Goal: Task Accomplishment & Management: Manage account settings

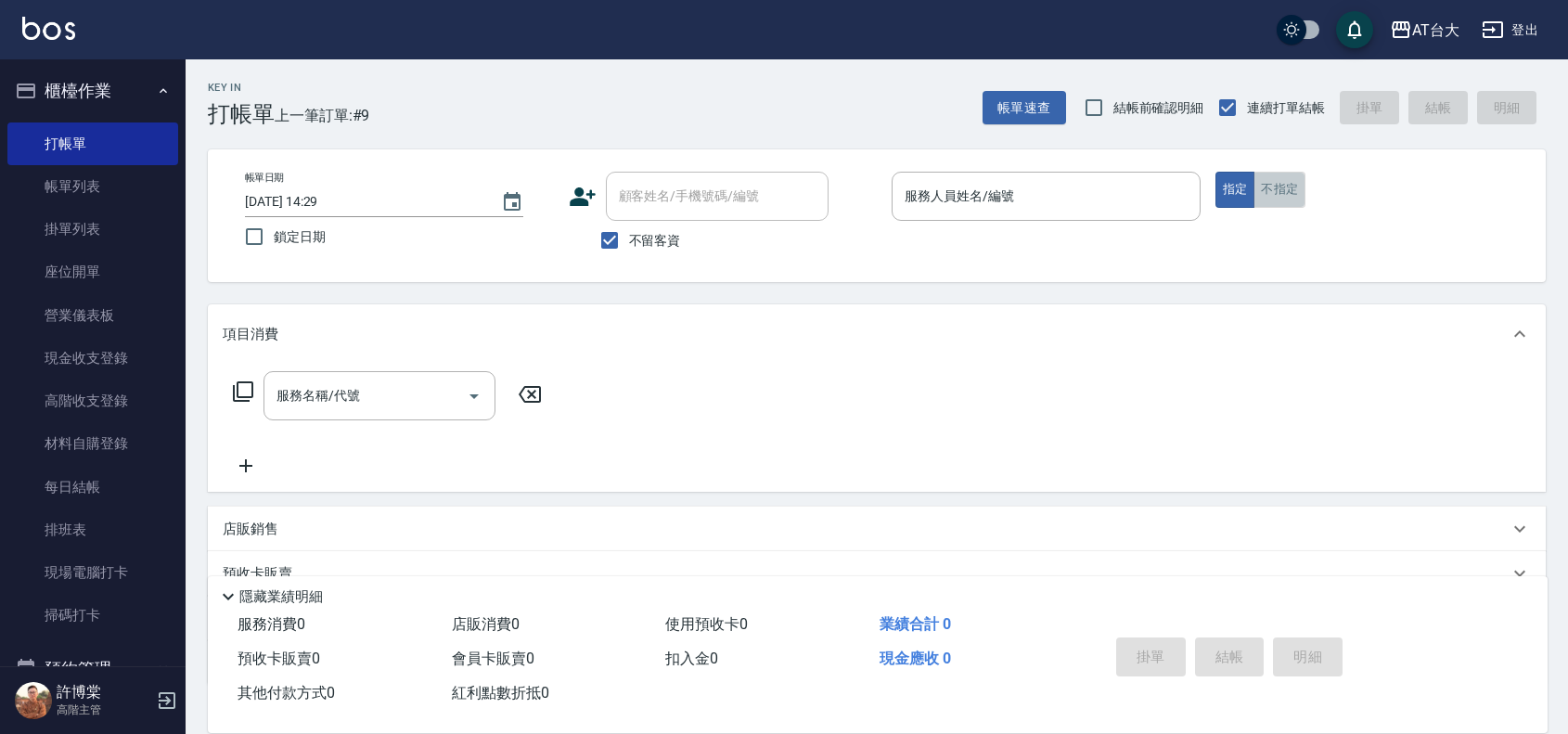
click at [1283, 188] on button "不指定" at bounding box center [1280, 189] width 52 height 36
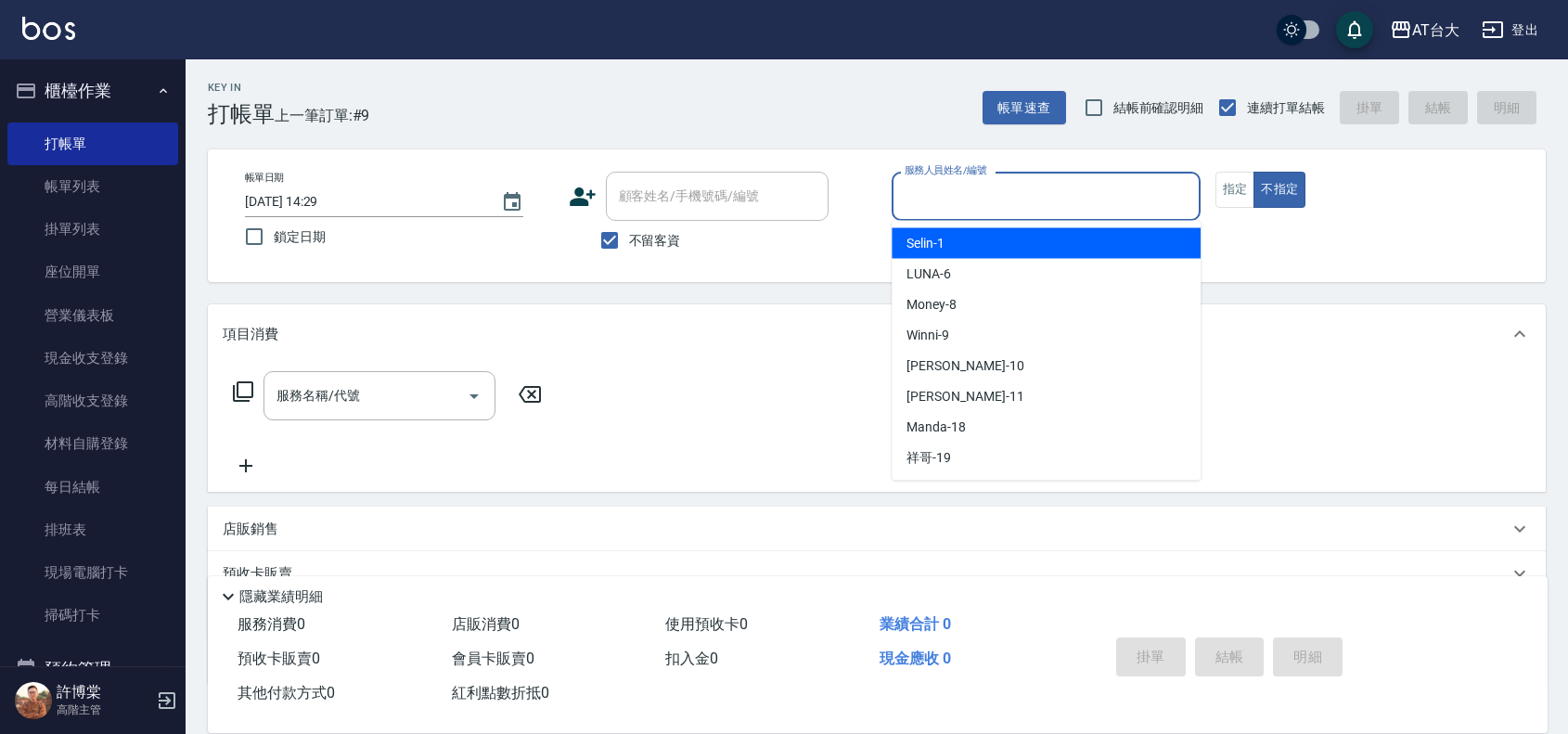
click at [1058, 193] on input "服務人員姓名/編號" at bounding box center [1046, 196] width 293 height 33
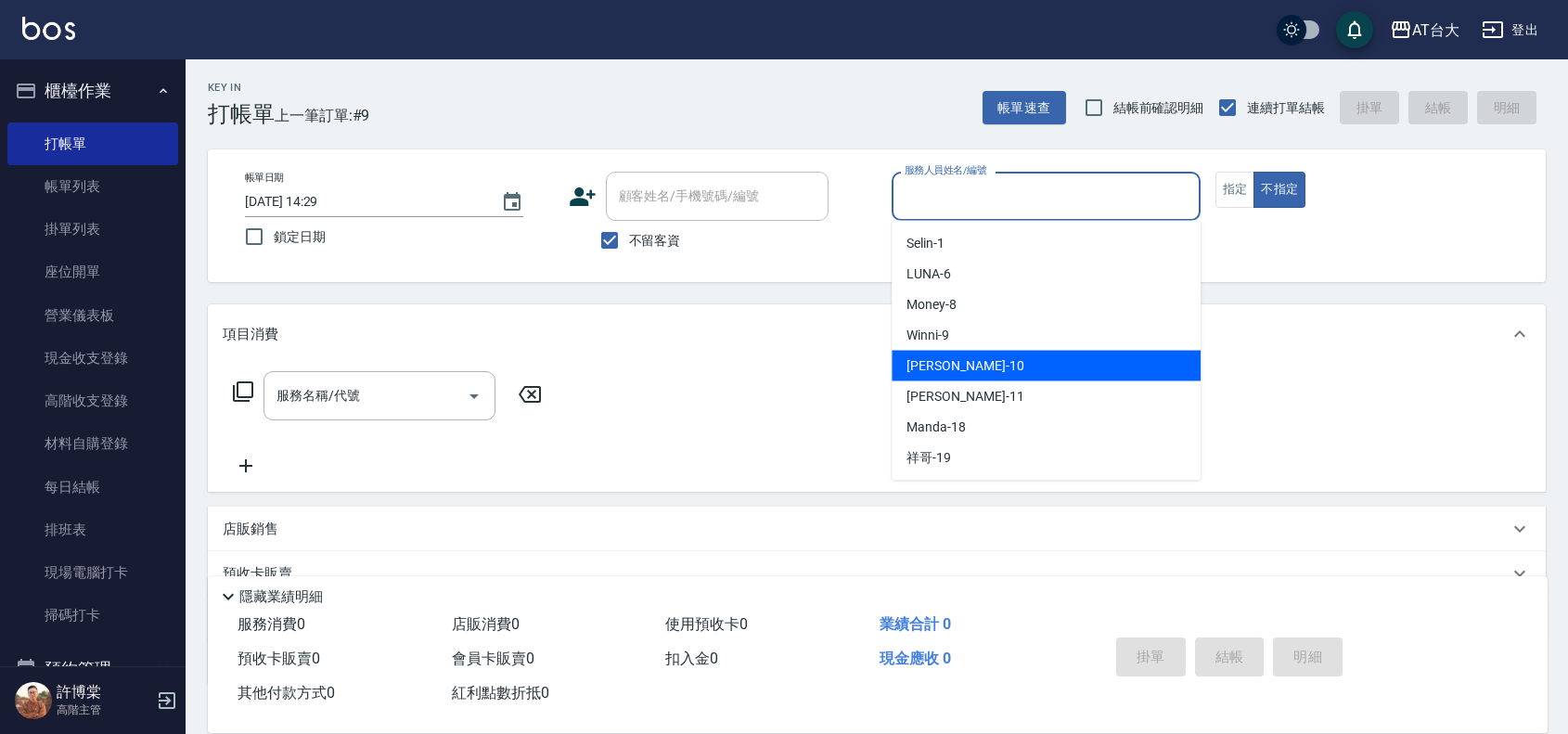
click at [982, 359] on div "JOJO -10" at bounding box center [1046, 365] width 309 height 31
type input "JOJO-10"
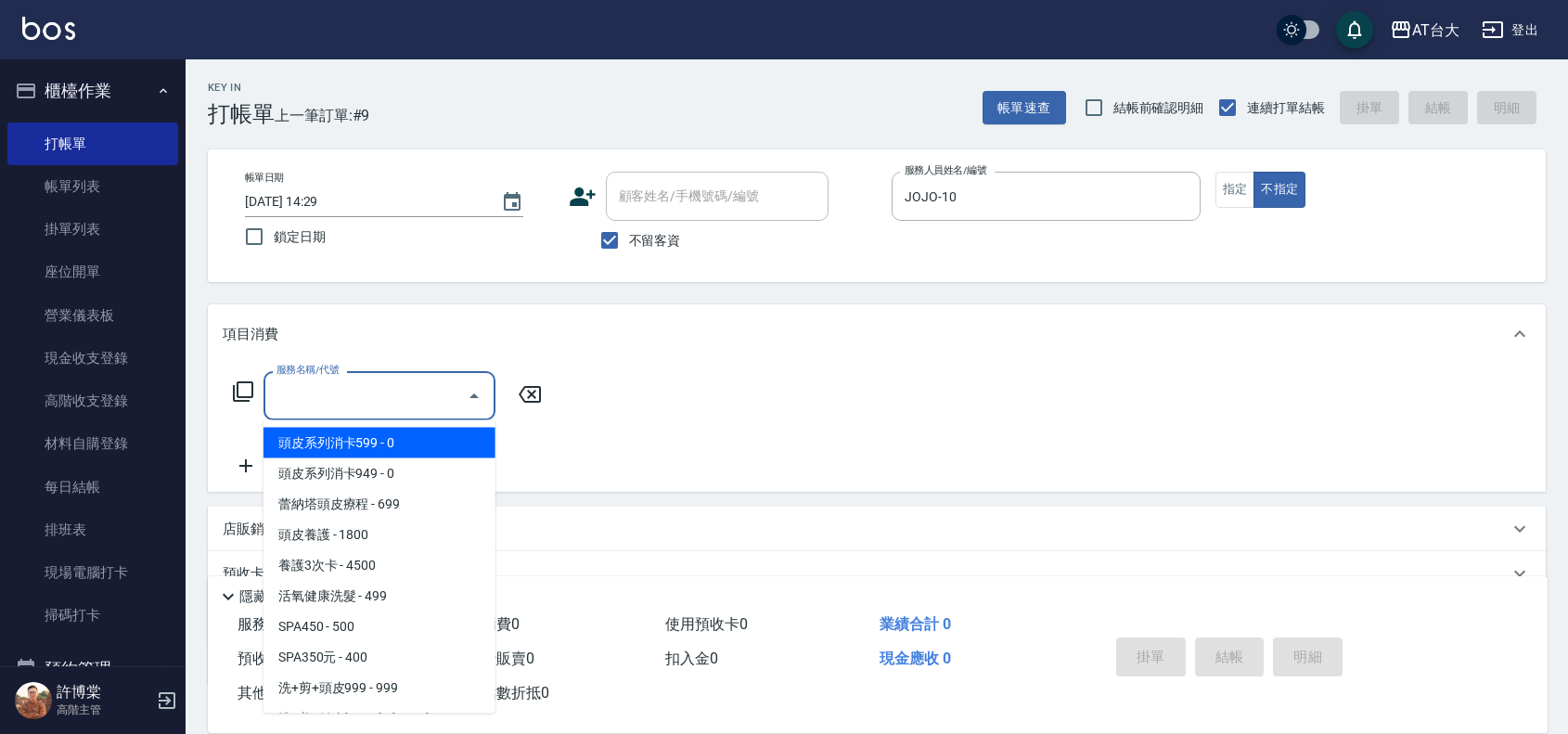
click at [331, 394] on input "服務名稱/代號" at bounding box center [365, 395] width 187 height 33
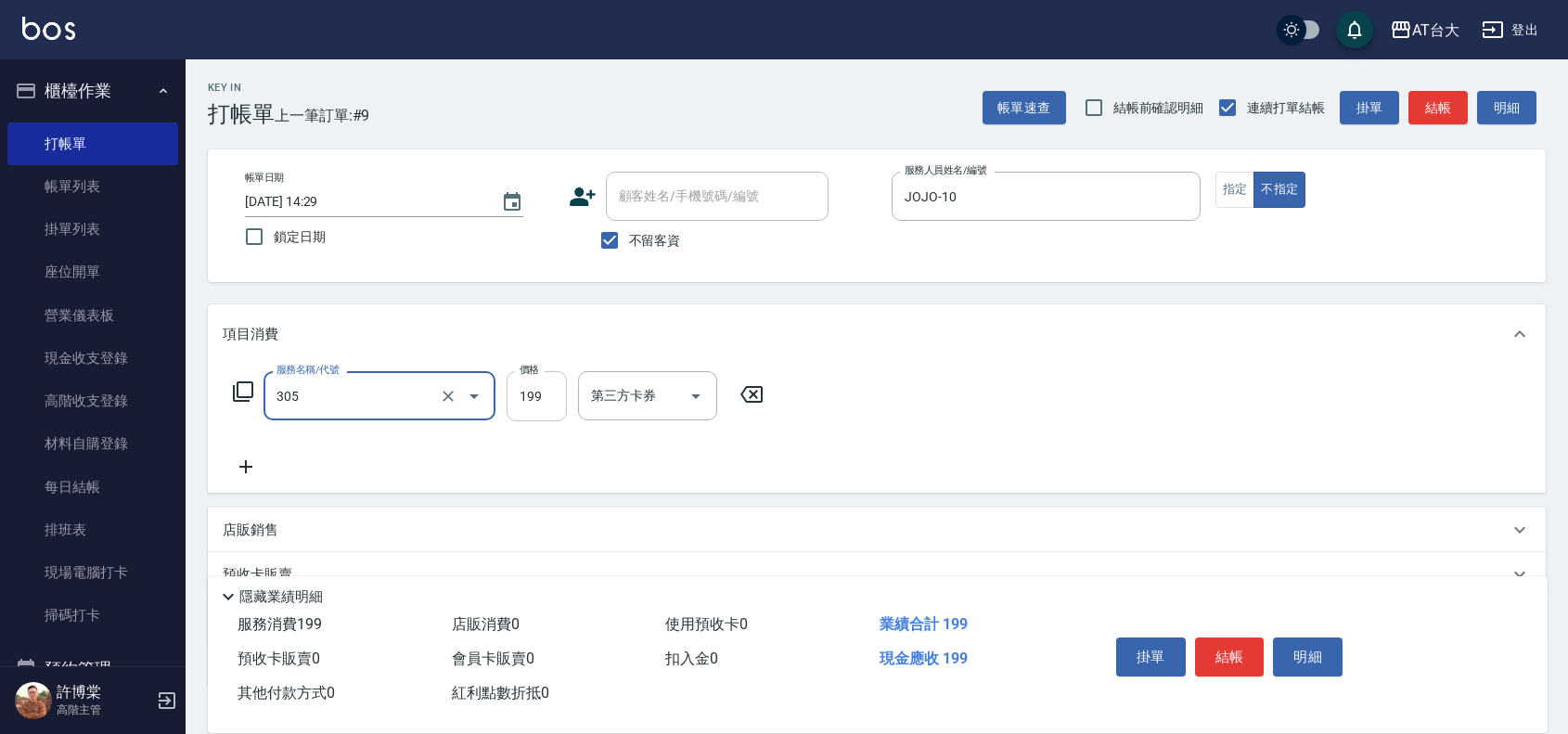
type input "剪髮(305)"
click at [523, 392] on input "199" at bounding box center [537, 396] width 61 height 50
type input "100"
click at [1236, 664] on button "結帳" at bounding box center [1230, 657] width 70 height 39
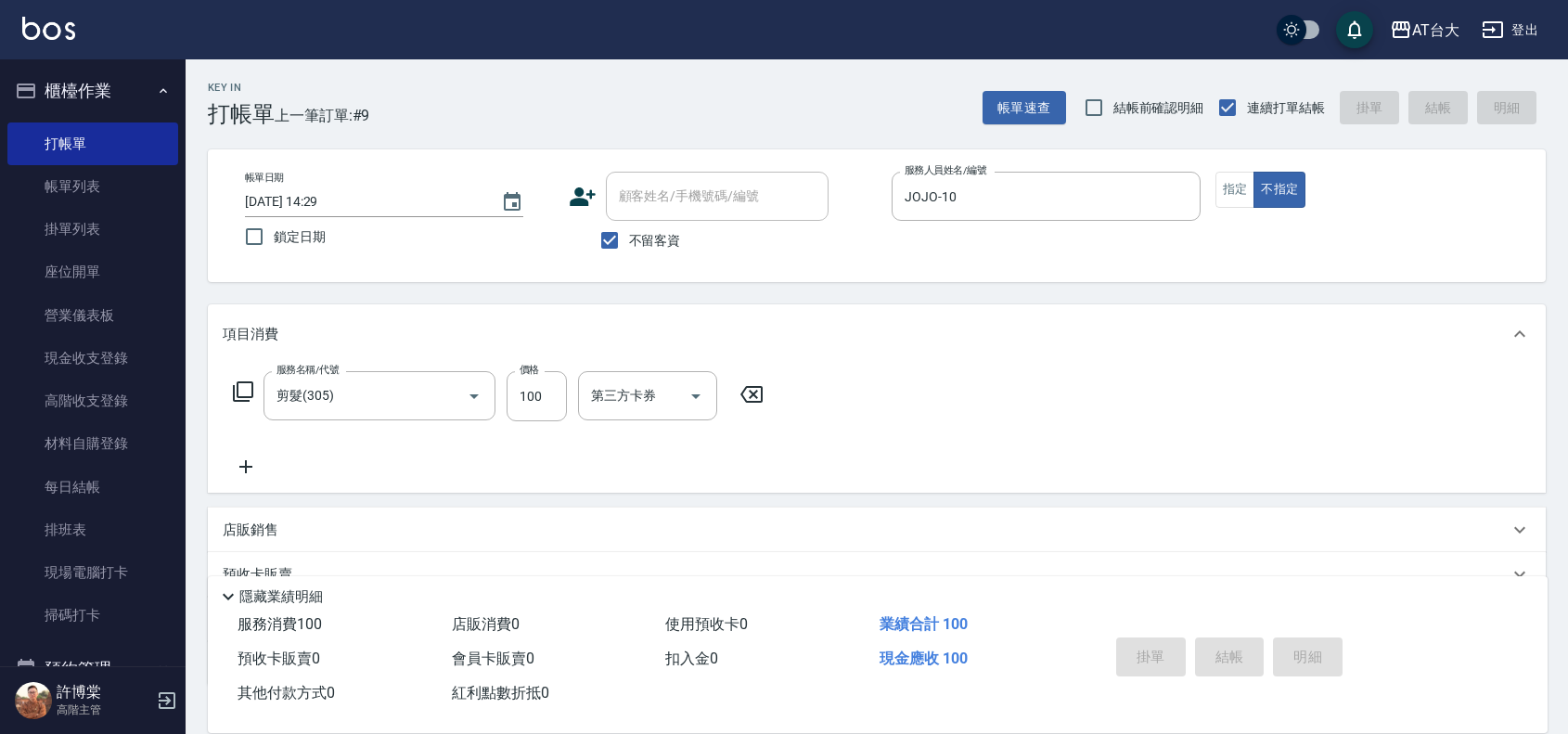
type input "2025/09/26 15:20"
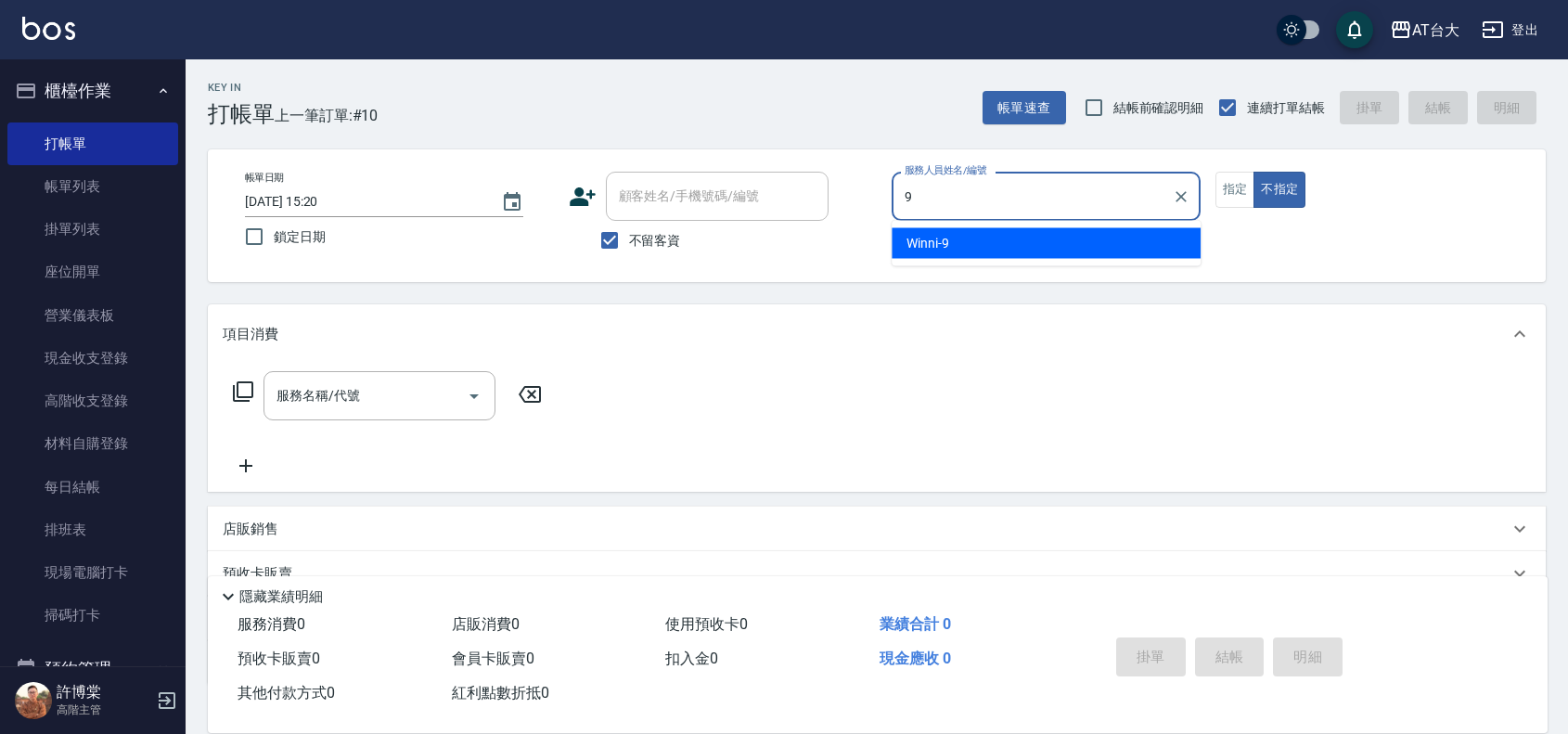
type input "Winni-9"
type button "false"
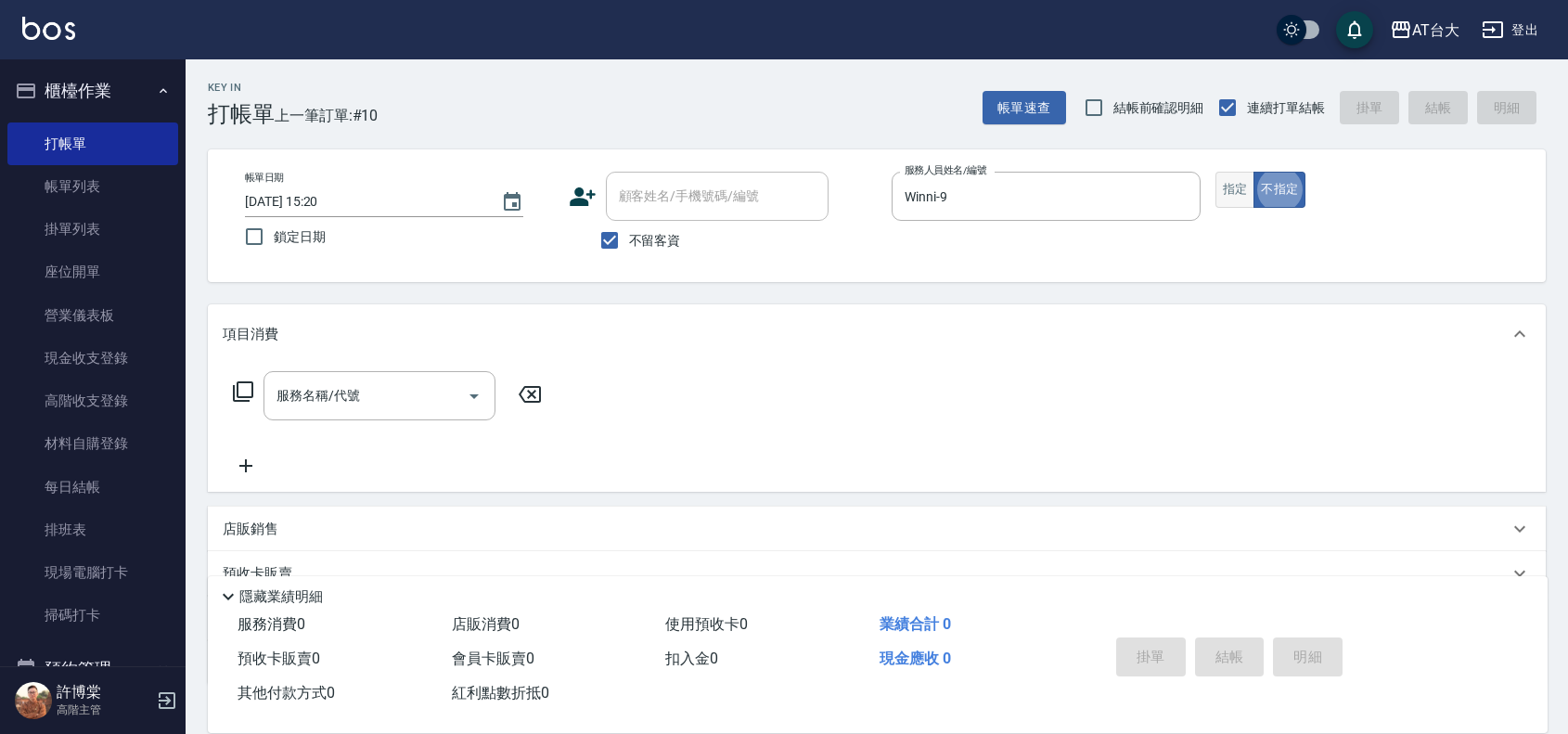
click at [1234, 204] on button "指定" at bounding box center [1235, 189] width 40 height 36
click at [403, 400] on input "服務名稱/代號" at bounding box center [365, 395] width 187 height 33
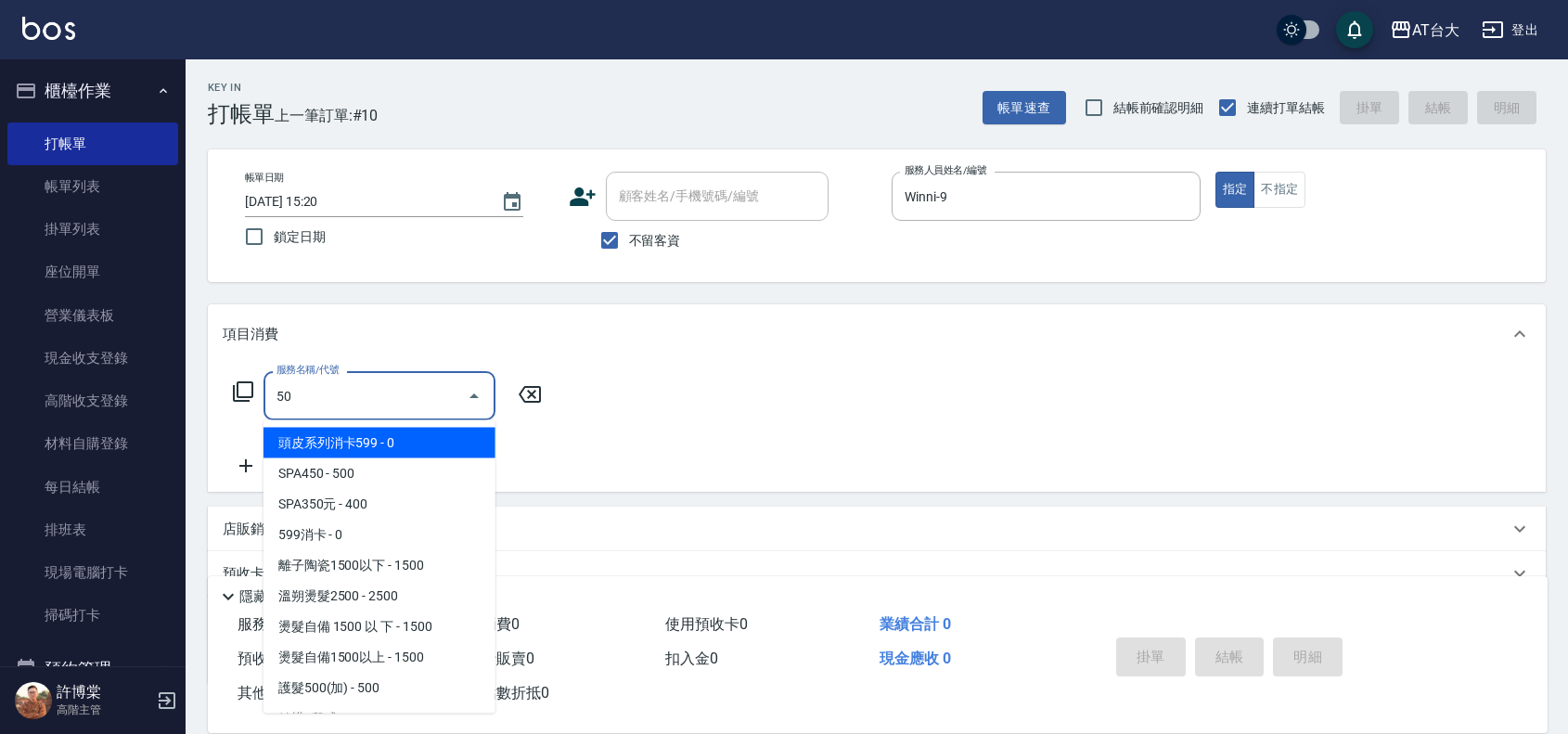
type input "502"
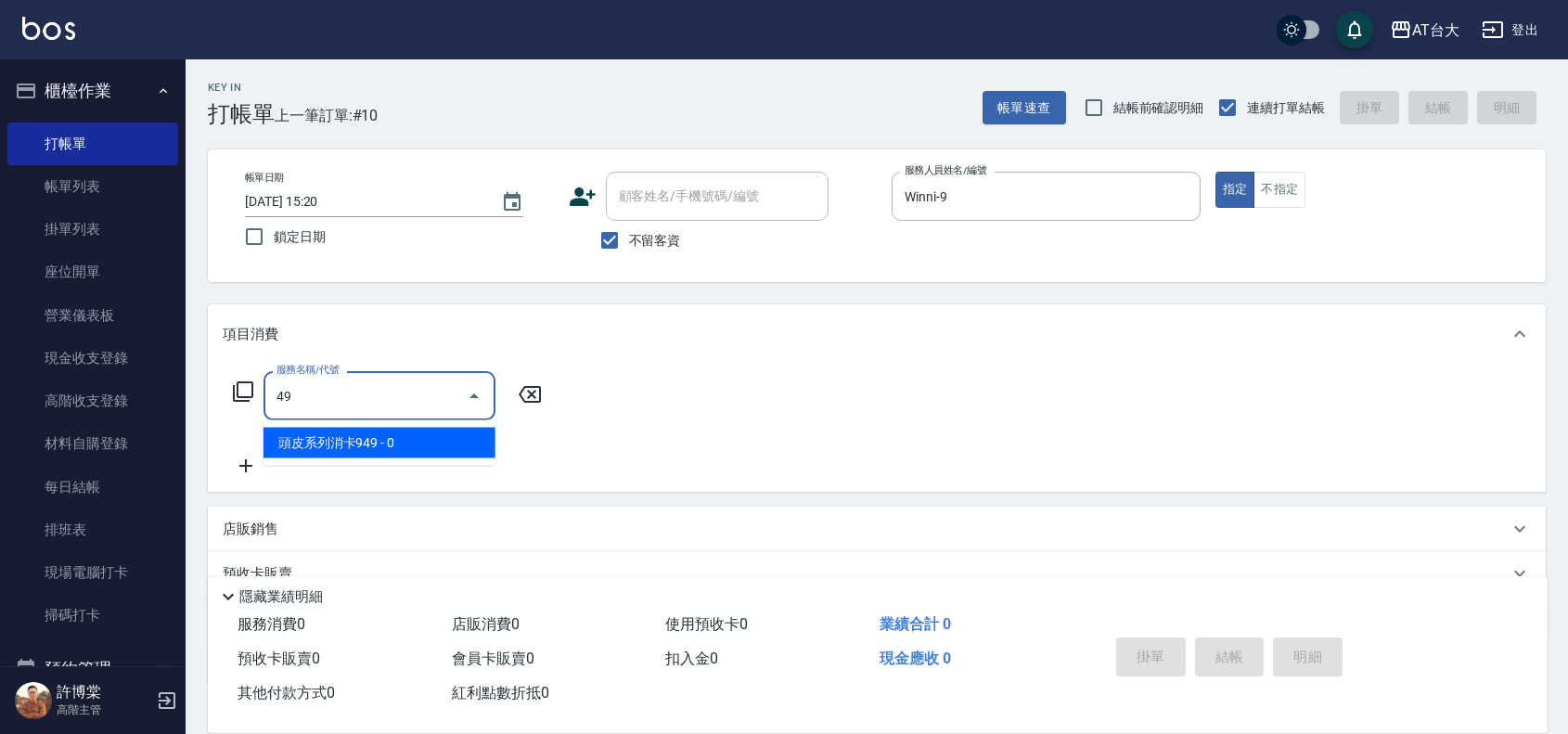
type input "4"
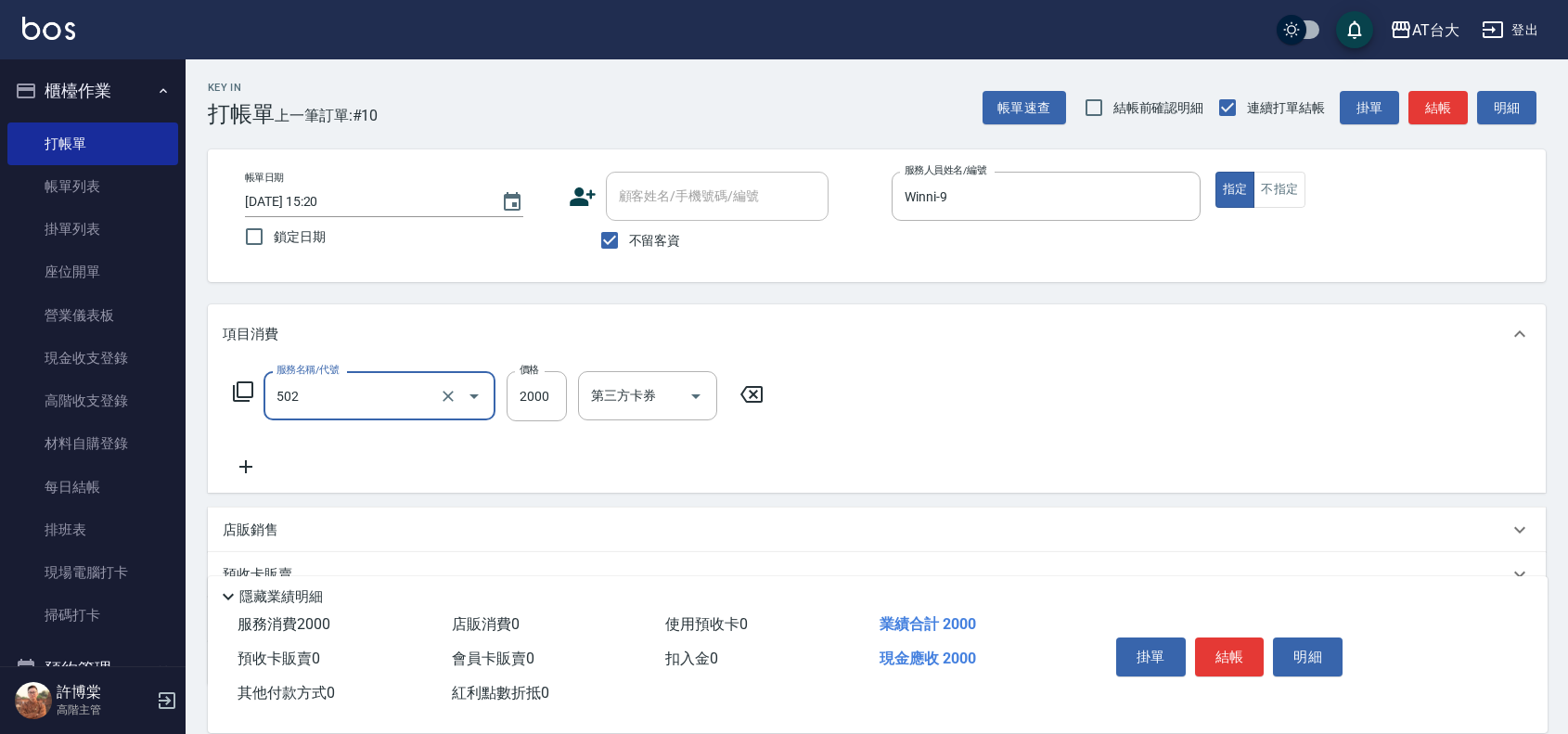
type input "染髮2000以上(502)"
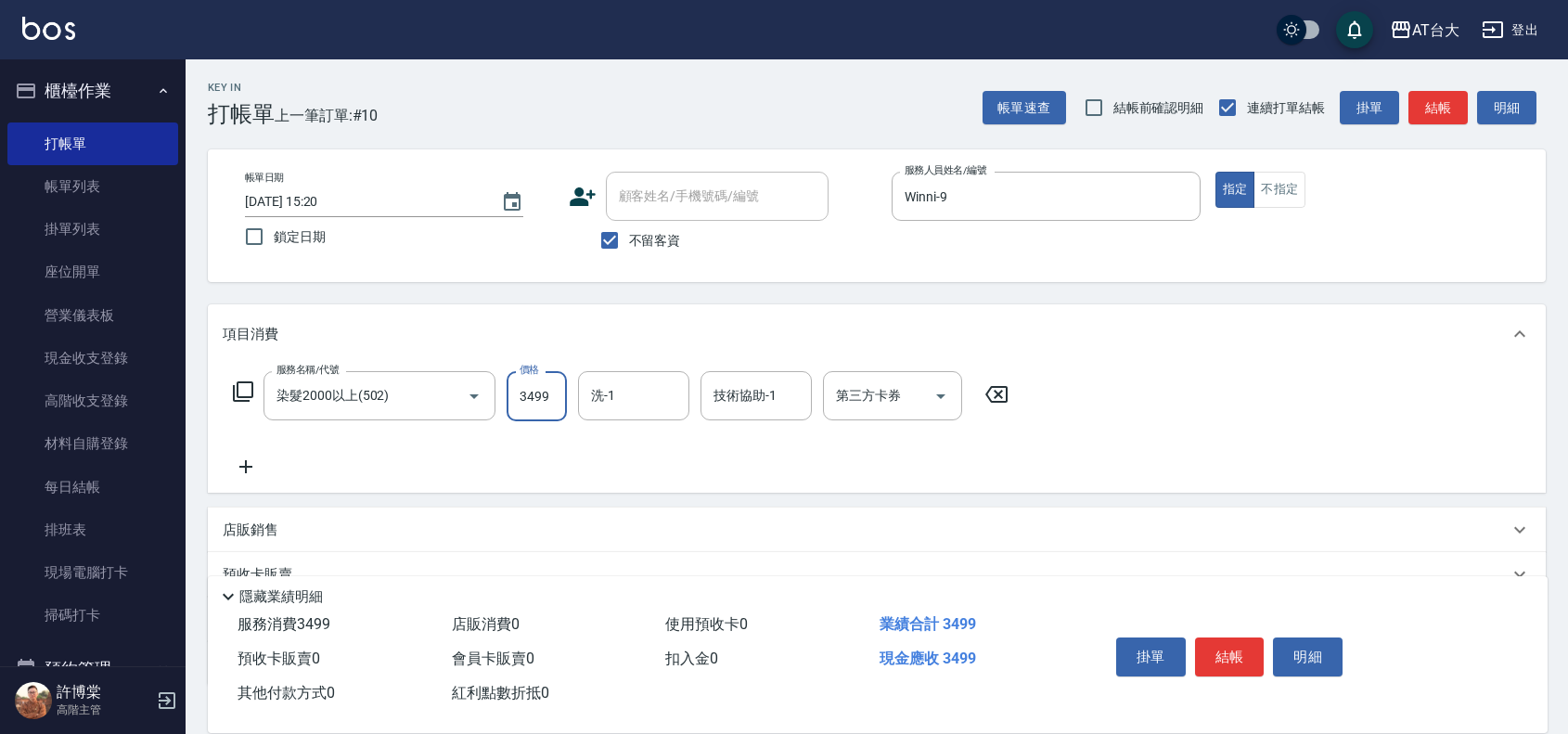
type input "3499"
click at [1068, 497] on div "項目消費 服務名稱/代號 染髮2000以上(502) 服務名稱/代號 價格 3499 價格 洗-1 洗-1 技術協助-1 技術協助-1 第三方卡券 第三方卡券…" at bounding box center [877, 495] width 1338 height 381
click at [1233, 642] on button "結帳" at bounding box center [1230, 657] width 70 height 39
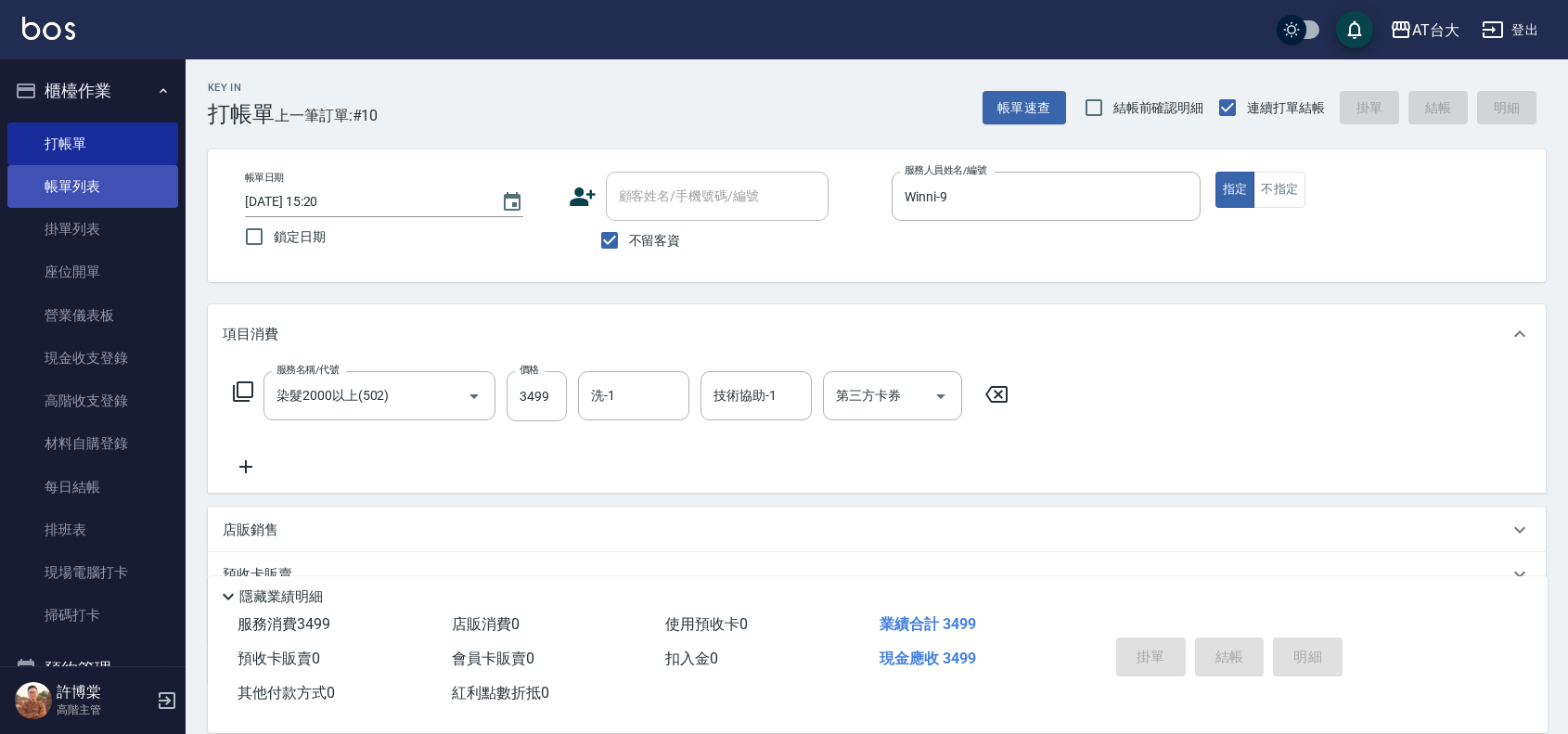
type input "2025/09/26 15:41"
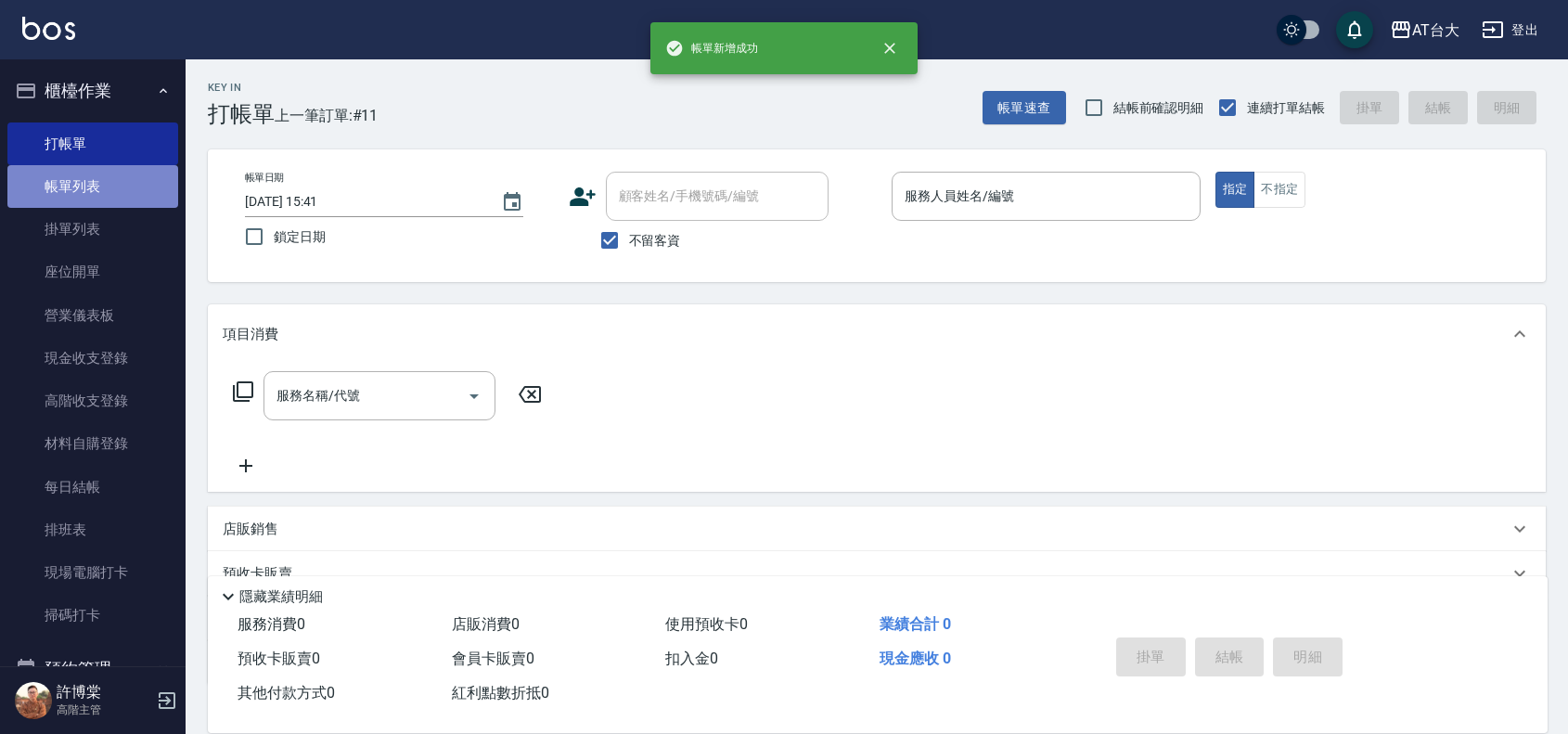
click at [132, 184] on link "帳單列表" at bounding box center [92, 186] width 170 height 43
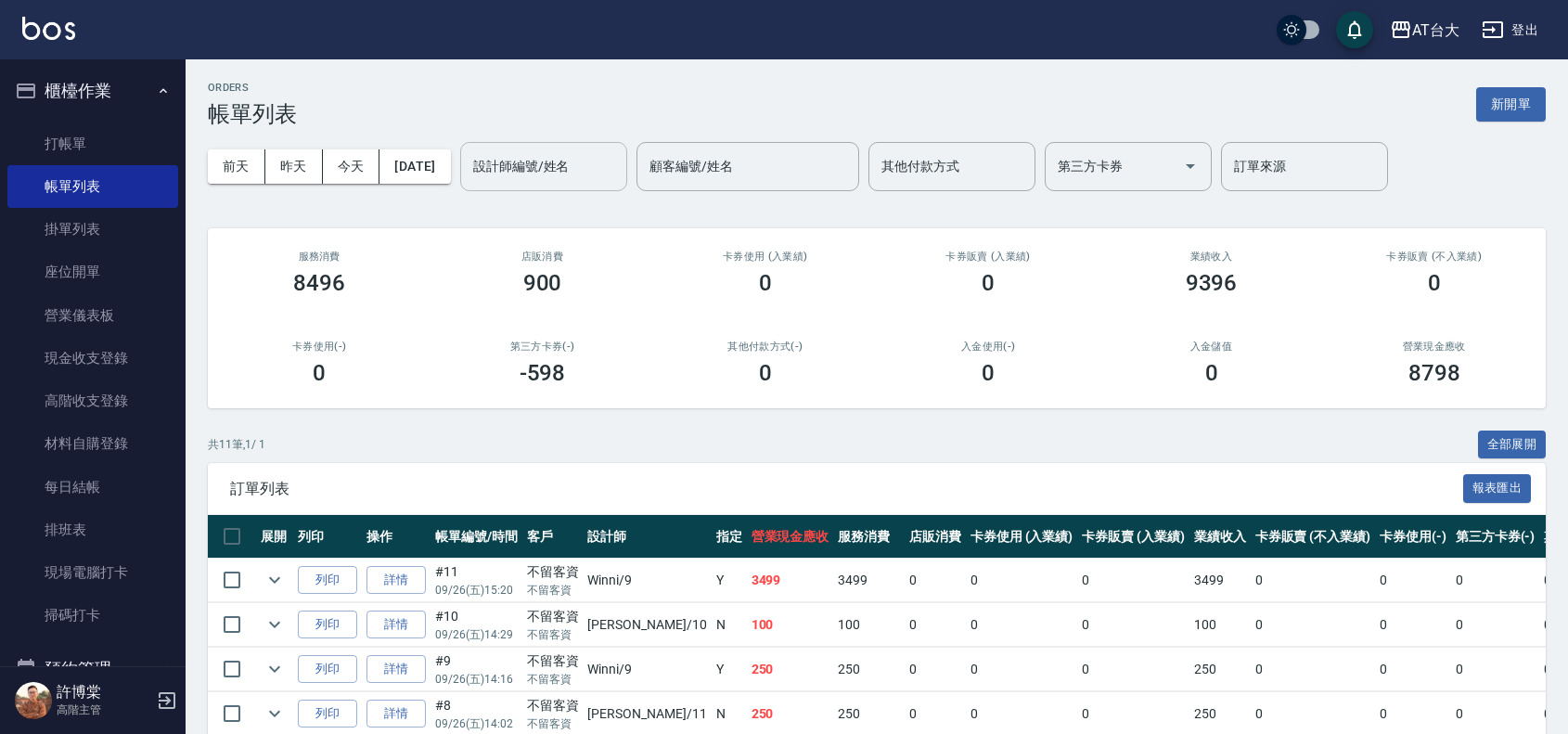
drag, startPoint x: 549, startPoint y: 145, endPoint x: 557, endPoint y: 185, distance: 40.8
click at [549, 146] on div "設計師編號/姓名" at bounding box center [543, 166] width 167 height 49
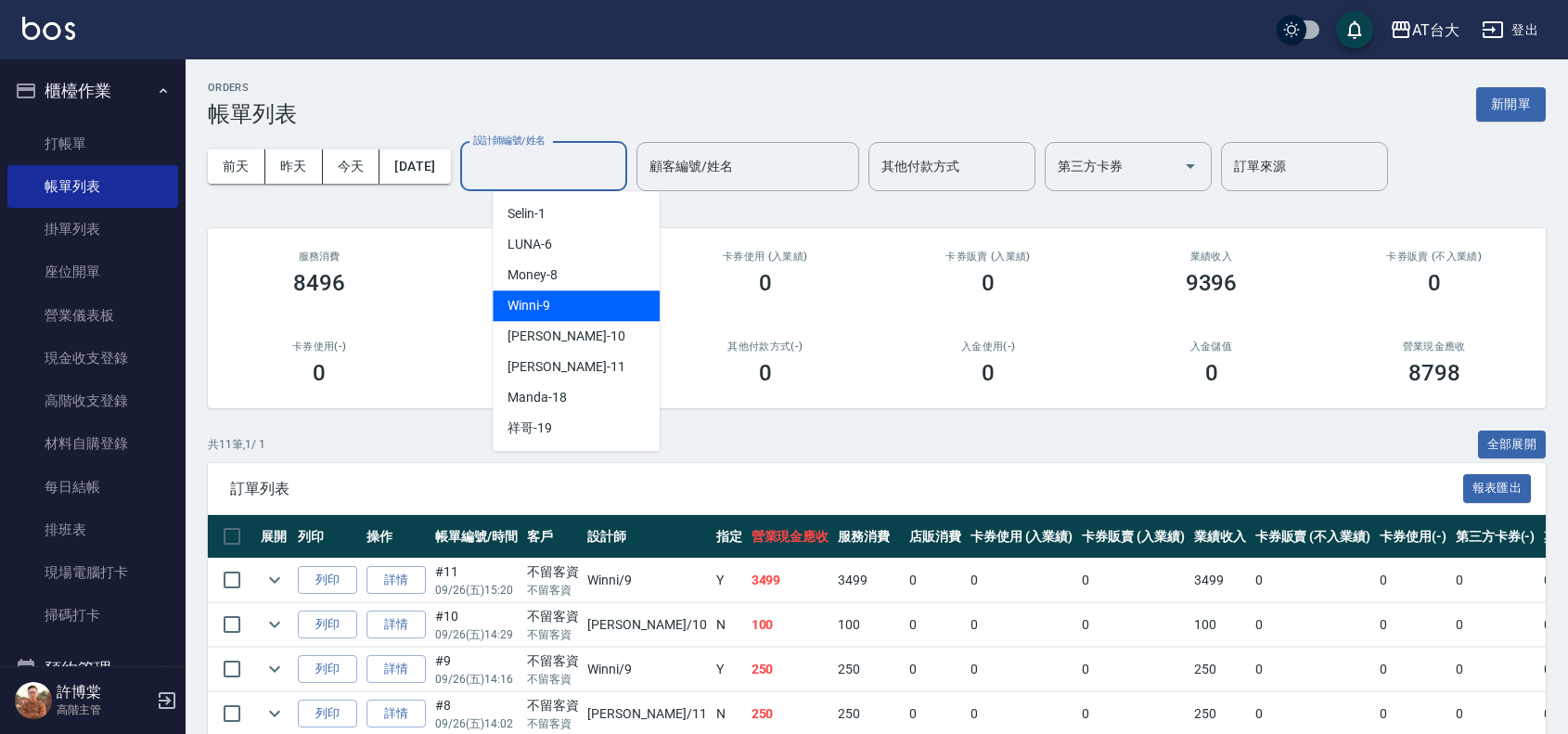
click at [579, 292] on div "Winni -9" at bounding box center [576, 306] width 167 height 31
type input "Winni-9"
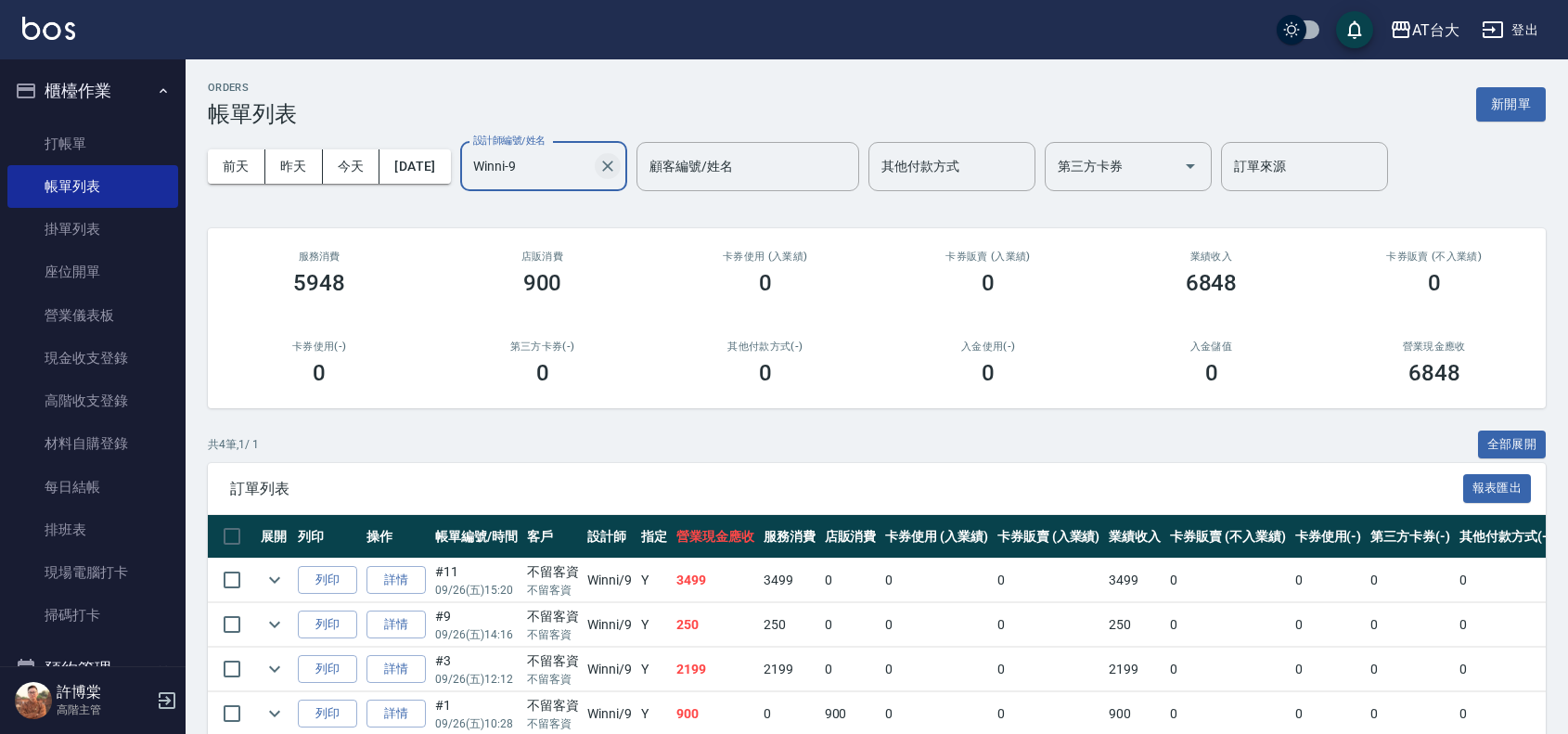
click at [617, 158] on icon "Clear" at bounding box center [607, 166] width 19 height 19
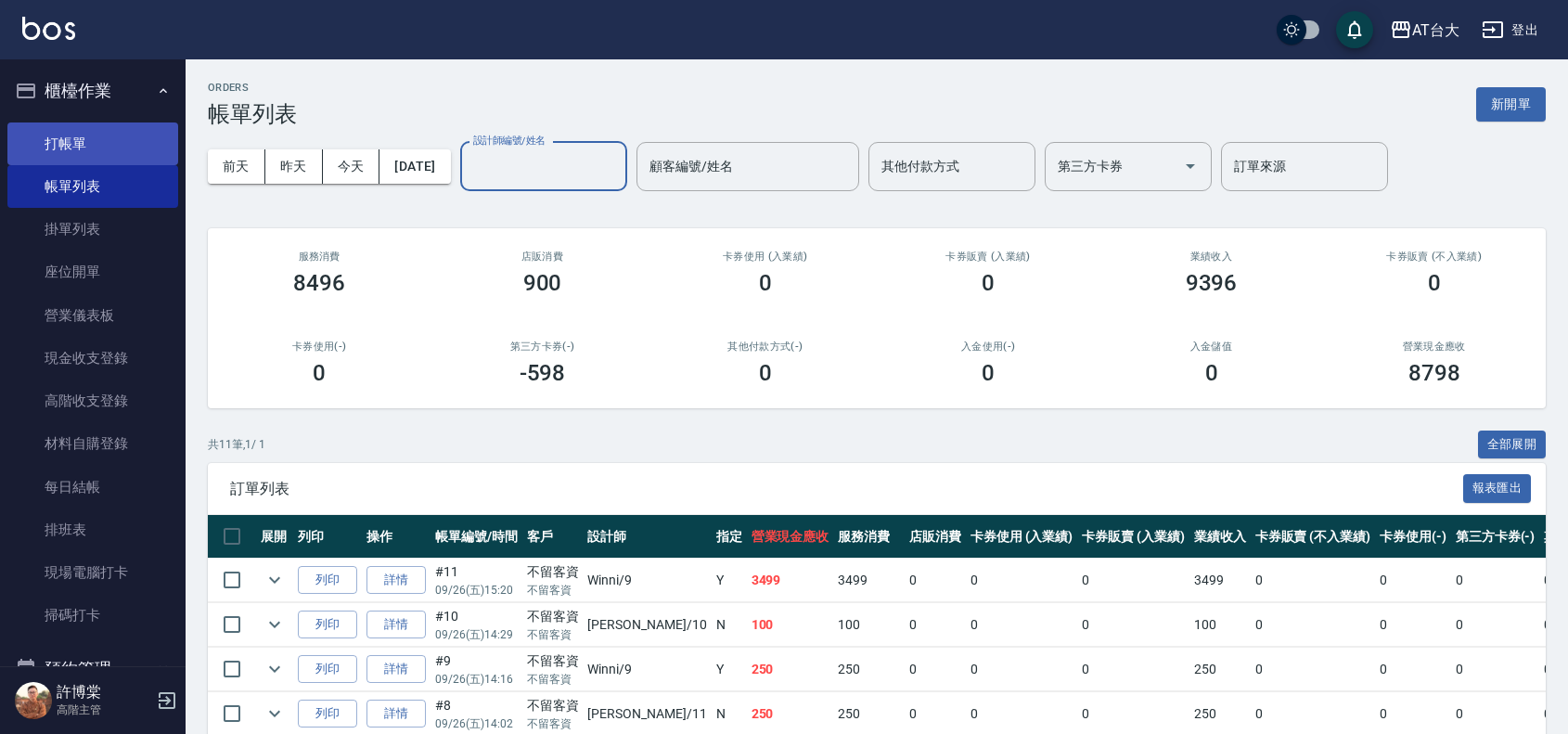
click at [48, 128] on link "打帳單" at bounding box center [92, 143] width 170 height 43
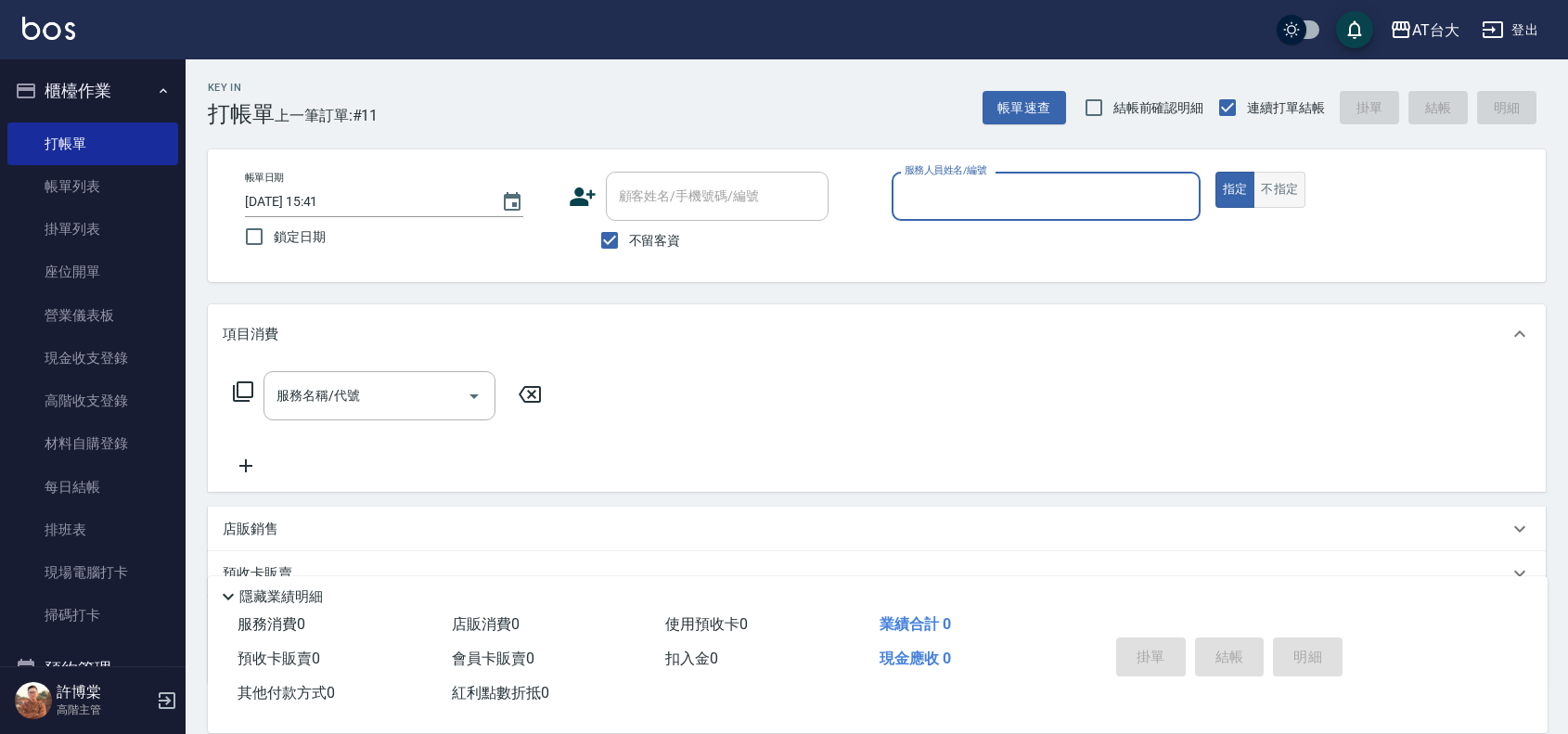
click at [1297, 202] on button "不指定" at bounding box center [1280, 189] width 52 height 36
click at [1029, 206] on input "服務人員姓名/編號" at bounding box center [1046, 196] width 293 height 33
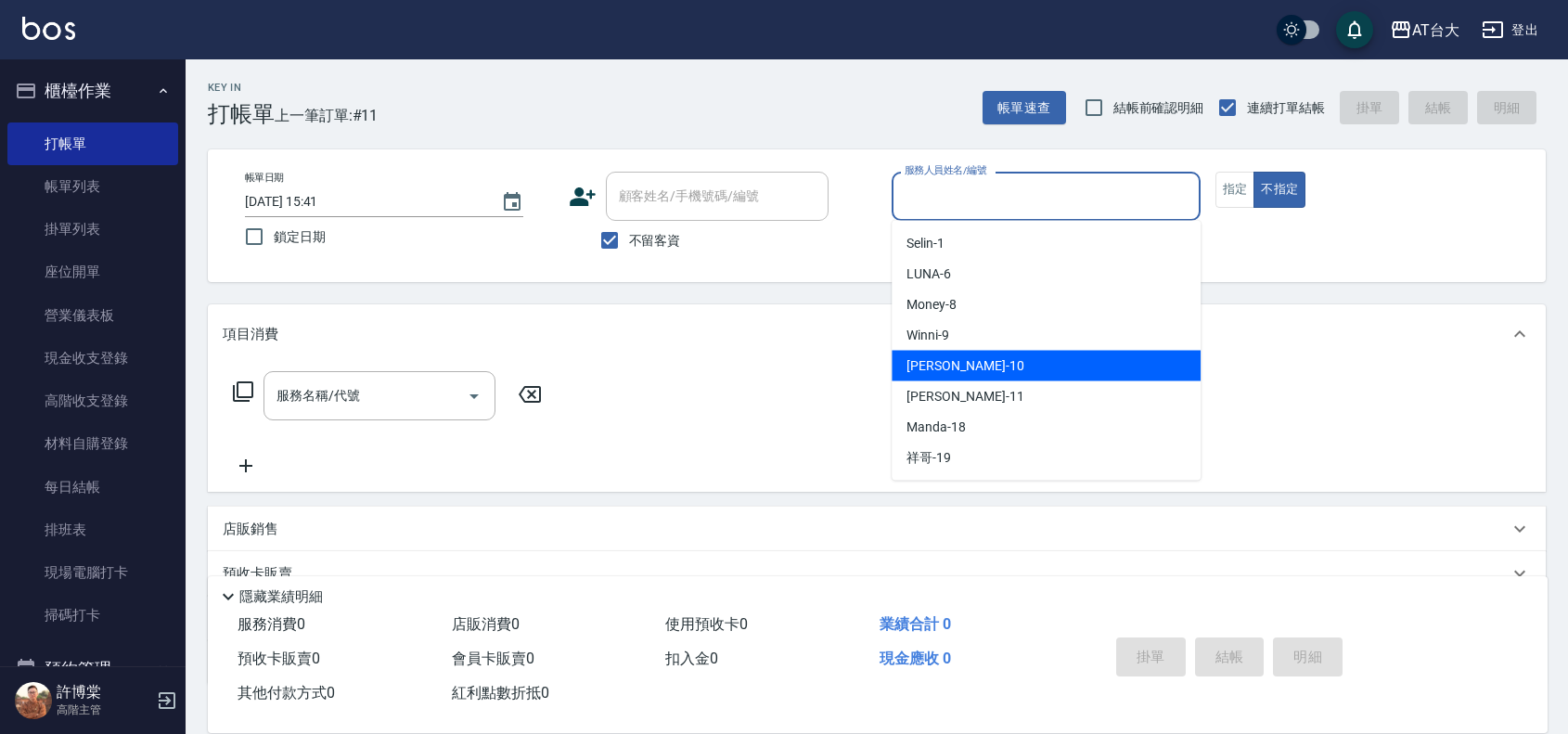
click at [1003, 361] on div "JOJO -10" at bounding box center [1046, 365] width 309 height 31
type input "JOJO-10"
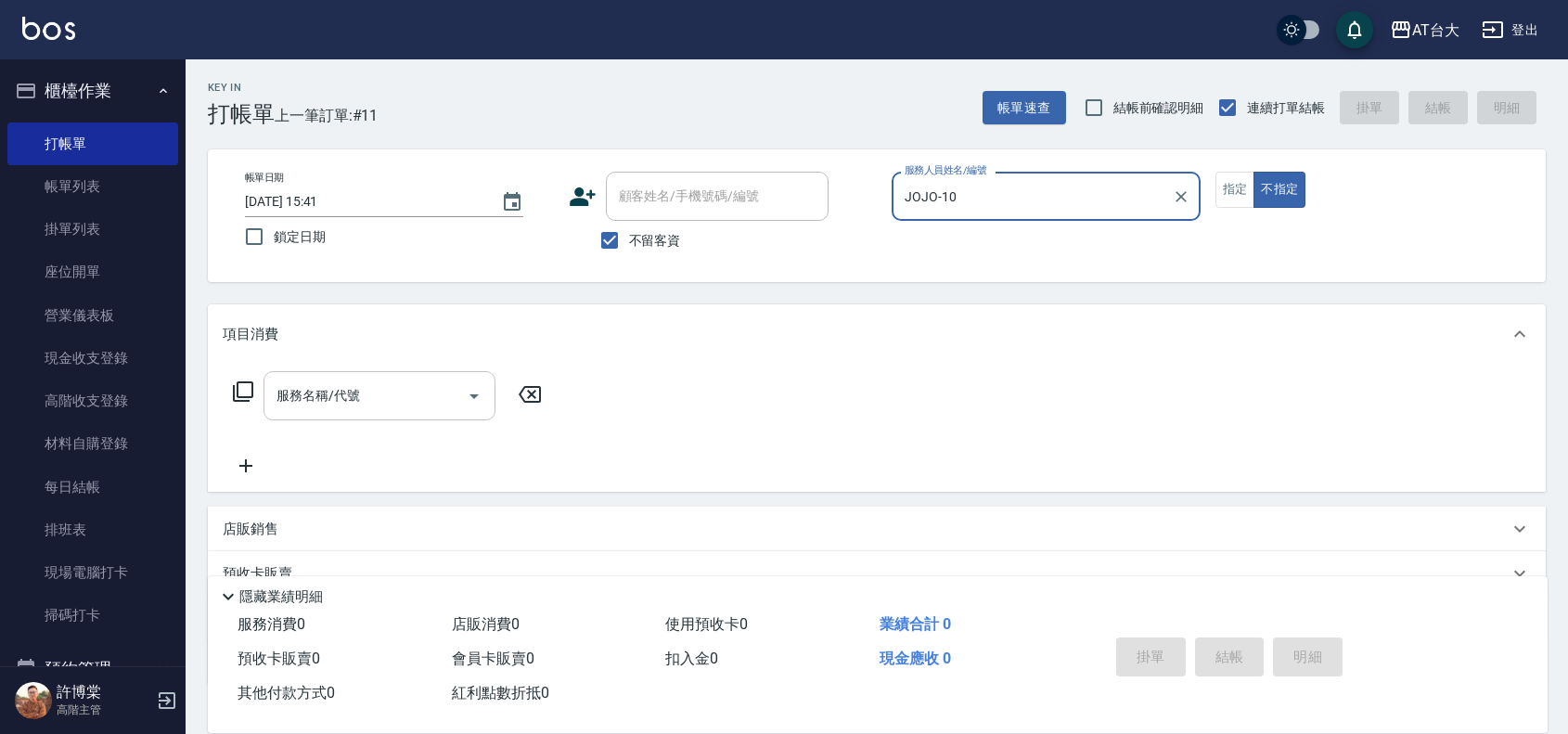
click at [408, 375] on div "服務名稱/代號" at bounding box center [379, 395] width 232 height 49
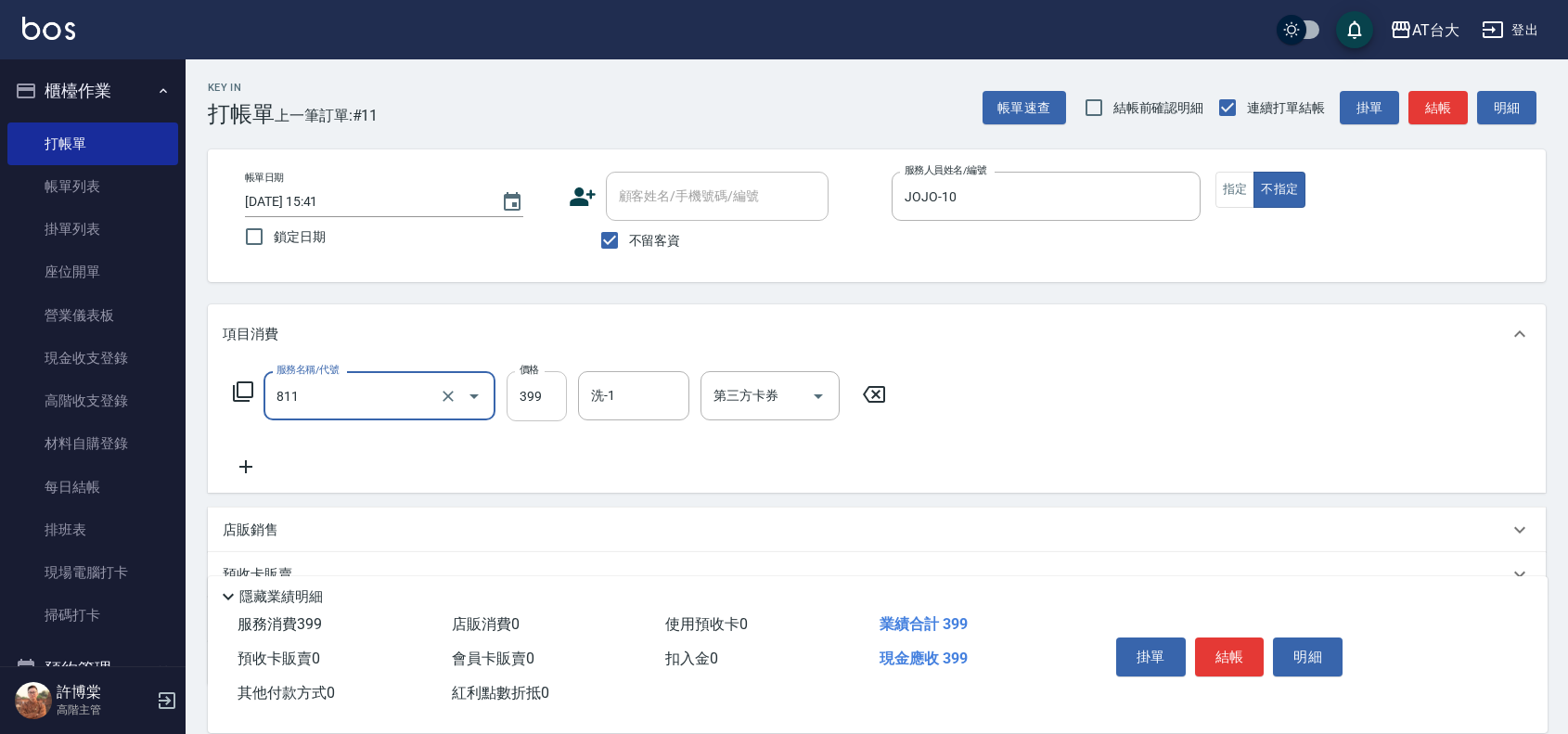
type input "洗+剪(811)"
click at [518, 391] on input "399" at bounding box center [537, 396] width 61 height 50
type input "450"
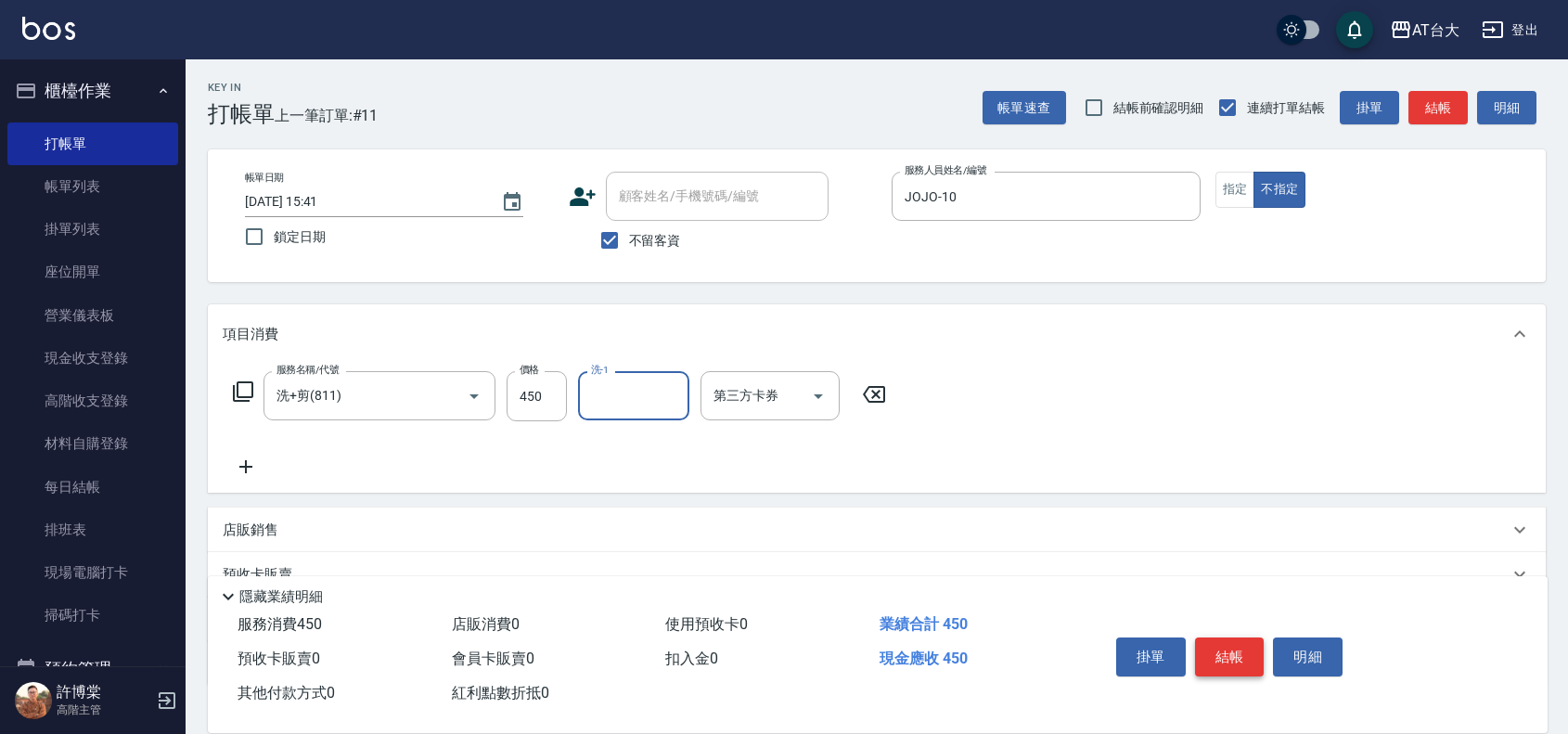
click at [1242, 651] on button "結帳" at bounding box center [1230, 657] width 70 height 39
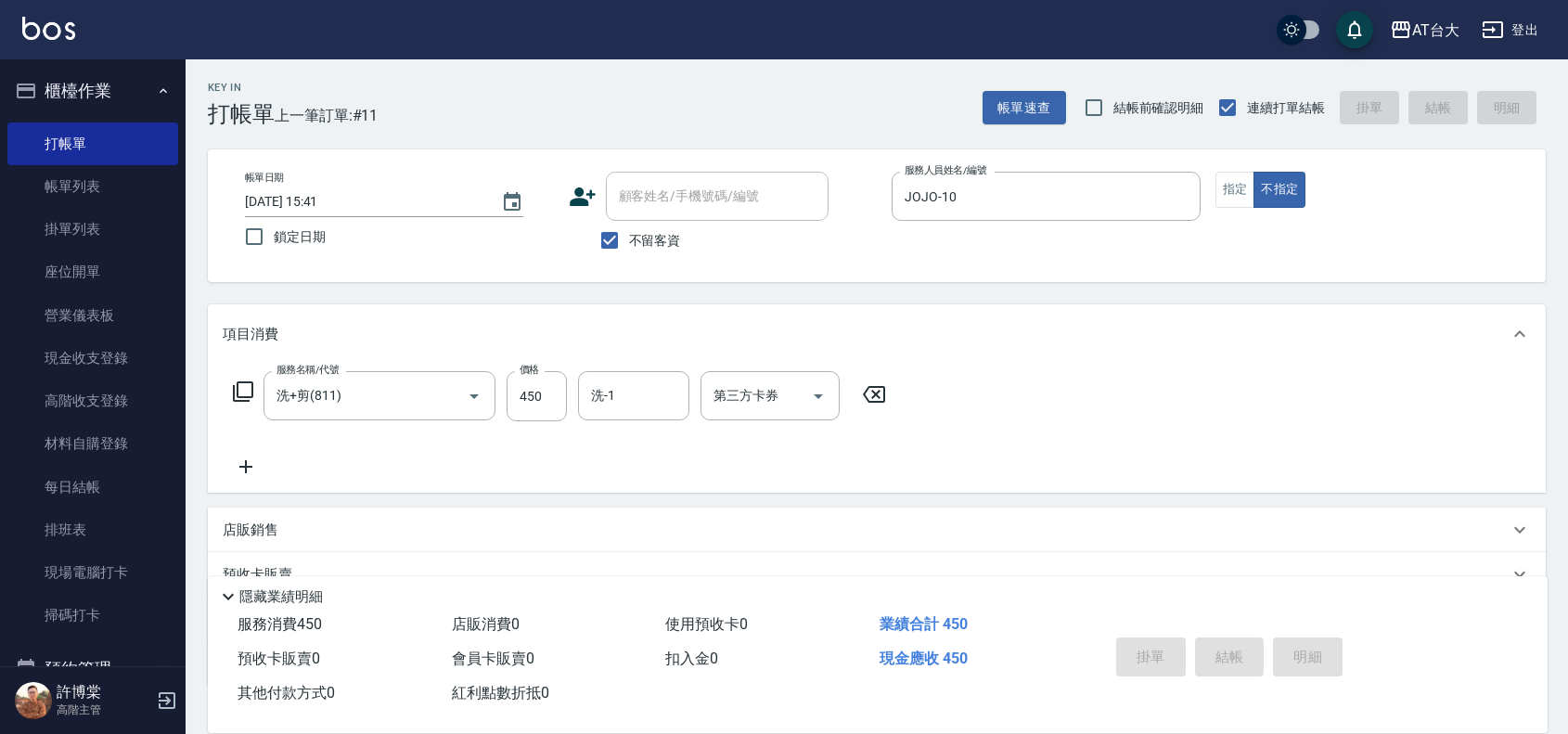
type input "2025/09/26 15:57"
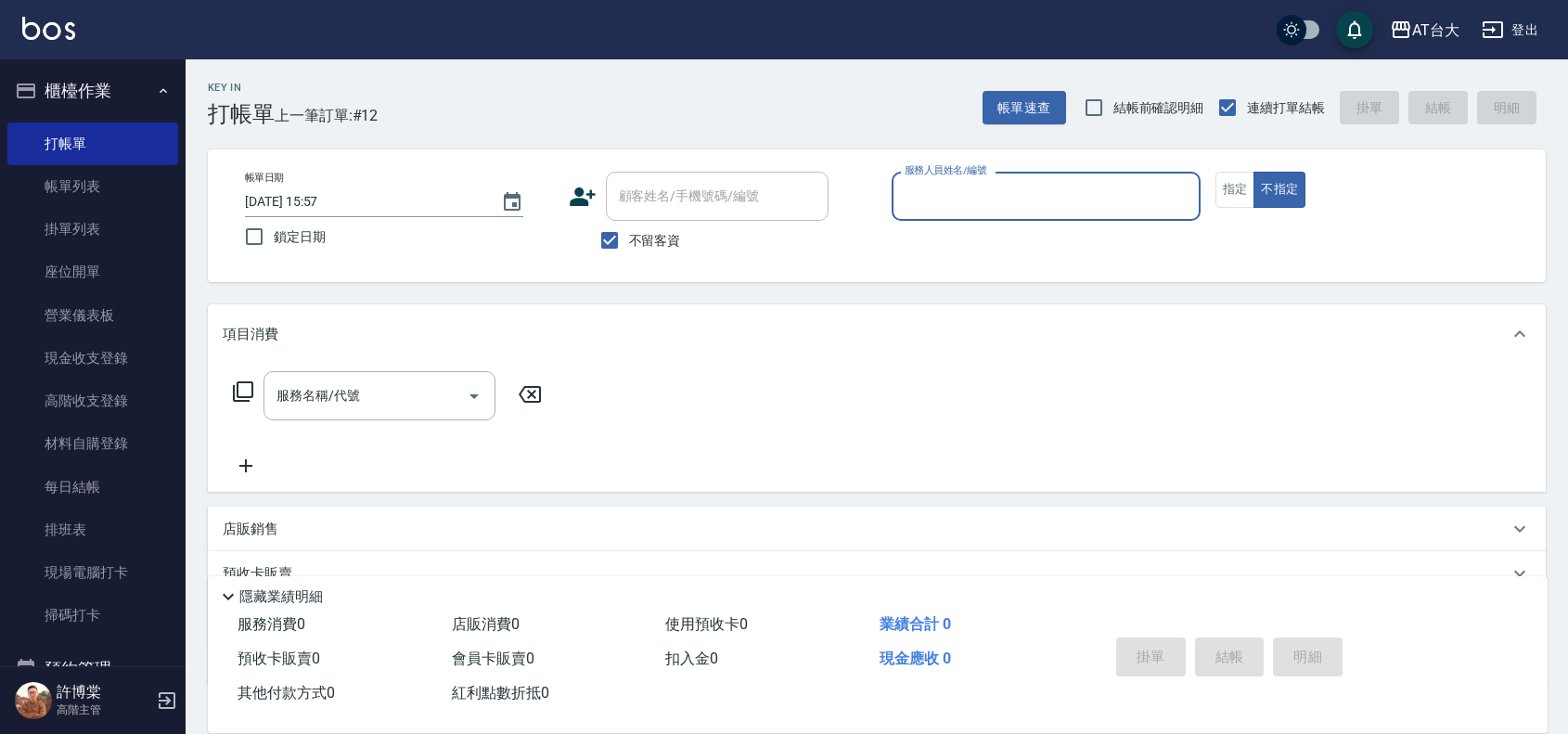
click at [1051, 187] on input "服務人員姓名/編號" at bounding box center [1046, 196] width 293 height 33
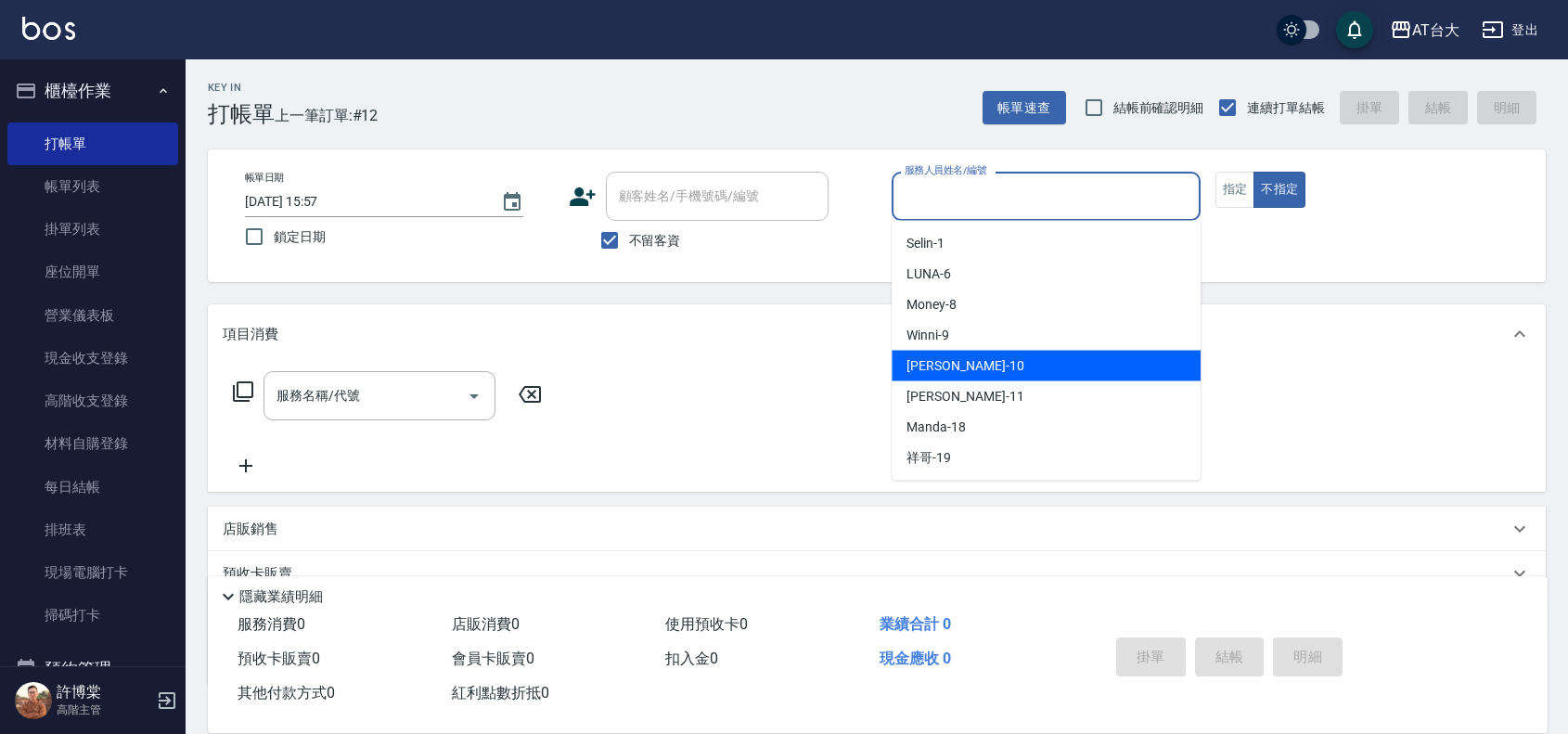
click at [991, 358] on div "JOJO -10" at bounding box center [1046, 365] width 309 height 31
type input "JOJO-10"
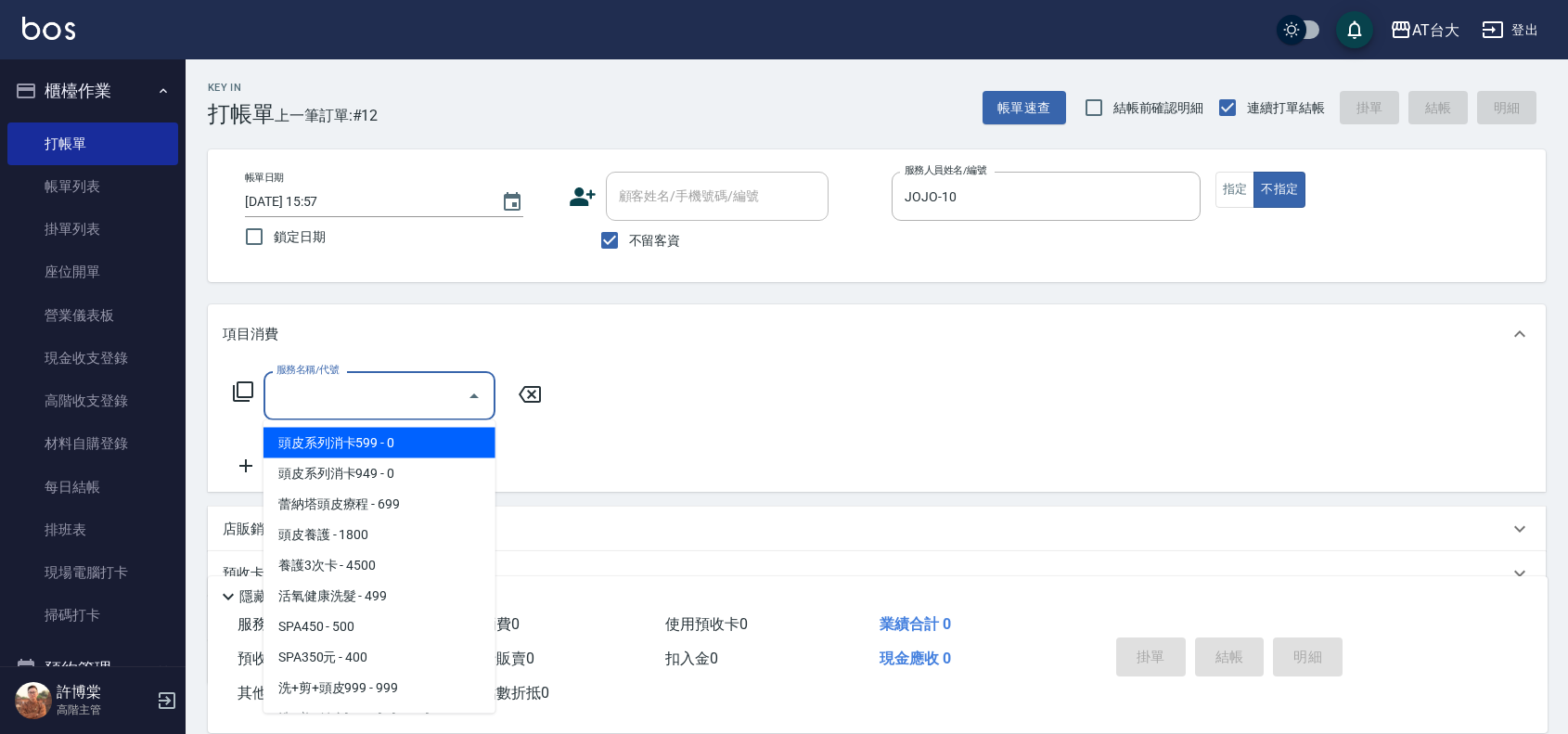
click at [411, 408] on input "服務名稱/代號" at bounding box center [365, 395] width 187 height 33
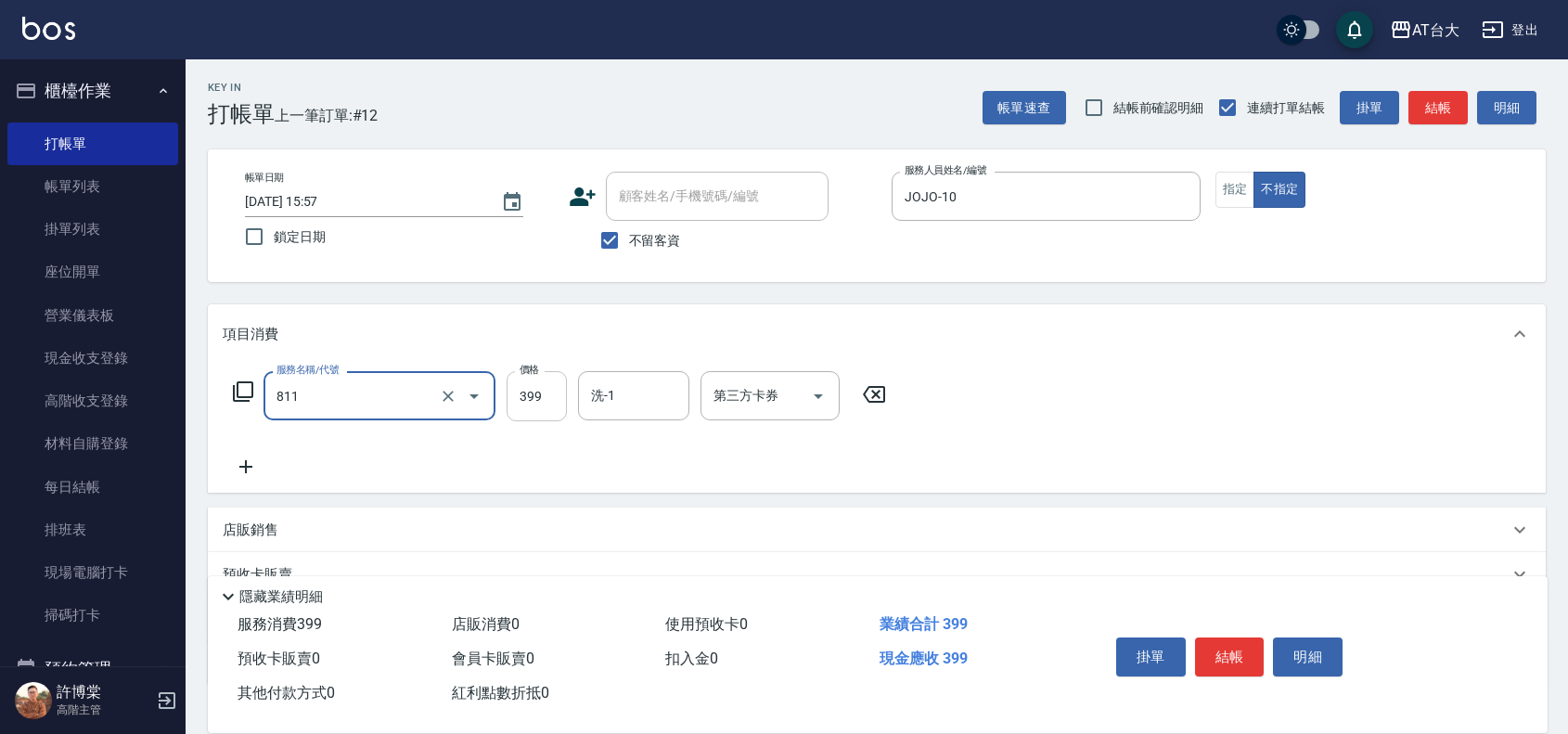
type input "洗+剪(811)"
click at [518, 380] on input "399" at bounding box center [537, 396] width 61 height 50
type input "450"
click at [1245, 659] on button "結帳" at bounding box center [1230, 657] width 70 height 39
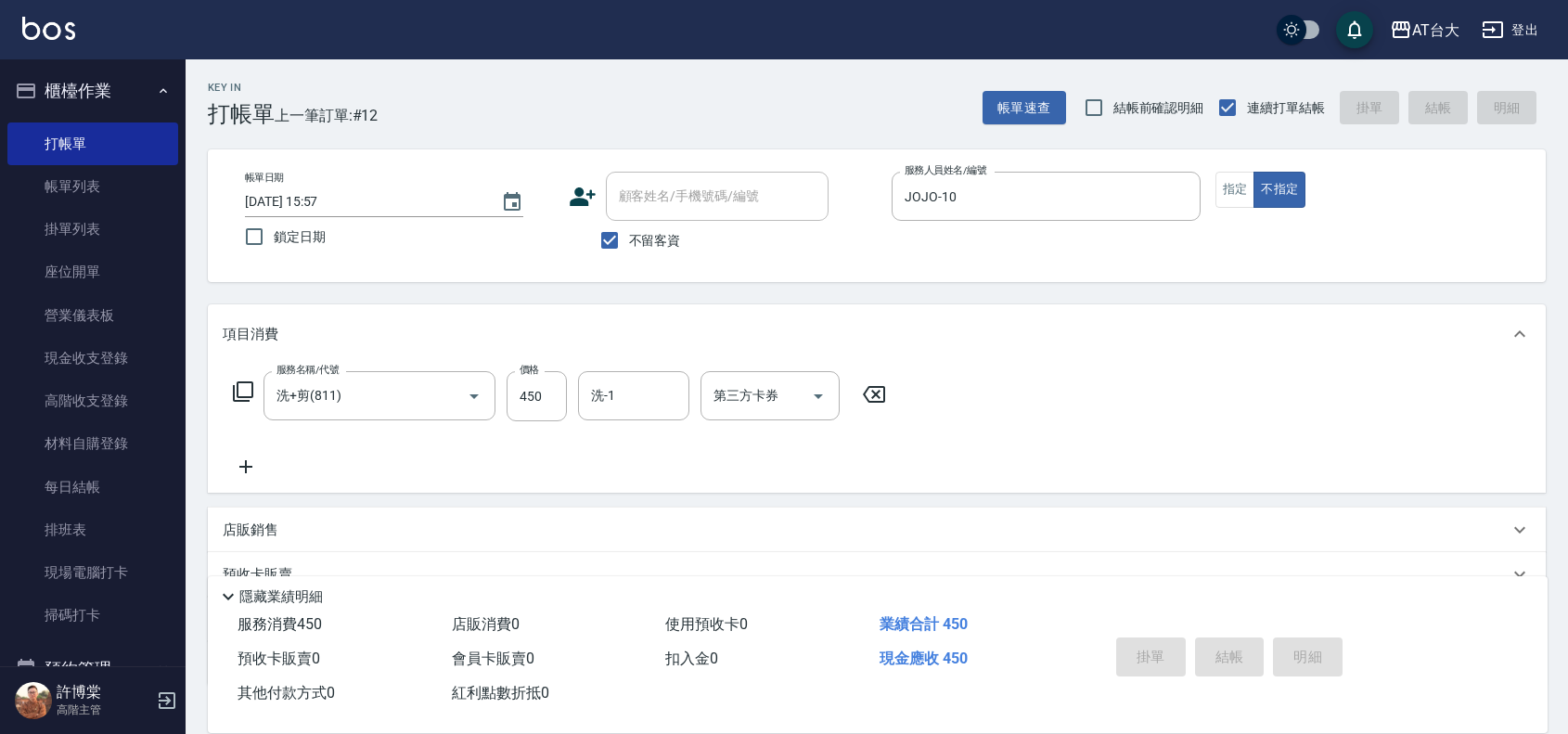
type input "2025/09/26 15:58"
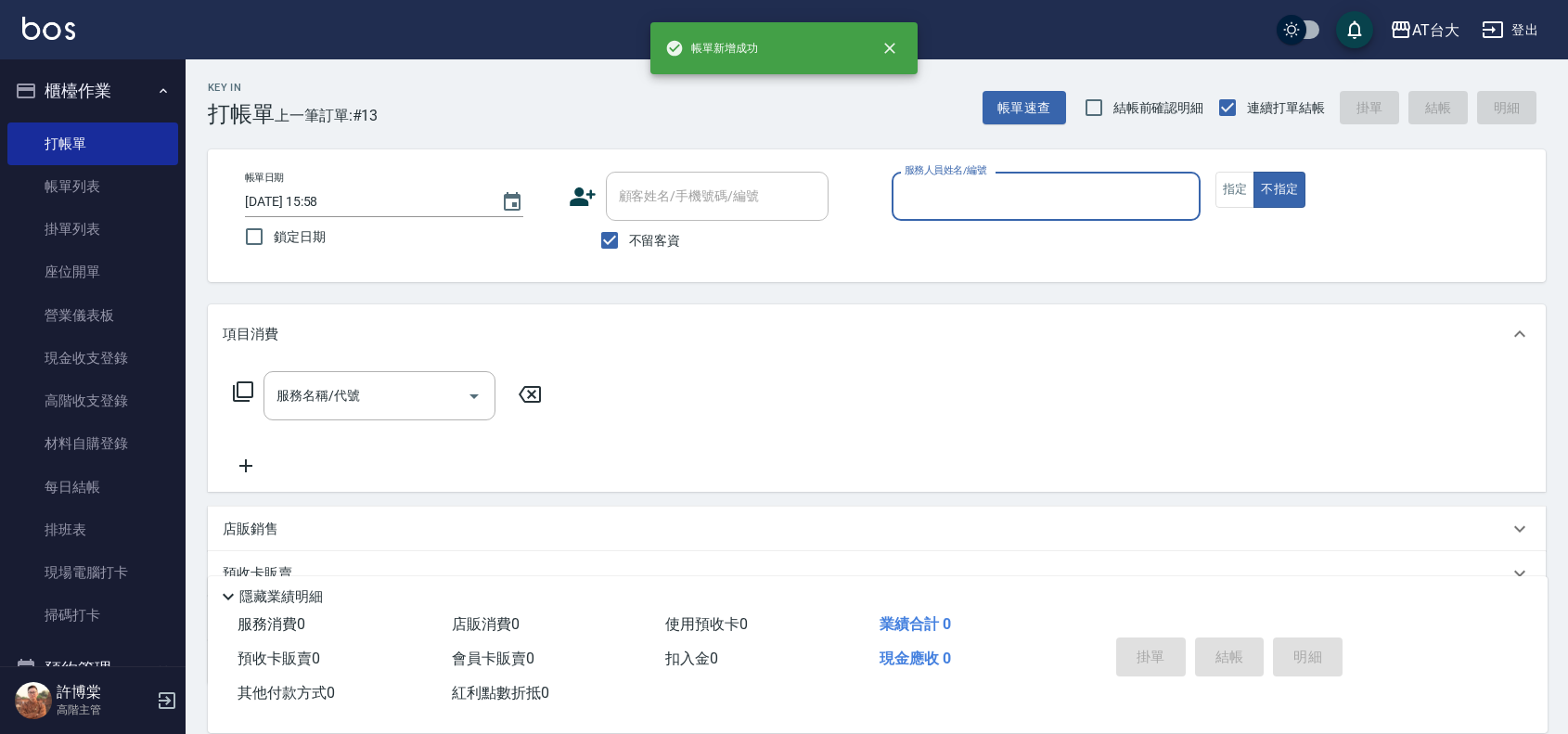
click at [95, 184] on link "帳單列表" at bounding box center [92, 186] width 170 height 43
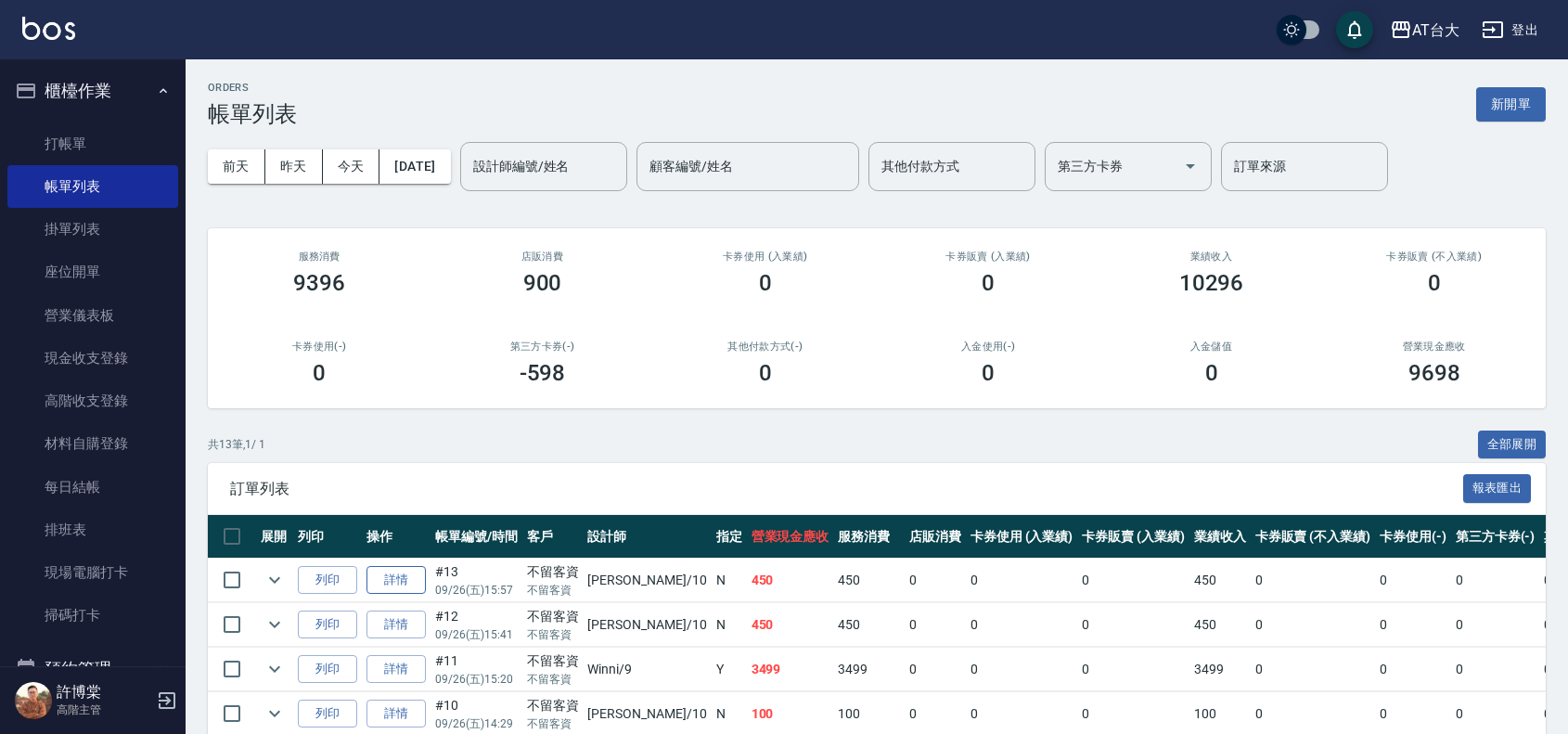
click at [382, 577] on link "詳情" at bounding box center [396, 580] width 60 height 29
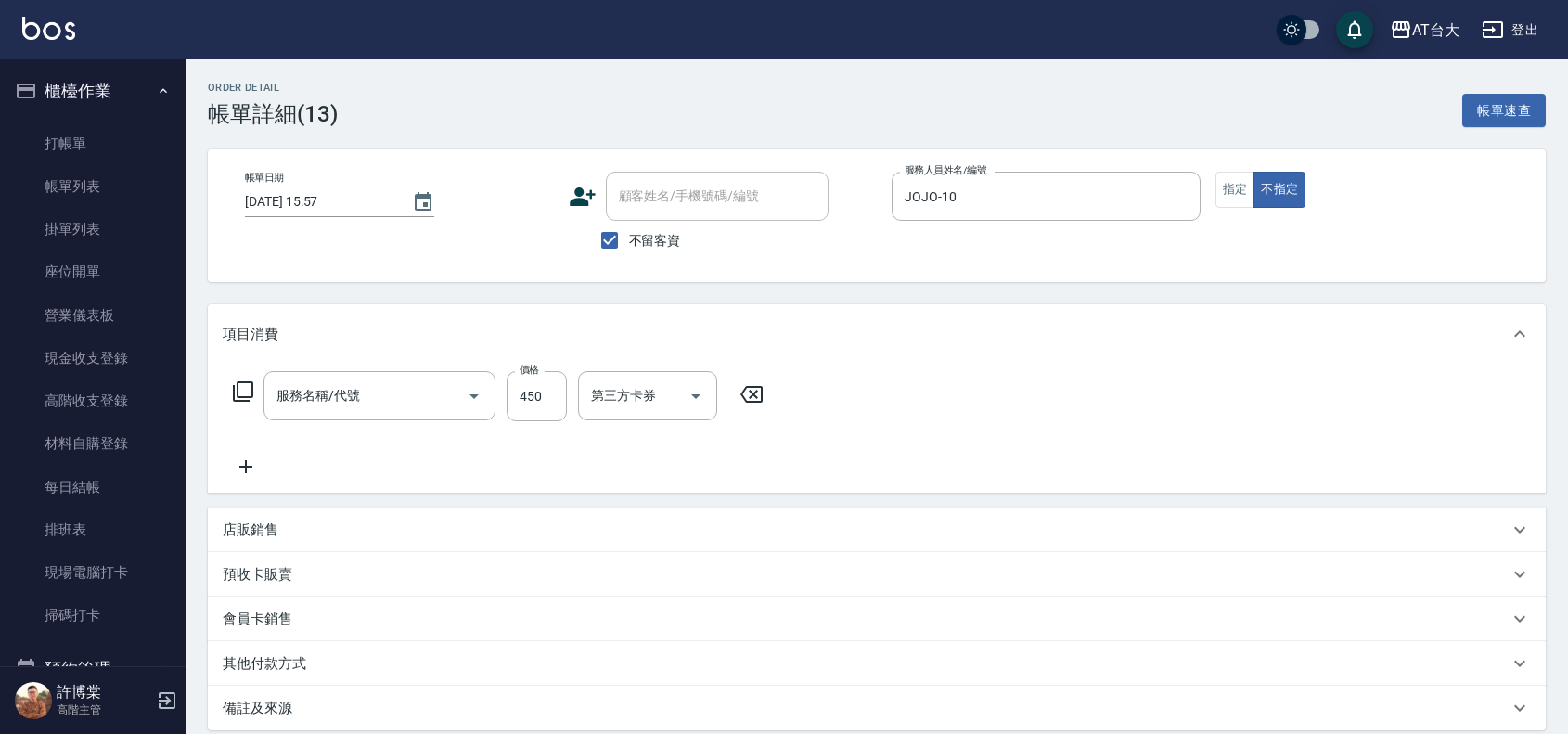
type input "2025/09/26 15:57"
checkbox input "true"
type input "JOJO-10"
type input "洗+剪(811)"
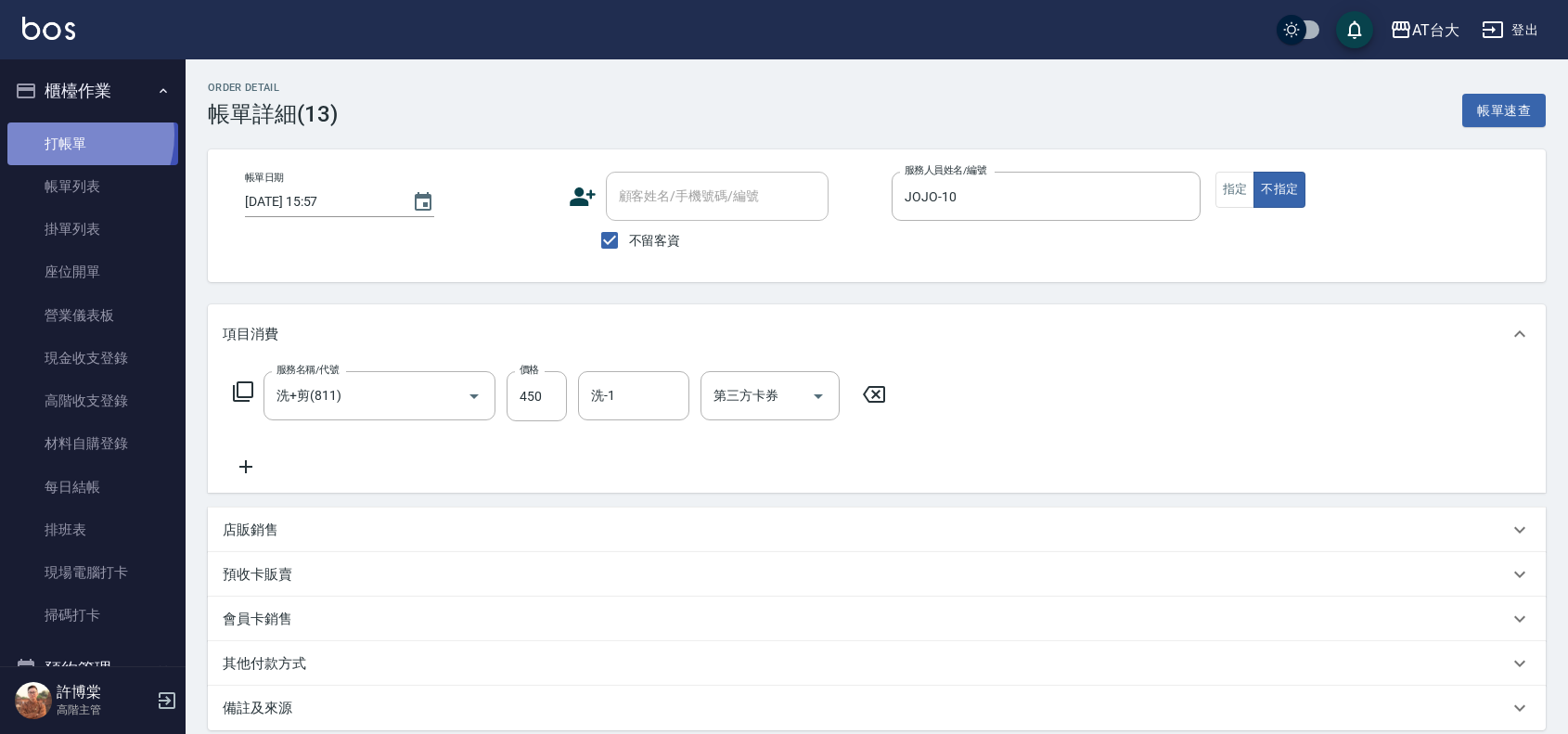
click at [66, 134] on link "打帳單" at bounding box center [92, 143] width 170 height 43
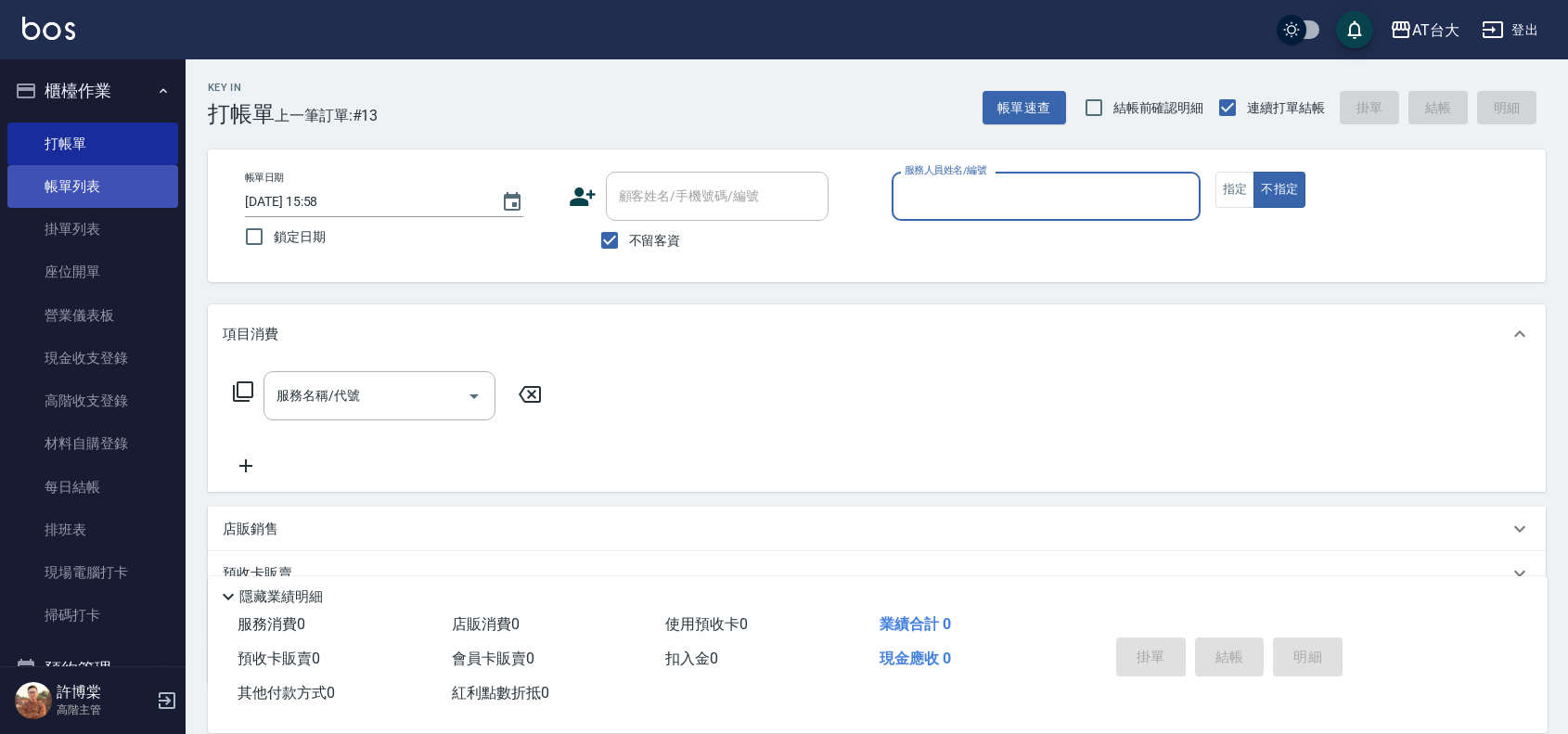
click at [34, 181] on link "帳單列表" at bounding box center [92, 186] width 170 height 43
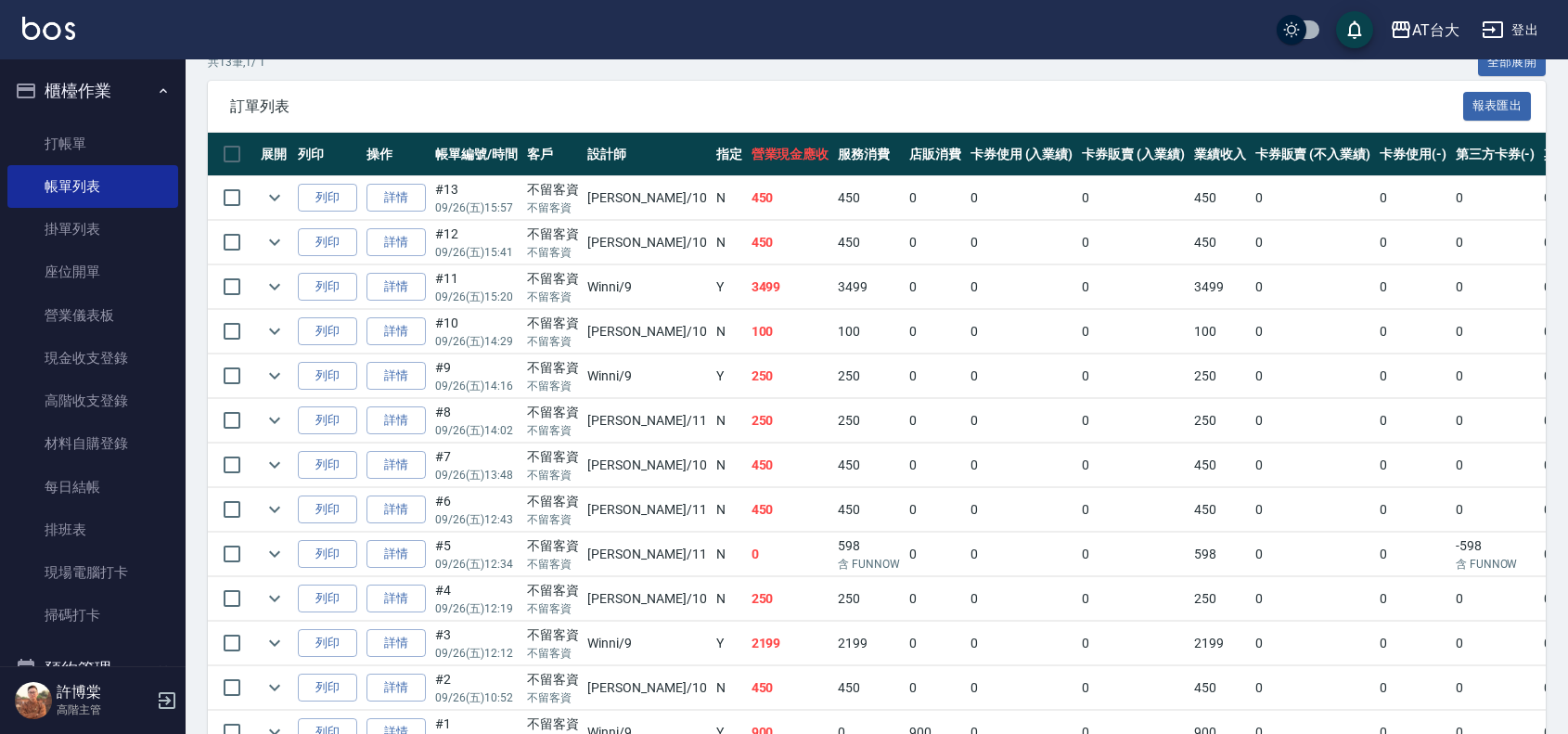
scroll to position [266, 0]
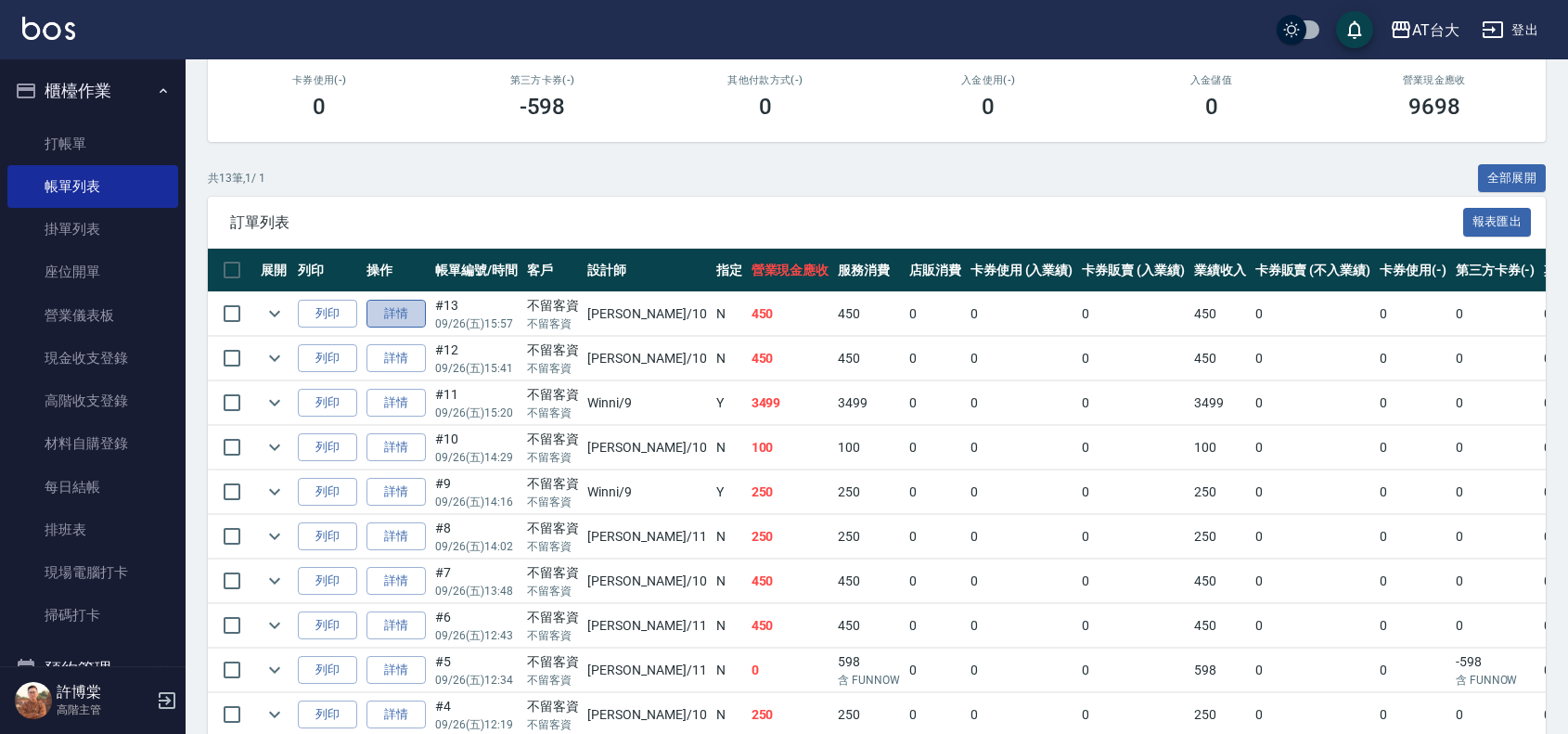
click at [402, 316] on link "詳情" at bounding box center [396, 314] width 60 height 29
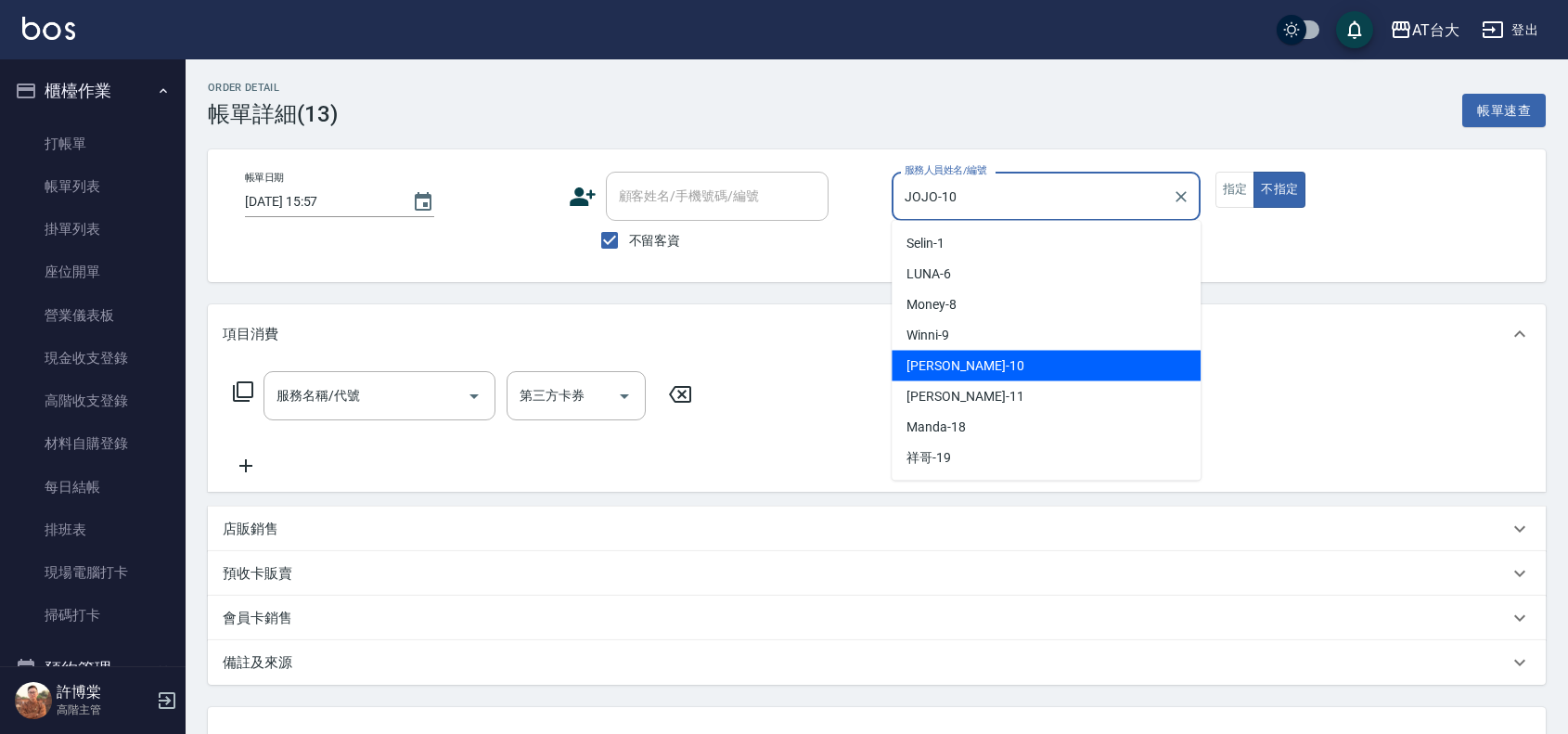
click at [1018, 185] on input "JOJO-10" at bounding box center [1032, 196] width 265 height 33
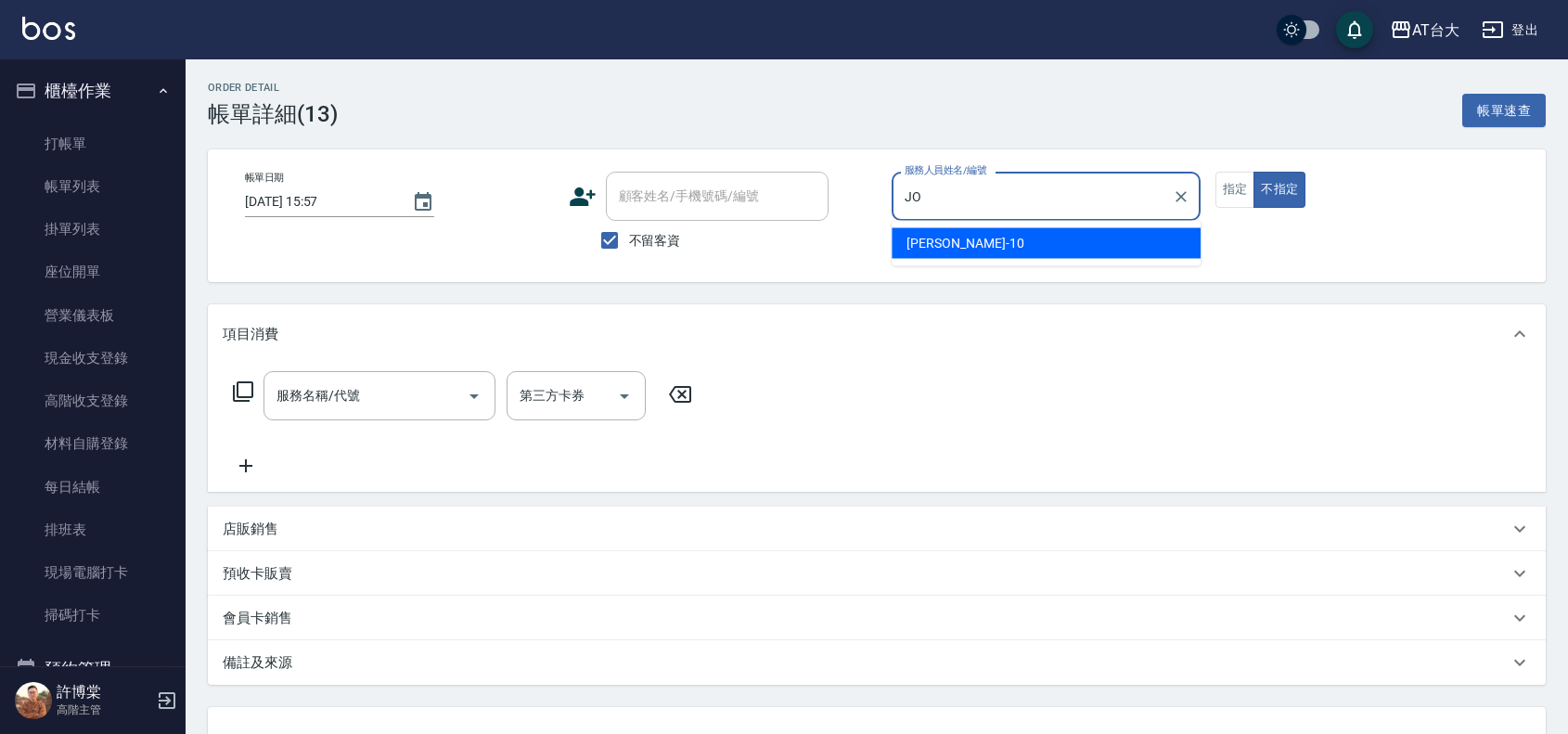
type input "J"
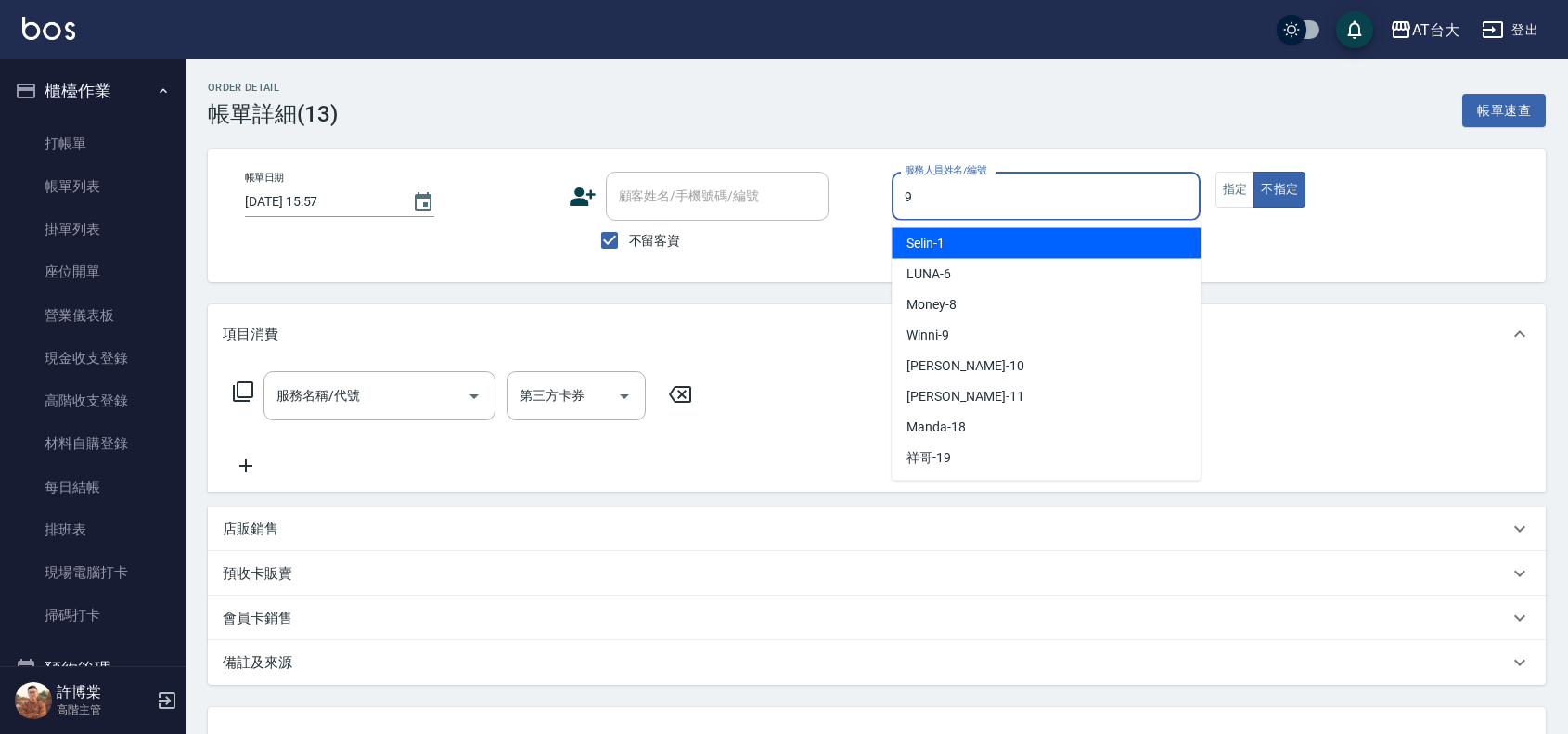
type input "Winni-9"
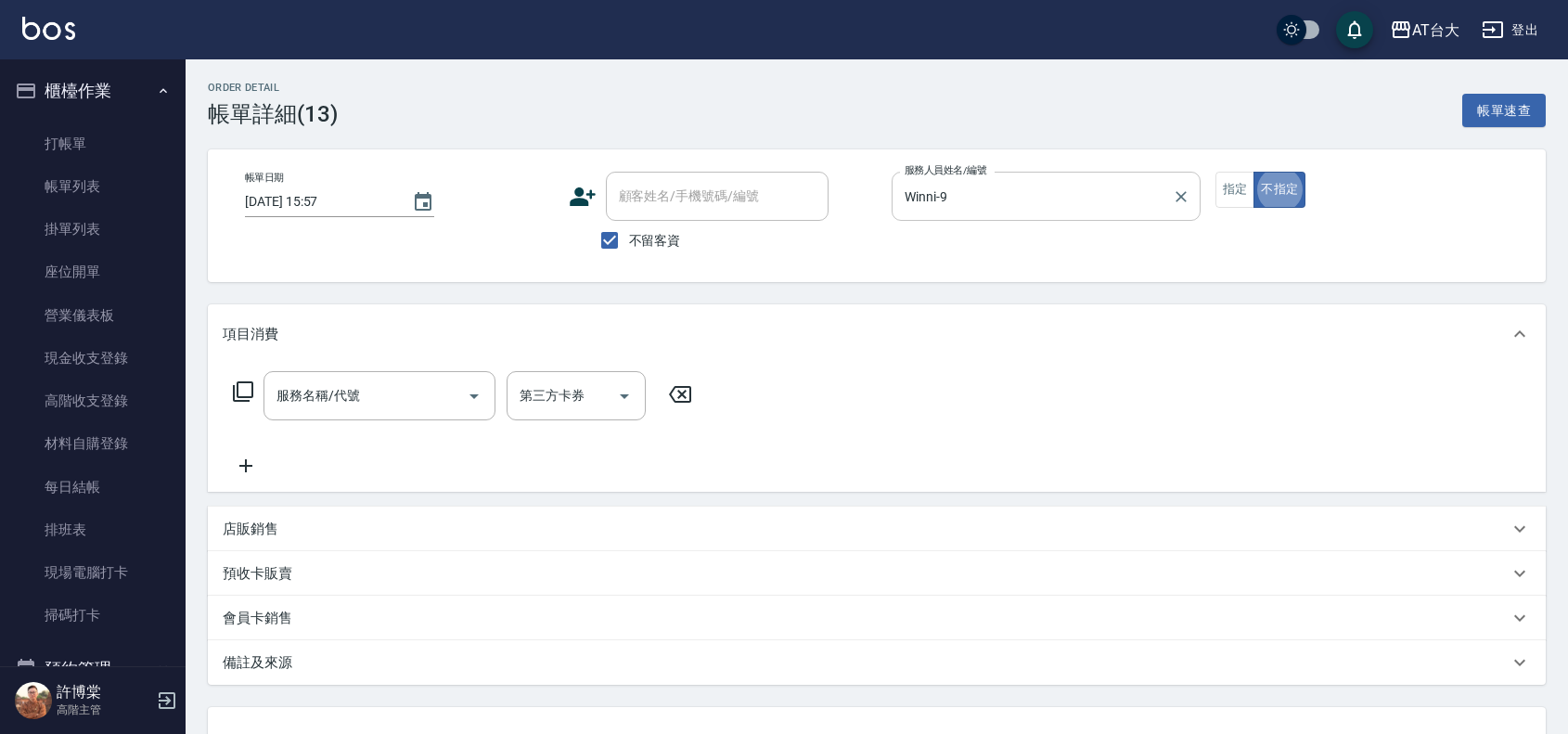
type button "false"
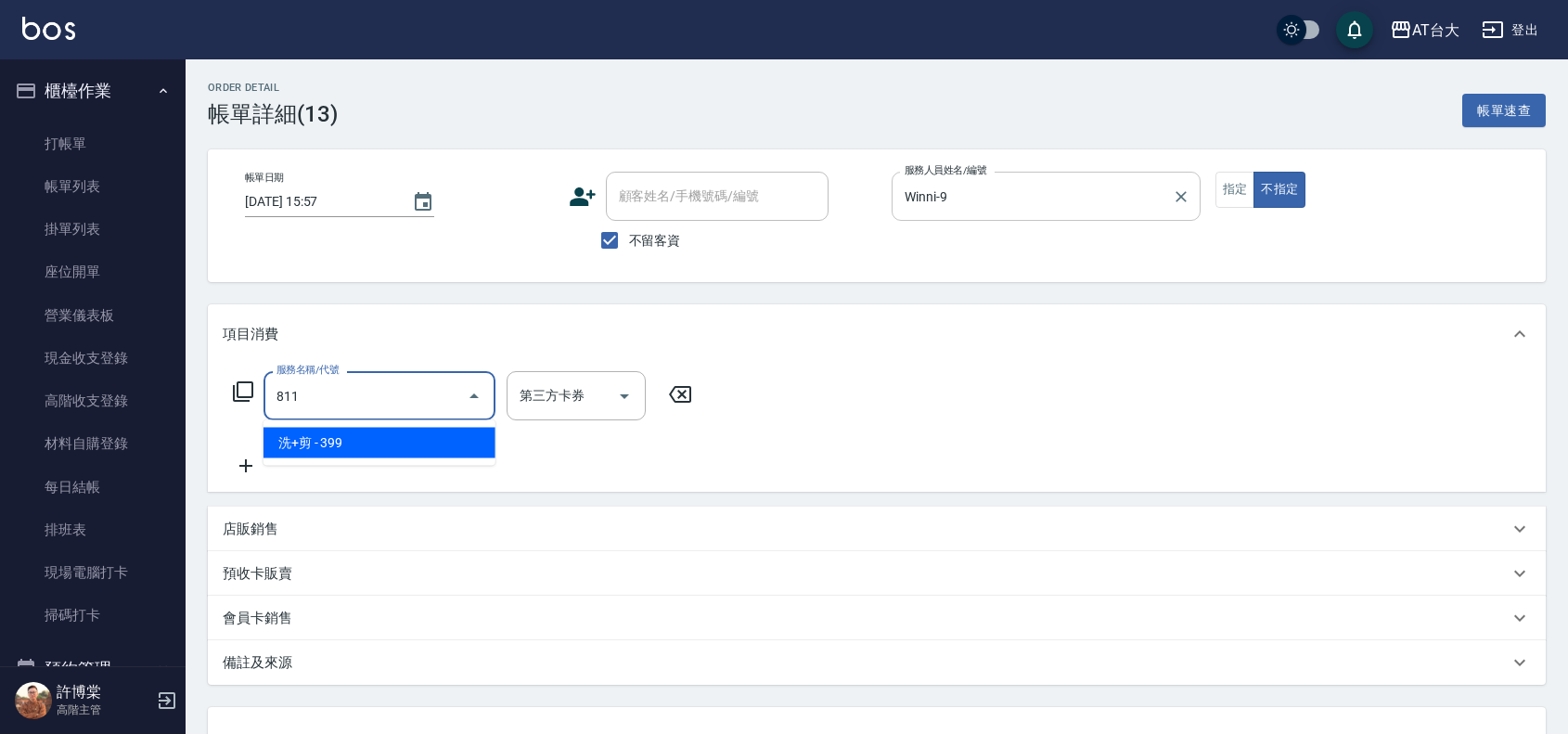
type input "洗+剪(811)"
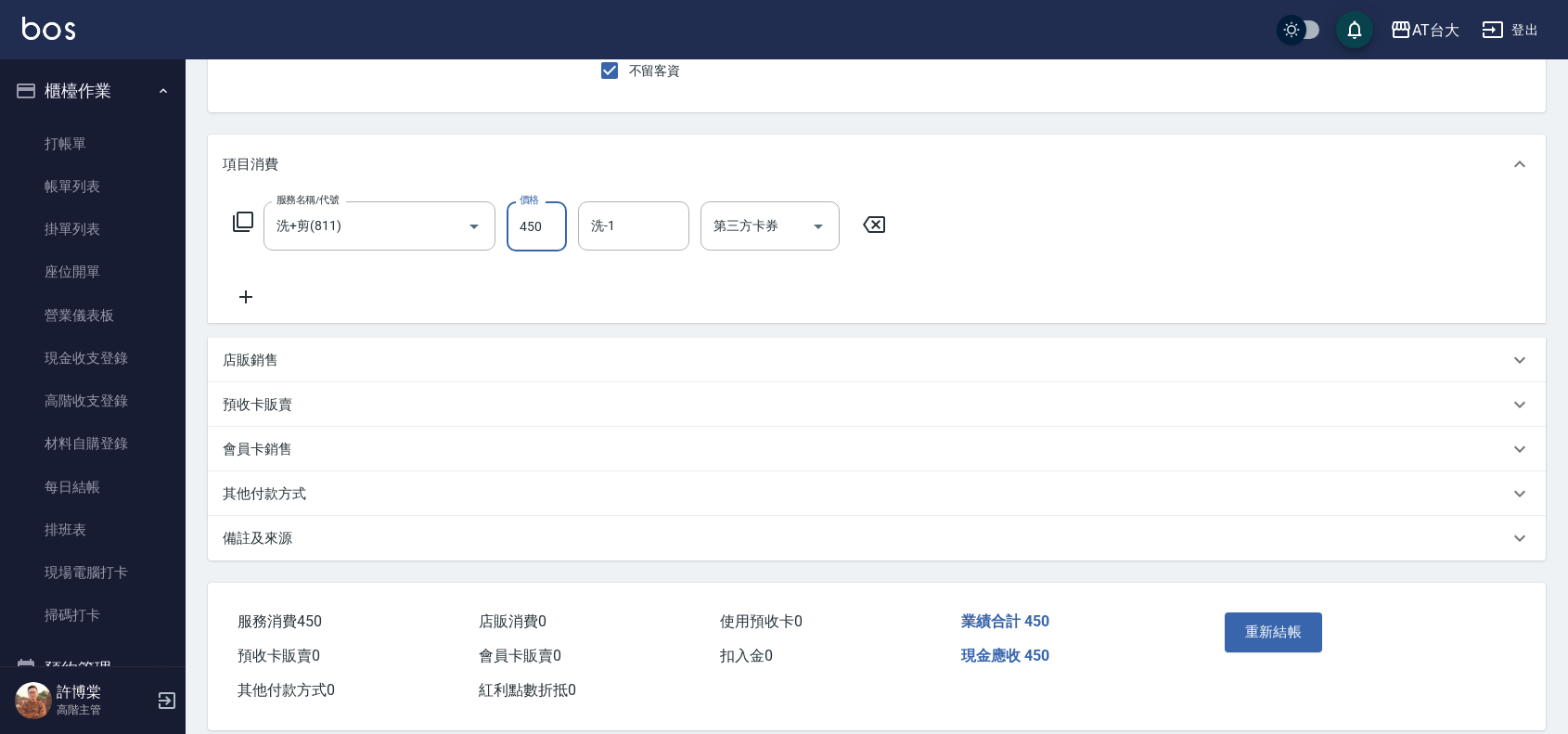
scroll to position [196, 0]
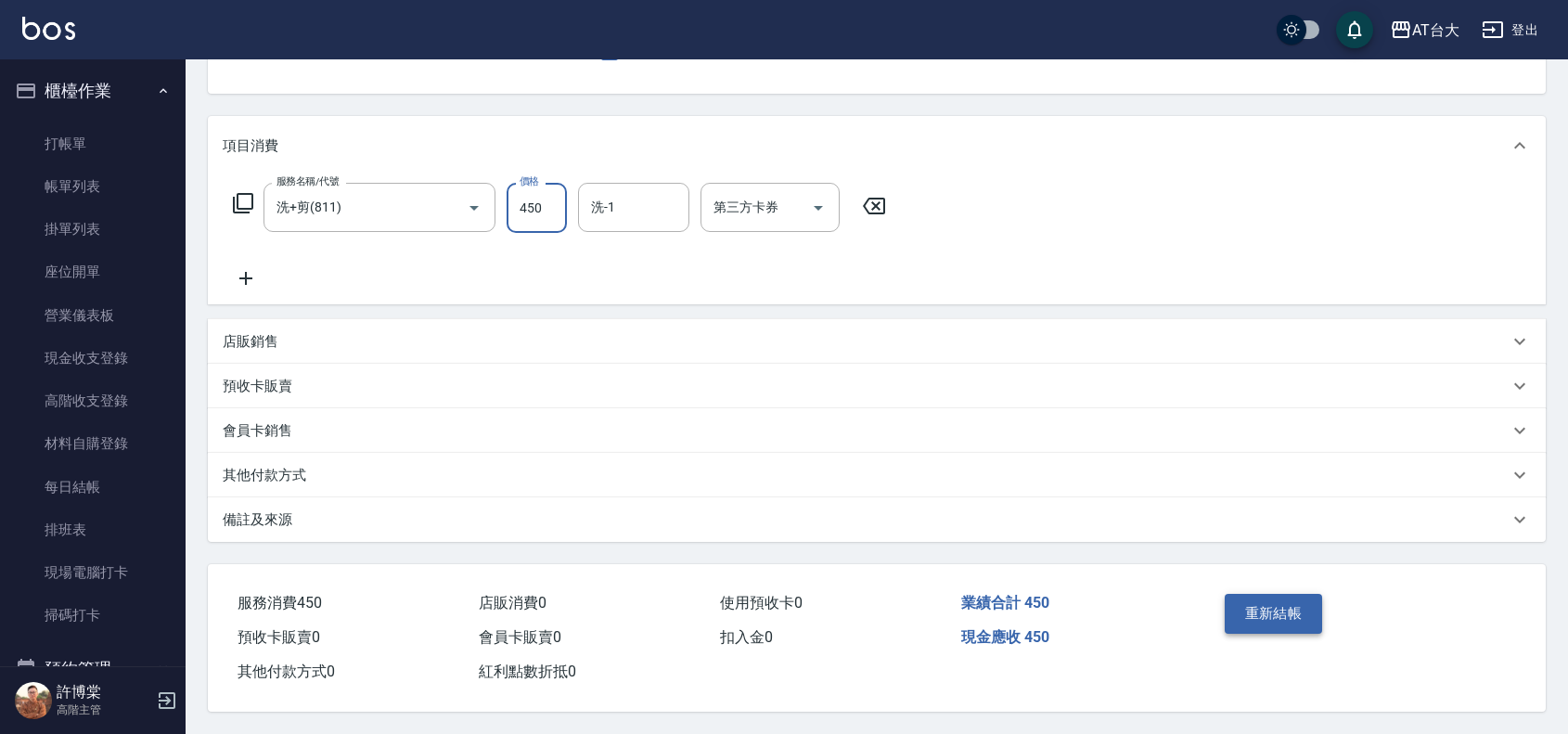
type input "450"
click at [1290, 601] on button "重新結帳" at bounding box center [1275, 613] width 99 height 39
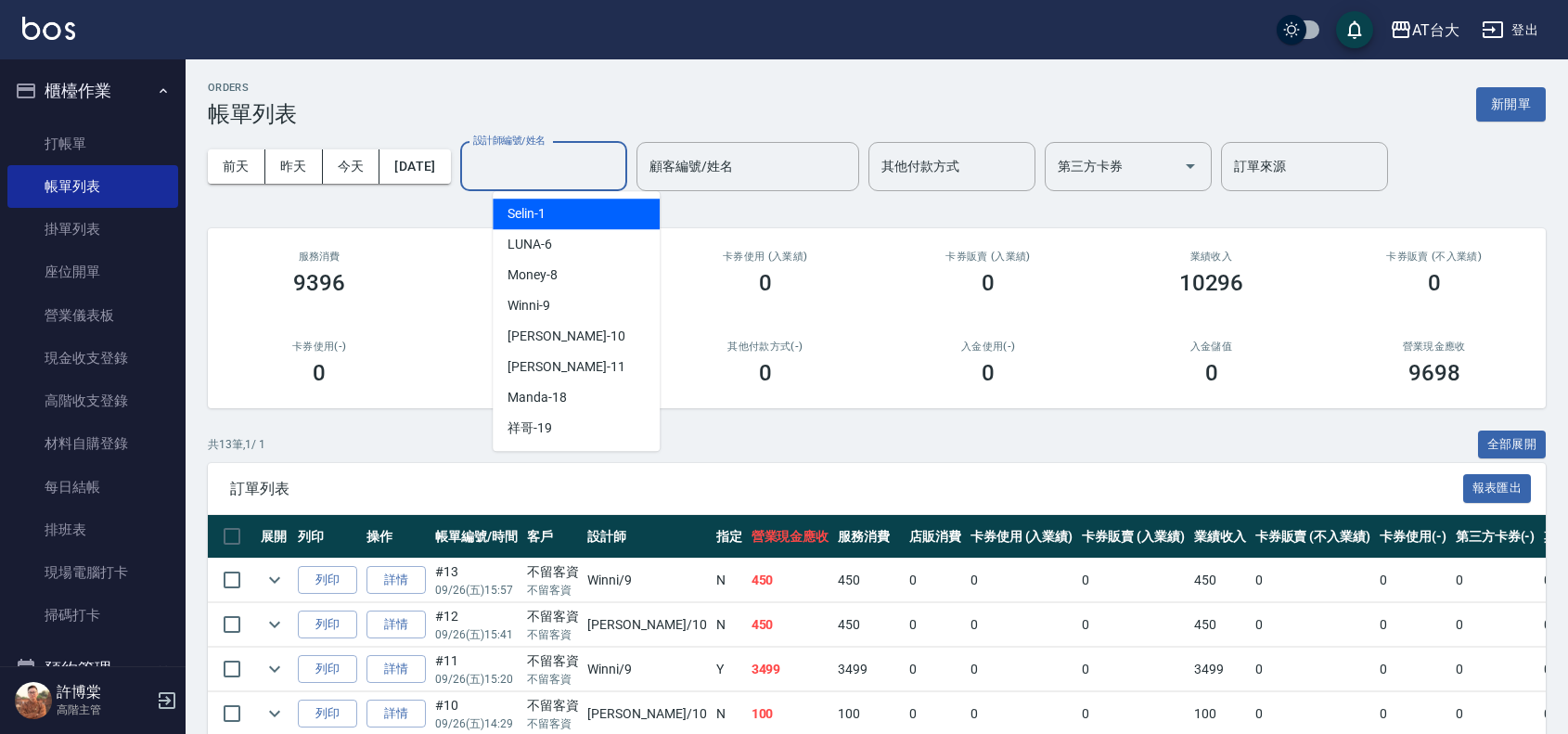
click at [594, 182] on input "設計師編號/姓名" at bounding box center [543, 166] width 150 height 33
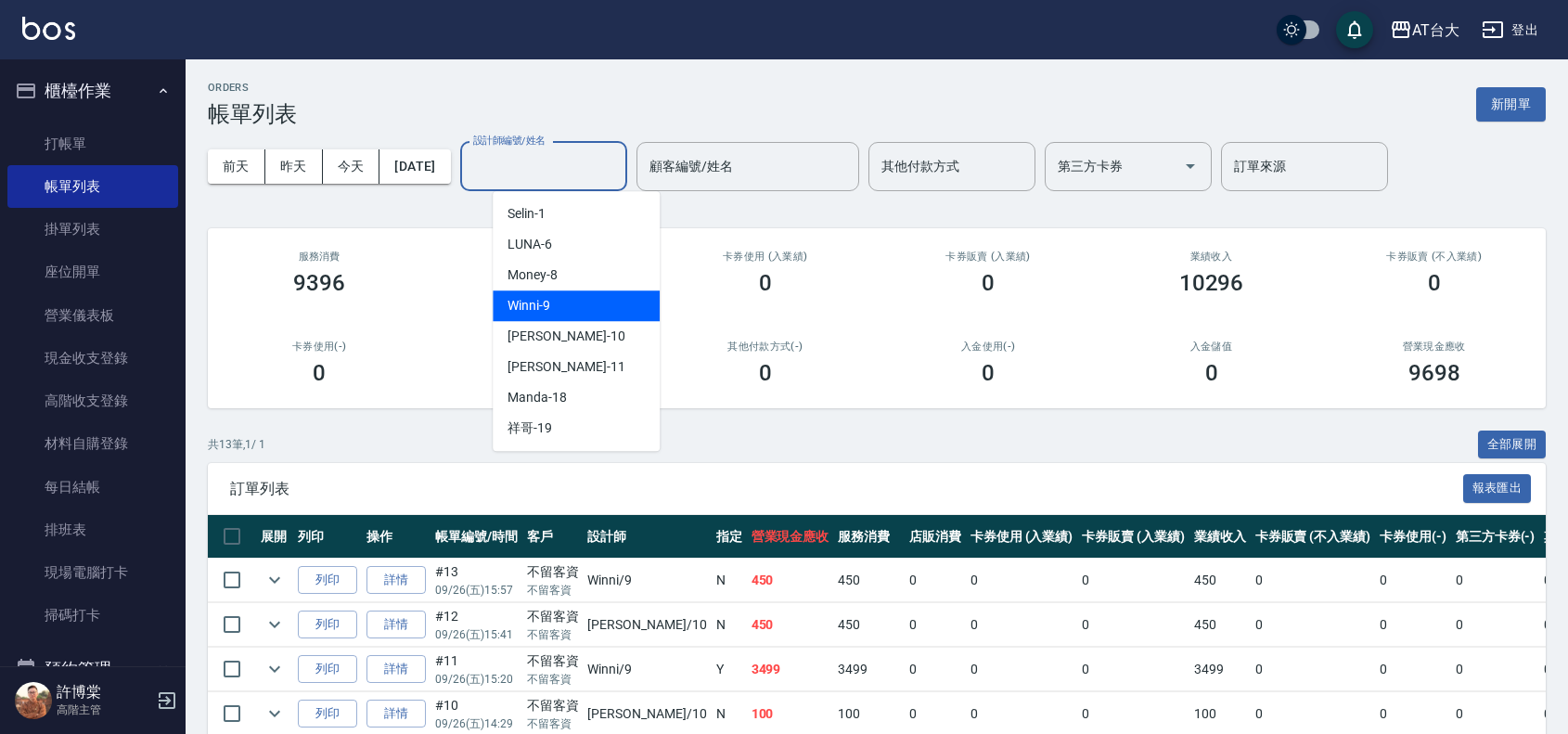
click at [631, 302] on div "Winni -9" at bounding box center [576, 306] width 167 height 31
type input "Winni-9"
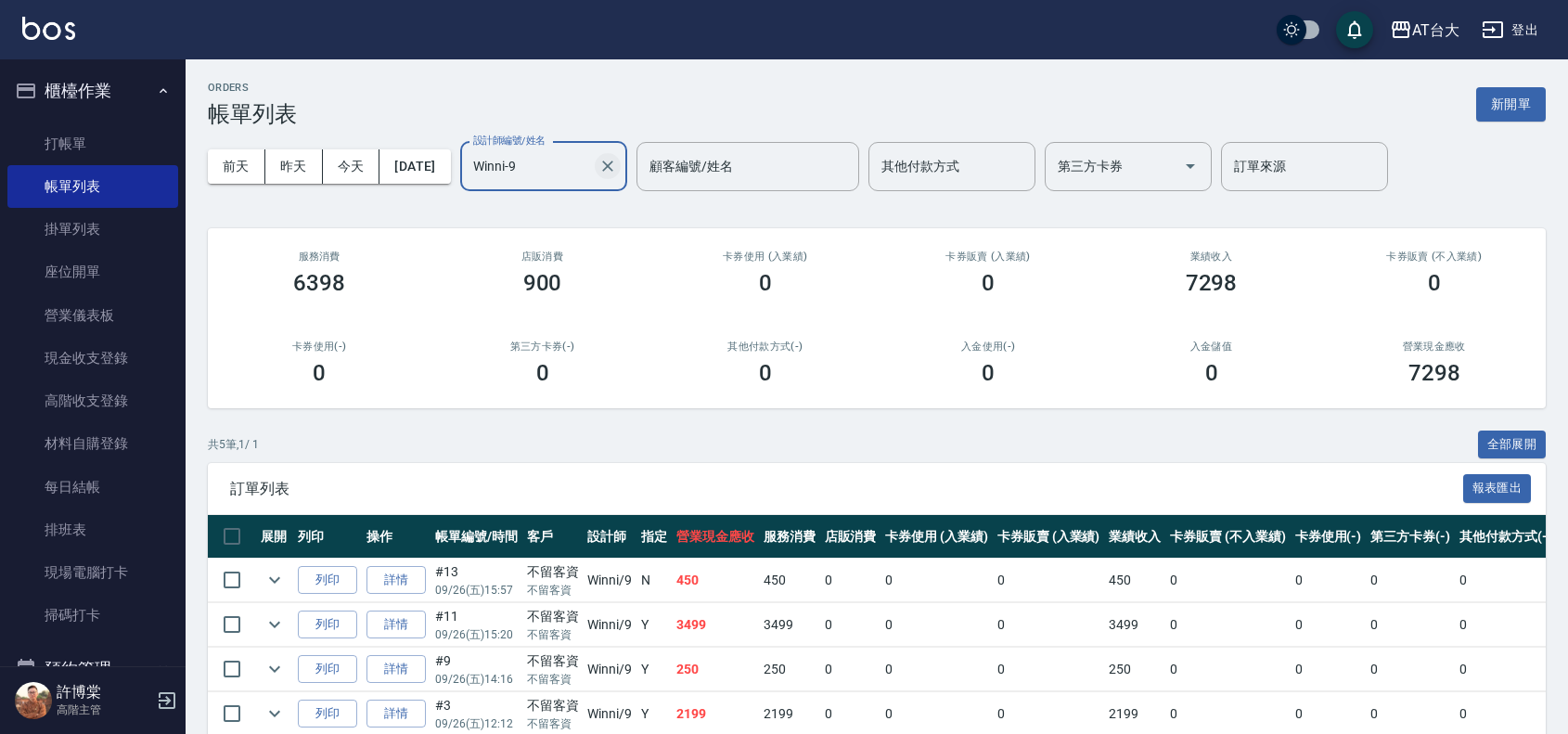
click at [617, 168] on icon "Clear" at bounding box center [607, 166] width 19 height 19
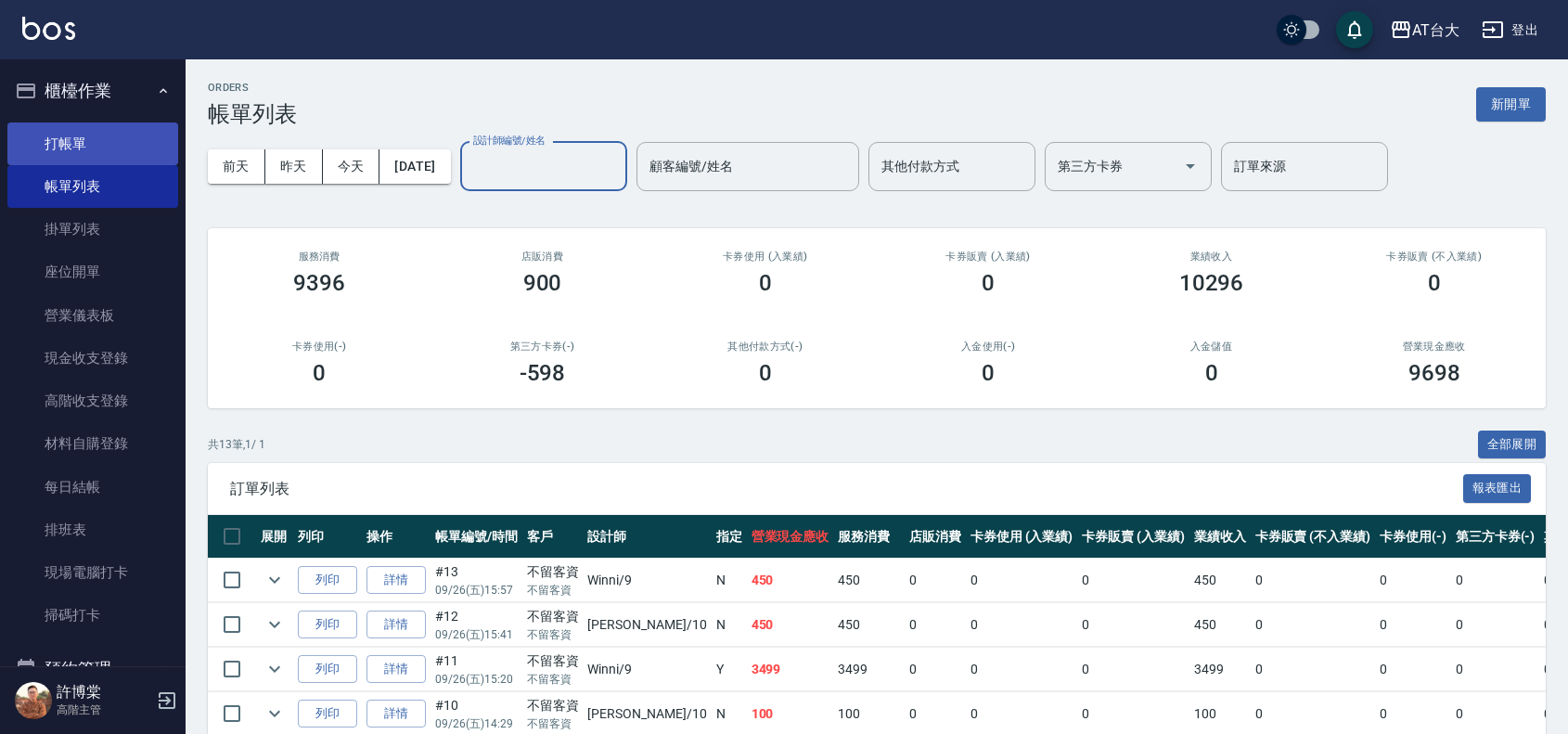
click at [130, 131] on link "打帳單" at bounding box center [92, 143] width 170 height 43
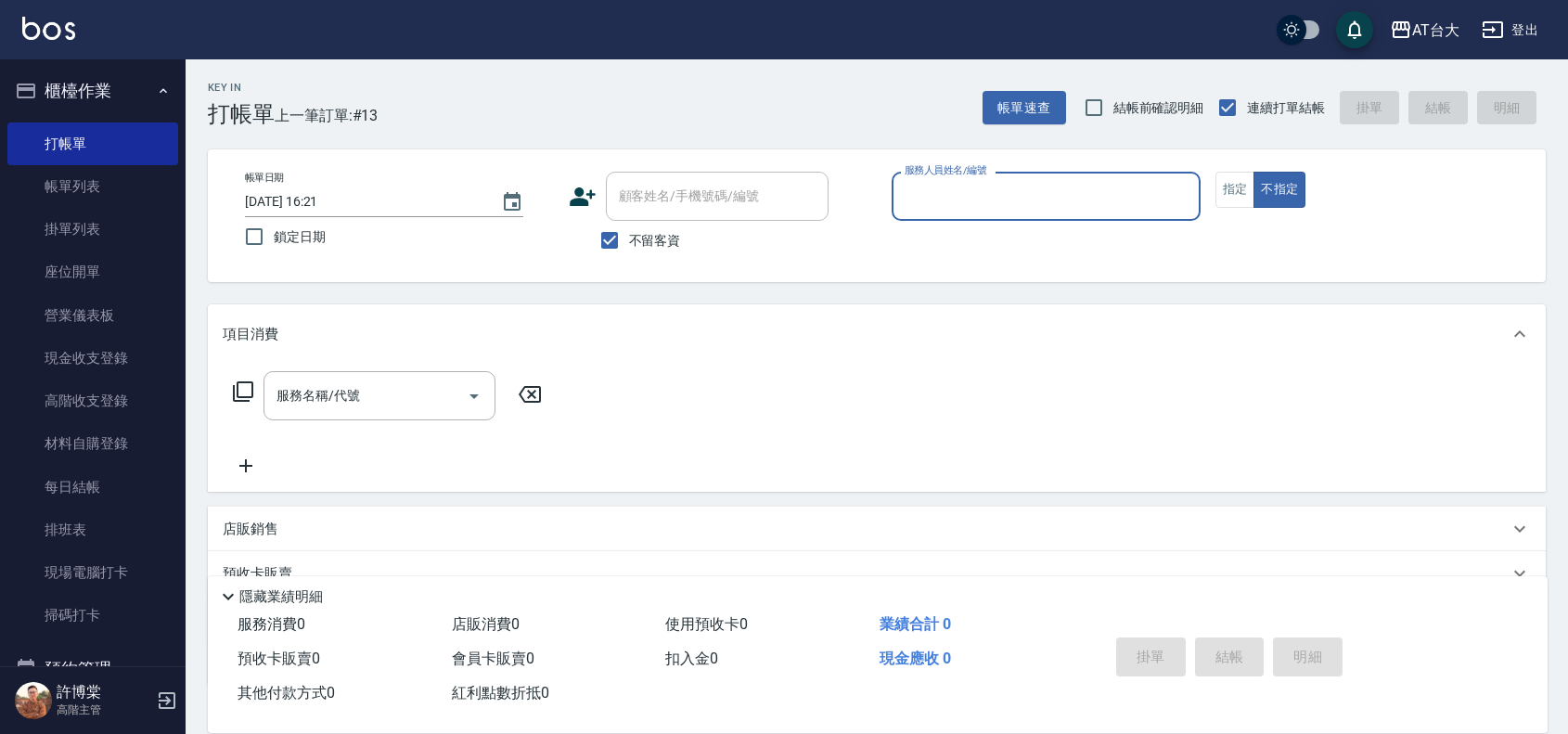
click at [1033, 197] on input "服務人員姓名/編號" at bounding box center [1046, 196] width 293 height 33
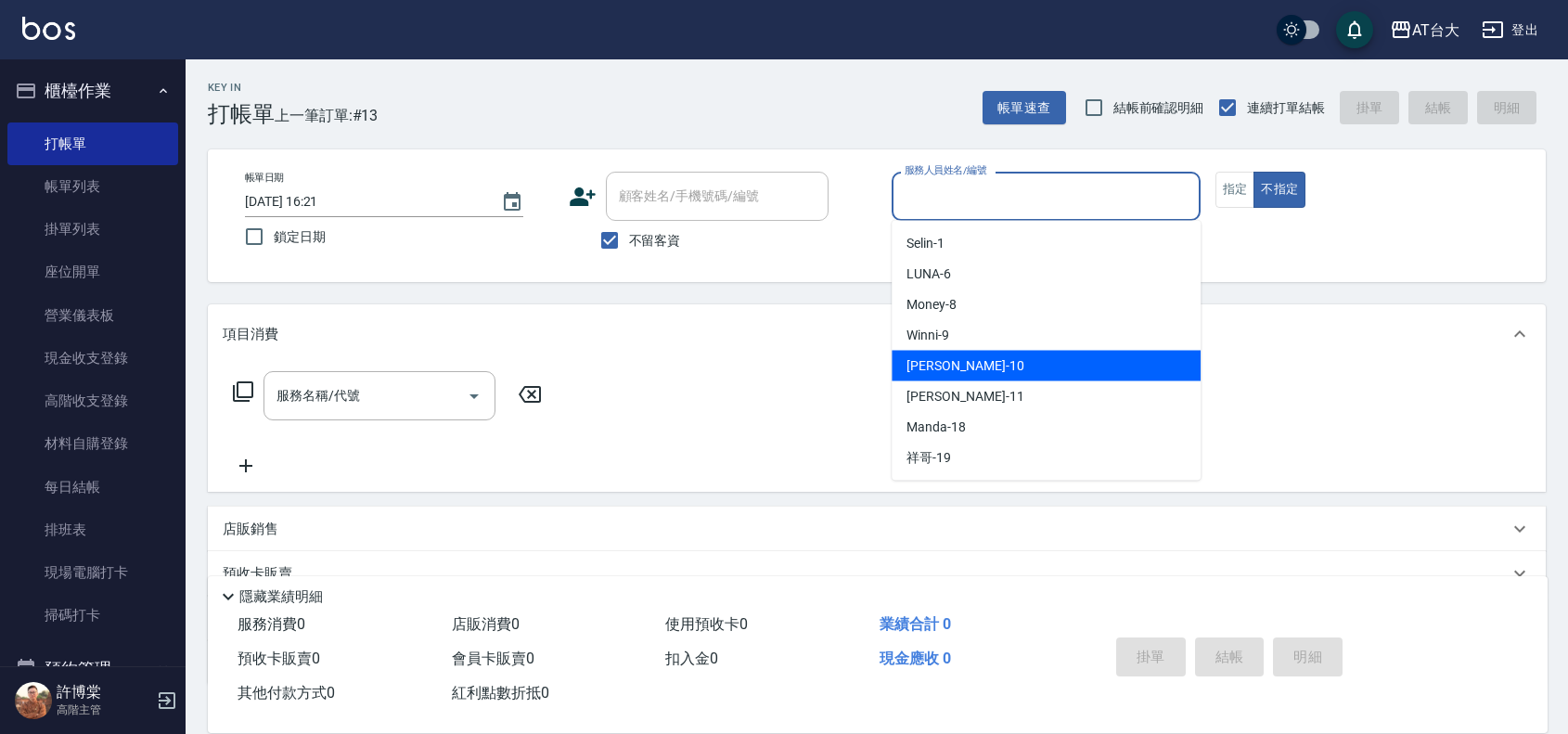
click at [967, 364] on div "JOJO -10" at bounding box center [1046, 365] width 309 height 31
type input "JOJO-10"
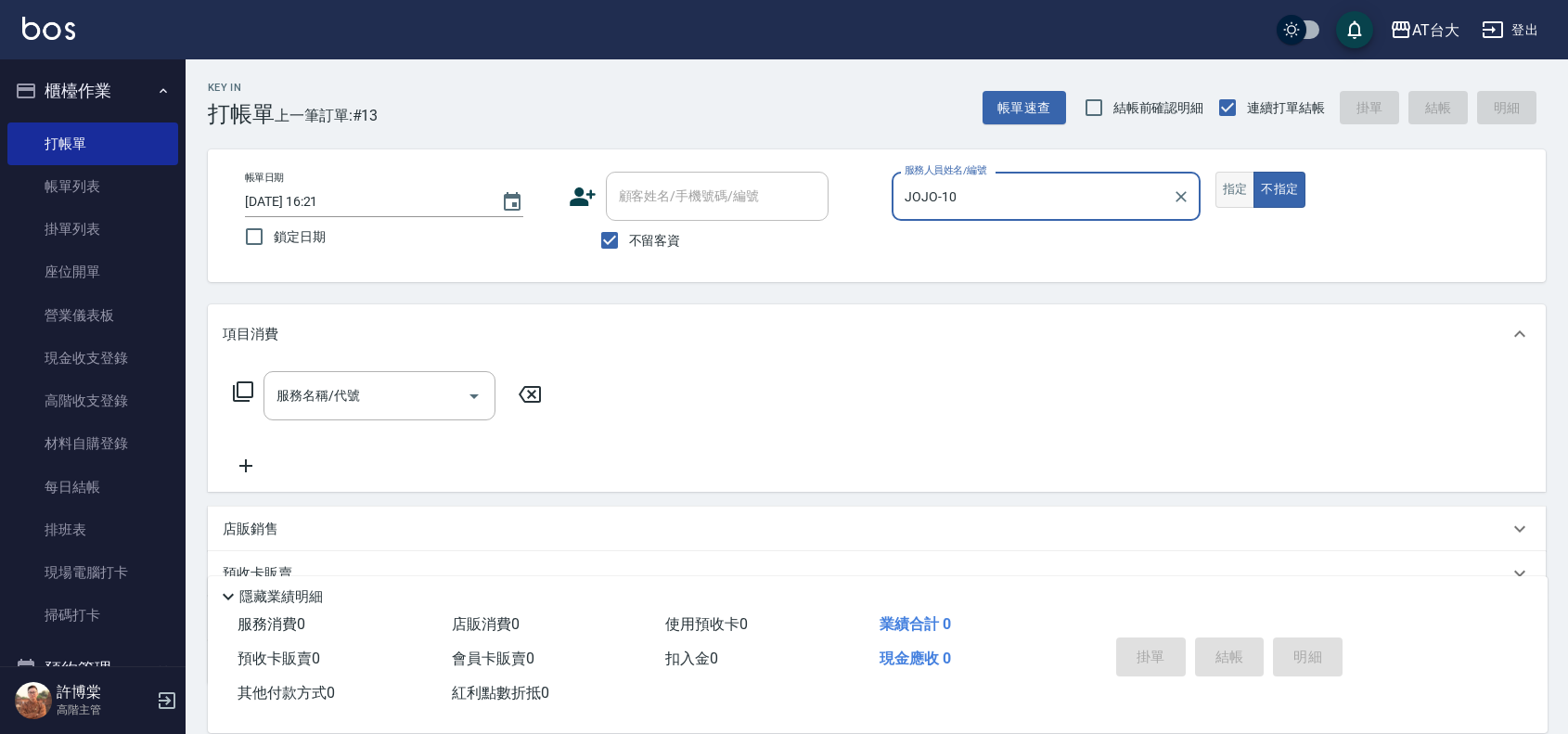
click at [1217, 178] on button "指定" at bounding box center [1235, 189] width 40 height 36
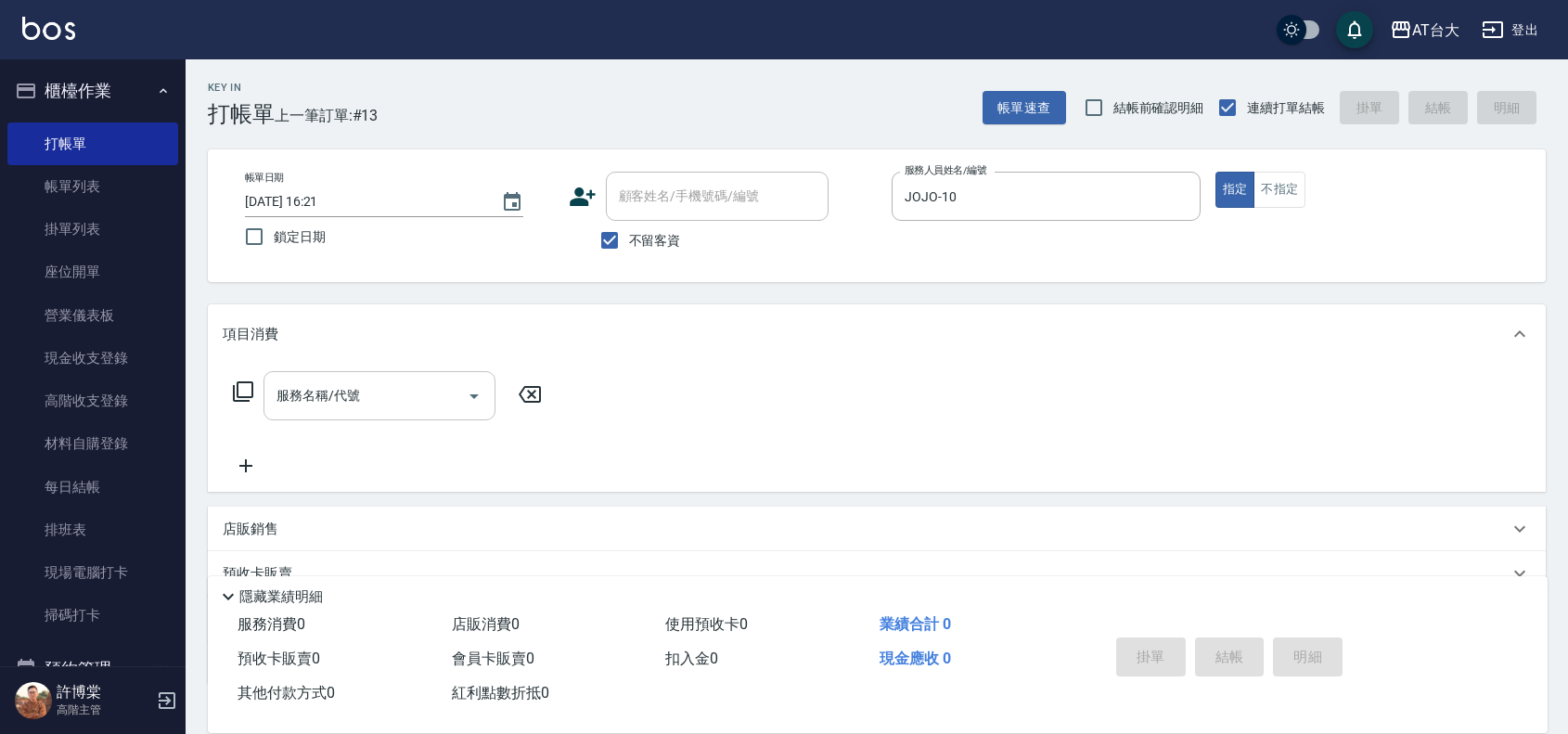
click at [392, 411] on input "服務名稱/代號" at bounding box center [365, 395] width 187 height 33
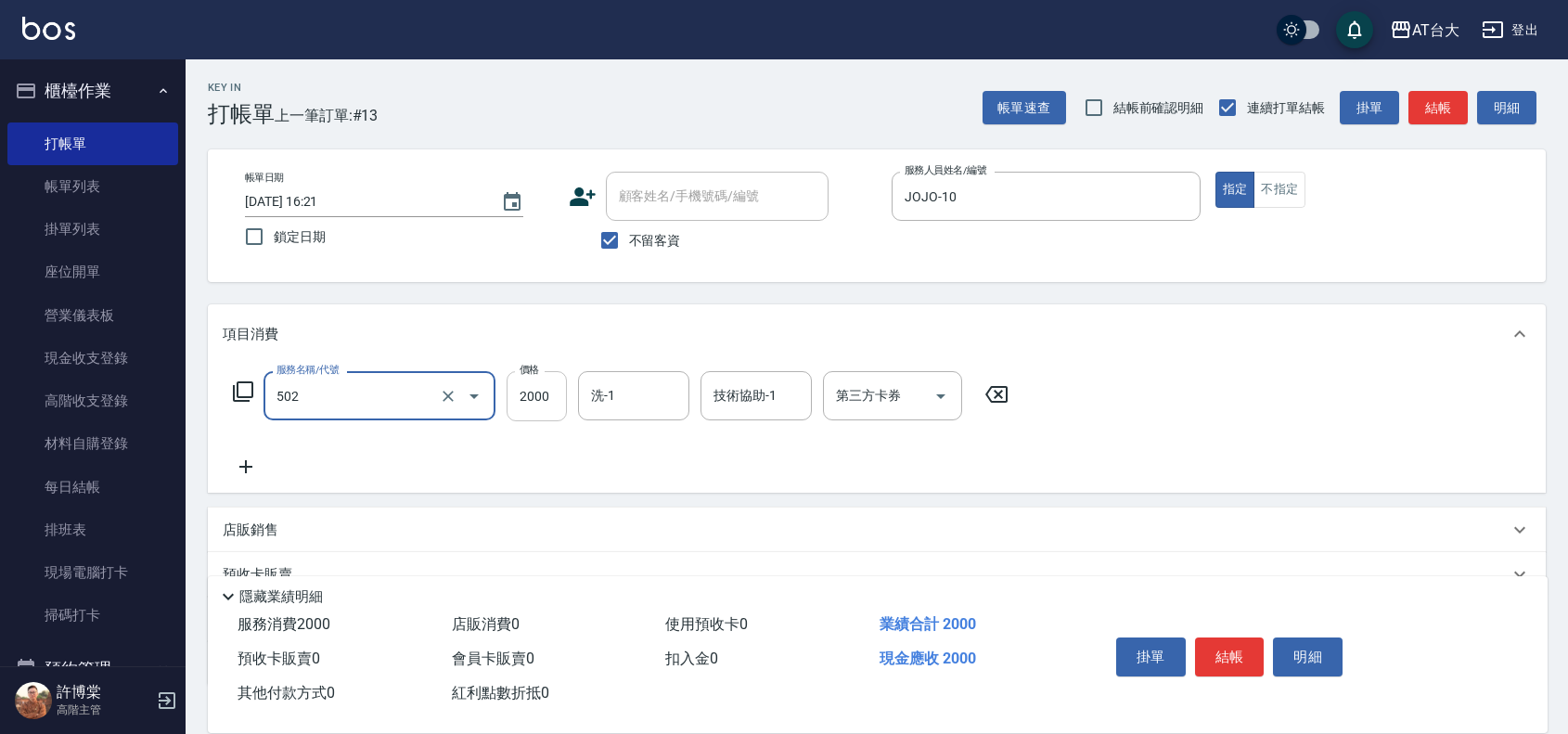
type input "染髮2000以上(502)"
click at [521, 386] on input "2000" at bounding box center [537, 396] width 61 height 50
type input "2199"
click at [242, 461] on icon at bounding box center [246, 467] width 47 height 22
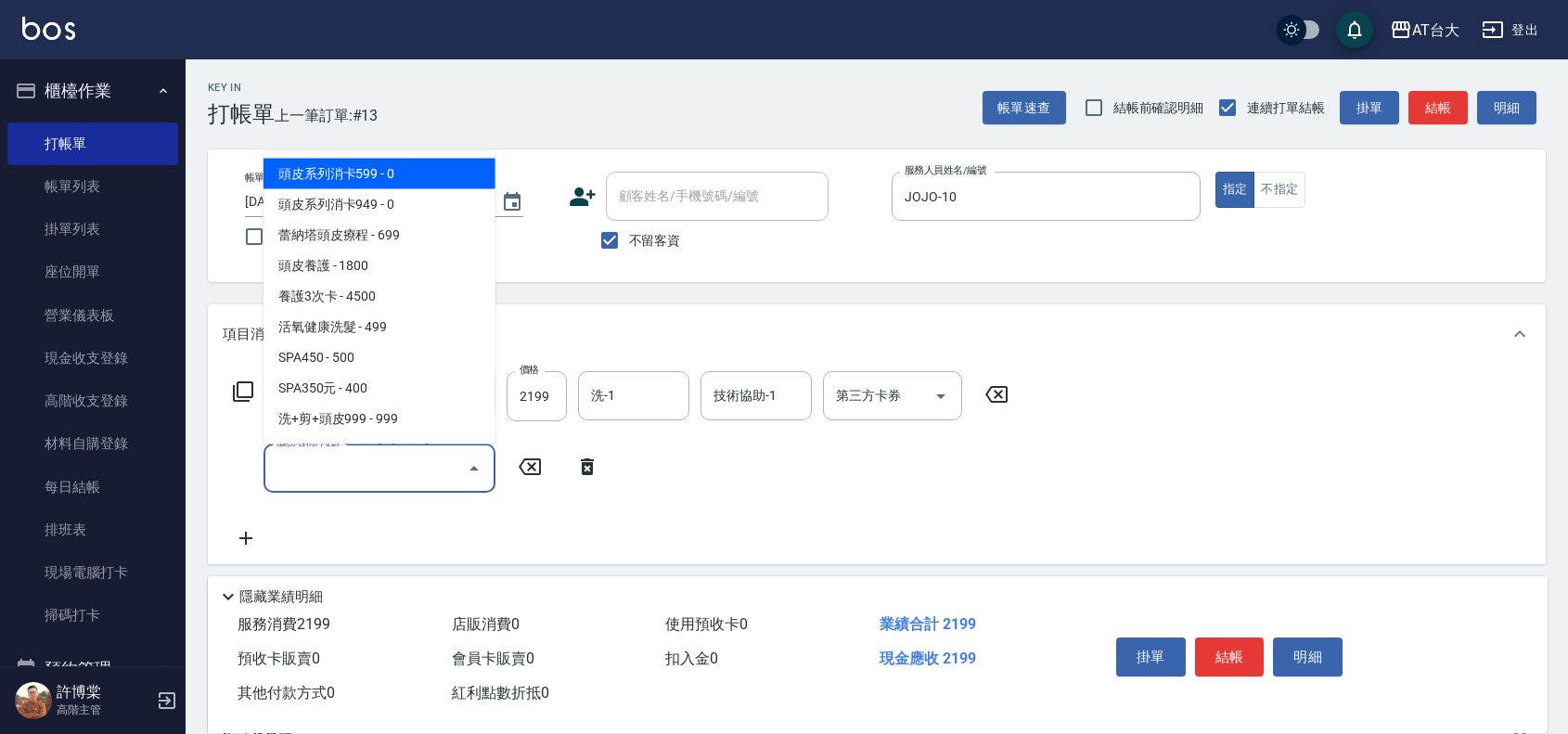
click at [291, 457] on input "服務名稱/代號" at bounding box center [365, 468] width 187 height 33
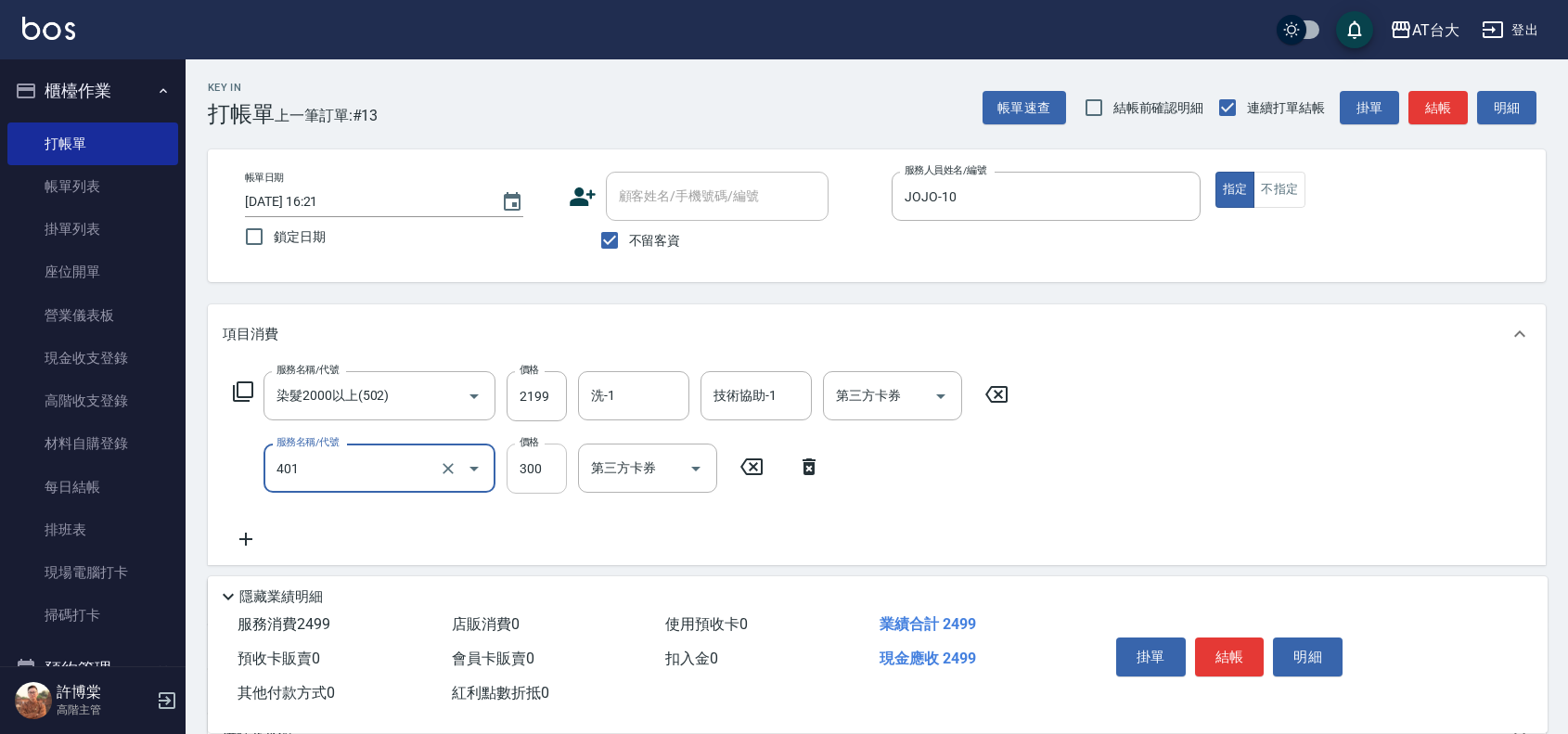
type input "自備護髮(401)"
click at [531, 465] on input "300" at bounding box center [537, 469] width 61 height 50
type input "2697"
click at [1247, 657] on button "結帳" at bounding box center [1230, 657] width 70 height 39
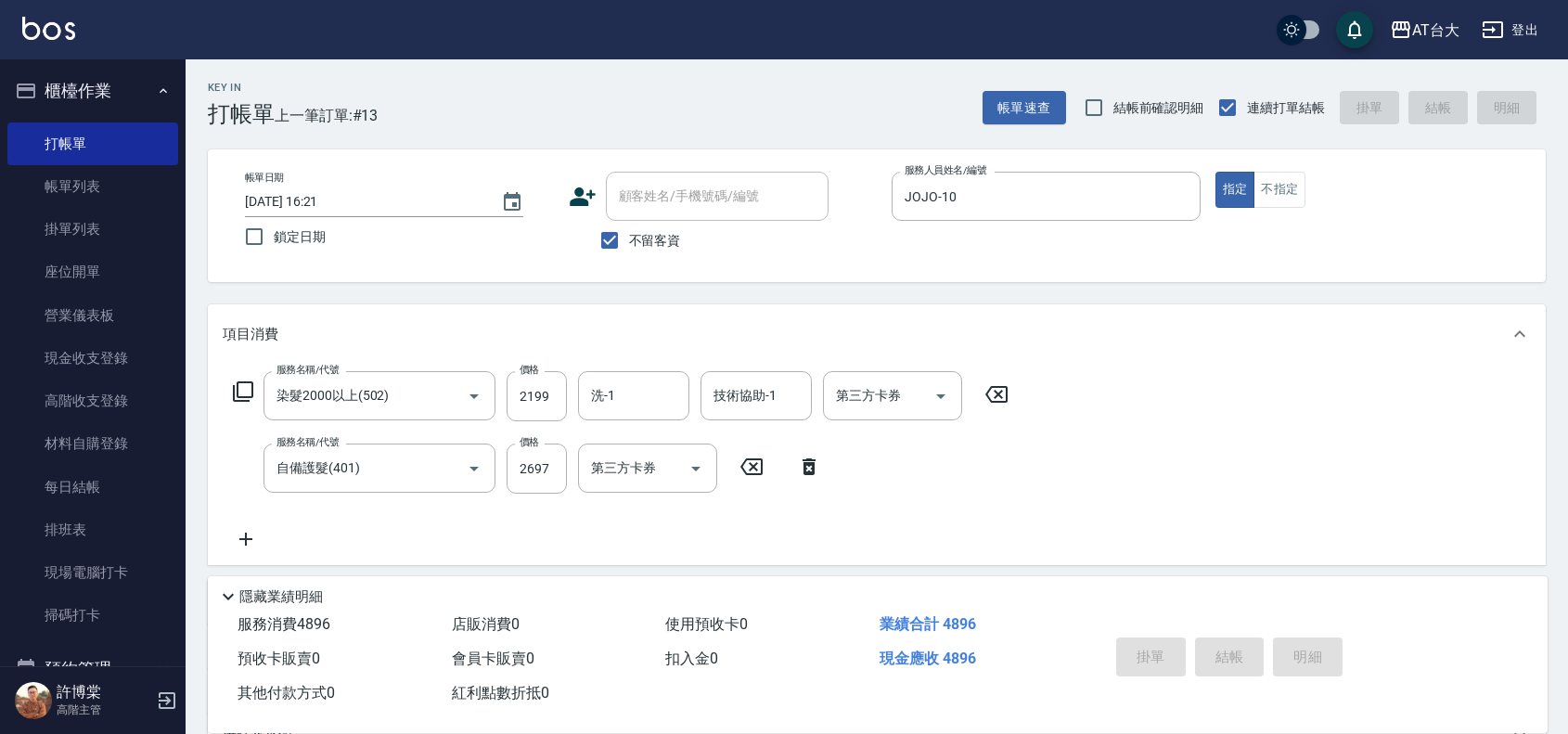
type input "2025/09/26 16:26"
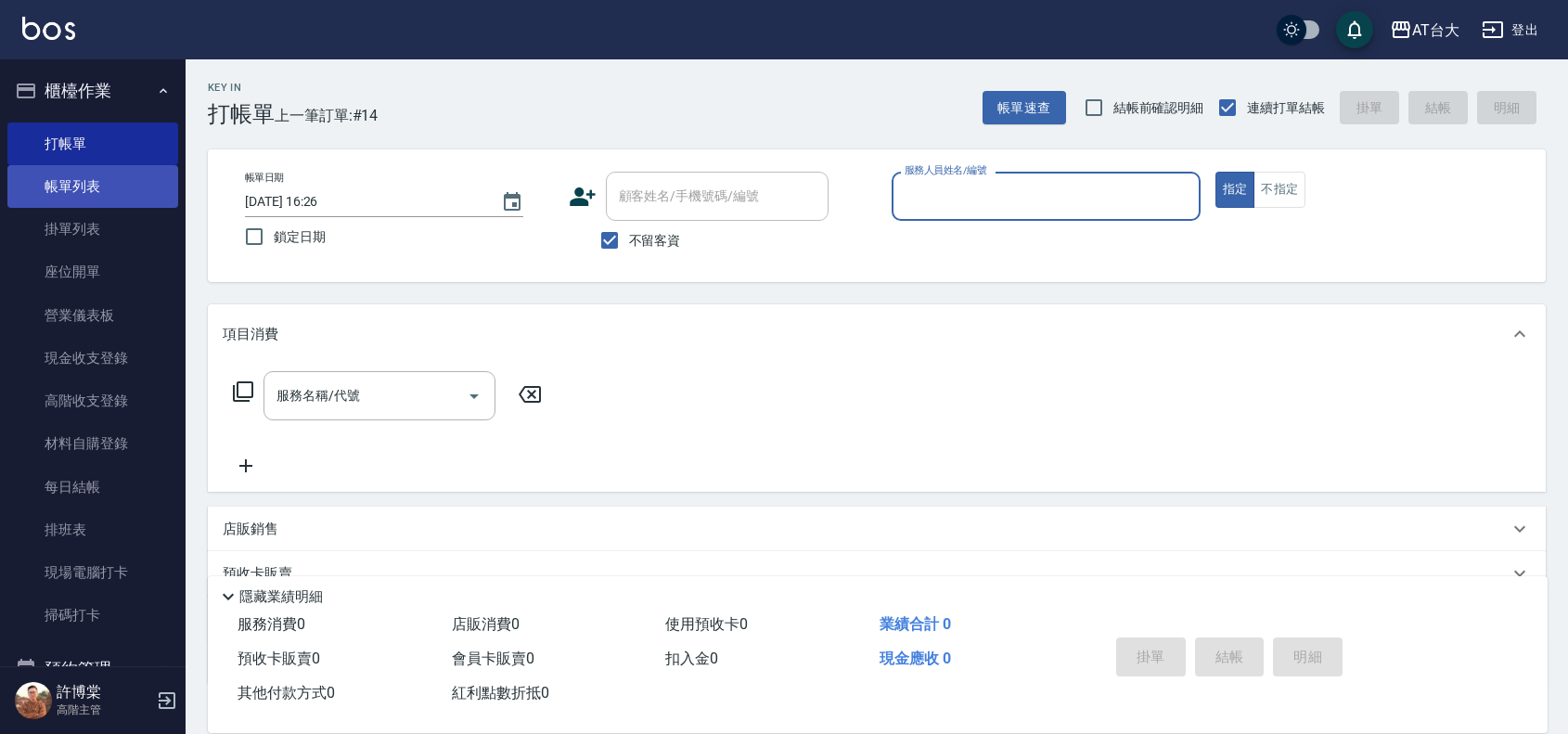
click at [75, 185] on link "帳單列表" at bounding box center [92, 186] width 170 height 43
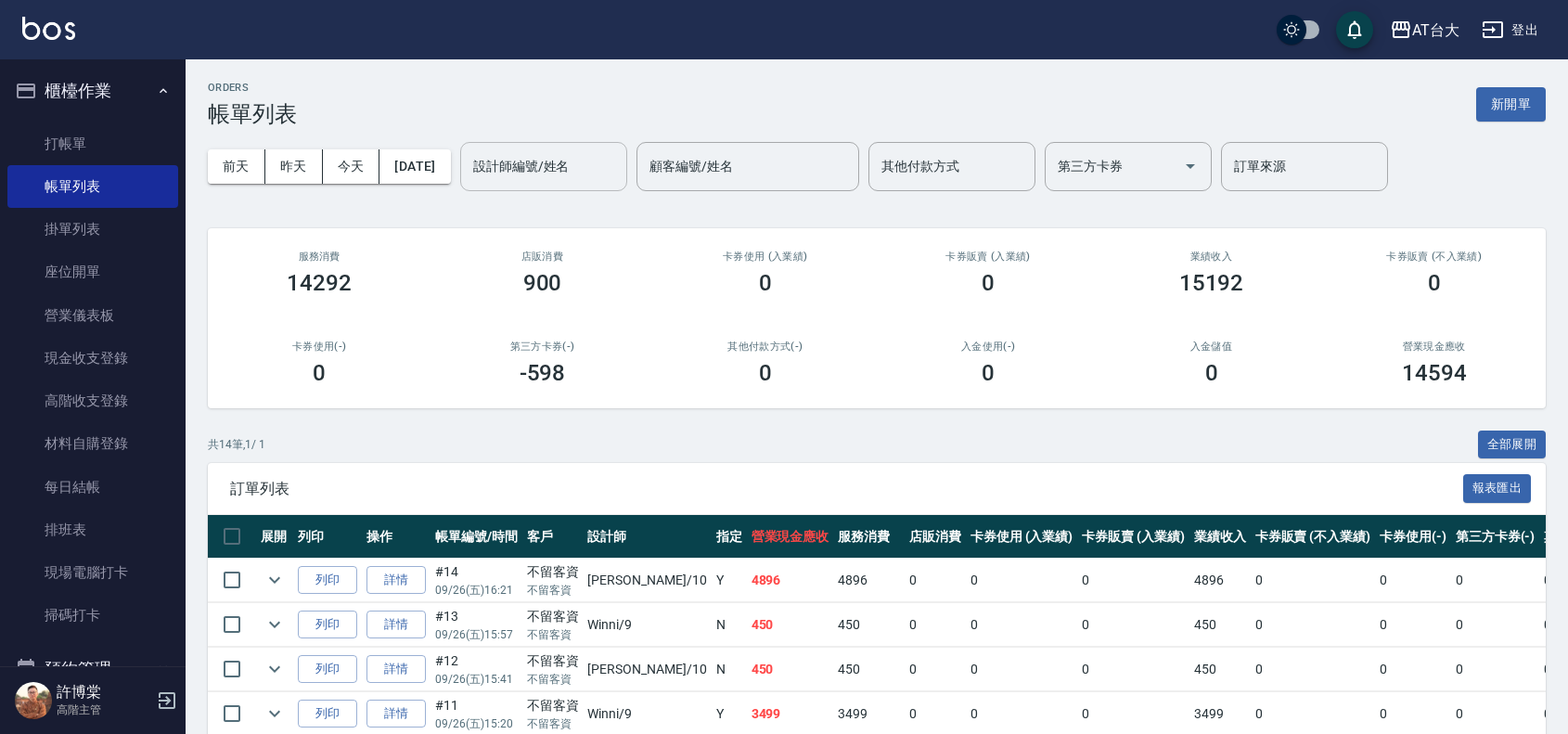
click at [593, 185] on div "設計師編號/姓名" at bounding box center [543, 166] width 167 height 49
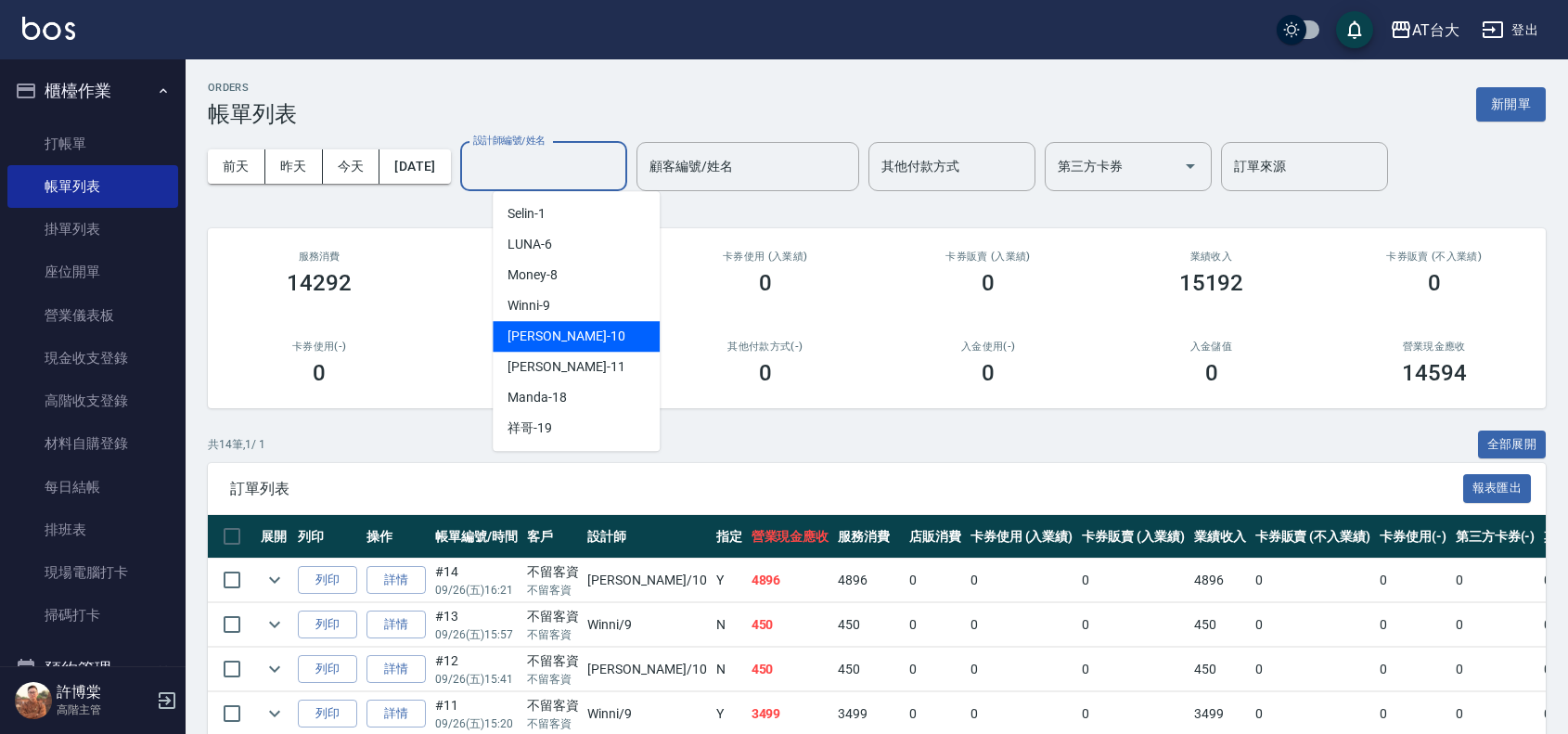
click at [601, 332] on div "JOJO -10" at bounding box center [576, 336] width 167 height 31
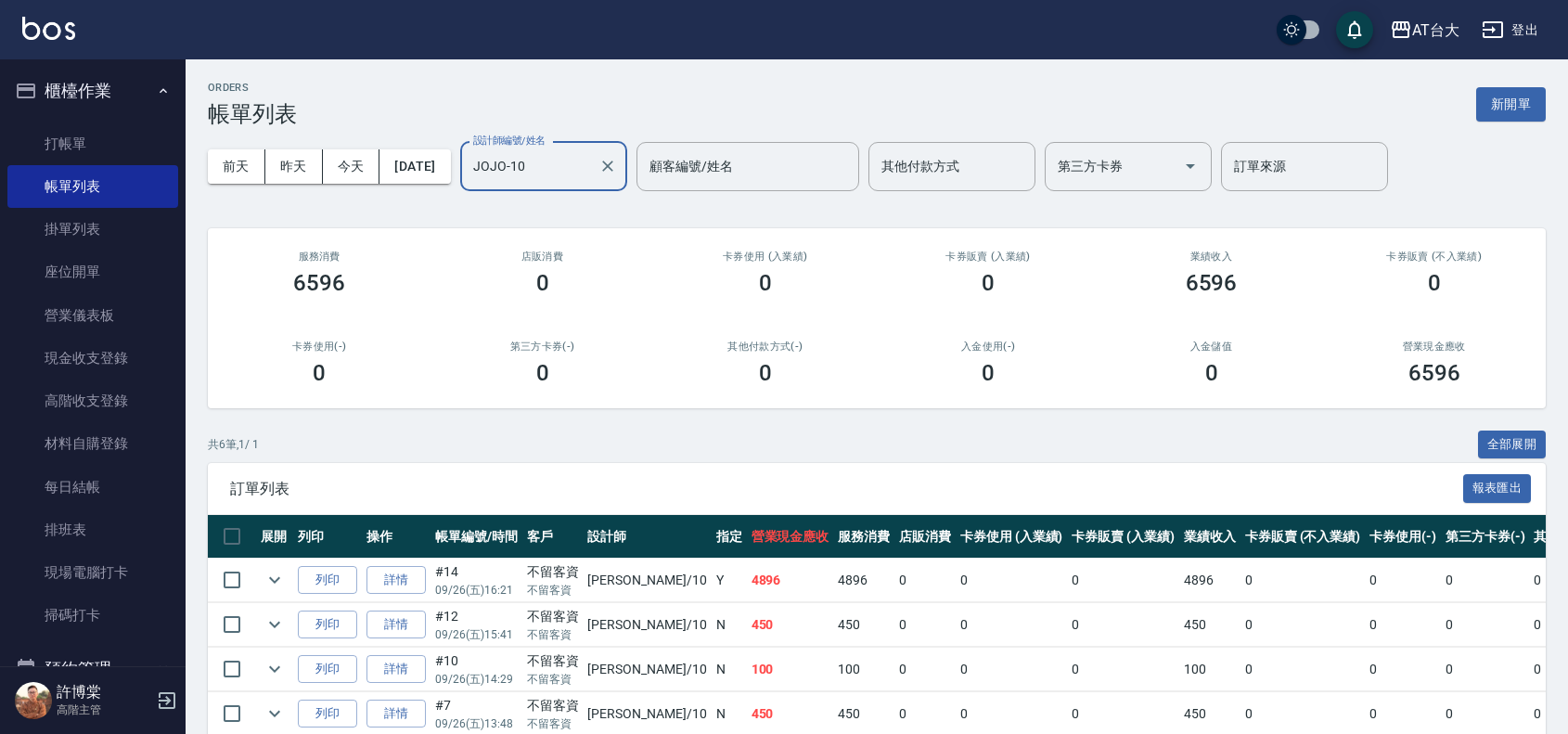
click at [565, 172] on input "JOJO-10" at bounding box center [529, 166] width 122 height 33
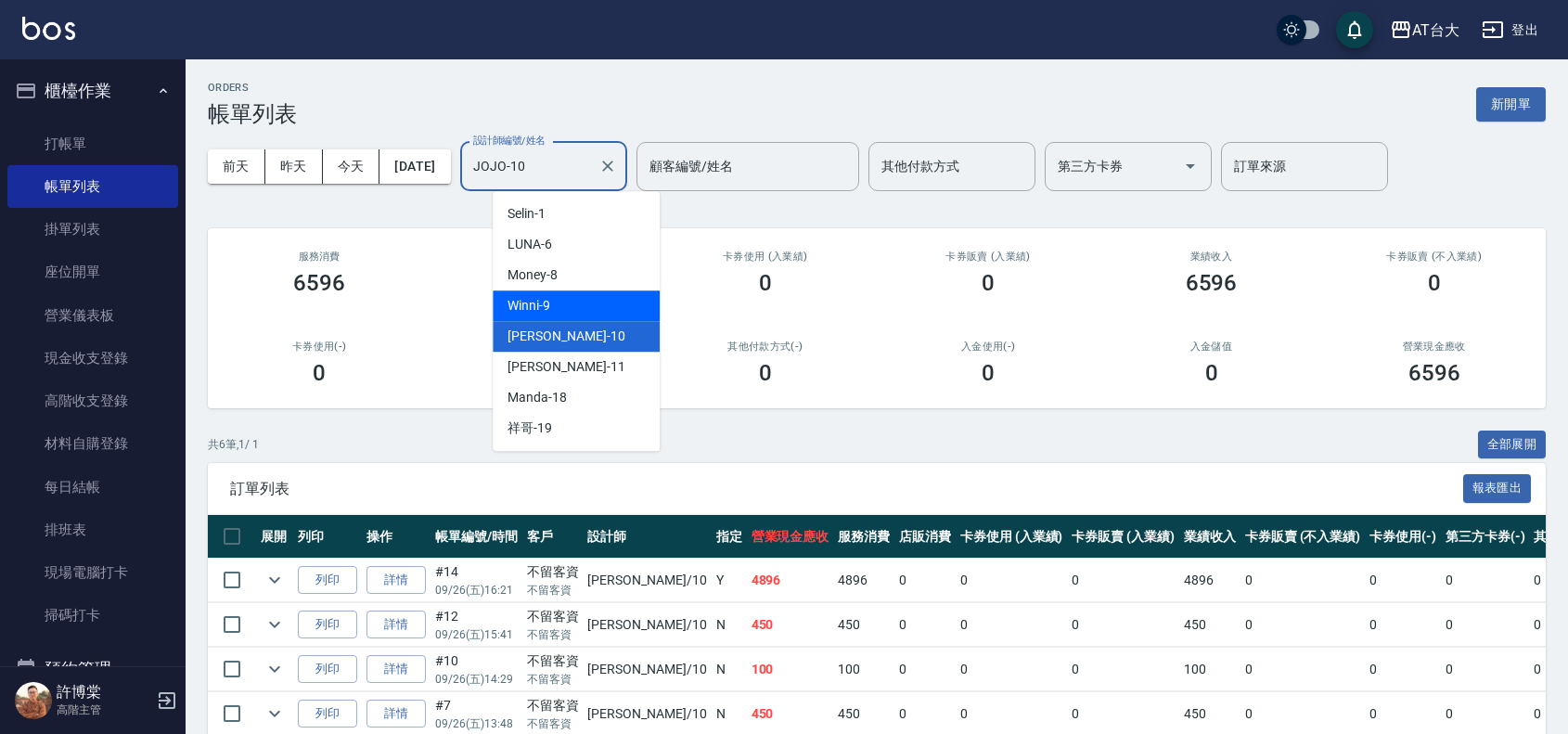
click at [574, 303] on div "Winni -9" at bounding box center [576, 306] width 167 height 31
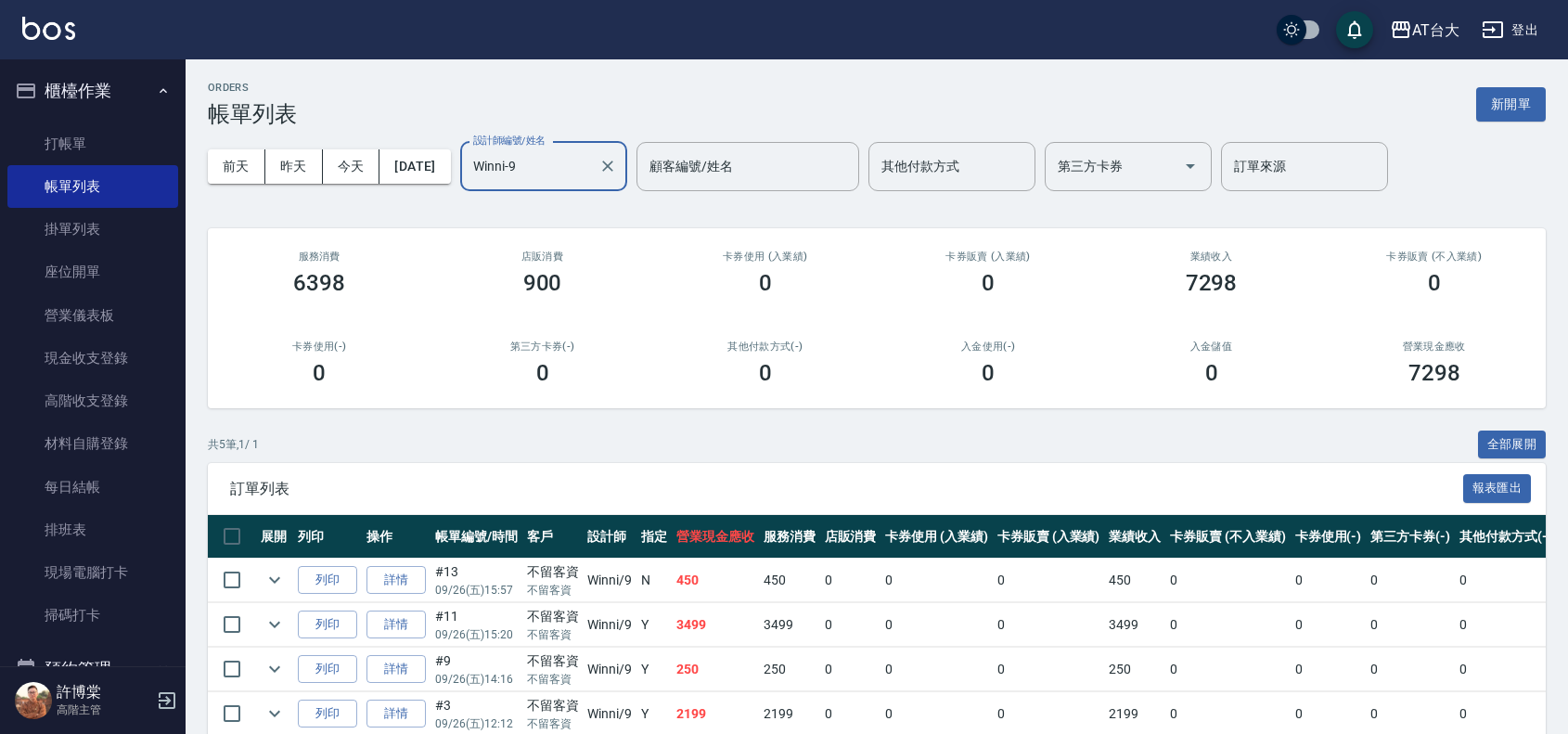
click at [565, 169] on input "Winni-9" at bounding box center [529, 166] width 122 height 33
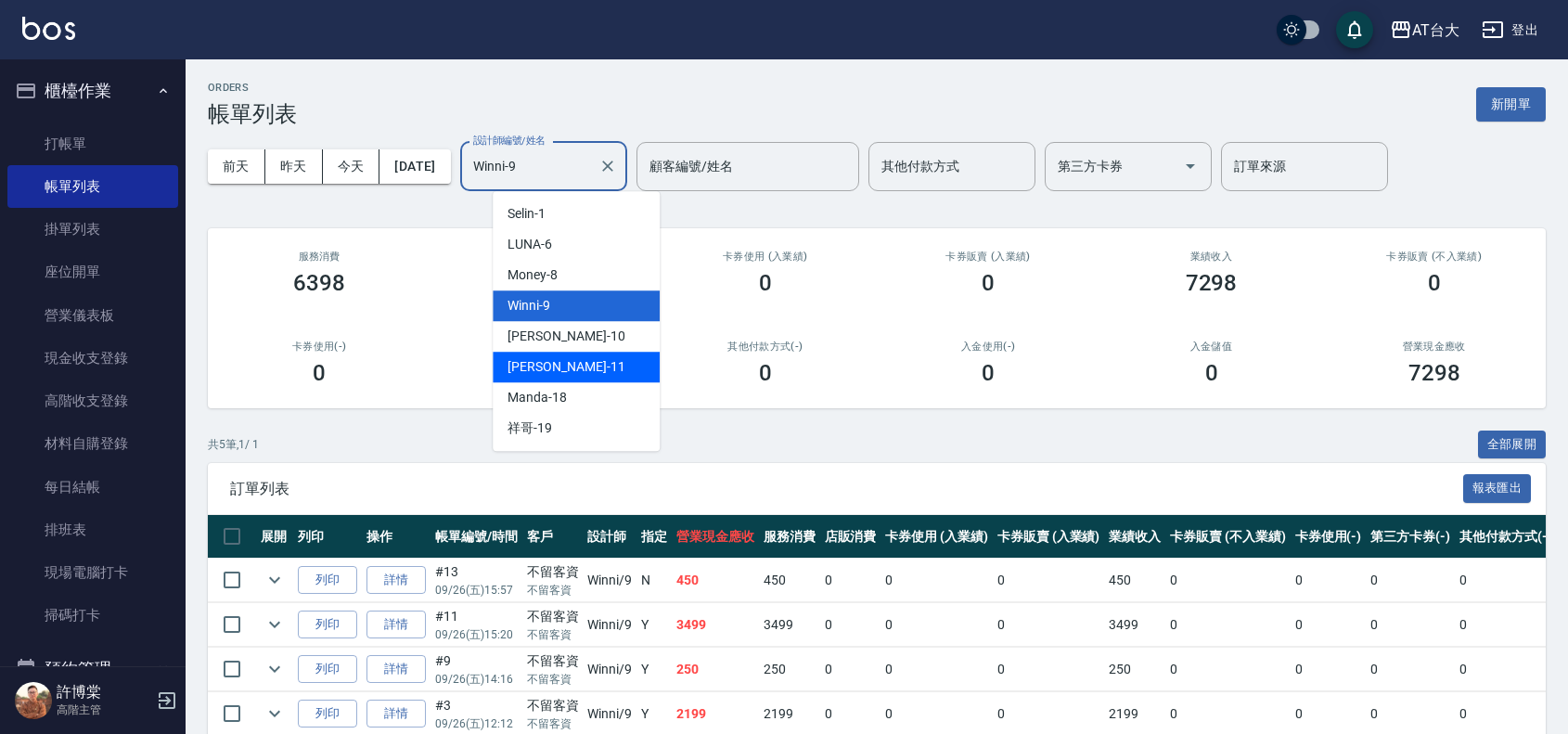
click at [568, 374] on div "Yvonne -11" at bounding box center [576, 366] width 167 height 31
type input "Yvonne-11"
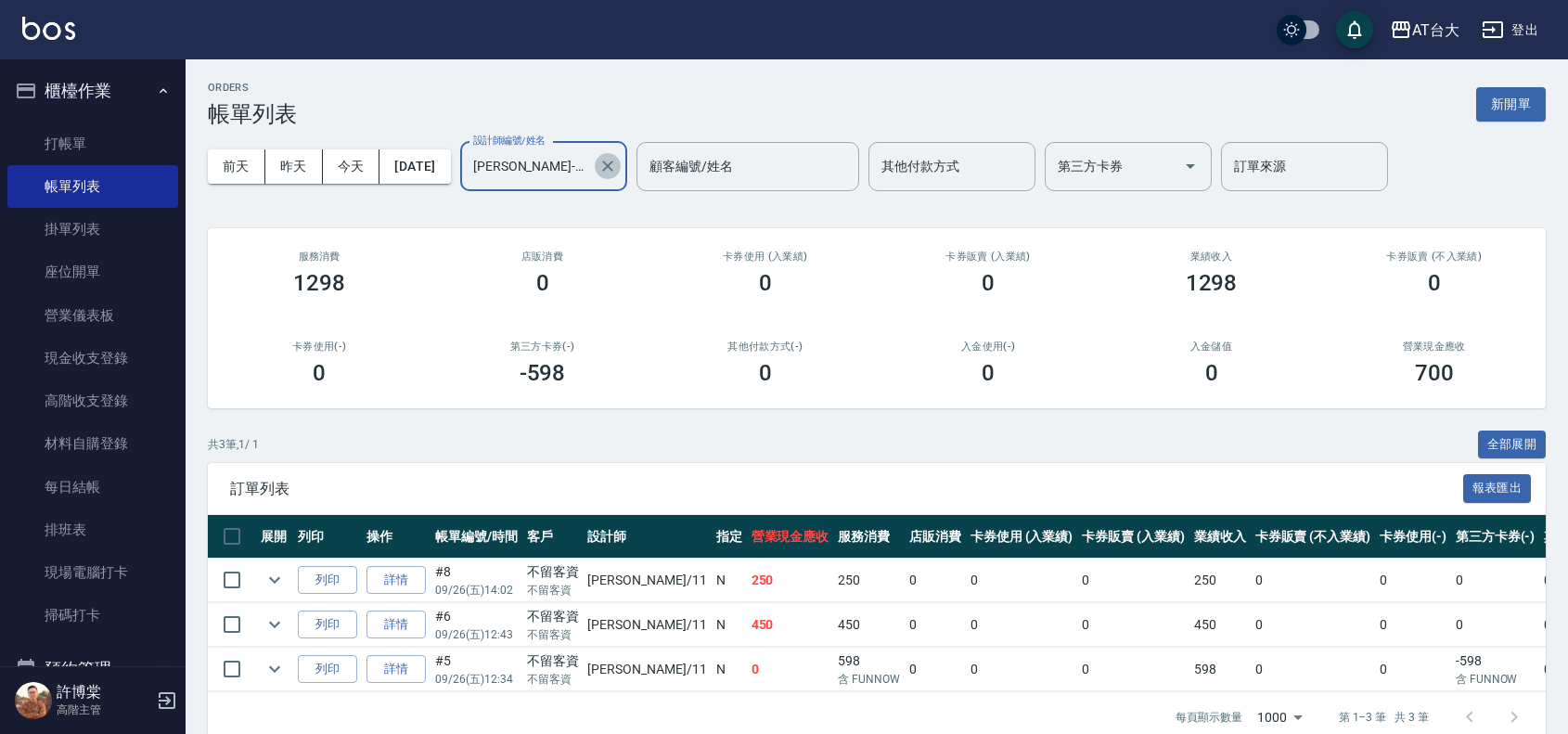
click at [617, 167] on icon "Clear" at bounding box center [607, 166] width 19 height 19
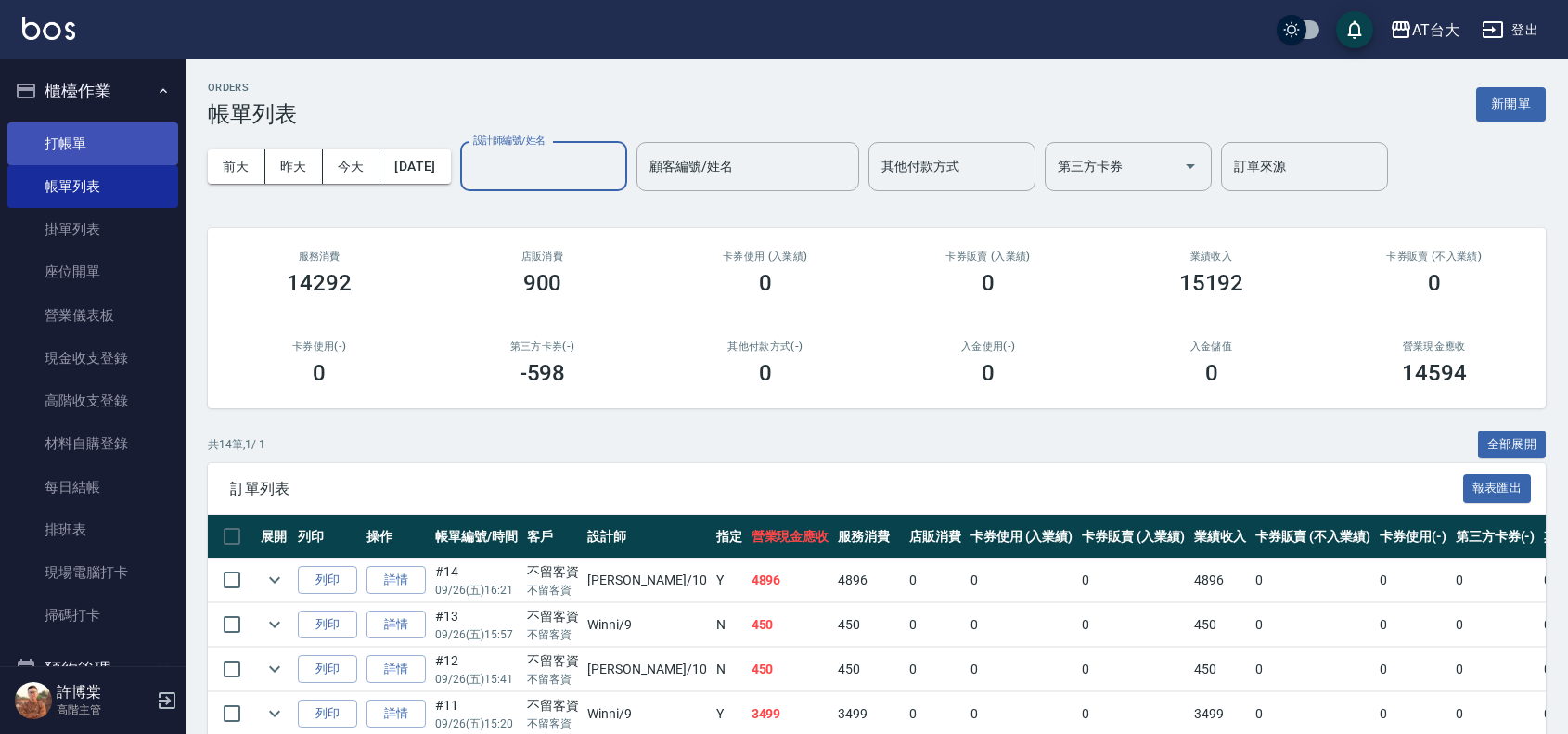
click at [82, 148] on link "打帳單" at bounding box center [92, 143] width 170 height 43
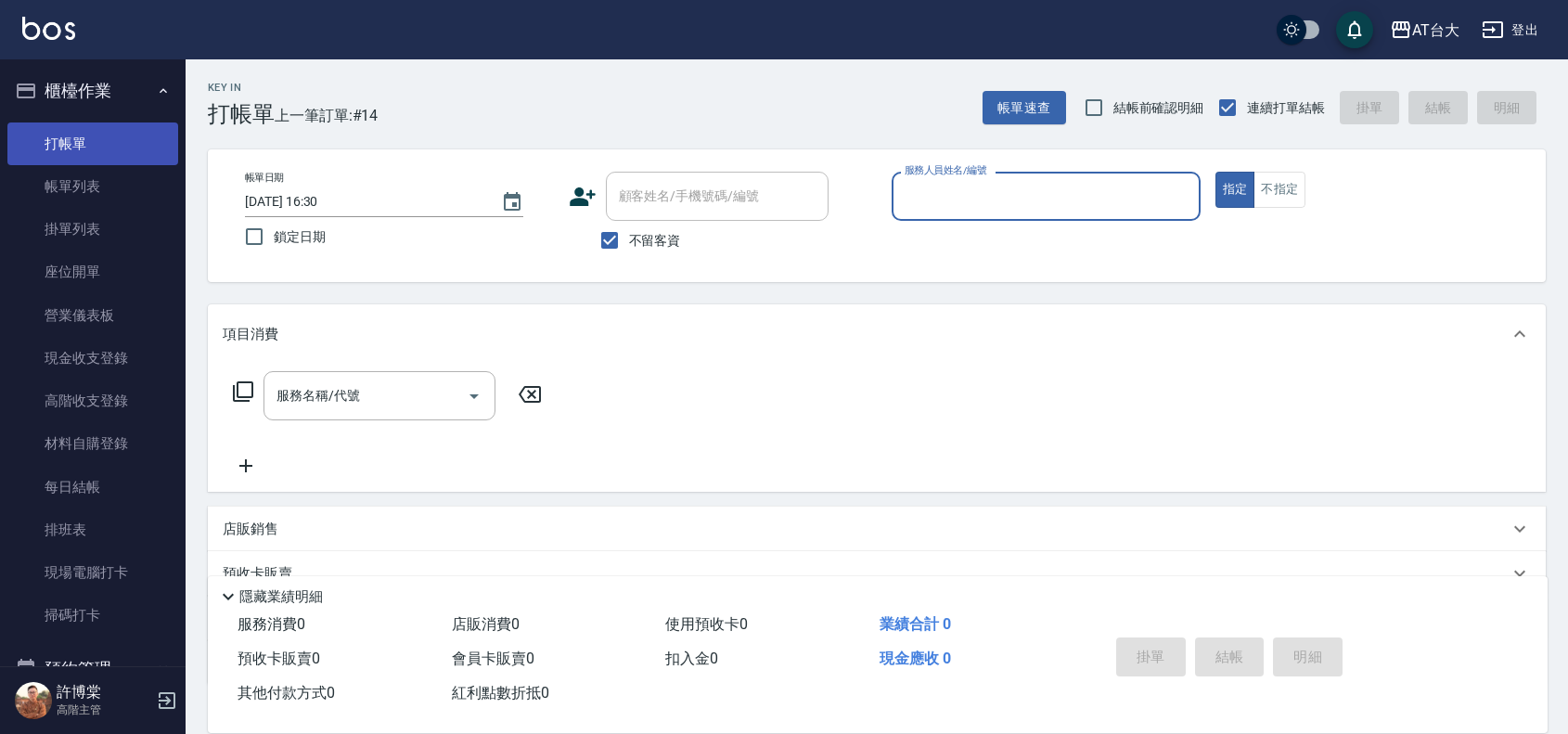
drag, startPoint x: 35, startPoint y: 186, endPoint x: 91, endPoint y: 160, distance: 61.7
click at [35, 186] on link "帳單列表" at bounding box center [92, 186] width 170 height 43
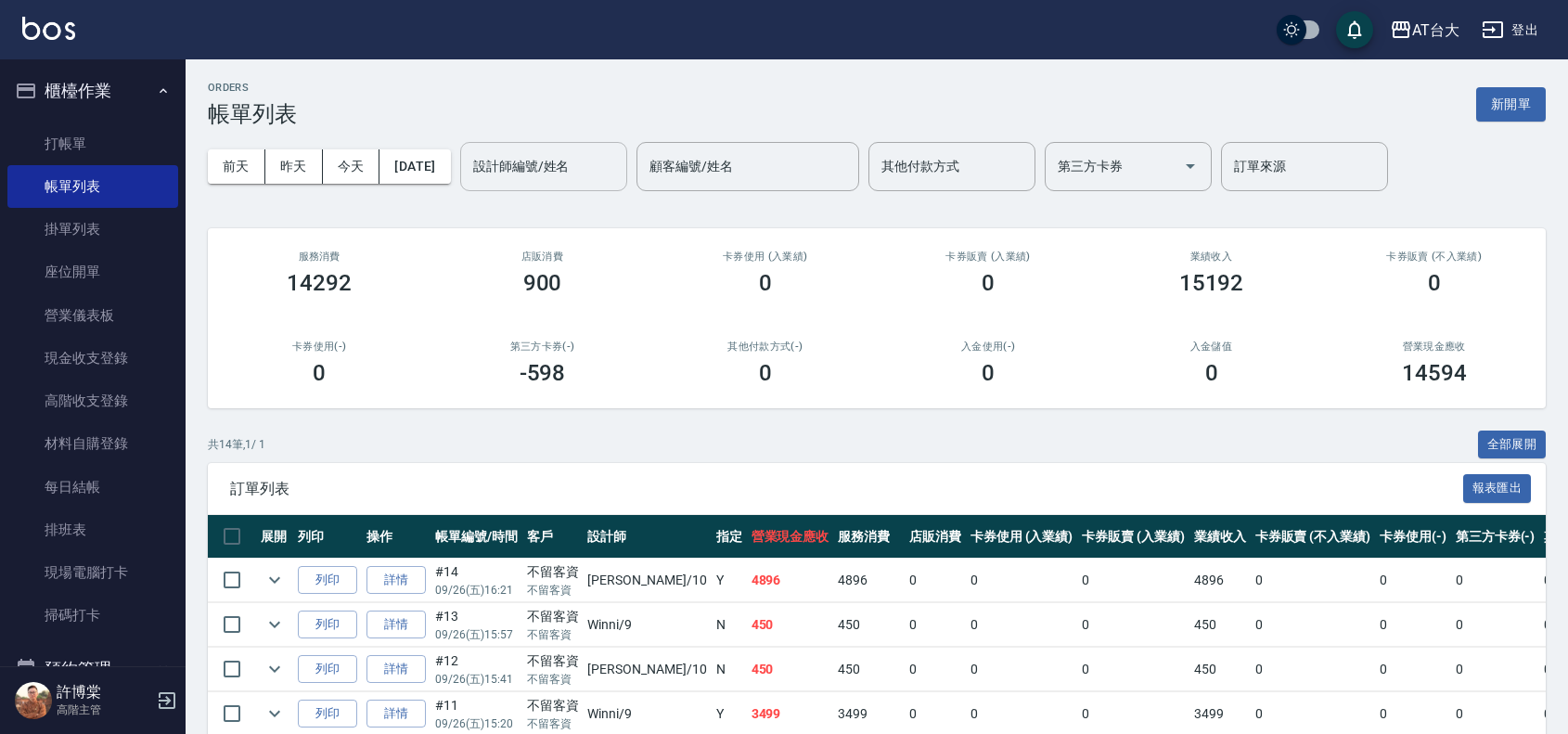
click at [550, 145] on div "設計師編號/姓名" at bounding box center [543, 166] width 167 height 49
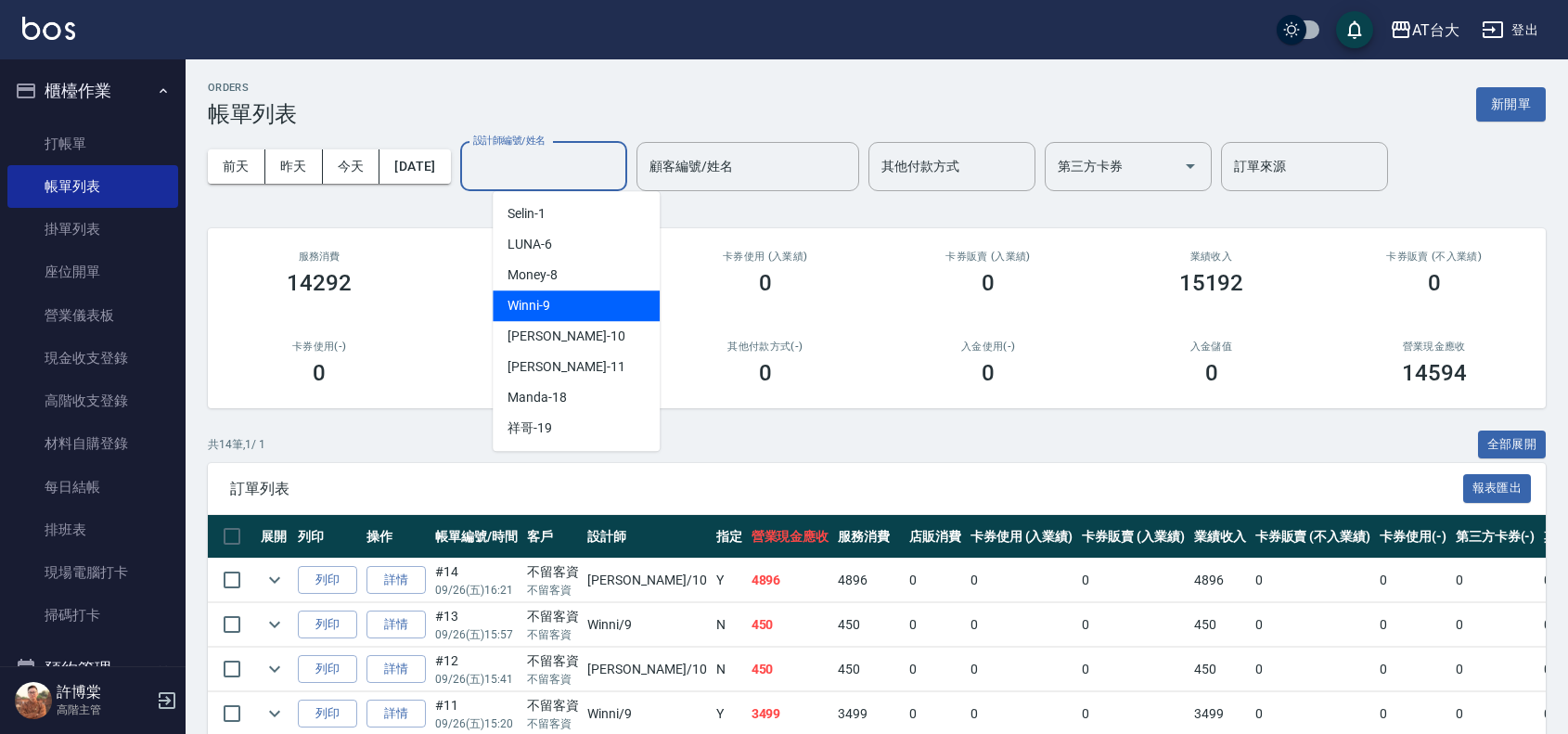
click at [548, 296] on span "Winni -9" at bounding box center [529, 306] width 43 height 20
type input "Winni-9"
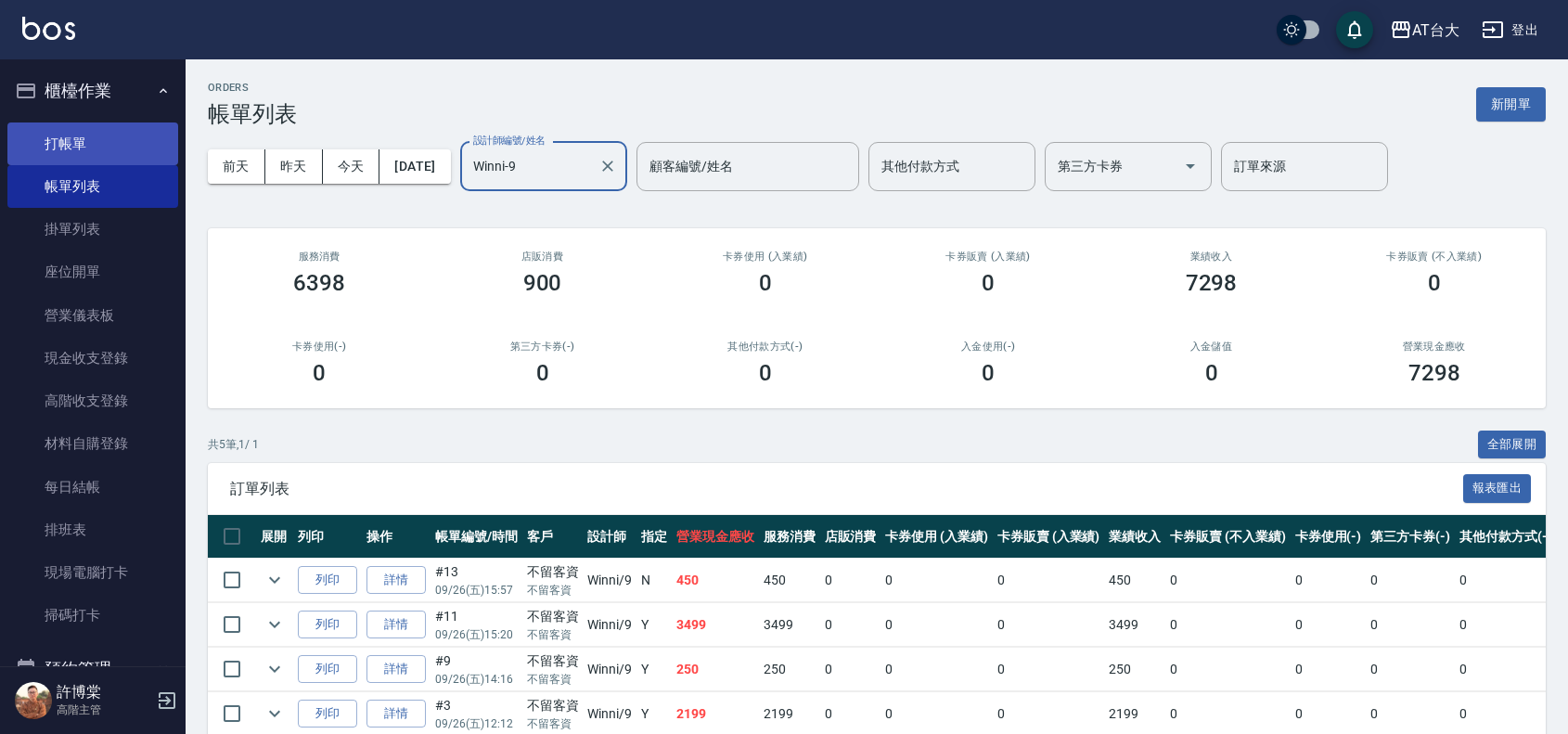
click at [132, 150] on link "打帳單" at bounding box center [92, 143] width 170 height 43
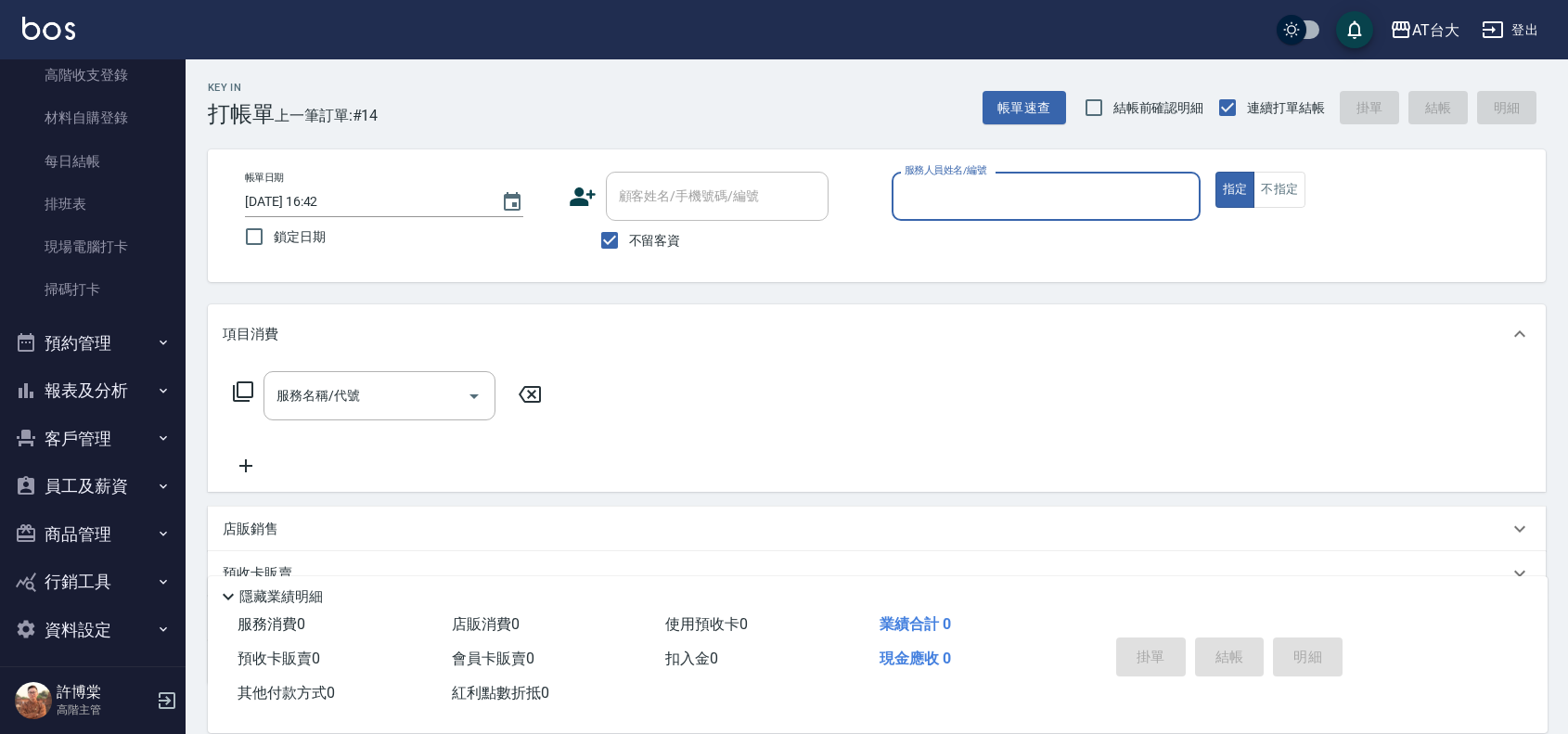
scroll to position [335, 0]
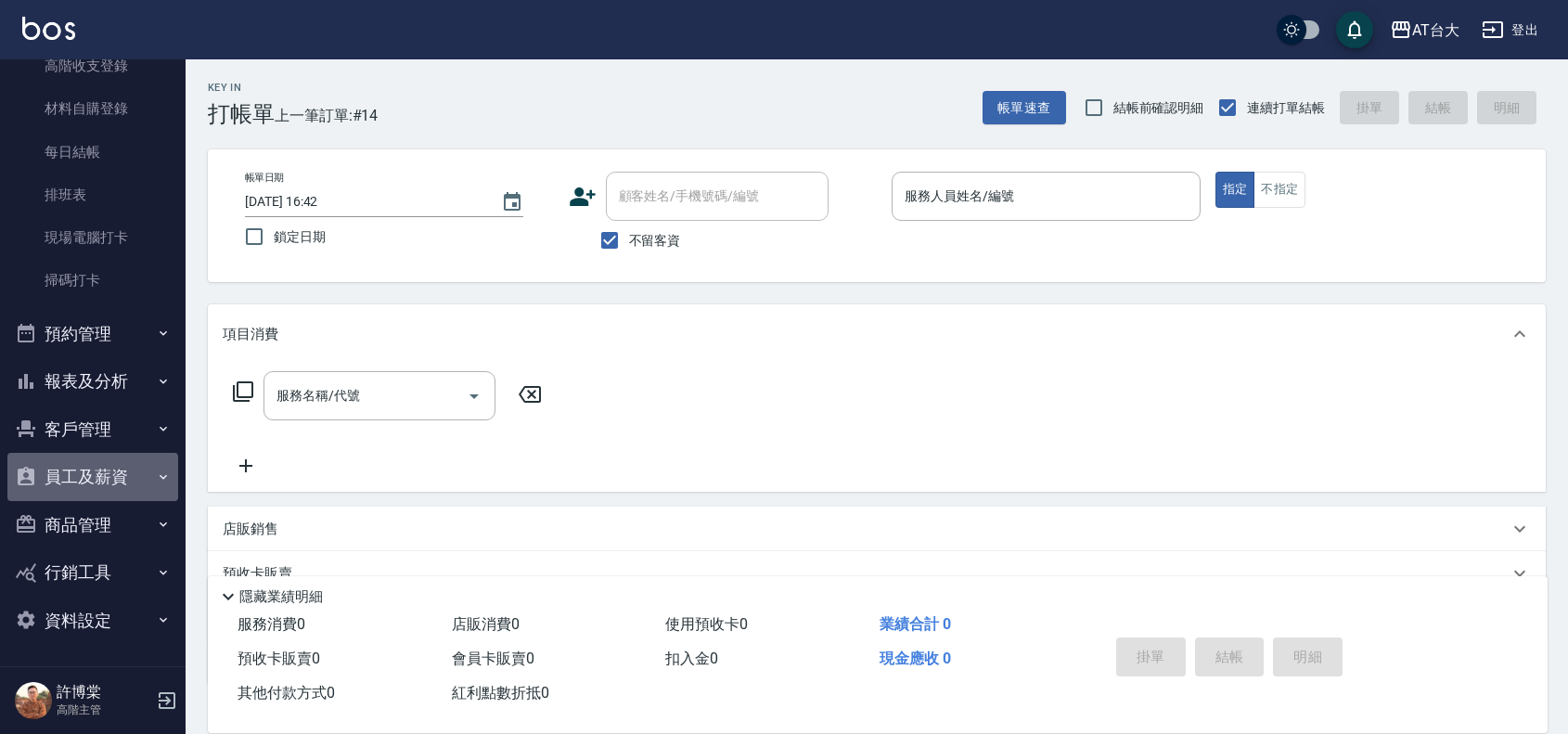
click at [142, 470] on button "員工及薪資" at bounding box center [92, 477] width 170 height 48
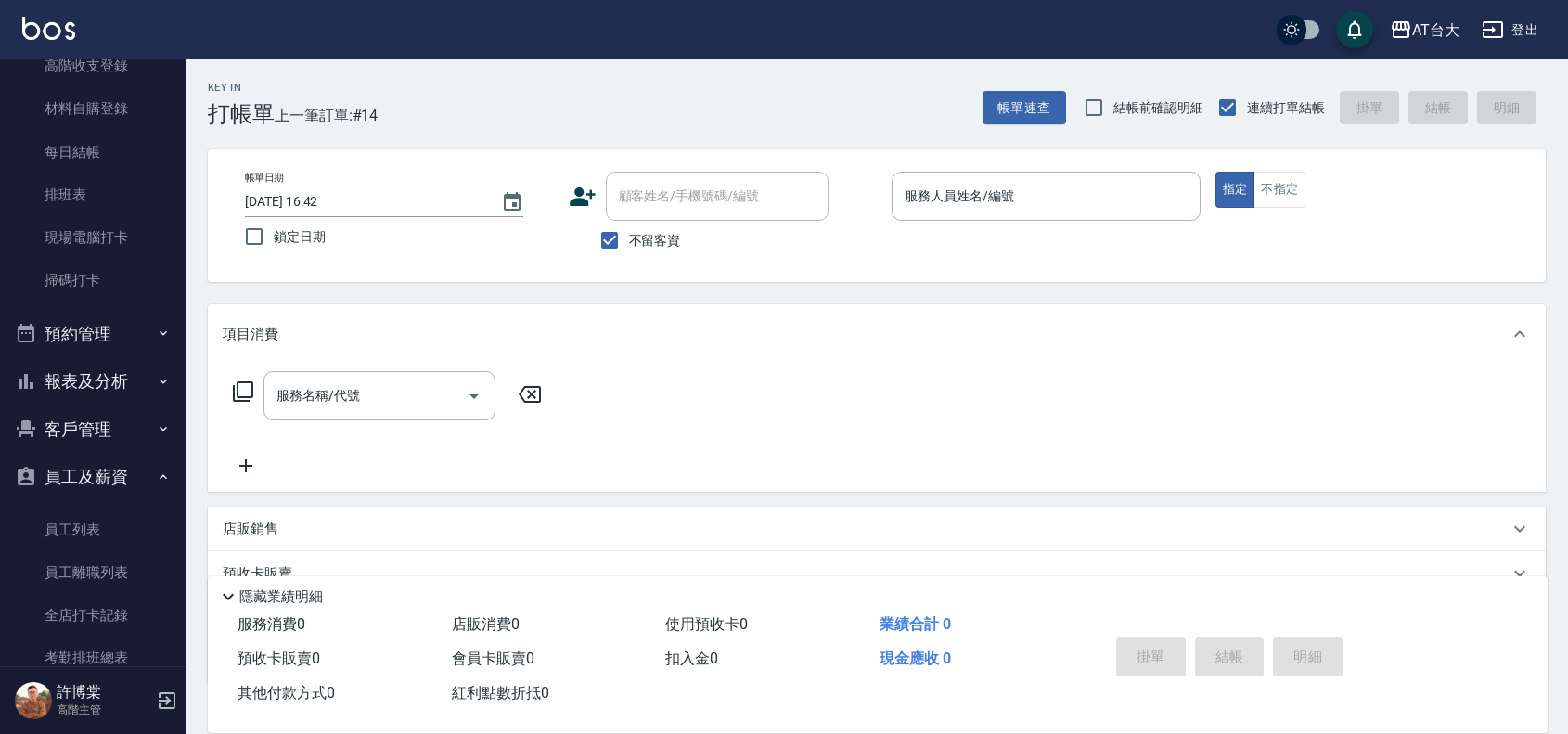
scroll to position [683, 0]
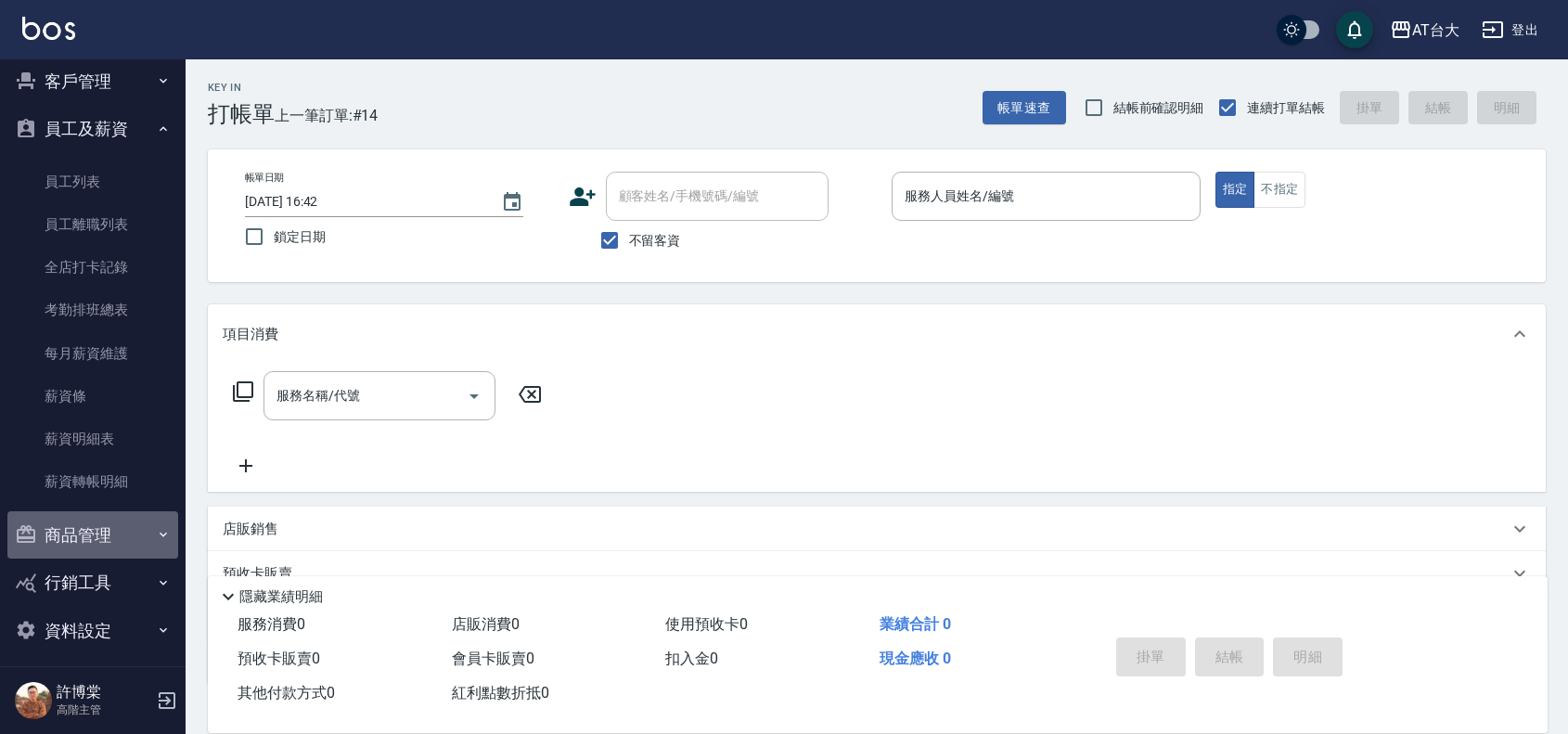
click at [141, 512] on button "商品管理" at bounding box center [92, 536] width 170 height 48
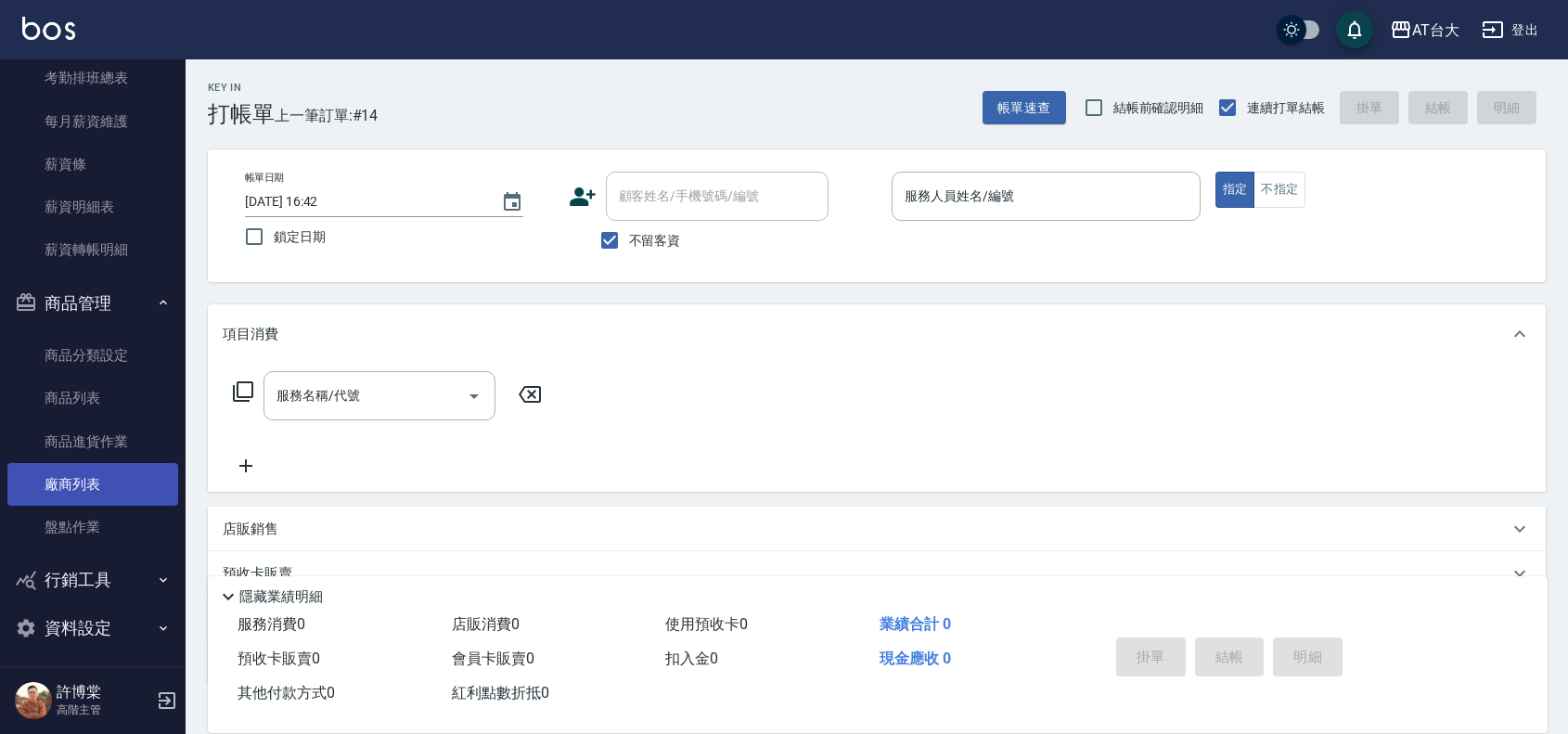
scroll to position [567, 0]
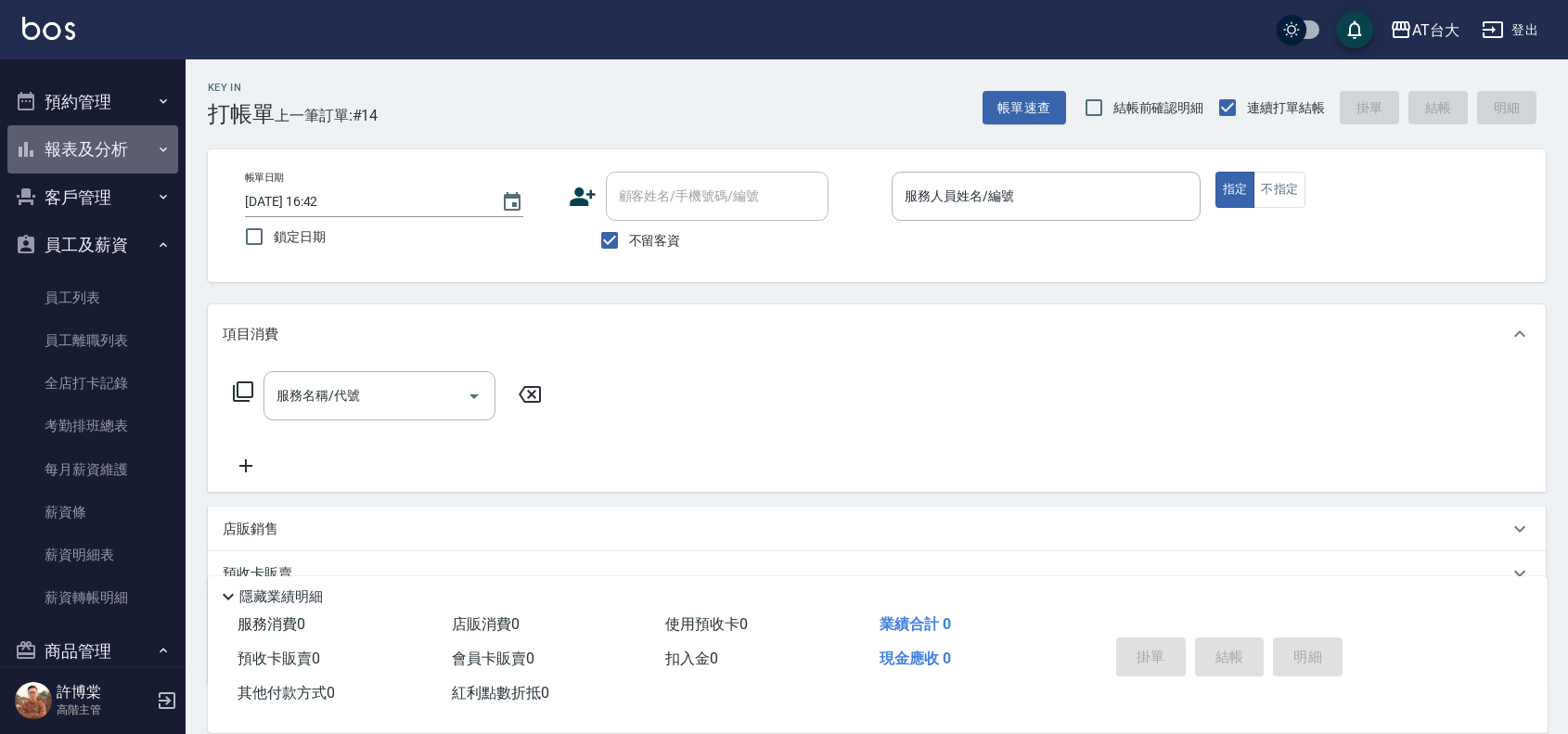
click at [125, 144] on button "報表及分析" at bounding box center [92, 149] width 170 height 48
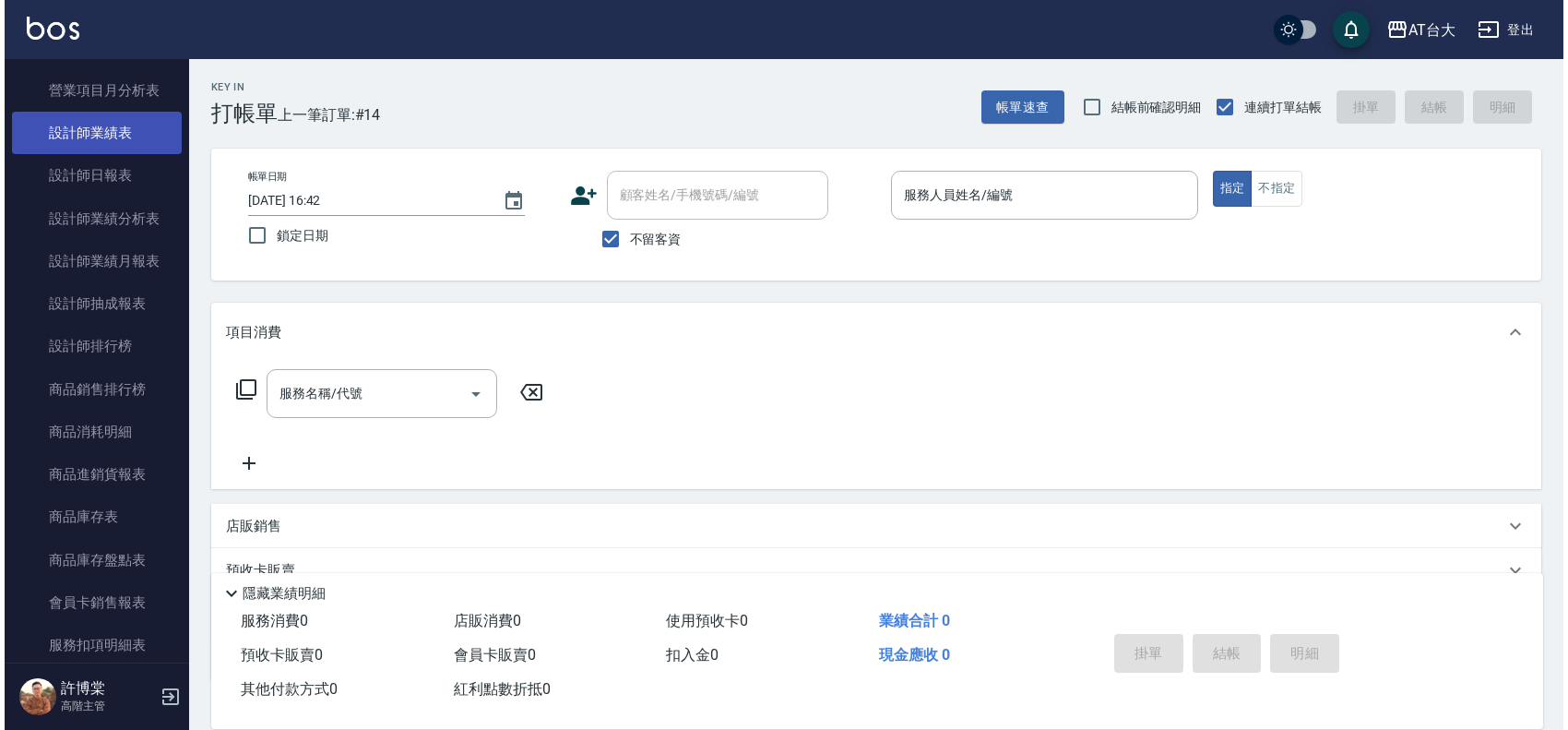
scroll to position [1256, 0]
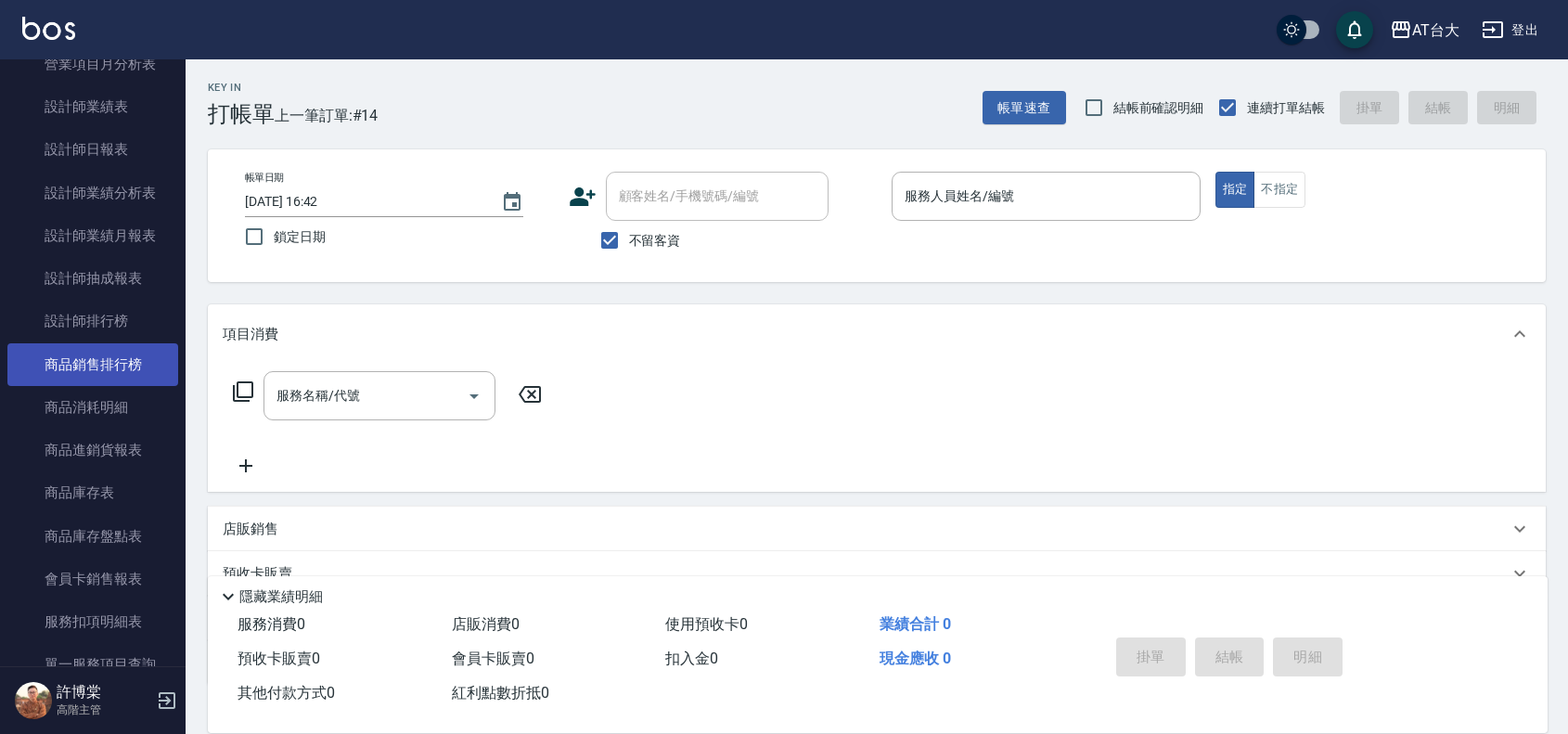
click at [112, 350] on link "商品銷售排行榜" at bounding box center [92, 365] width 170 height 43
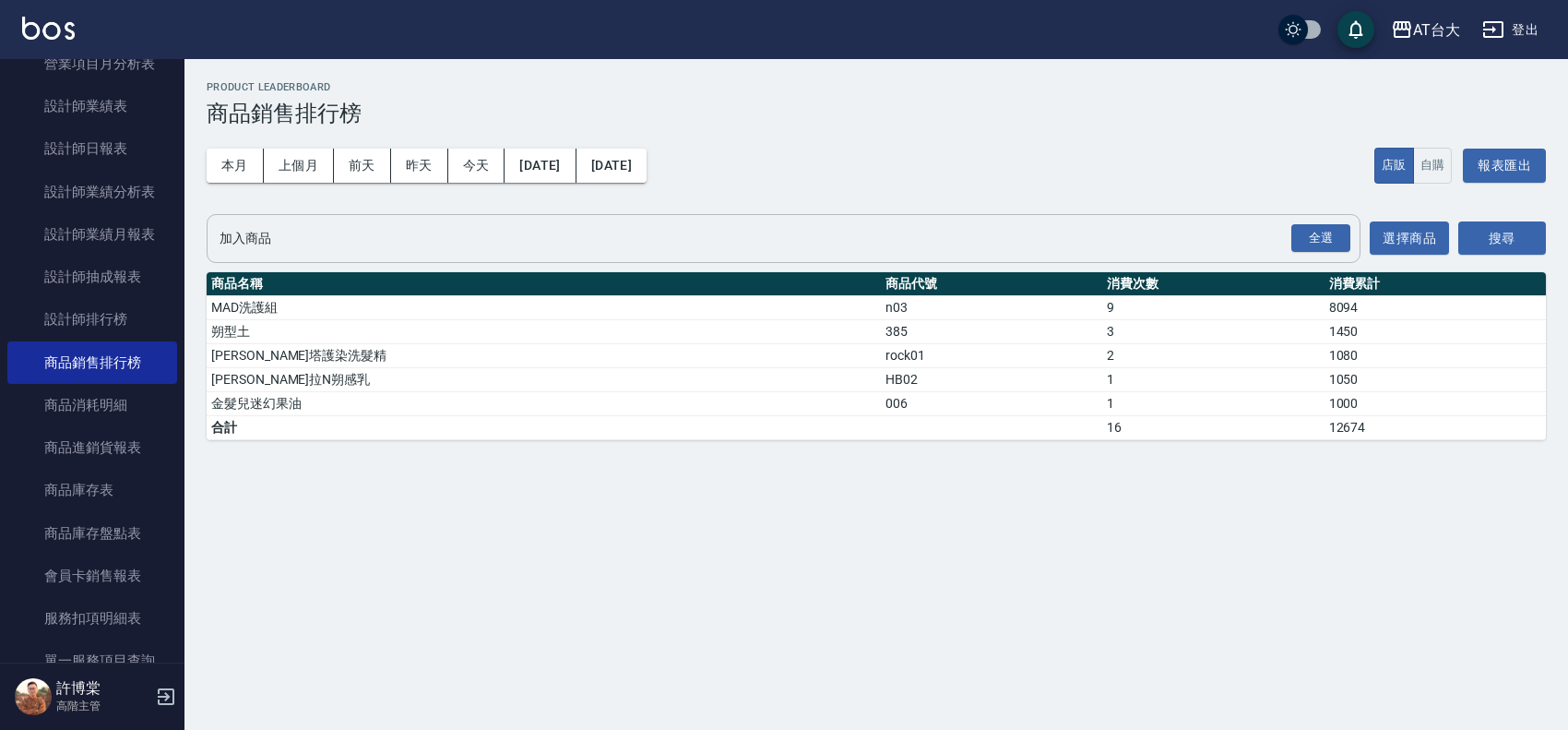
click at [323, 245] on input "加入商品" at bounding box center [770, 238] width 1110 height 32
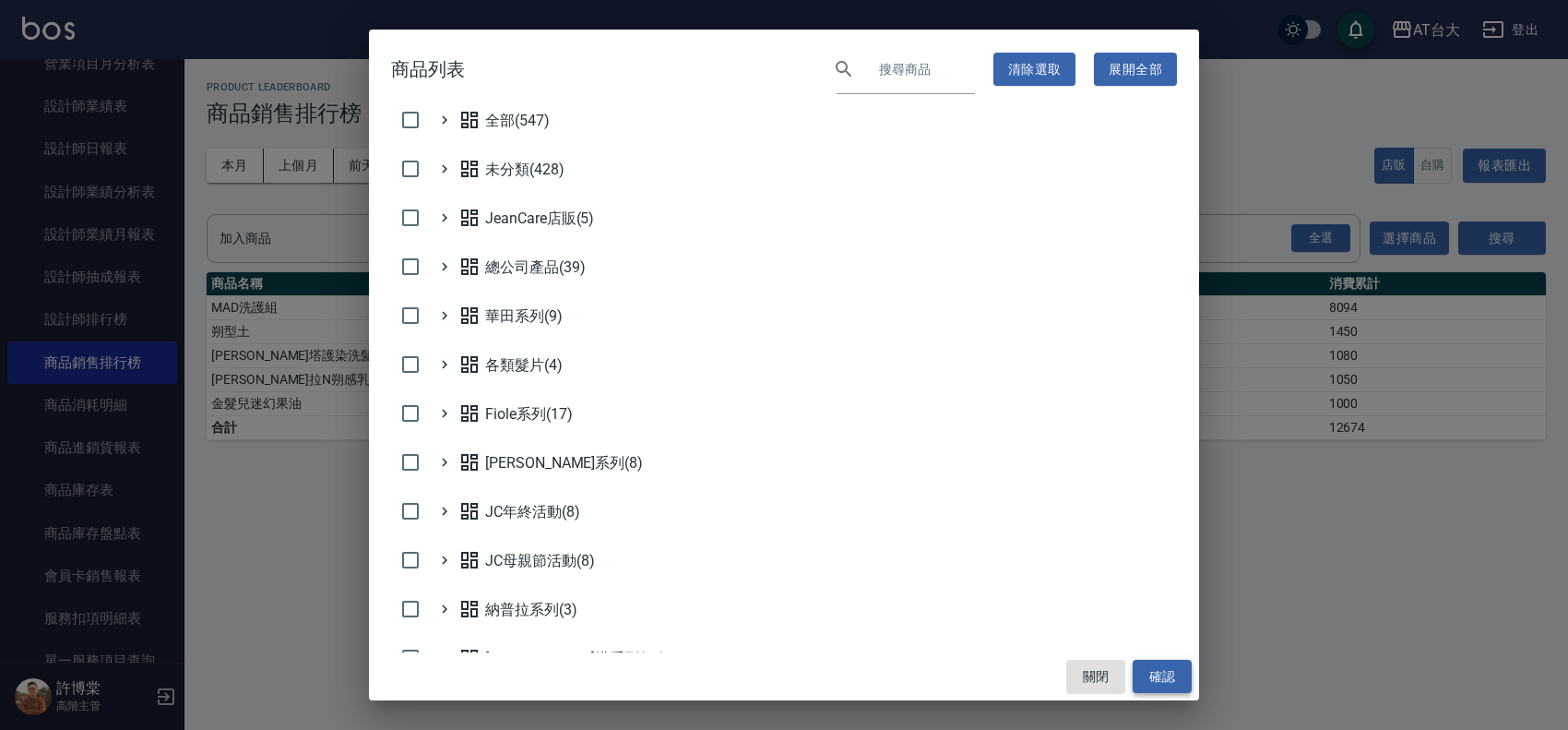
click at [1179, 681] on button "確認" at bounding box center [1162, 676] width 59 height 34
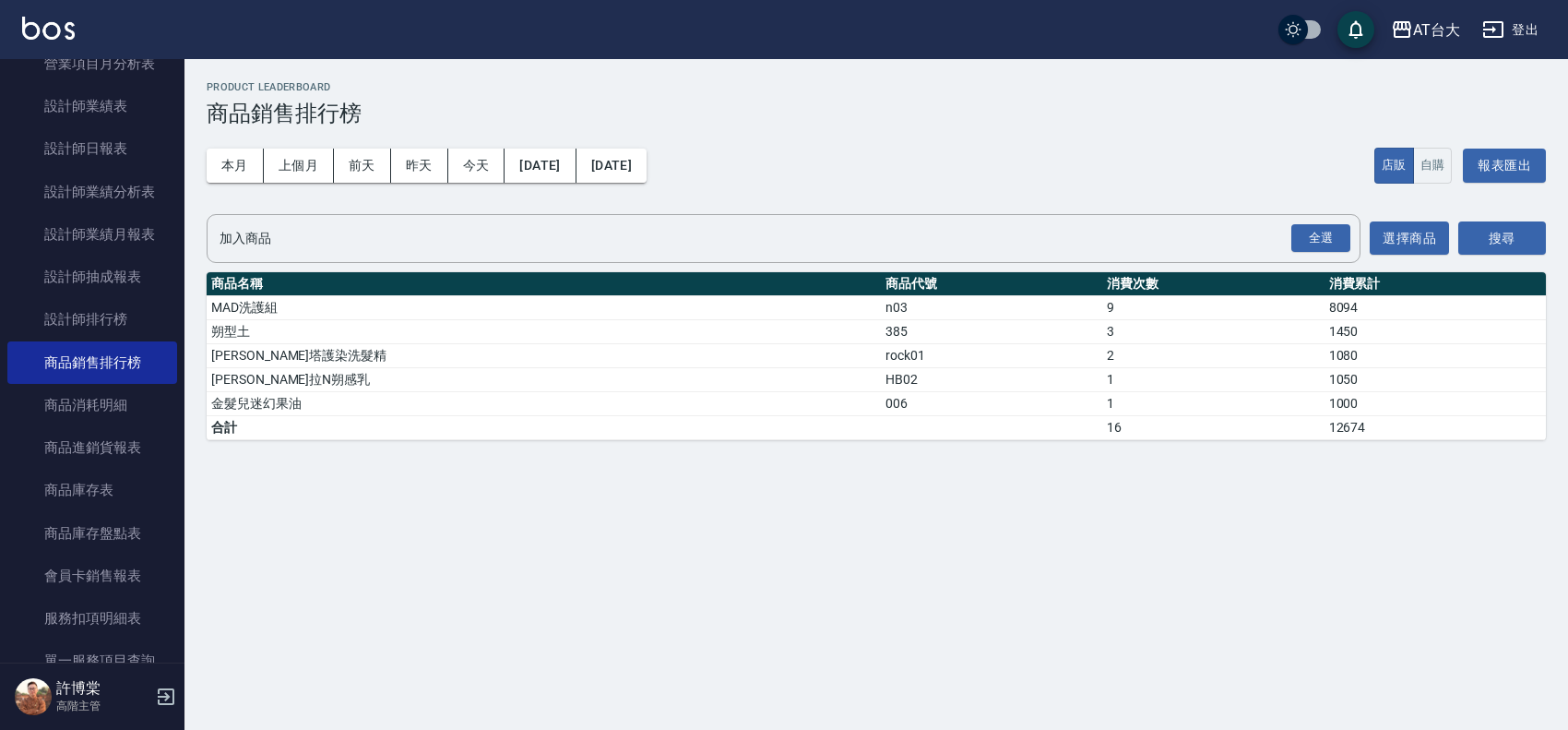
click at [390, 325] on td "朔型土" at bounding box center [544, 332] width 674 height 24
drag, startPoint x: 523, startPoint y: 351, endPoint x: 885, endPoint y: 370, distance: 362.5
click at [885, 370] on tbody "MAD洗護組 n03 9 8094 朔型土 385 3 1450 蕾納塔護染洗髮精 rock01 2 1080 納普拉N朔感乳 HB02 1 1050 金髮兒…" at bounding box center [876, 367] width 1339 height 144
drag, startPoint x: 759, startPoint y: 326, endPoint x: 706, endPoint y: 334, distance: 53.6
click at [706, 334] on tr "朔型土 385 3 1450" at bounding box center [876, 332] width 1339 height 24
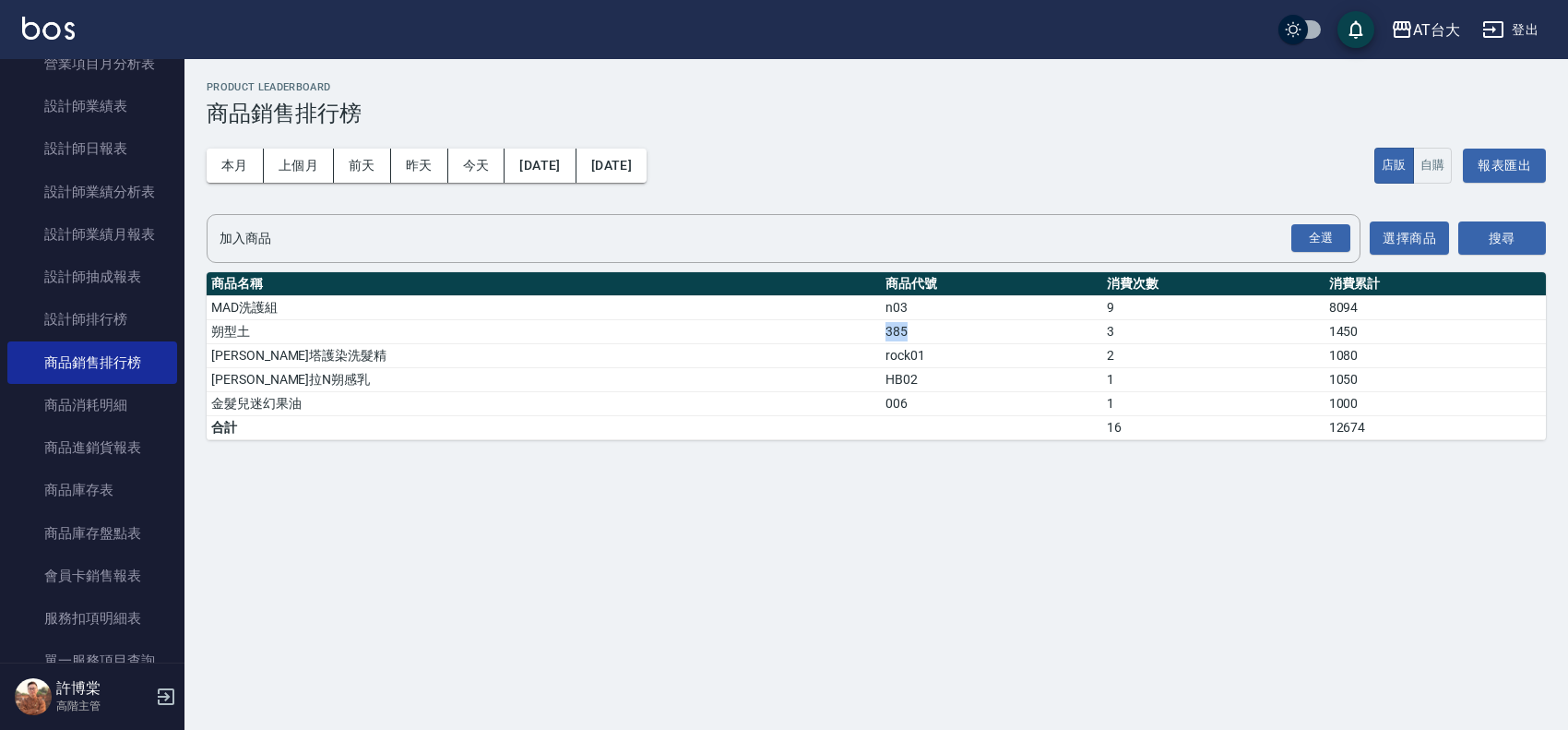
copy tr "朔型土 385"
drag, startPoint x: 775, startPoint y: 347, endPoint x: 679, endPoint y: 346, distance: 96.0
click at [679, 346] on tr "蕾納塔護染洗髮精 rock01 2 1080" at bounding box center [876, 356] width 1339 height 24
copy tr "蕾納塔護染洗髮精 rock01"
drag, startPoint x: 754, startPoint y: 375, endPoint x: 697, endPoint y: 380, distance: 57.2
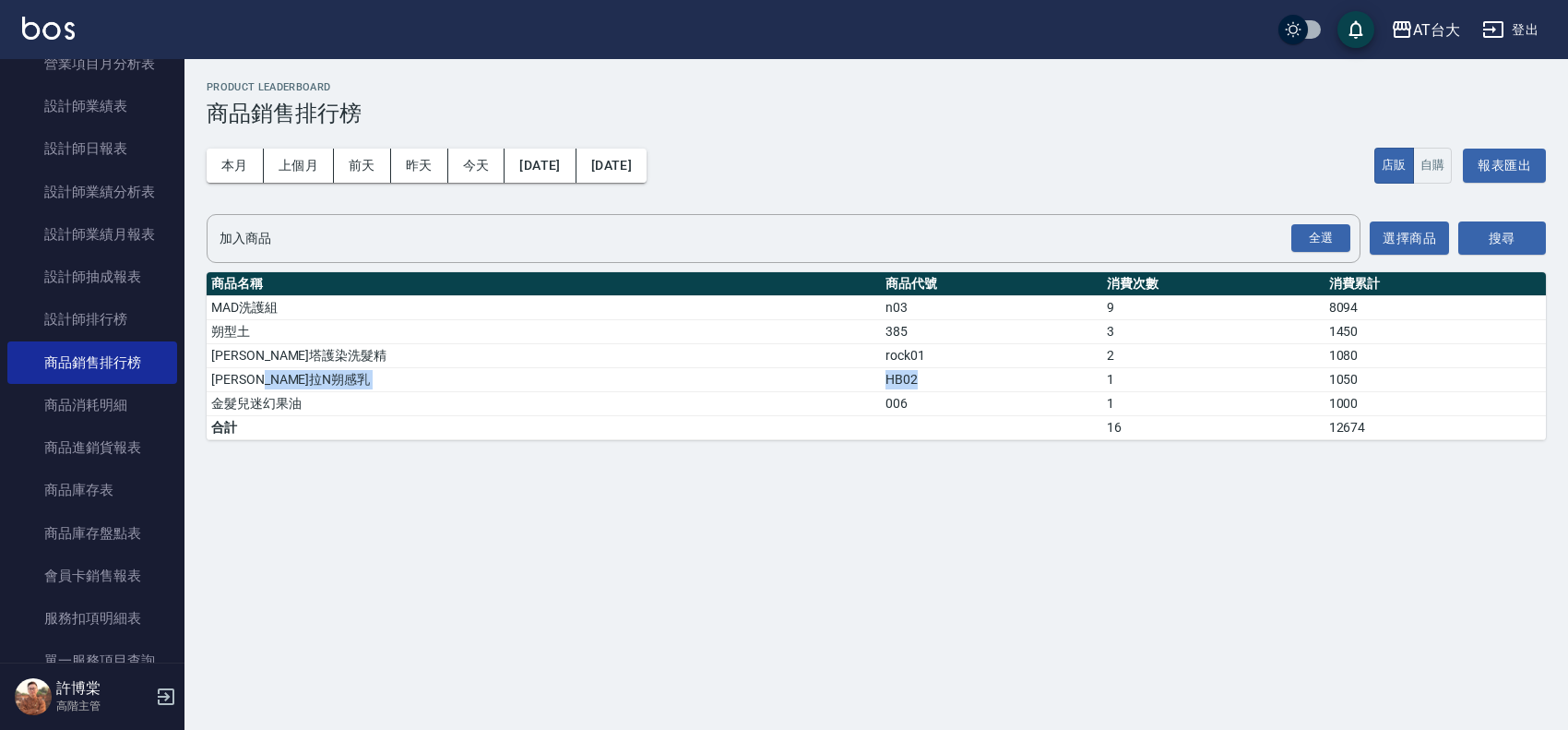
click at [697, 380] on tr "納普拉N朔感乳 HB02 1 1050" at bounding box center [876, 379] width 1339 height 24
copy tr "納普拉N朔感乳 HB02"
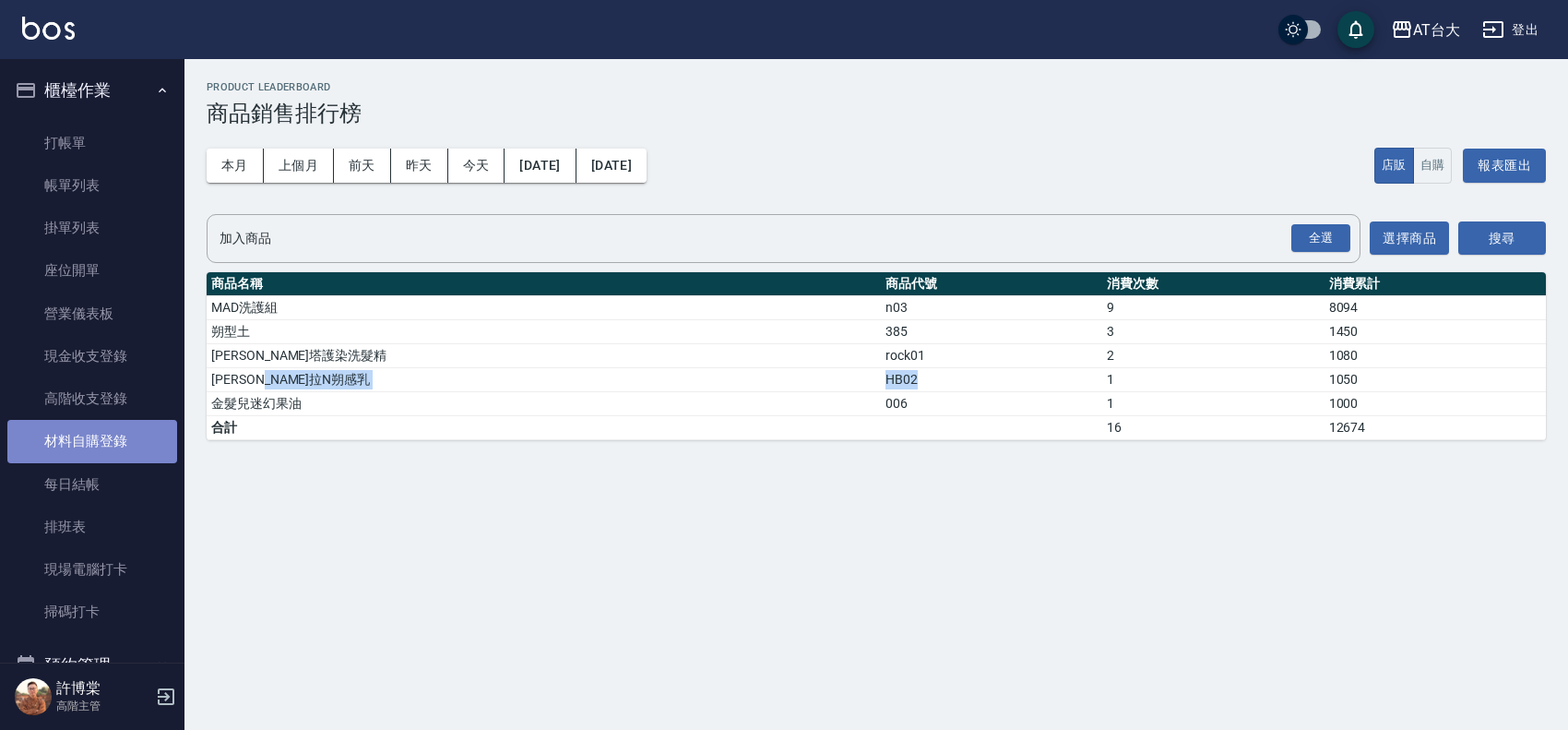
click at [107, 434] on link "材料自購登錄" at bounding box center [92, 441] width 169 height 43
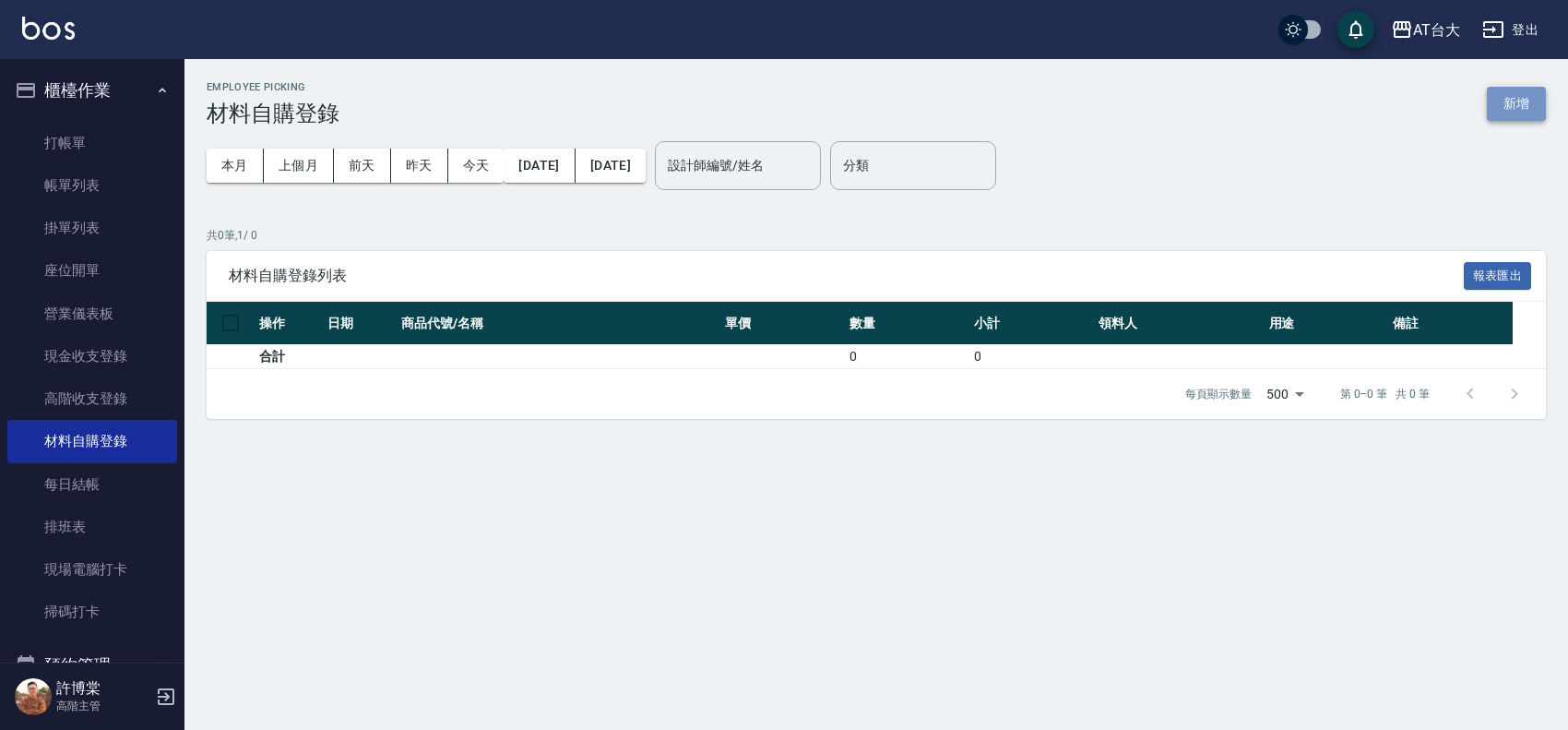
click at [1500, 100] on button "新增" at bounding box center [1517, 104] width 59 height 34
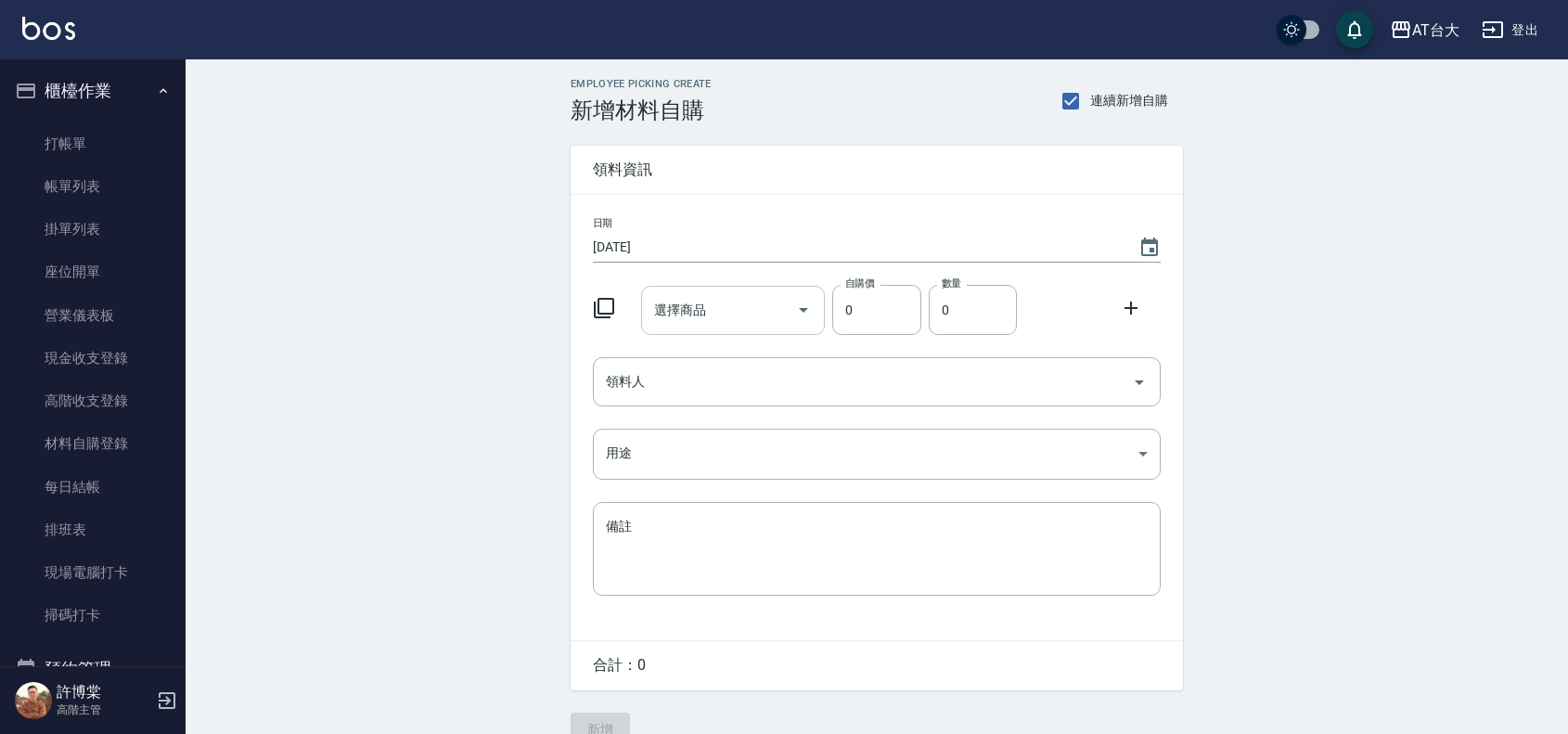
click at [716, 317] on input "選擇商品" at bounding box center [719, 310] width 140 height 33
type input "r"
type input "今"
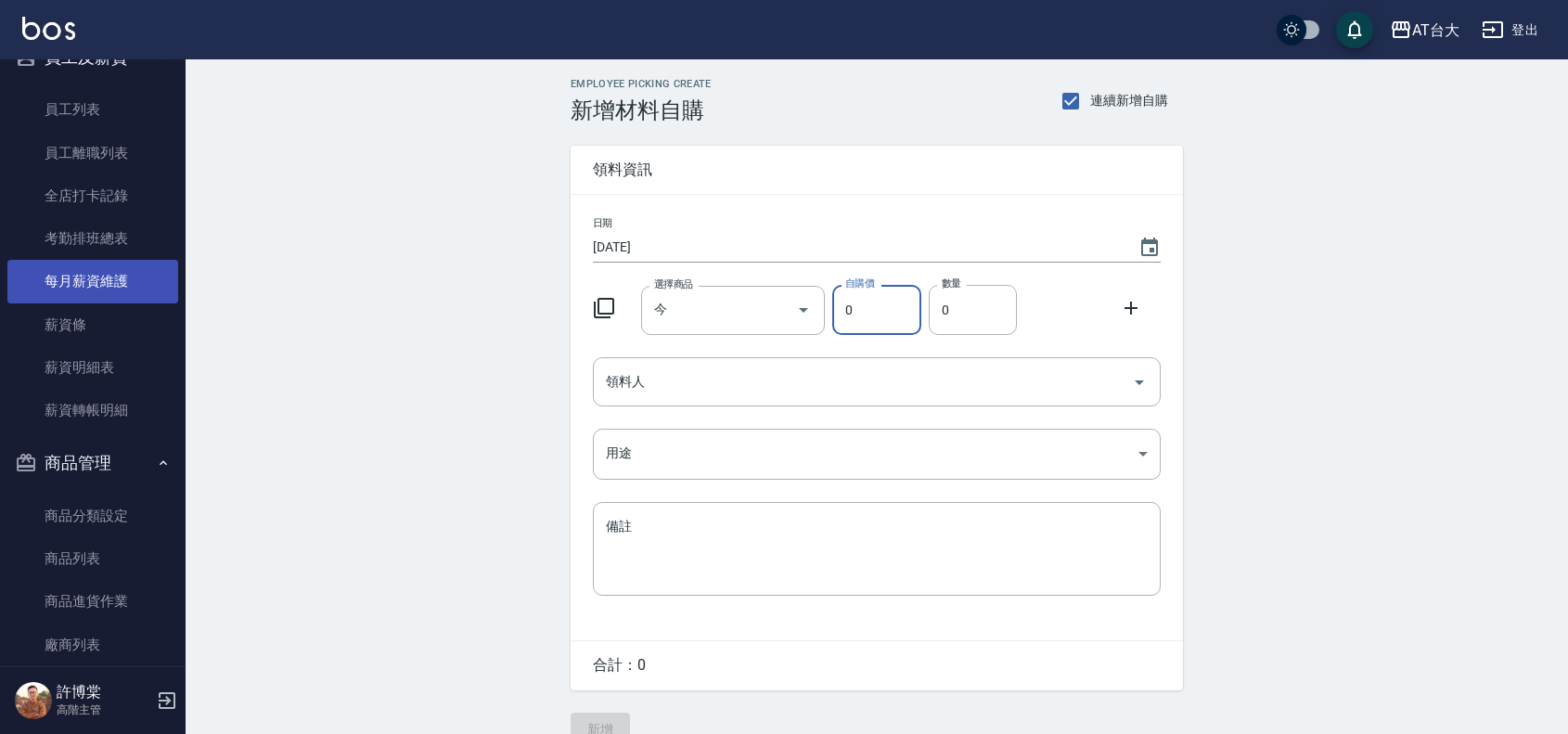
scroll to position [2781, 0]
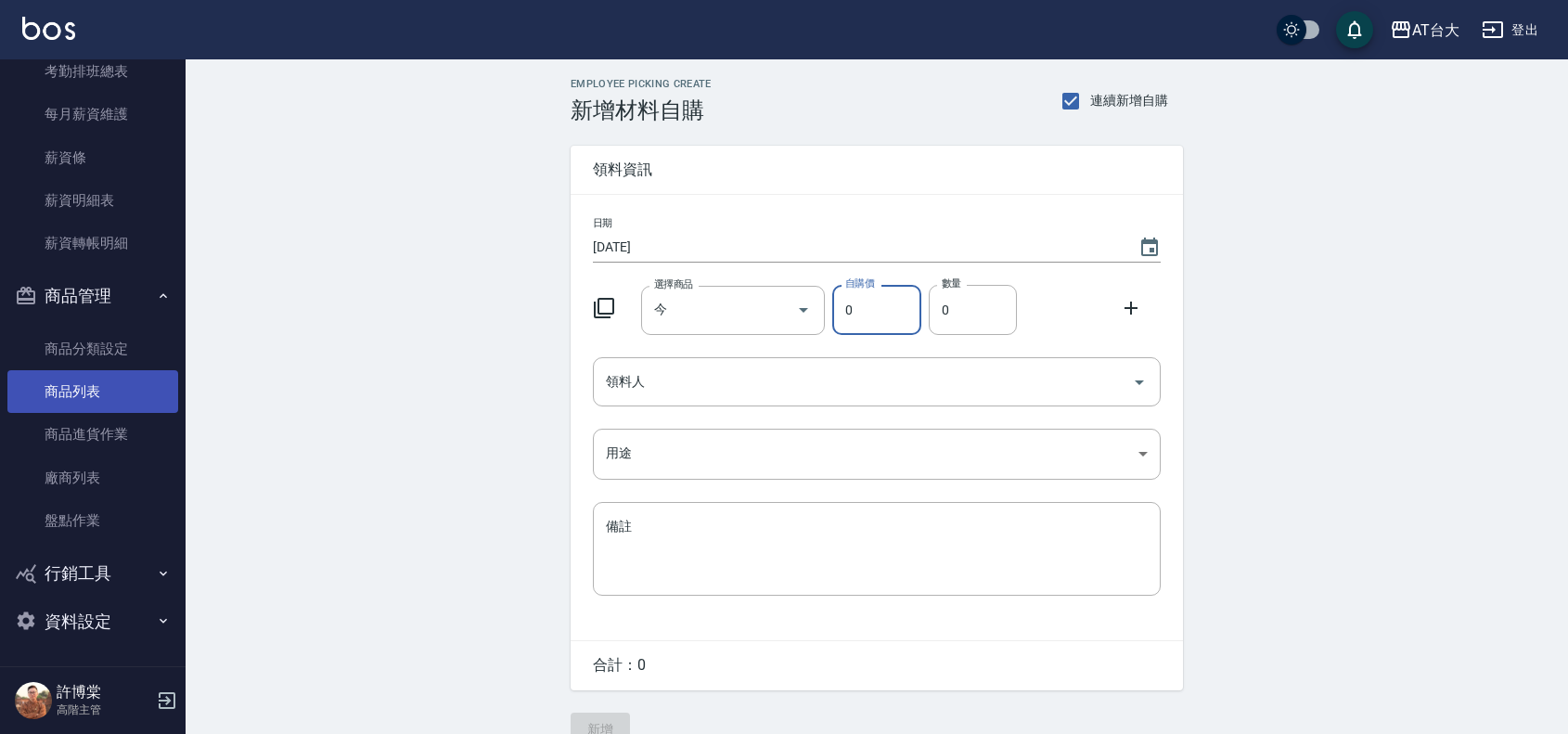
click at [105, 399] on link "商品列表" at bounding box center [92, 391] width 170 height 43
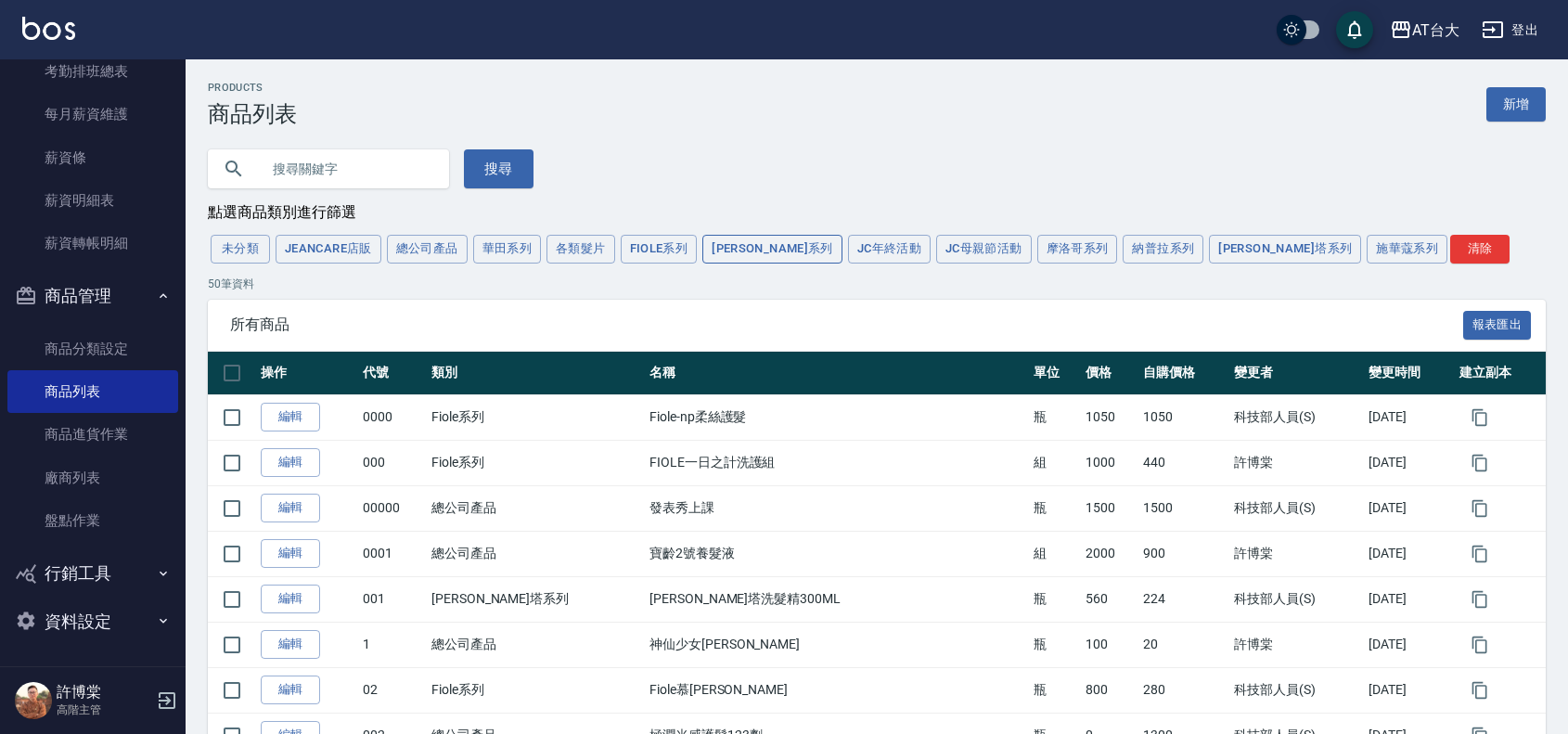
click at [769, 251] on button "荷琇系列" at bounding box center [772, 249] width 140 height 29
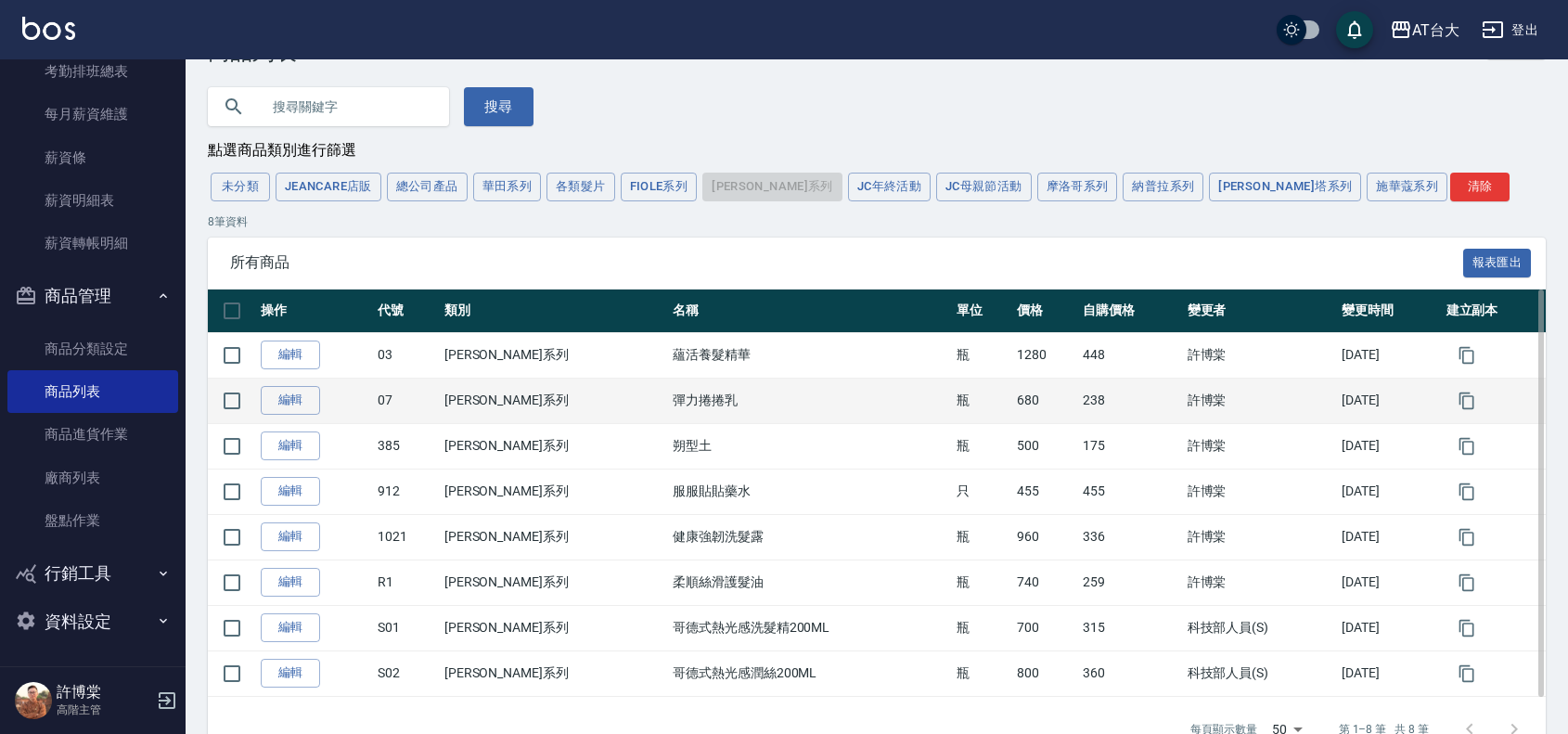
scroll to position [116, 0]
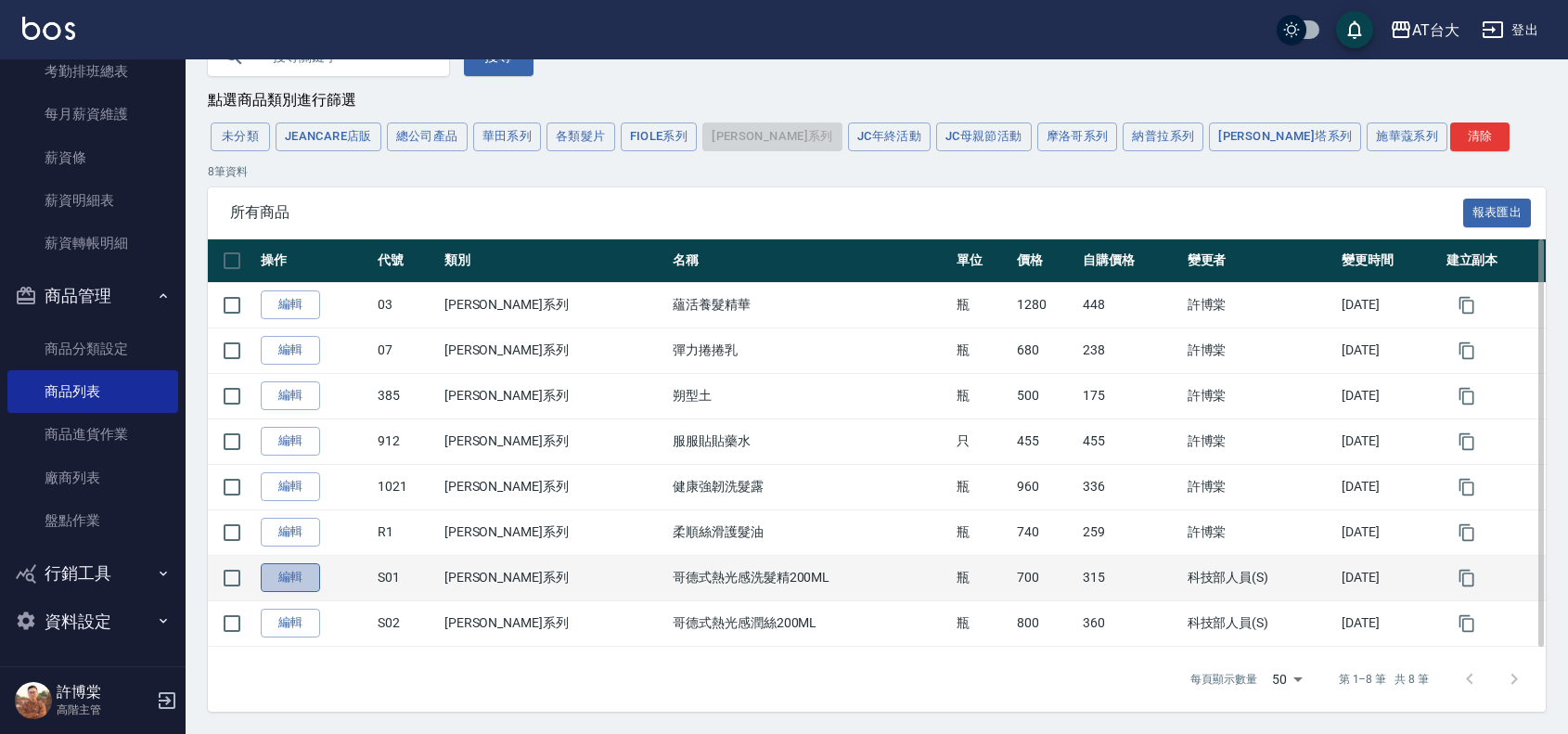
click at [272, 582] on link "編輯" at bounding box center [291, 578] width 60 height 29
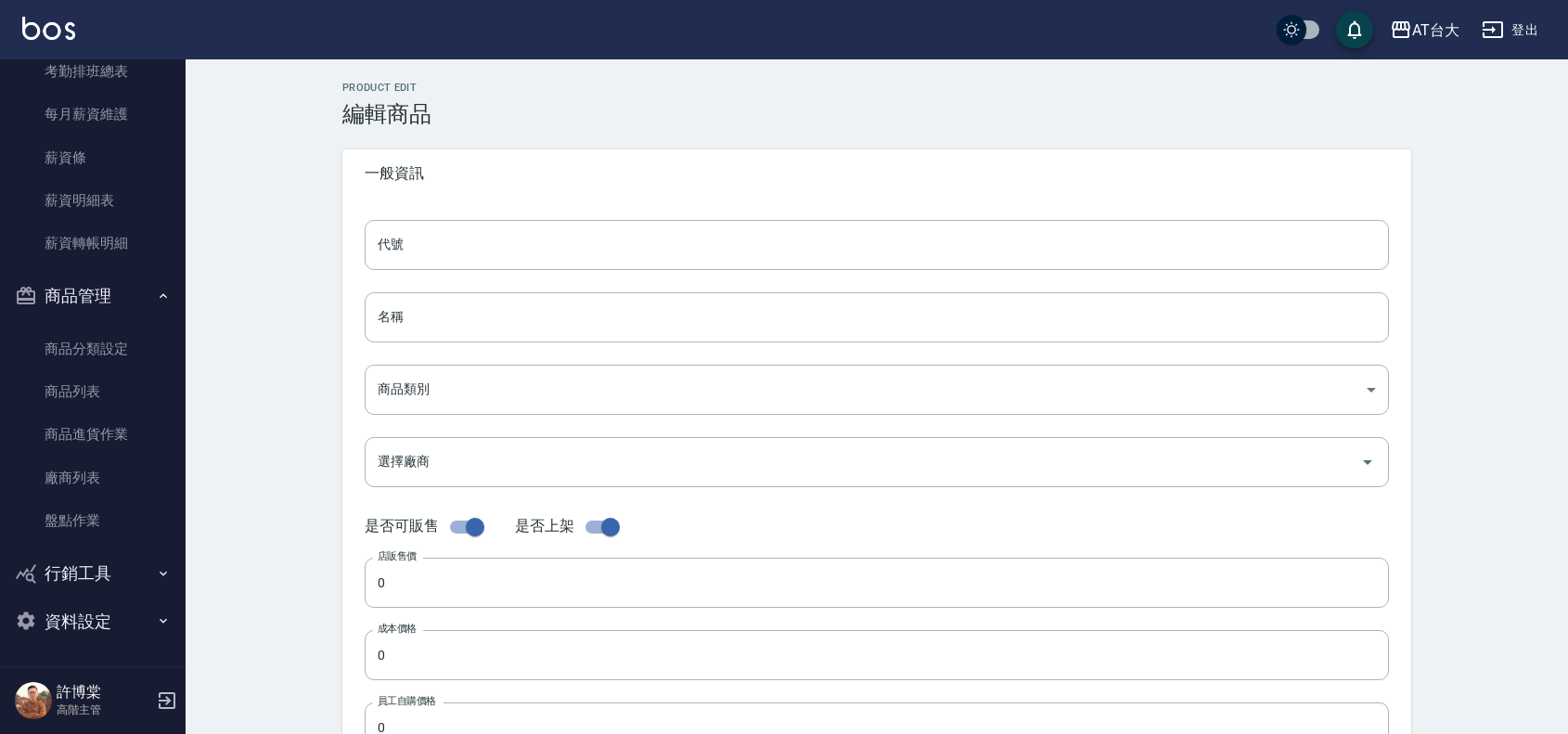
type input "S01"
type input "哥德式熱光感洗髮精200ML"
type input "33d9a4aa-1df8-4c1d-b1b5-586be160a5aa"
type input "700"
type input "315"
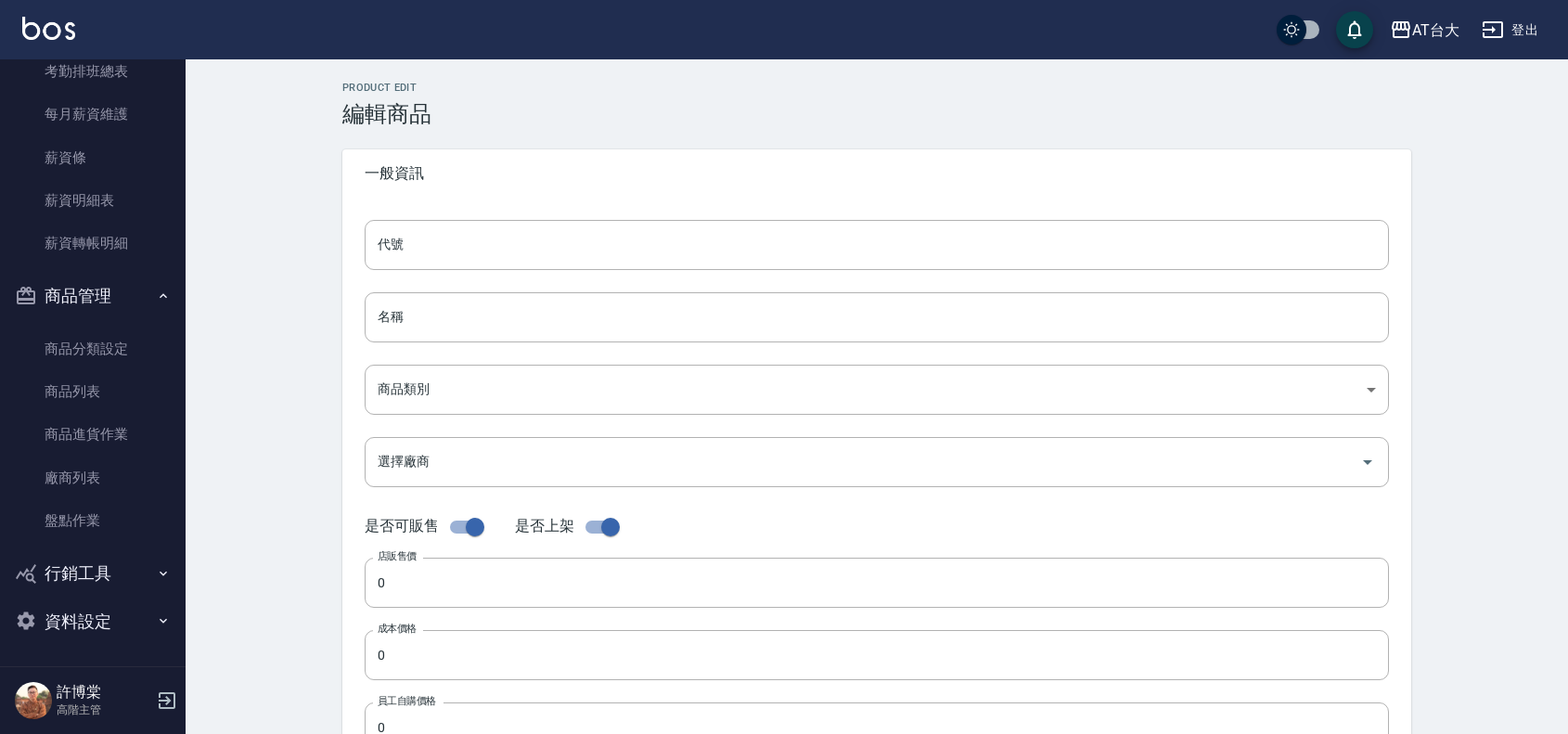
type input "315"
type input "瓶"
type input "UNSET"
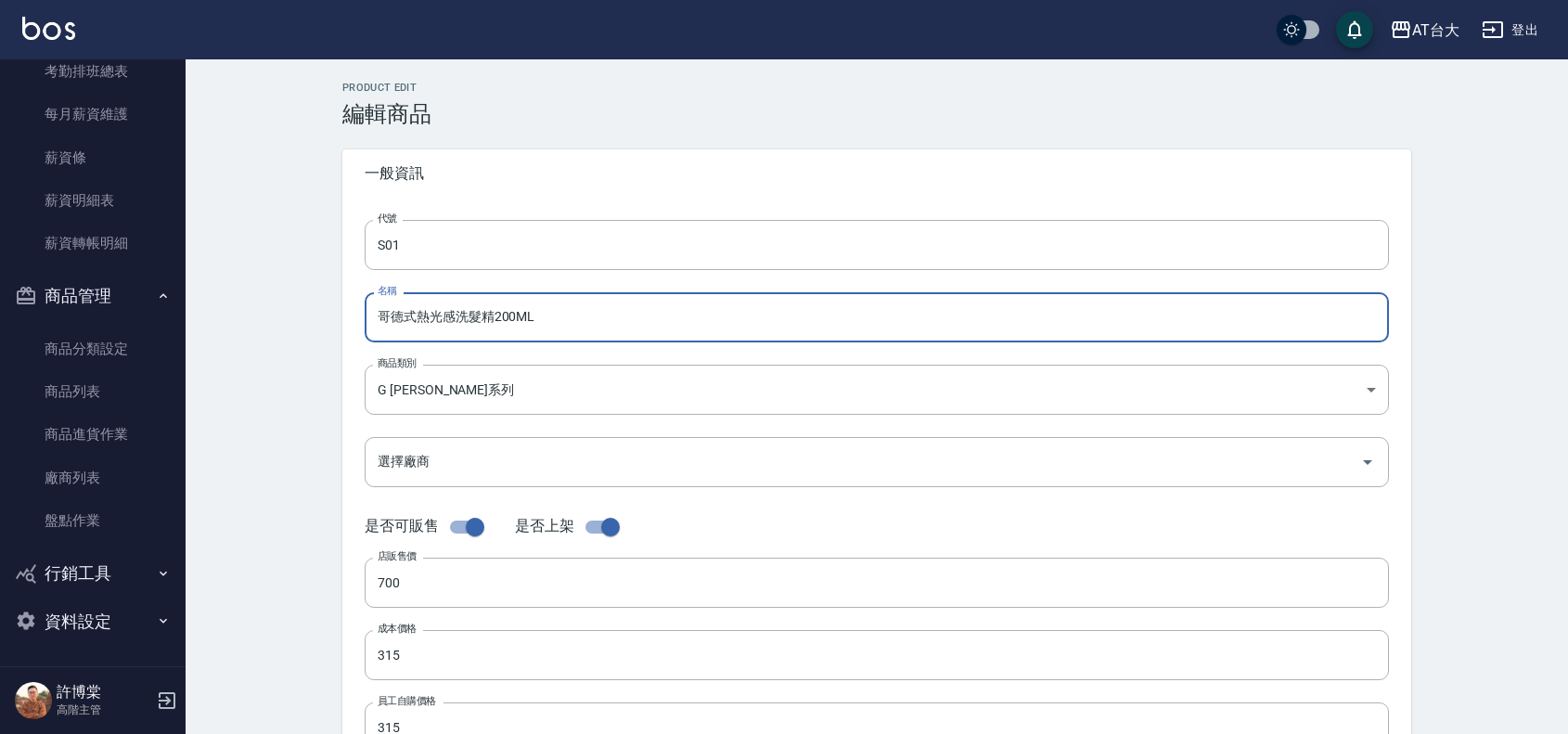
drag, startPoint x: 553, startPoint y: 303, endPoint x: 308, endPoint y: 230, distance: 255.6
click at [355, 280] on div "代號 S01 代號 名稱 哥德式熱光感洗髮精200ML 名稱 商品類別 G 荷琇系列 33d9a4aa-1df8-4c1d-b1b5-586be160a5…" at bounding box center [877, 569] width 1069 height 744
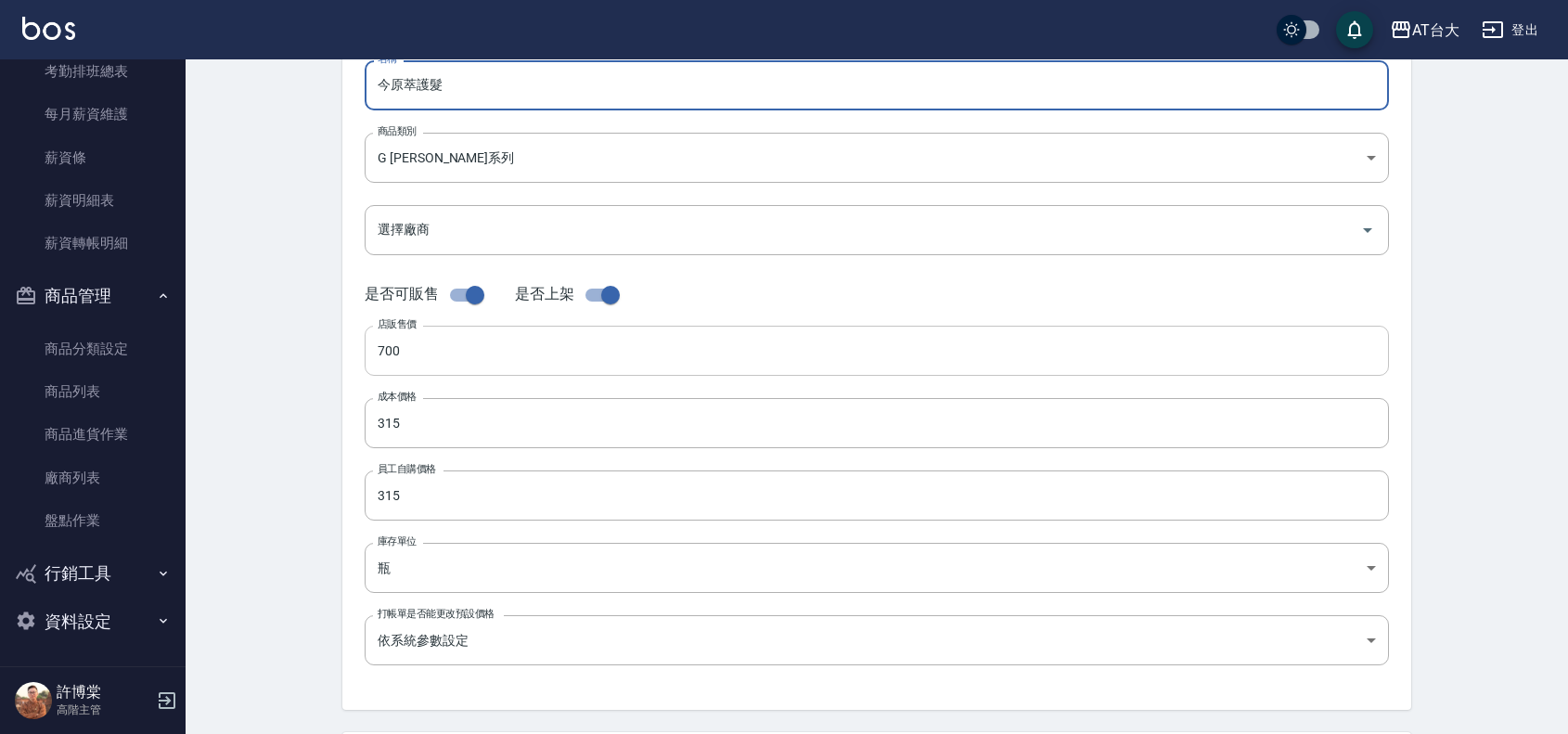
type input "今原萃護髮"
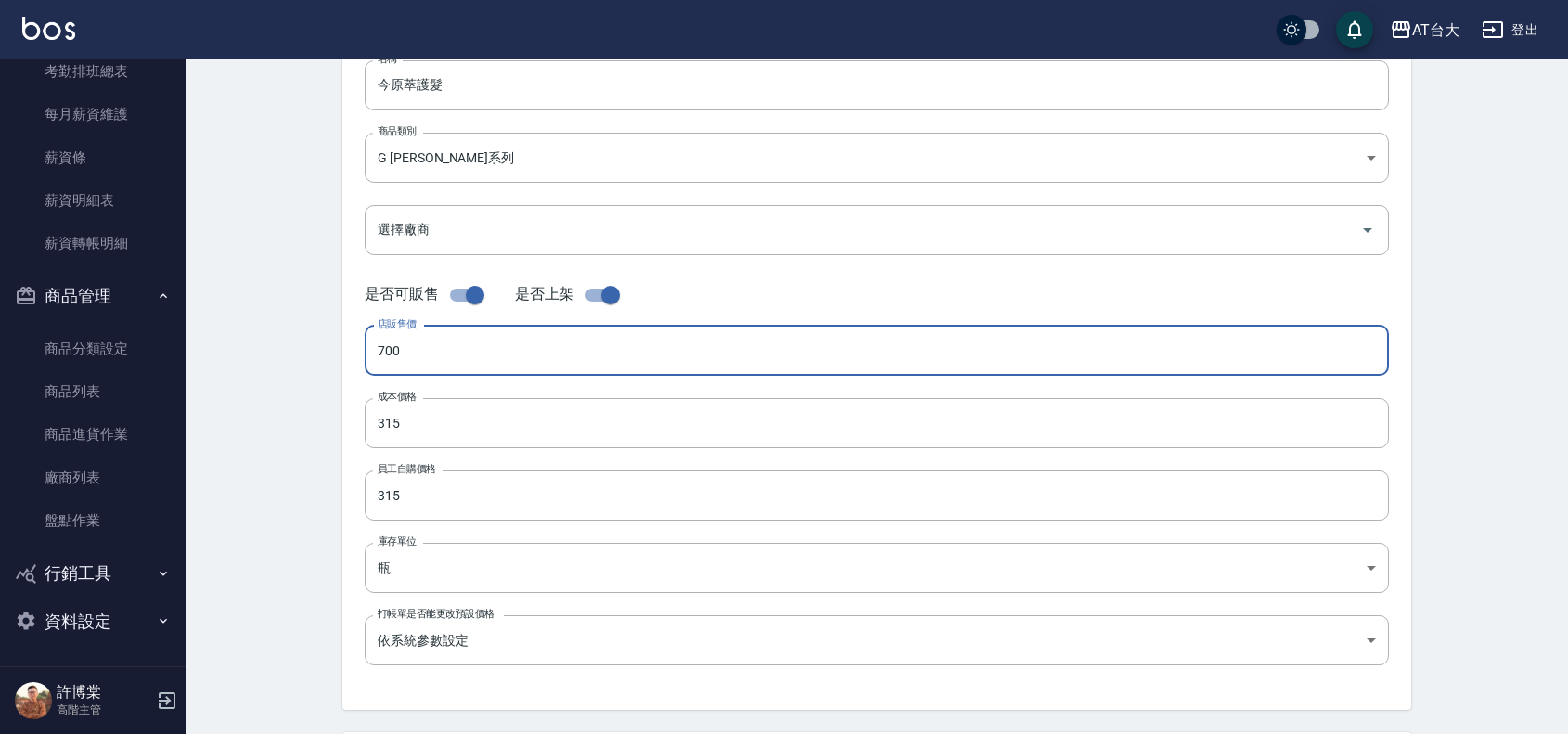
drag, startPoint x: 467, startPoint y: 340, endPoint x: 330, endPoint y: 326, distance: 137.7
click at [330, 326] on div "Product Edit 編輯商品 一般資訊 代號 S01 代號 名稱 今原萃護髮 名稱 商品類別 G 荷琇系列 33d9a4aa-1df8-4c1d-b…" at bounding box center [877, 438] width 1113 height 1176
type input "1800"
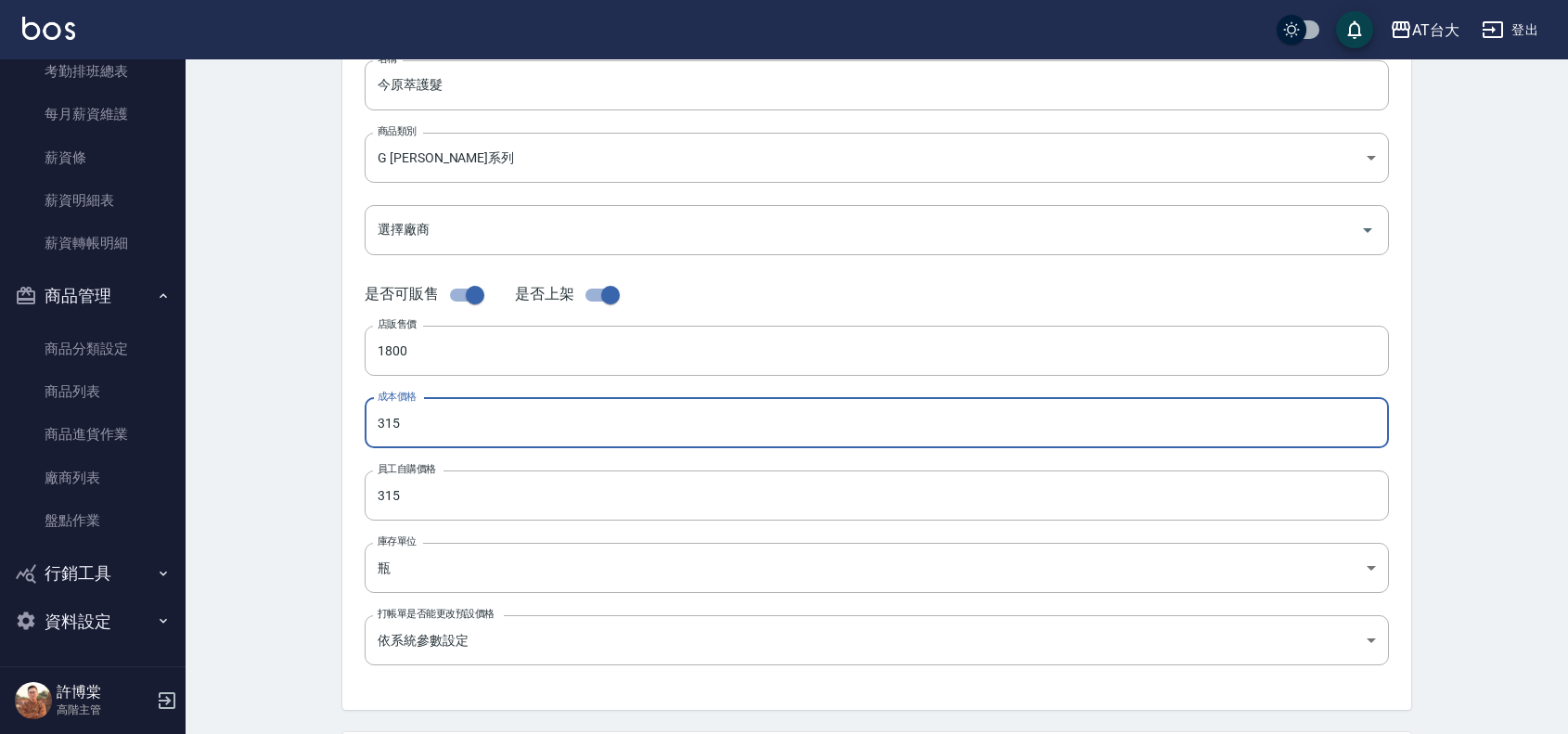
drag, startPoint x: 388, startPoint y: 431, endPoint x: 350, endPoint y: 431, distance: 38.0
click at [350, 431] on div "代號 S01 代號 名稱 今原萃護髮 名稱 商品類別 G 荷琇系列 33d9a4aa-1df8-4c1d-b1b5-586be160a5aa 商品類別 選…" at bounding box center [877, 337] width 1069 height 744
type input "900"
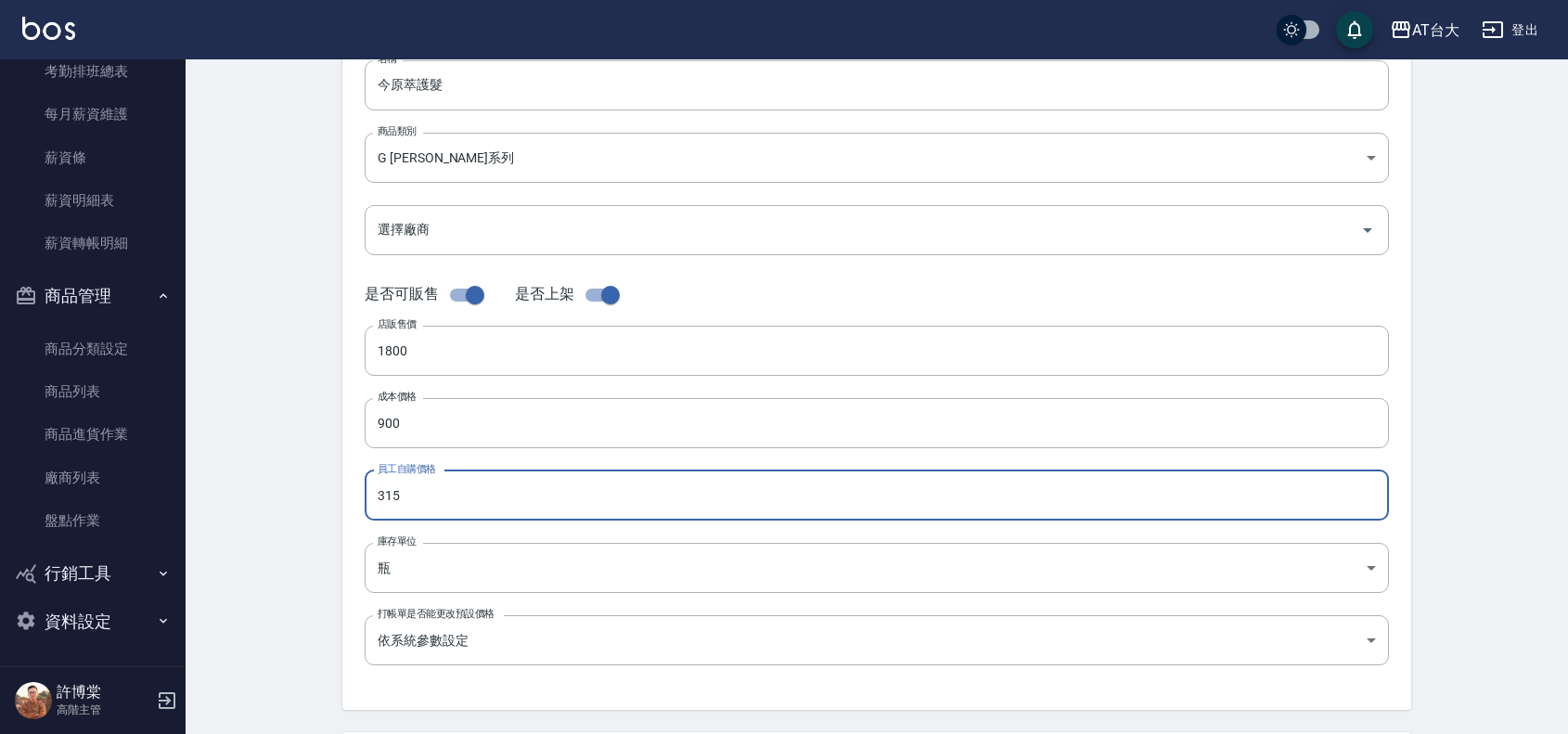
drag, startPoint x: 423, startPoint y: 490, endPoint x: 336, endPoint y: 511, distance: 89.5
click at [336, 511] on div "Product Edit 編輯商品 一般資訊 代號 S01 代號 名稱 今原萃護髮 名稱 商品類別 G 荷琇系列 33d9a4aa-1df8-4c1d-b…" at bounding box center [877, 438] width 1113 height 1176
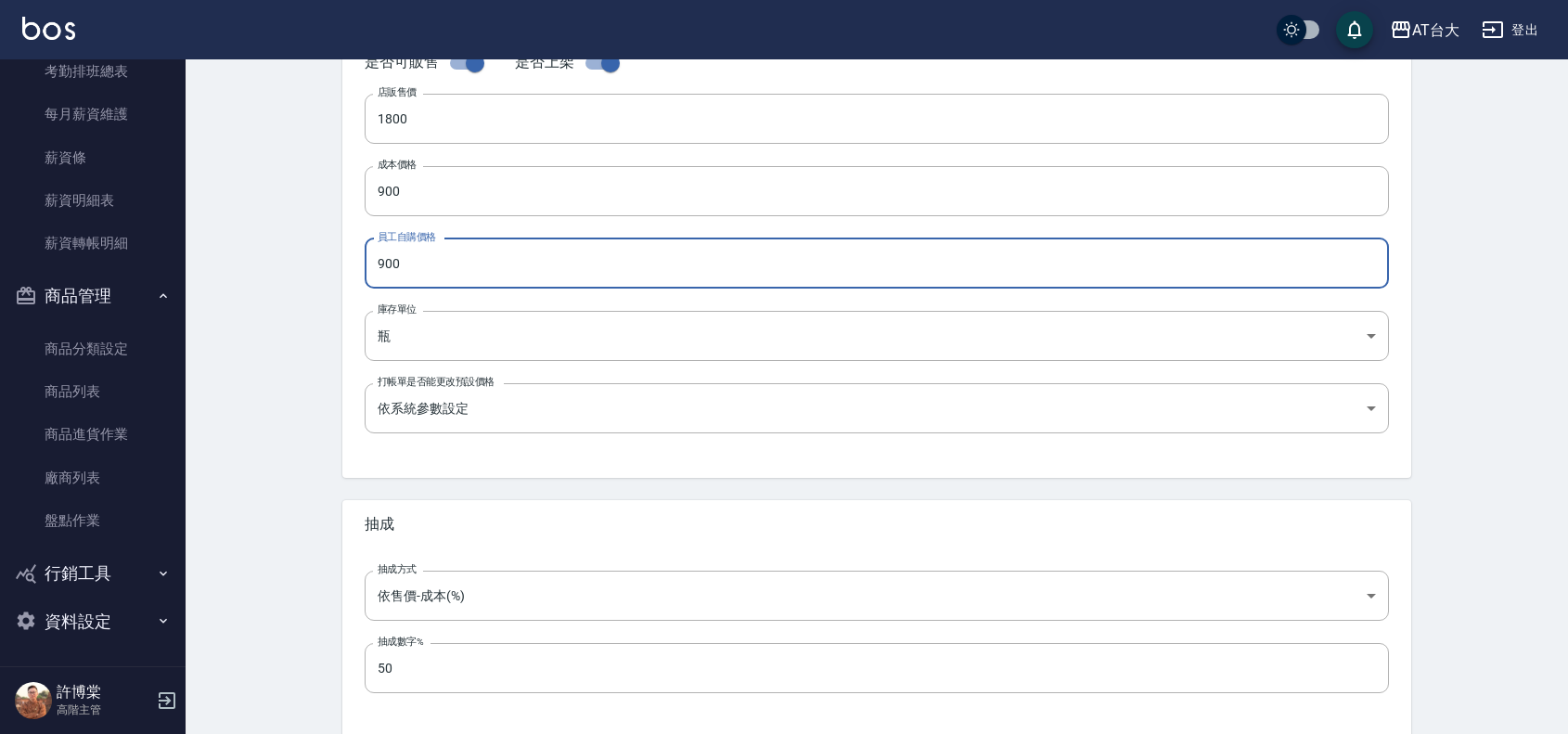
scroll to position [545, 0]
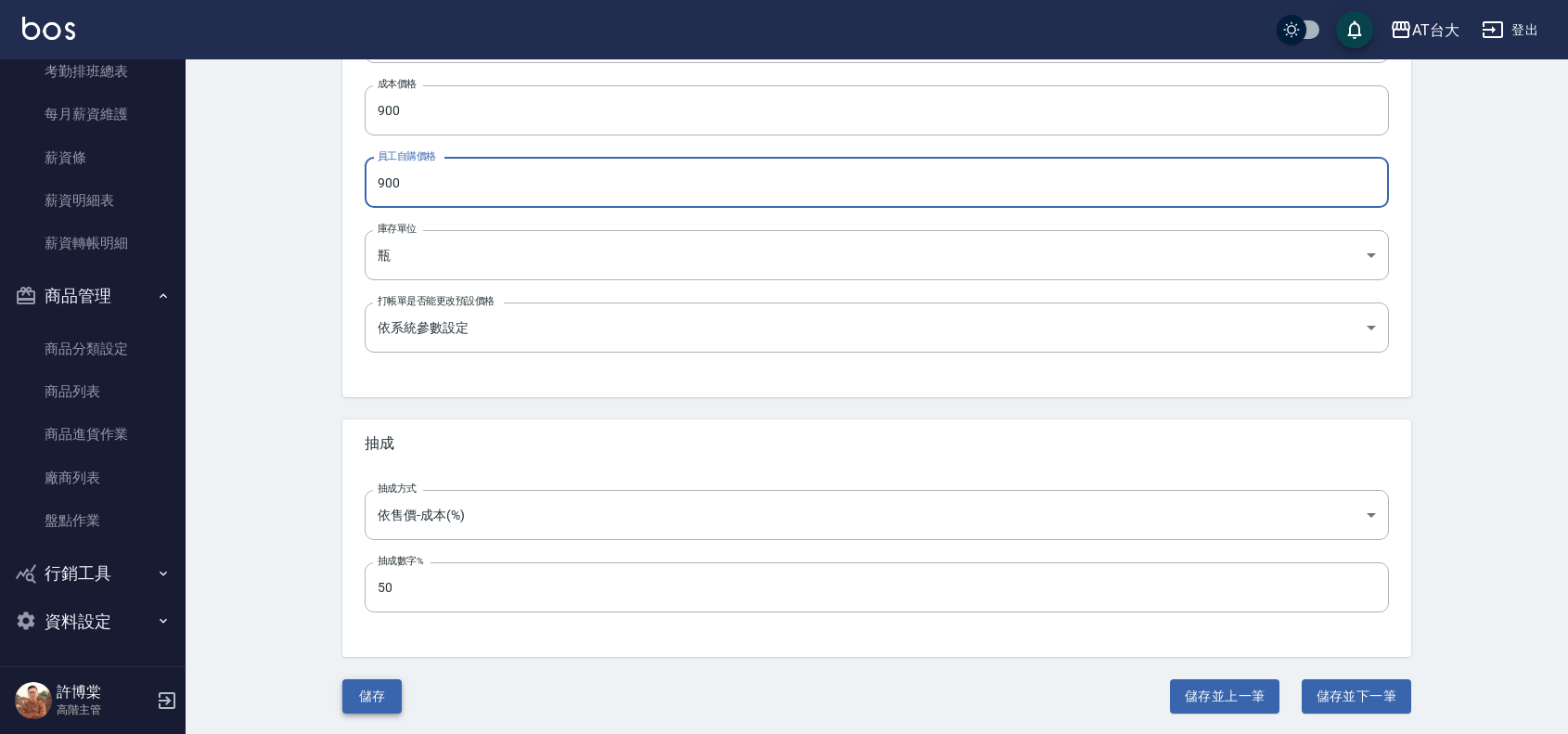
type input "900"
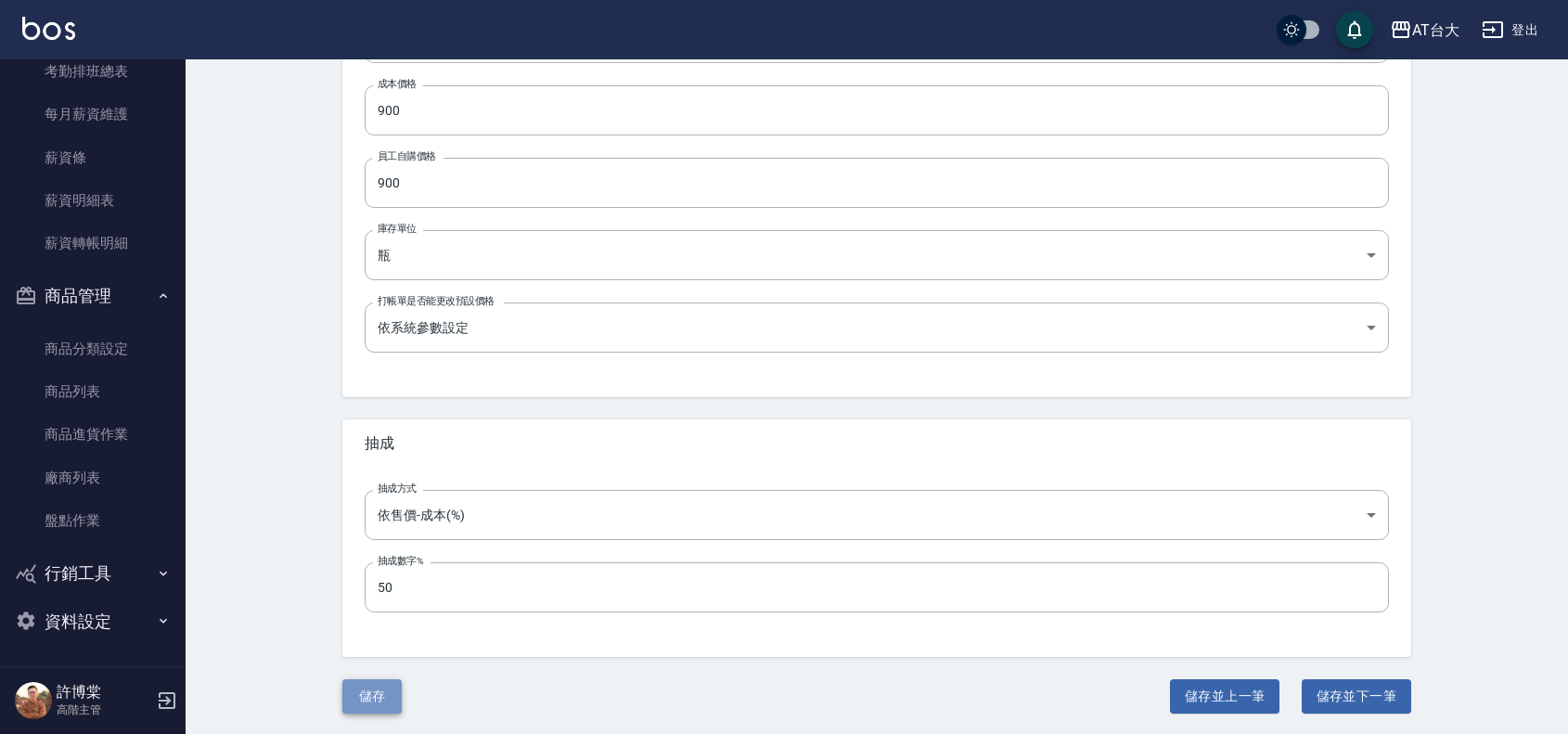
click at [357, 680] on button "儲存" at bounding box center [373, 696] width 60 height 34
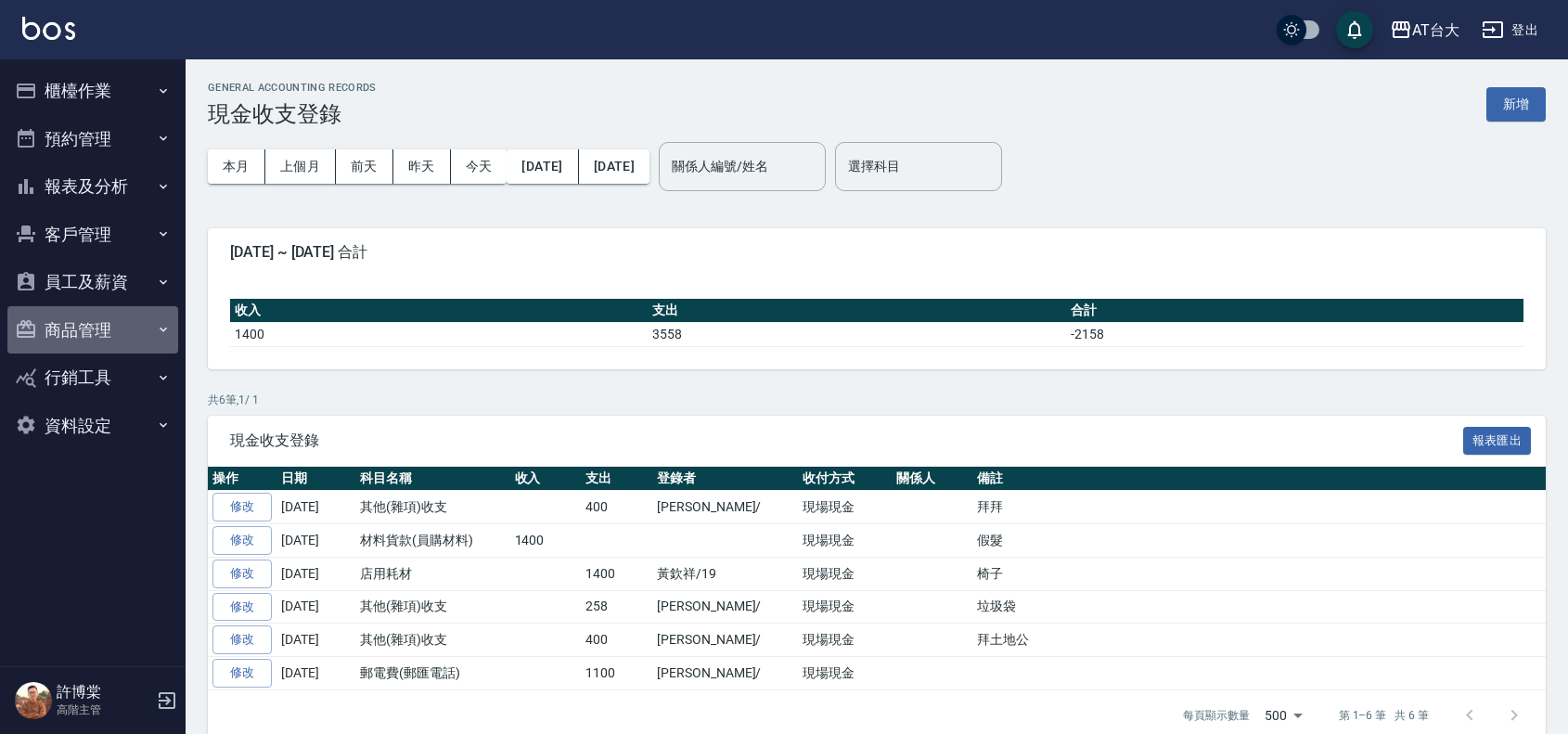
click at [80, 314] on button "商品管理" at bounding box center [92, 331] width 170 height 48
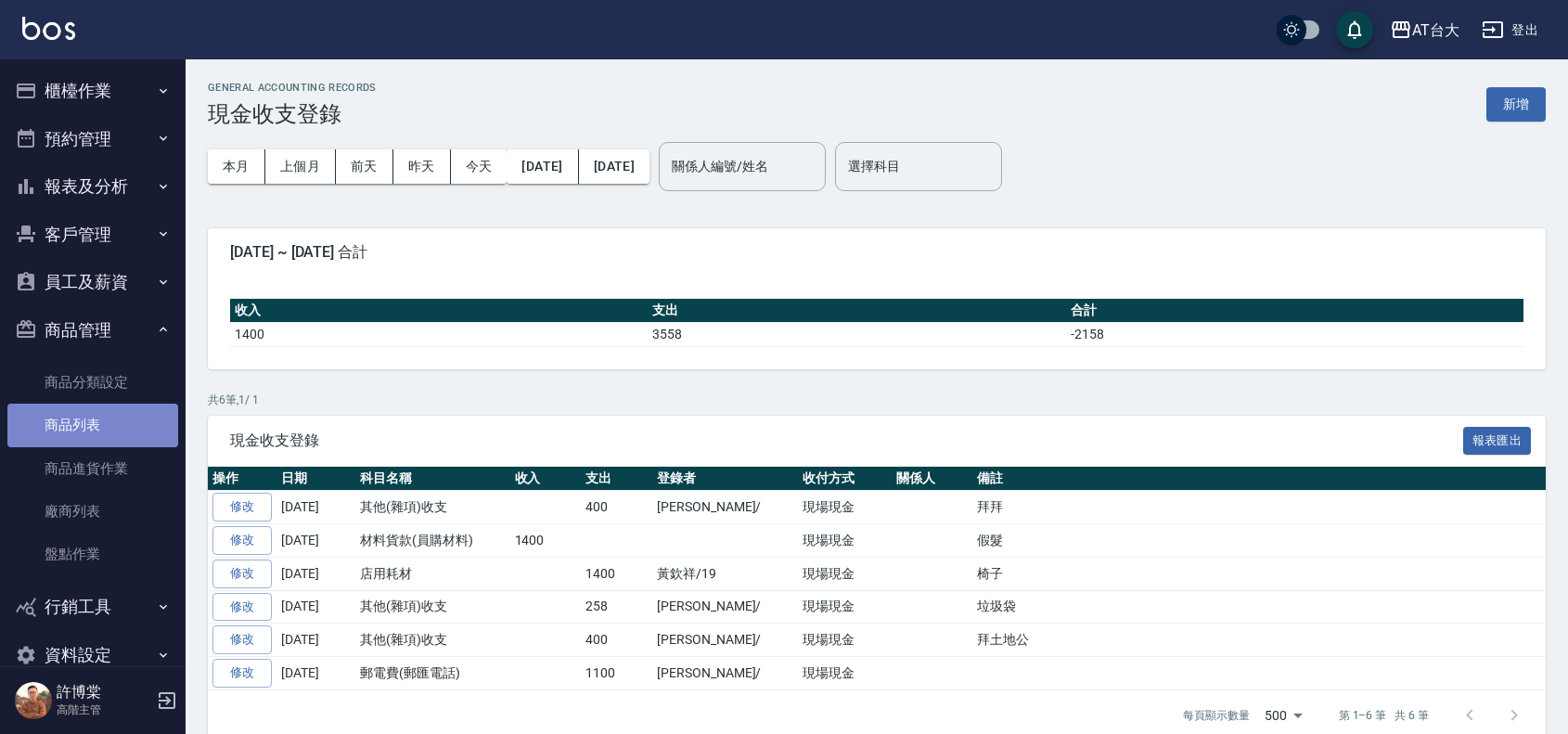
click at [125, 424] on link "商品列表" at bounding box center [92, 425] width 170 height 43
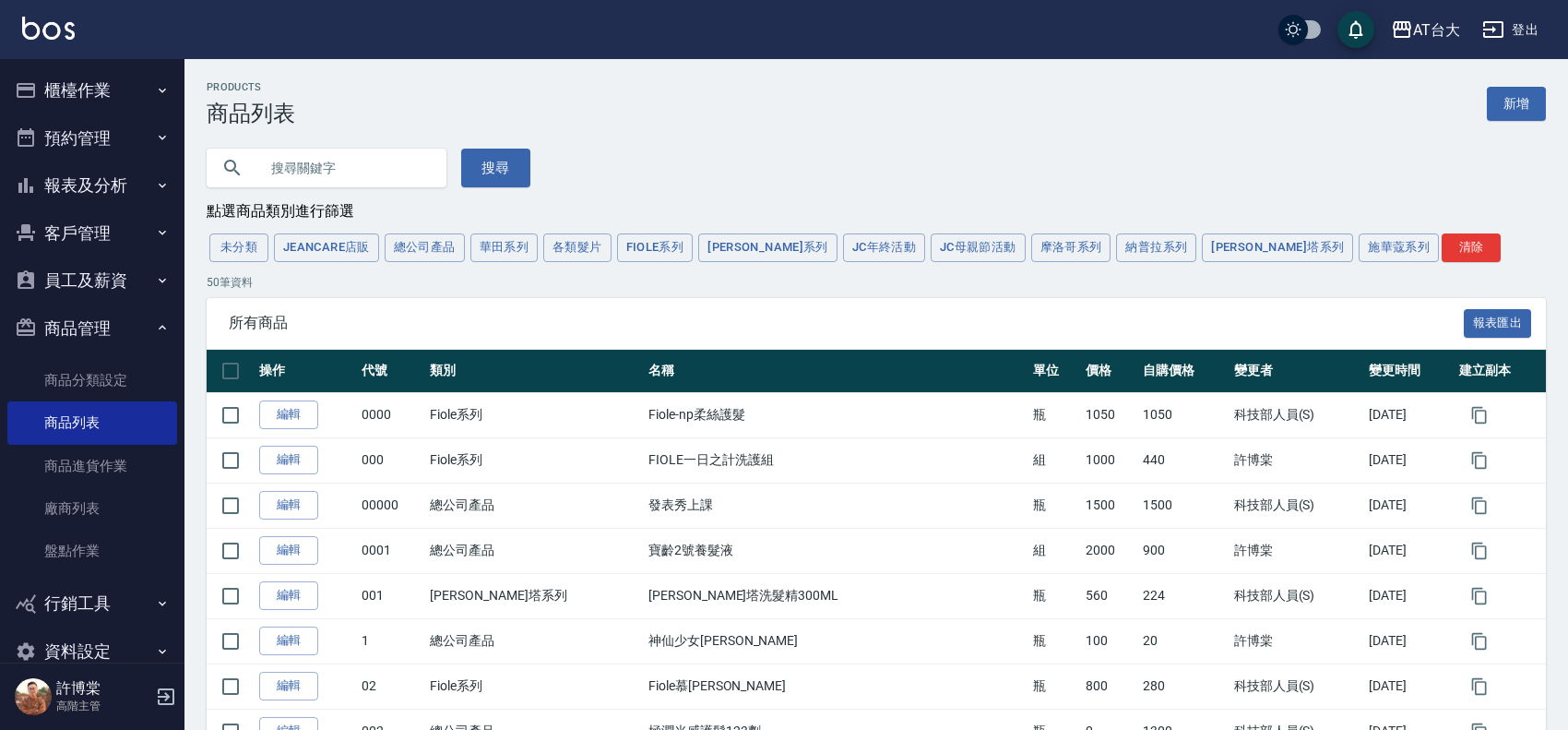
click at [348, 186] on input "text" at bounding box center [345, 168] width 173 height 50
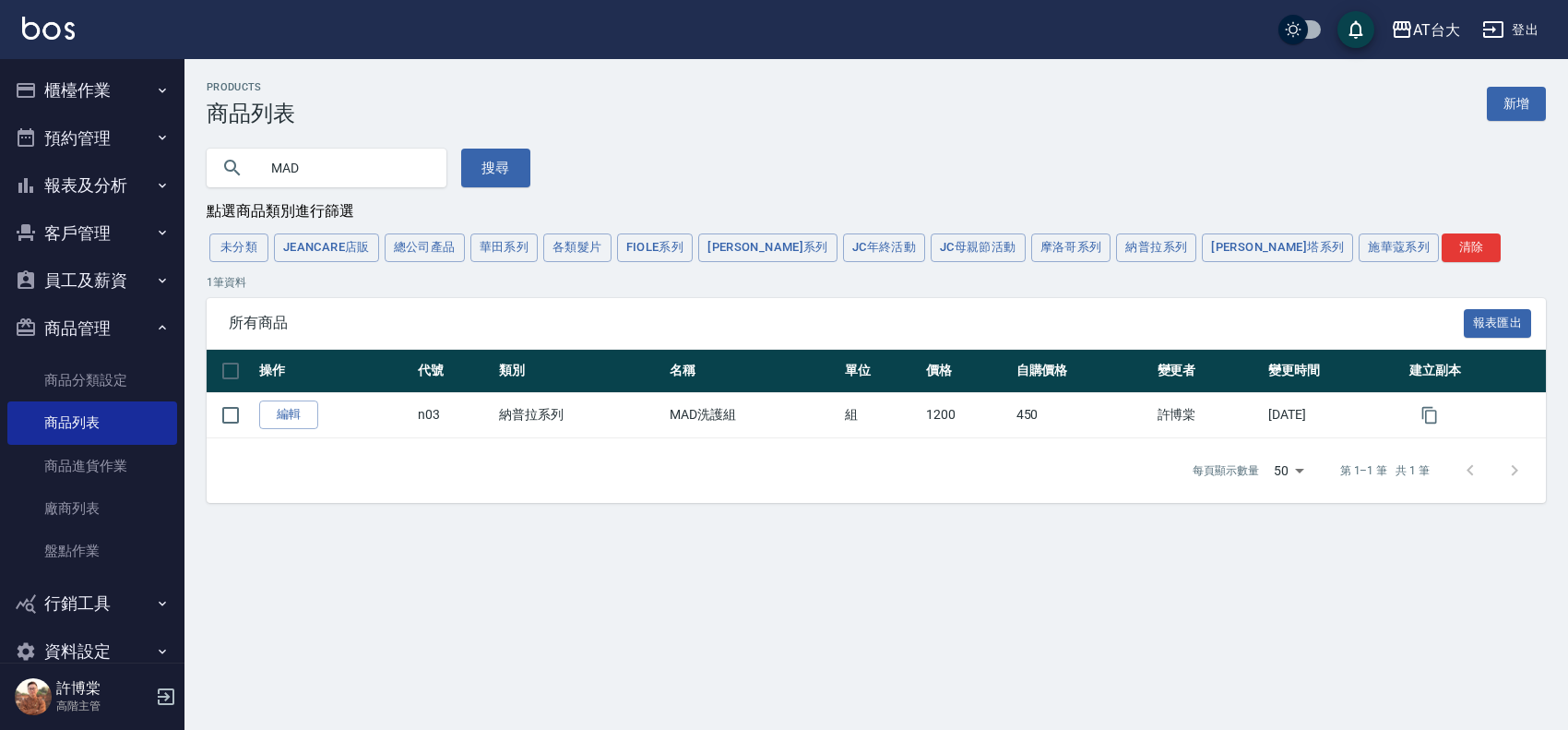
drag, startPoint x: 350, startPoint y: 170, endPoint x: 220, endPoint y: 166, distance: 130.1
click at [220, 166] on div "MAD" at bounding box center [326, 168] width 240 height 39
paste input "385"
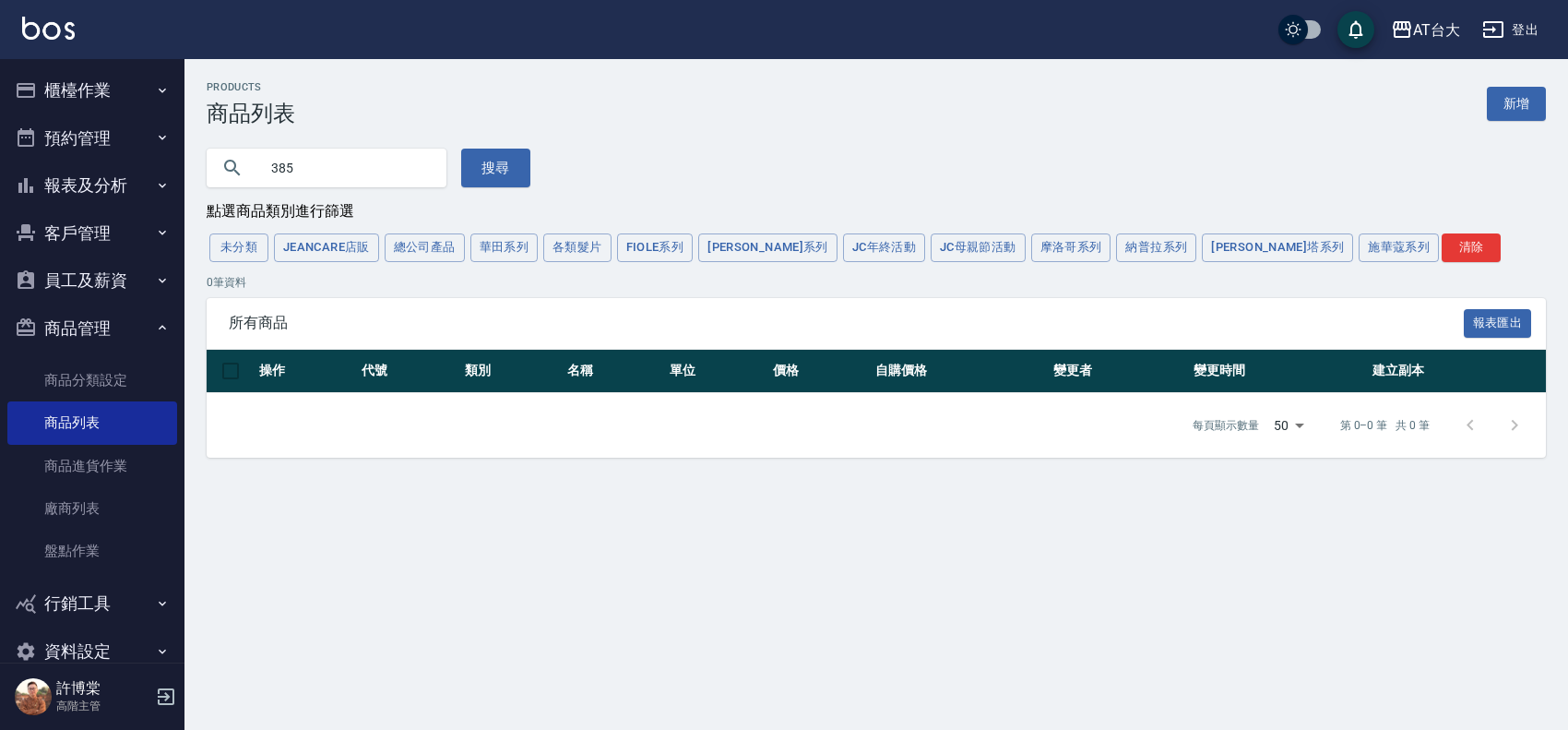
click at [302, 166] on input "385" at bounding box center [345, 168] width 173 height 50
click at [296, 166] on input "385" at bounding box center [345, 168] width 173 height 50
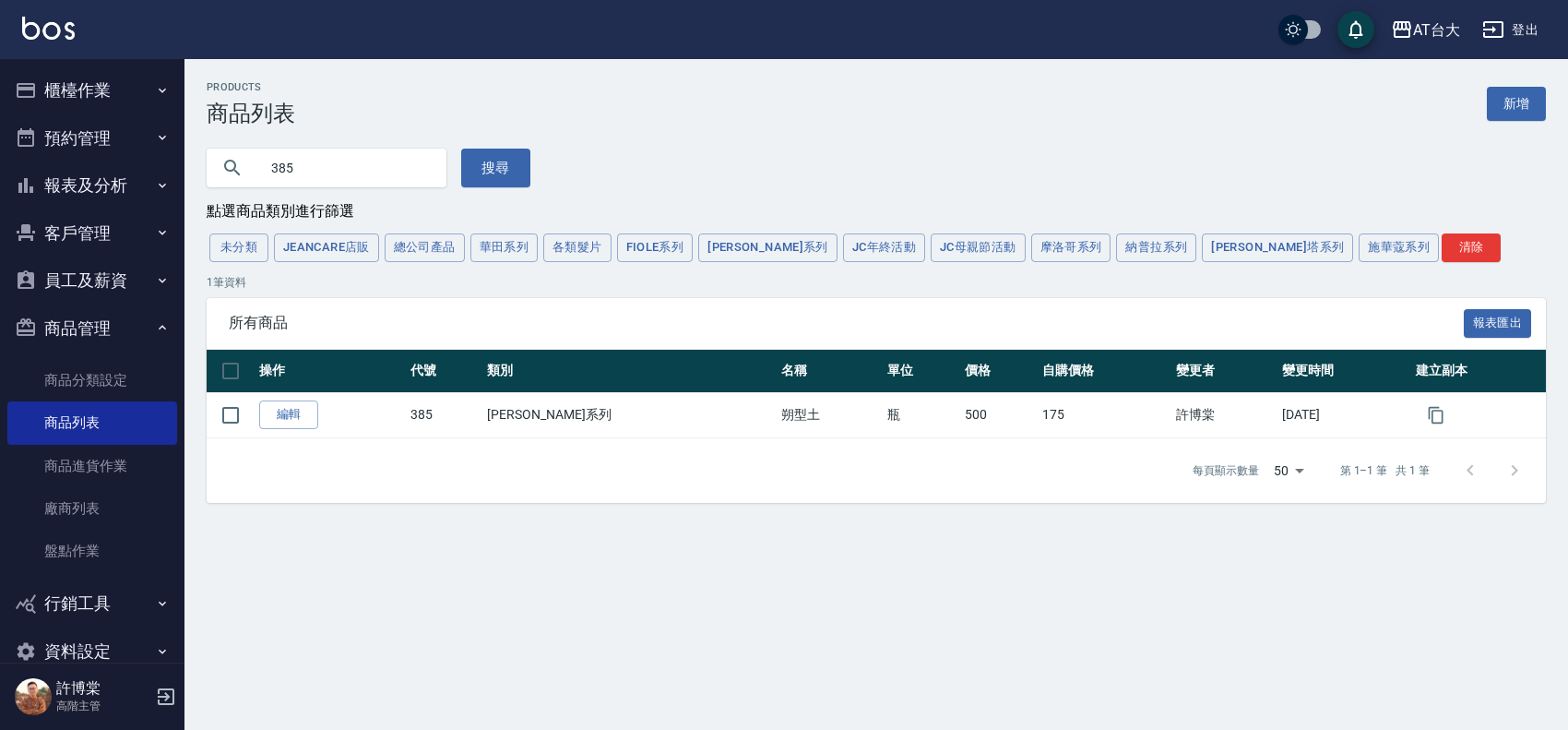
click at [325, 143] on input "385" at bounding box center [345, 168] width 173 height 50
drag, startPoint x: 309, startPoint y: 166, endPoint x: 227, endPoint y: 166, distance: 82.0
click at [227, 166] on div "385" at bounding box center [326, 168] width 240 height 39
paste input "rock01"
click at [293, 171] on input "rock01" at bounding box center [345, 168] width 173 height 50
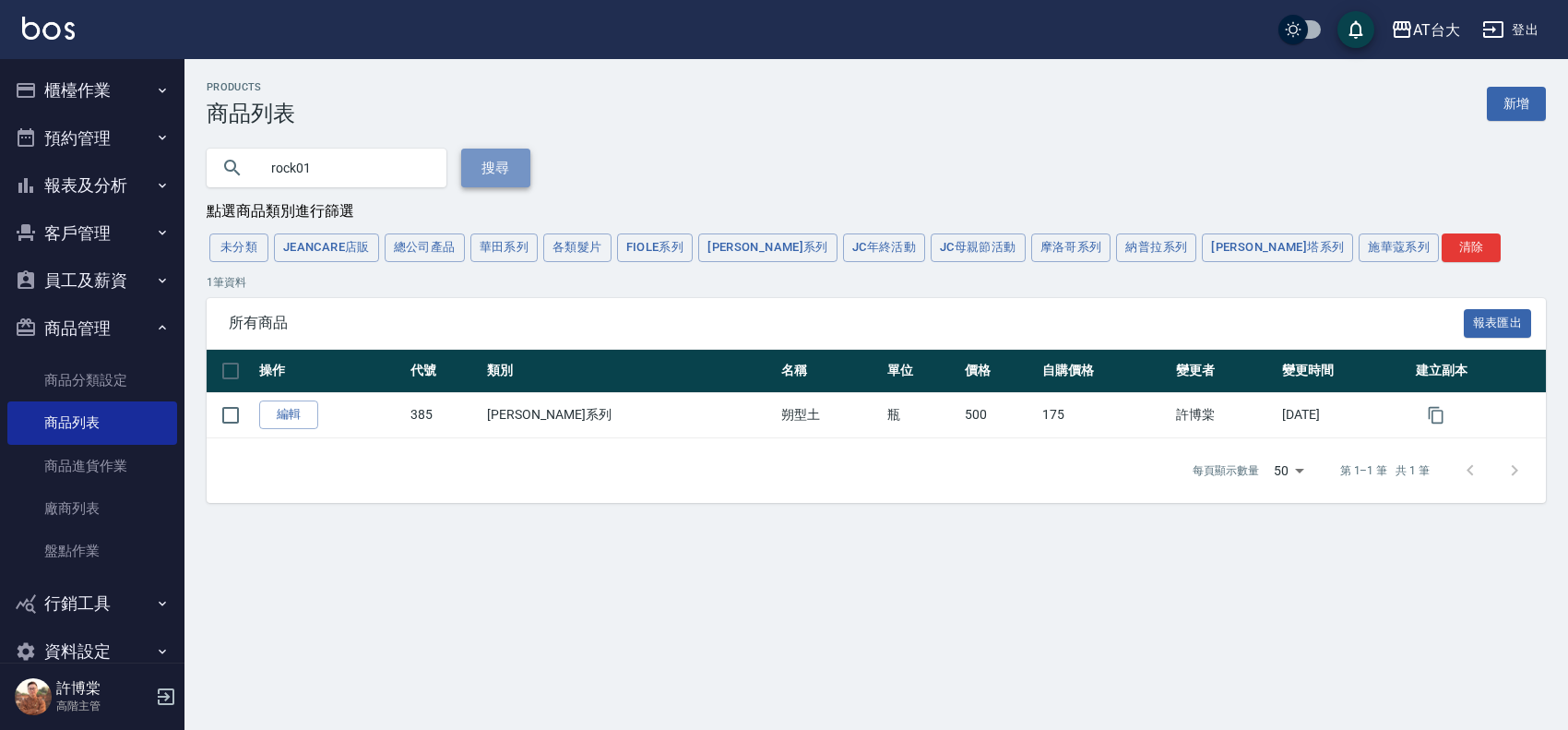
click at [481, 154] on button "搜尋" at bounding box center [495, 168] width 69 height 39
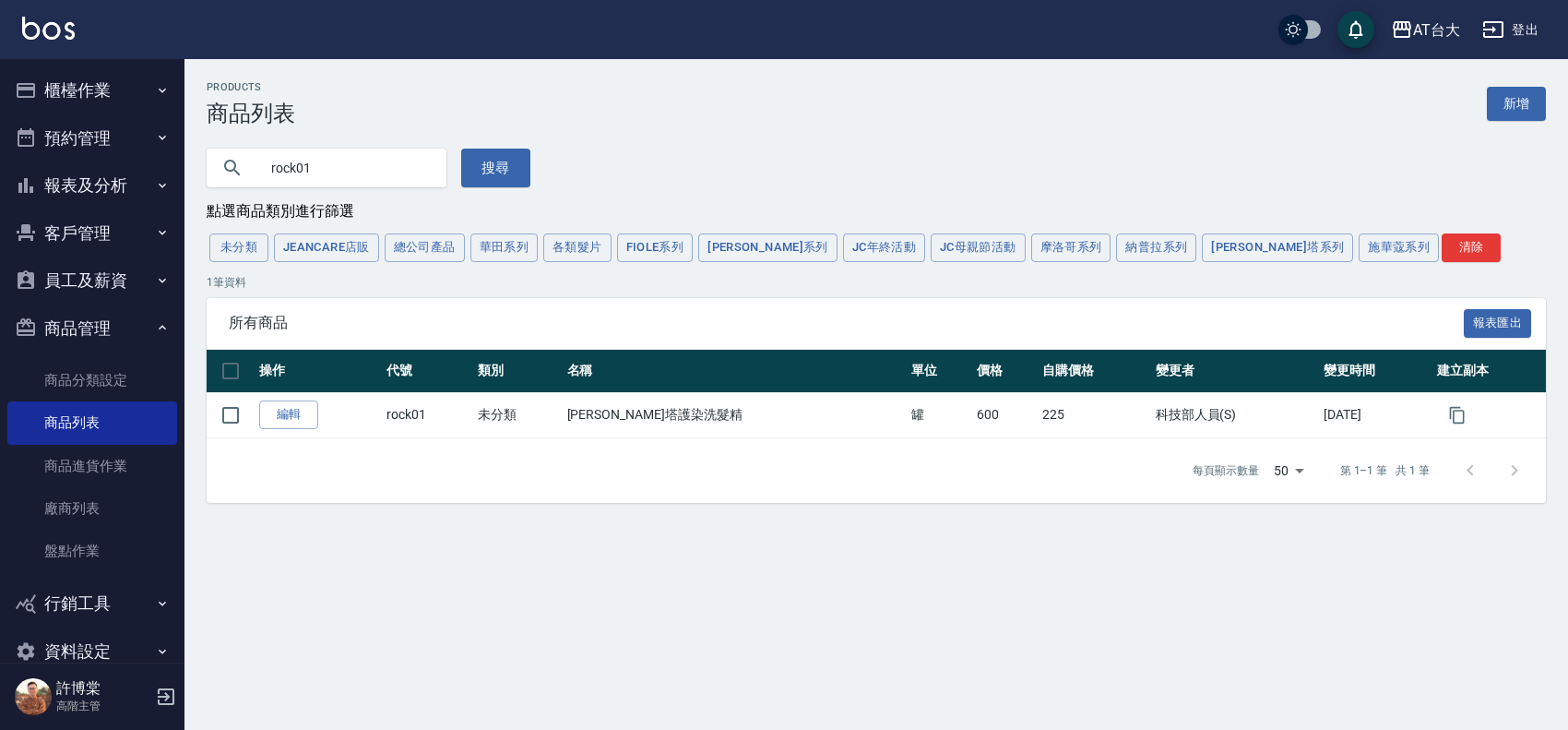
drag, startPoint x: 348, startPoint y: 173, endPoint x: 170, endPoint y: 149, distance: 179.6
click at [170, 149] on div "AT台大 登出 櫃檯作業 打帳單 帳單列表 掛單列表 座位開單 營業儀表板 現金收支登錄 高階收支登錄 材料自購登錄 每日結帳 排班表 現場電腦打卡 掃碼打卡…" at bounding box center [784, 365] width 1568 height 730
paste input "HB02"
click at [293, 170] on input "HB02" at bounding box center [345, 168] width 173 height 50
type input "HB02"
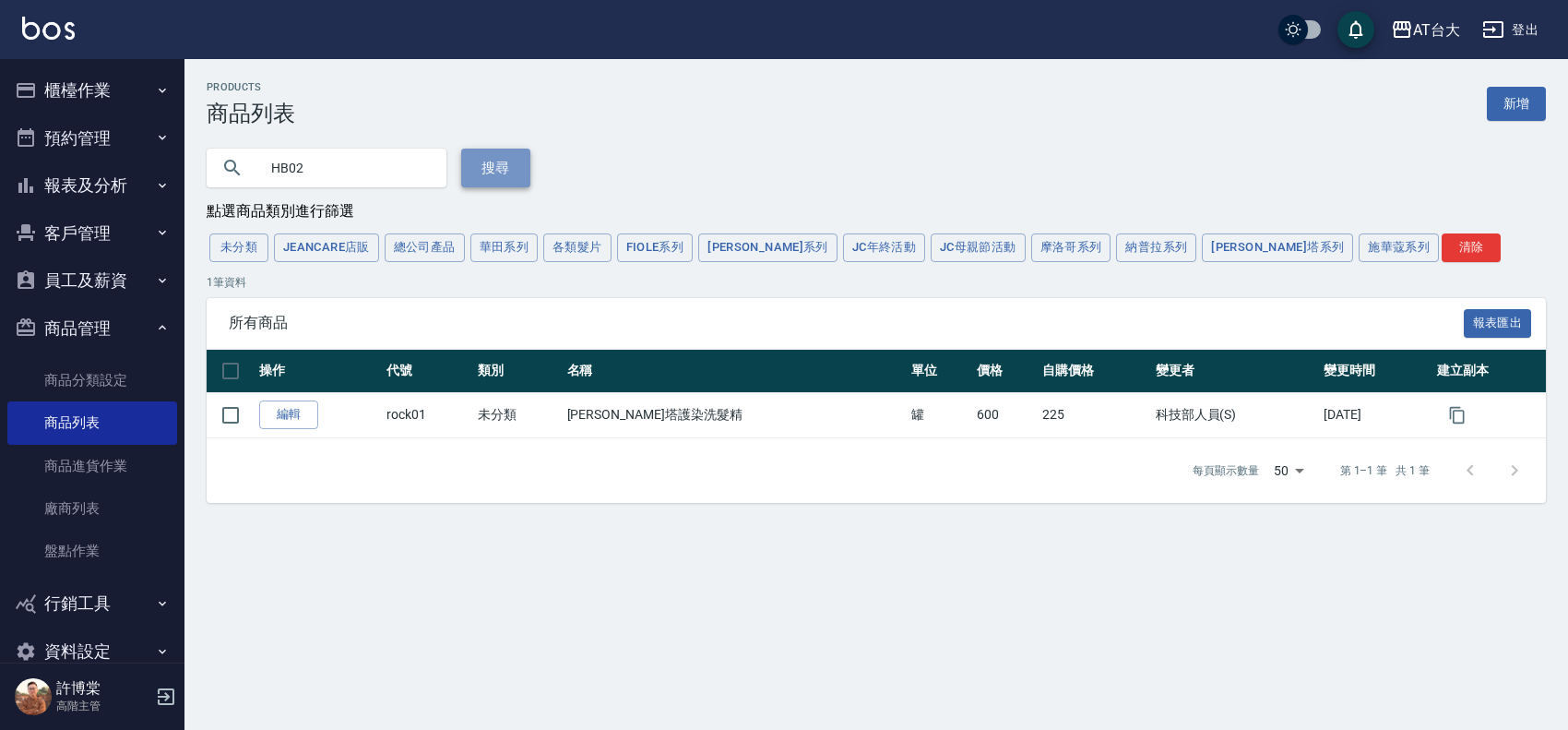
click at [514, 163] on button "搜尋" at bounding box center [495, 168] width 69 height 39
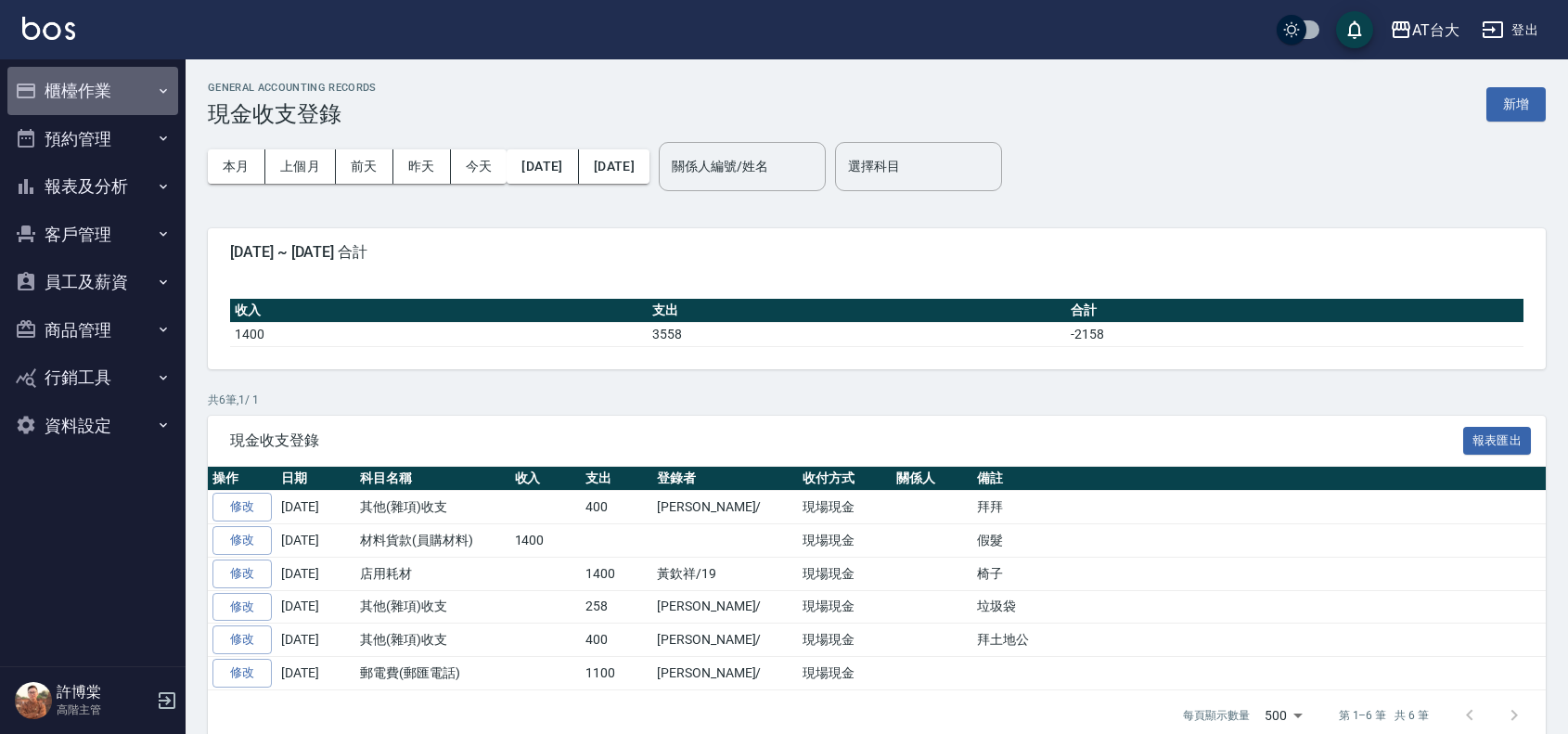
click at [105, 91] on button "櫃檯作業" at bounding box center [92, 91] width 170 height 48
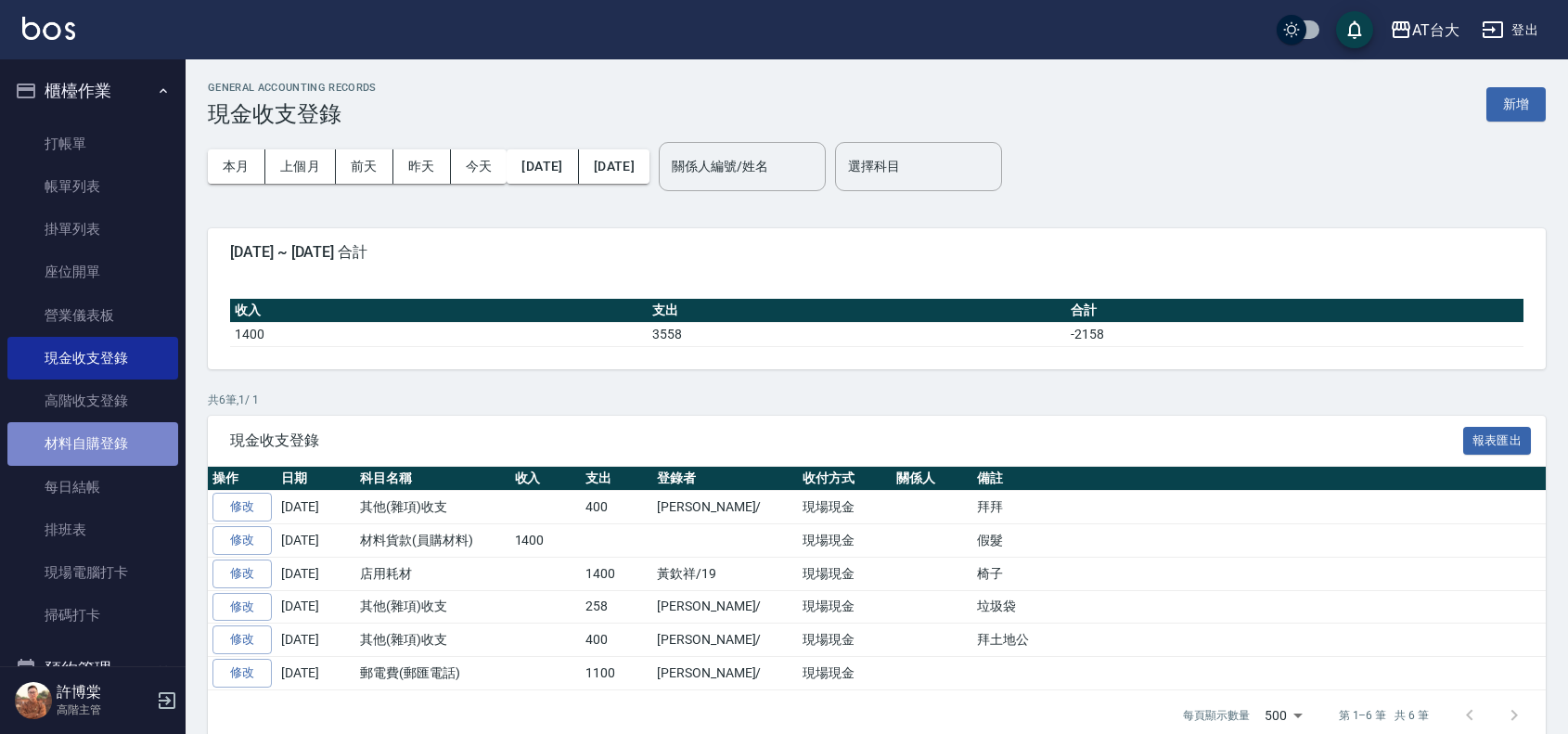
click at [107, 429] on link "材料自購登錄" at bounding box center [92, 443] width 170 height 43
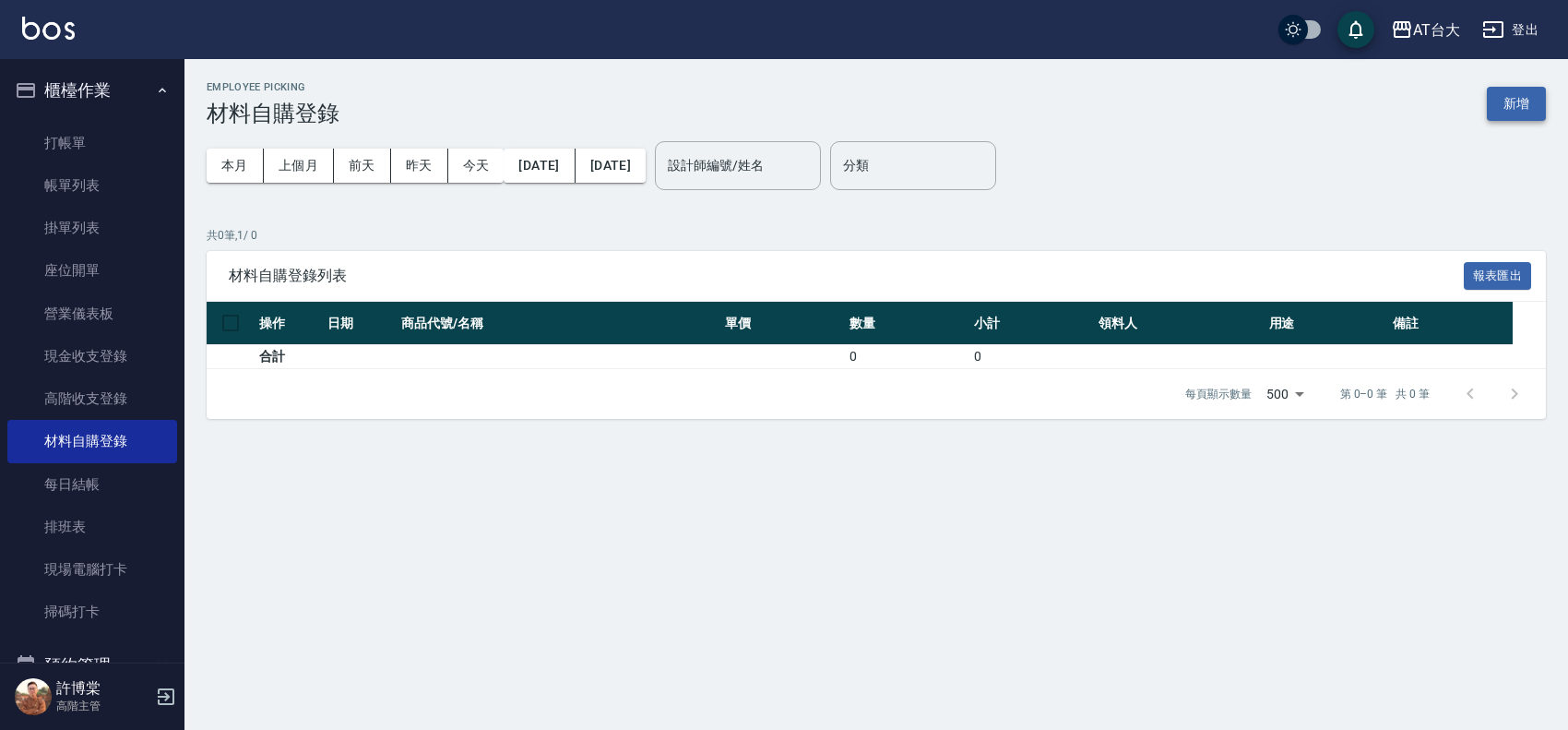
click at [1537, 103] on button "新增" at bounding box center [1517, 104] width 59 height 34
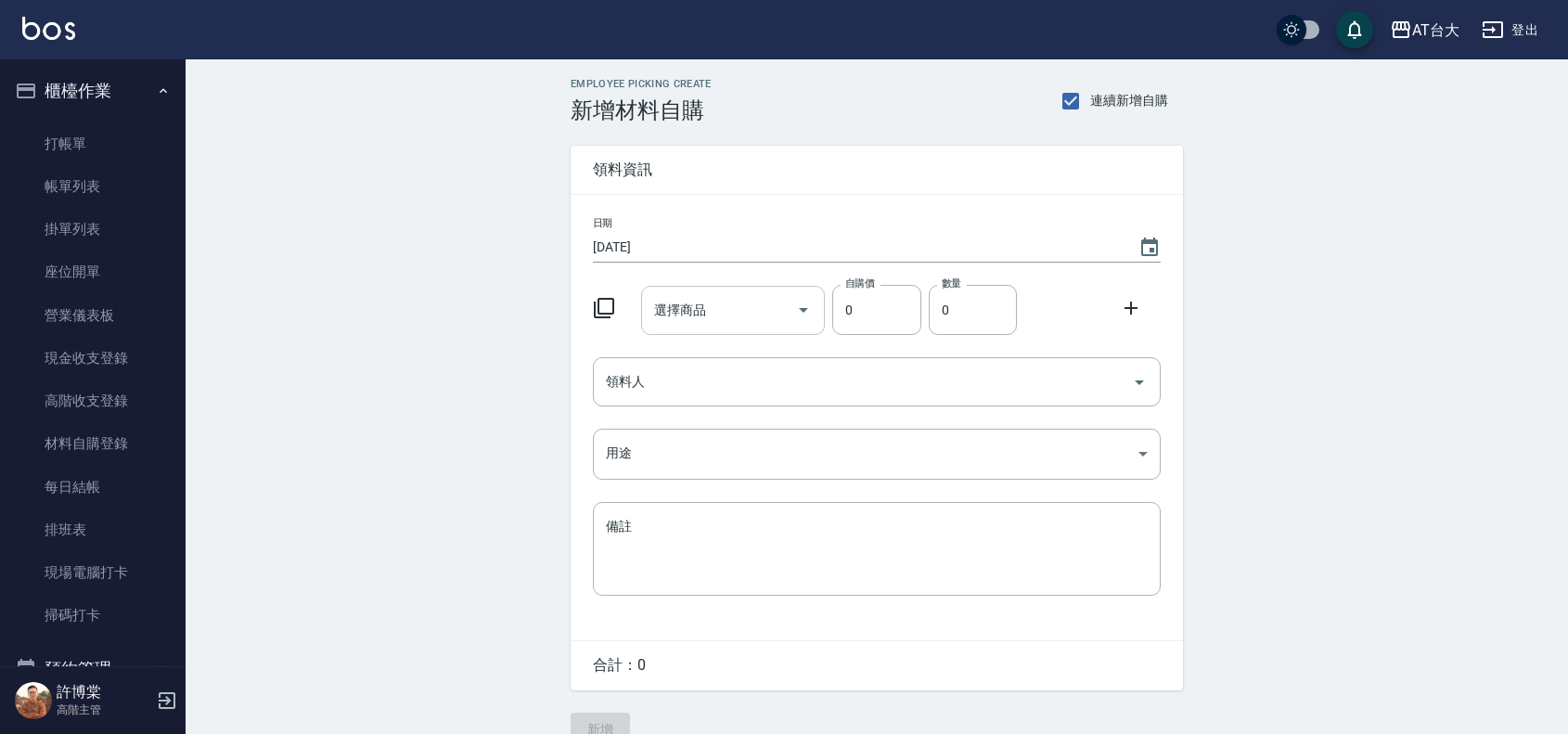
click at [697, 314] on div "選擇商品 選擇商品" at bounding box center [733, 310] width 184 height 49
type input "r"
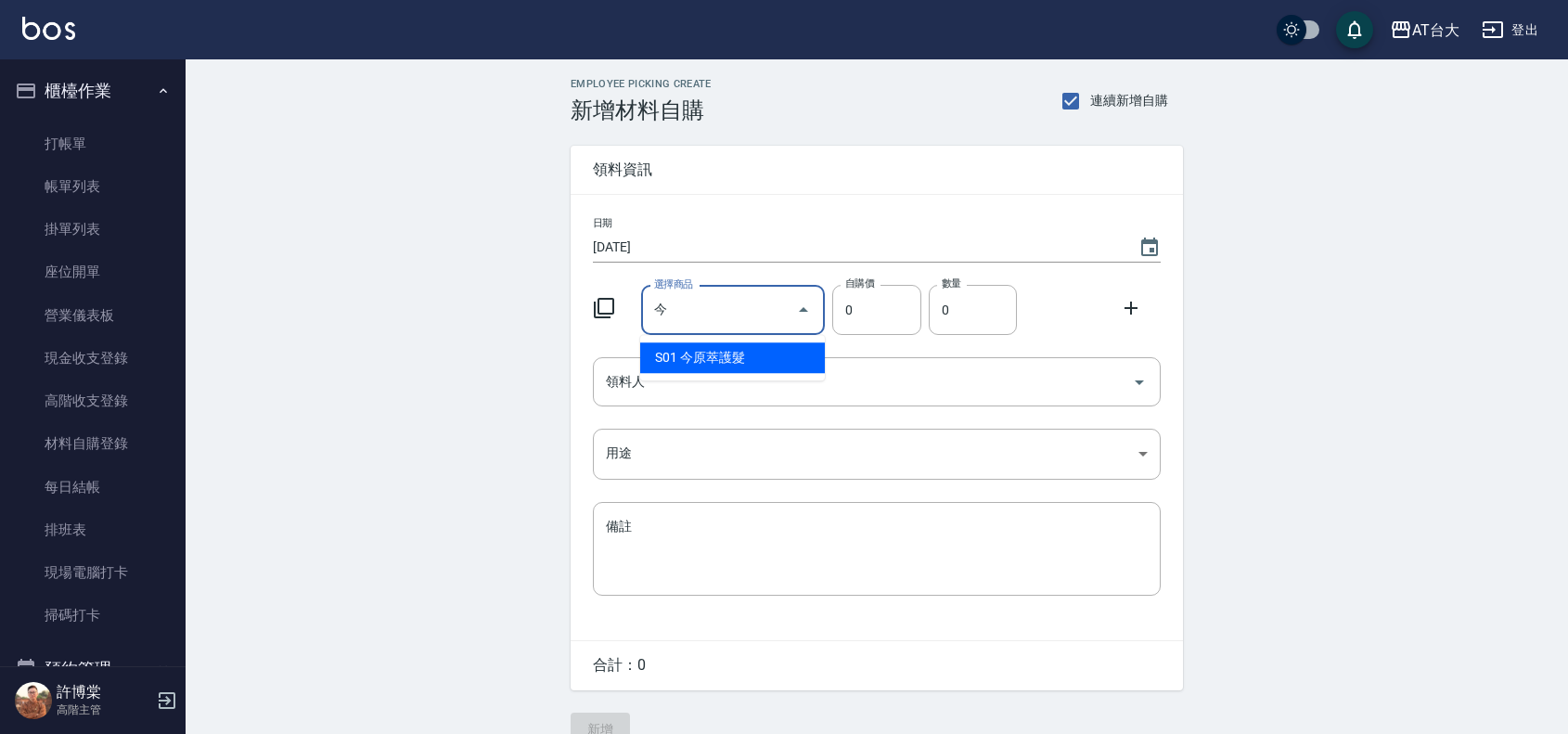
type input "今原萃護髮"
type input "900"
type input "1"
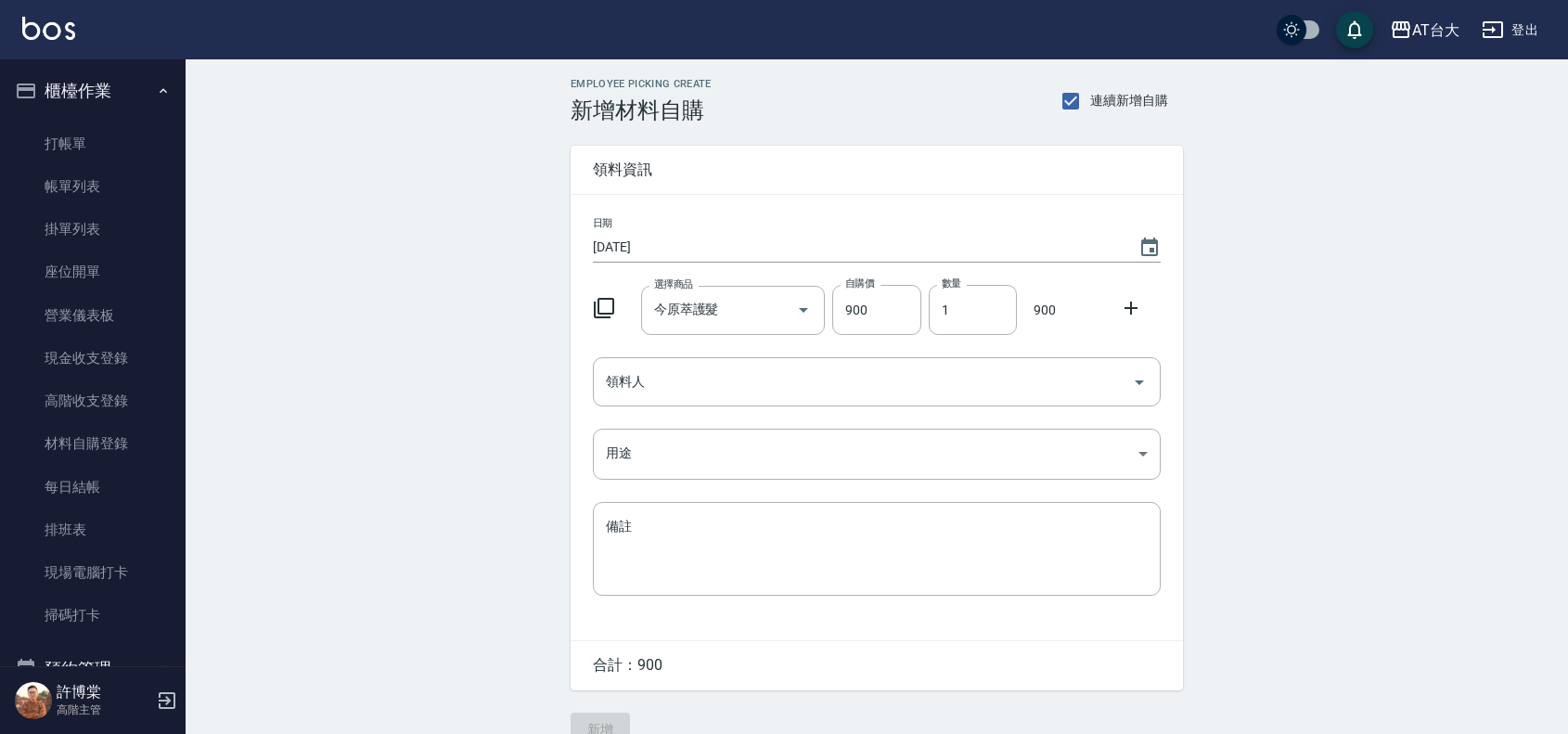
click at [1130, 295] on div at bounding box center [1137, 306] width 48 height 34
click at [1127, 306] on icon at bounding box center [1131, 308] width 22 height 22
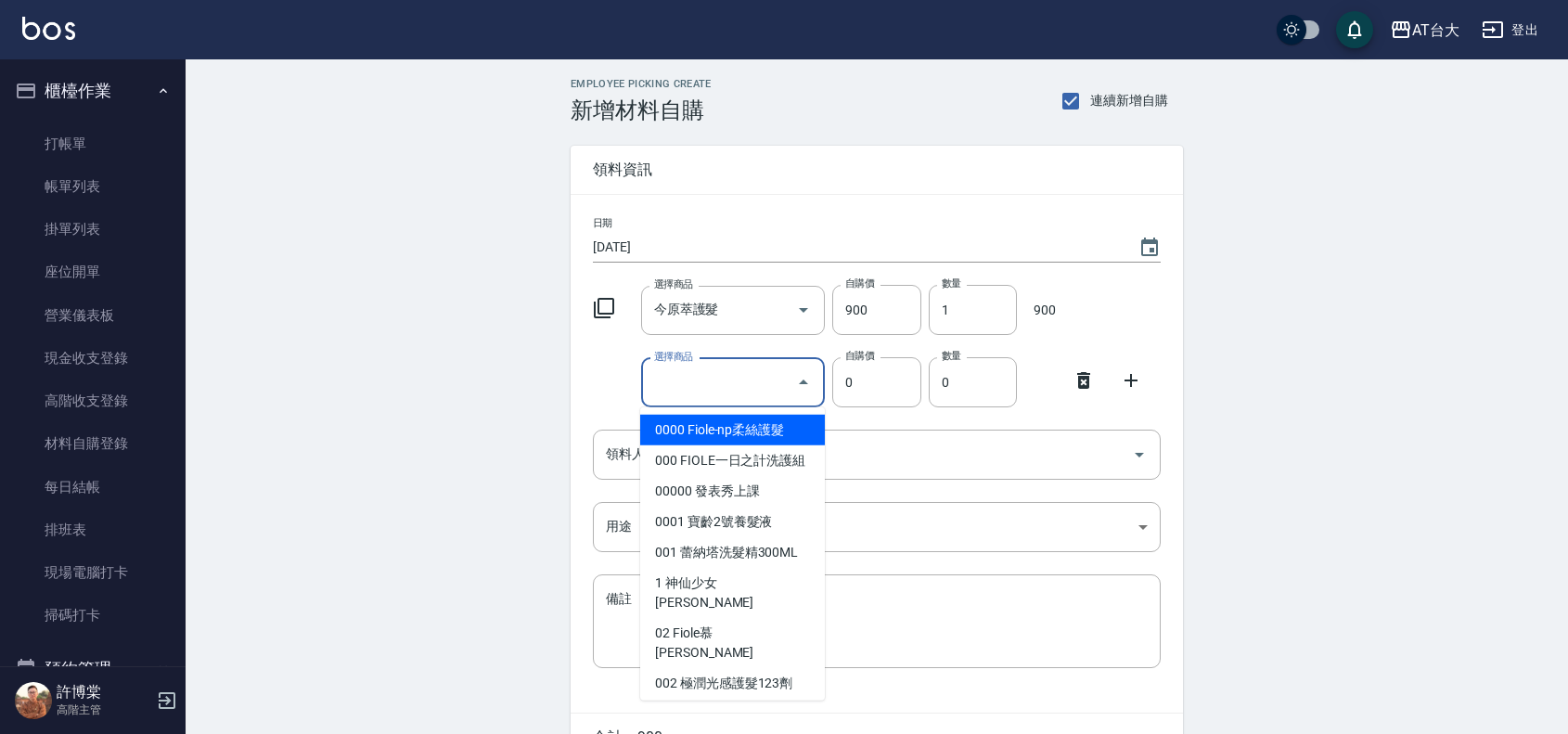
click at [706, 374] on input "選擇商品" at bounding box center [719, 382] width 140 height 33
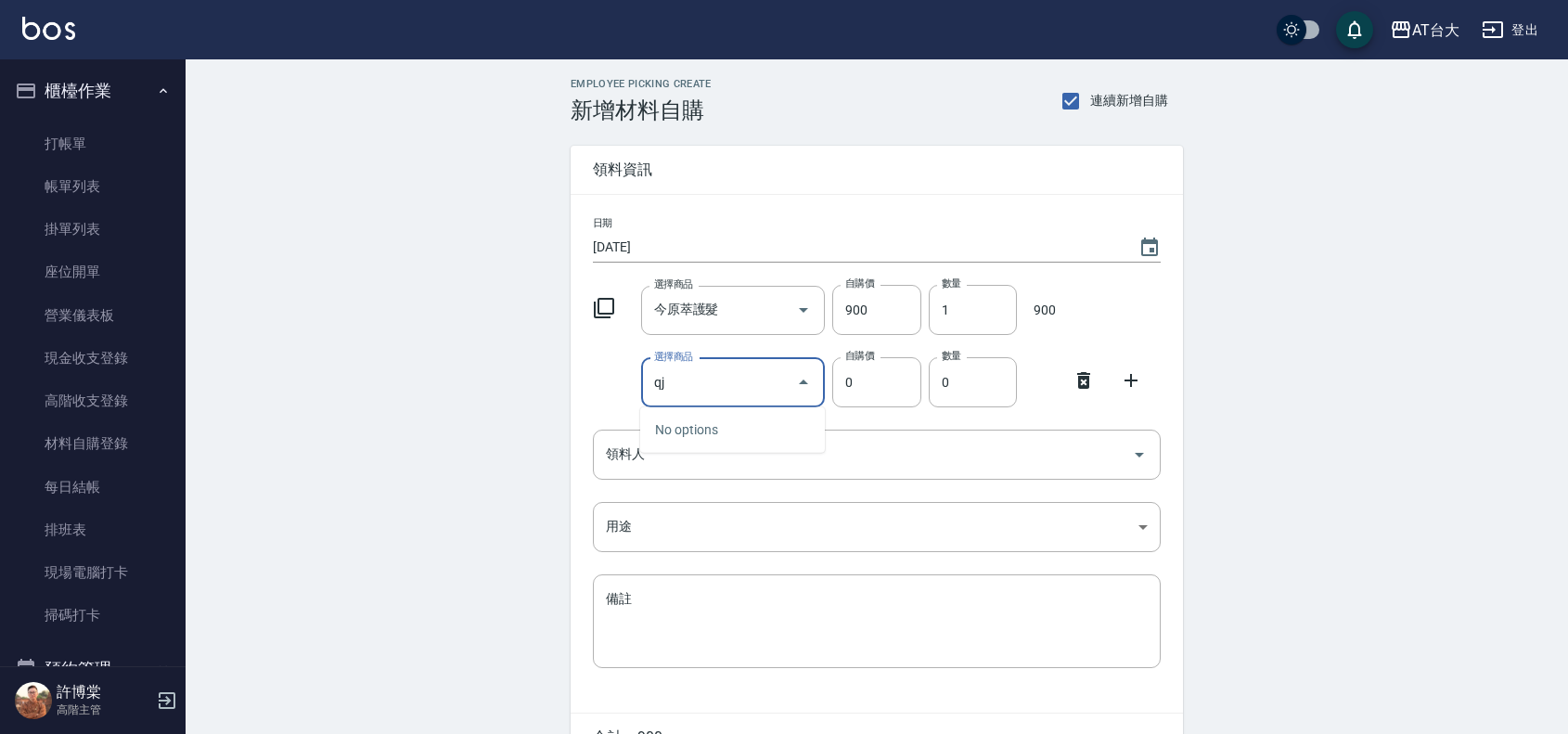
type input "q"
type input "此"
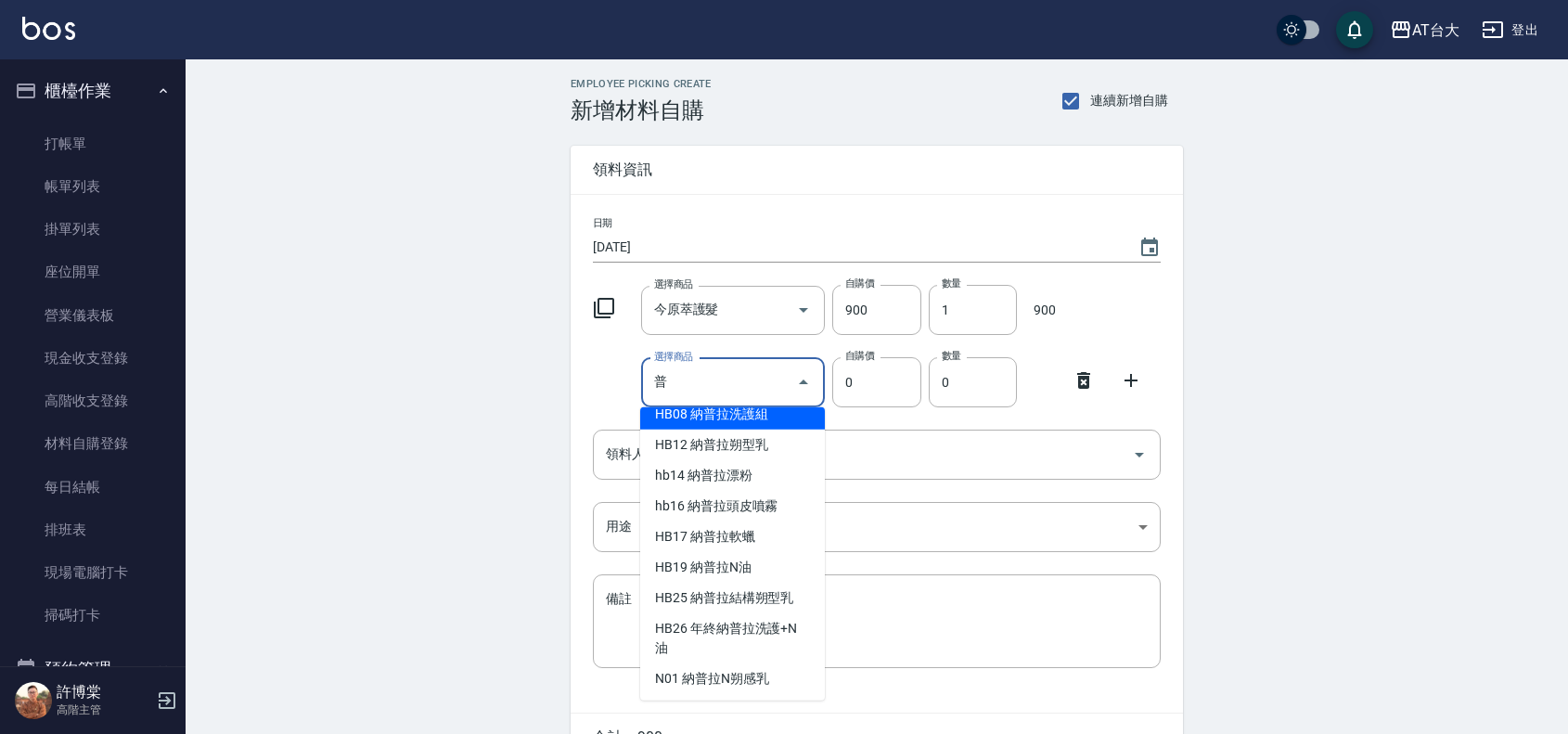
click at [634, 389] on div "選擇商品 普 選擇商品" at bounding box center [729, 378] width 192 height 57
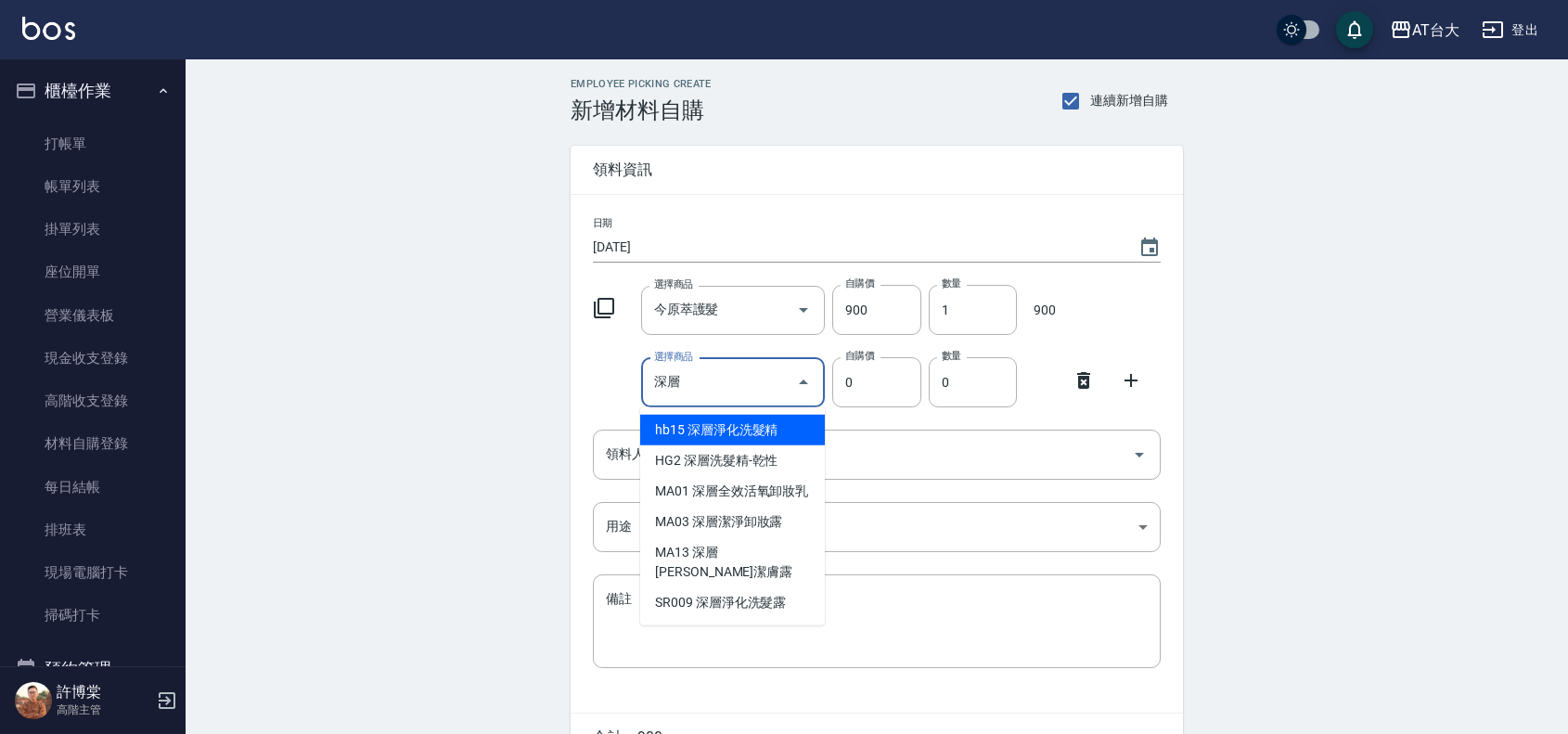
click at [651, 432] on li "hb15 深層淨化洗髮精" at bounding box center [732, 429] width 184 height 31
type input "深層淨化洗髮精"
type input "273"
type input "1"
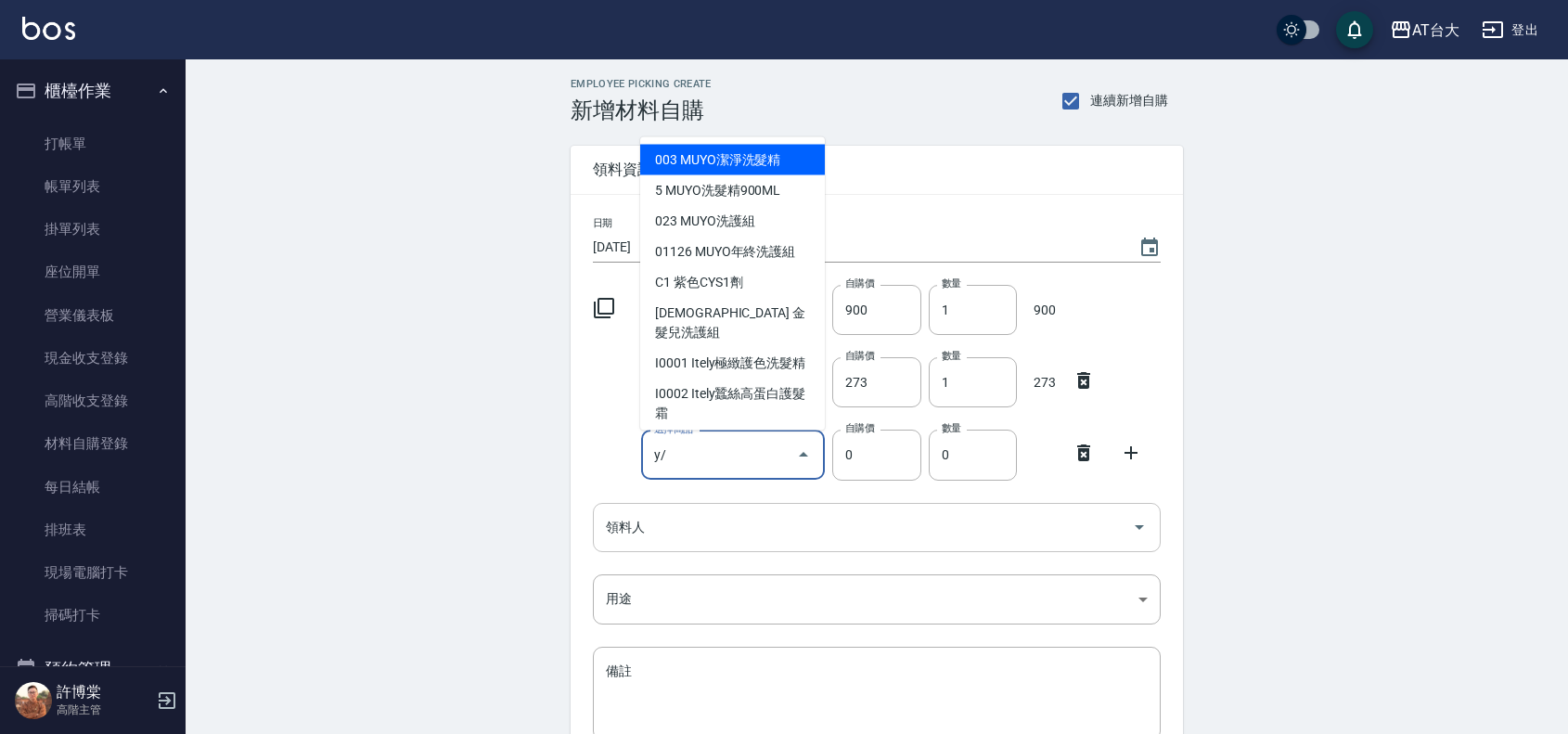
type input "y"
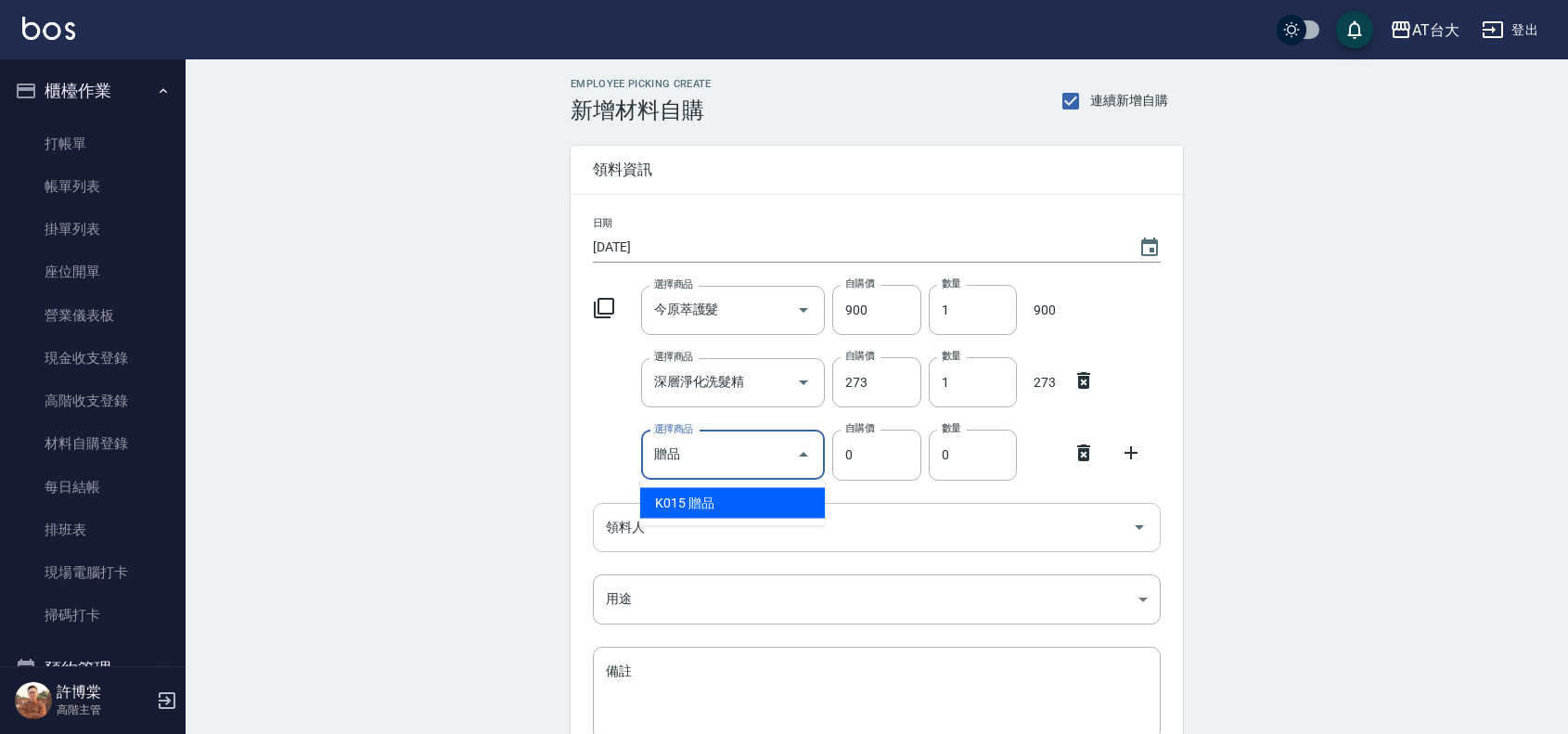
type input "贈品"
type input "100"
type input "1"
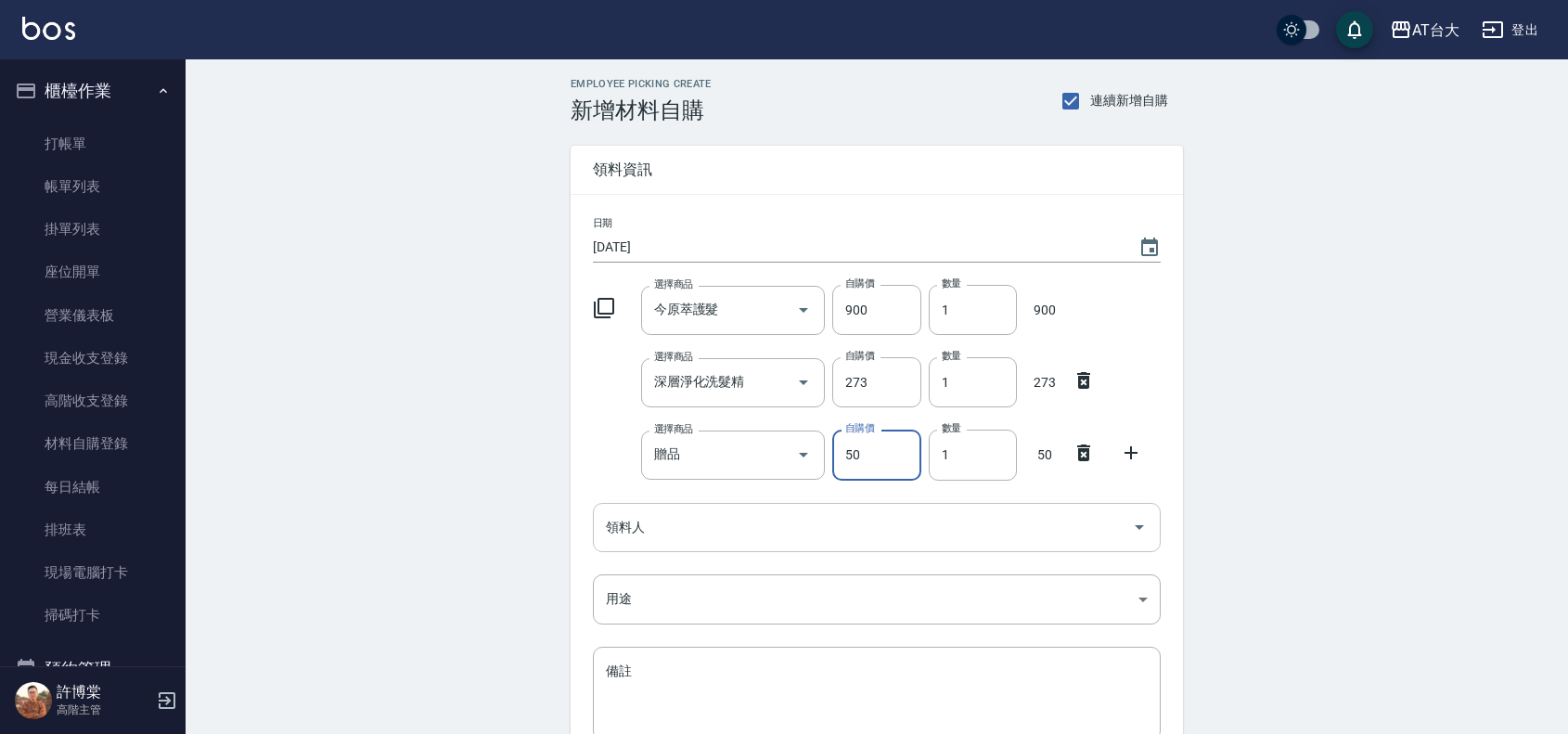
type input "50"
drag, startPoint x: 971, startPoint y: 457, endPoint x: 928, endPoint y: 462, distance: 43.3
click at [929, 462] on input "1" at bounding box center [973, 455] width 89 height 50
type input "3"
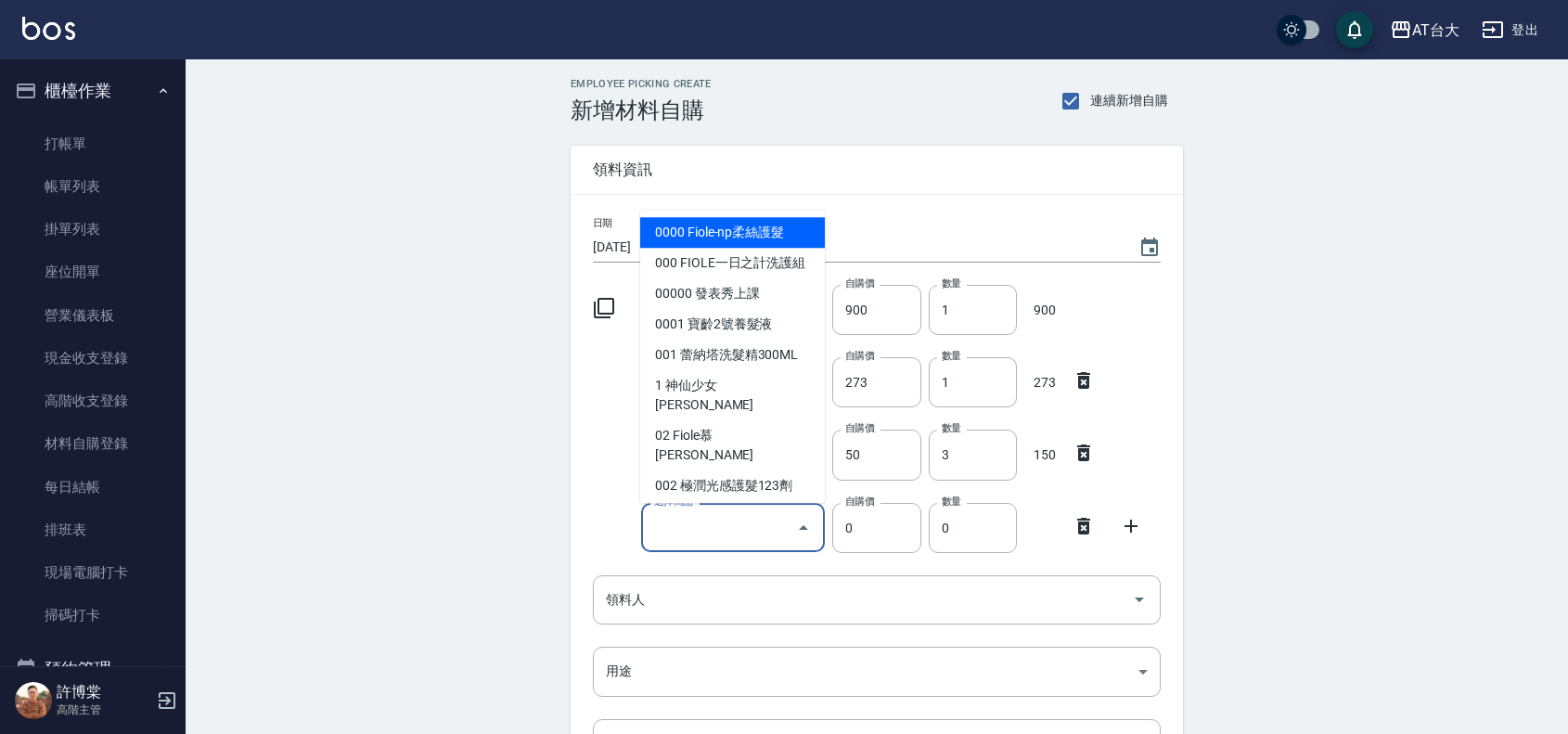
click at [716, 524] on input "選擇商品" at bounding box center [719, 527] width 140 height 33
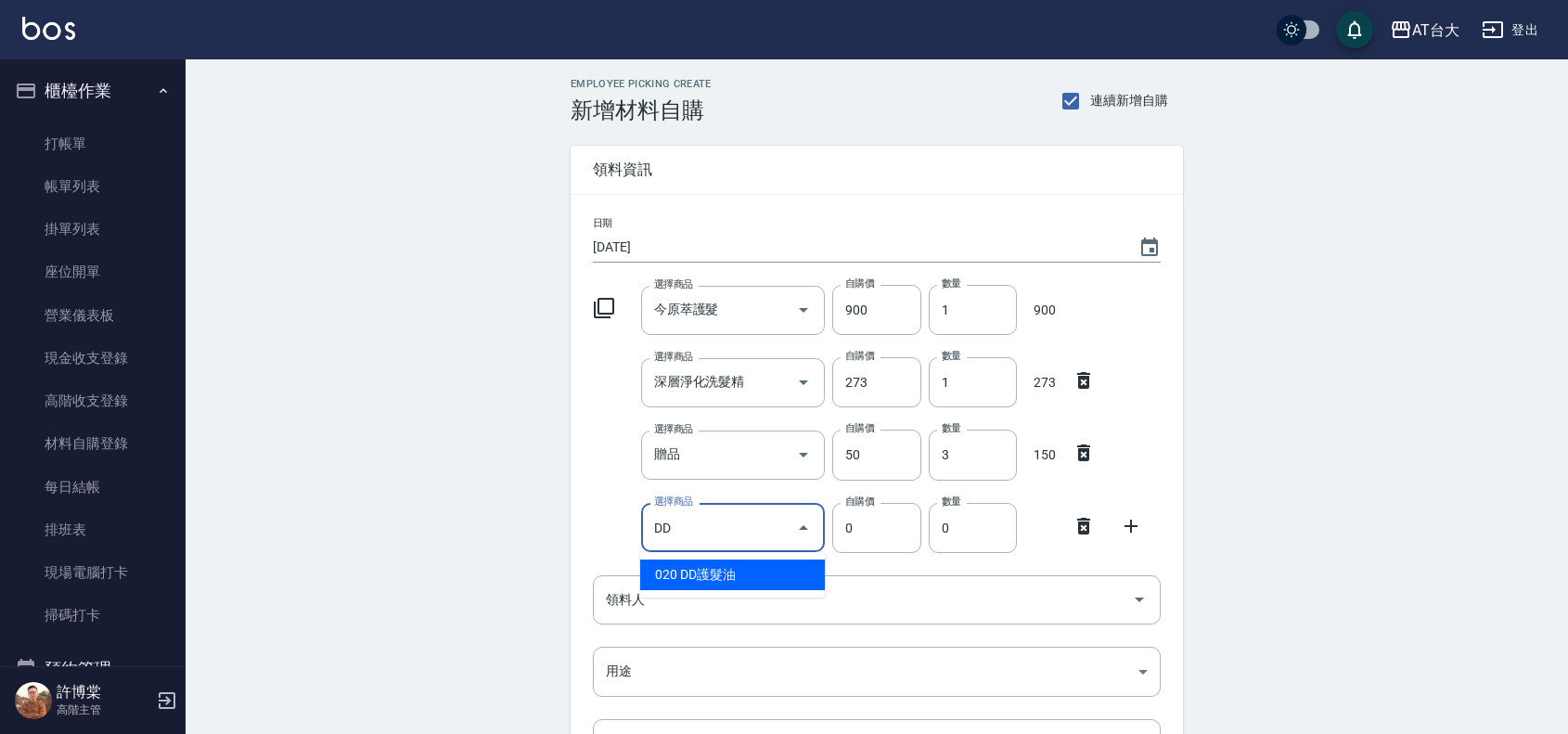
type input "DD護髮油"
type input "70"
type input "1"
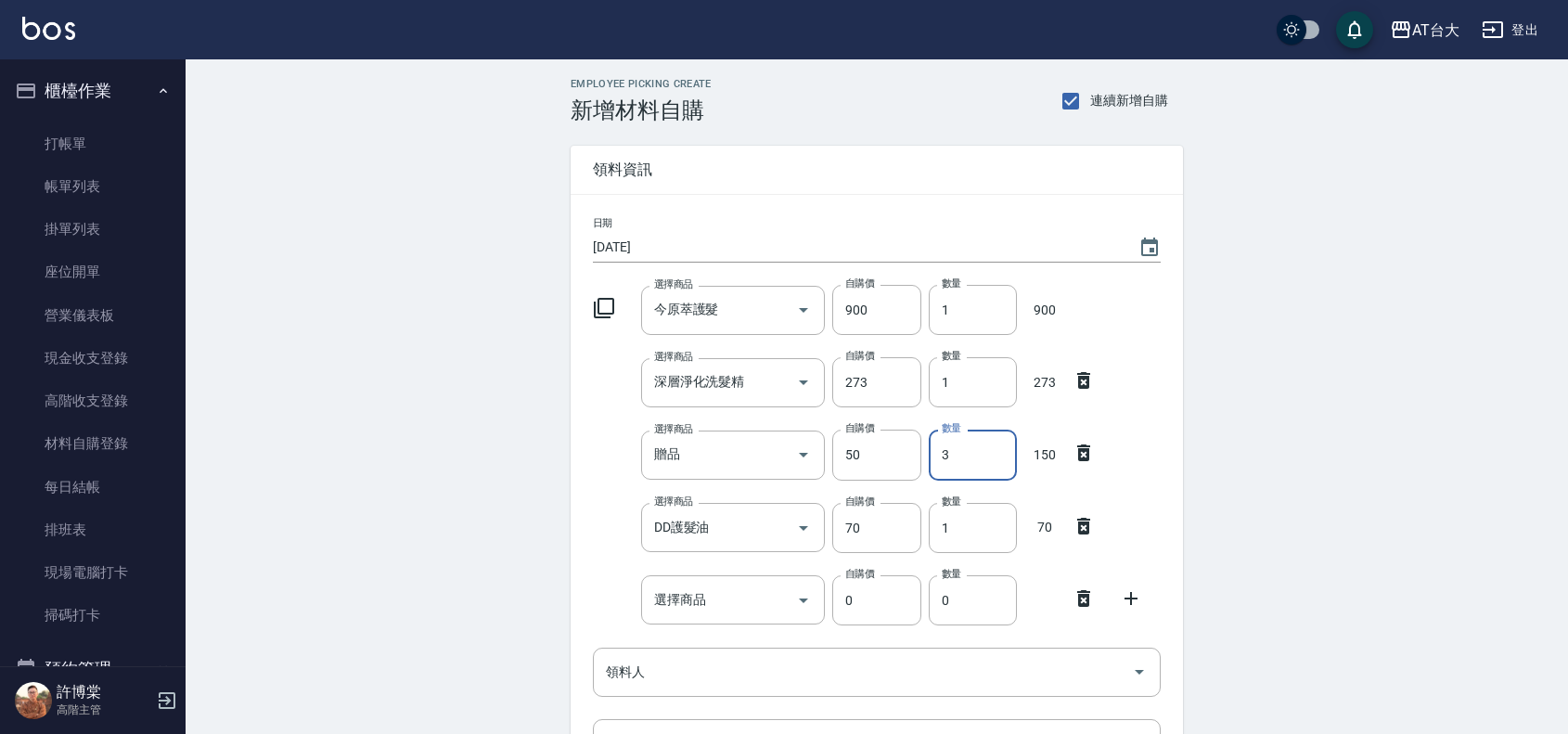
drag, startPoint x: 979, startPoint y: 467, endPoint x: 933, endPoint y: 461, distance: 46.4
click at [933, 461] on input "3" at bounding box center [973, 455] width 89 height 50
click at [736, 580] on div "選擇商品" at bounding box center [733, 600] width 184 height 49
type input "6"
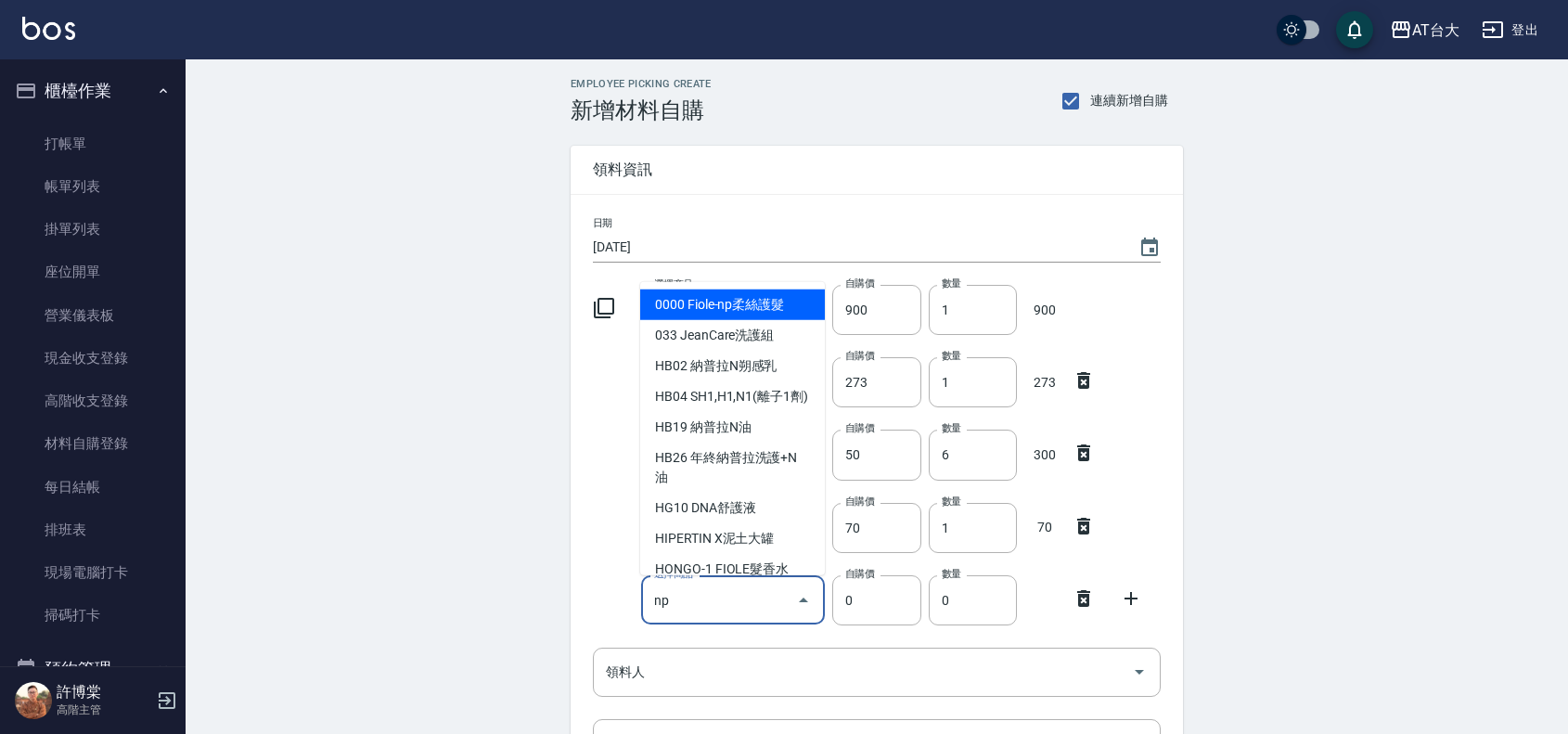
type input "n"
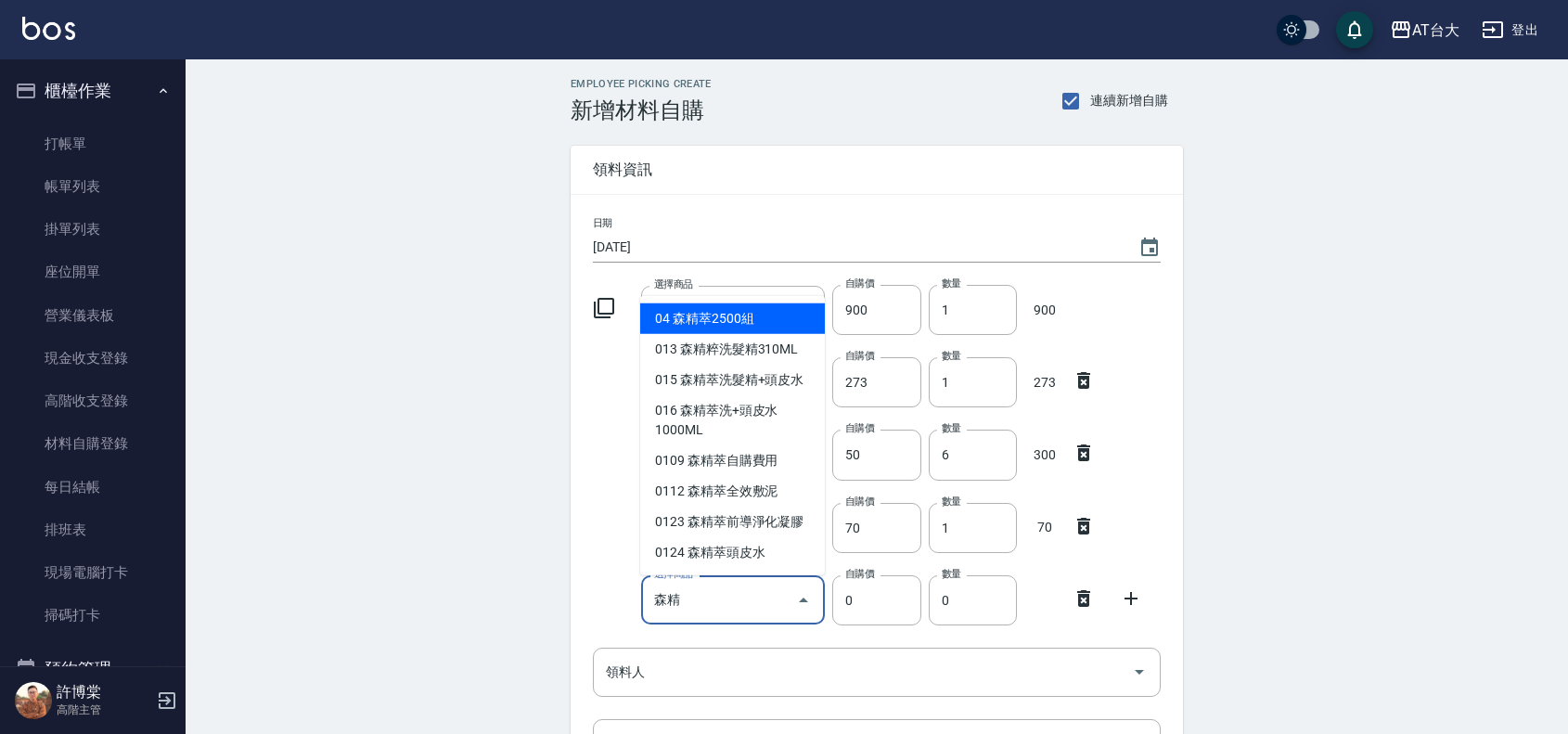
type input "森"
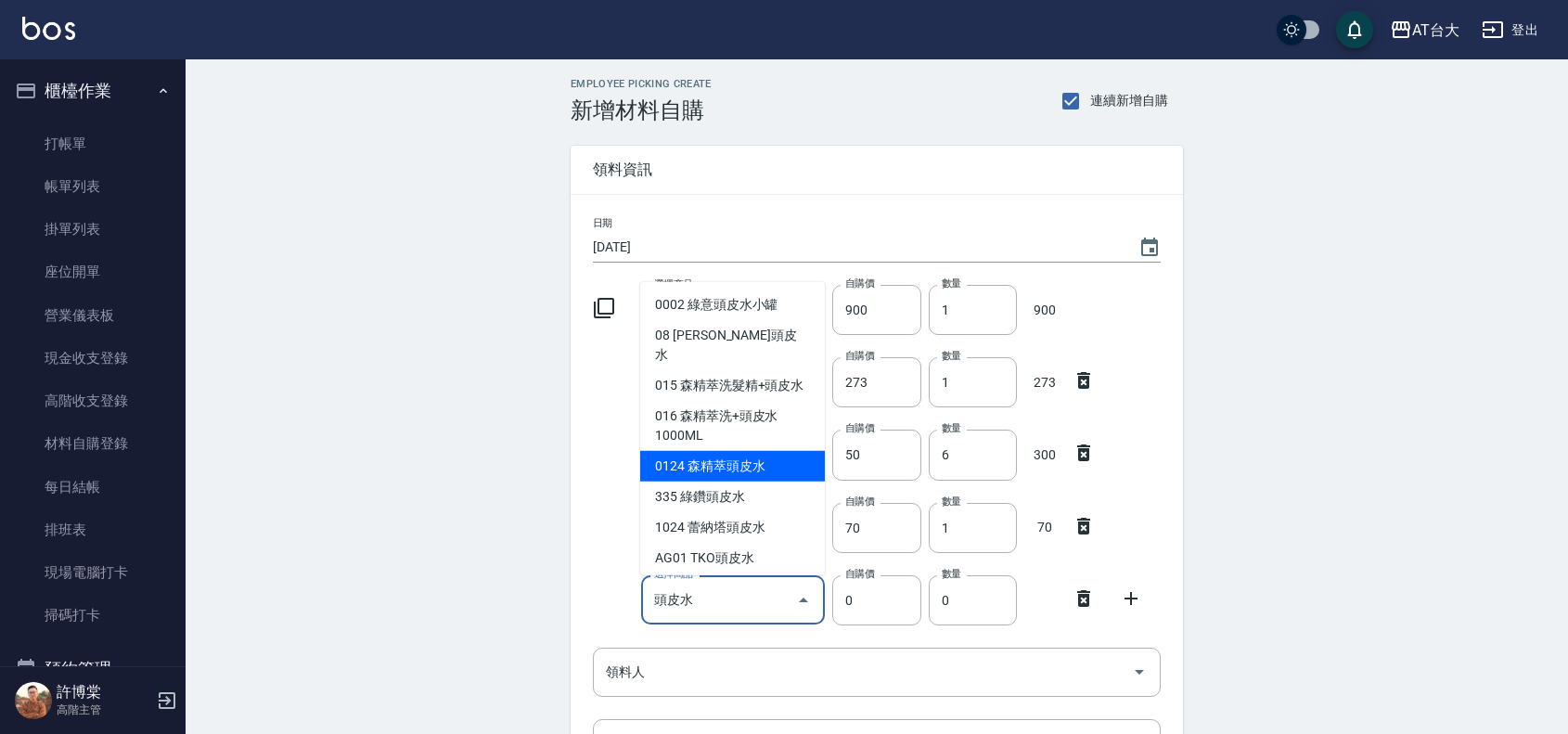
click at [752, 457] on li "0124 森精萃頭皮水" at bounding box center [732, 465] width 184 height 31
type input "森精萃頭皮水"
type input "380"
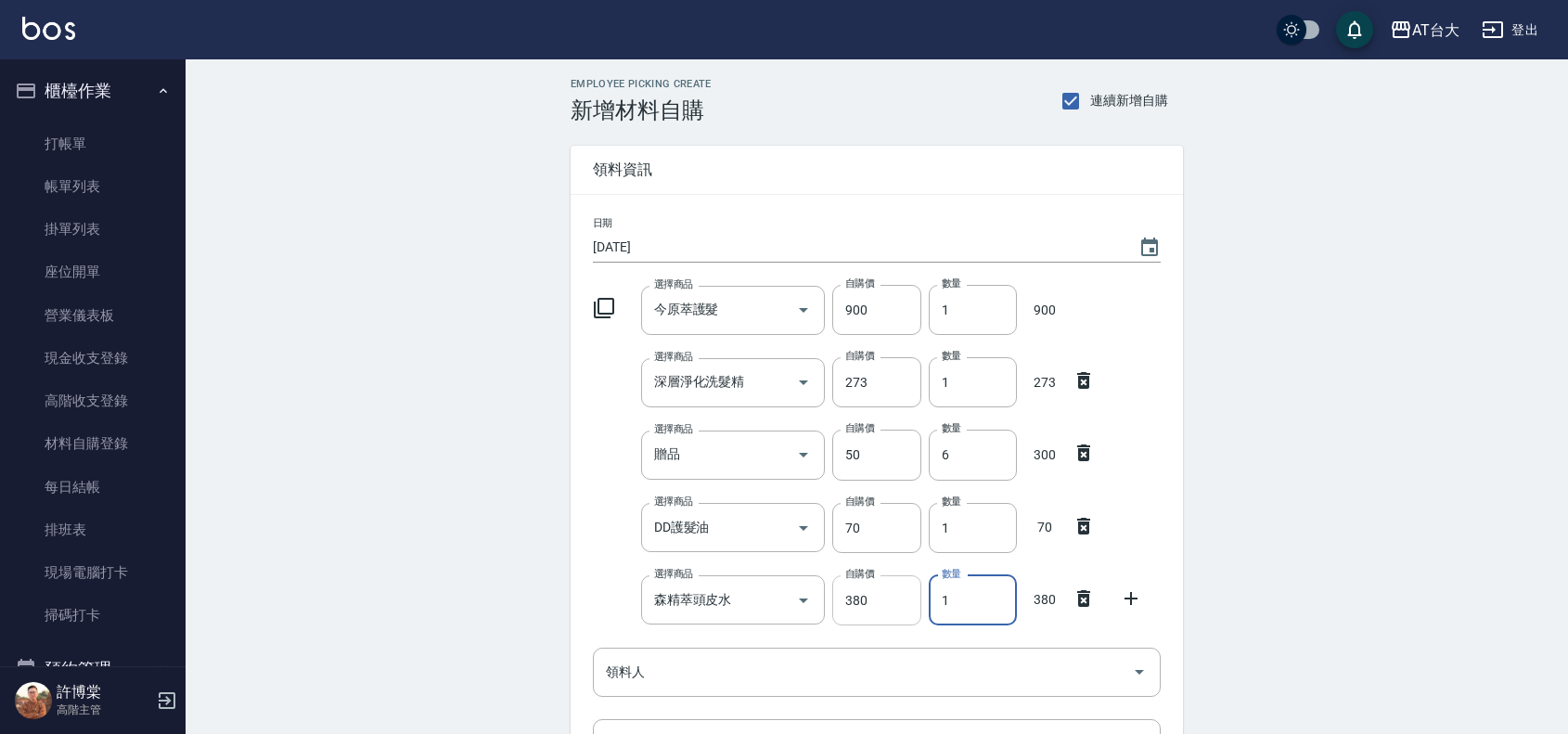
drag, startPoint x: 970, startPoint y: 598, endPoint x: 910, endPoint y: 594, distance: 60.1
click at [910, 594] on div "選擇商品 森精萃頭皮水 選擇商品 自購價 380 自購價 數量 1 數量 380" at bounding box center [873, 597] width 576 height 58
type input "2"
drag, startPoint x: 958, startPoint y: 452, endPoint x: 930, endPoint y: 461, distance: 29.4
click at [930, 461] on input "6" at bounding box center [973, 455] width 89 height 50
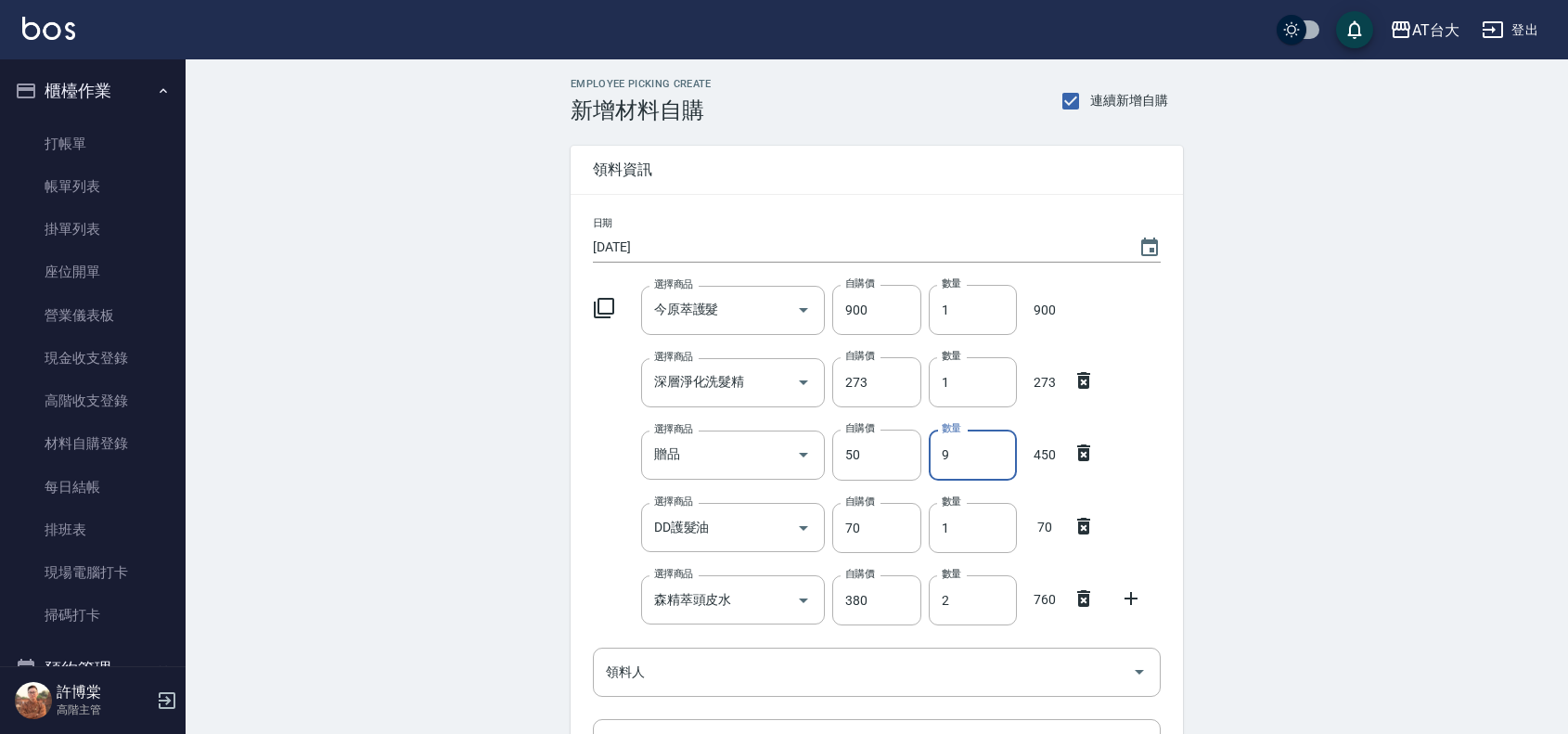
drag, startPoint x: 953, startPoint y: 455, endPoint x: 931, endPoint y: 459, distance: 22.4
click at [931, 459] on input "9" at bounding box center [973, 455] width 89 height 50
click at [952, 450] on input "10" at bounding box center [973, 455] width 89 height 50
drag, startPoint x: 959, startPoint y: 467, endPoint x: 948, endPoint y: 467, distance: 11.0
click at [948, 467] on input "14" at bounding box center [973, 455] width 89 height 50
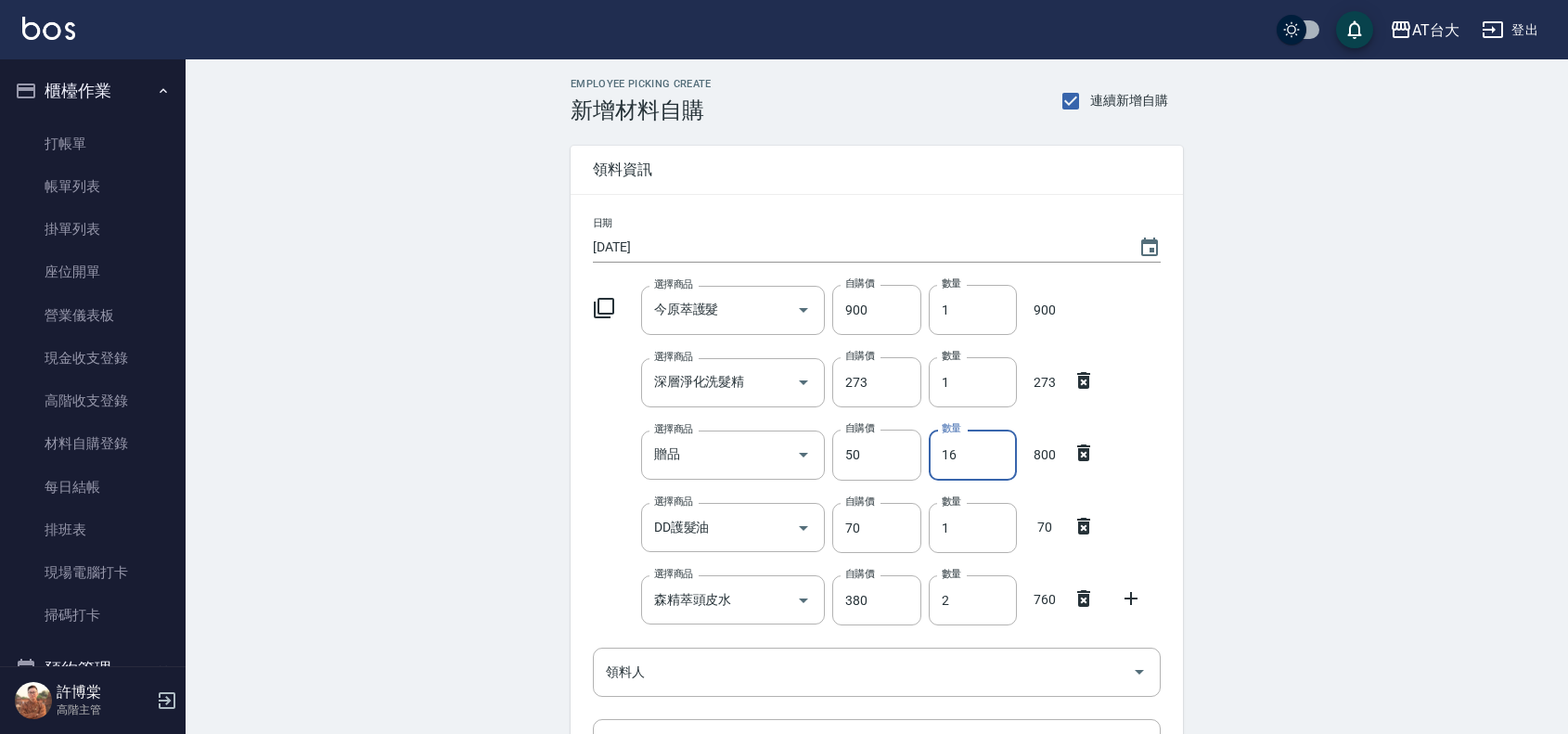
type input "16"
click at [1139, 601] on icon at bounding box center [1131, 598] width 22 height 22
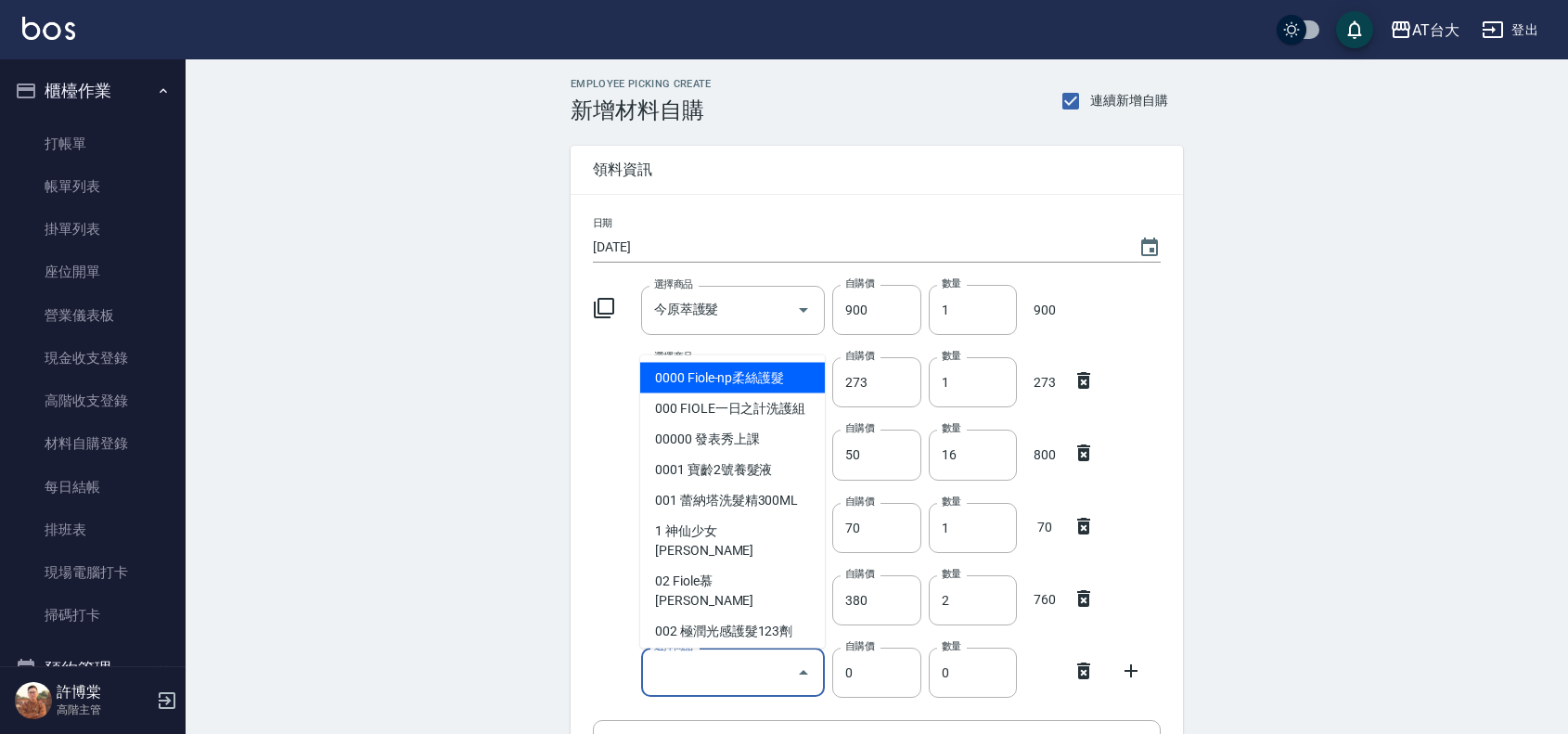
click at [727, 663] on input "選擇商品" at bounding box center [719, 672] width 140 height 33
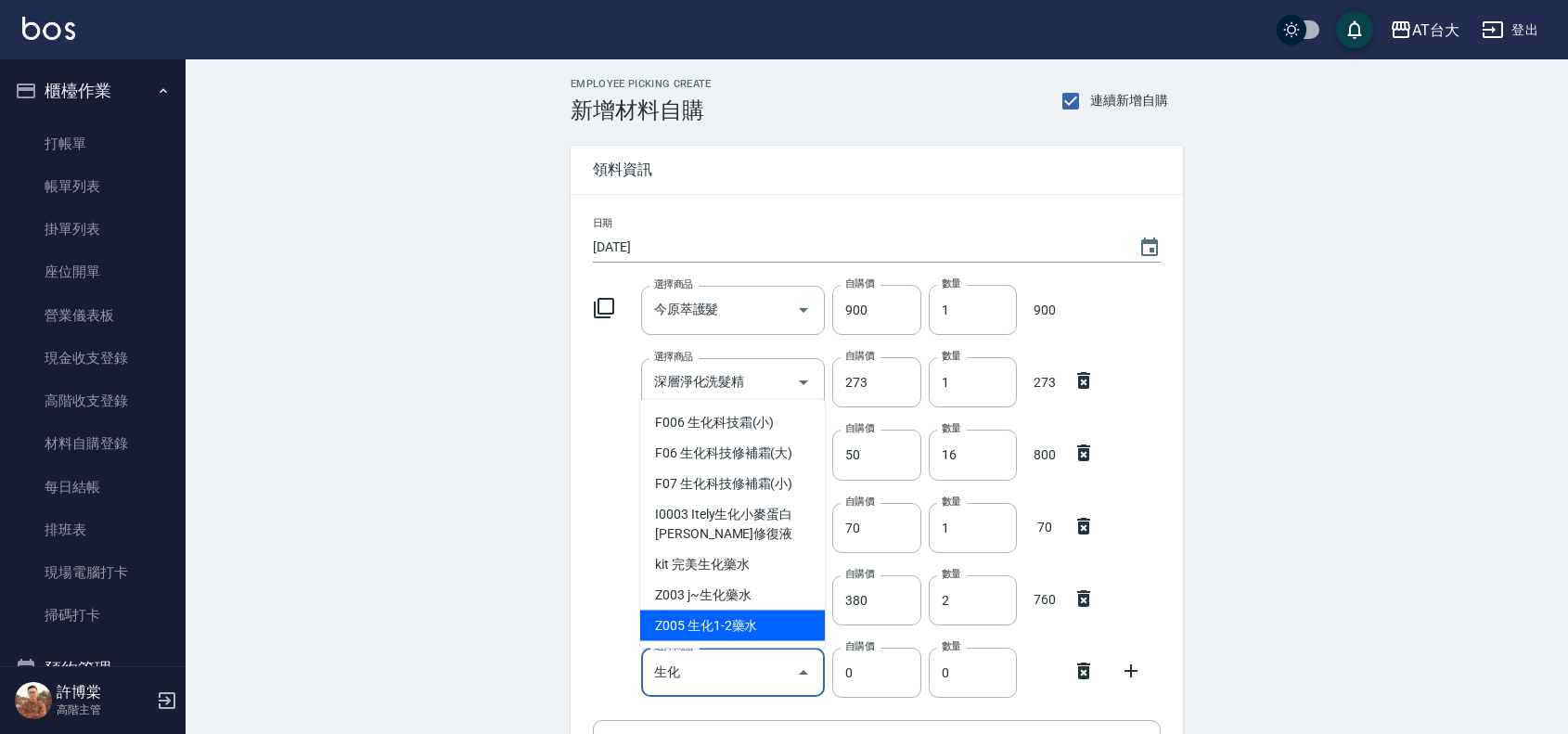
click at [682, 622] on li "Z005 生化1-2藥水" at bounding box center [732, 625] width 184 height 31
type input "生化1-2藥水"
type input "110"
type input "1"
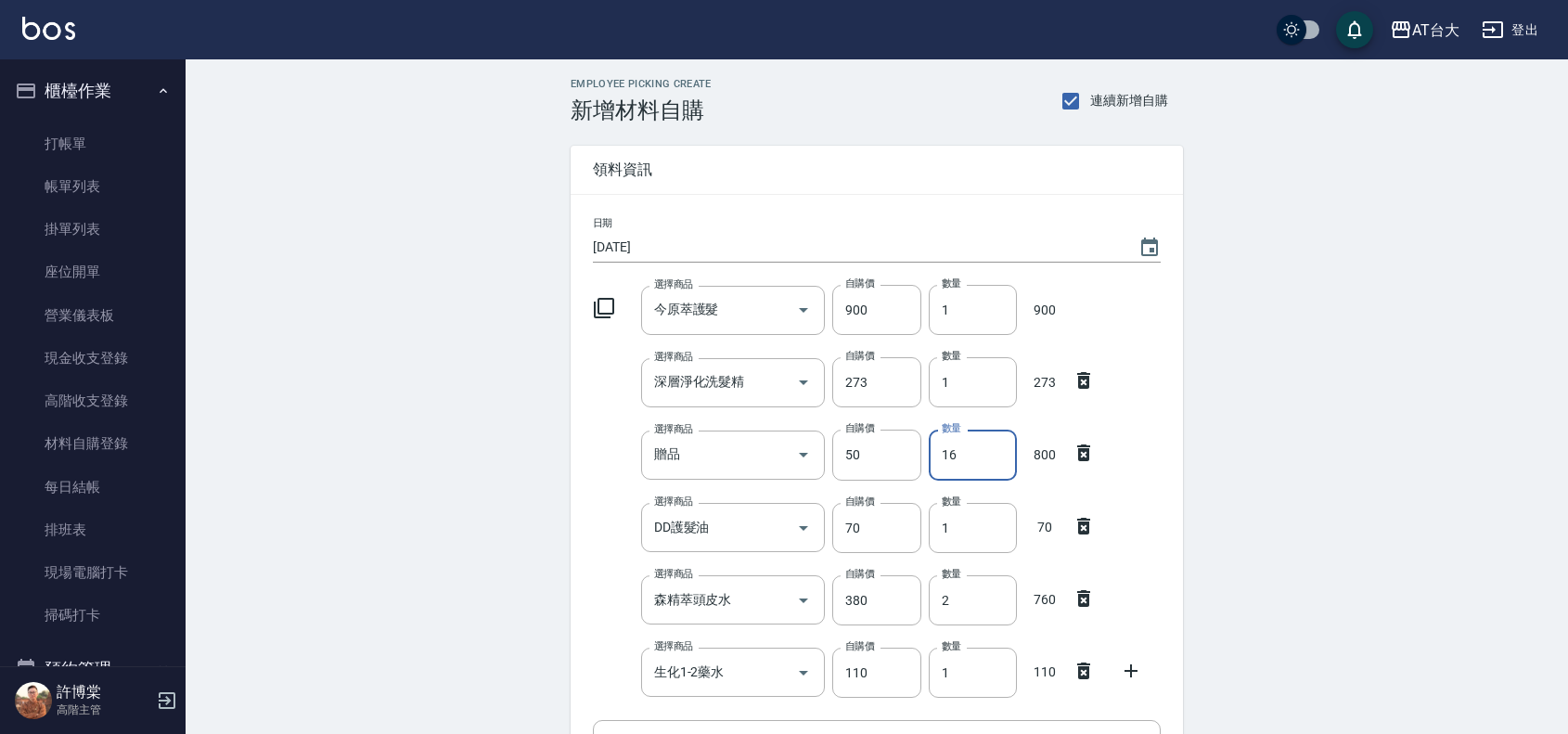
drag, startPoint x: 971, startPoint y: 456, endPoint x: 939, endPoint y: 460, distance: 32.2
click at [939, 460] on input "16" at bounding box center [973, 455] width 89 height 50
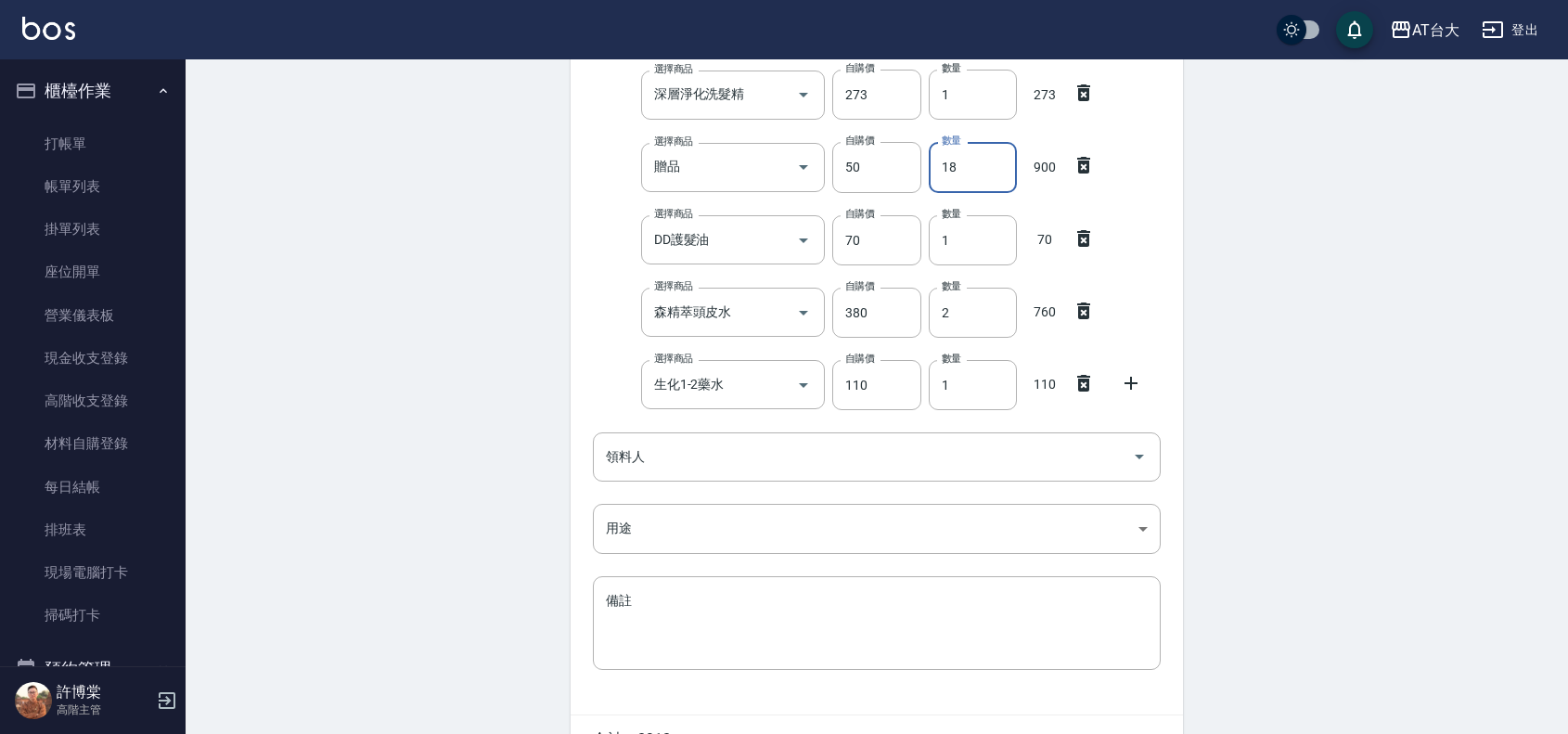
scroll to position [163, 0]
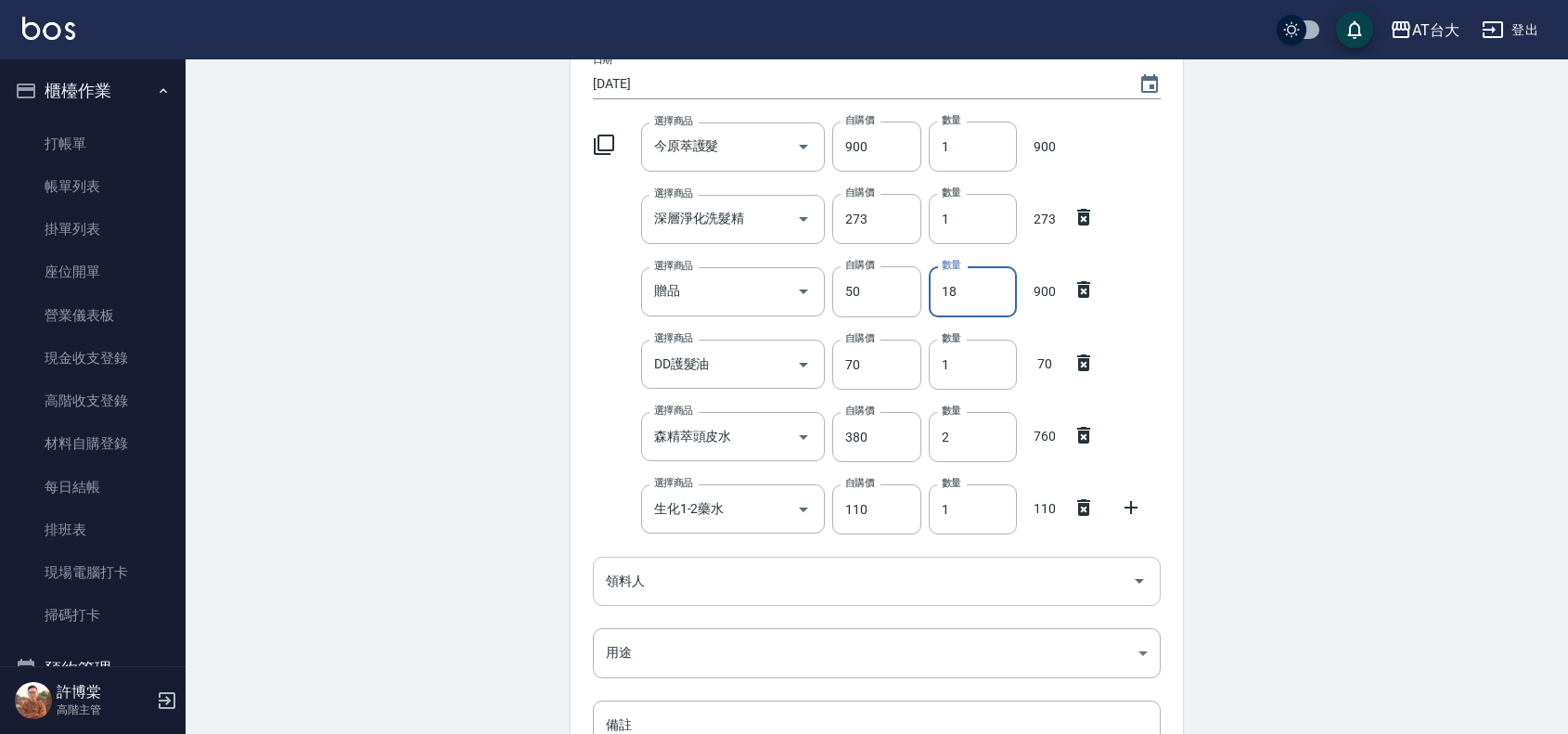
type input "18"
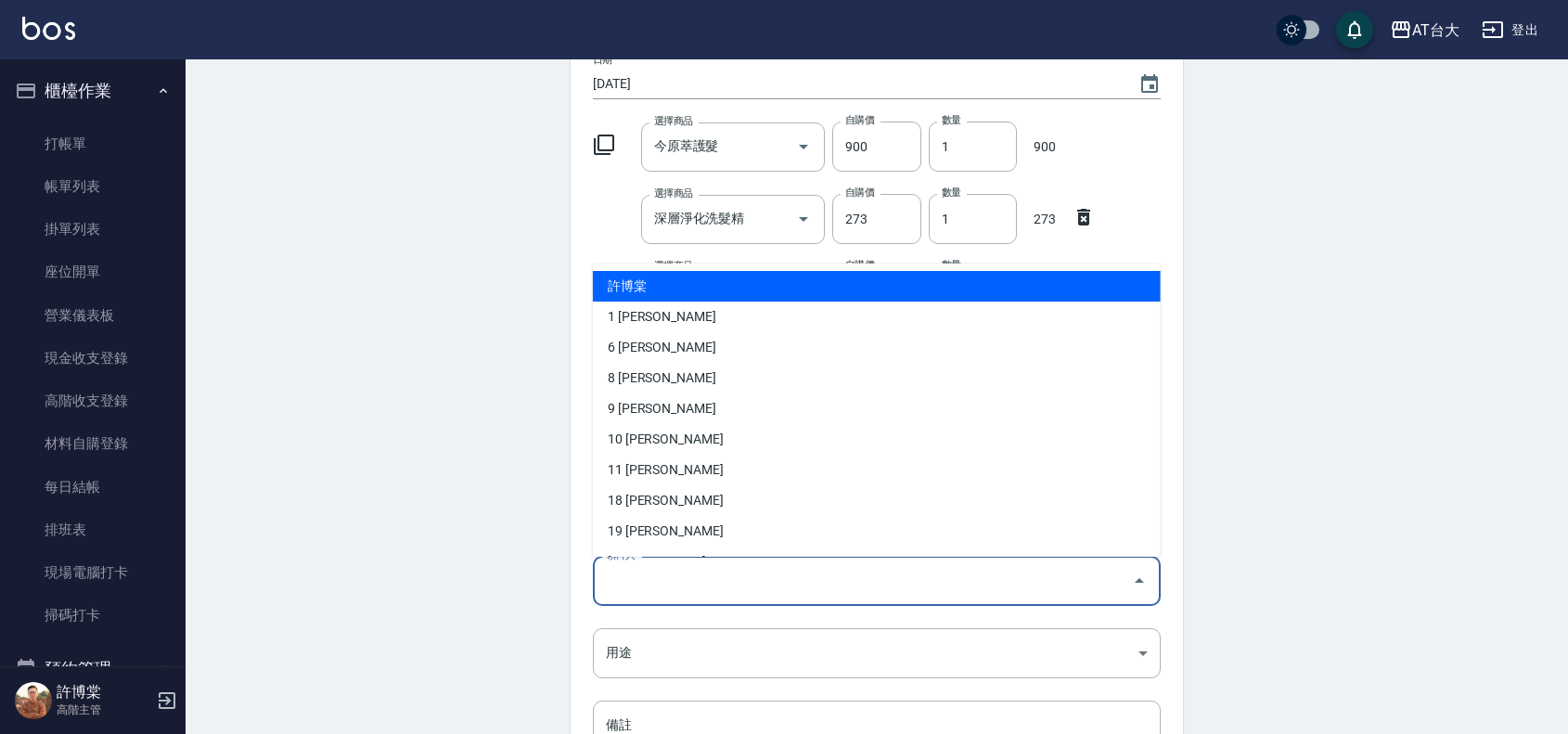
click at [731, 566] on input "領料人" at bounding box center [863, 581] width 524 height 33
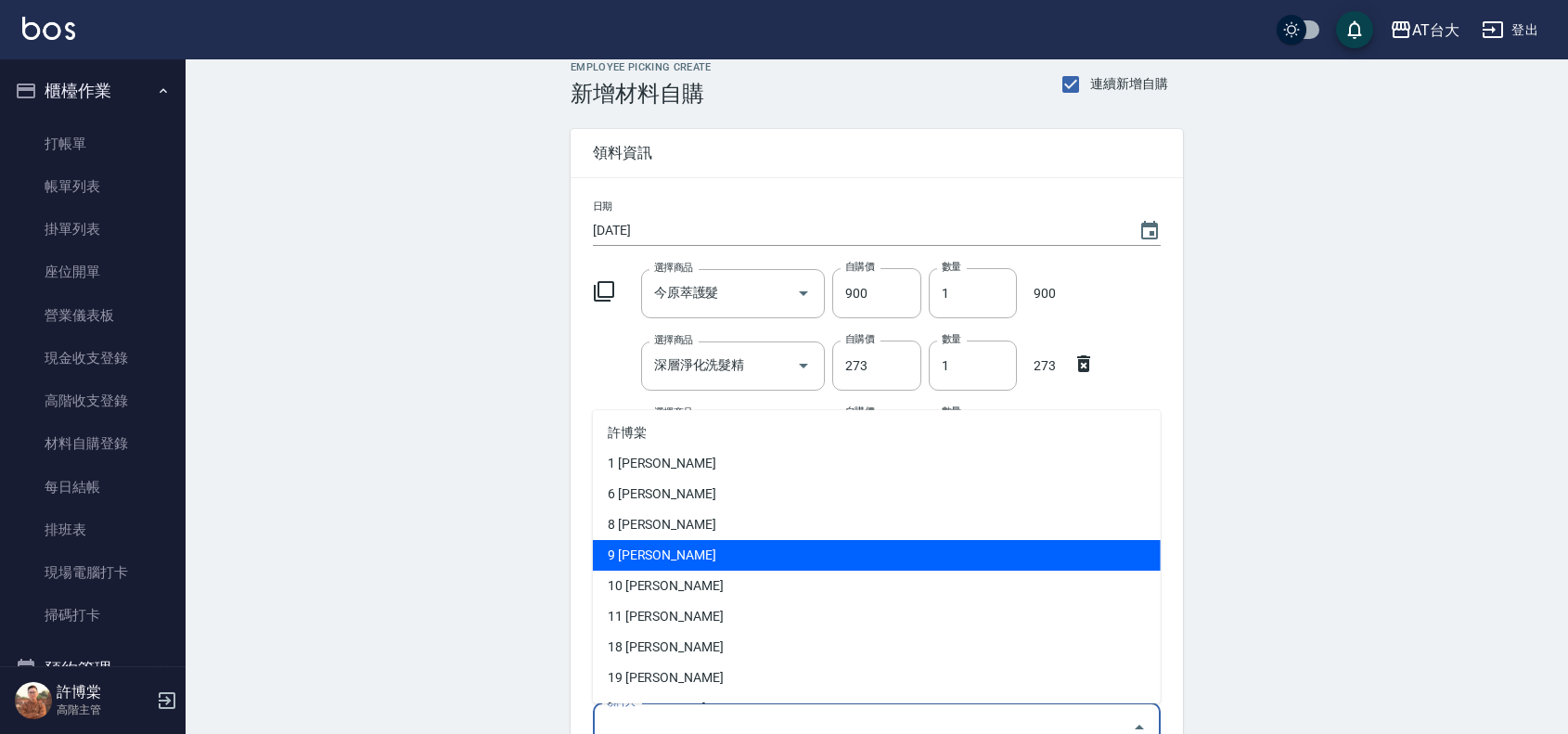
scroll to position [0, 0]
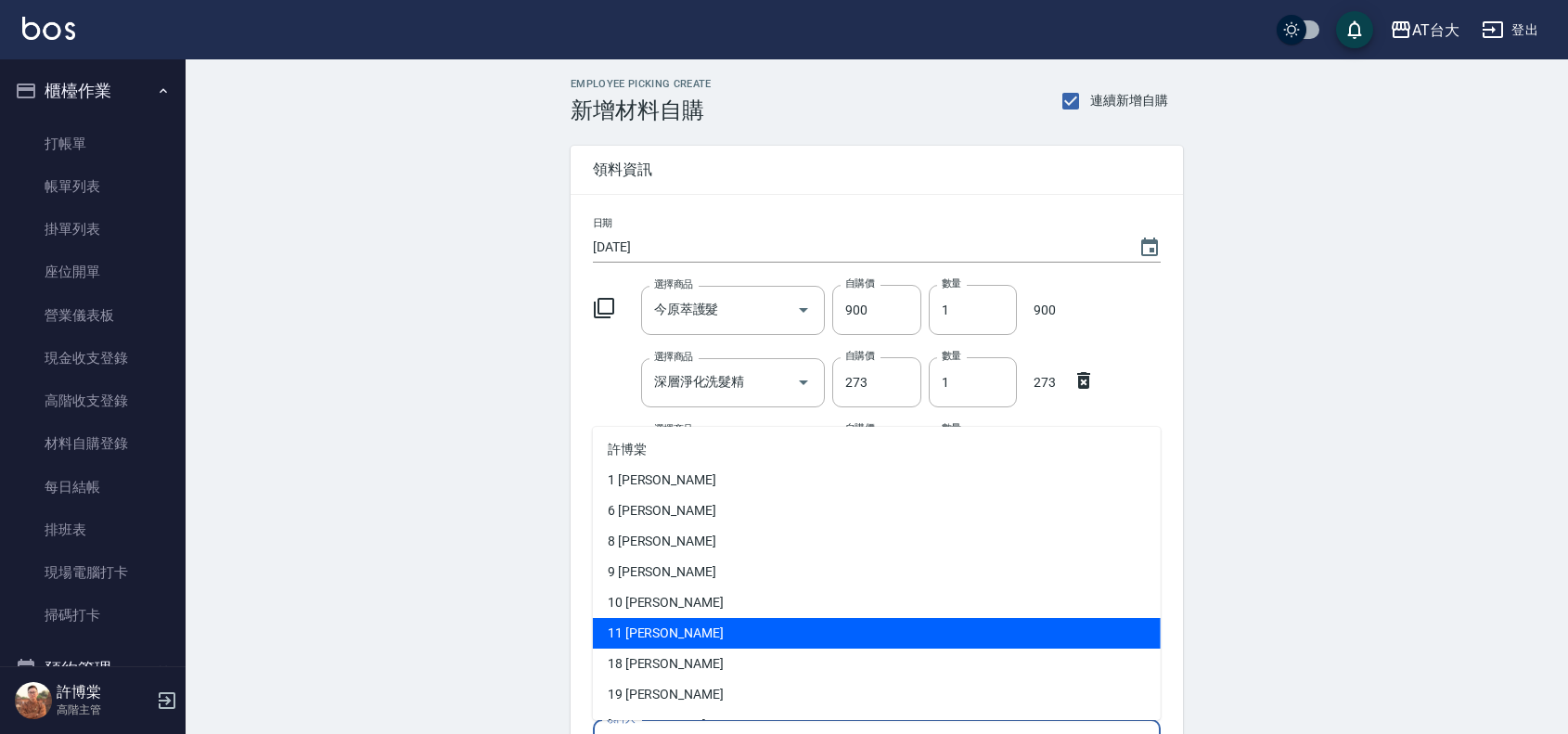
click at [675, 618] on li "11 [PERSON_NAME]" at bounding box center [877, 632] width 568 height 31
type input "林夢瑩"
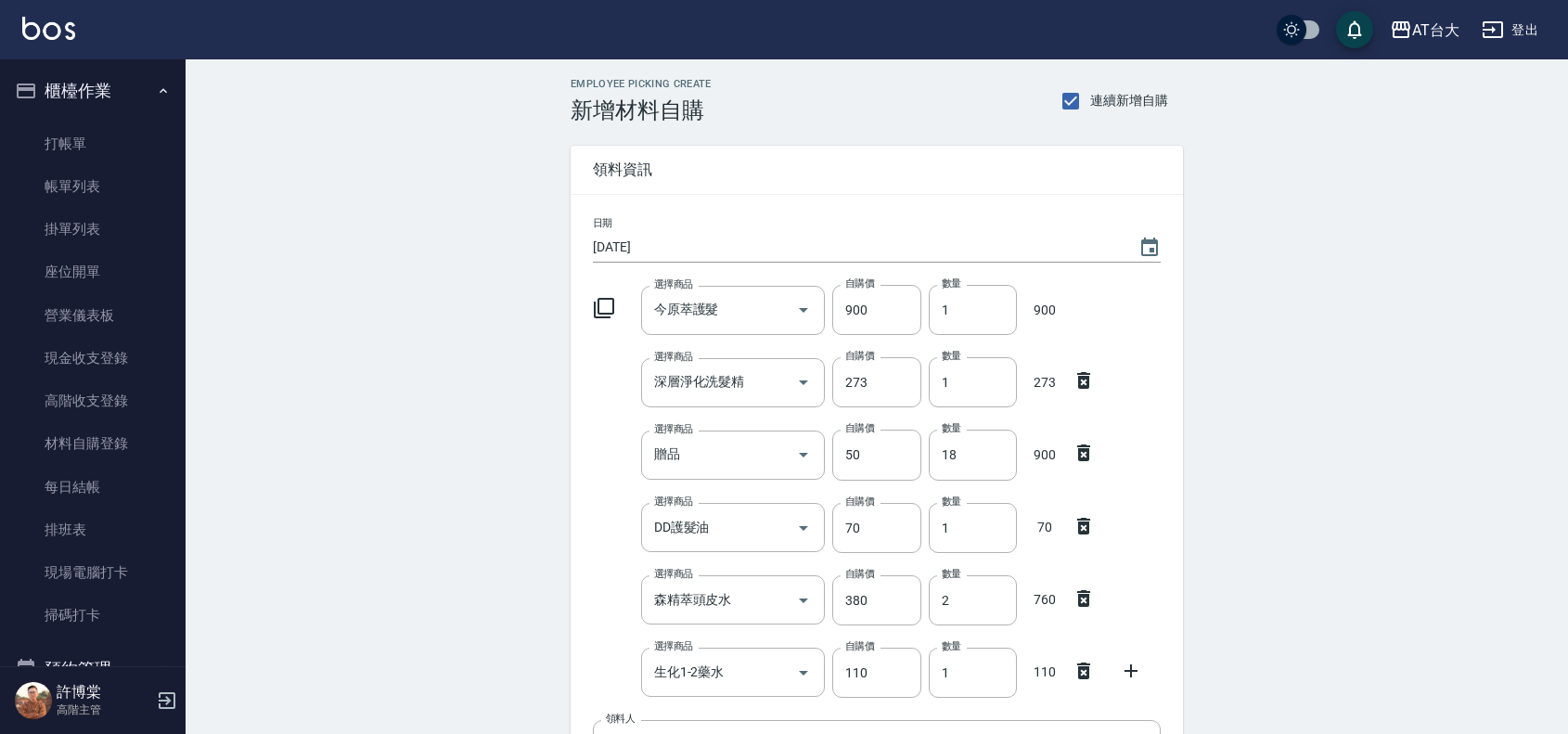
scroll to position [395, 0]
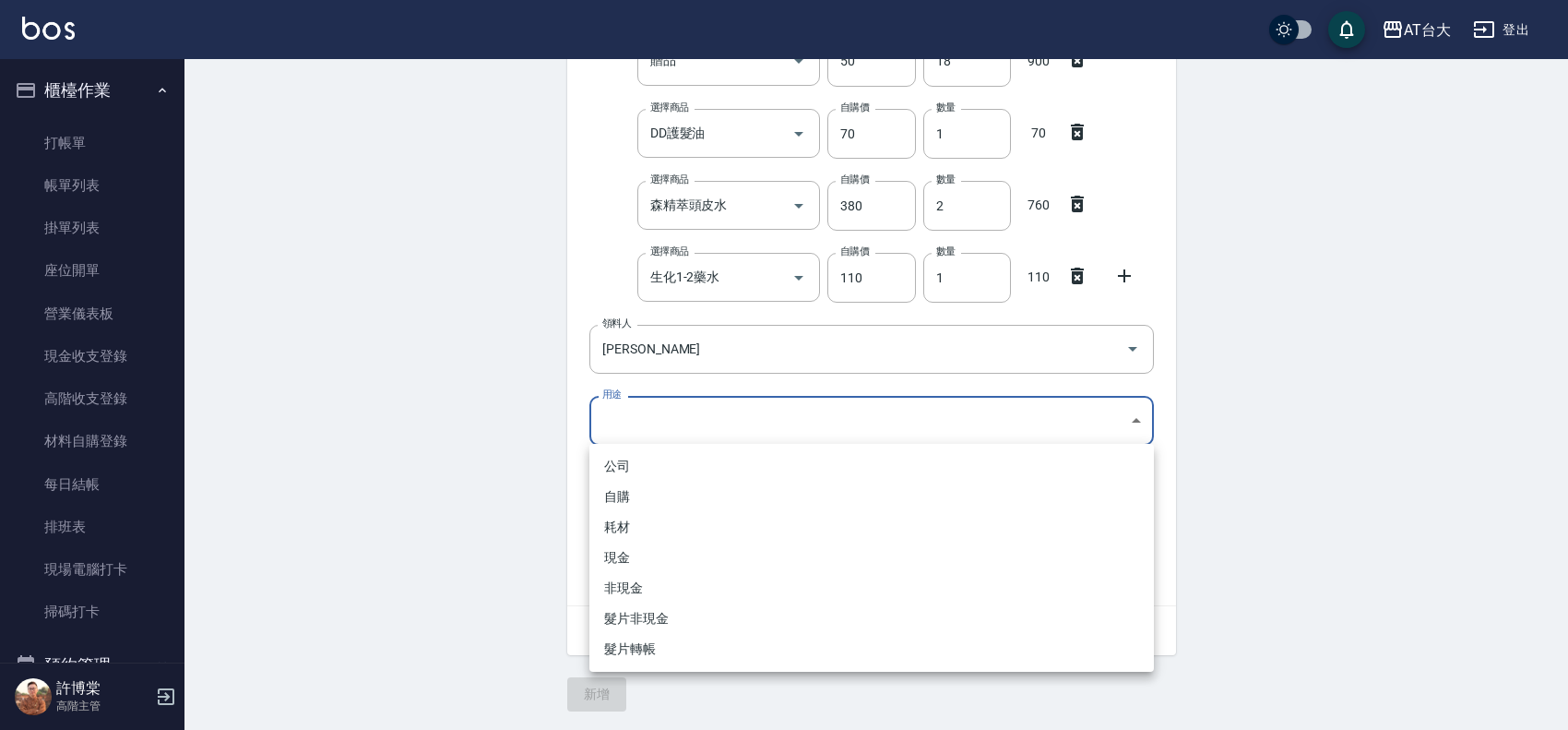
click at [708, 429] on body "AT台大 登出 櫃檯作業 打帳單 帳單列表 掛單列表 座位開單 營業儀表板 現金收支登錄 高階收支登錄 材料自購登錄 每日結帳 排班表 現場電腦打卡 掃碼打卡…" at bounding box center [784, 170] width 1568 height 1121
click at [655, 506] on li "自購" at bounding box center [872, 497] width 565 height 31
type input "自購"
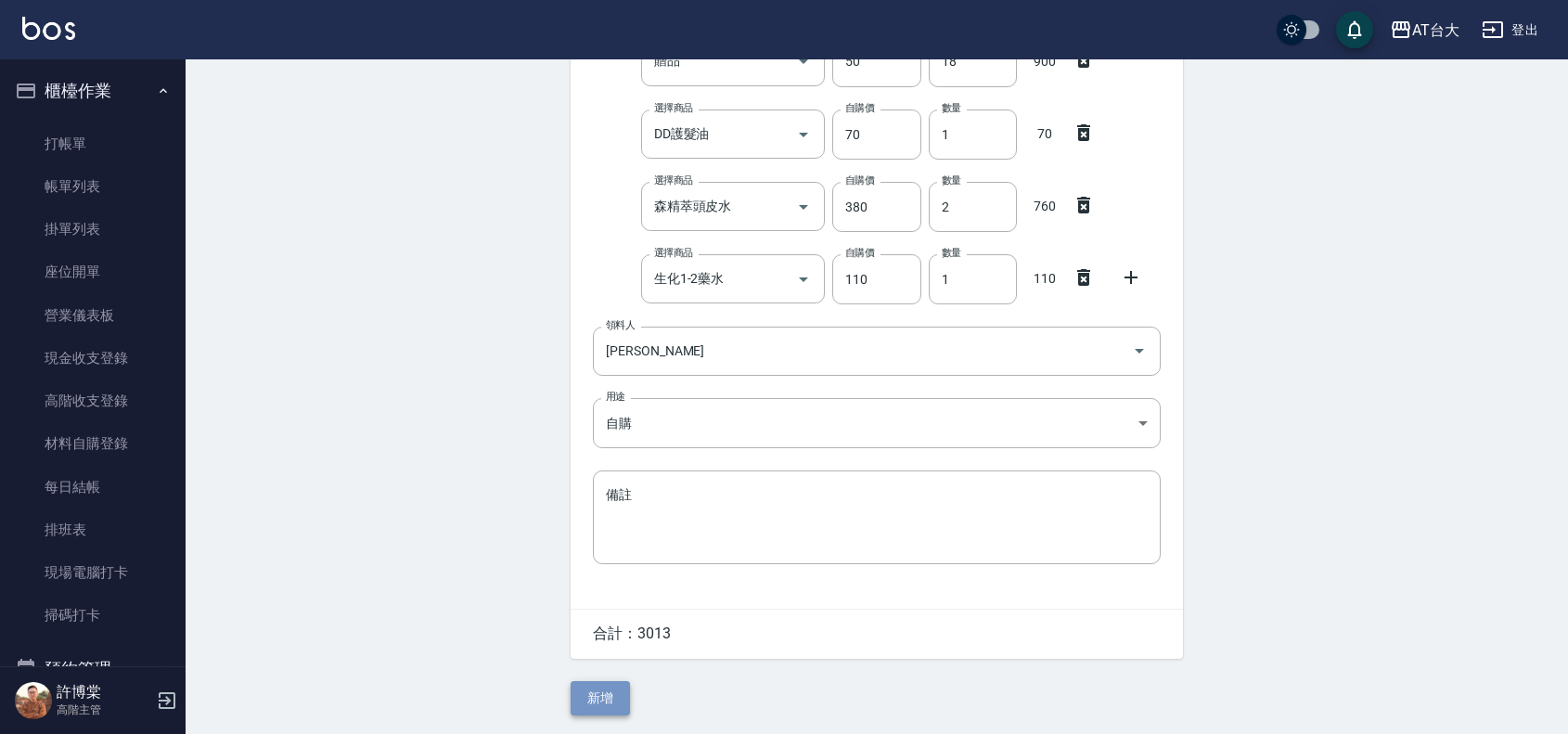
click at [582, 686] on button "新增" at bounding box center [601, 698] width 60 height 34
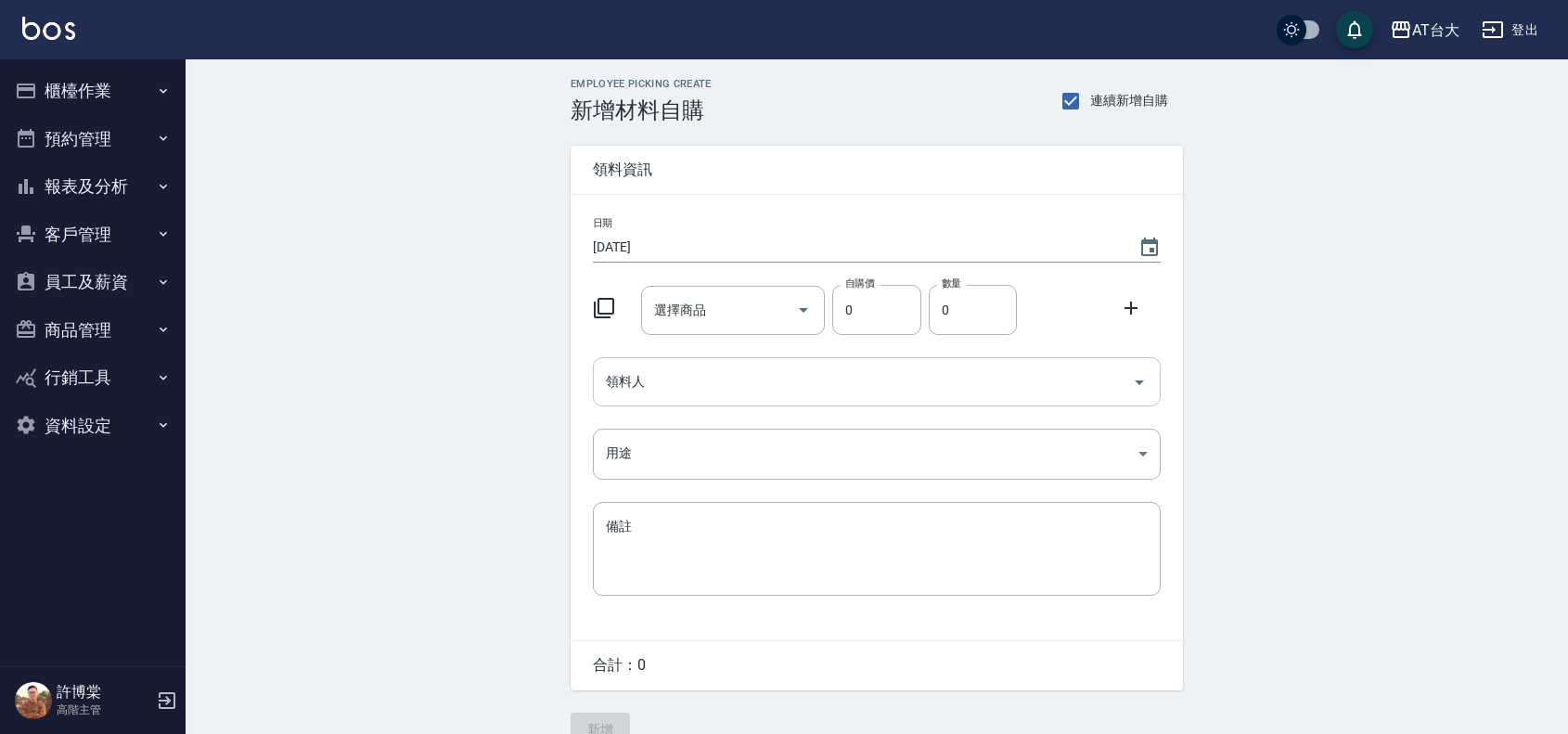
click at [638, 378] on input "領料人" at bounding box center [863, 381] width 524 height 33
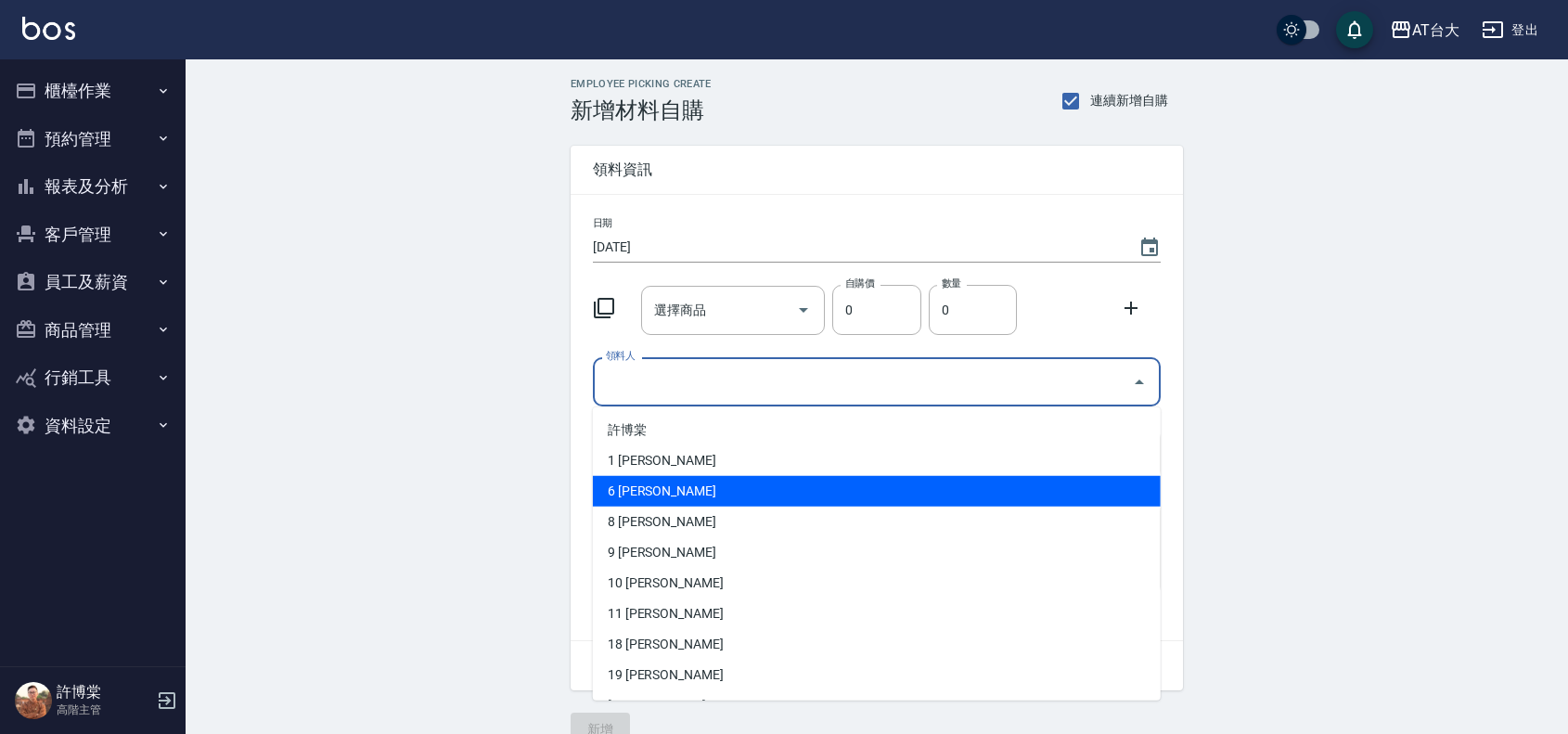
click at [669, 492] on li "6 [PERSON_NAME]" at bounding box center [877, 491] width 568 height 31
type input "張詠媗"
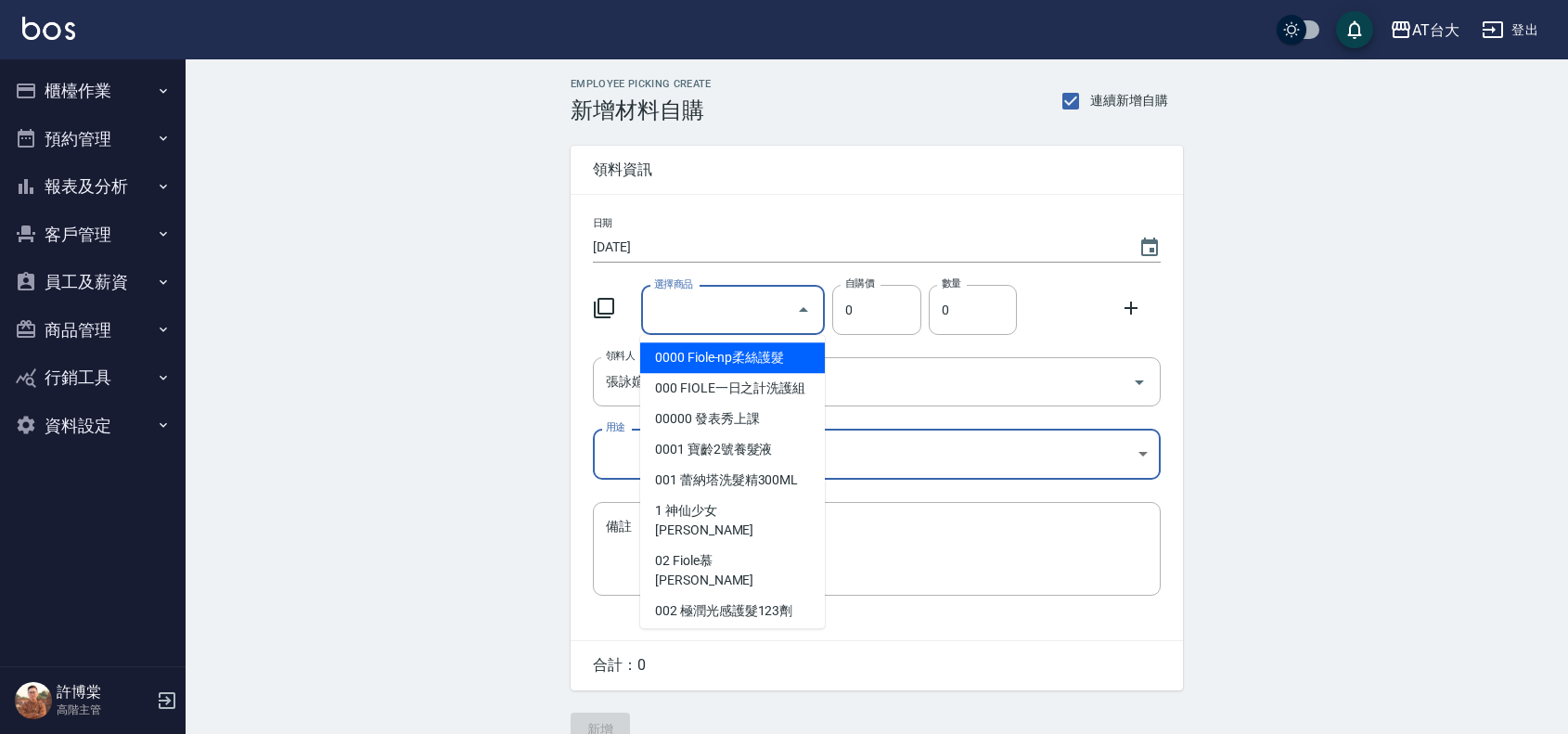
click at [668, 293] on div "選擇商品 選擇商品" at bounding box center [733, 310] width 184 height 49
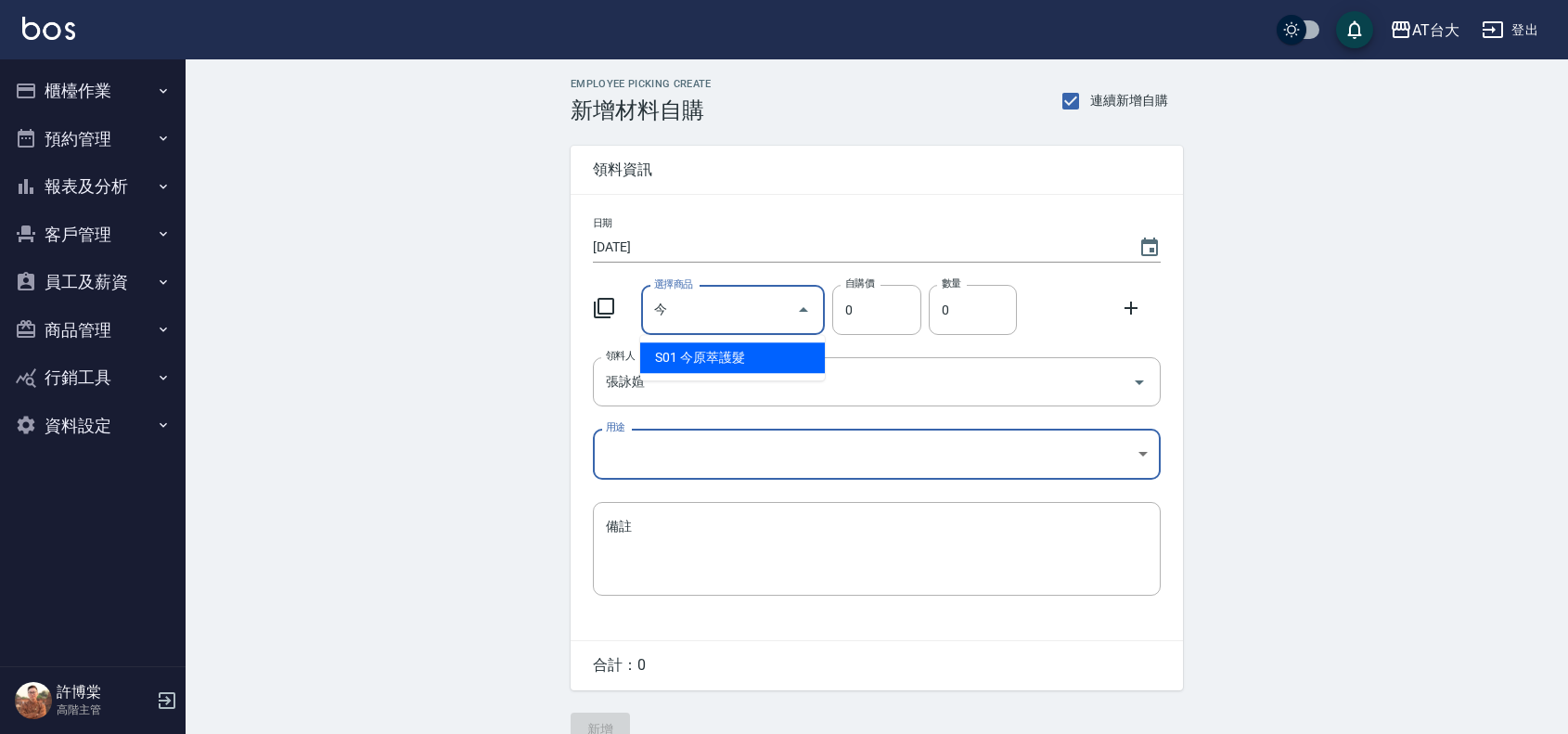
type input "今原萃護髮"
type input "900"
type input "1"
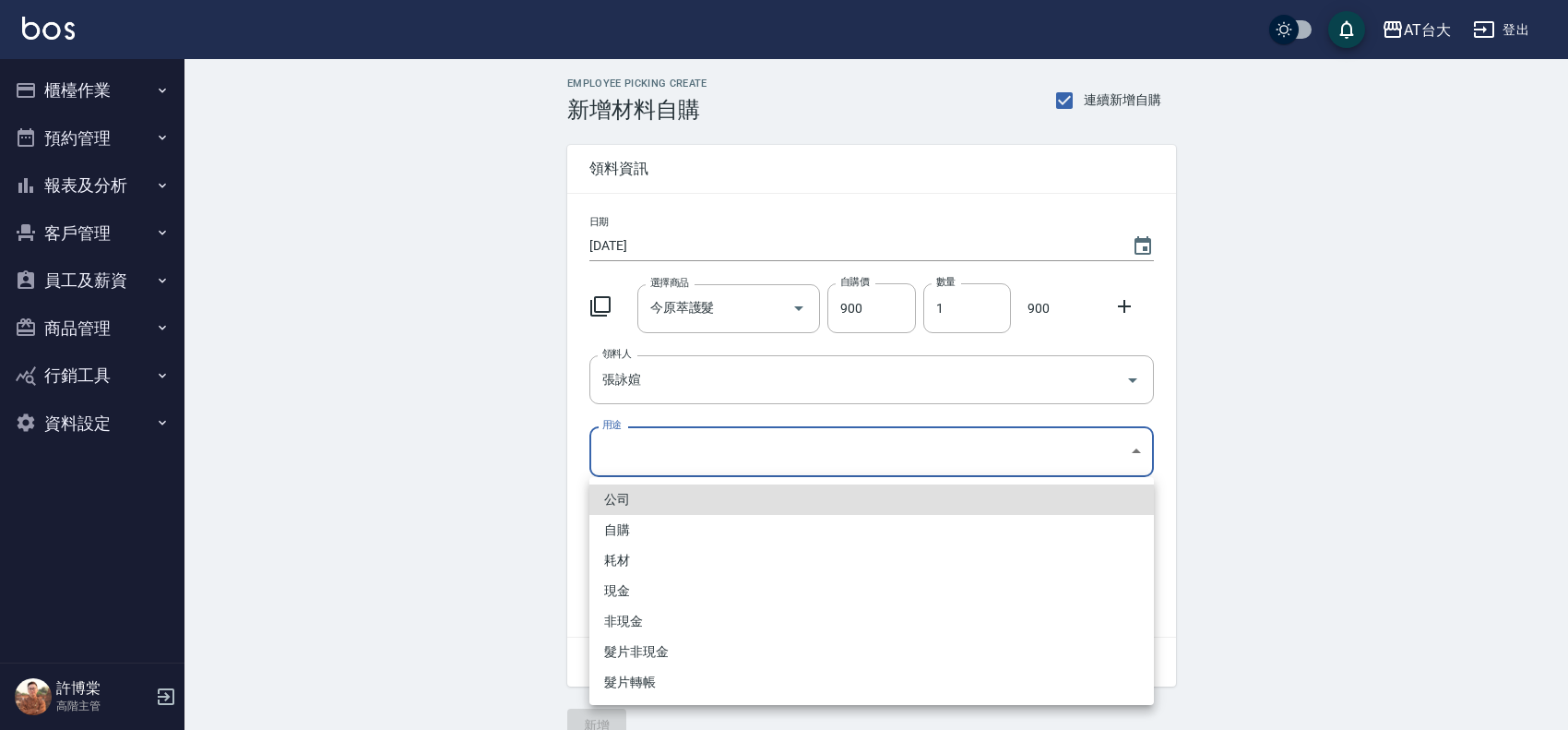
click at [655, 447] on body "AT台大 登出 櫃檯作業 打帳單 帳單列表 掛單列表 座位開單 營業儀表板 現金收支登錄 高階收支登錄 材料自購登錄 每日結帳 排班表 現場電腦打卡 掃碼打卡…" at bounding box center [784, 380] width 1568 height 761
click at [642, 518] on li "自購" at bounding box center [872, 530] width 565 height 31
type input "自購"
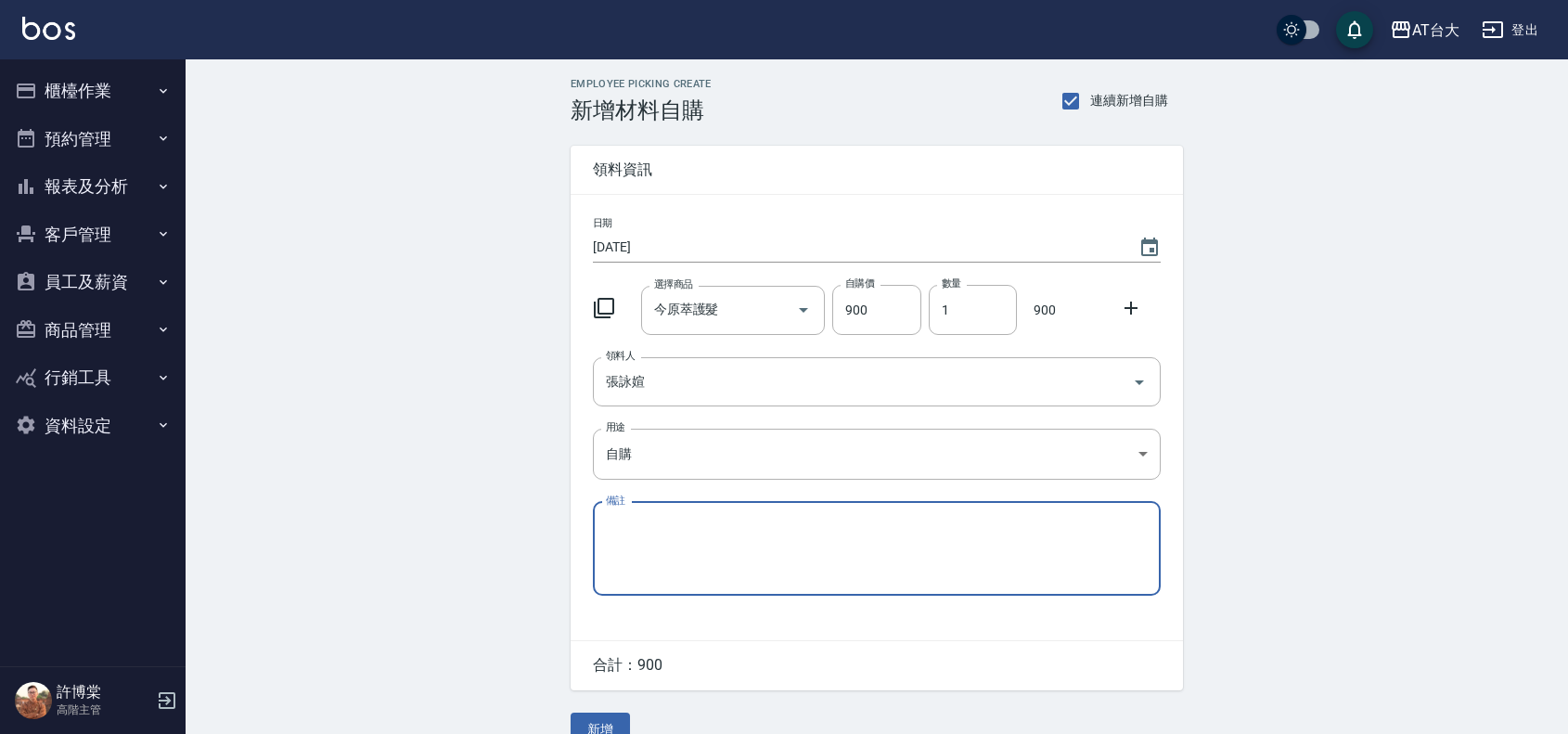
click at [1128, 293] on div at bounding box center [1137, 306] width 48 height 34
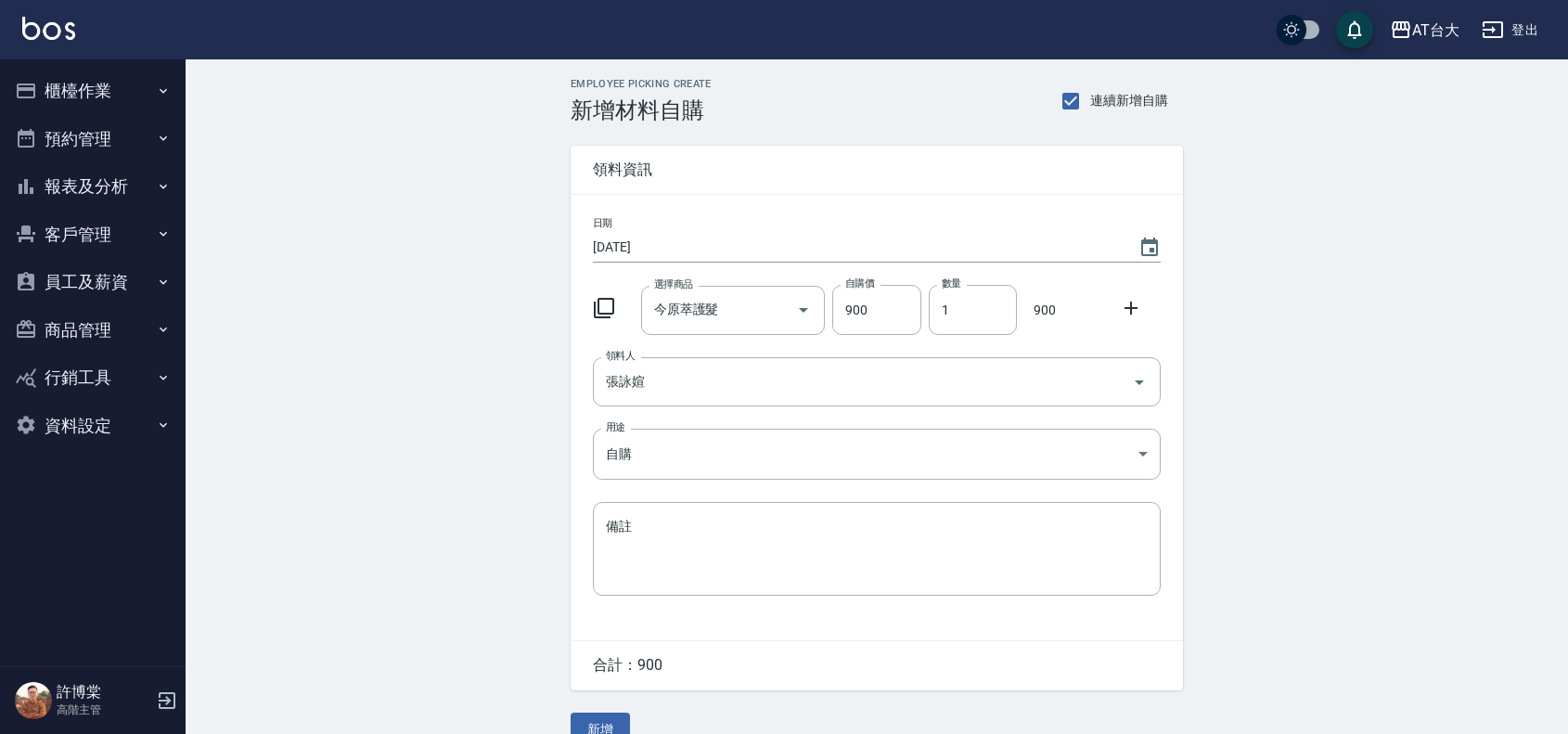
click at [1132, 299] on icon at bounding box center [1131, 308] width 22 height 22
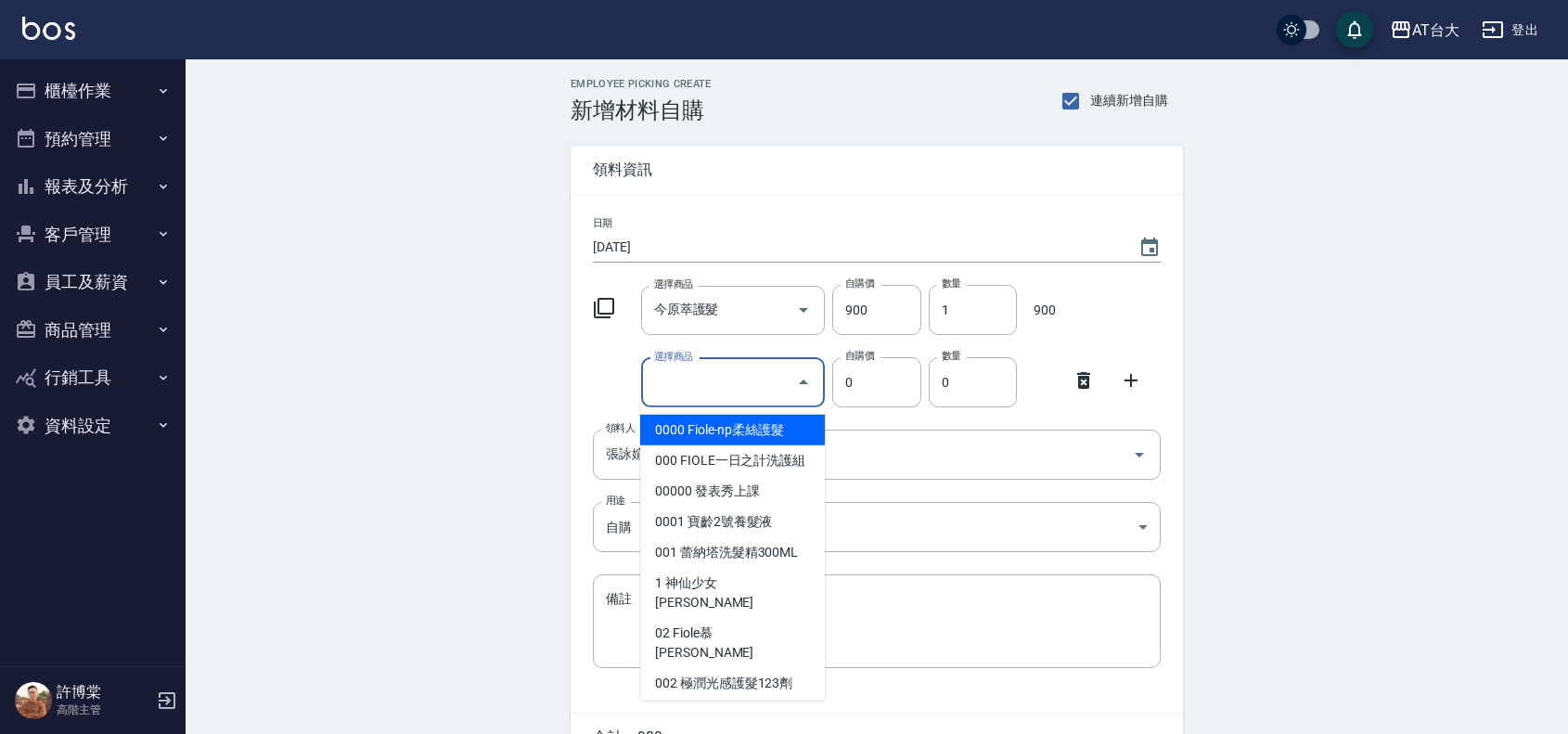
click at [741, 387] on input "選擇商品" at bounding box center [719, 382] width 140 height 33
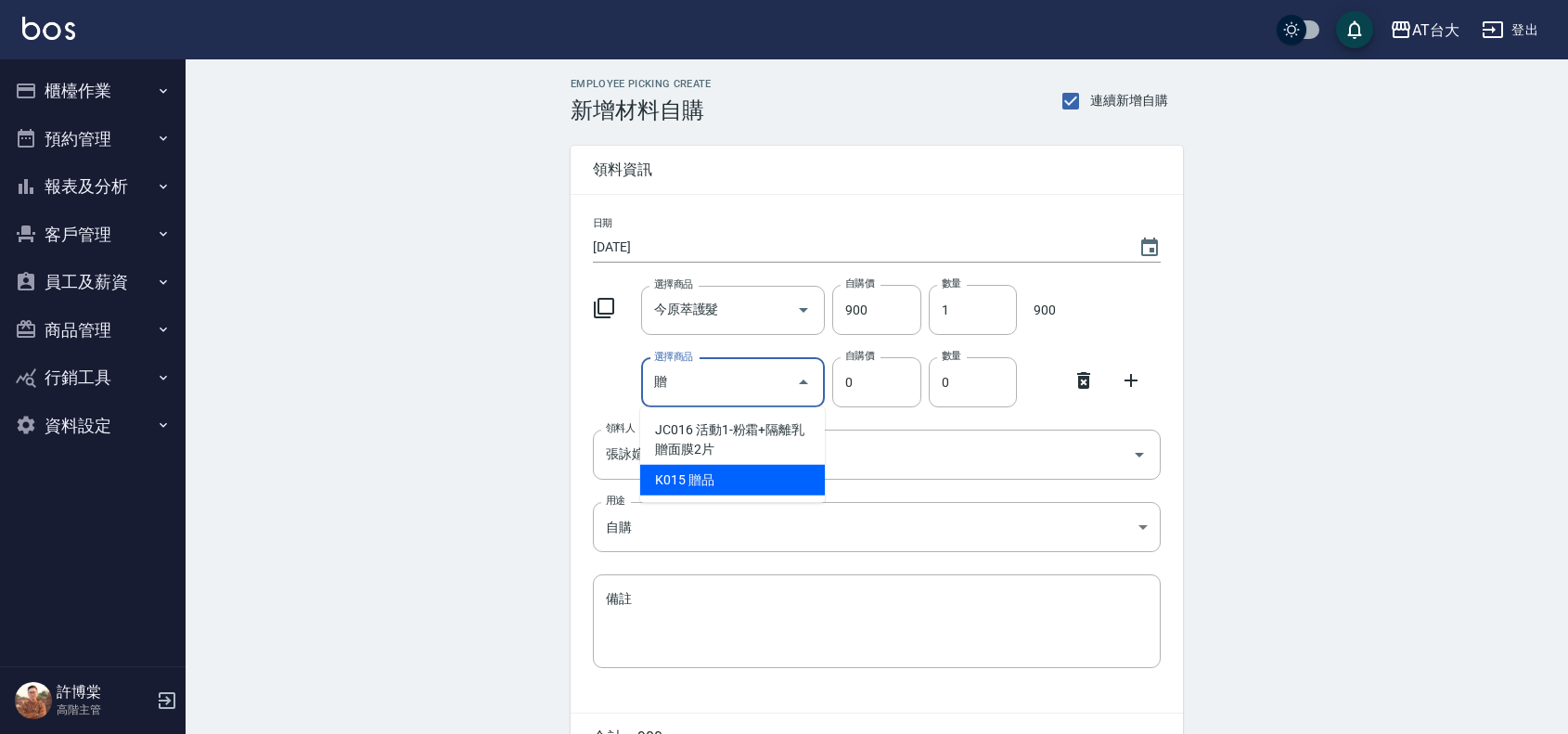
click at [703, 478] on li "K015 贈品" at bounding box center [732, 480] width 184 height 31
type input "贈品"
type input "100"
type input "1"
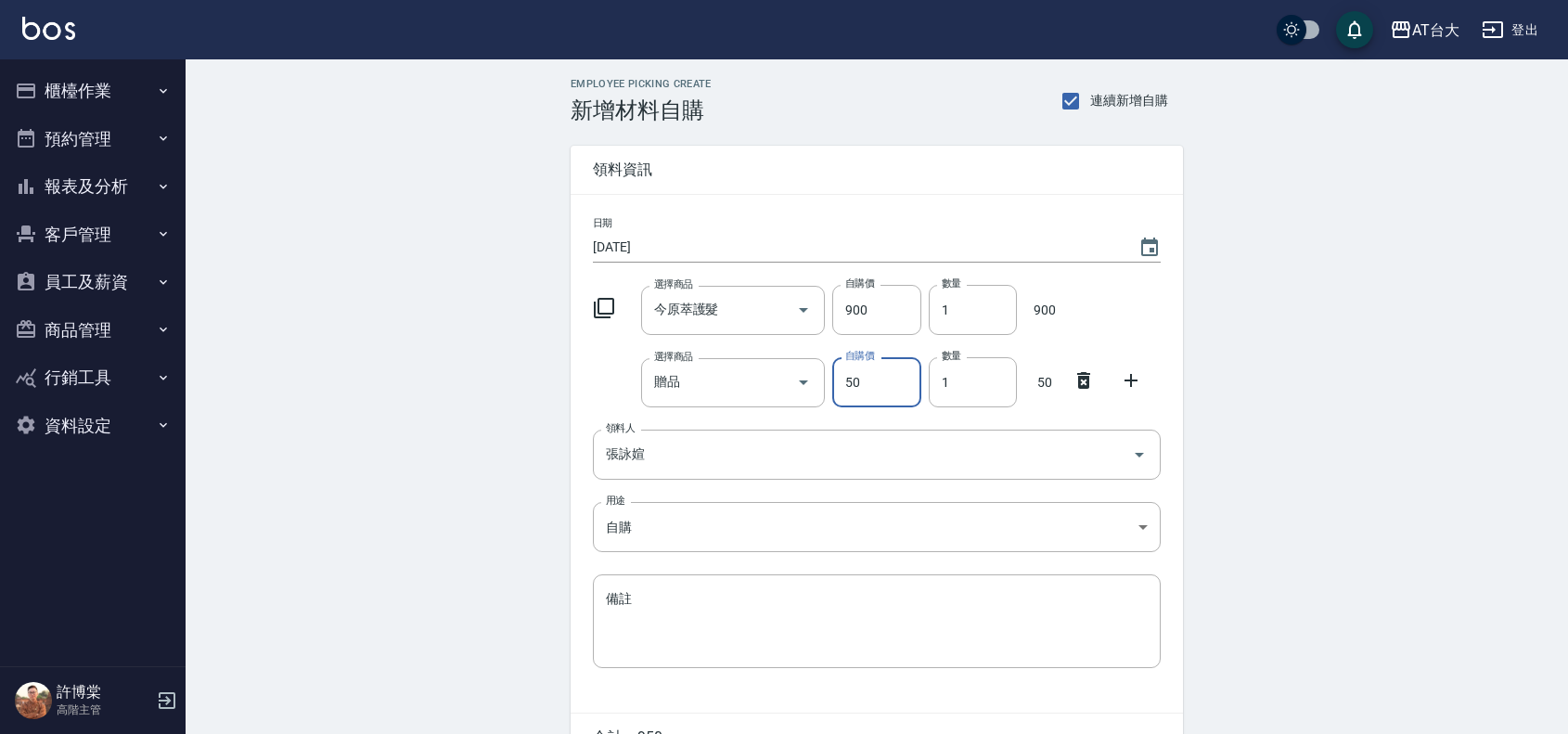
type input "50"
drag, startPoint x: 956, startPoint y: 372, endPoint x: 940, endPoint y: 383, distance: 19.4
click at [940, 383] on input "5" at bounding box center [973, 382] width 89 height 50
type input "6"
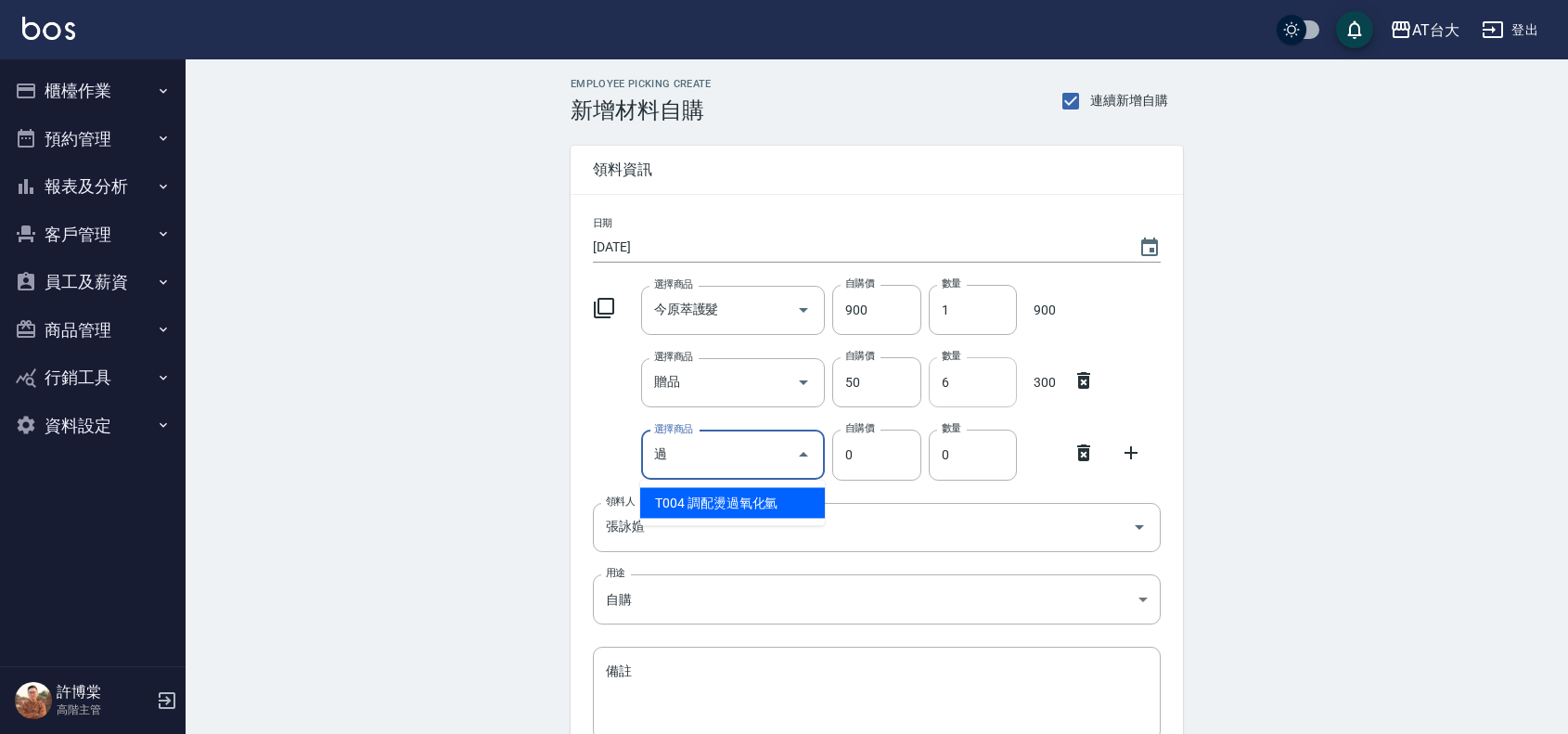
type input "調配燙過氧化氫"
type input "135"
type input "1"
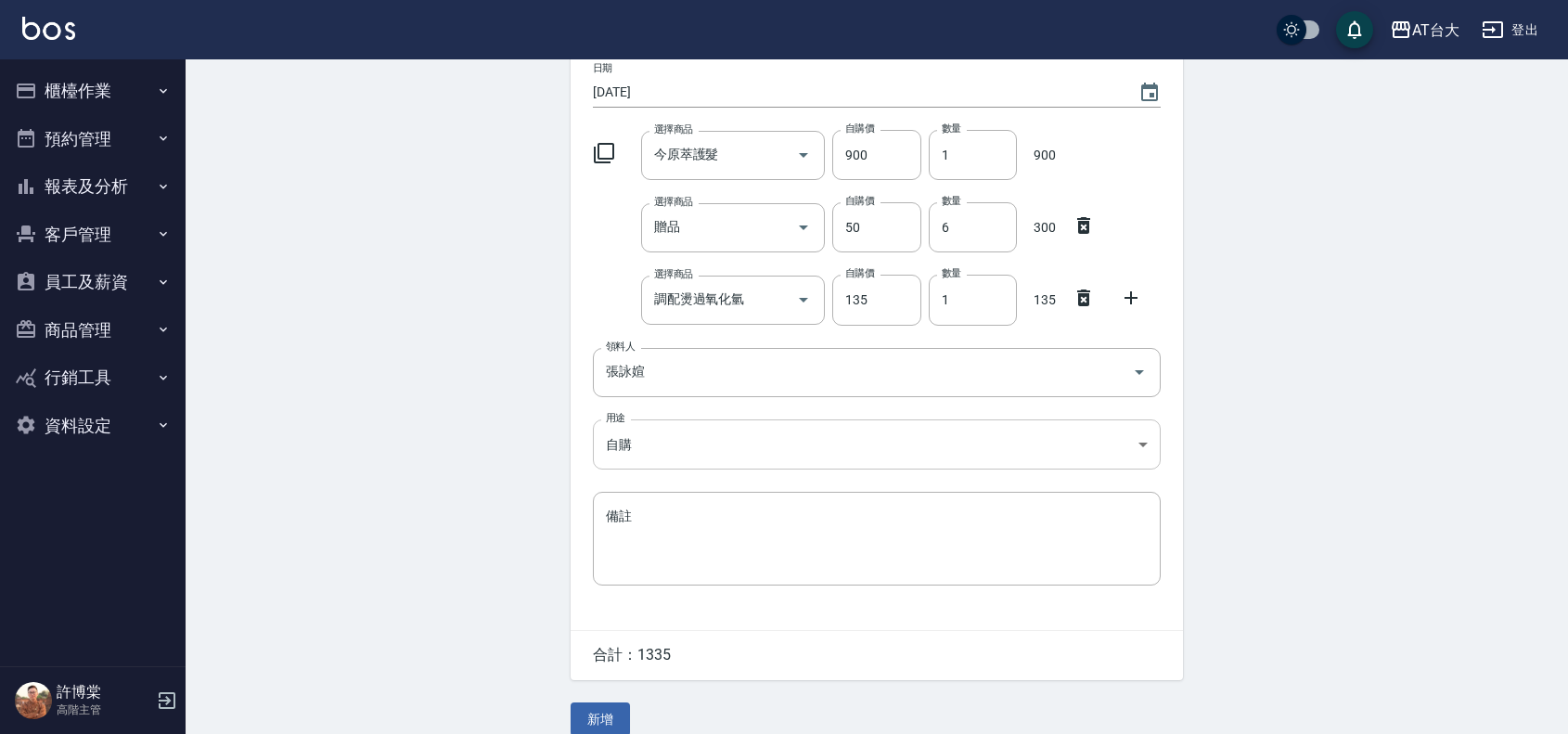
scroll to position [177, 0]
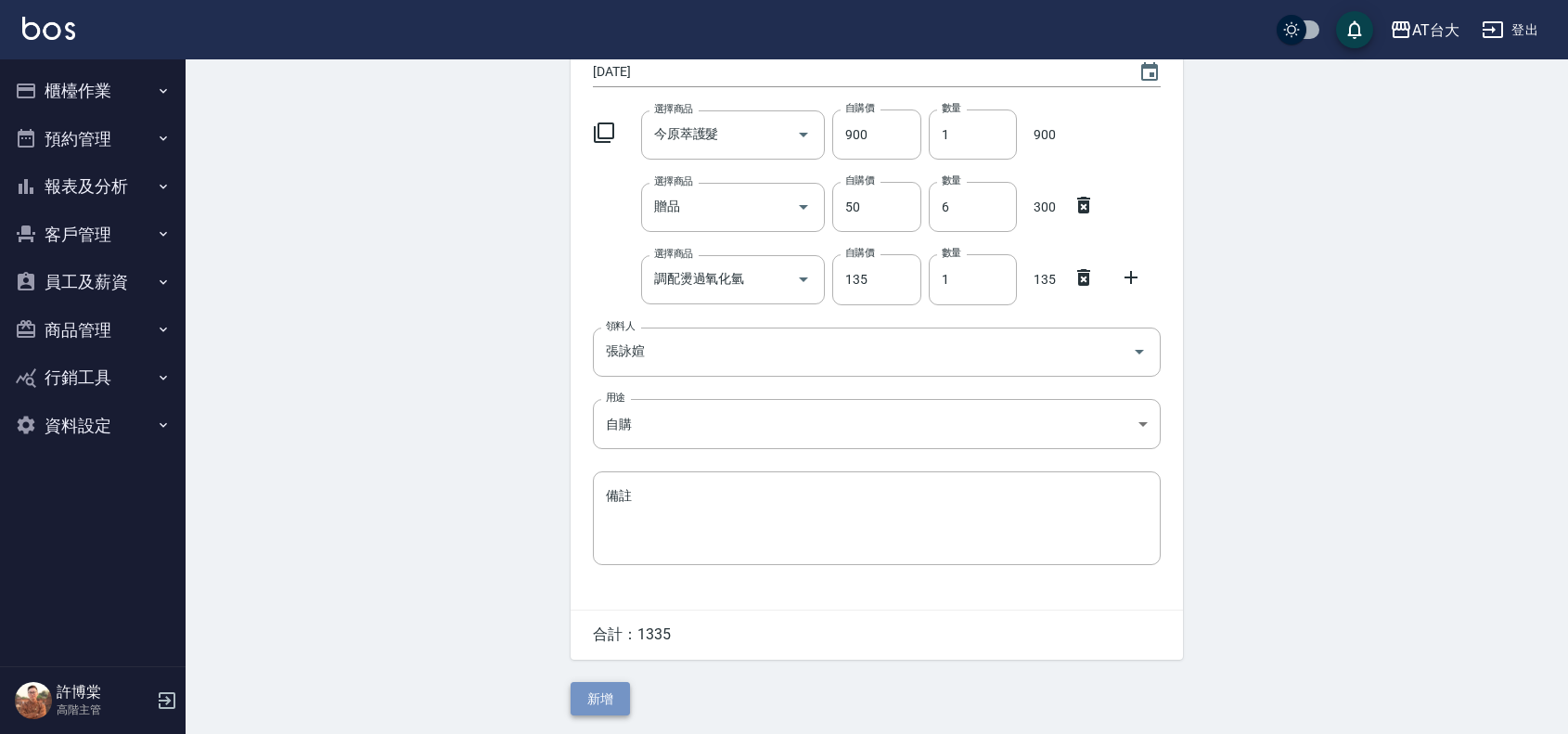
click at [593, 692] on button "新增" at bounding box center [601, 699] width 60 height 34
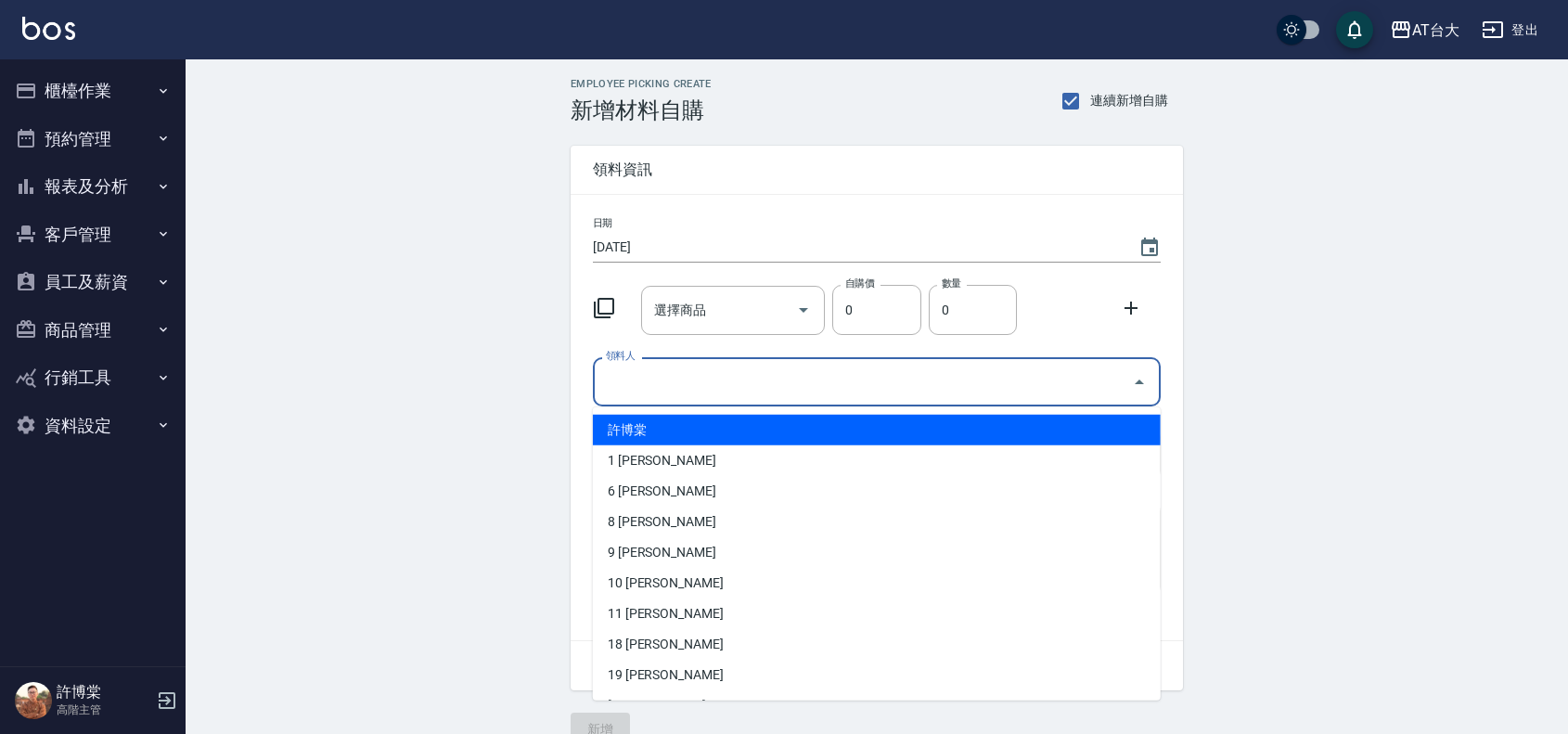
click at [671, 391] on input "領料人" at bounding box center [863, 381] width 524 height 33
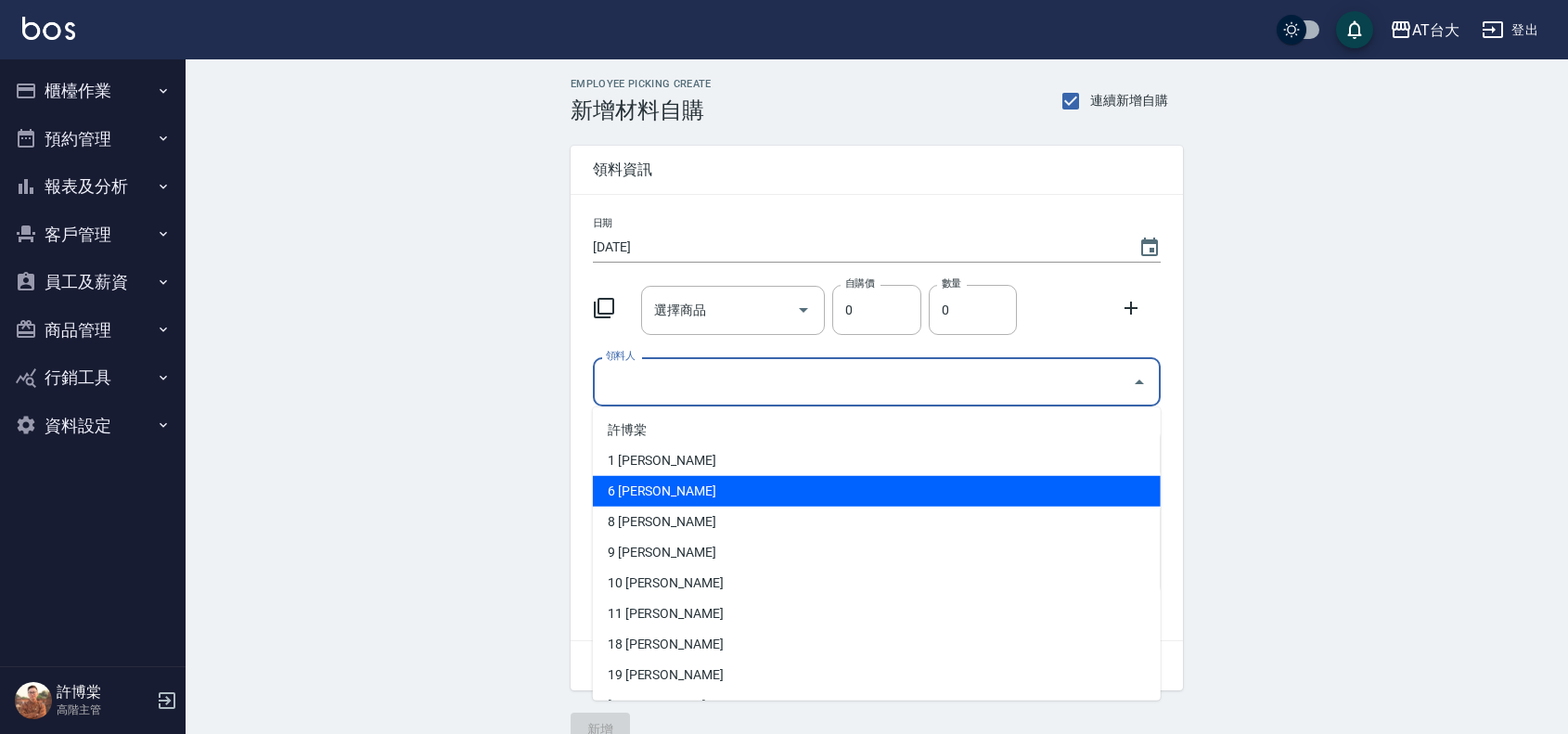
click at [674, 483] on li "6 張詠媗" at bounding box center [877, 491] width 568 height 31
type input "張詠媗"
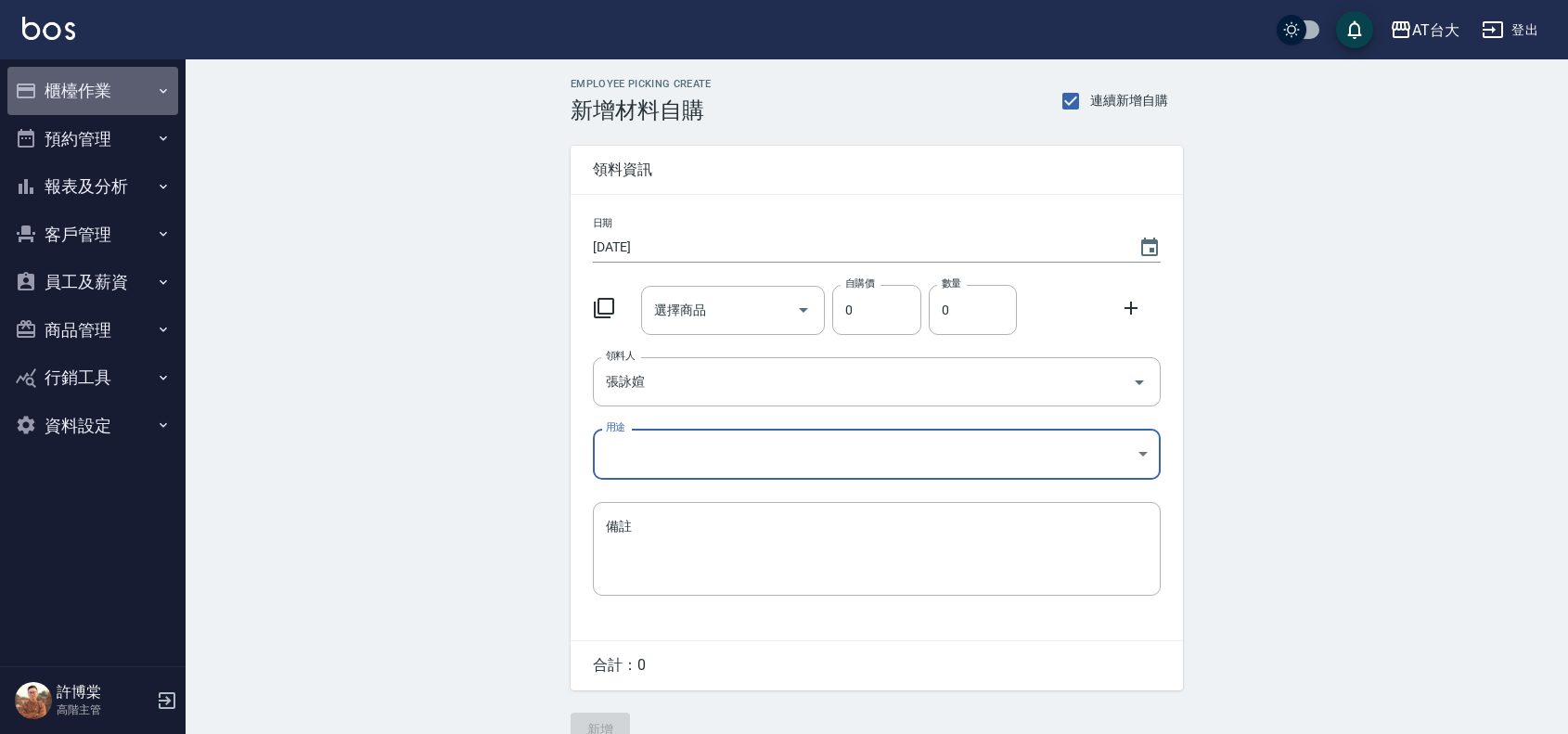
click at [94, 93] on button "櫃檯作業" at bounding box center [92, 91] width 170 height 48
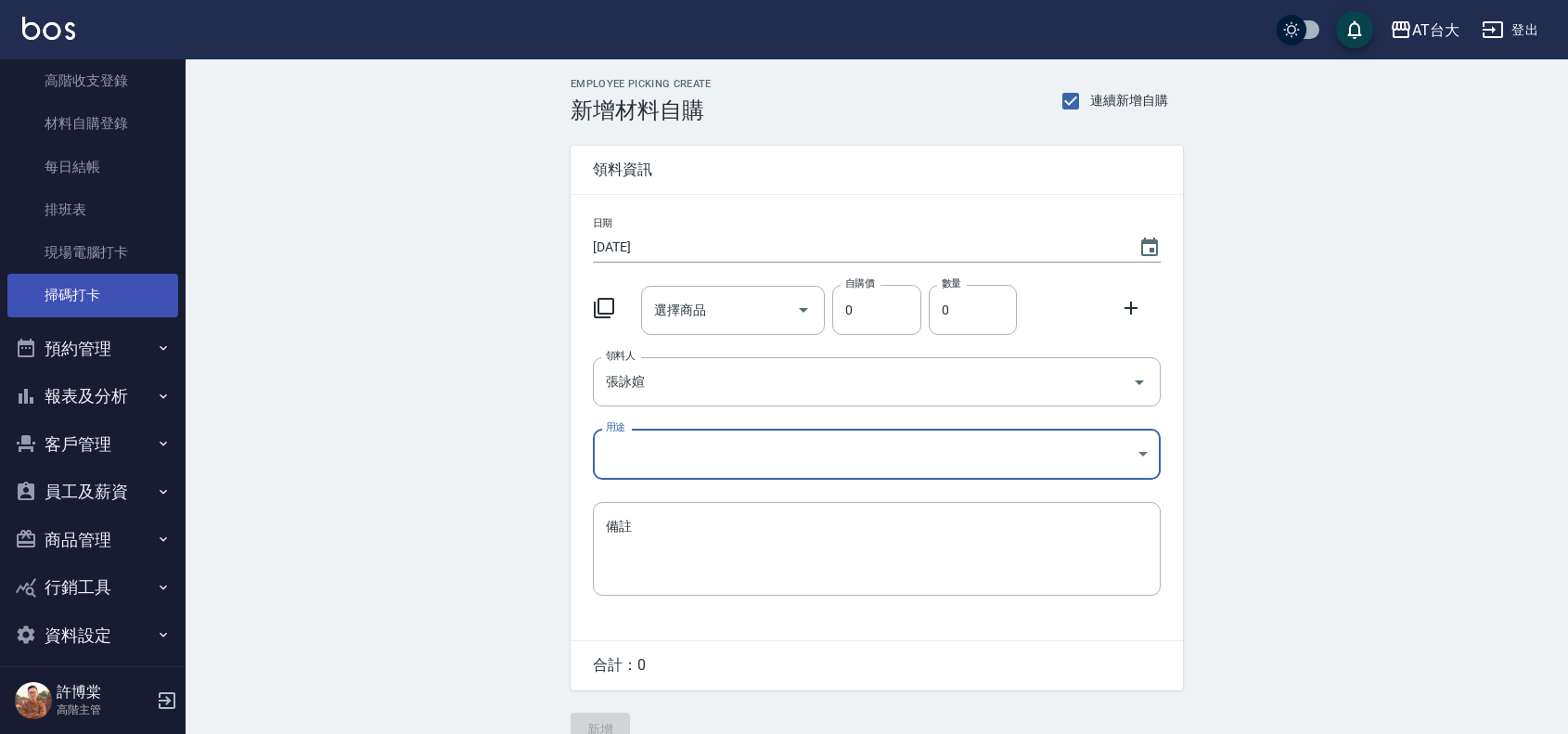
scroll to position [335, 0]
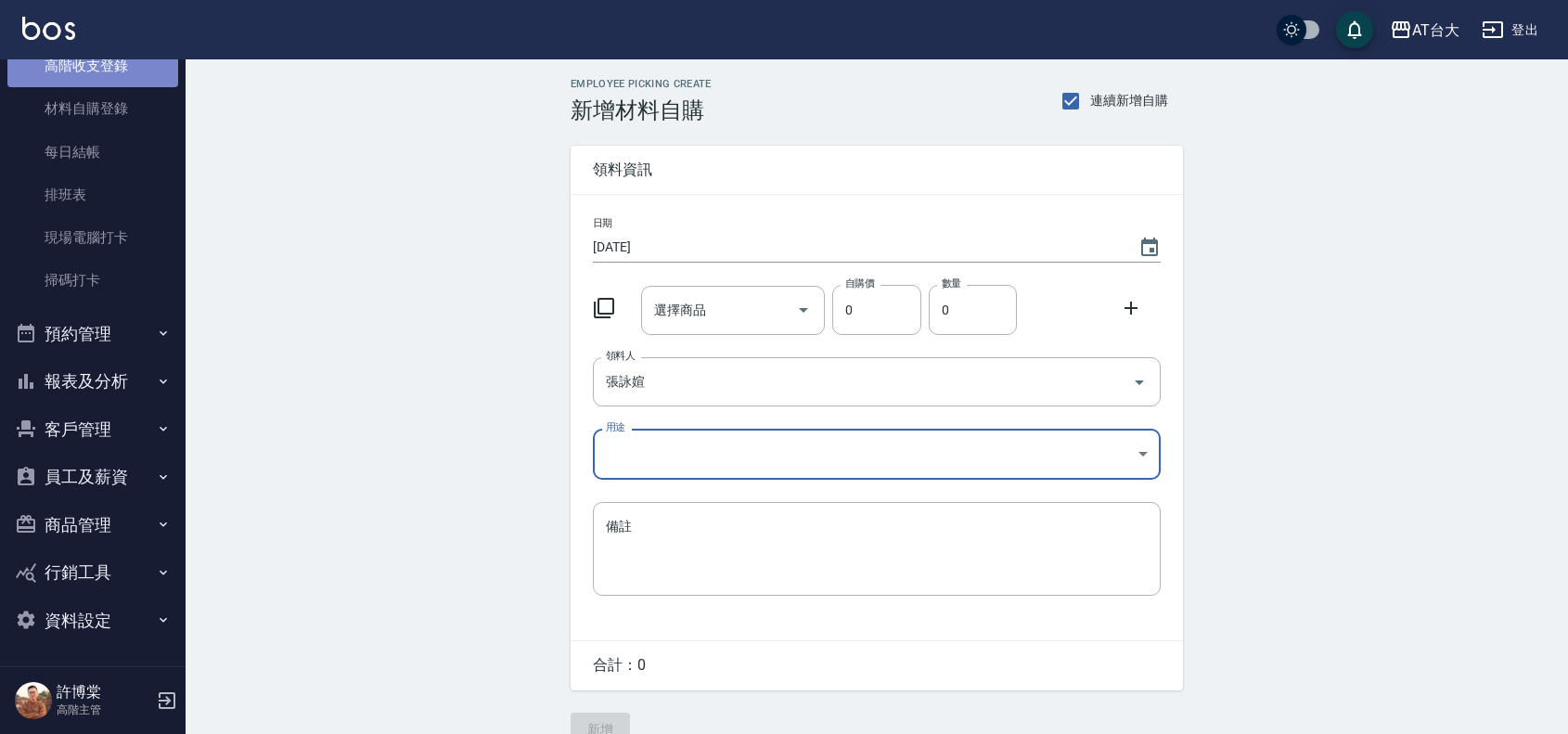
click at [107, 76] on link "高階收支登錄" at bounding box center [92, 66] width 170 height 43
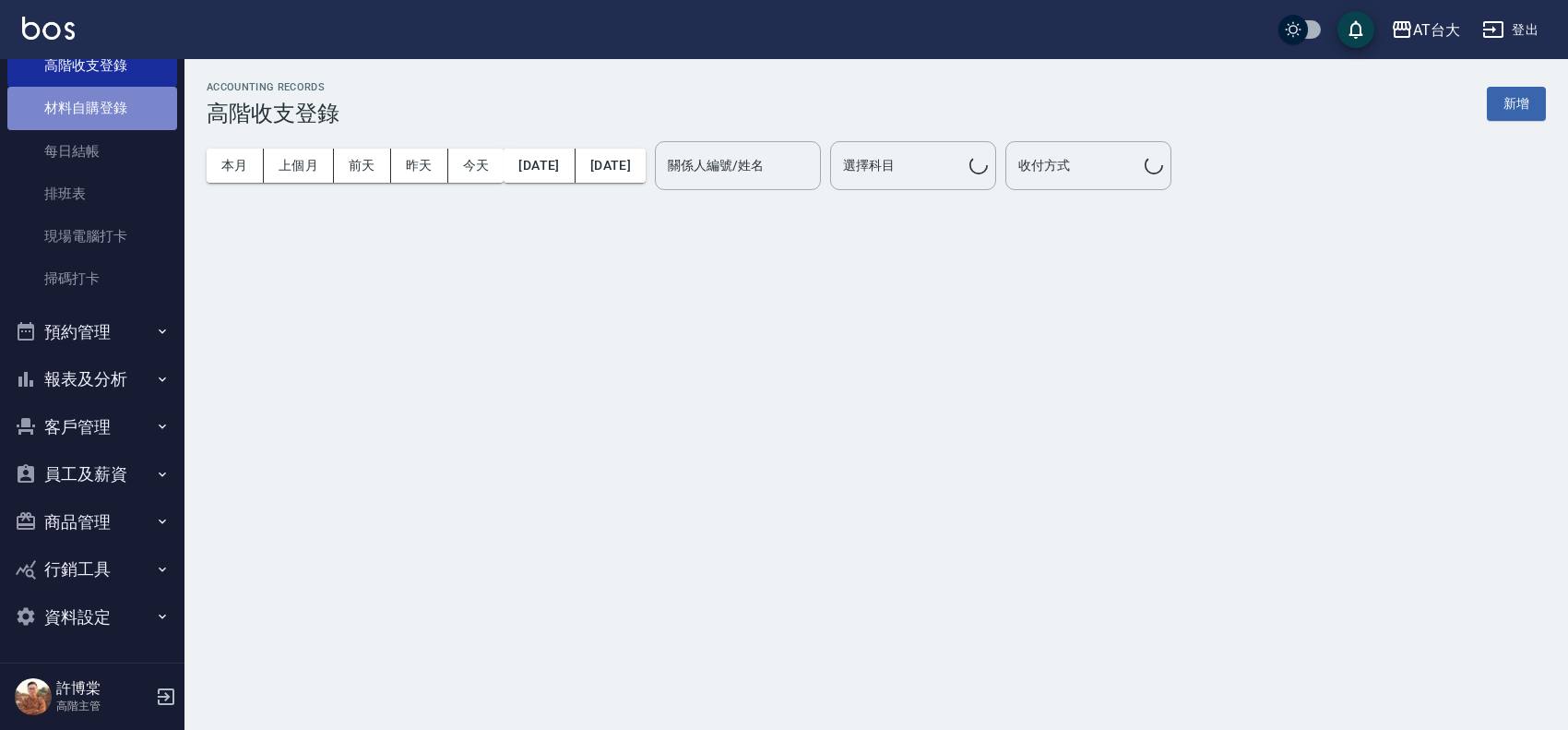
click at [100, 100] on link "材料自購登錄" at bounding box center [92, 108] width 169 height 43
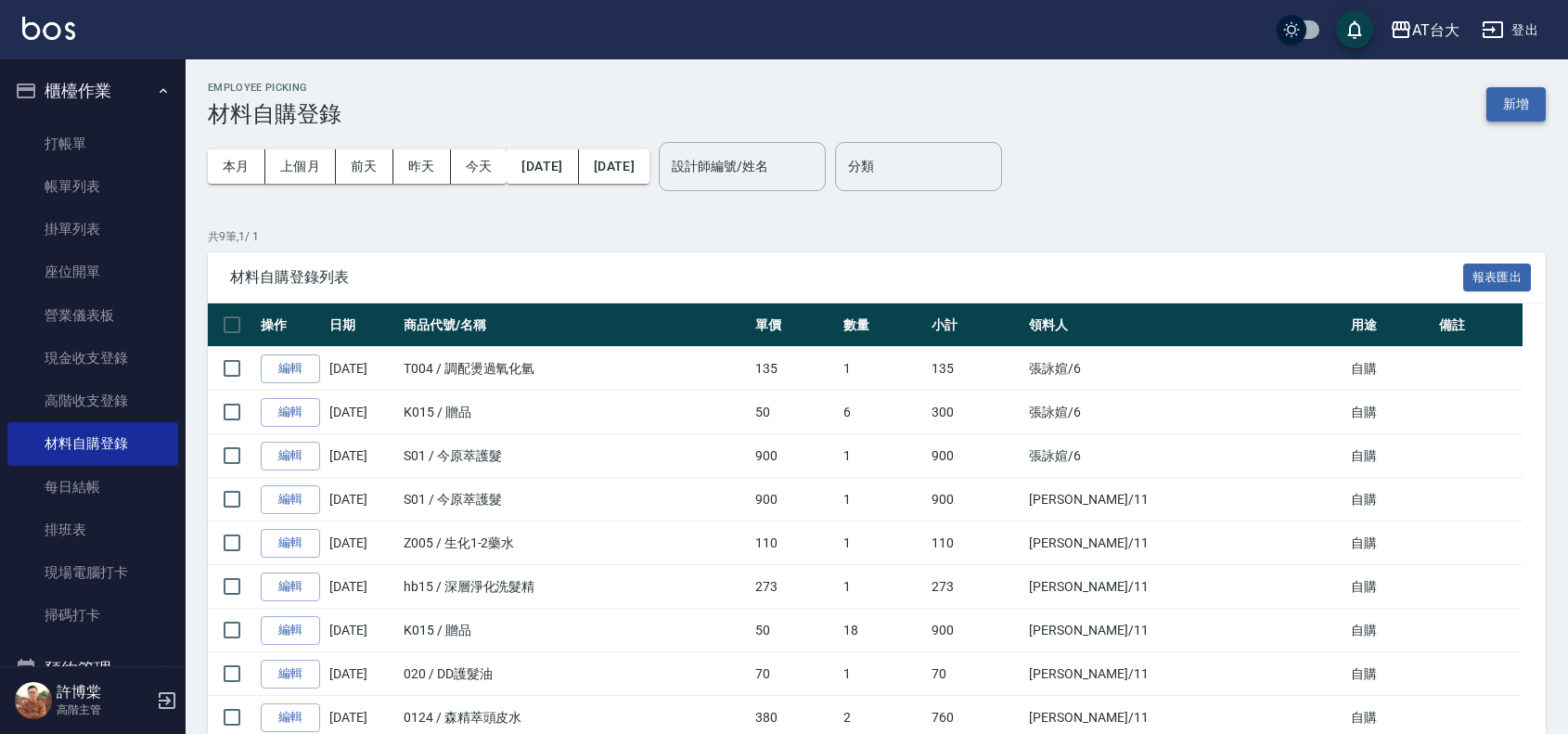
click at [1542, 99] on button "新增" at bounding box center [1517, 104] width 60 height 34
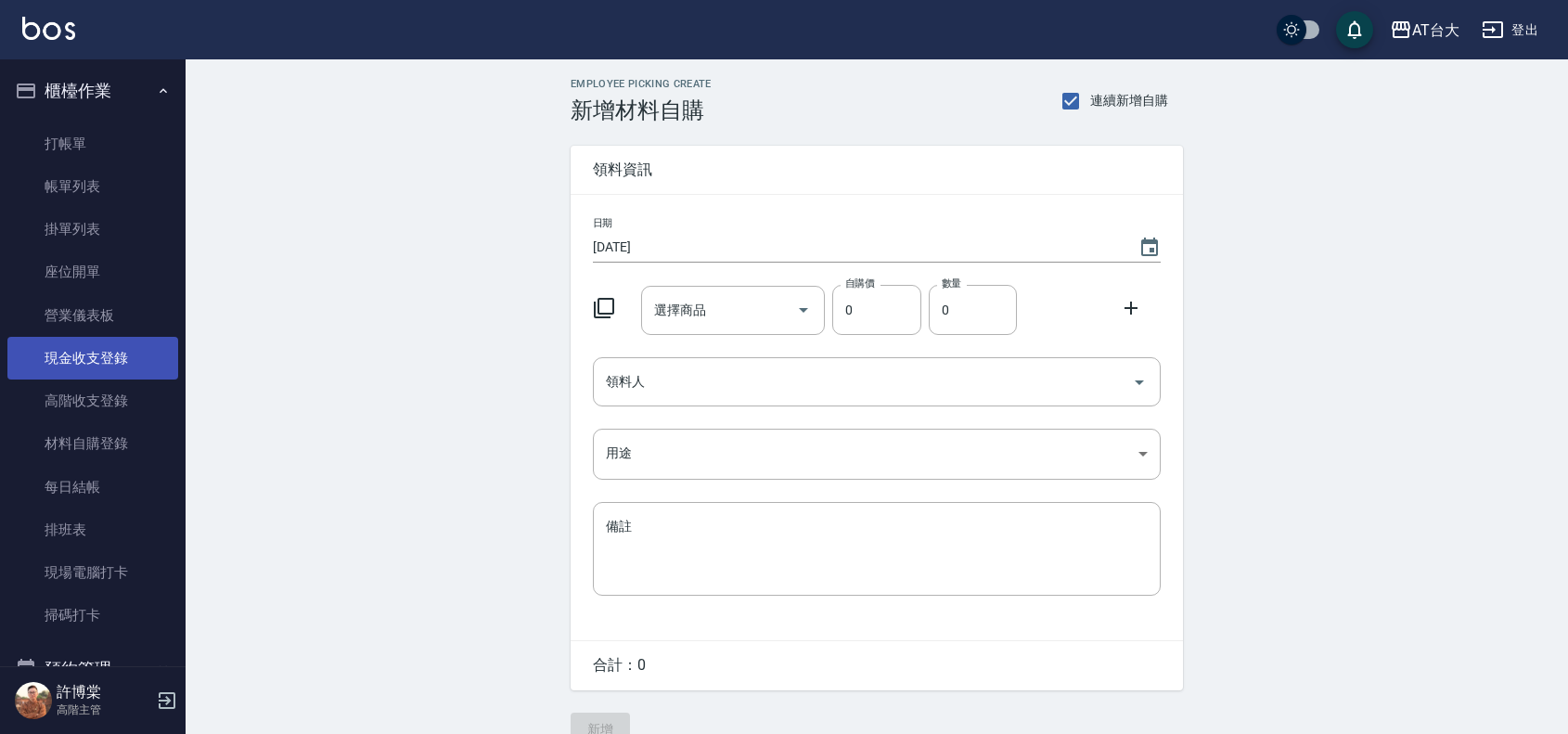
click at [123, 360] on link "現金收支登錄" at bounding box center [92, 359] width 170 height 43
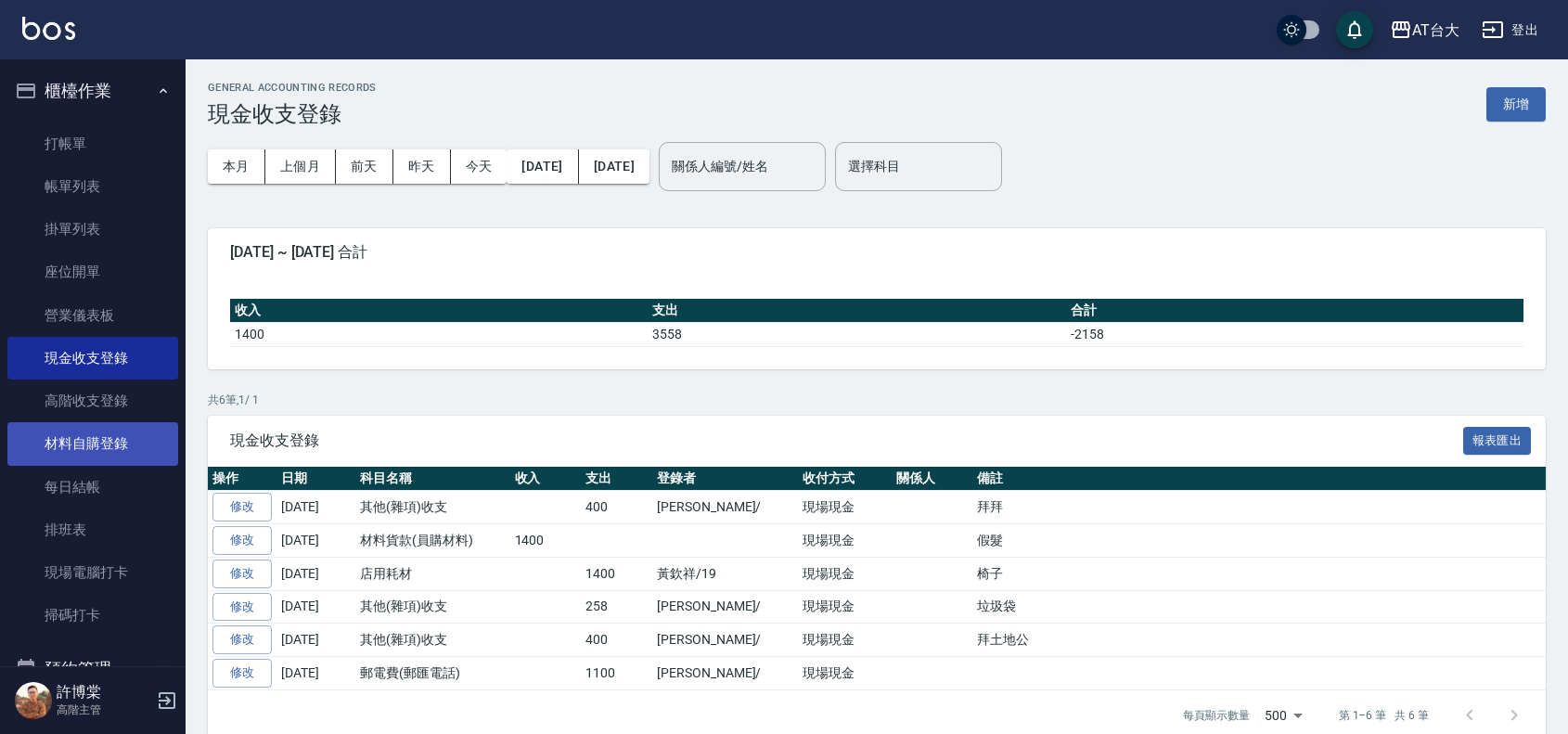
click at [52, 434] on link "材料自購登錄" at bounding box center [92, 443] width 170 height 43
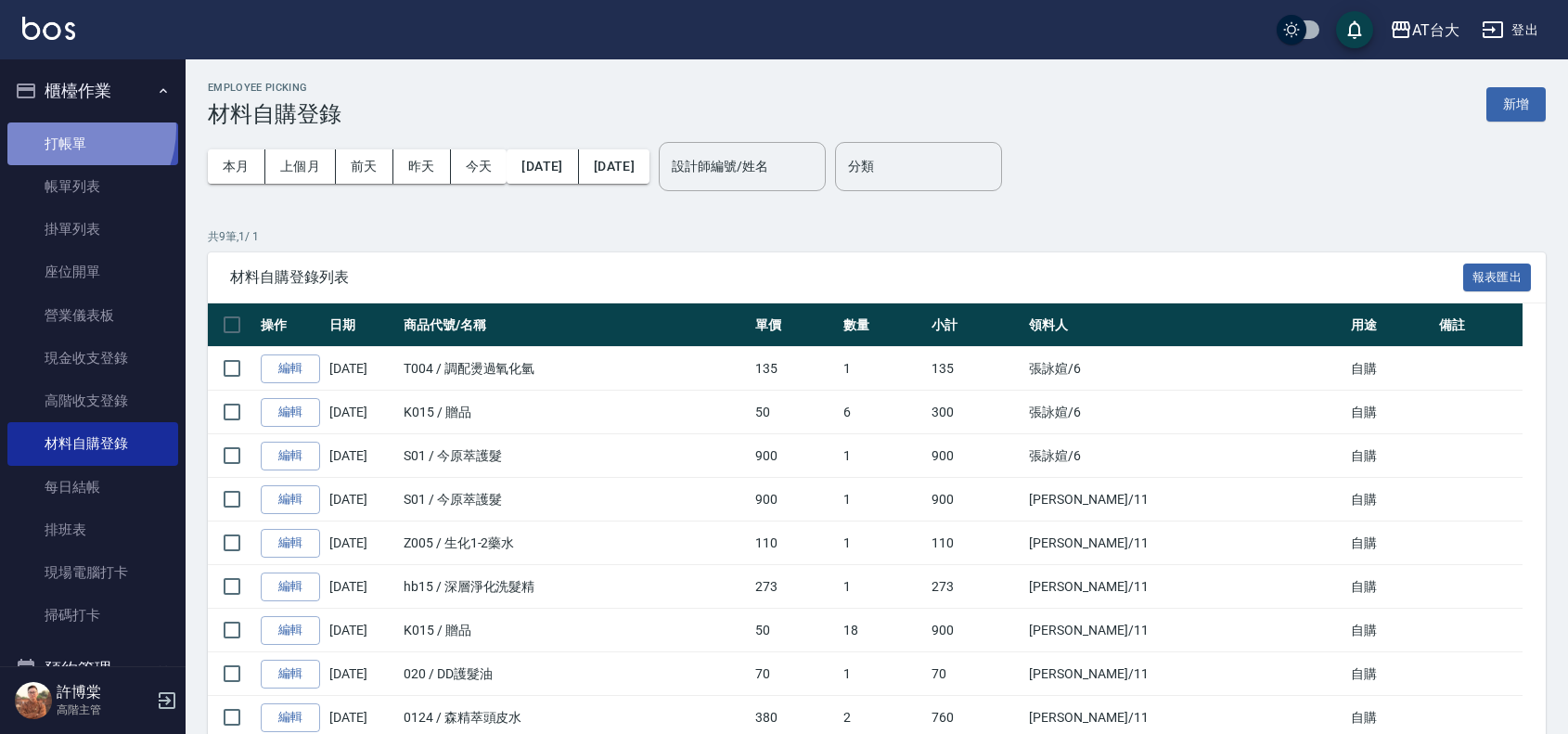
click at [63, 128] on link "打帳單" at bounding box center [92, 143] width 170 height 43
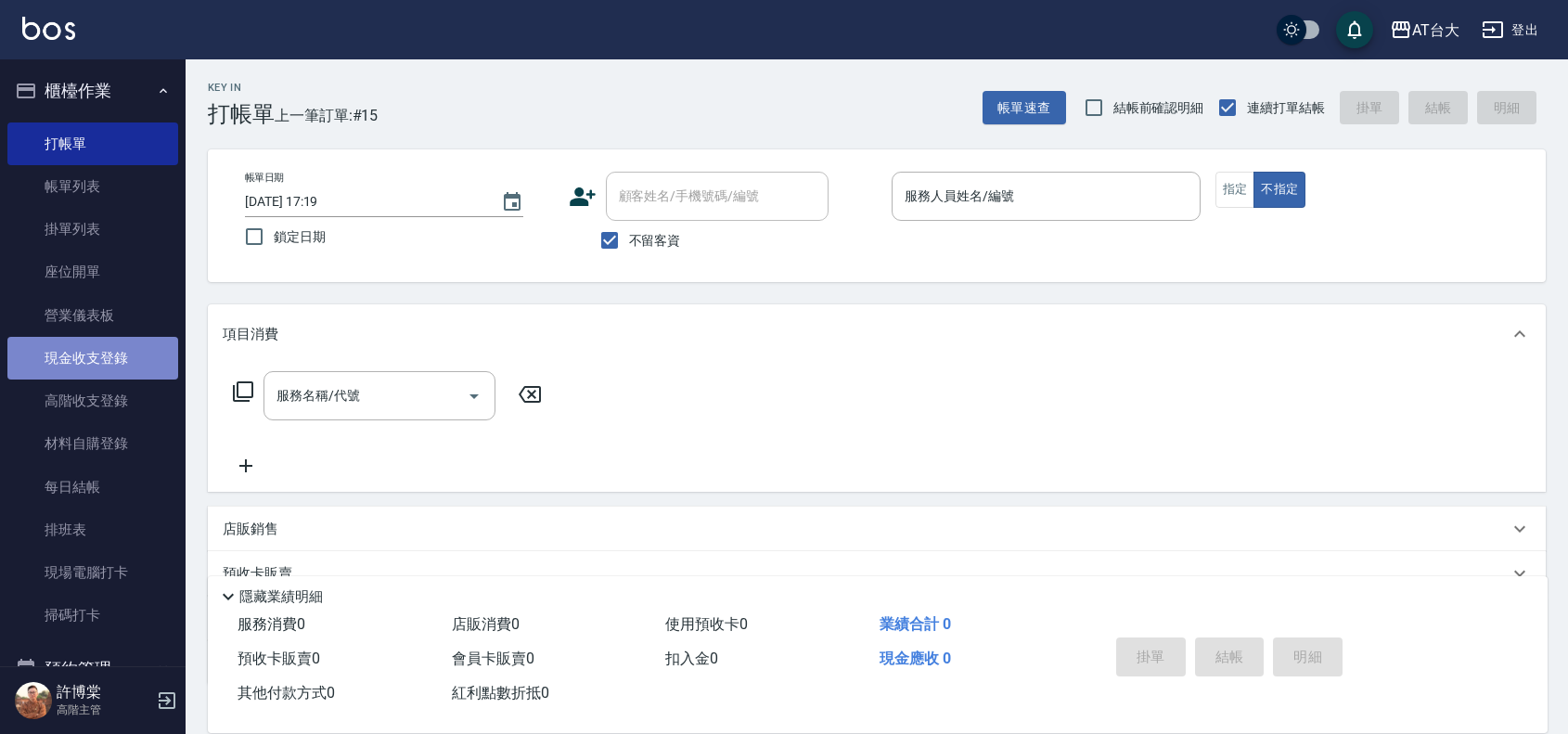
click at [126, 367] on link "現金收支登錄" at bounding box center [92, 359] width 170 height 43
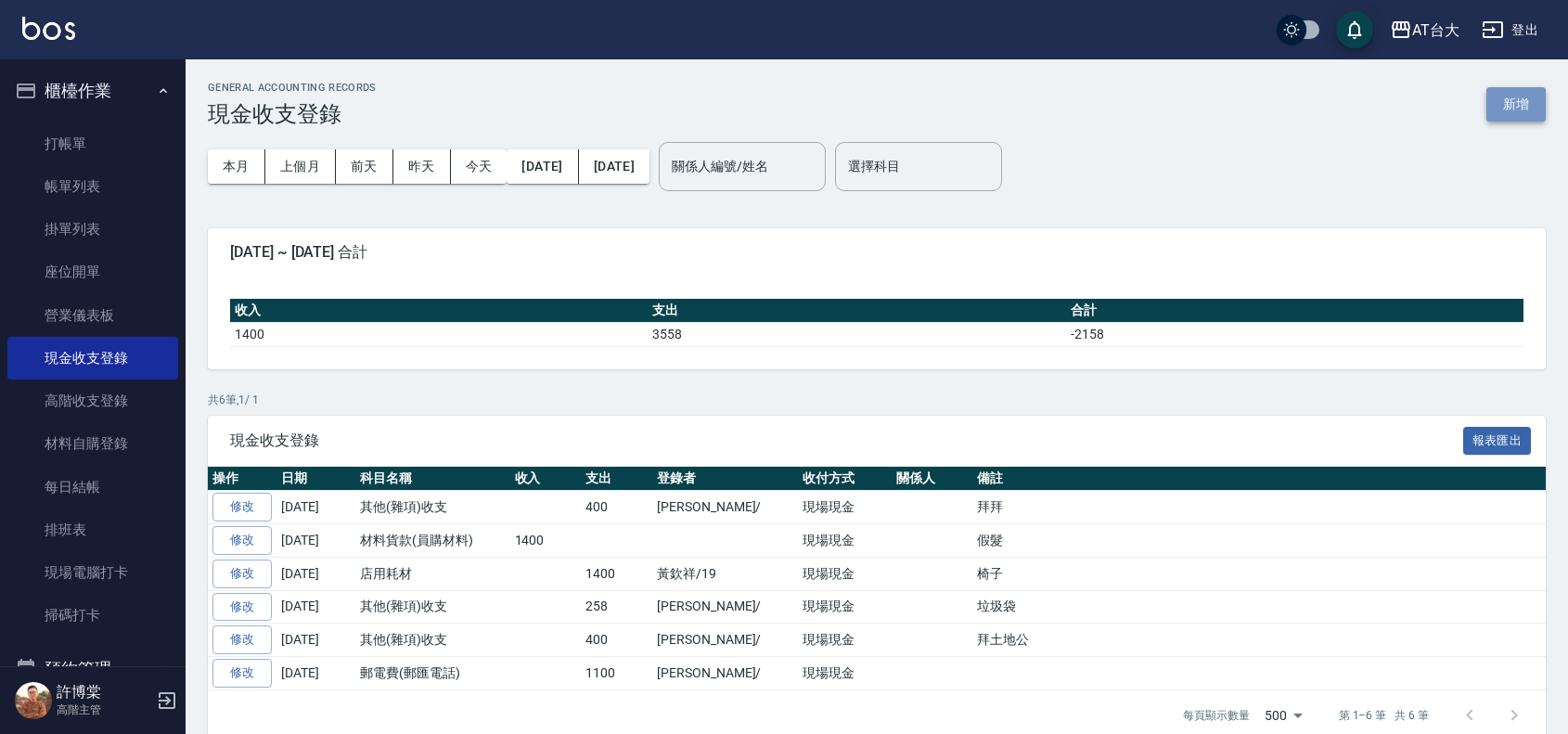
click at [1521, 101] on button "新增" at bounding box center [1517, 104] width 60 height 34
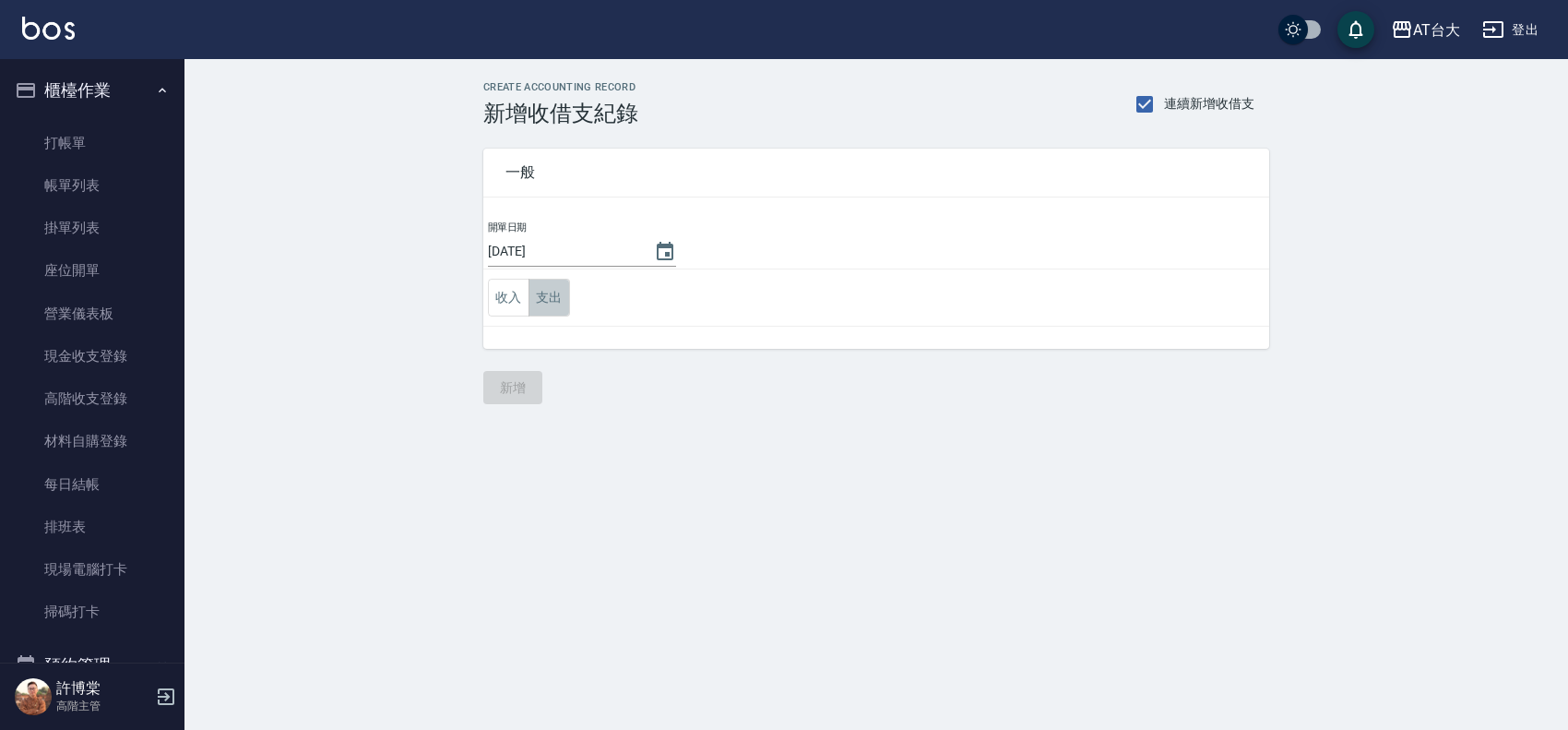
click at [566, 307] on button "支出" at bounding box center [549, 297] width 42 height 38
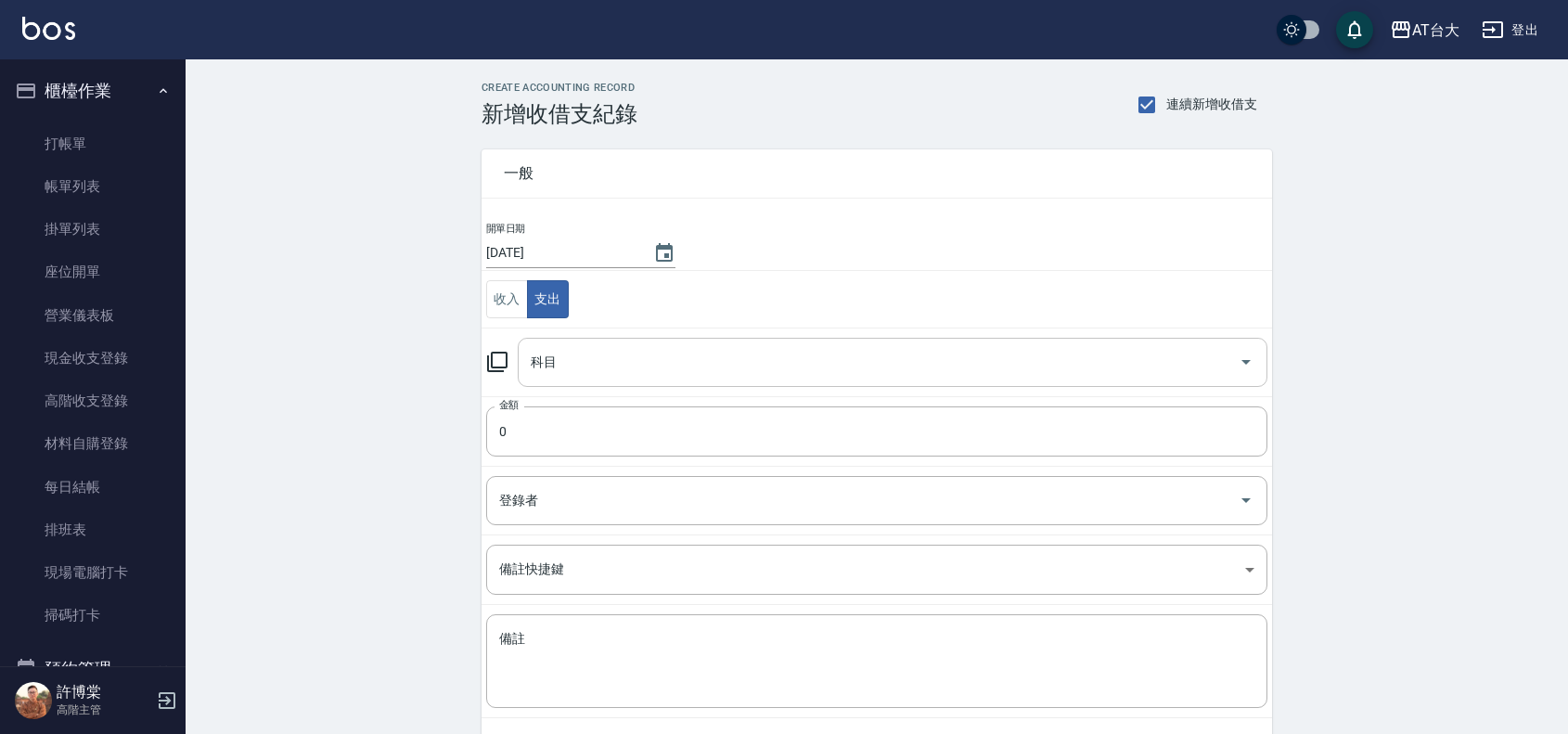
click at [567, 361] on input "科目" at bounding box center [879, 361] width 705 height 33
click at [99, 447] on link "材料自購登錄" at bounding box center [92, 443] width 170 height 43
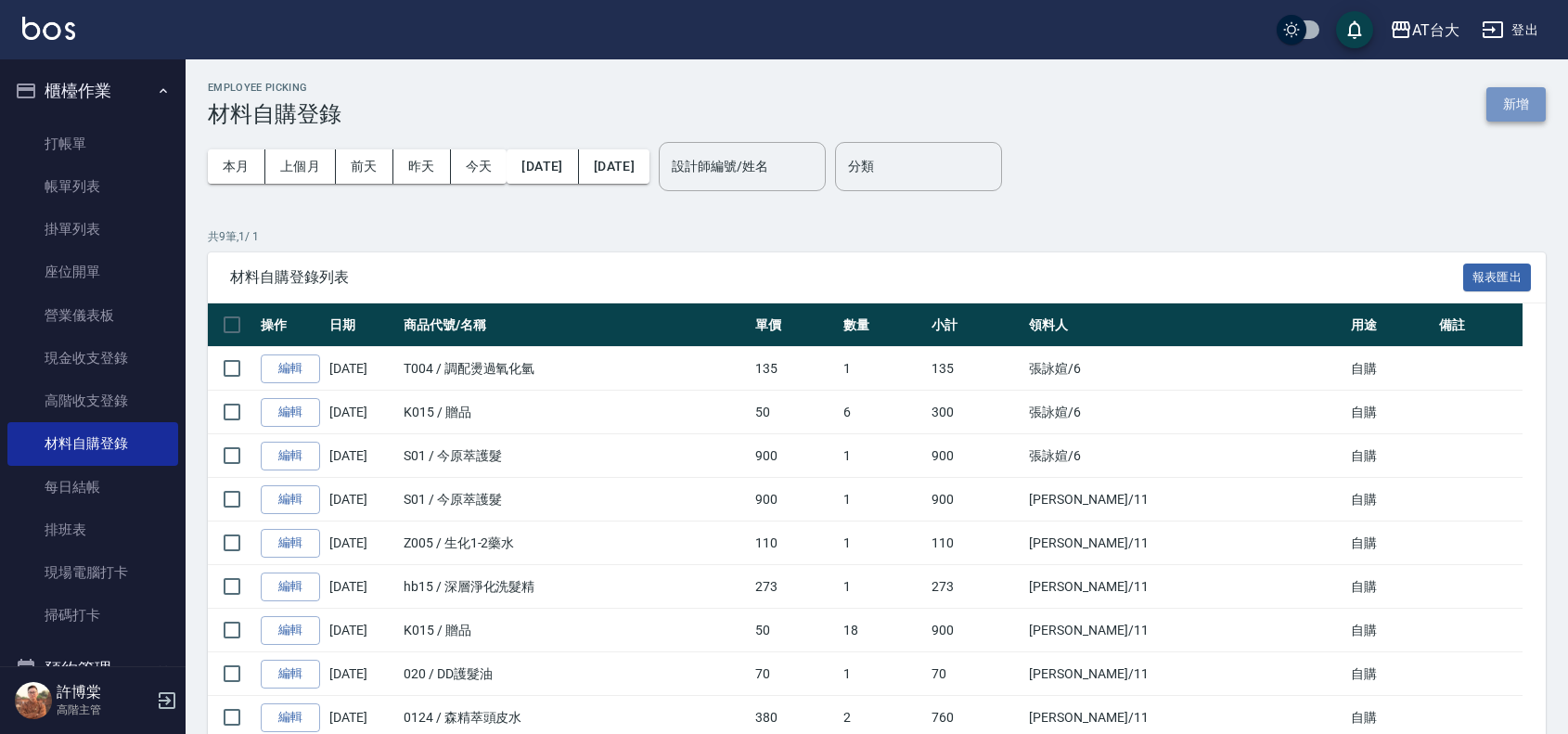
click at [1519, 105] on button "新增" at bounding box center [1517, 104] width 60 height 34
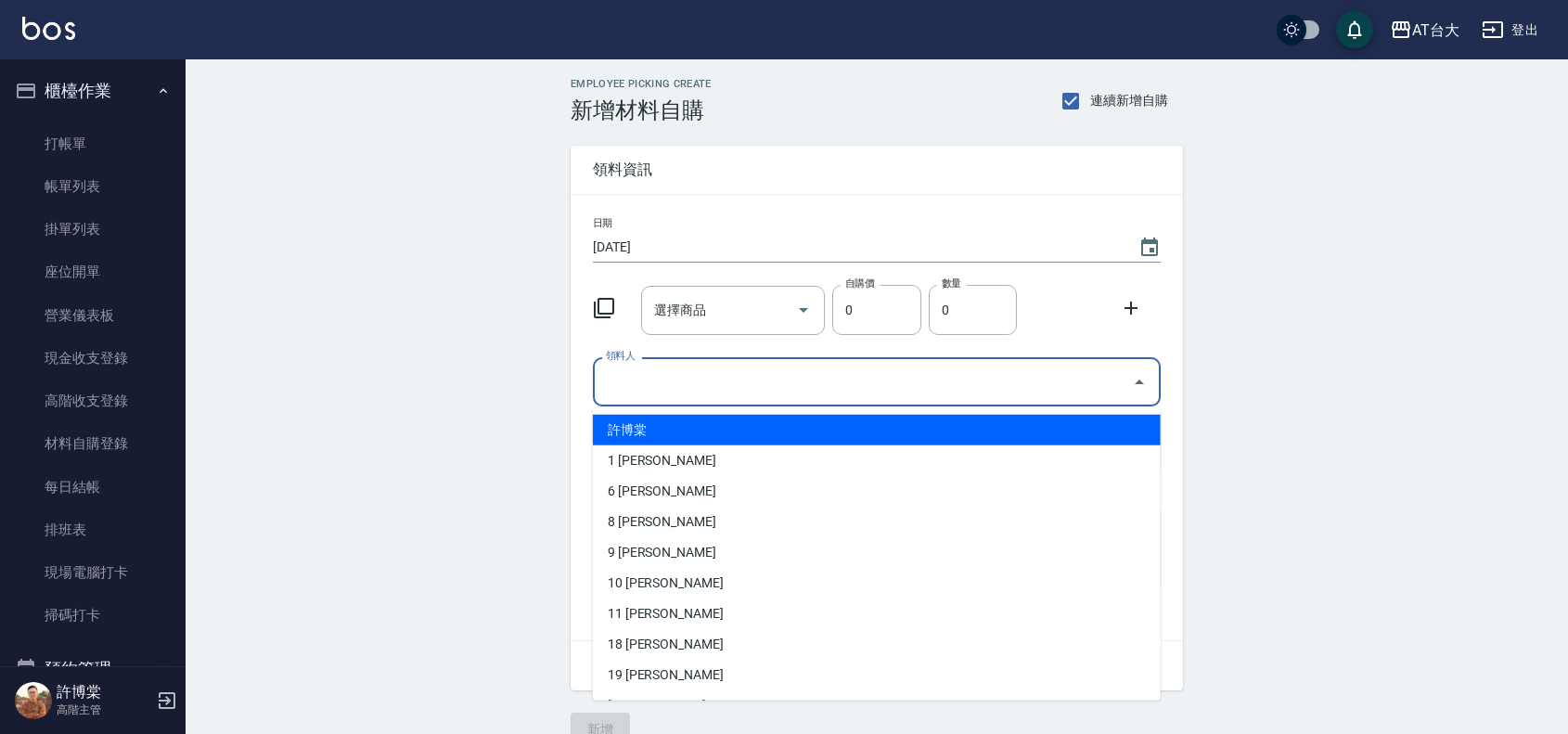
click at [710, 392] on input "領料人" at bounding box center [863, 381] width 524 height 33
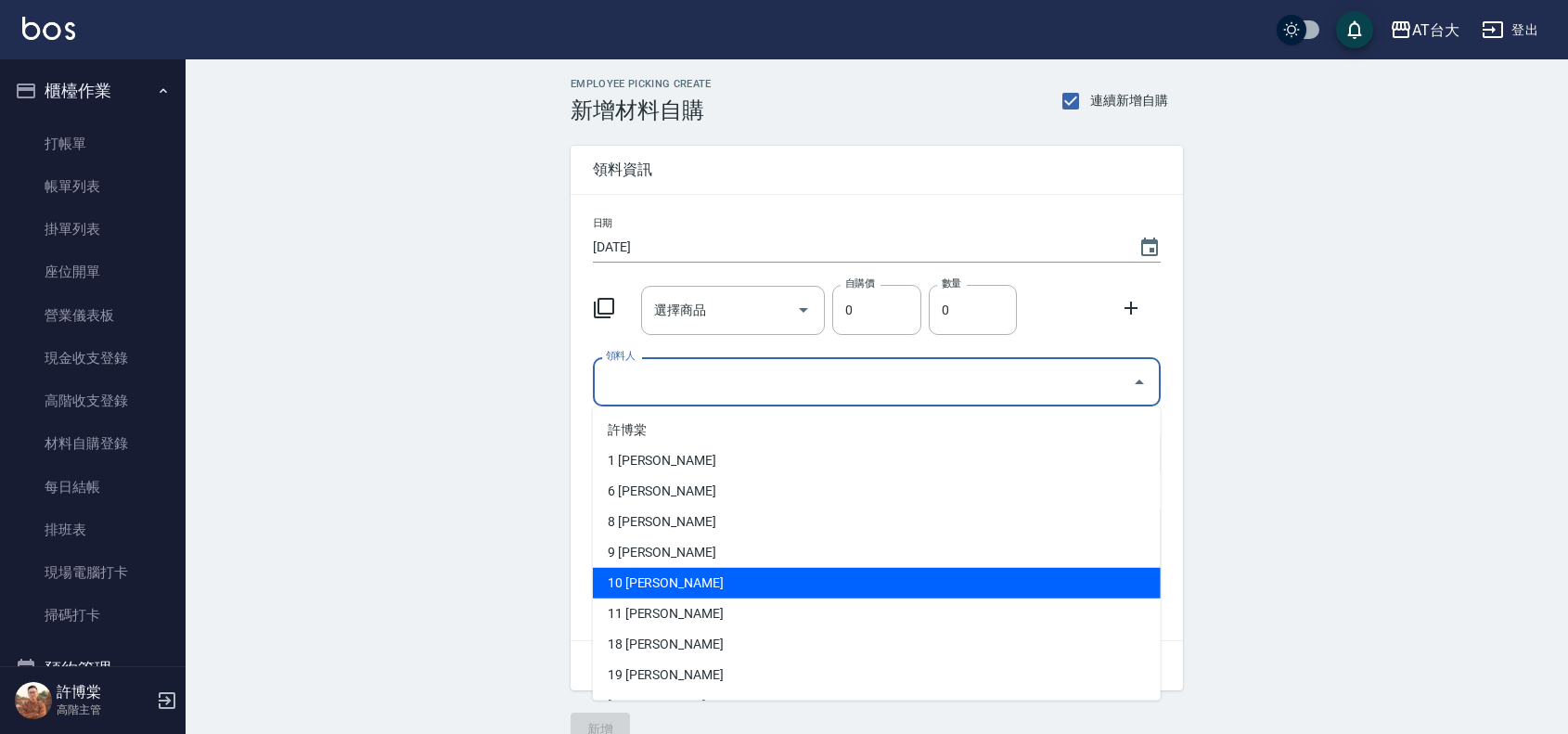
click at [721, 587] on li "10 吳幸珊" at bounding box center [877, 583] width 568 height 31
type input "[PERSON_NAME]"
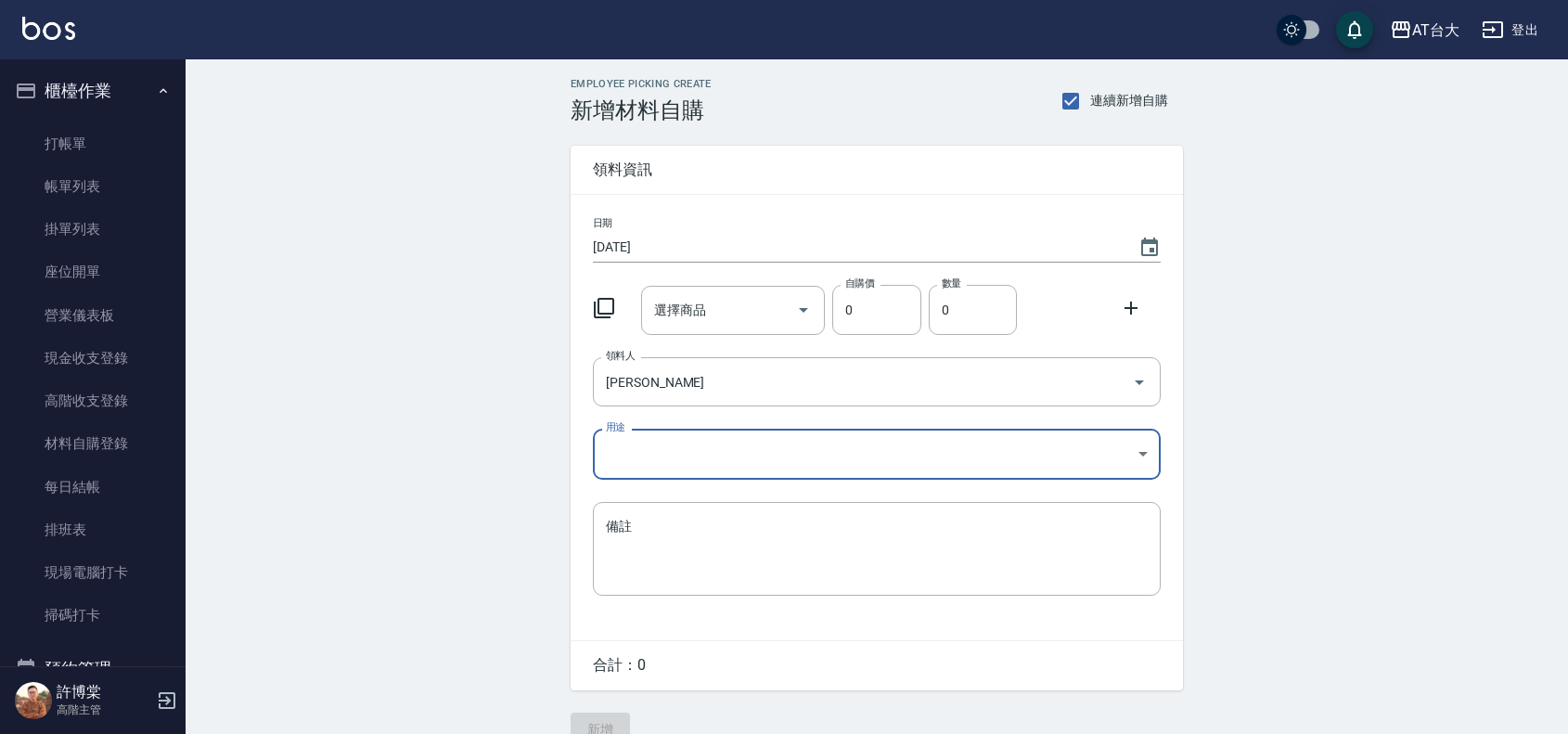
click at [646, 423] on div "日期 2025/09/26 選擇商品 選擇商品 自購價 0 自購價 數量 0 數量 領料人 吳幸珊 領料人 用途 ​ 用途 備註 x 備註" at bounding box center [877, 417] width 612 height 445
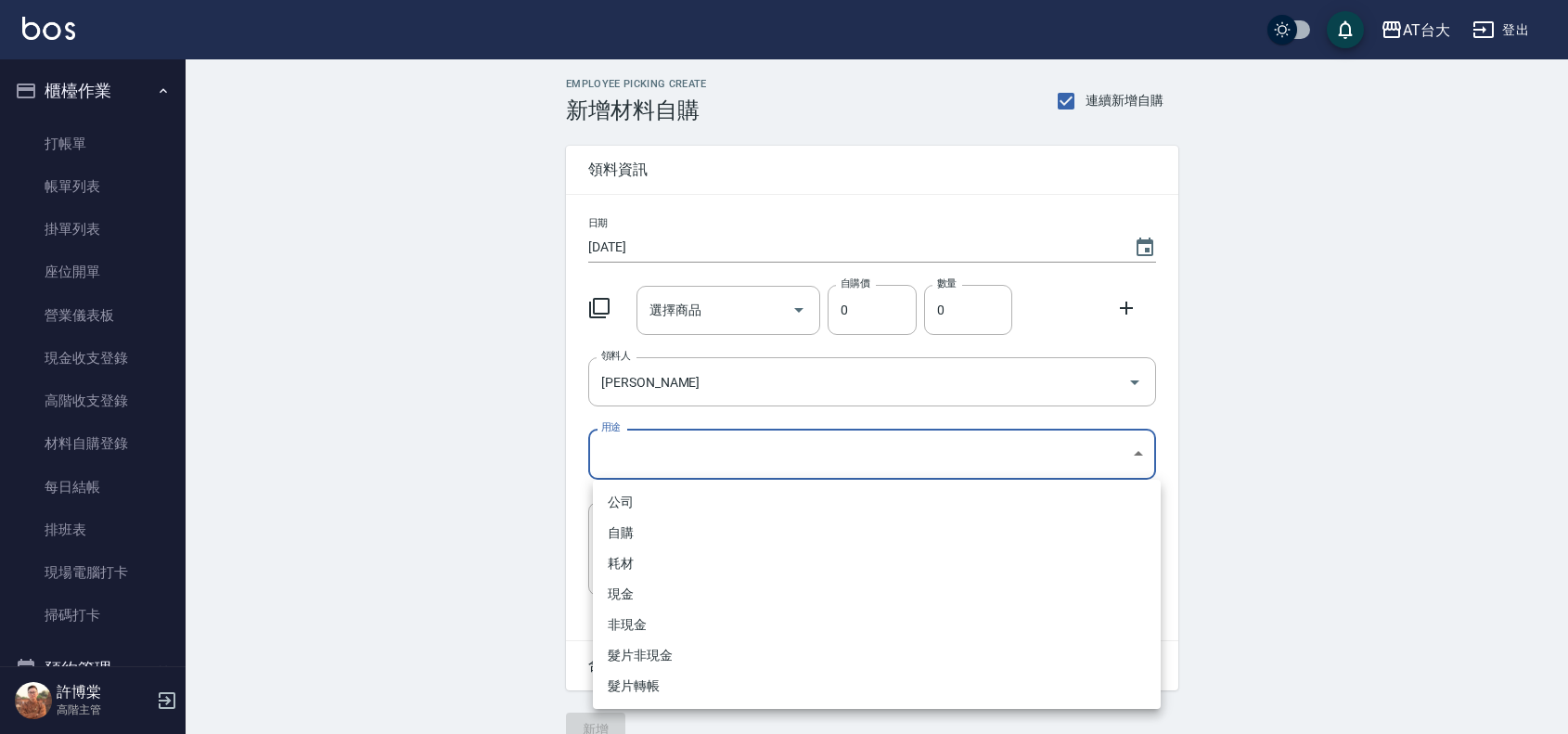
click at [645, 434] on body "AT台大 登出 櫃檯作業 打帳單 帳單列表 掛單列表 座位開單 營業儀表板 現金收支登錄 高階收支登錄 材料自購登錄 每日結帳 排班表 現場電腦打卡 掃碼打卡…" at bounding box center [784, 382] width 1568 height 765
click at [645, 526] on li "自購" at bounding box center [877, 533] width 568 height 31
type input "自購"
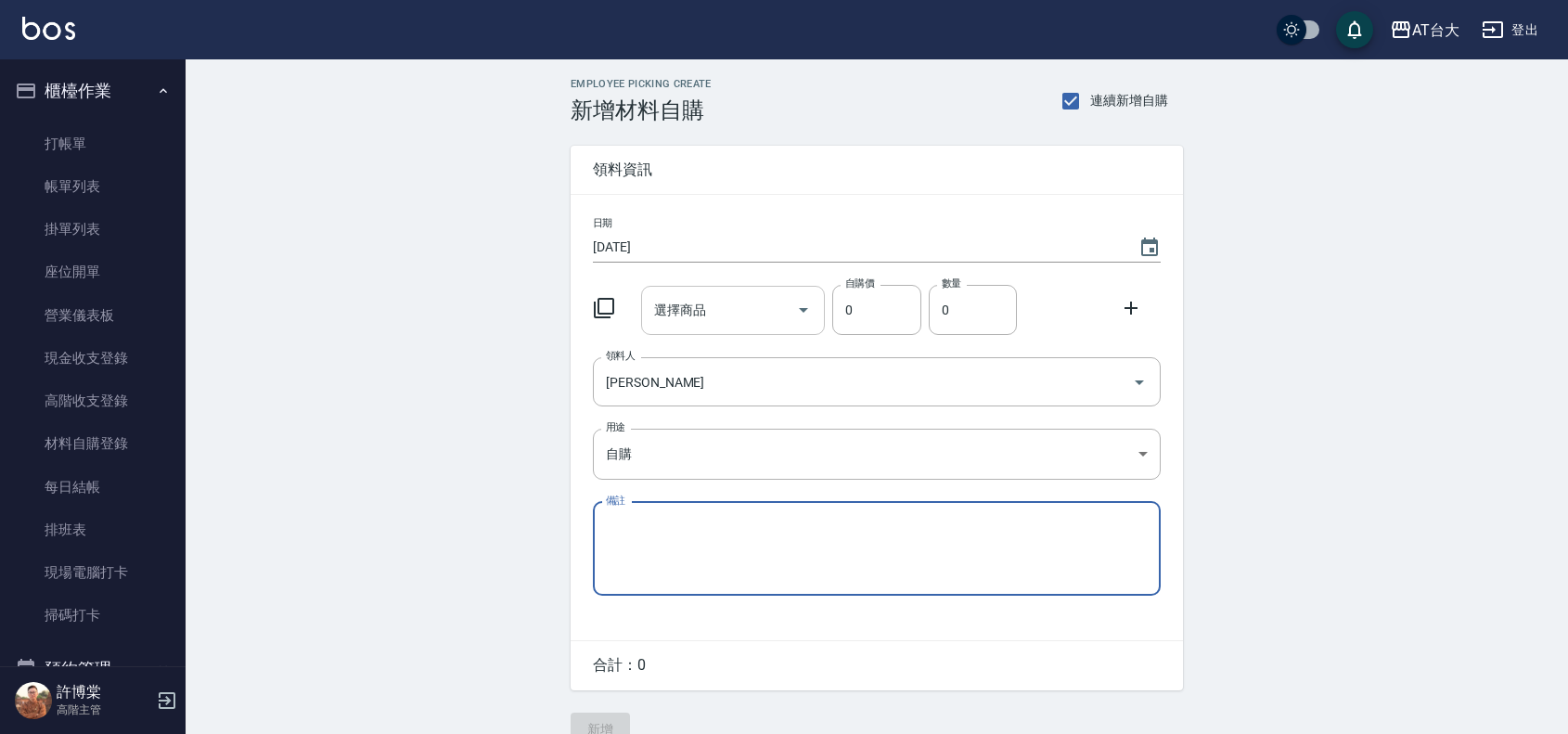
click at [715, 312] on input "選擇商品" at bounding box center [719, 310] width 140 height 33
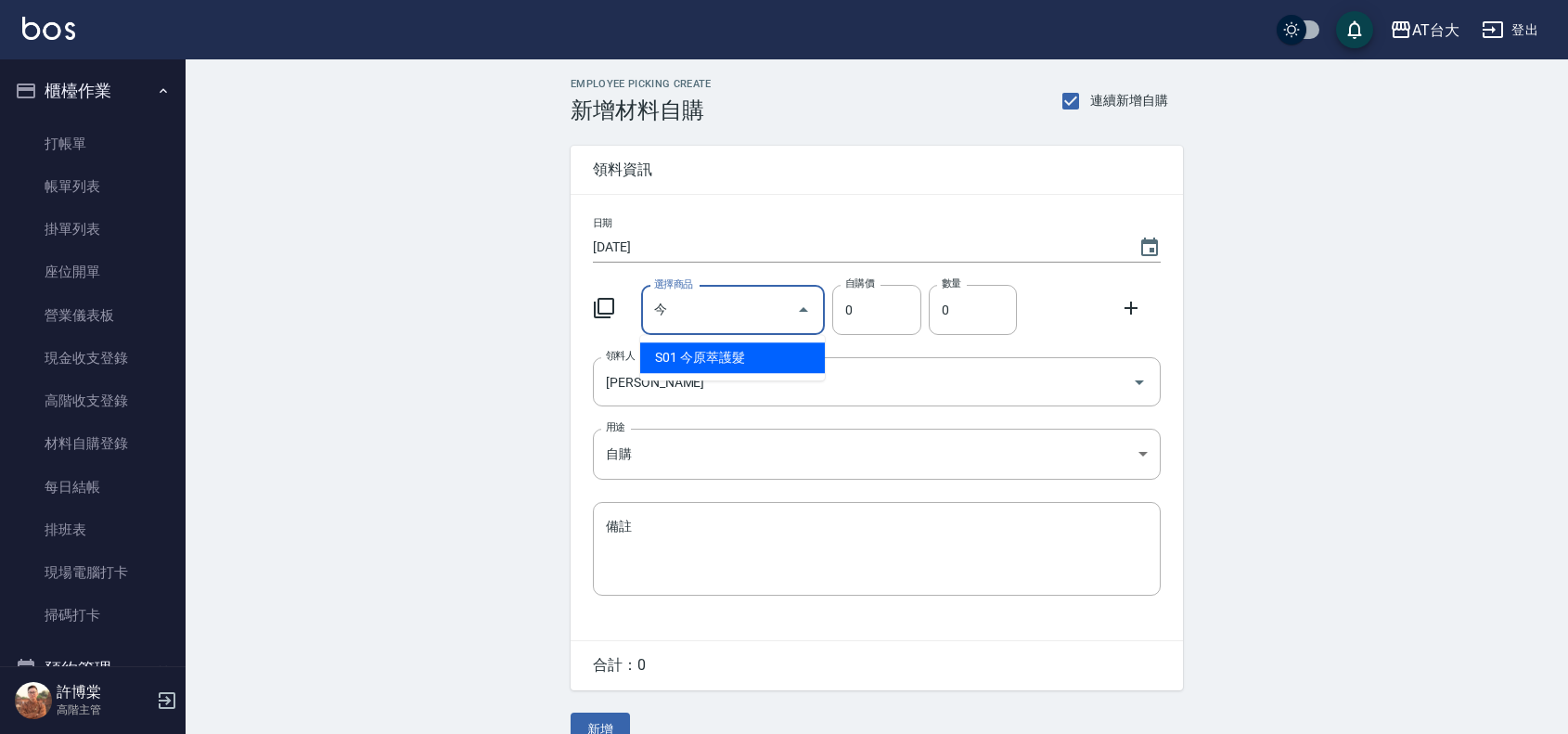
type input "今原萃護髮"
type input "900"
type input "1"
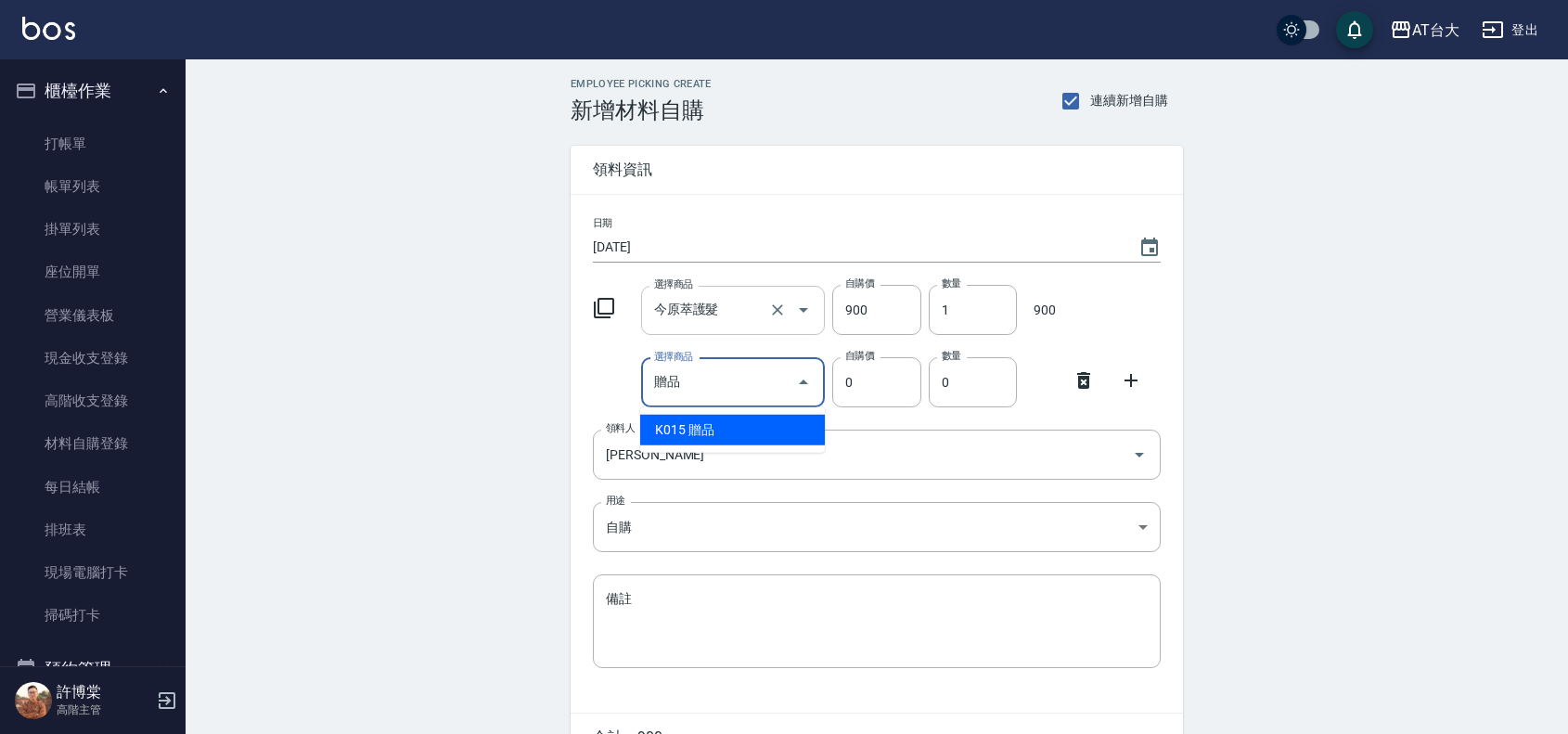
type input "贈品"
type input "100"
type input "1"
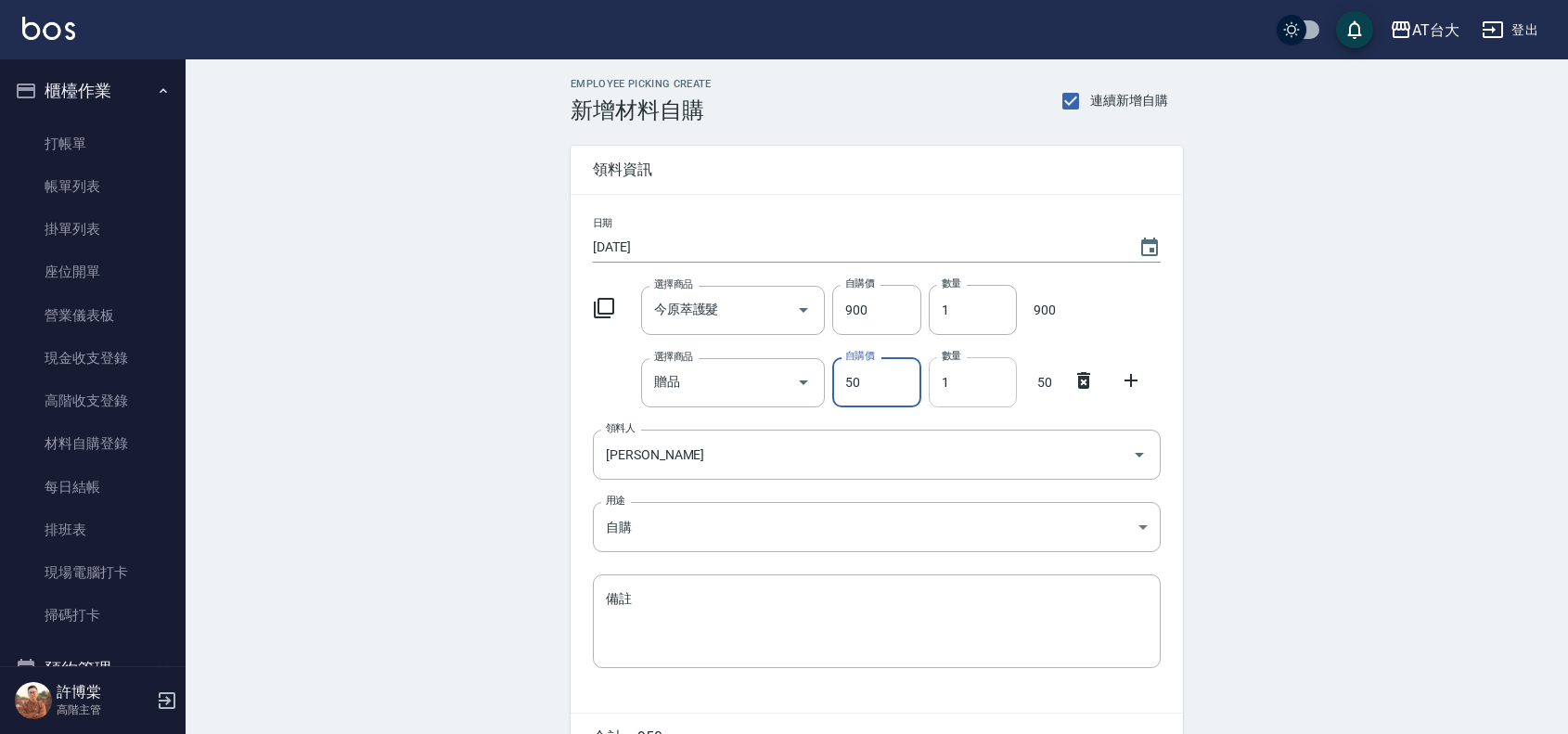
type input "50"
drag, startPoint x: 966, startPoint y: 375, endPoint x: 925, endPoint y: 385, distance: 42.2
click at [925, 385] on div "數量 1 數量" at bounding box center [969, 378] width 96 height 58
type input "5"
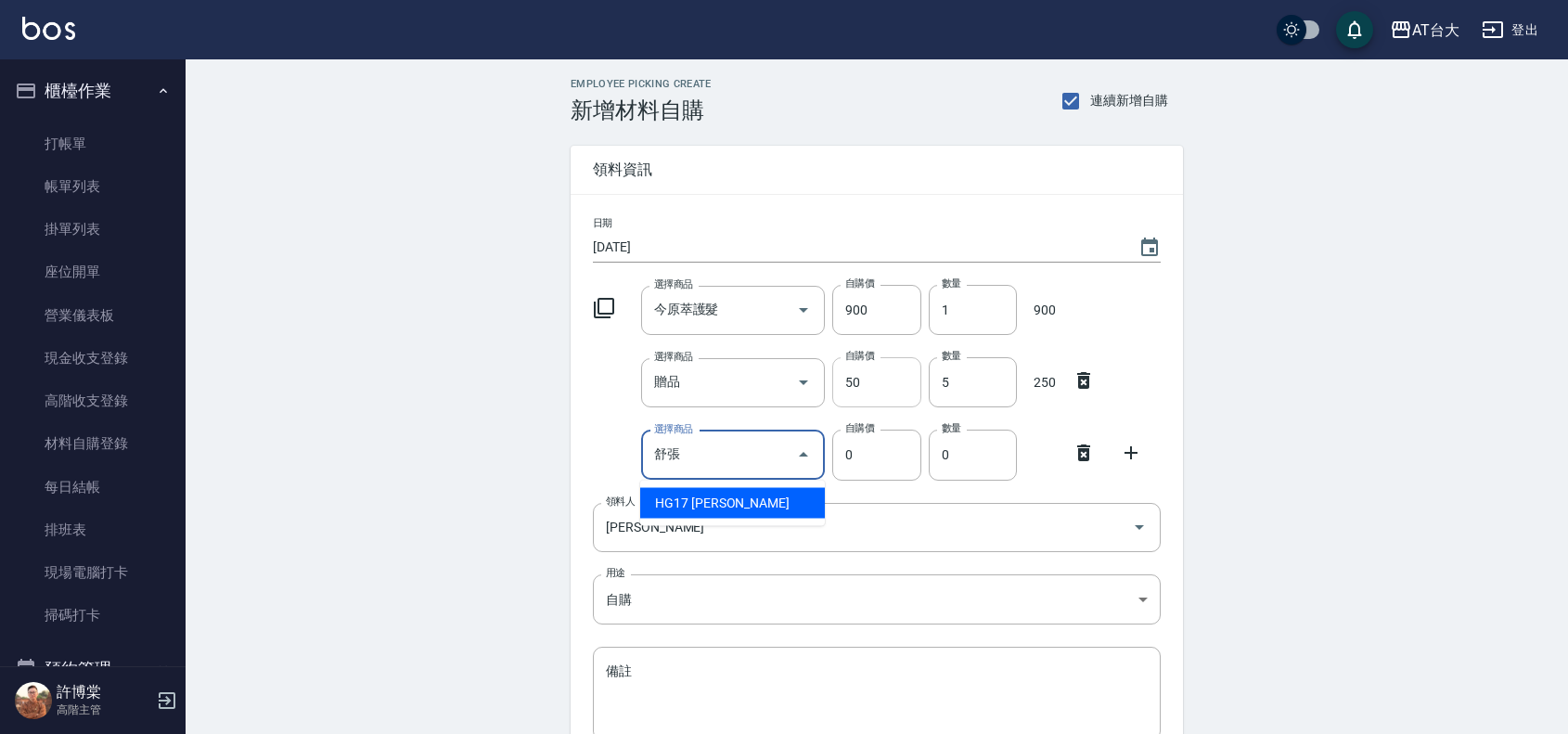
type input "舒張潔露"
type input "254"
type input "1"
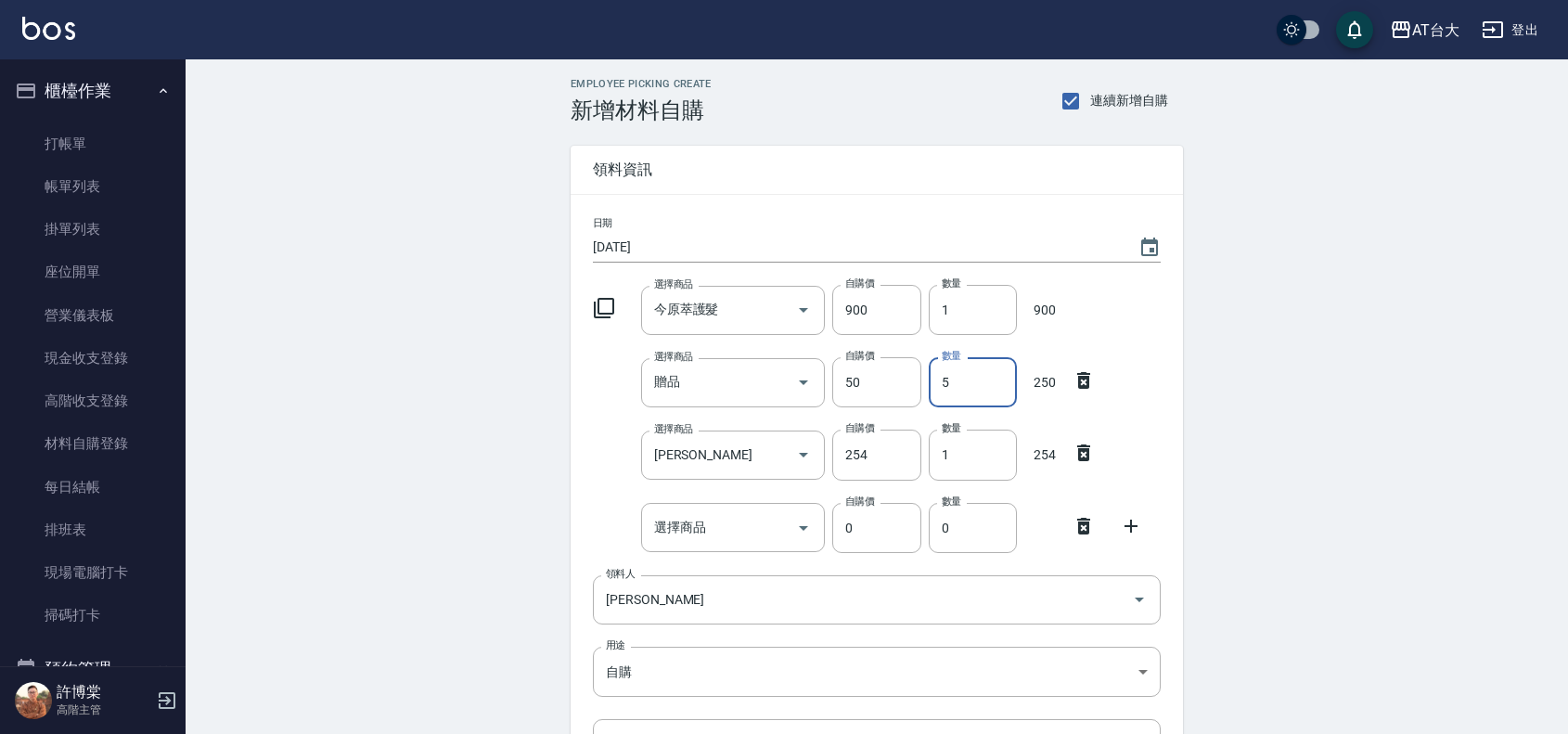
drag, startPoint x: 965, startPoint y: 377, endPoint x: 934, endPoint y: 396, distance: 36.4
click at [934, 396] on input "5" at bounding box center [973, 382] width 89 height 50
drag, startPoint x: 949, startPoint y: 385, endPoint x: 920, endPoint y: 387, distance: 29.1
click at [920, 387] on div "選擇商品 贈品 選擇商品 自購價 50 自購價 數量 0 數量" at bounding box center [873, 378] width 576 height 58
drag, startPoint x: 954, startPoint y: 368, endPoint x: 920, endPoint y: 380, distance: 36.1
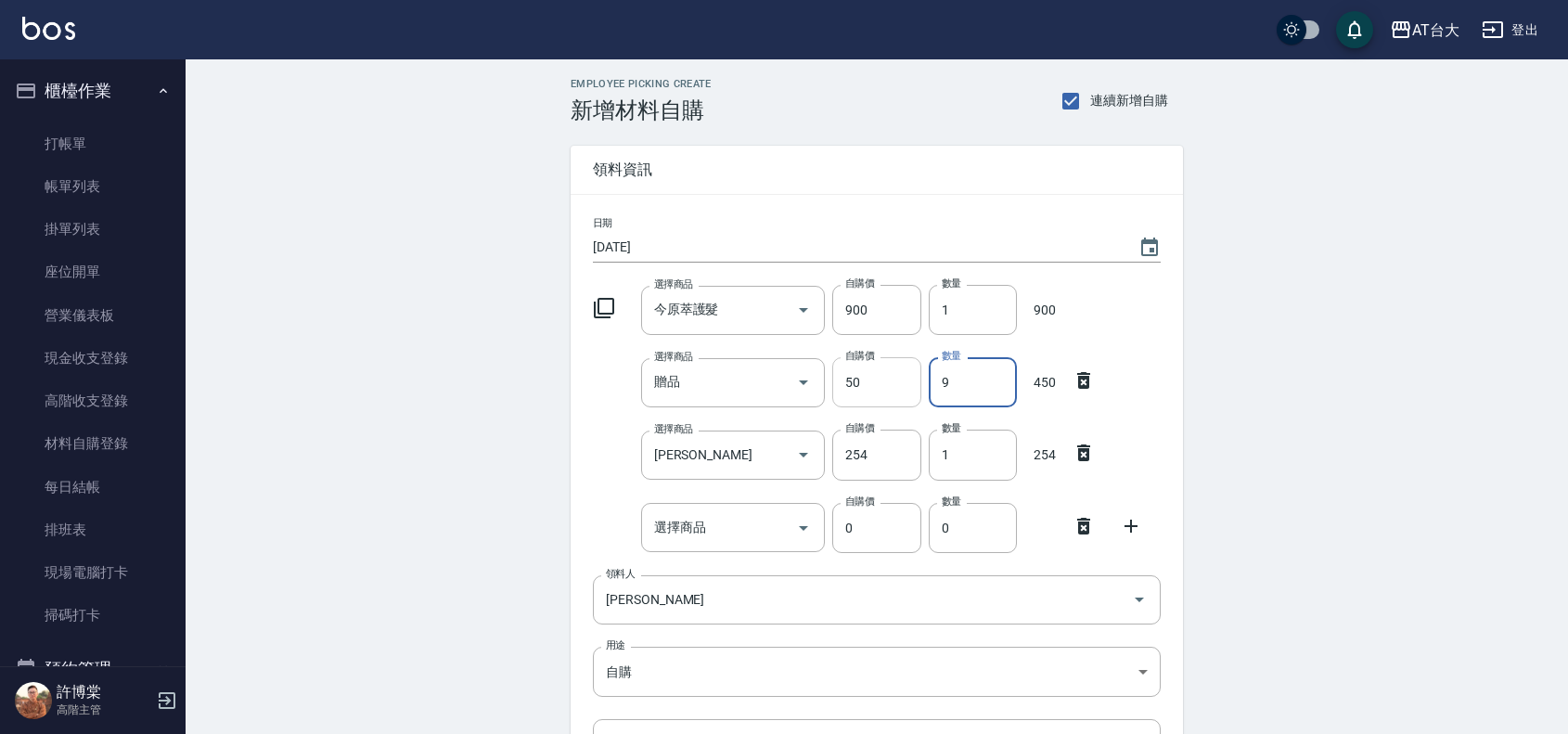
click at [920, 380] on div "選擇商品 贈品 選擇商品 自購價 50 自購價 數量 9 數量 450" at bounding box center [873, 378] width 576 height 58
type input "11"
click at [677, 527] on div "選擇商品 選擇商品" at bounding box center [733, 527] width 184 height 49
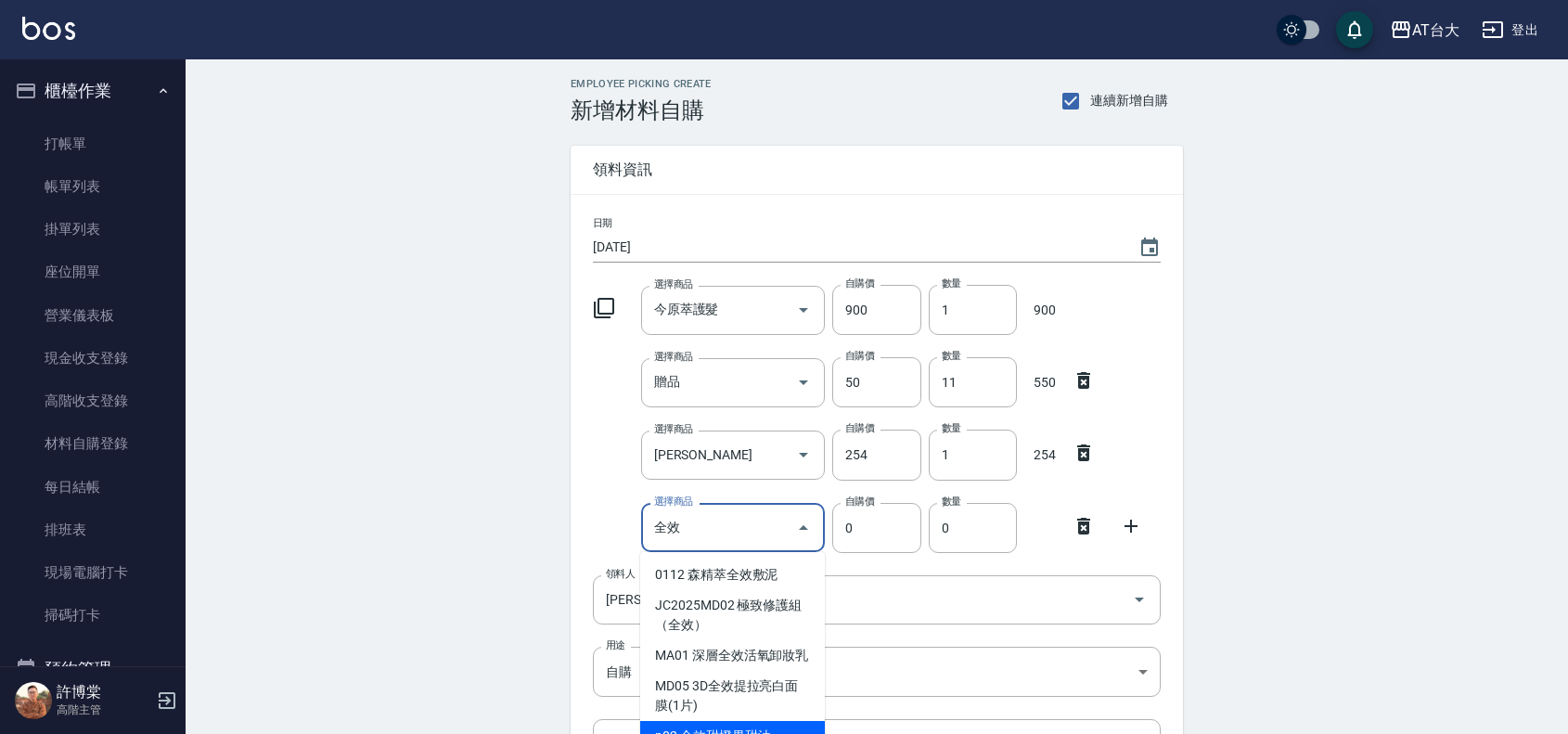
scroll to position [116, 0]
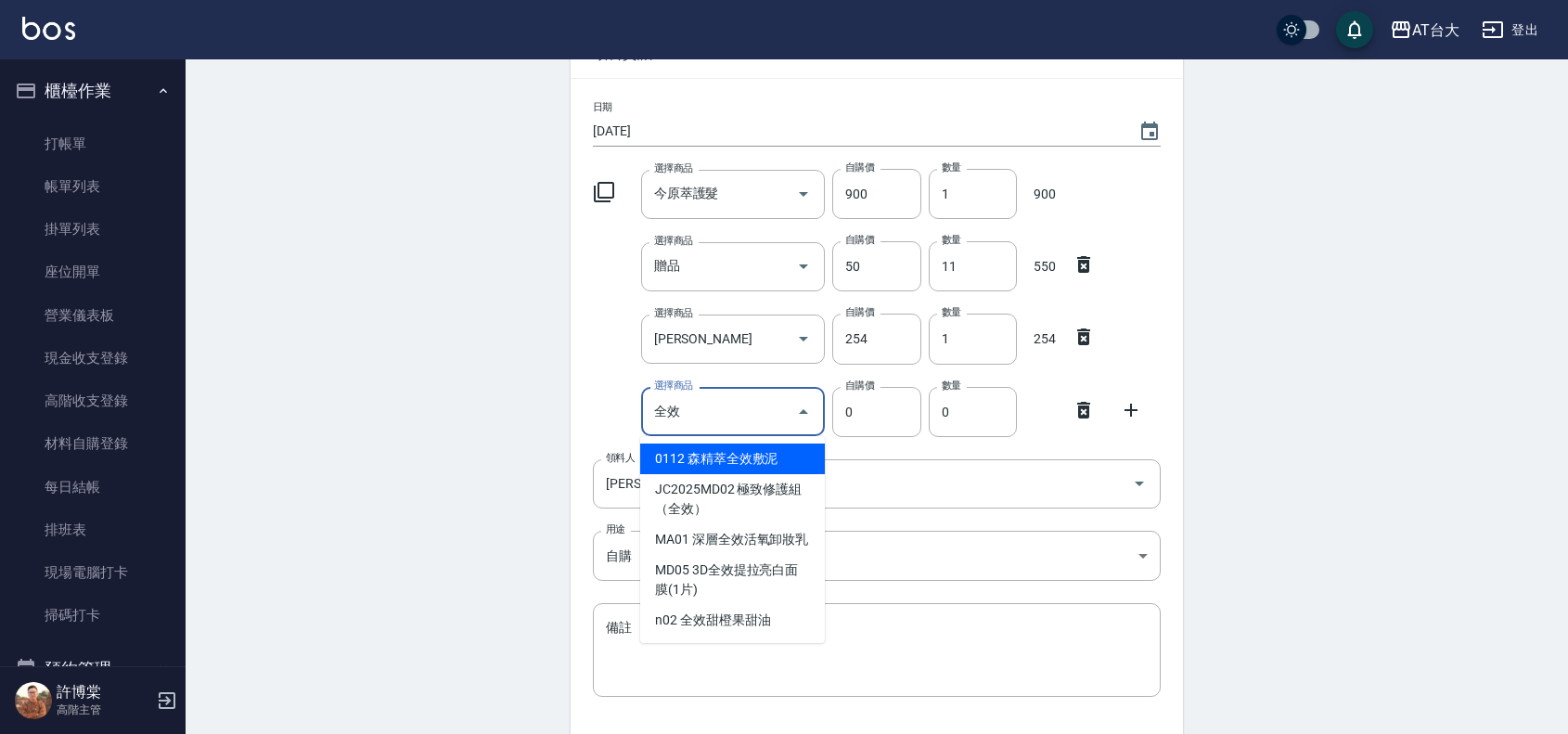
click at [794, 451] on li "0112 森精萃全效敷泥" at bounding box center [732, 458] width 184 height 31
type input "森精萃全效敷泥"
type input "560"
type input "1"
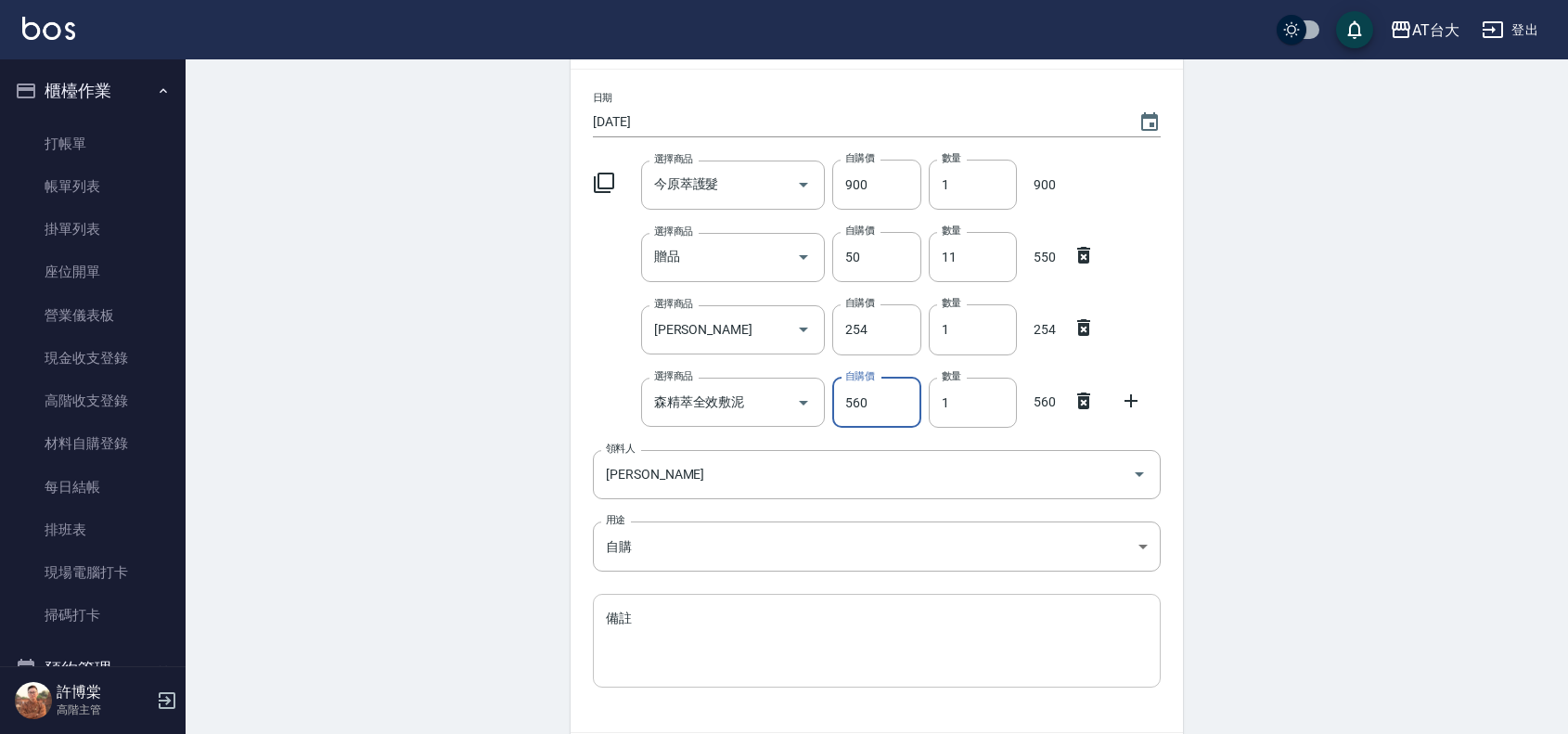
scroll to position [251, 0]
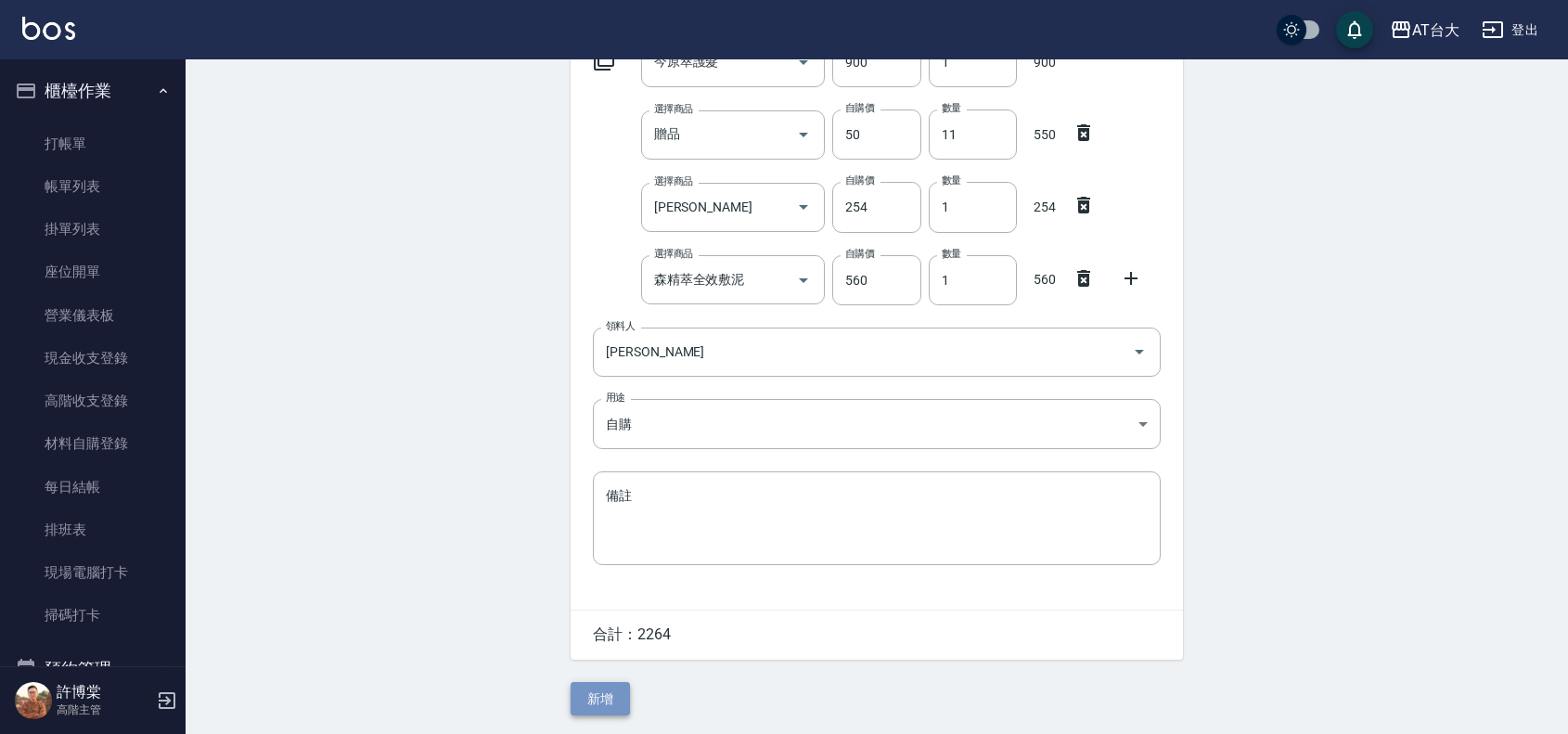
click at [614, 697] on button "新增" at bounding box center [601, 699] width 60 height 34
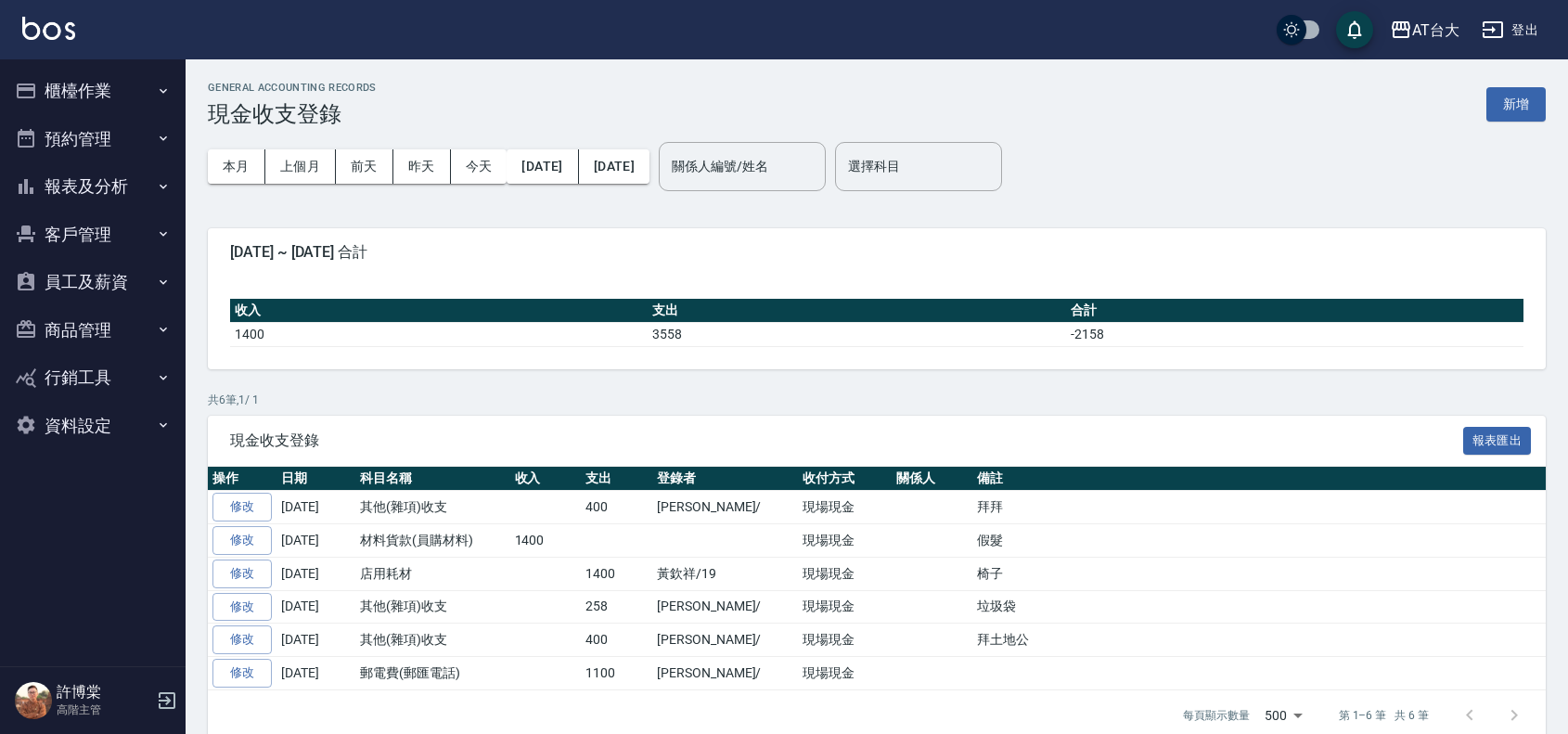
click at [75, 71] on button "櫃檯作業" at bounding box center [92, 91] width 170 height 48
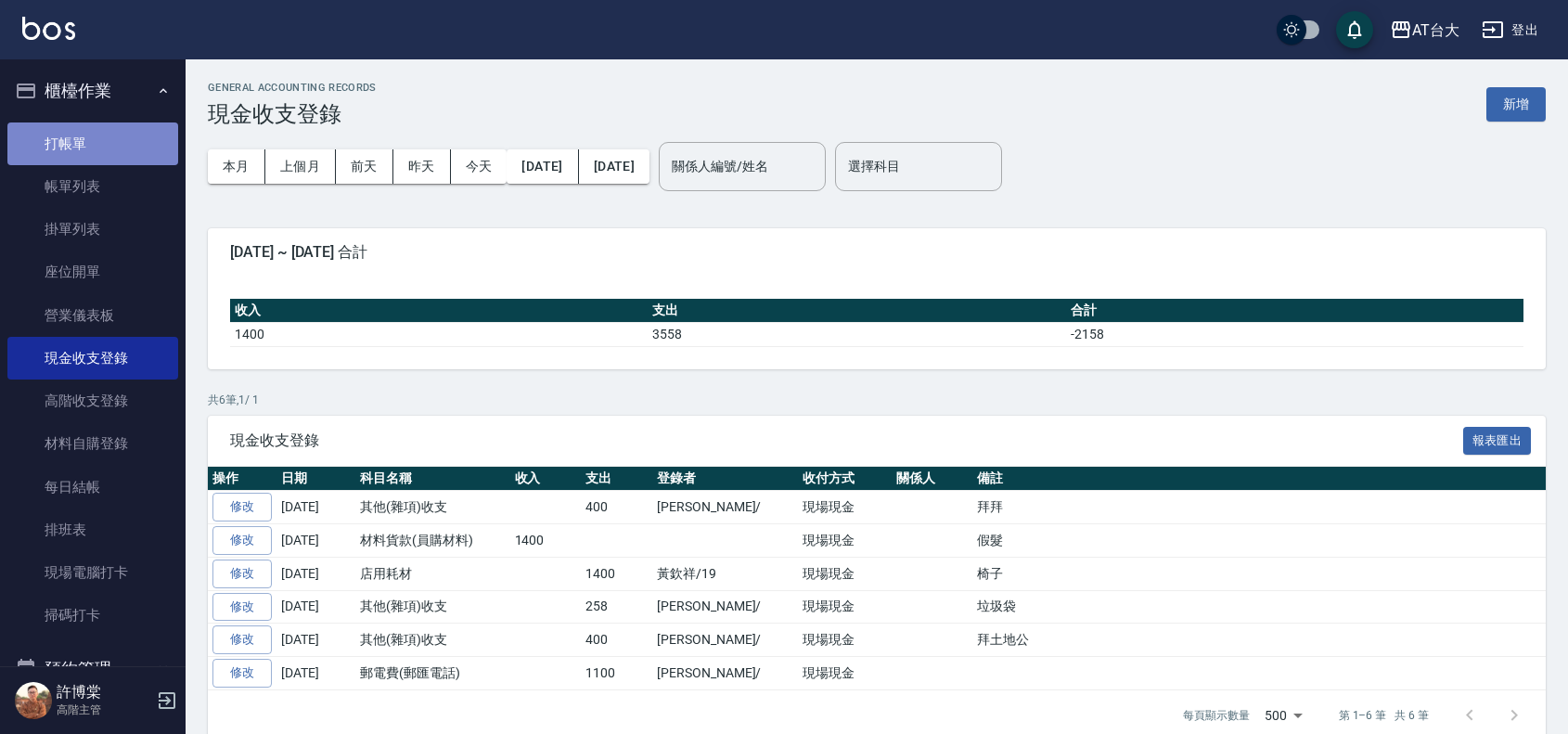
click at [98, 128] on link "打帳單" at bounding box center [92, 143] width 170 height 43
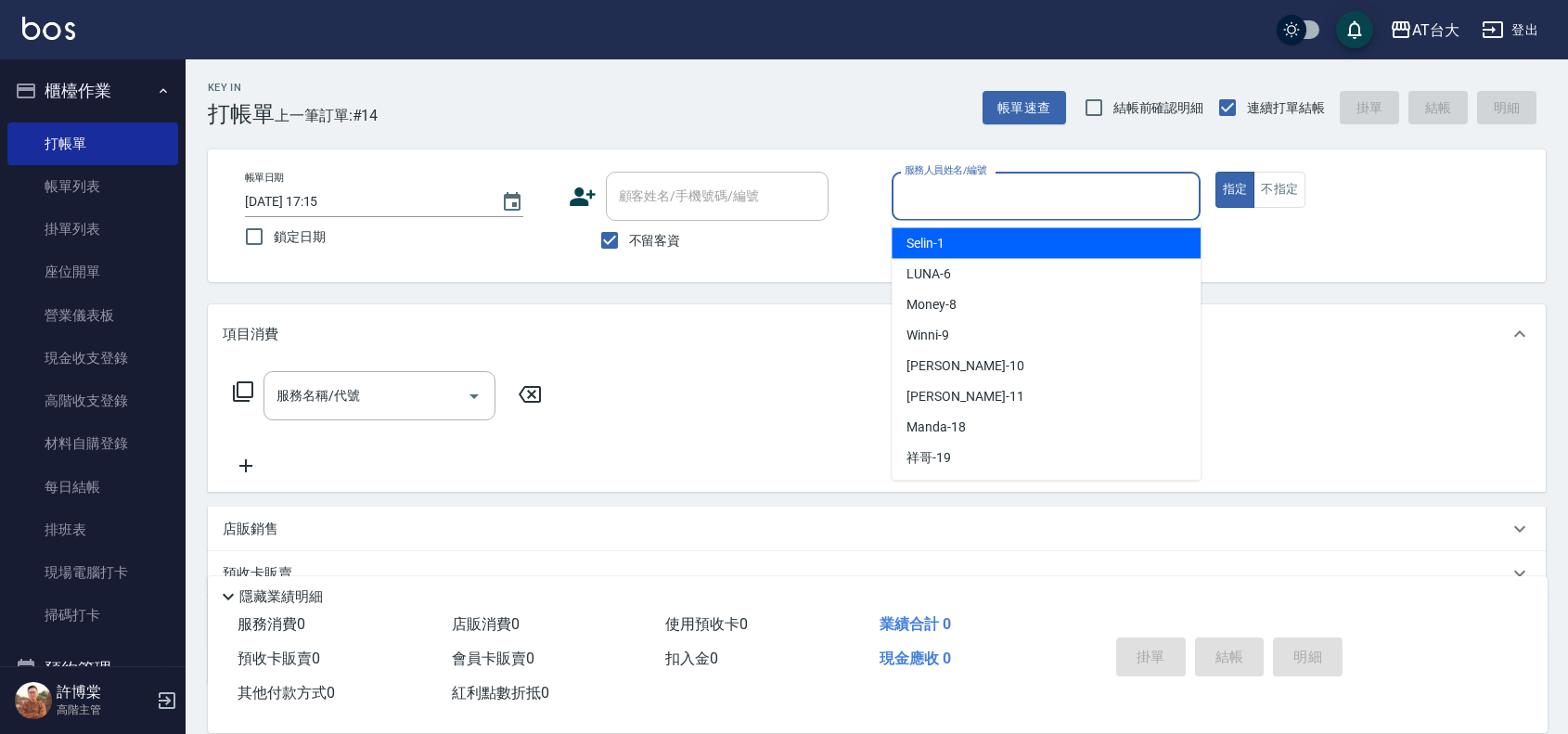
click at [1160, 195] on input "服務人員姓名/編號" at bounding box center [1046, 196] width 293 height 33
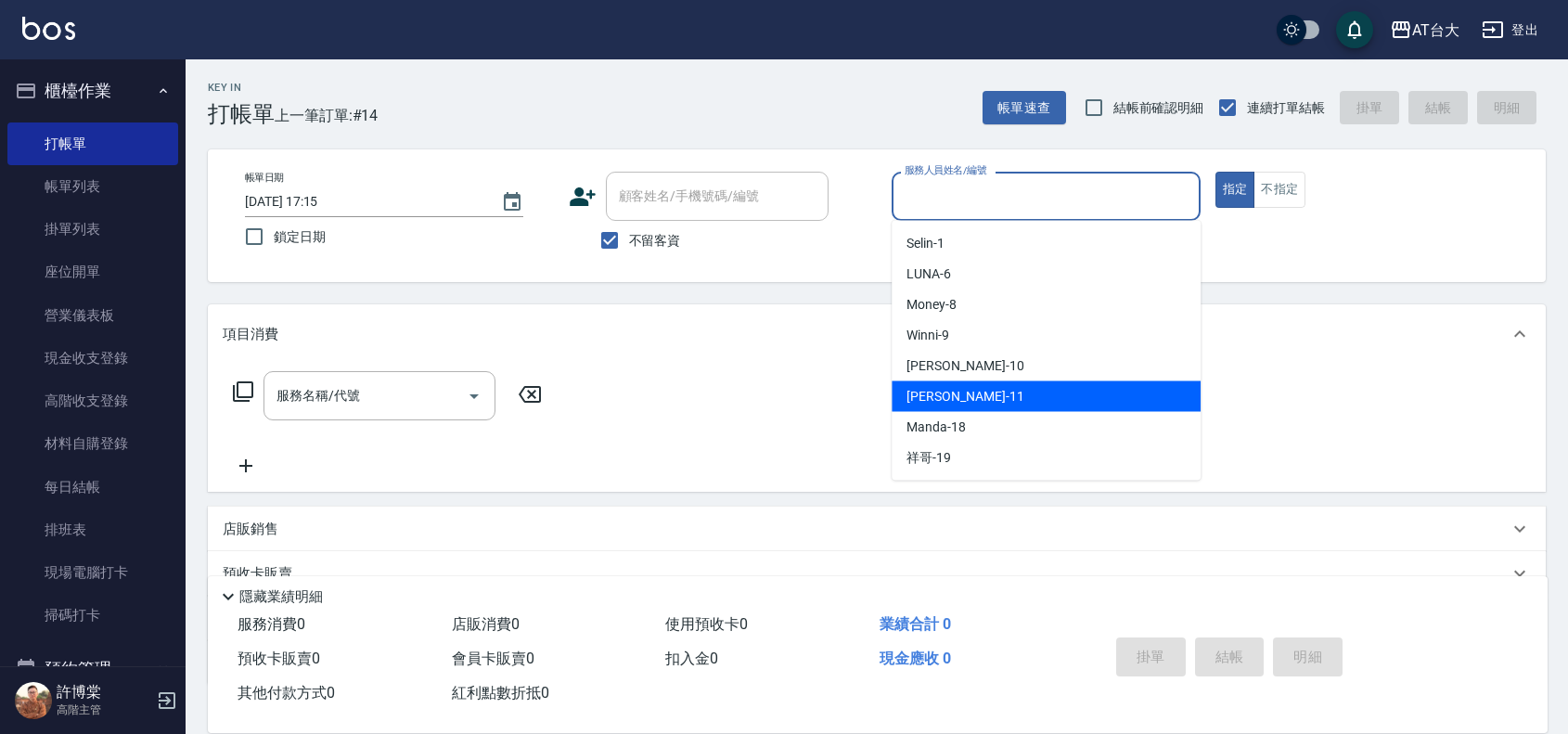
click at [1069, 390] on div "[PERSON_NAME] -11" at bounding box center [1046, 396] width 309 height 31
type input "[PERSON_NAME]-11"
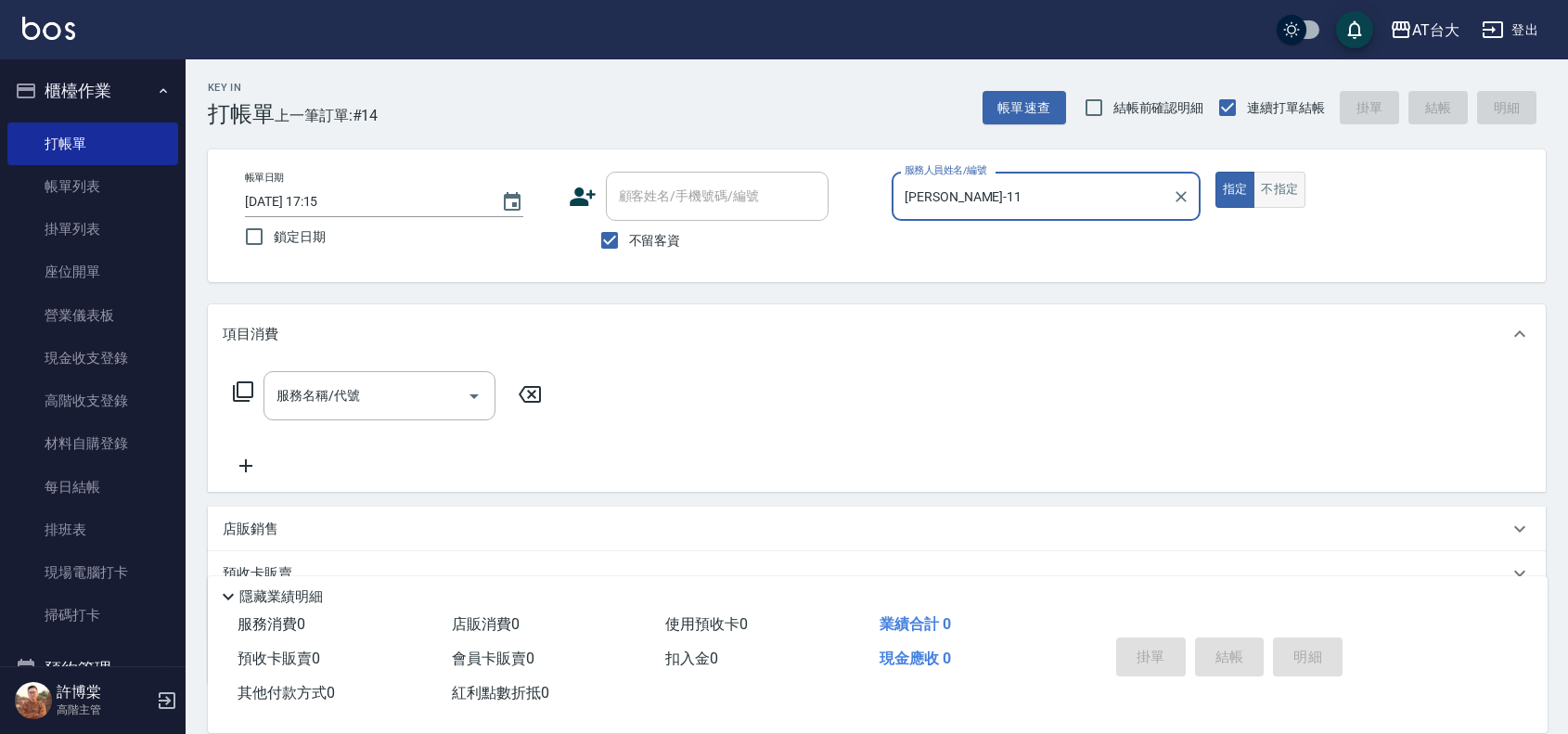
click at [1289, 195] on button "不指定" at bounding box center [1280, 189] width 52 height 36
click at [400, 400] on input "服務名稱/代號" at bounding box center [365, 395] width 187 height 33
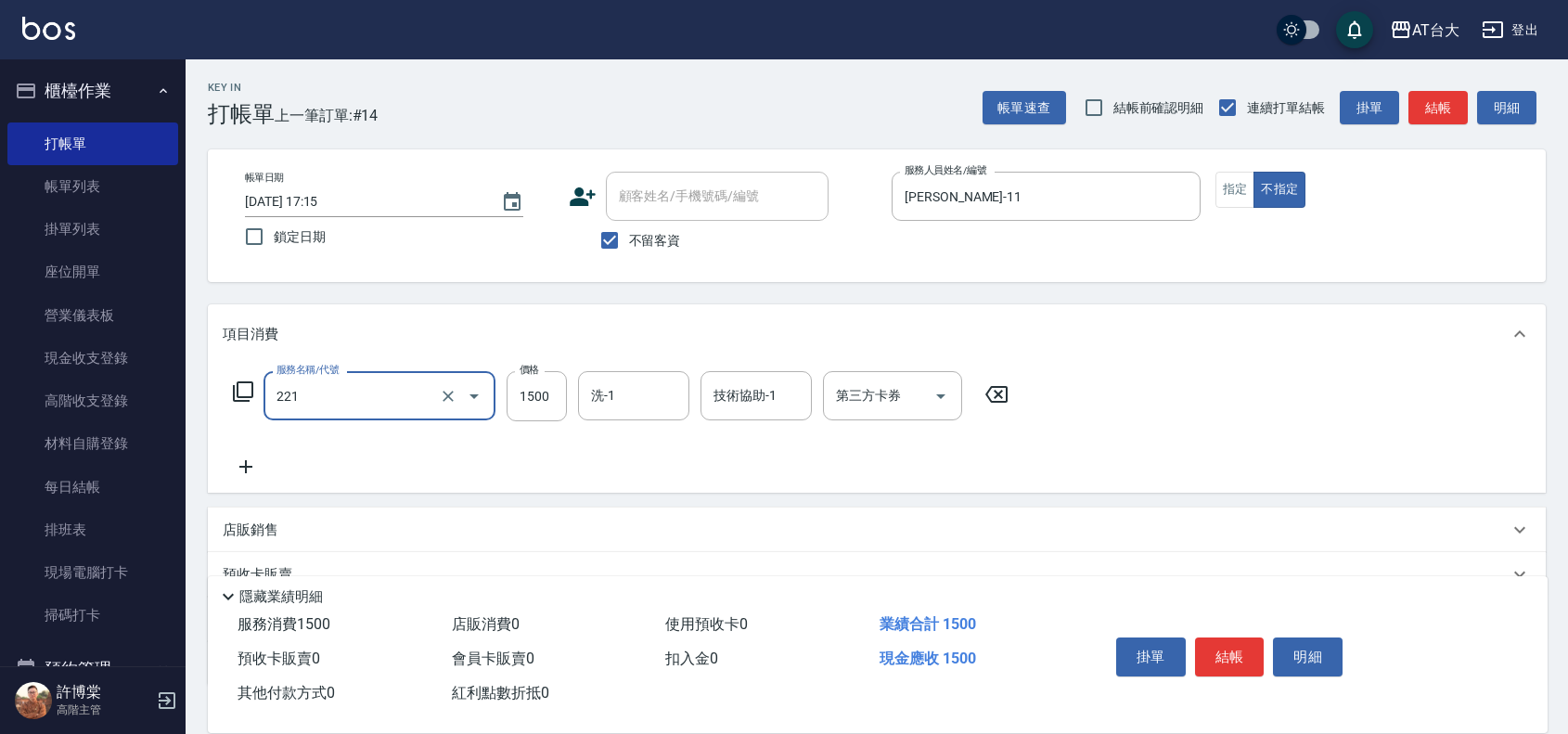
type input "燙髮自備 1500 以 下(221)"
type input "2199"
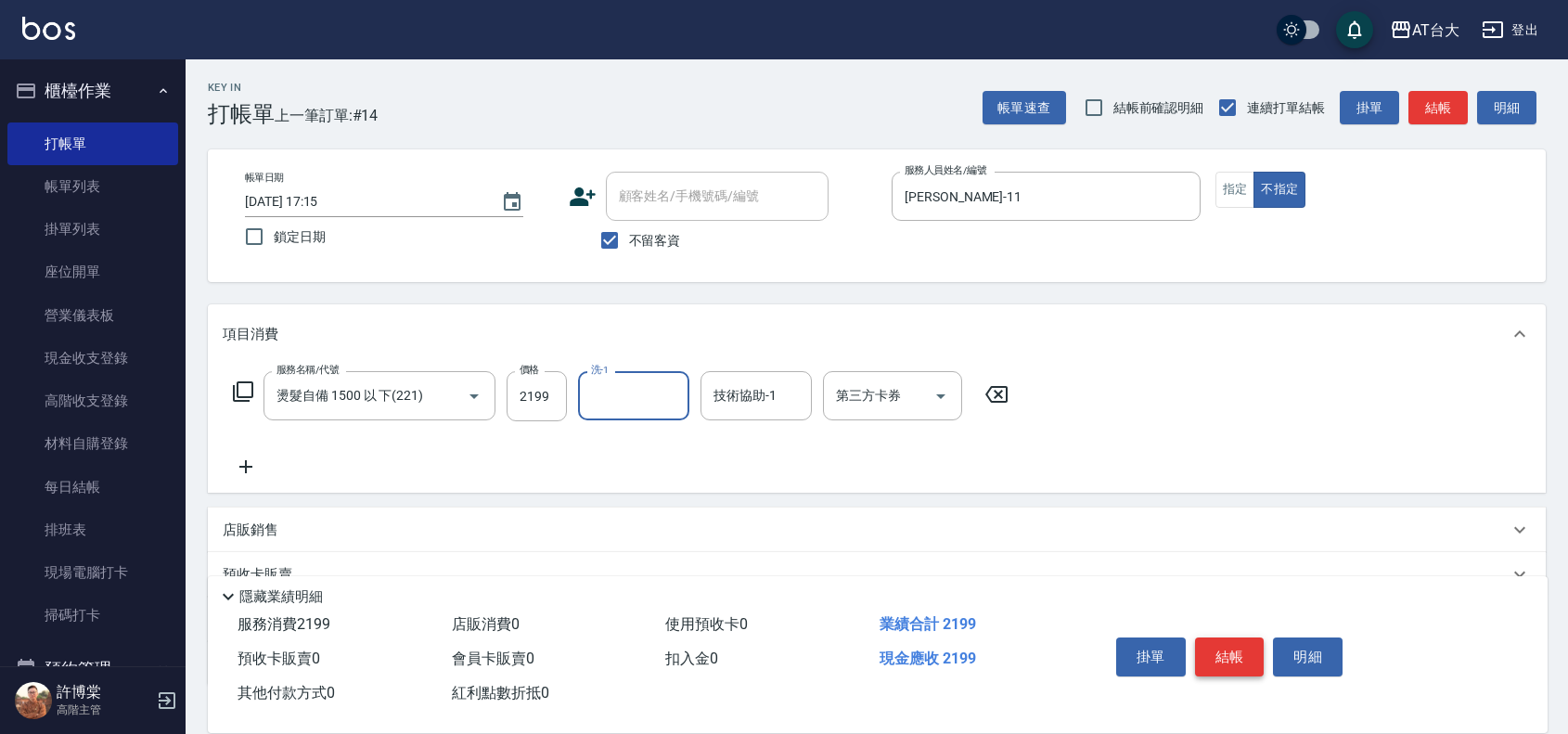
click at [1228, 652] on button "結帳" at bounding box center [1230, 657] width 70 height 39
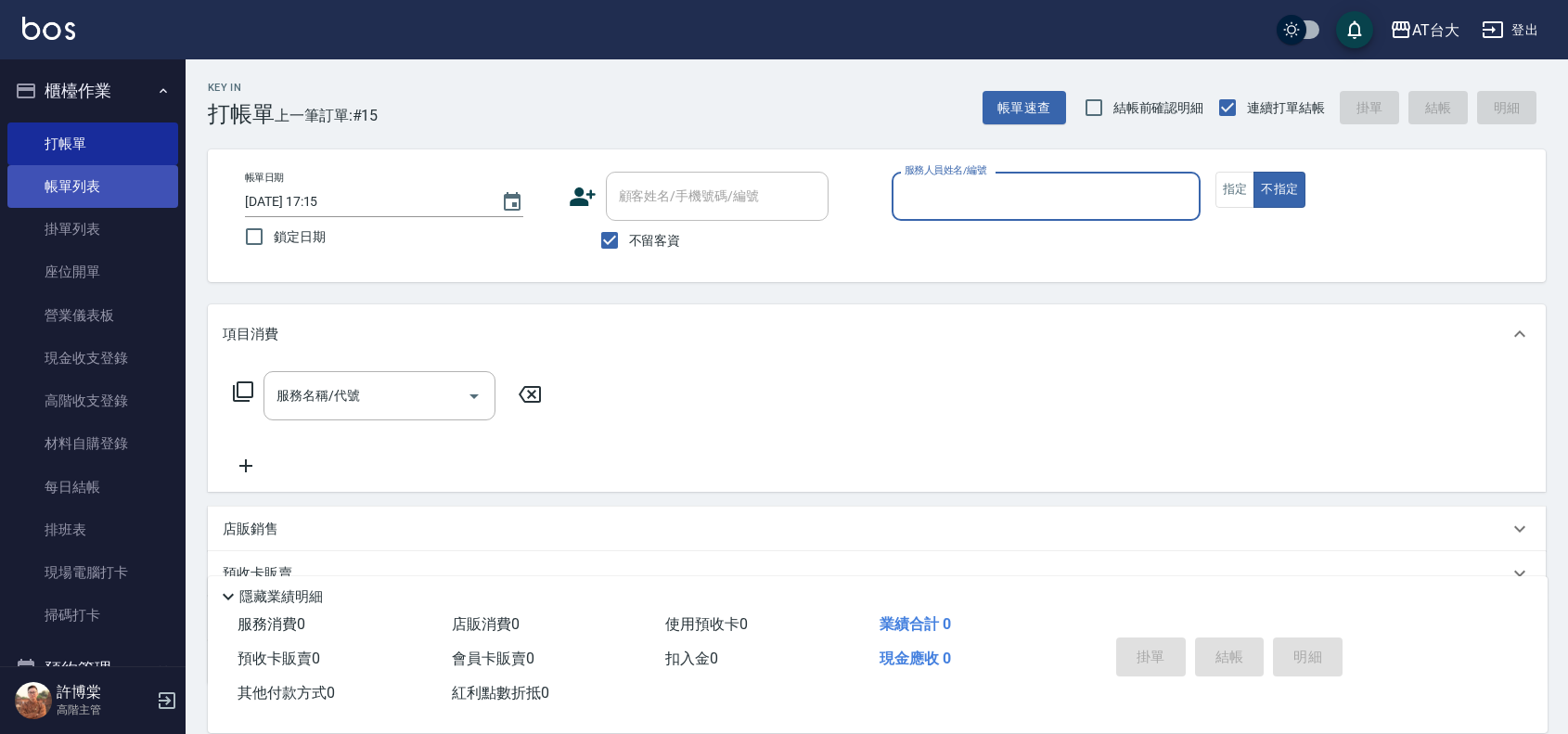
click at [130, 186] on link "帳單列表" at bounding box center [92, 186] width 170 height 43
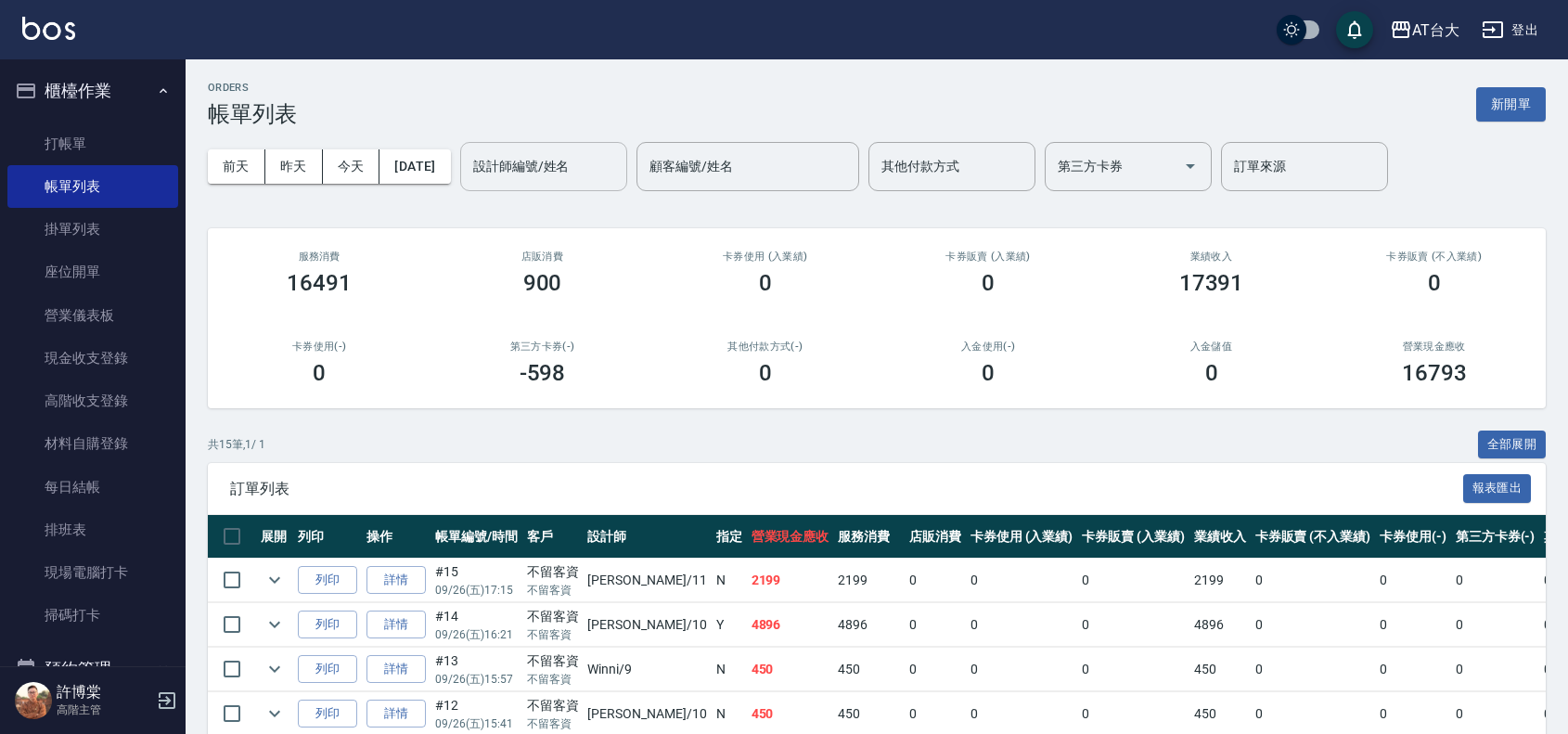
click at [552, 181] on input "設計師編號/姓名" at bounding box center [543, 166] width 150 height 33
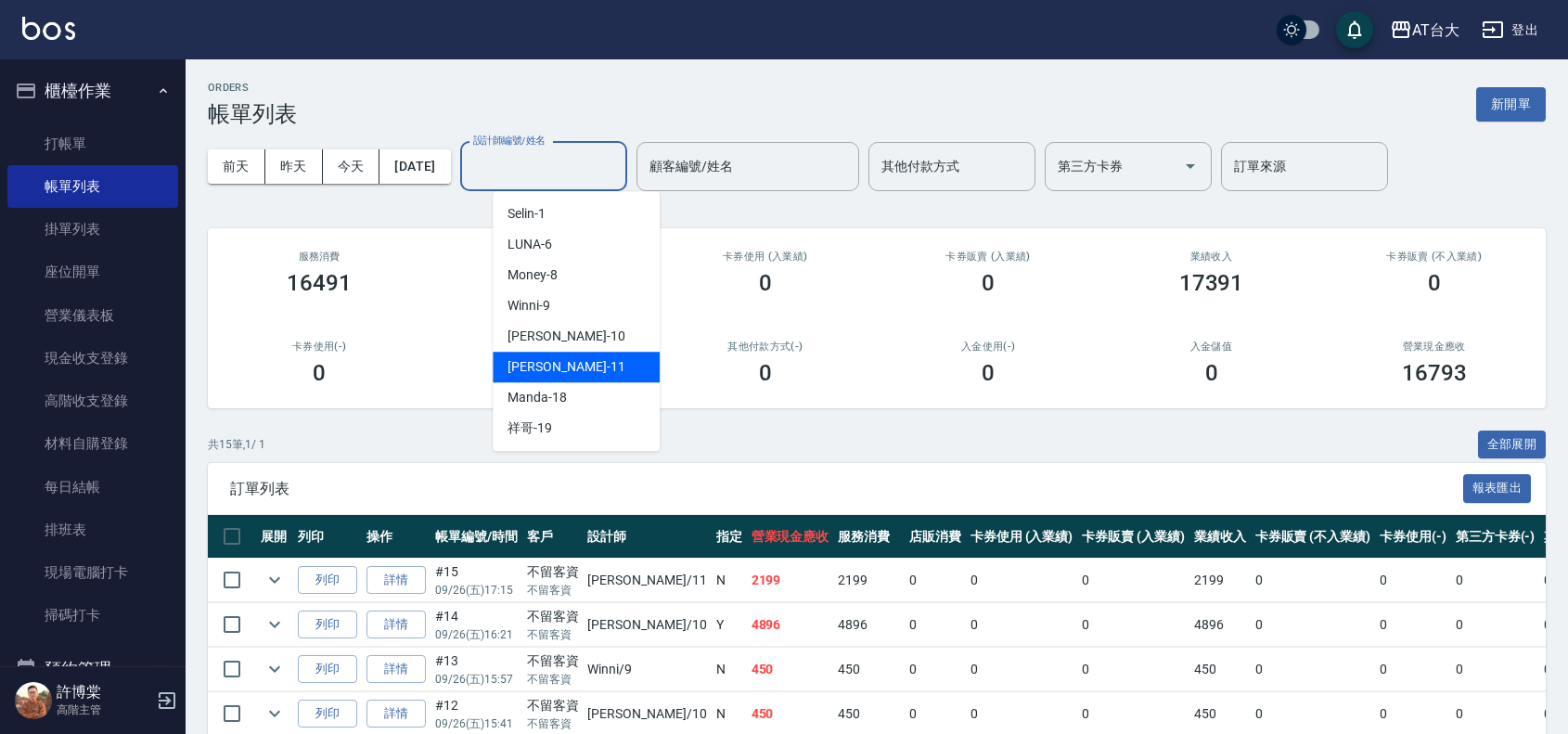
click at [582, 357] on div "[PERSON_NAME] -11" at bounding box center [576, 366] width 167 height 31
type input "[PERSON_NAME]-11"
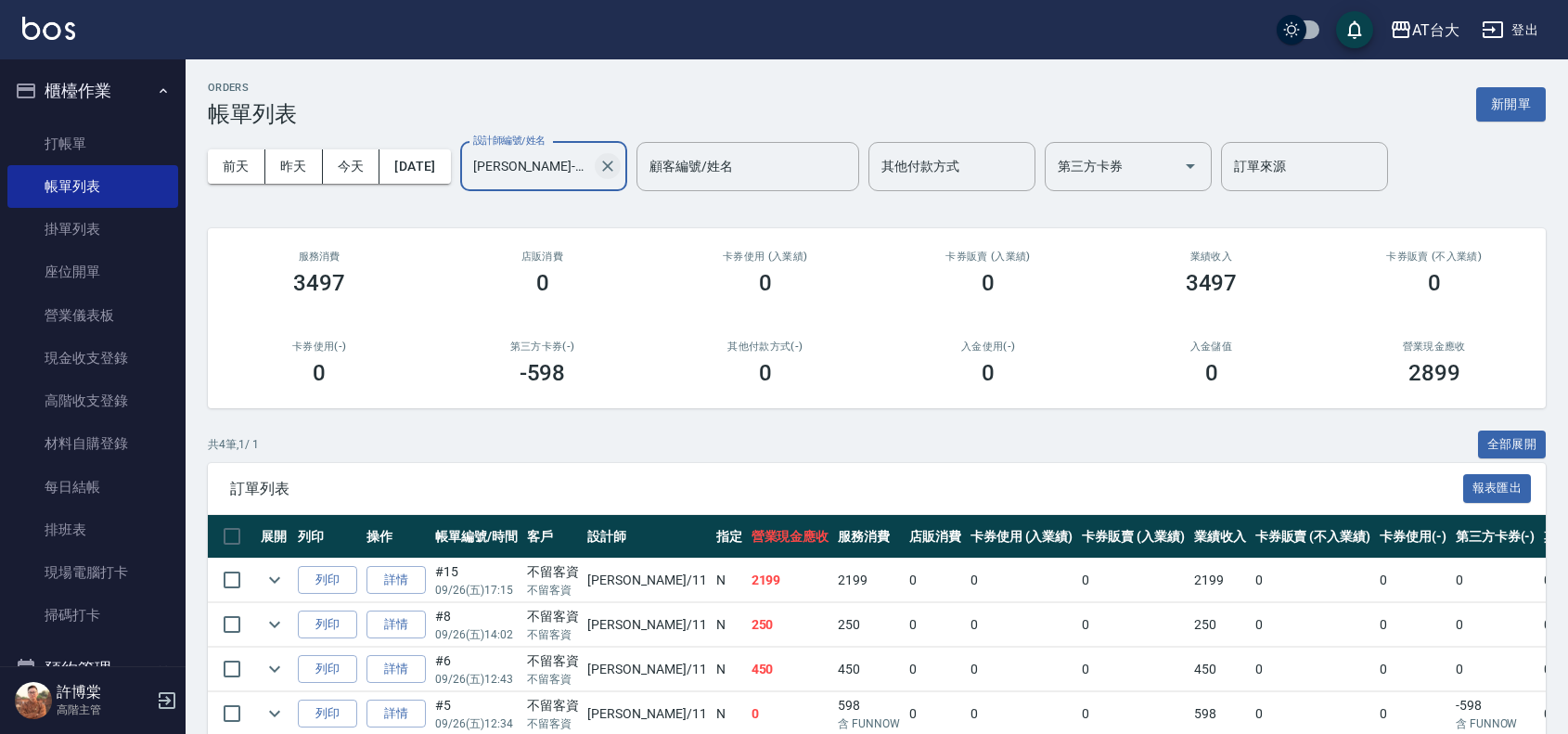
click at [613, 165] on icon "Clear" at bounding box center [607, 166] width 11 height 11
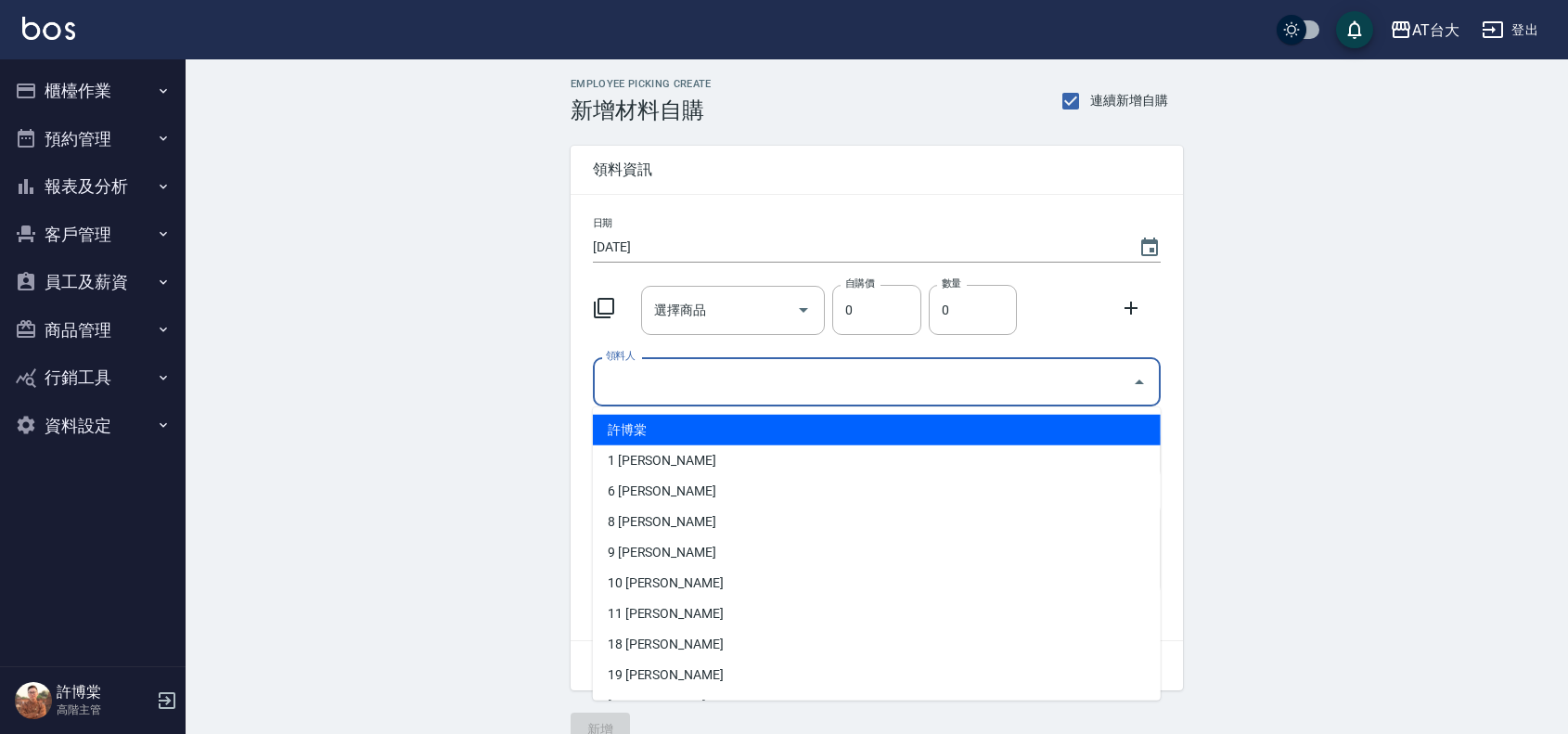
click at [724, 382] on input "領料人" at bounding box center [863, 381] width 524 height 33
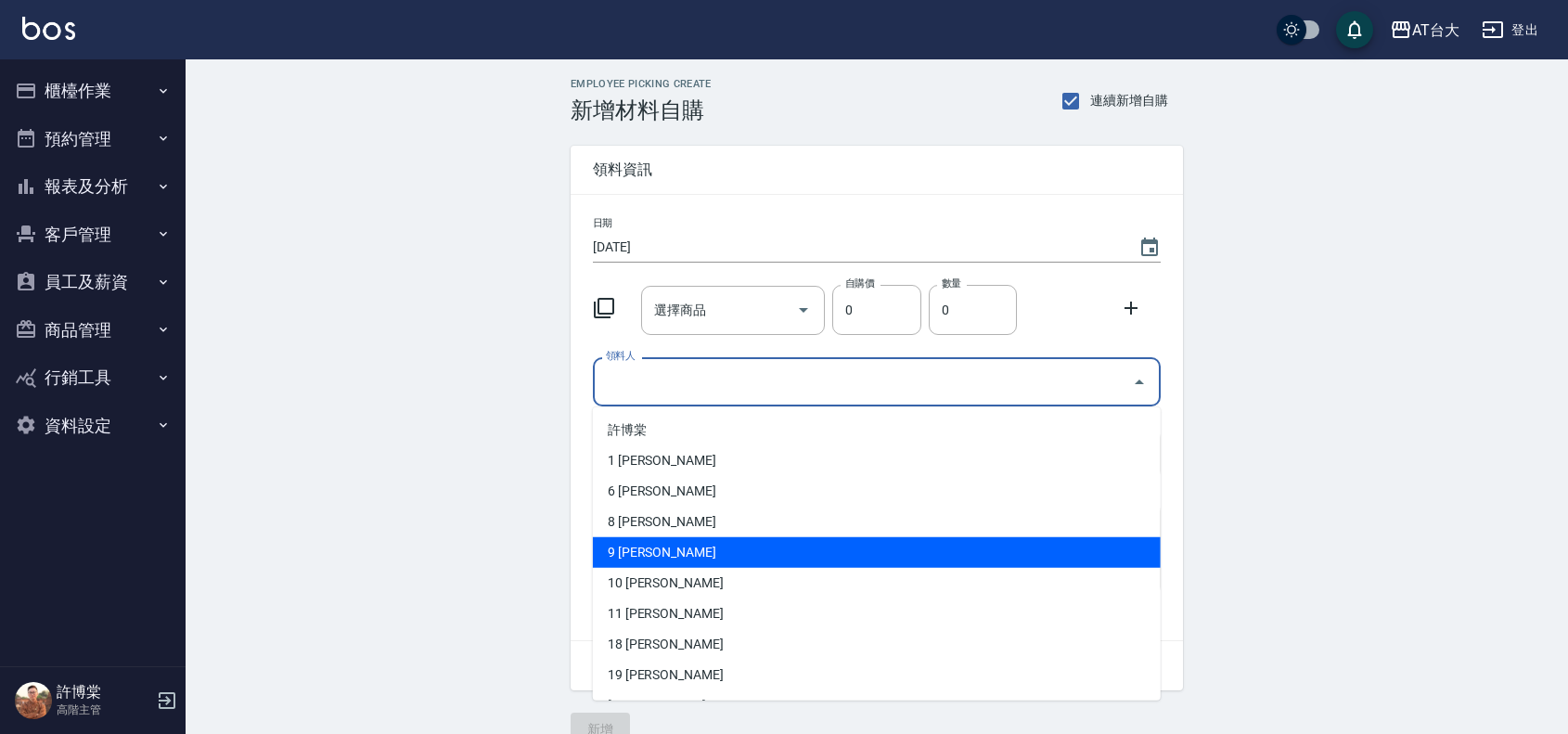
click at [665, 550] on li "9 [PERSON_NAME]" at bounding box center [877, 552] width 568 height 31
type input "[PERSON_NAME]"
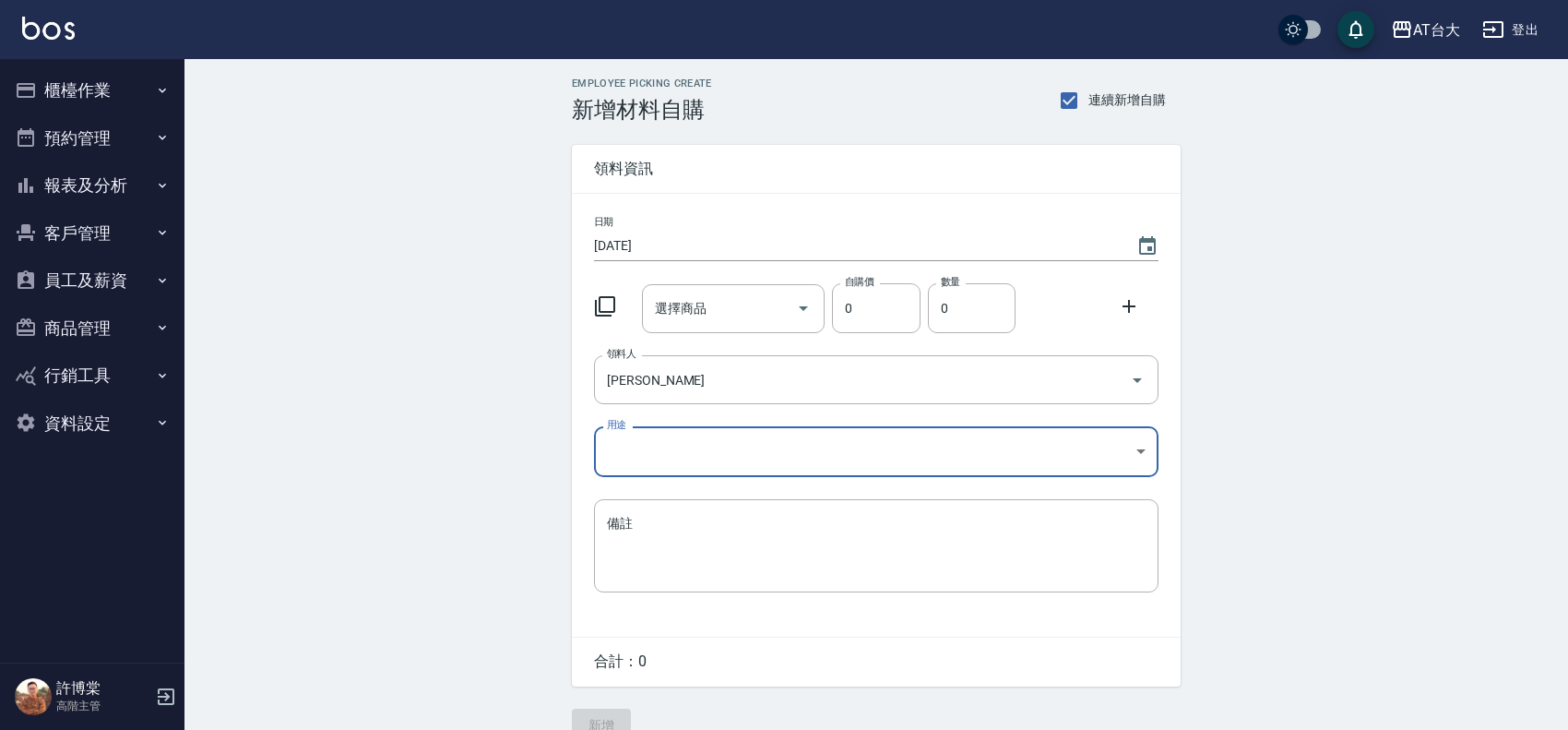
click at [676, 447] on body "AT台大 登出 櫃檯作業 打帳單 帳單列表 掛單列表 座位開單 營業儀表板 現金收支登錄 高階收支登錄 材料自購登錄 每日結帳 排班表 現場電腦打卡 掃碼打卡…" at bounding box center [784, 380] width 1568 height 761
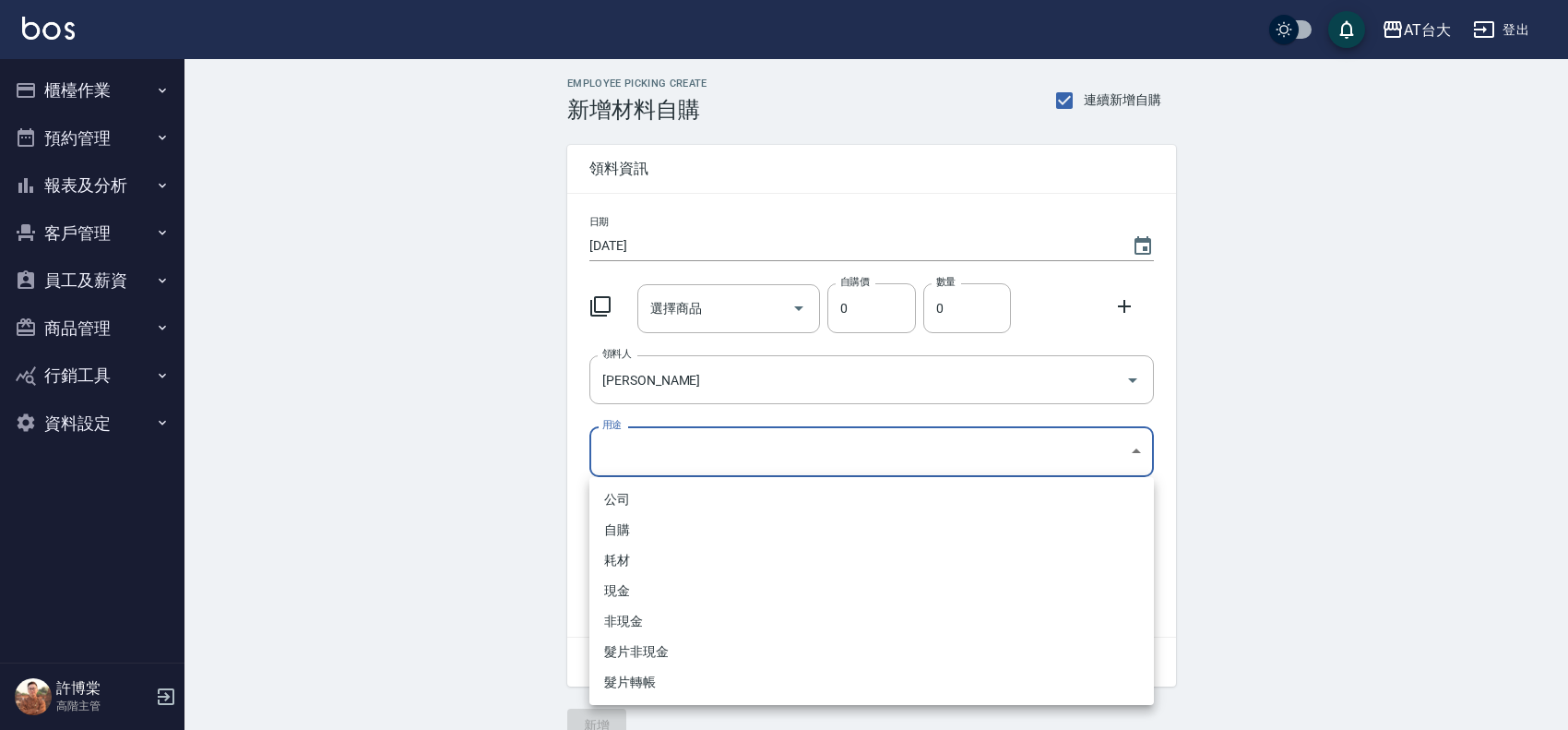
click at [653, 518] on li "自購" at bounding box center [872, 530] width 565 height 31
type input "自購"
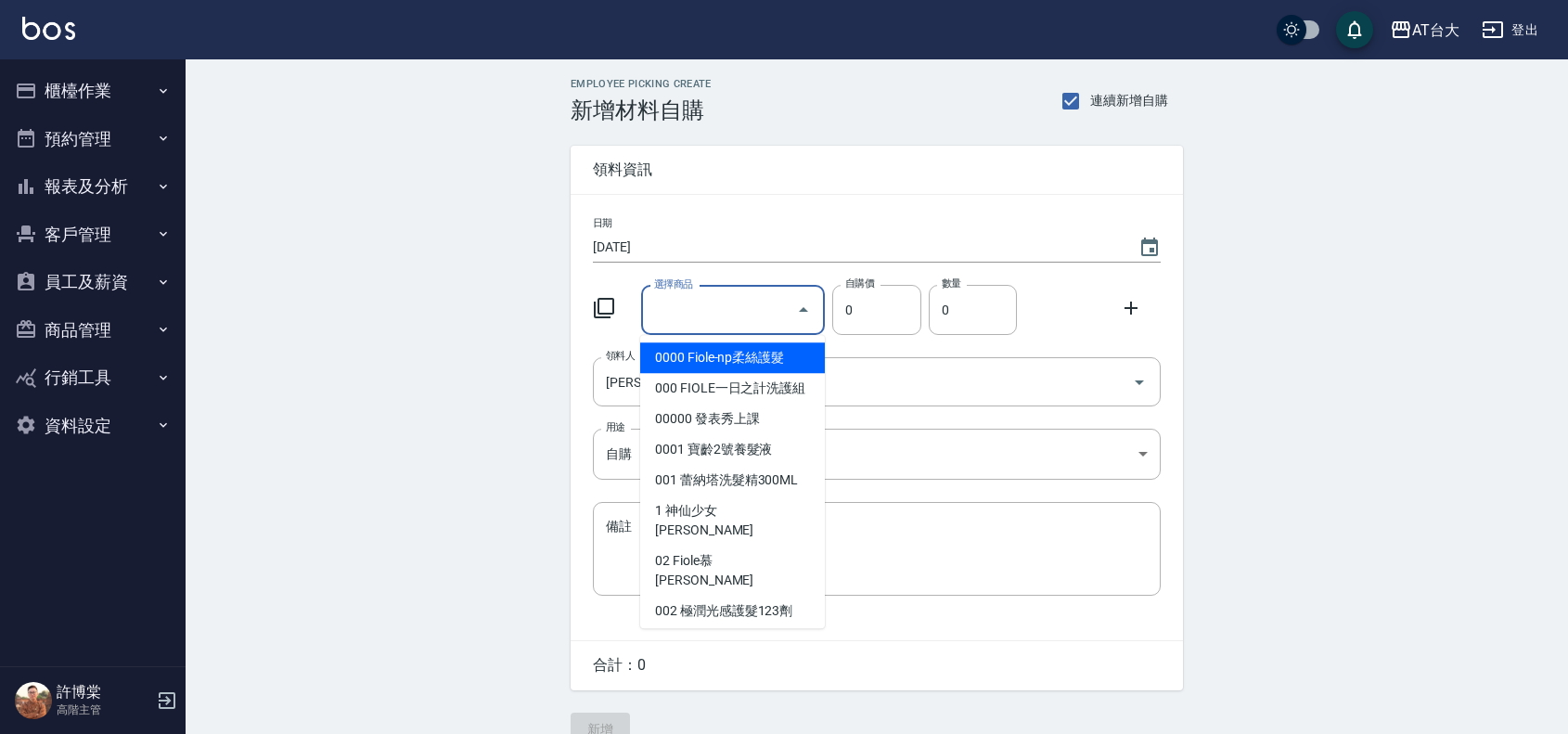
click at [710, 326] on input "選擇商品" at bounding box center [719, 310] width 140 height 33
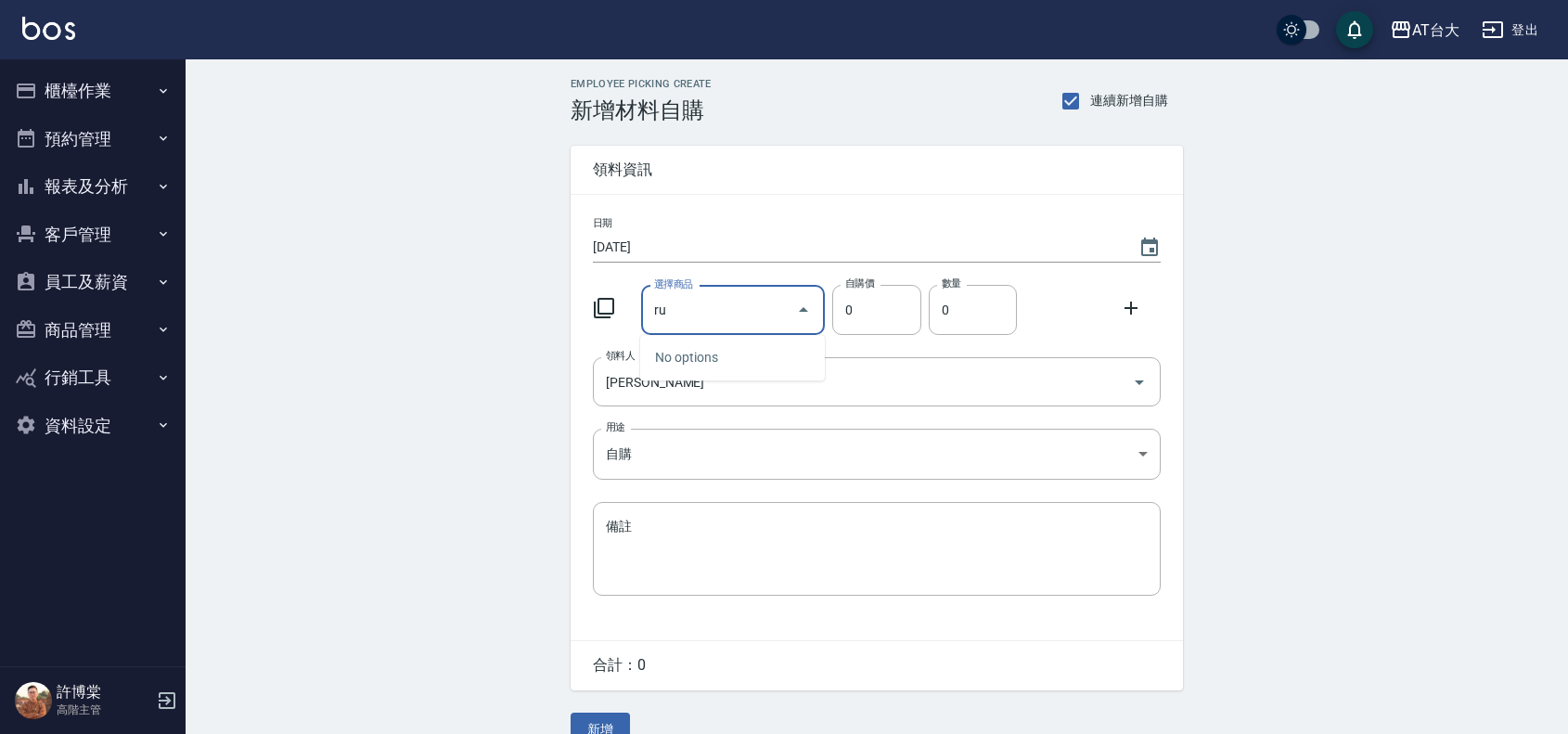
type input "r"
type input "今原萃護髮"
type input "900"
type input "2"
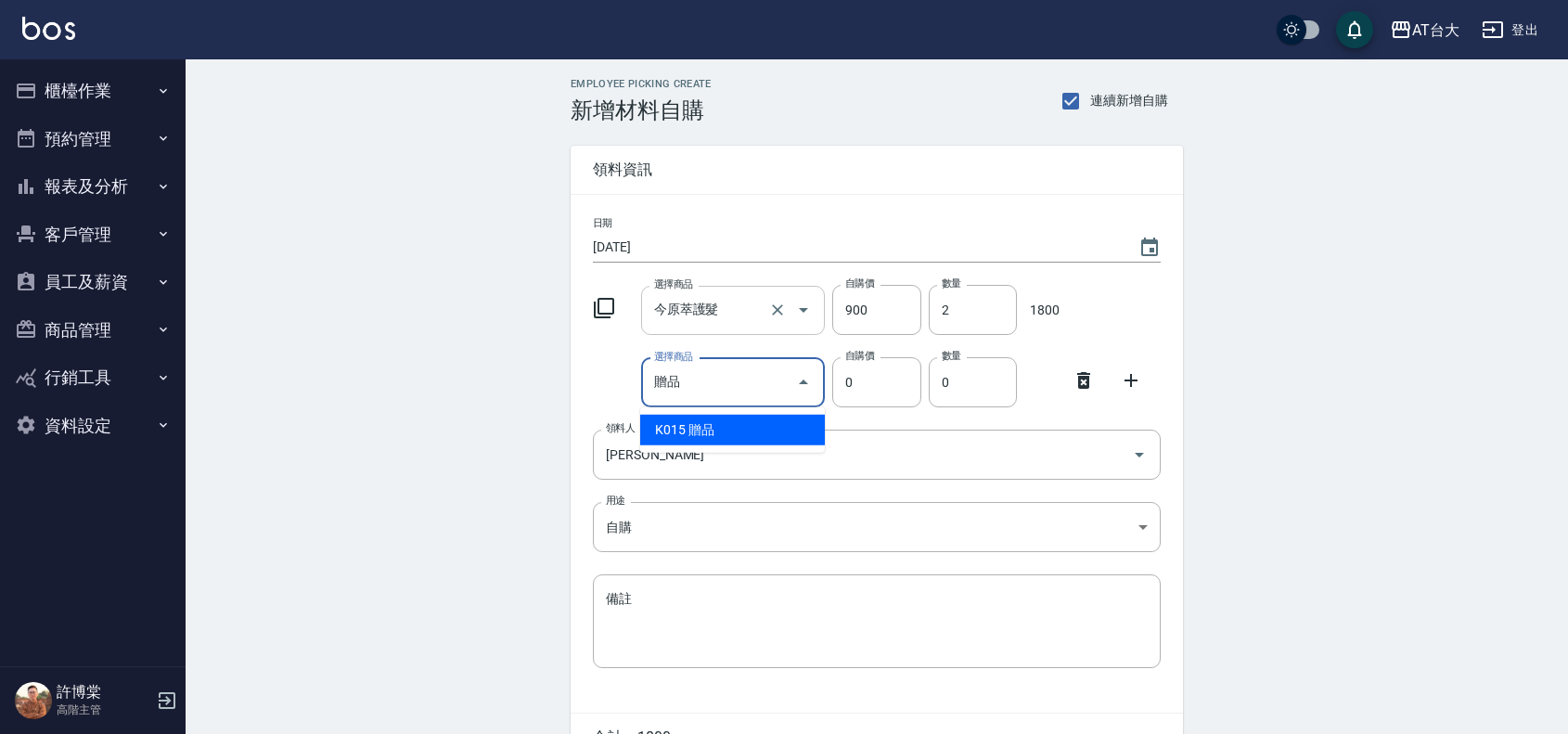
type input "贈品"
type input "100"
type input "1"
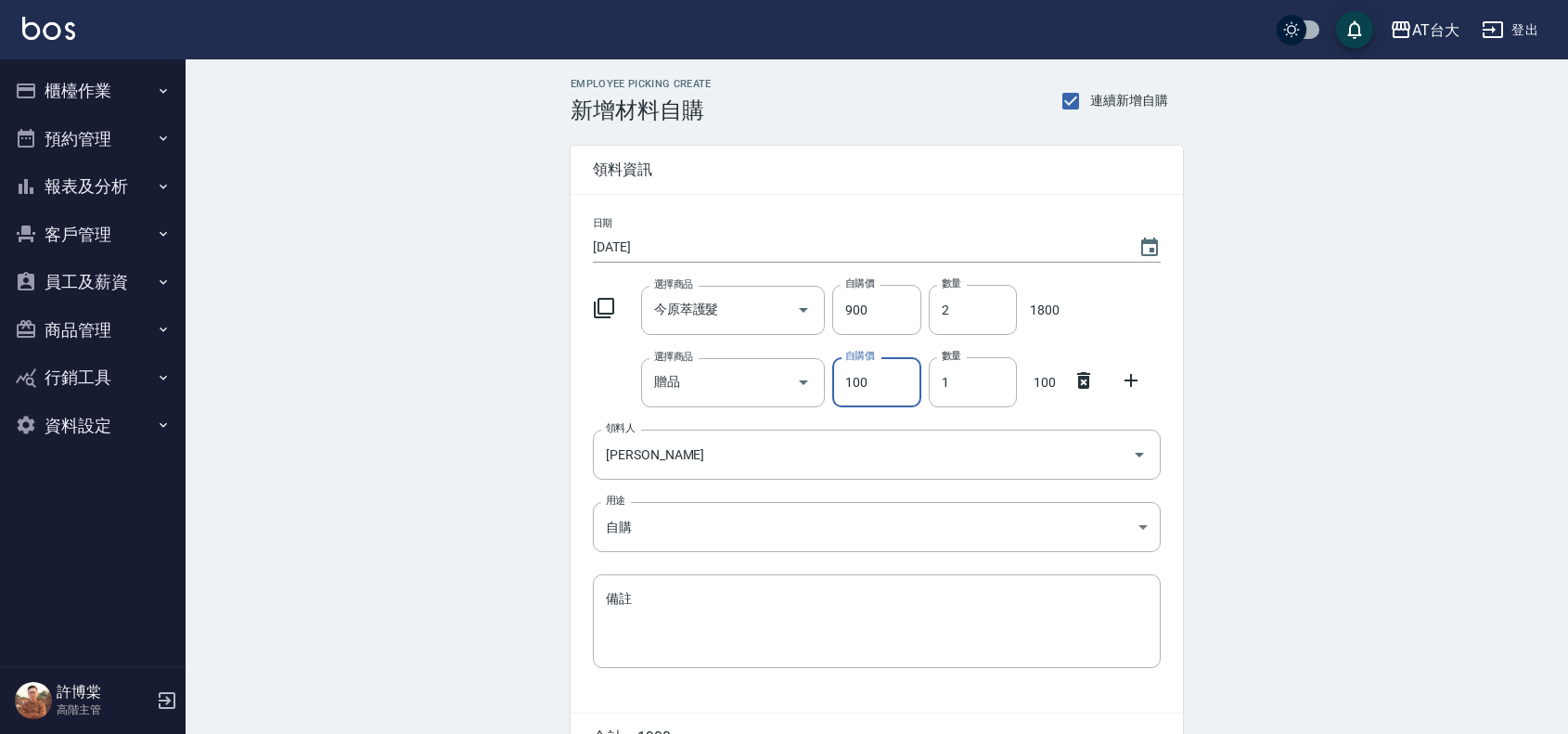
click at [860, 380] on input "100" at bounding box center [876, 382] width 89 height 50
type input "50"
drag, startPoint x: 967, startPoint y: 380, endPoint x: 933, endPoint y: 387, distance: 34.7
click at [933, 387] on input "4" at bounding box center [973, 382] width 89 height 50
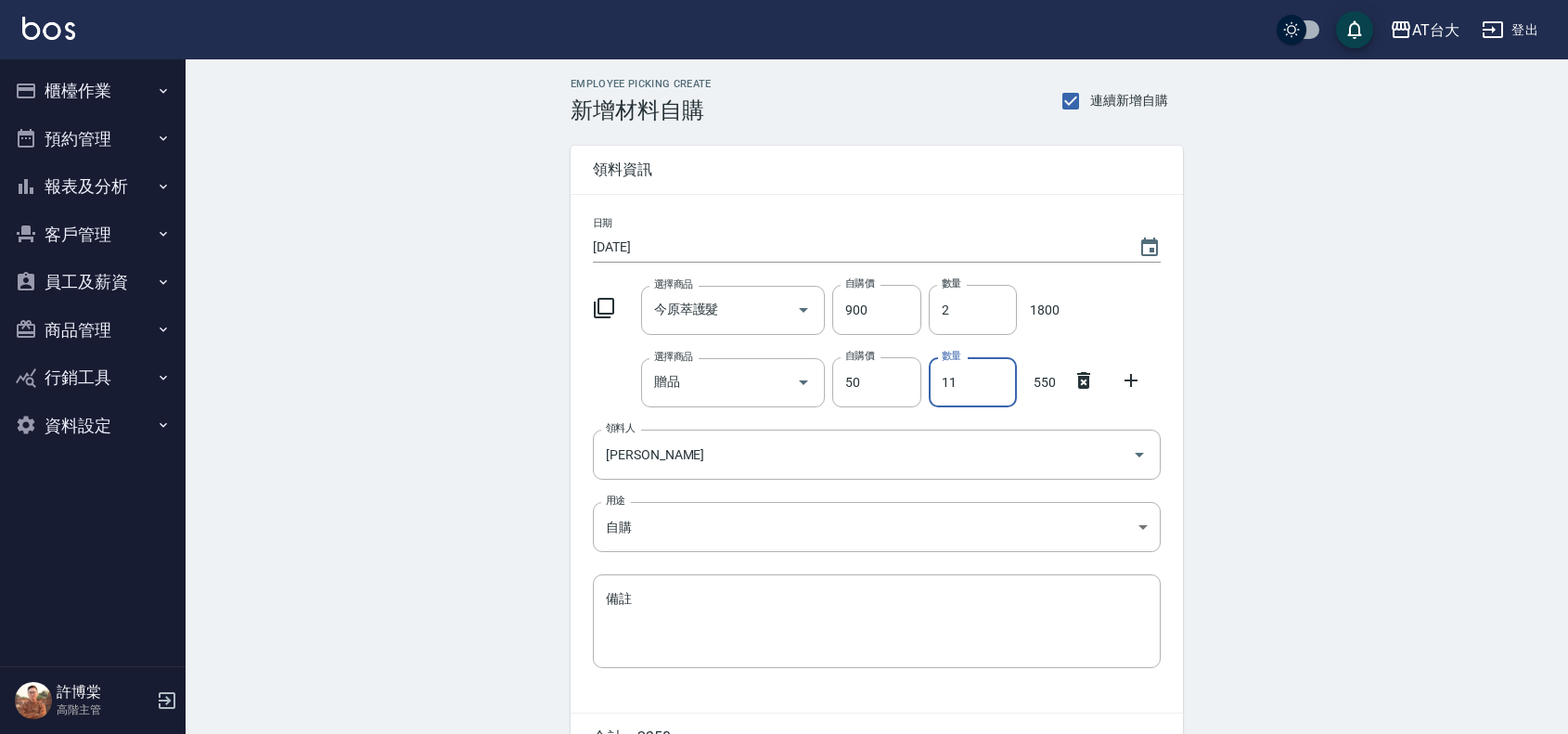
type input "11"
click at [1127, 373] on icon at bounding box center [1131, 380] width 22 height 22
click at [721, 460] on input "選擇商品" at bounding box center [719, 455] width 140 height 33
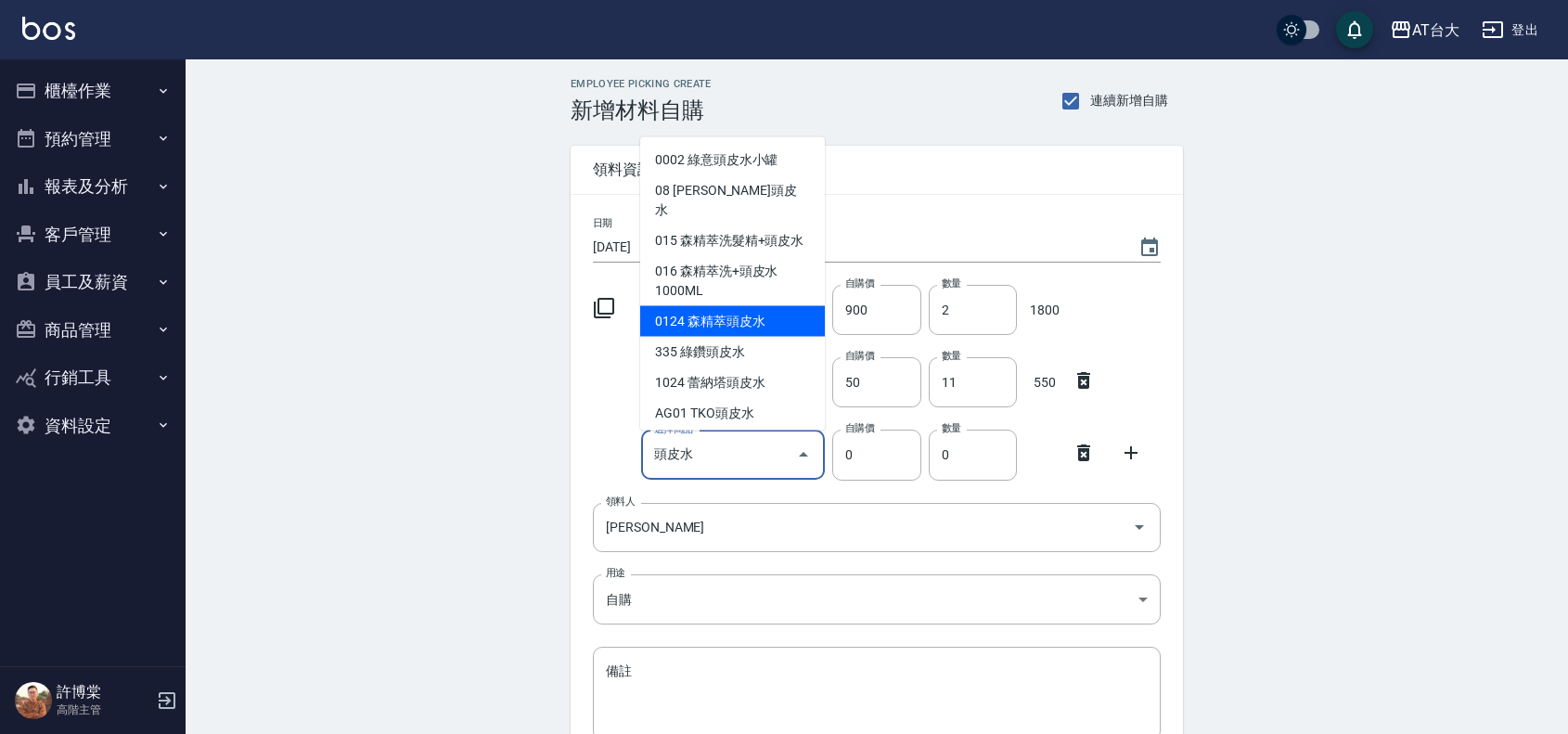
click at [761, 323] on li "0124 森精萃頭皮水" at bounding box center [732, 320] width 184 height 31
type input "森精萃頭皮水"
type input "380"
type input "1"
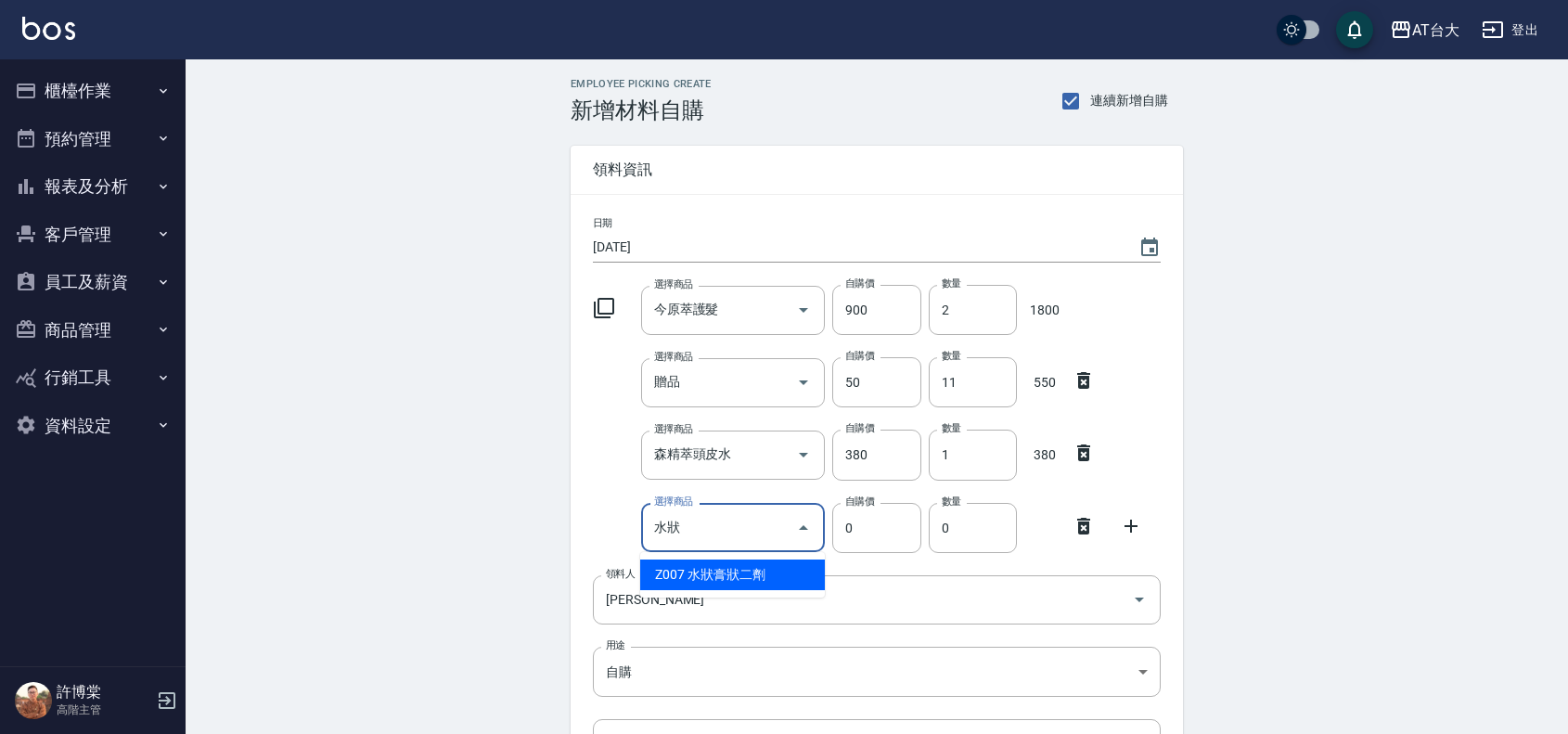
type input "水狀膏狀二劑"
type input "150"
type input "1"
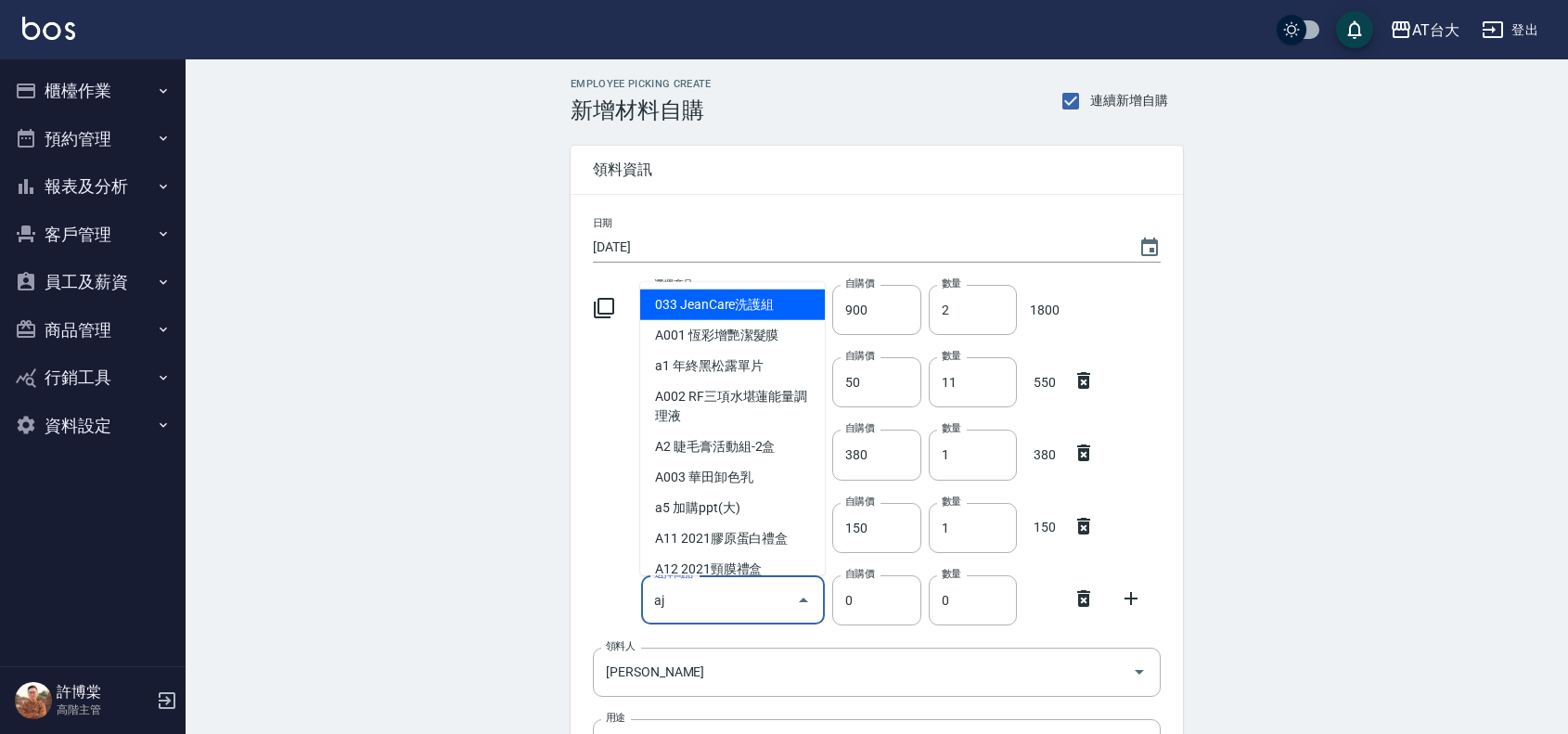
type input "a"
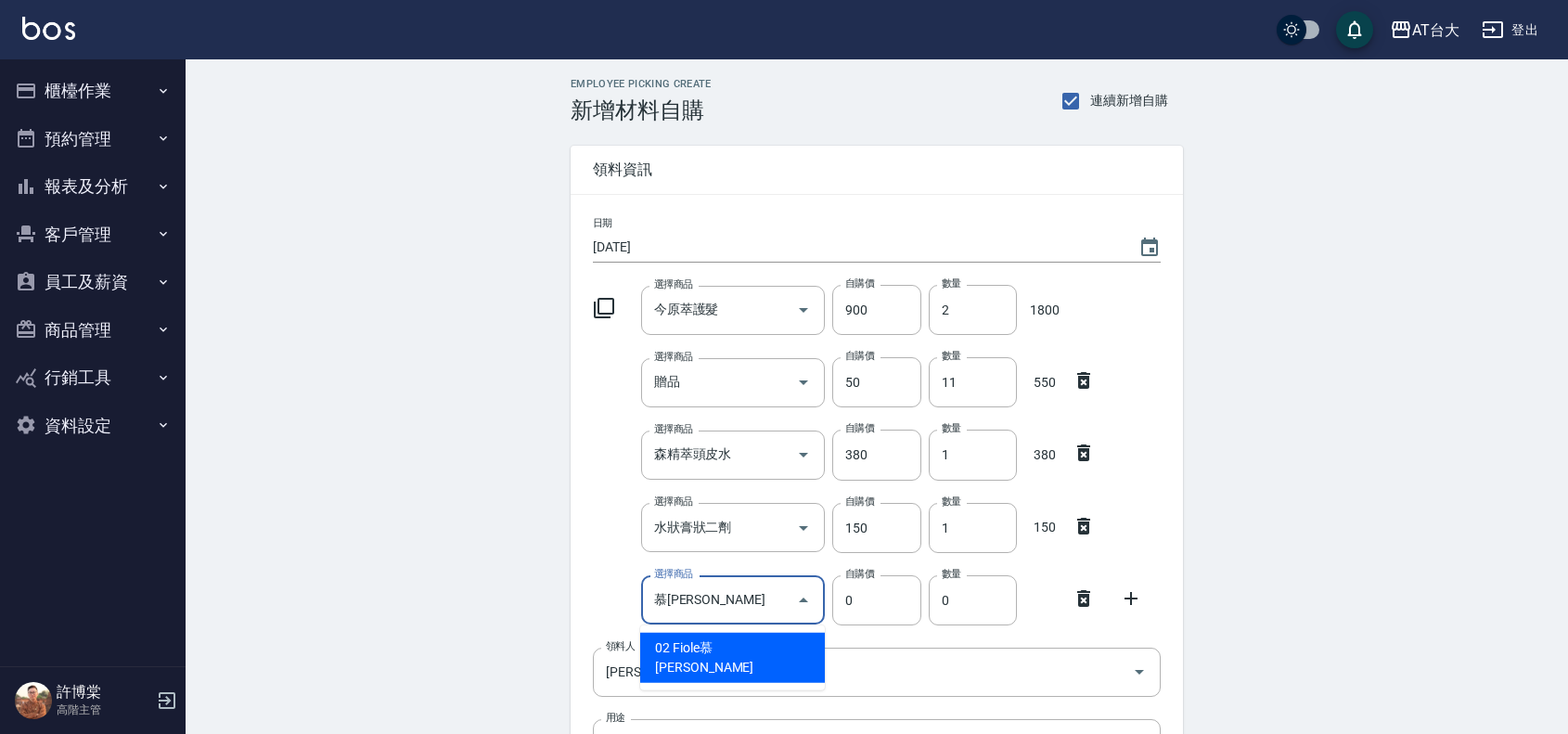
type input "木"
type input "Fiole慕[PERSON_NAME]"
type input "280"
type input "1"
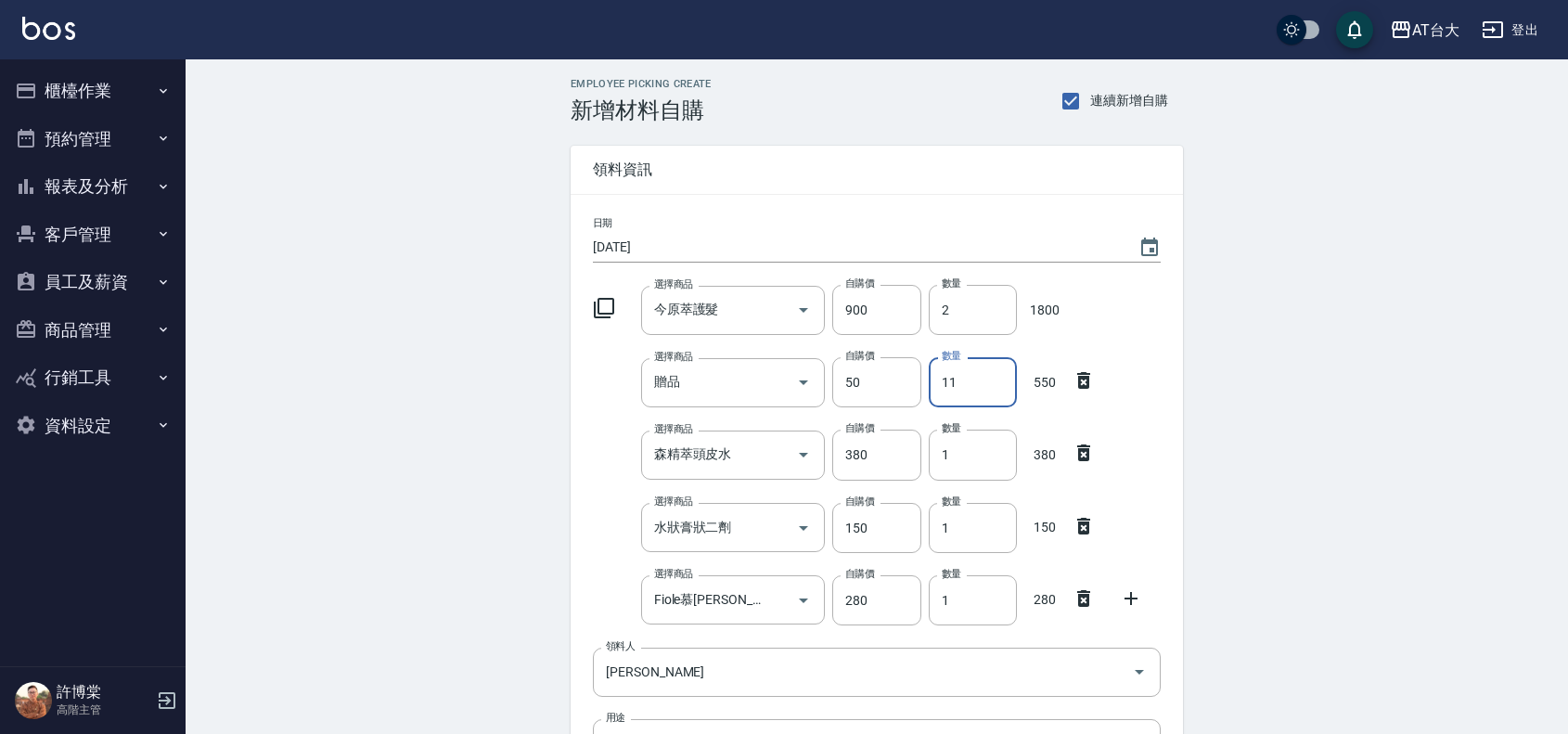
drag, startPoint x: 972, startPoint y: 394, endPoint x: 949, endPoint y: 391, distance: 23.2
click at [949, 391] on input "11" at bounding box center [973, 382] width 89 height 50
type input "13"
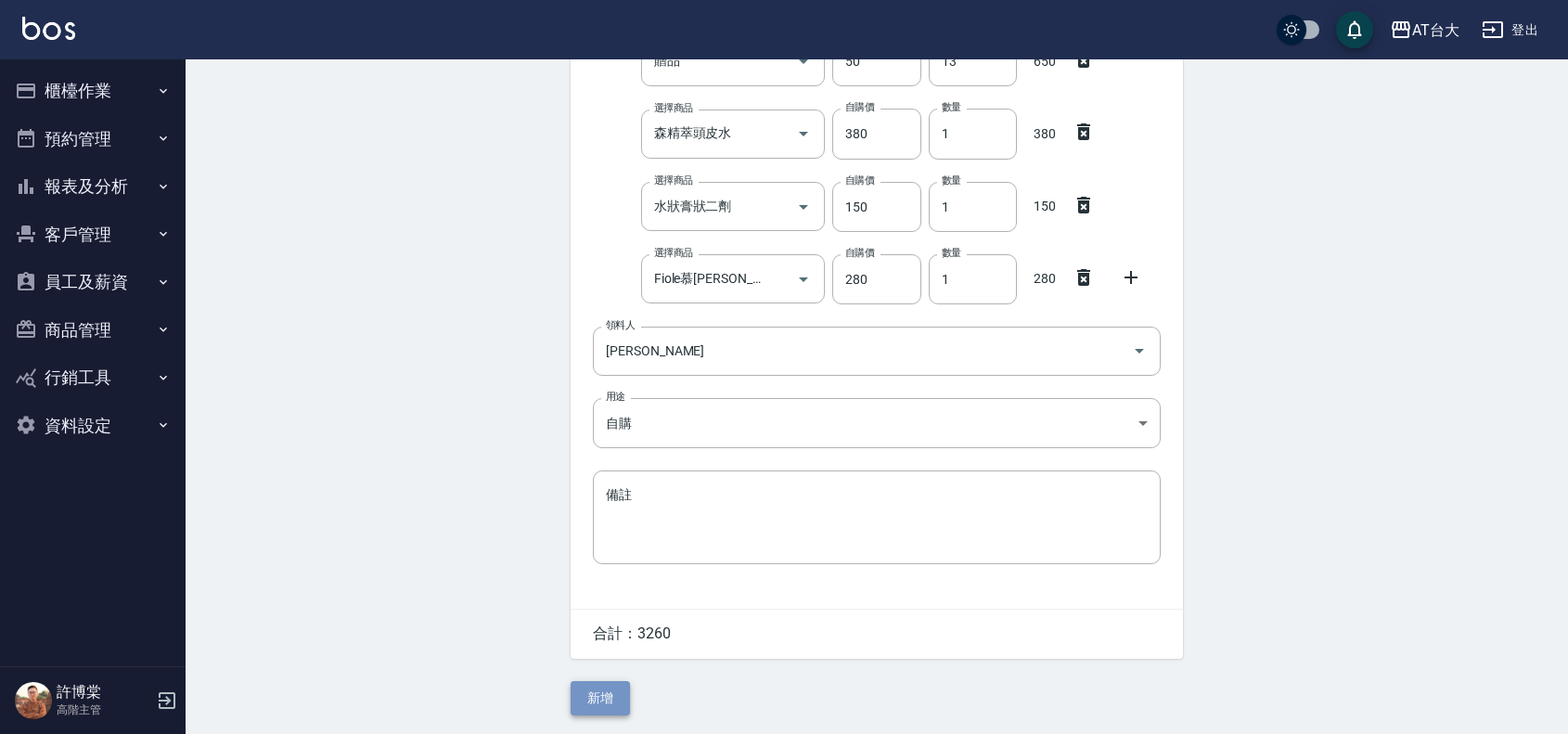
click at [574, 692] on button "新增" at bounding box center [601, 698] width 60 height 34
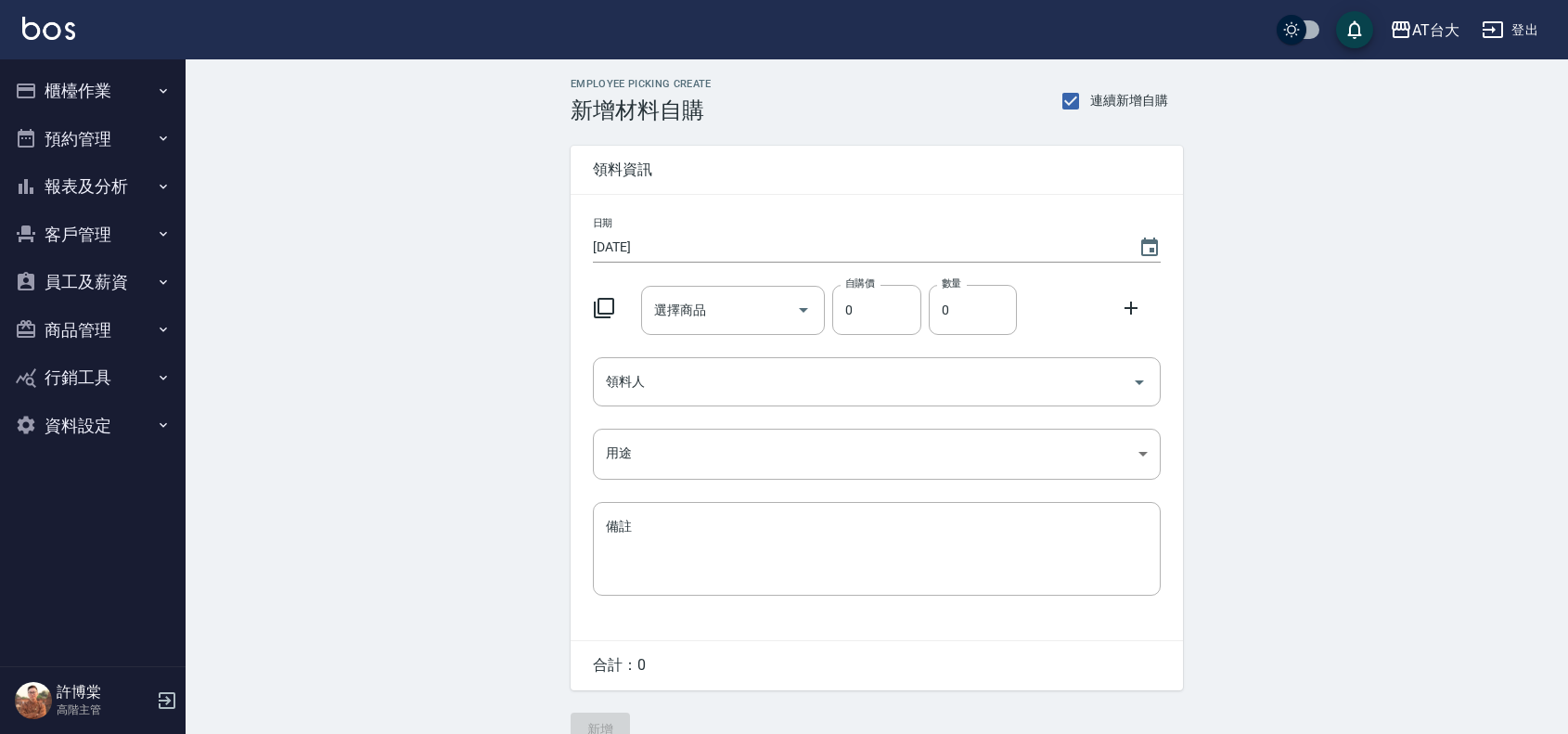
click at [126, 193] on button "報表及分析" at bounding box center [92, 186] width 170 height 48
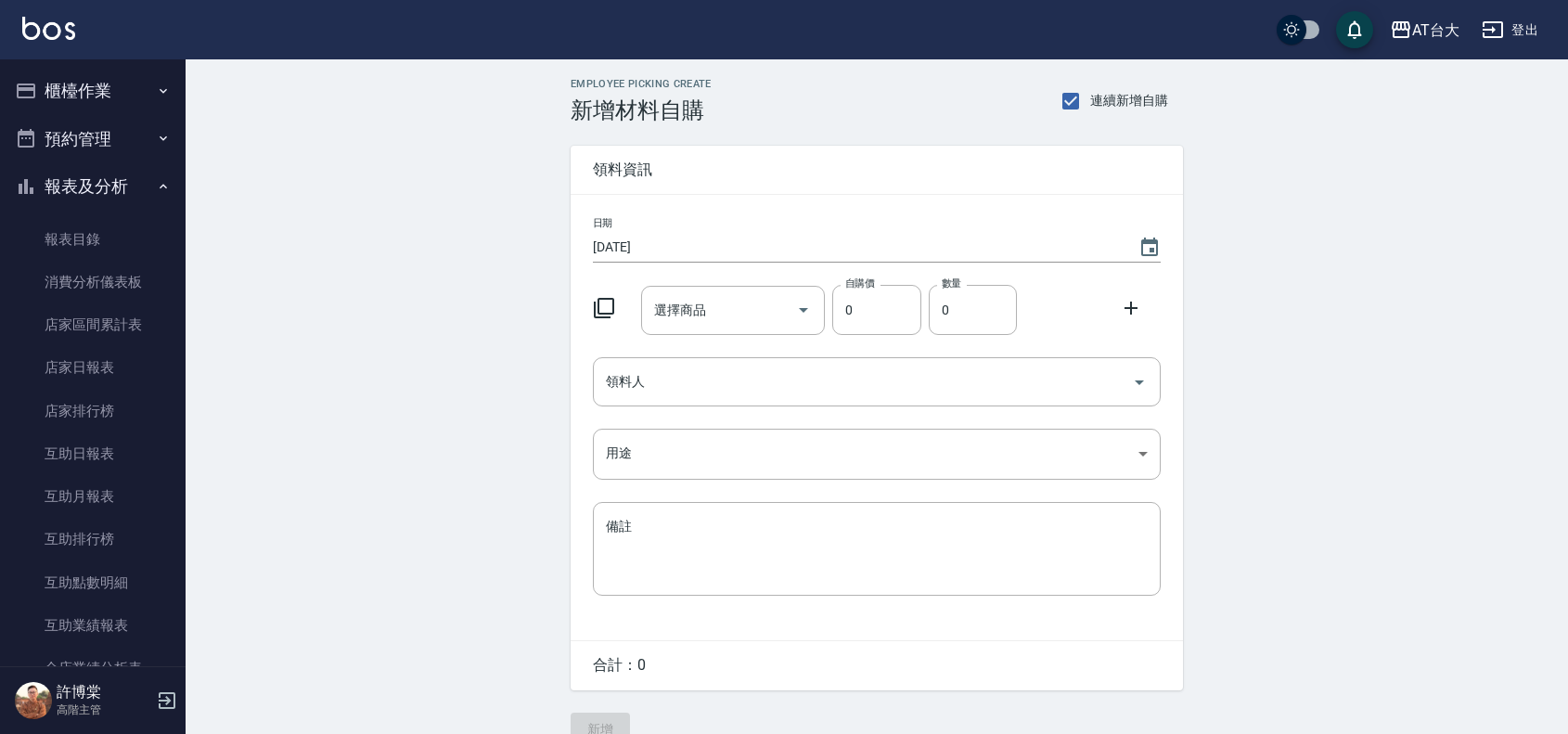
click at [115, 191] on button "報表及分析" at bounding box center [92, 186] width 170 height 48
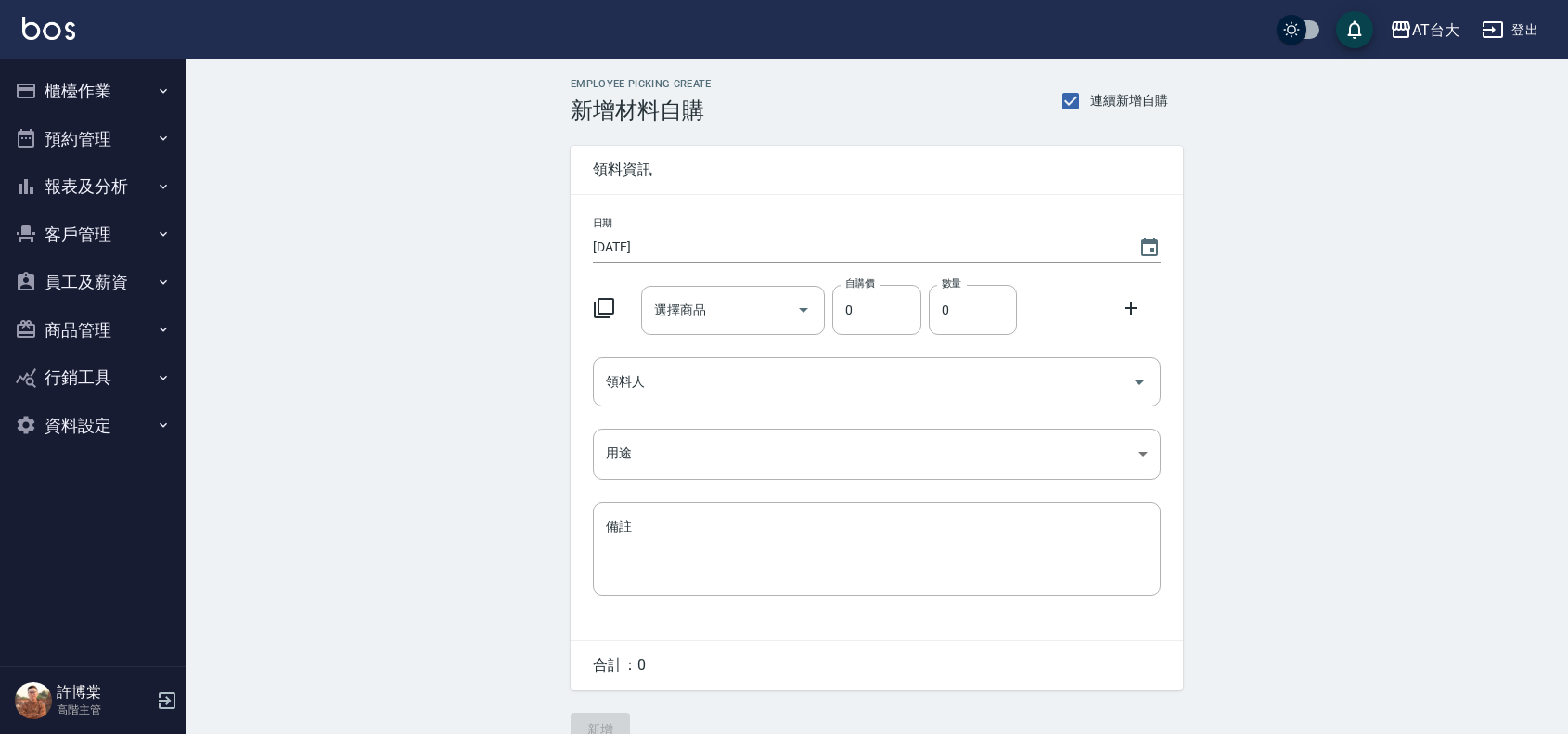
click at [110, 330] on button "商品管理" at bounding box center [92, 331] width 170 height 48
click at [105, 279] on button "員工及薪資" at bounding box center [92, 282] width 170 height 48
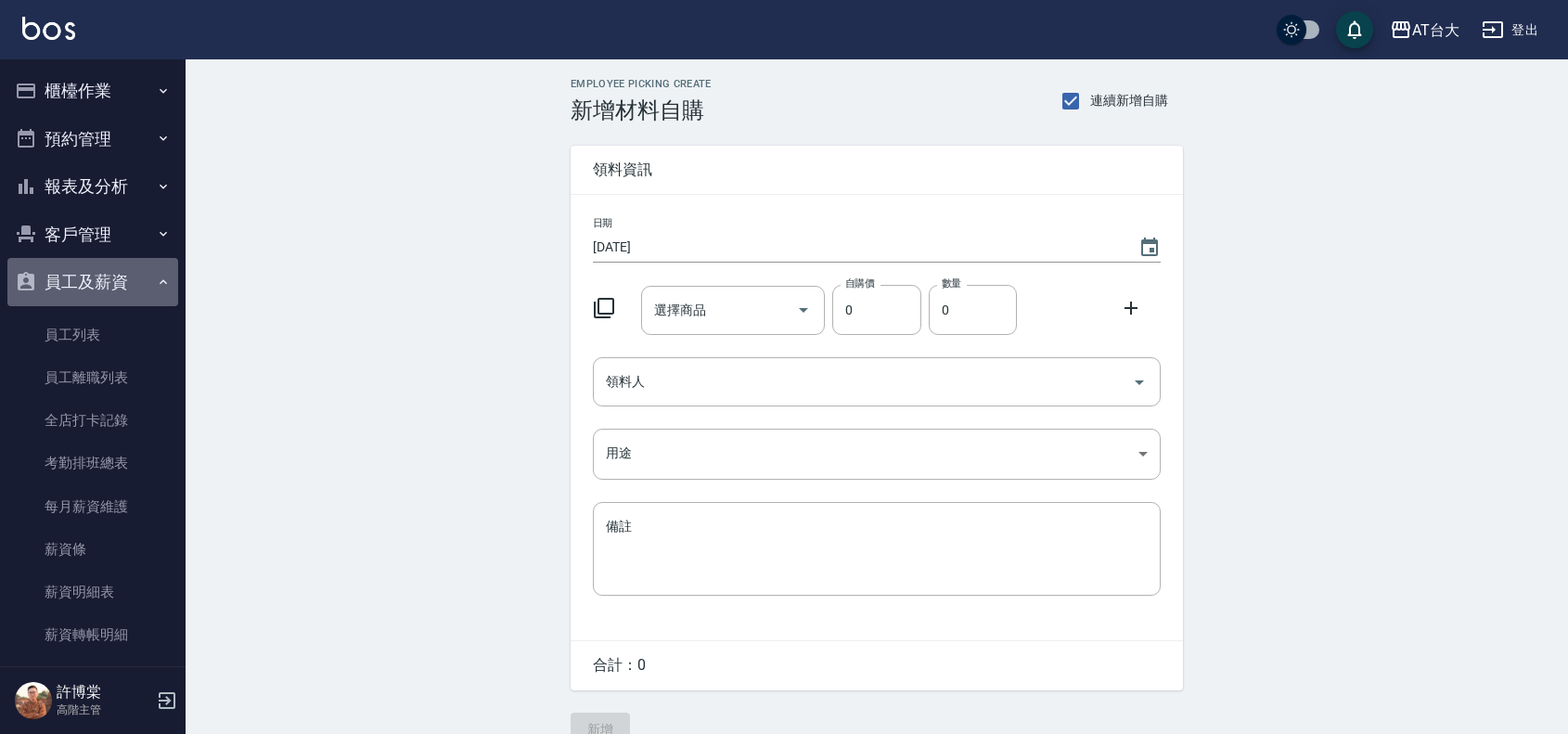
click at [98, 284] on button "員工及薪資" at bounding box center [92, 282] width 170 height 48
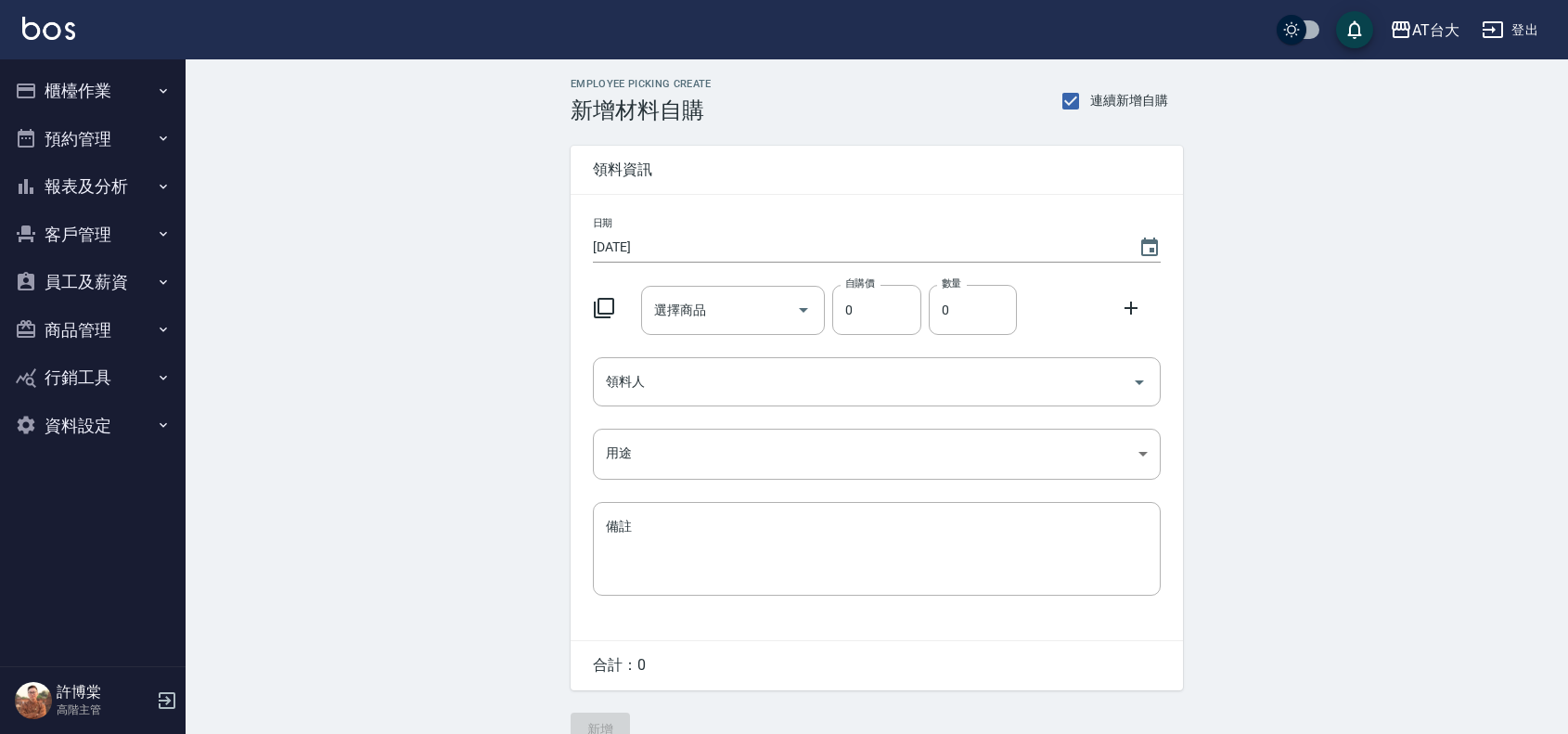
click at [86, 89] on button "櫃檯作業" at bounding box center [92, 91] width 170 height 48
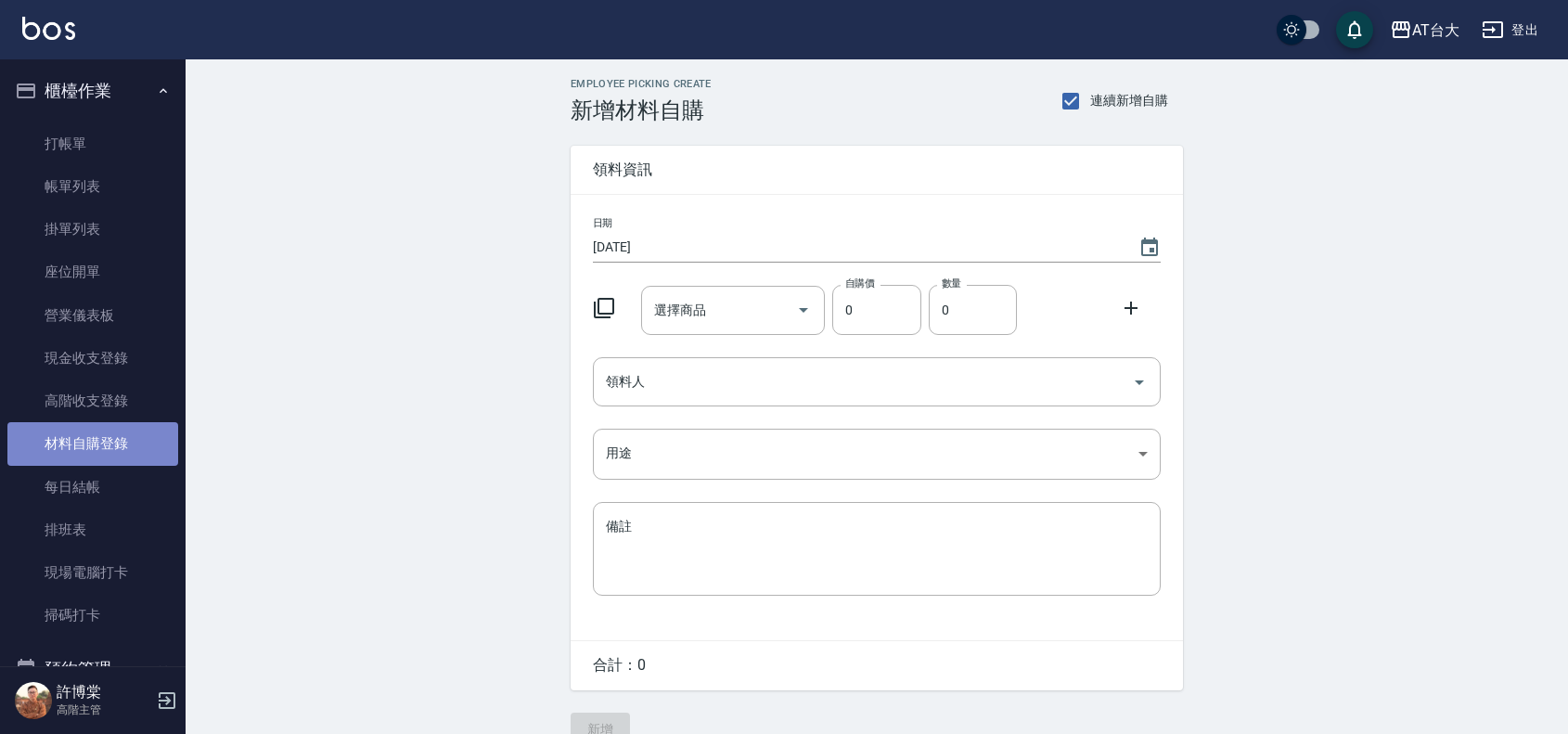
click at [125, 437] on link "材料自購登錄" at bounding box center [92, 443] width 170 height 43
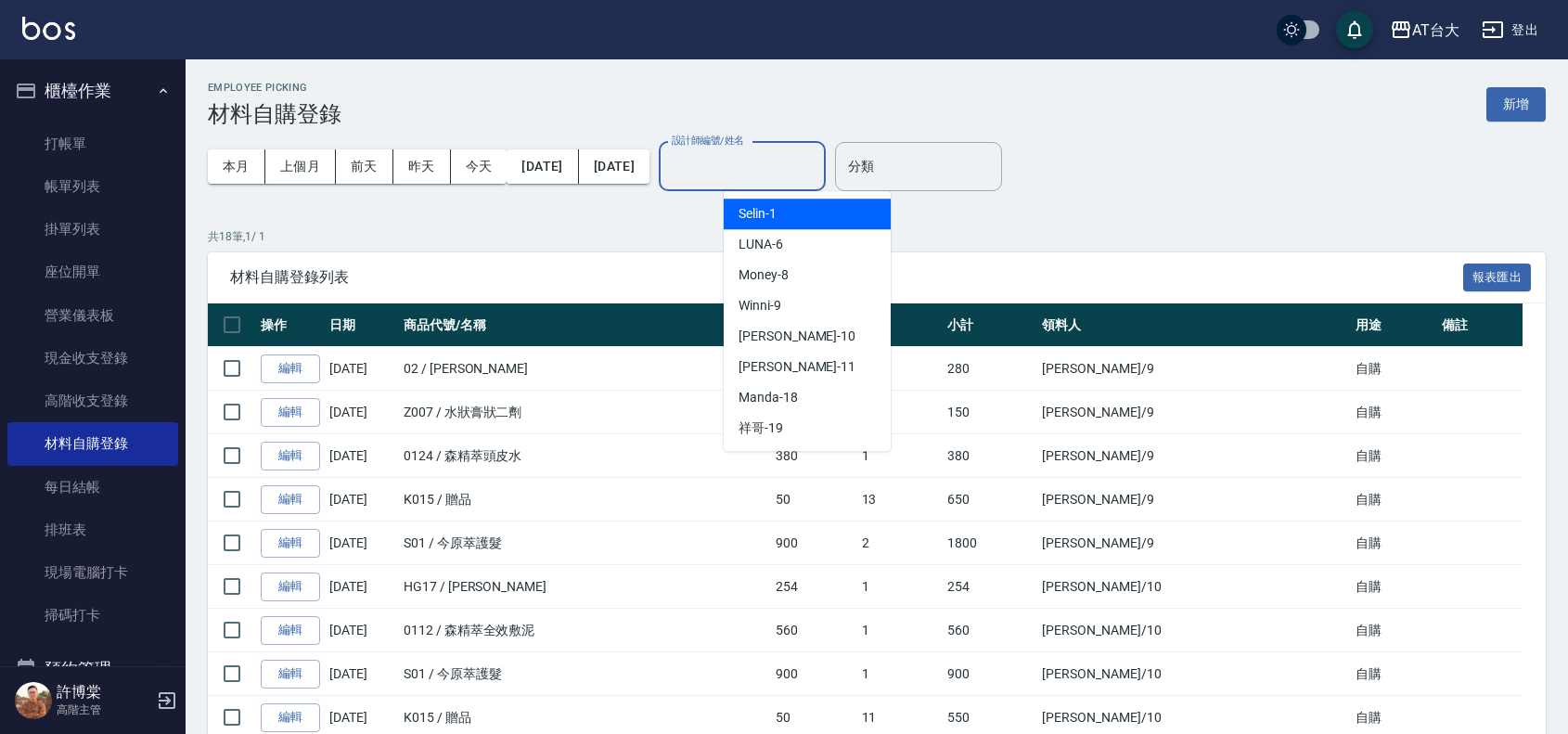
click at [791, 170] on input "設計師編號/姓名" at bounding box center [742, 166] width 150 height 33
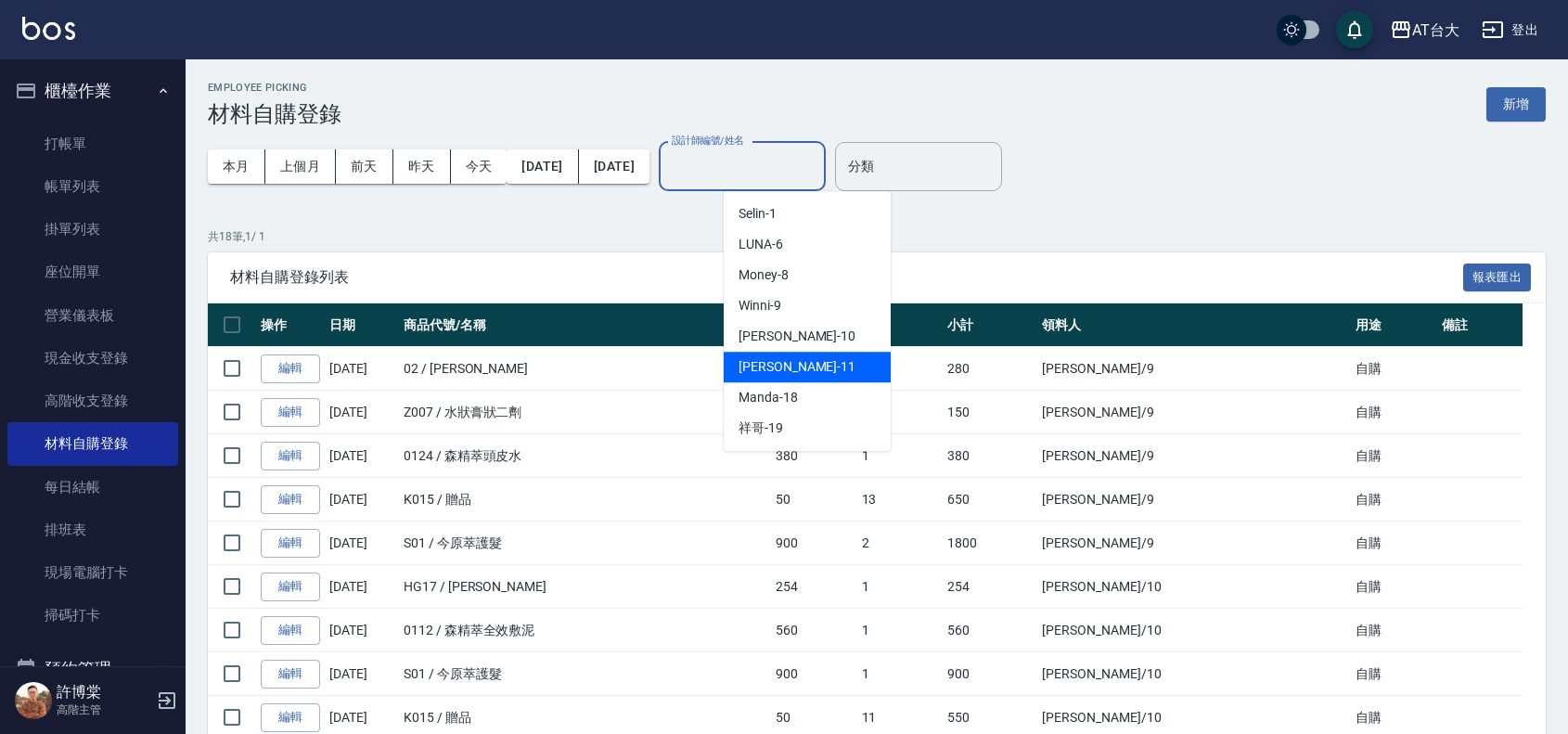
click at [805, 367] on div "[PERSON_NAME] -11" at bounding box center [807, 366] width 167 height 31
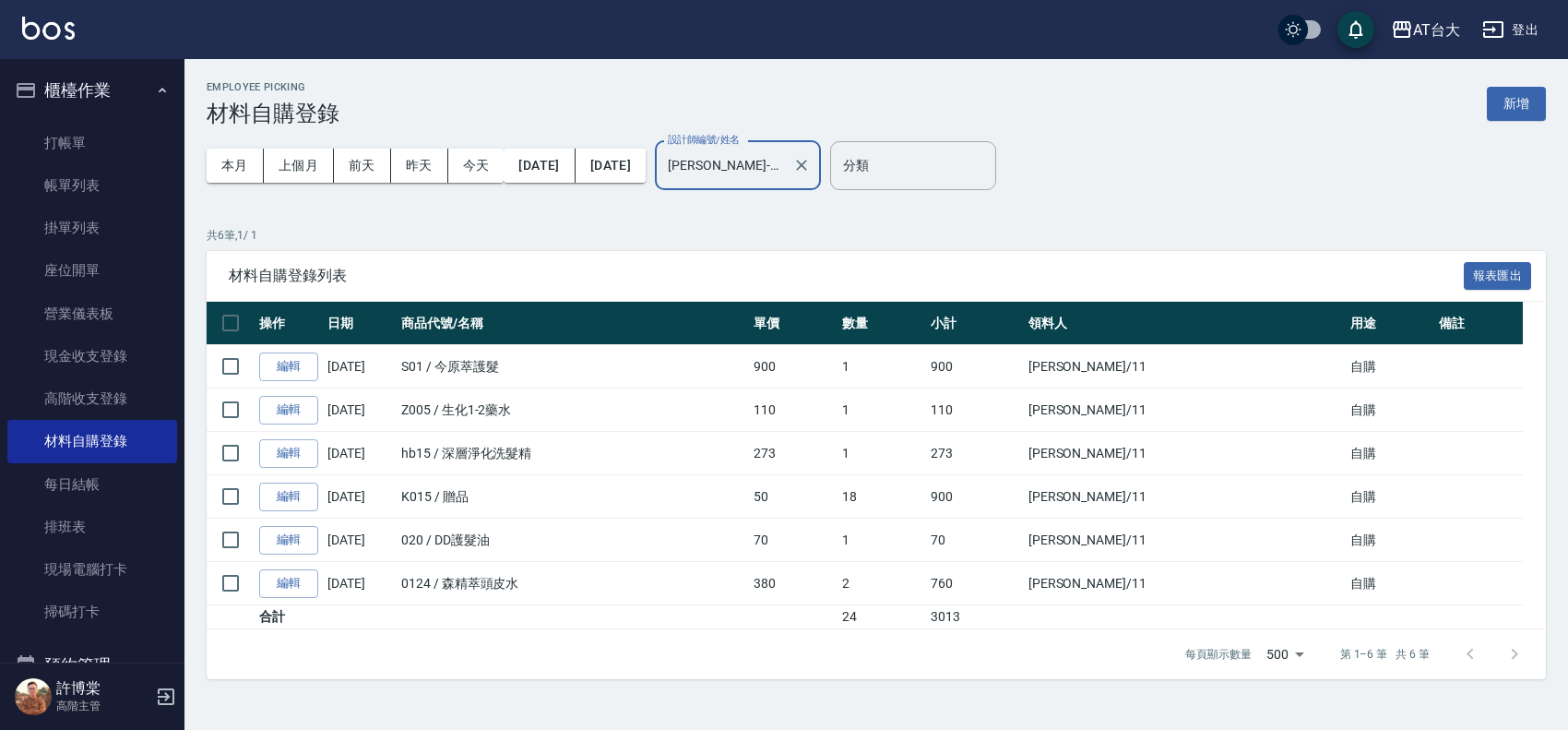
click at [783, 171] on input "[PERSON_NAME]-11" at bounding box center [723, 165] width 121 height 32
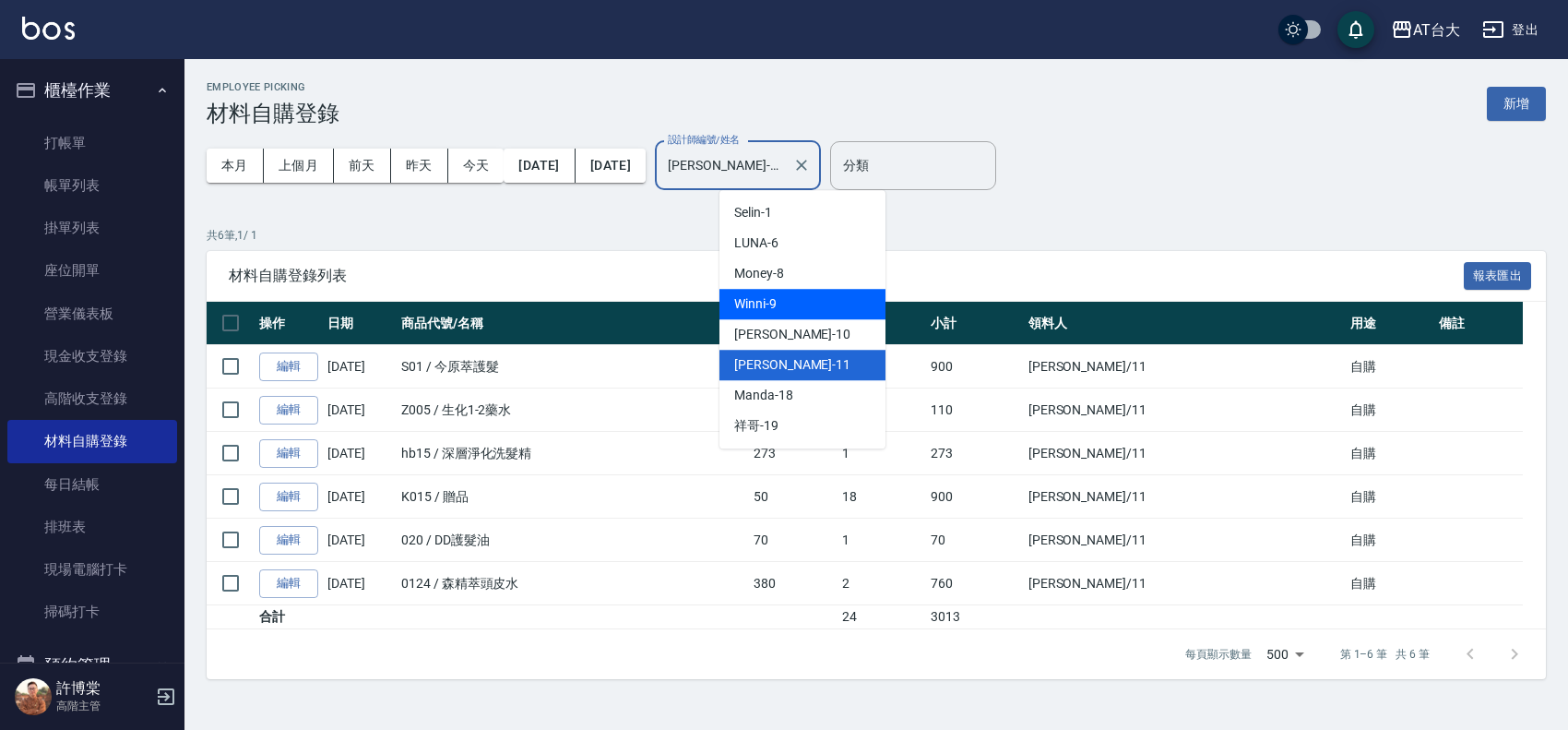
click at [789, 296] on div "Winni -9" at bounding box center [802, 304] width 166 height 31
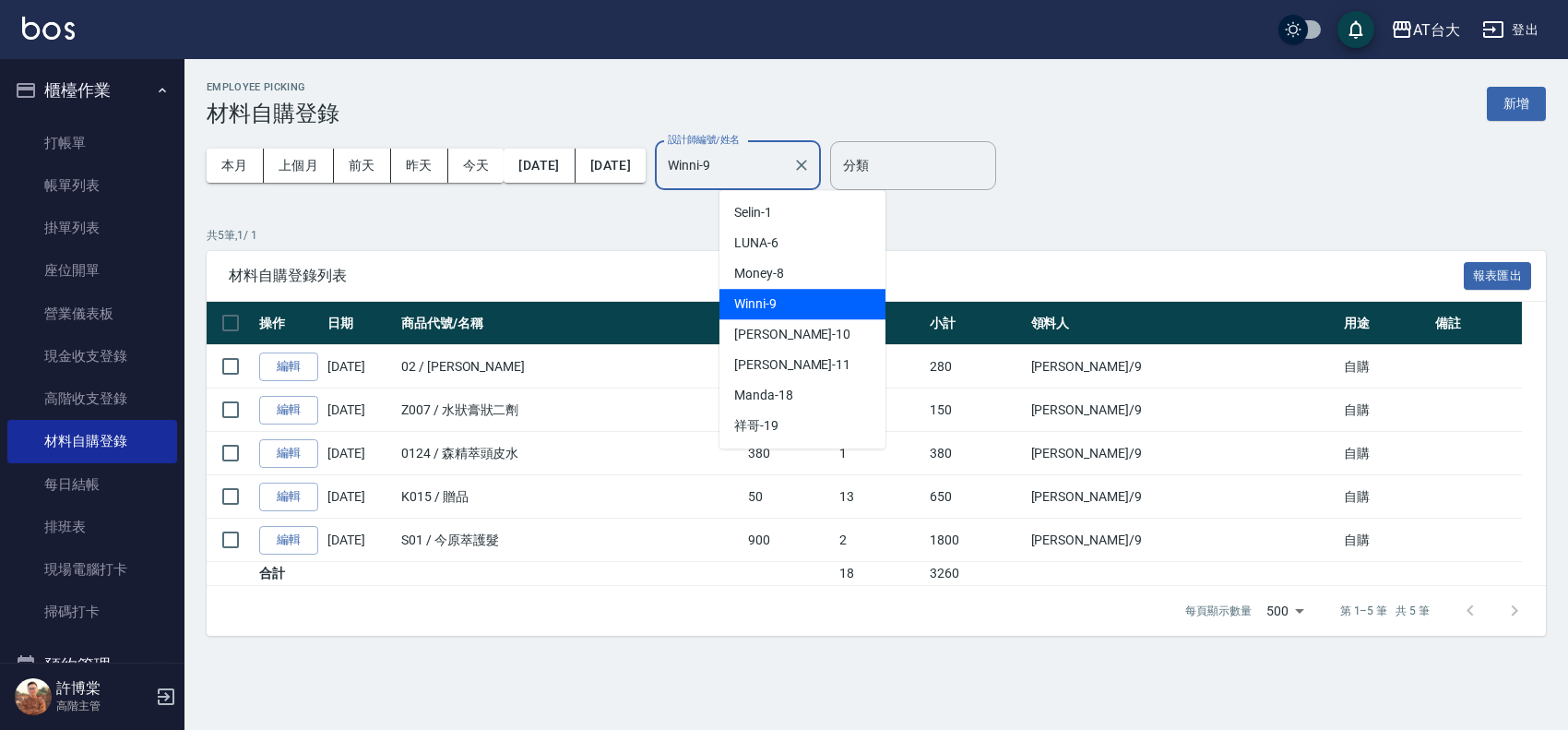
click at [785, 175] on input "Winni-9" at bounding box center [723, 165] width 121 height 32
click at [799, 324] on div "JOJO -10" at bounding box center [802, 334] width 166 height 31
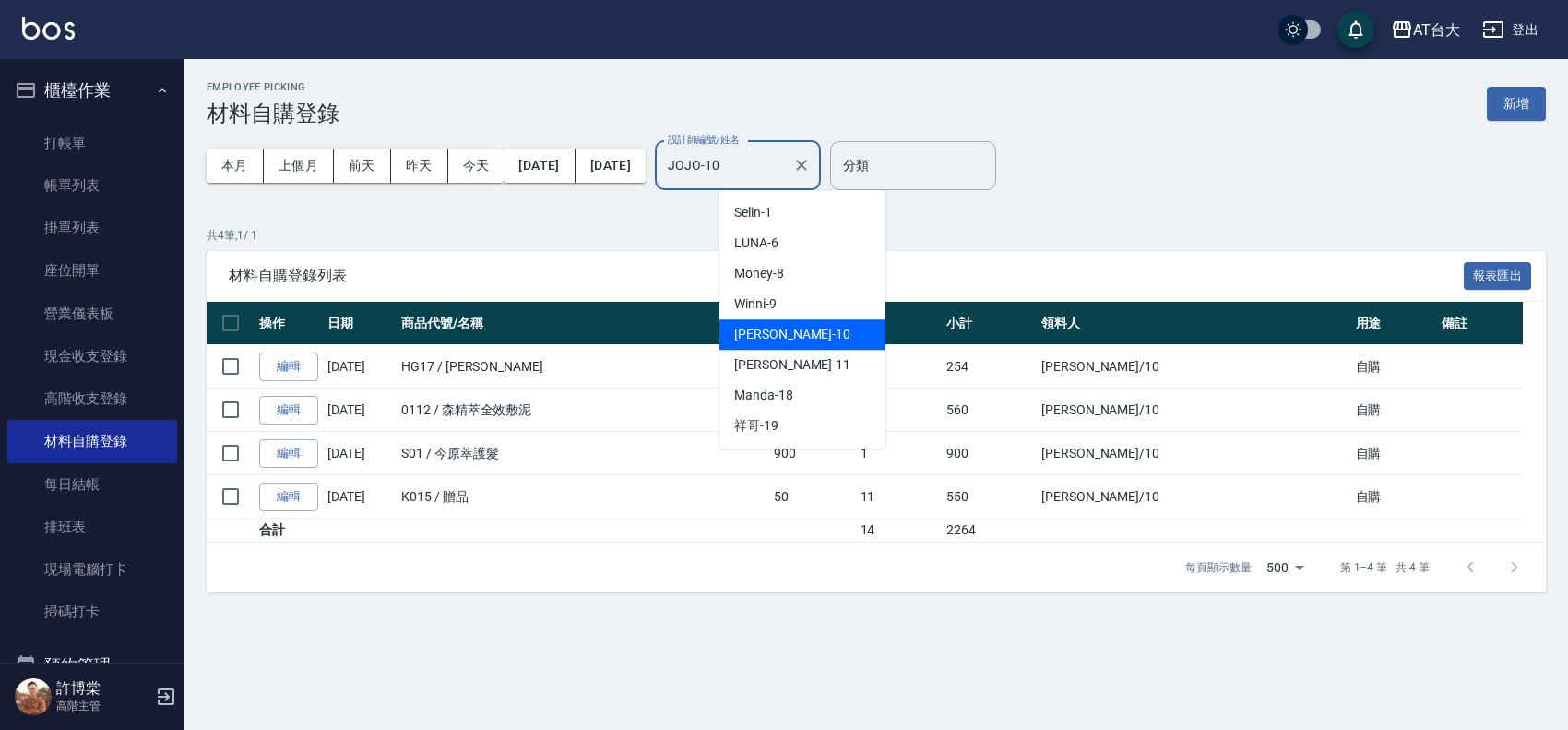
click at [785, 176] on input "JOJO-10" at bounding box center [723, 165] width 121 height 32
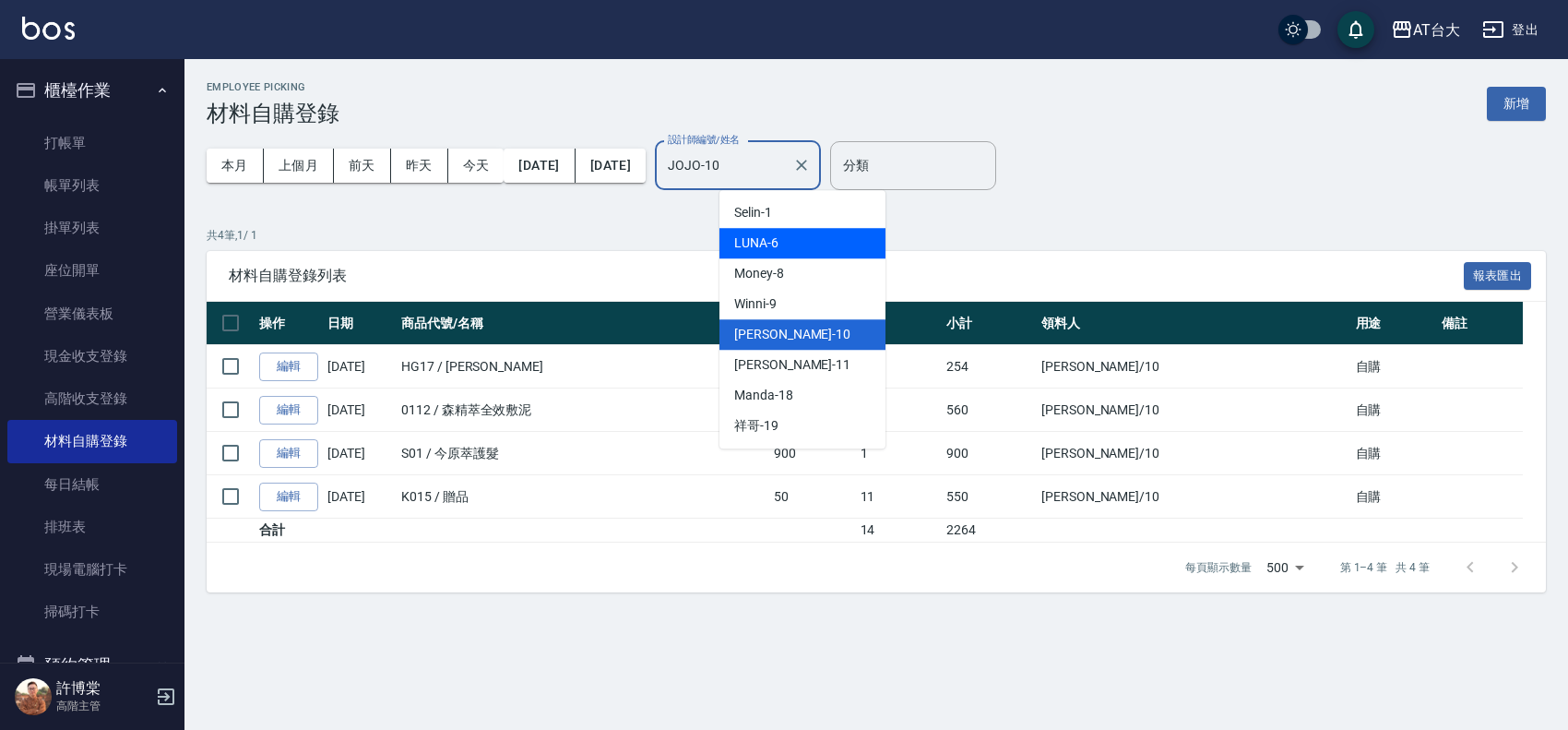
click at [811, 252] on div "LUNA -6" at bounding box center [802, 243] width 166 height 31
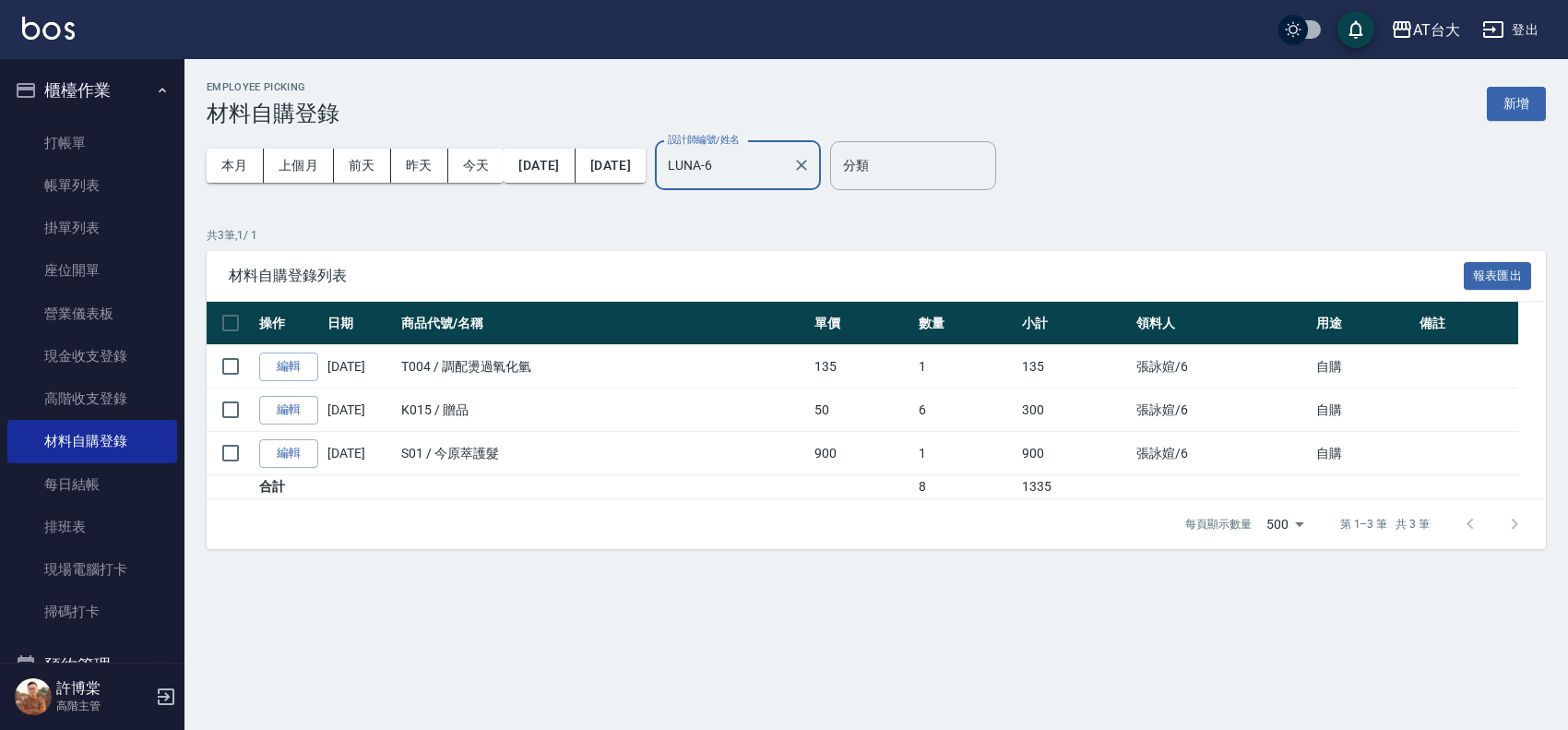
click at [785, 163] on input "LUNA-6" at bounding box center [723, 165] width 121 height 32
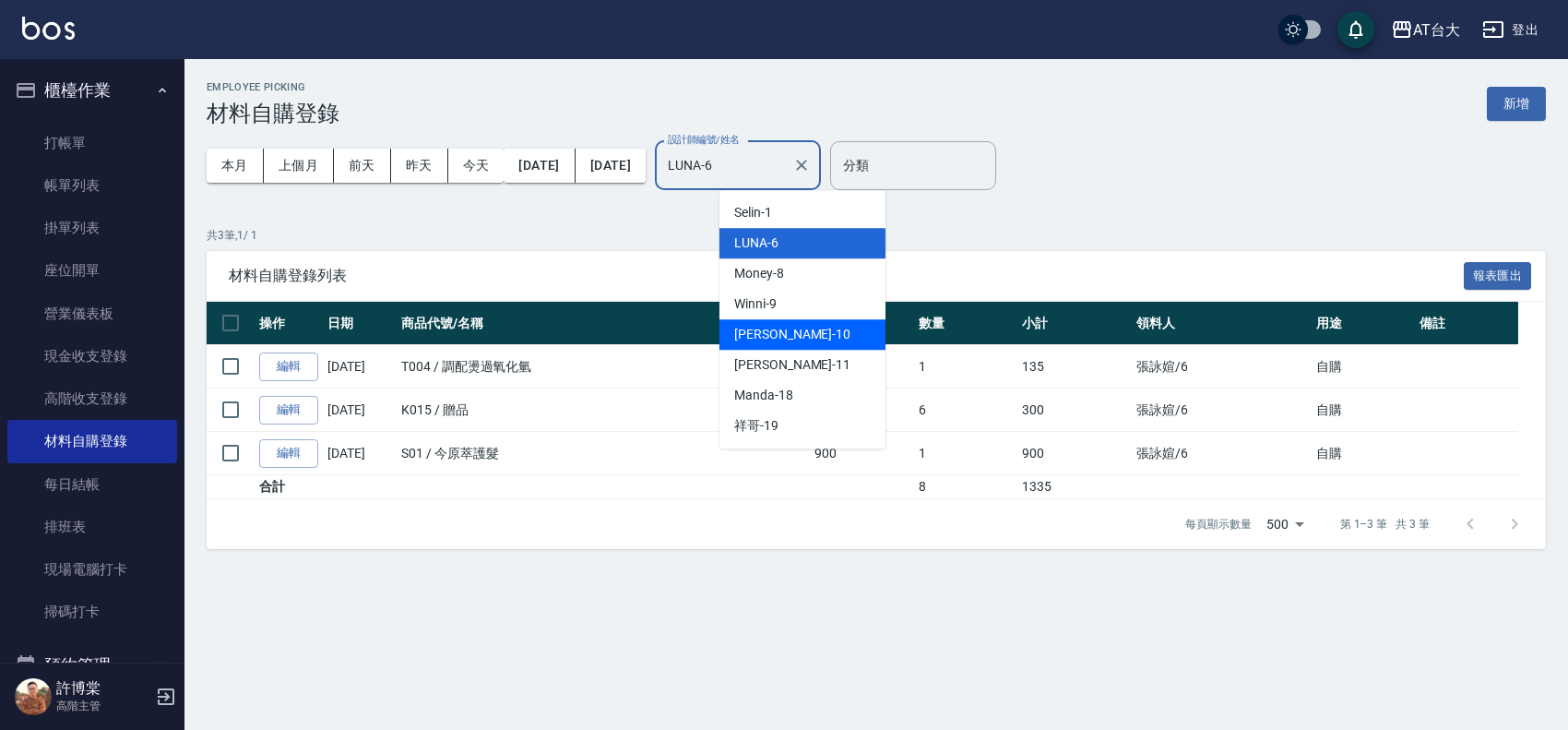
click at [809, 324] on div "JOJO -10" at bounding box center [802, 334] width 166 height 31
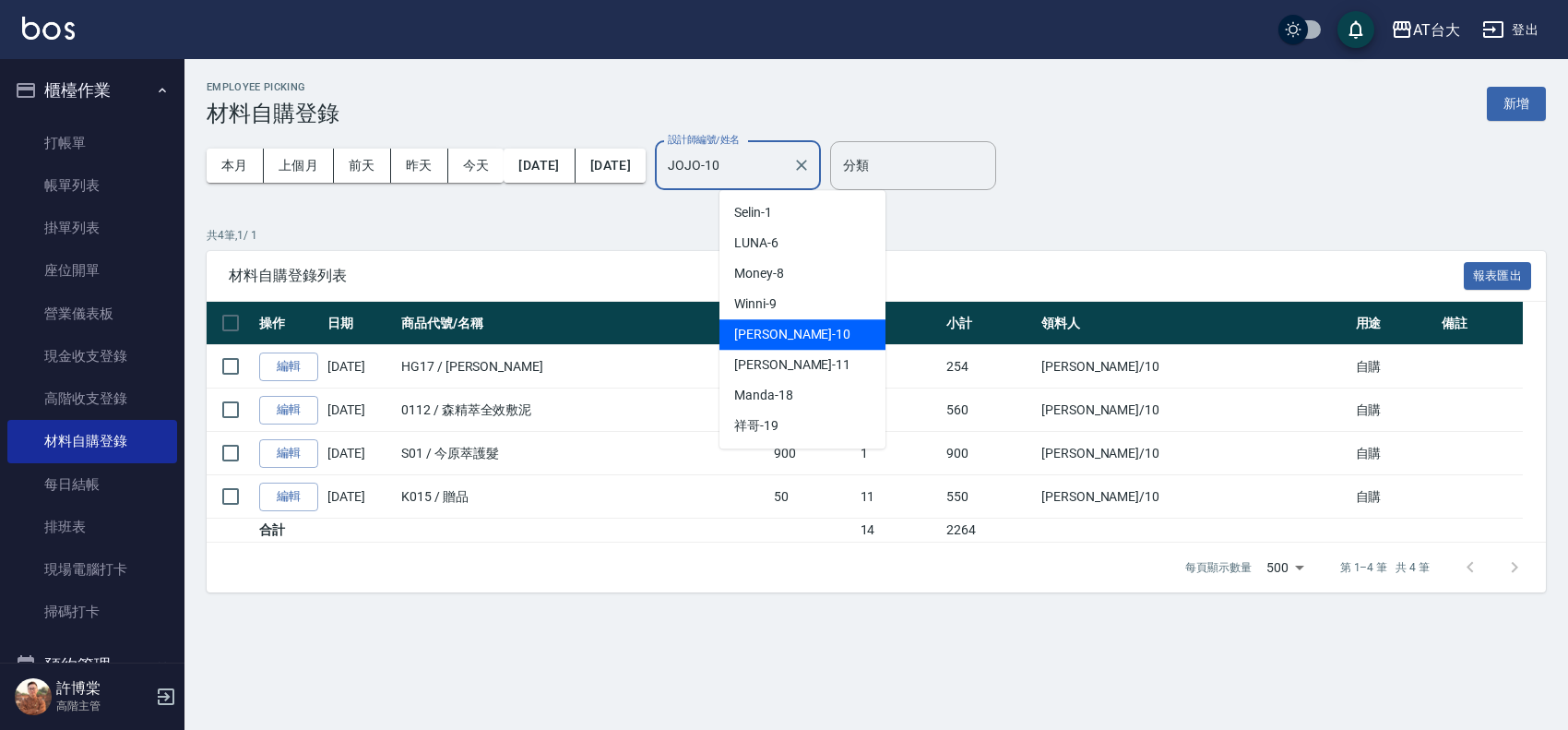
click at [785, 173] on input "JOJO-10" at bounding box center [723, 165] width 121 height 32
click at [818, 300] on div "Winni -9" at bounding box center [802, 304] width 166 height 31
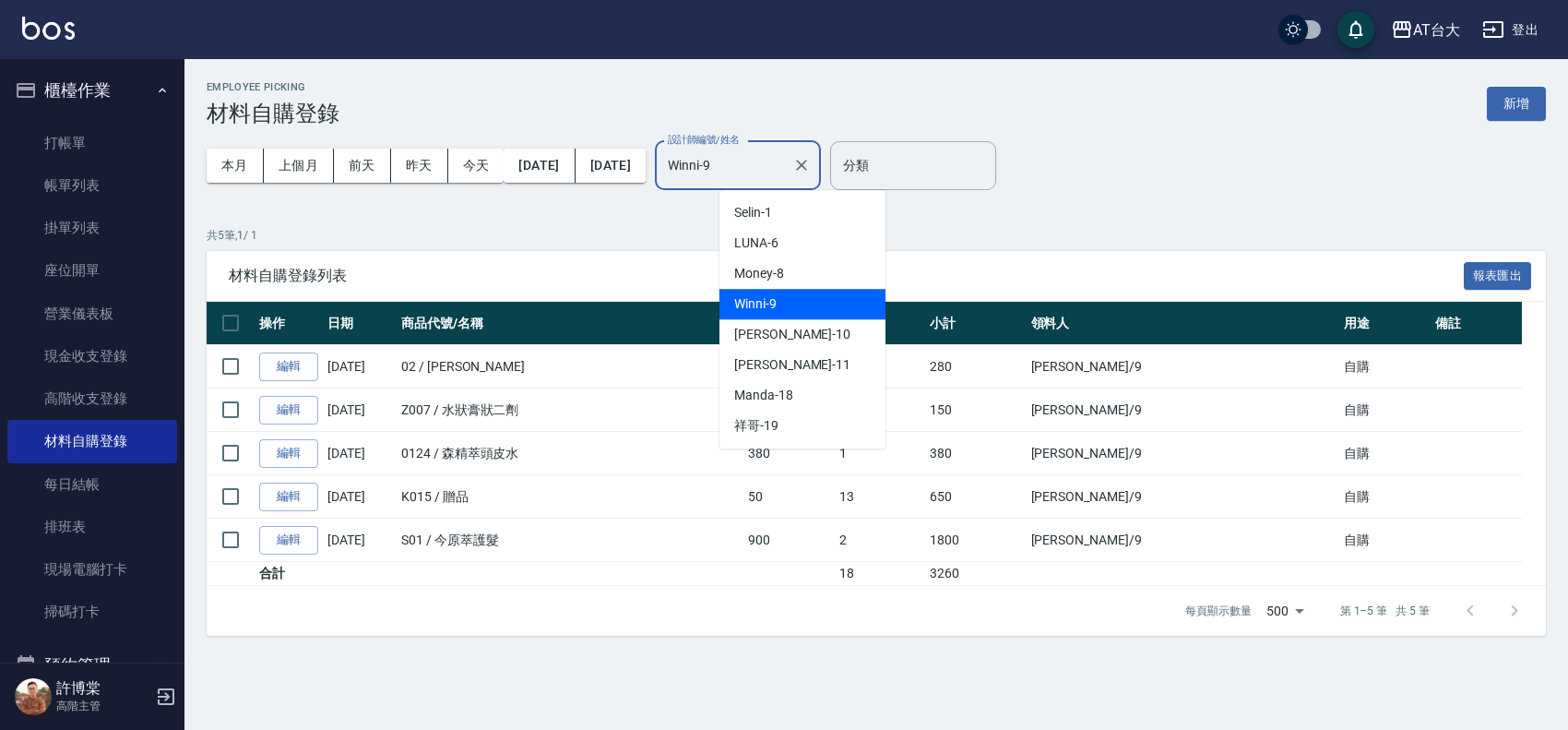
click at [785, 162] on input "Winni-9" at bounding box center [723, 165] width 121 height 32
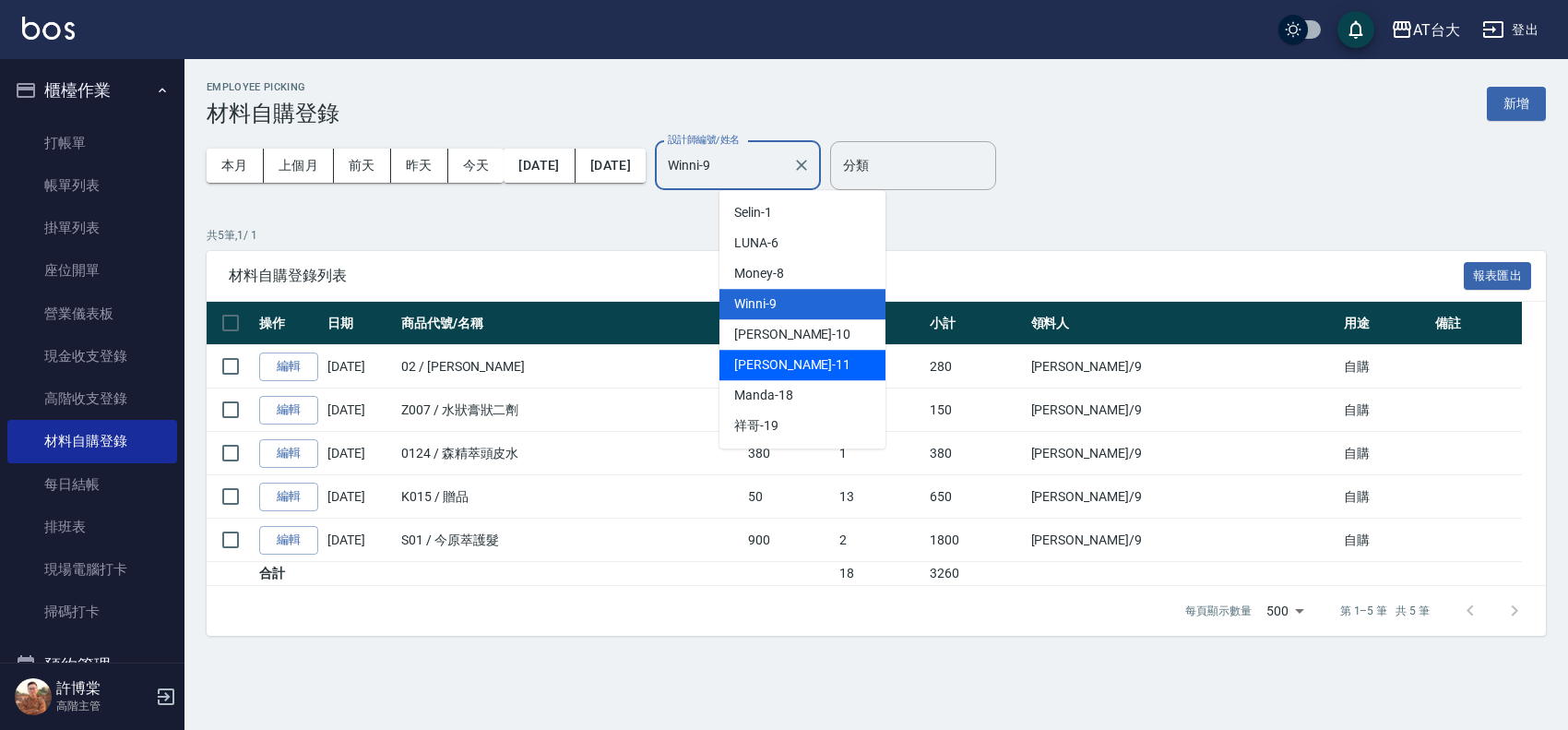
click at [808, 366] on div "[PERSON_NAME] -11" at bounding box center [802, 364] width 166 height 31
type input "[PERSON_NAME]-11"
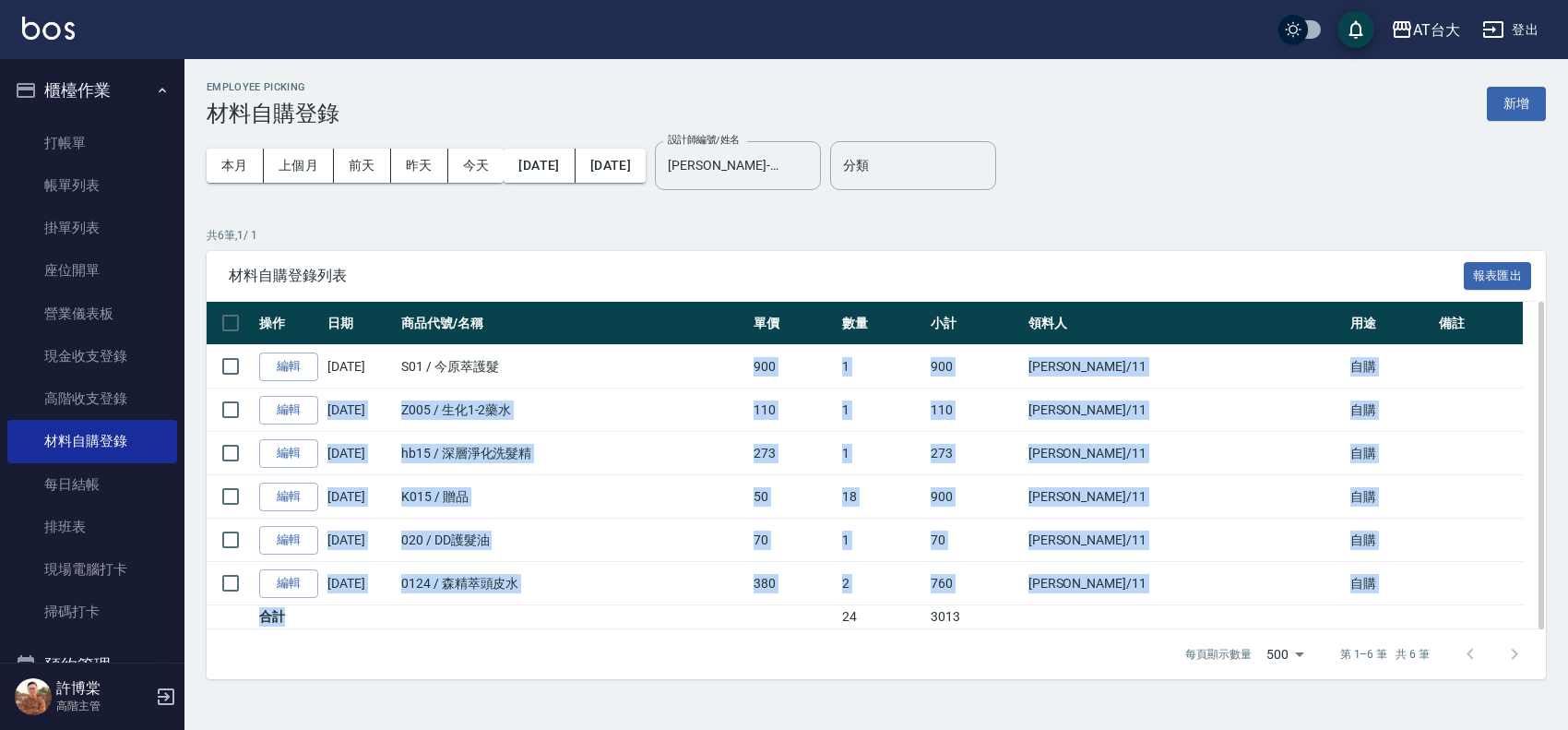
drag, startPoint x: 802, startPoint y: 356, endPoint x: 877, endPoint y: 602, distance: 257.2
click at [874, 613] on tbody "編輯 [DATE] S01 / 今原萃護髮 900 1 900 [PERSON_NAME]/11 自購 編輯 [DATE] Z005 / 生化1-2藥水 11…" at bounding box center [876, 486] width 1339 height 284
click at [837, 537] on td "70" at bounding box center [794, 540] width 89 height 44
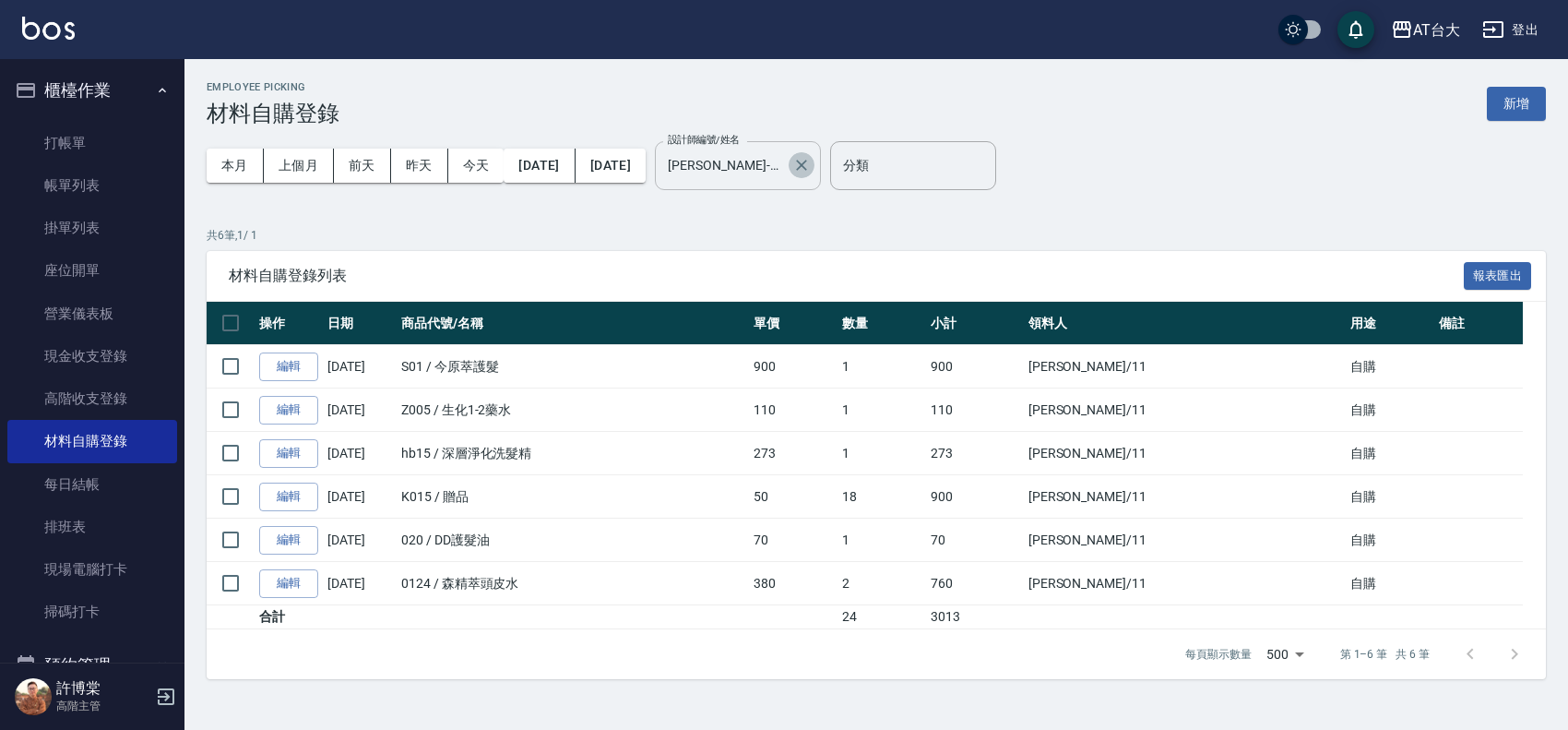
click at [807, 166] on icon "Clear" at bounding box center [802, 165] width 11 height 11
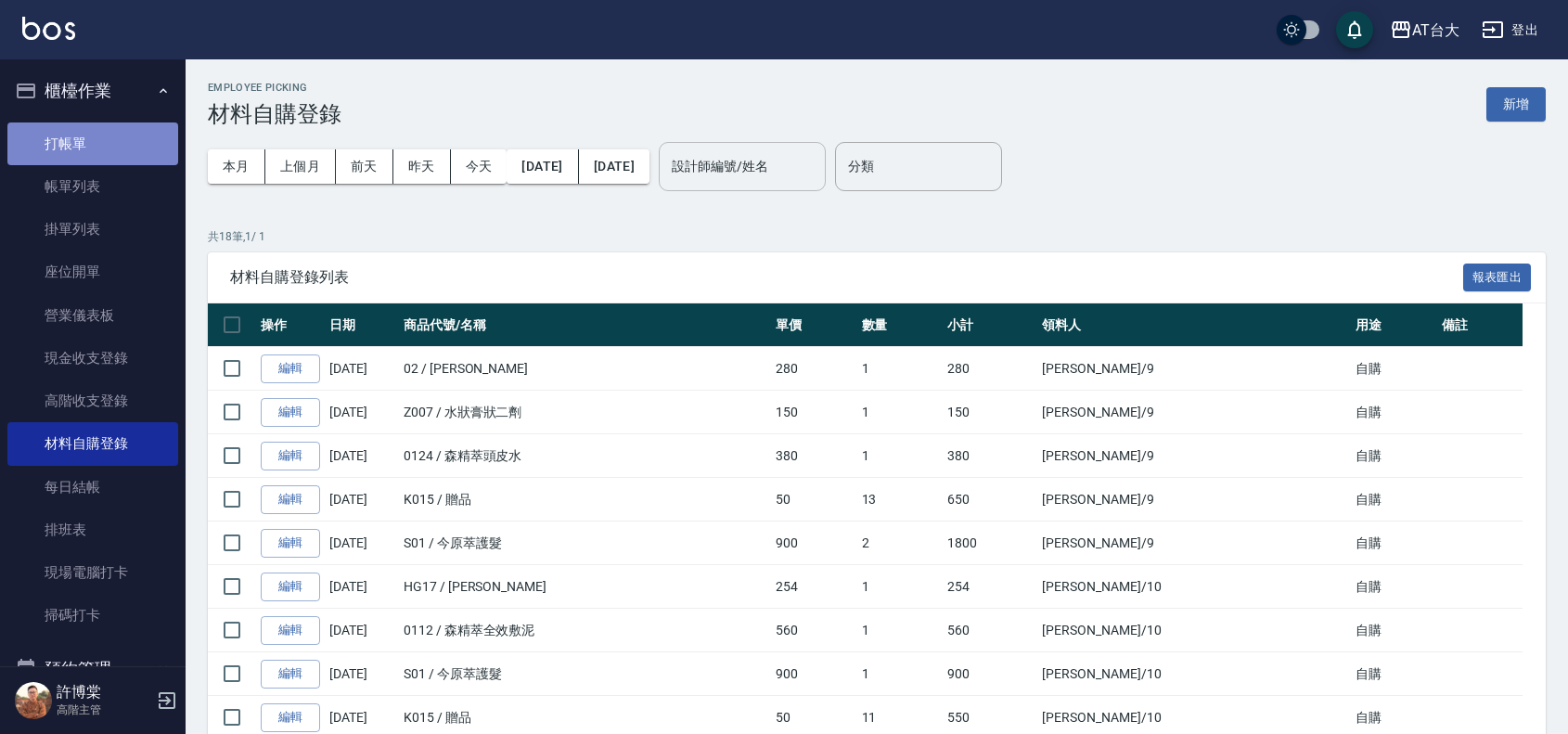
click at [123, 140] on link "打帳單" at bounding box center [92, 143] width 170 height 43
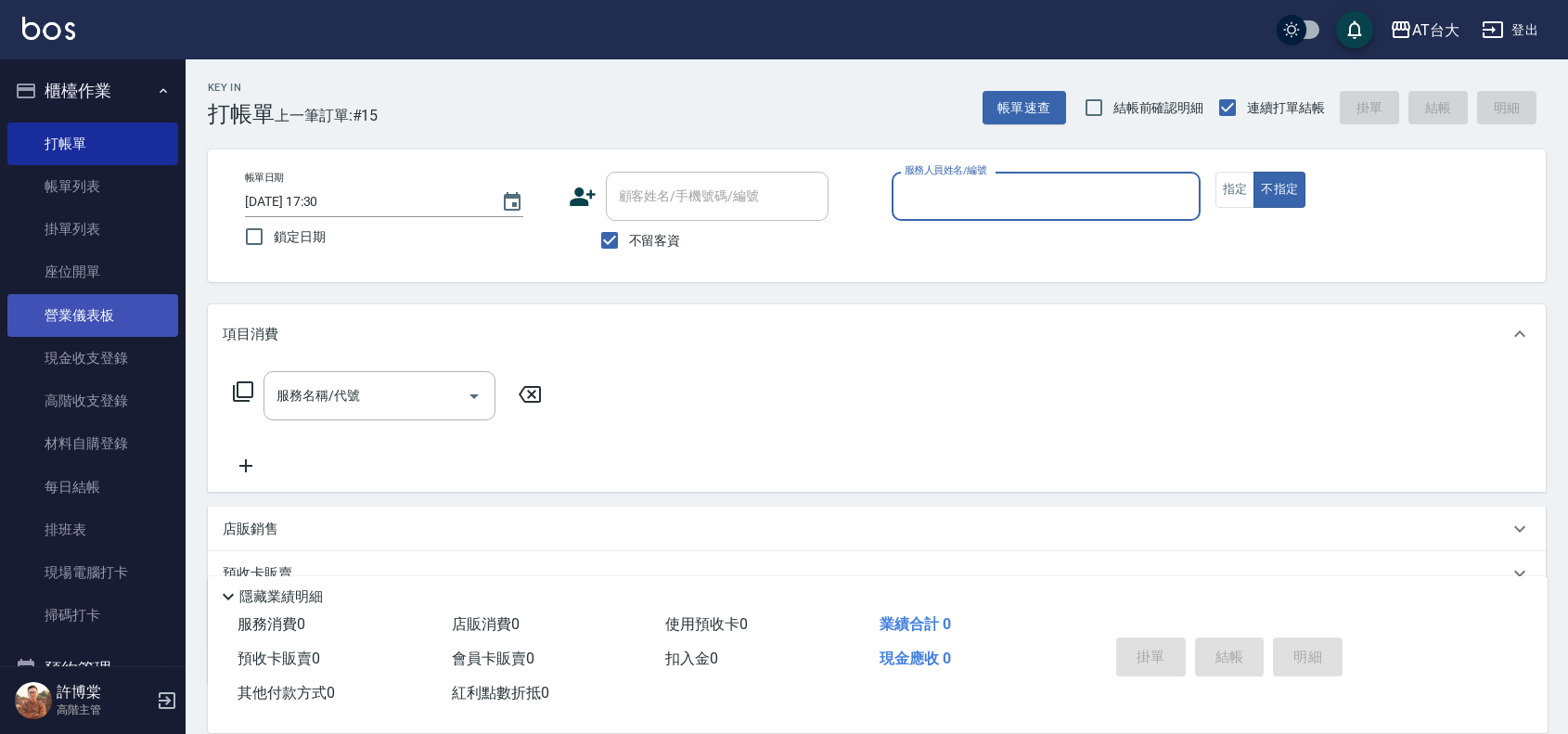
scroll to position [116, 0]
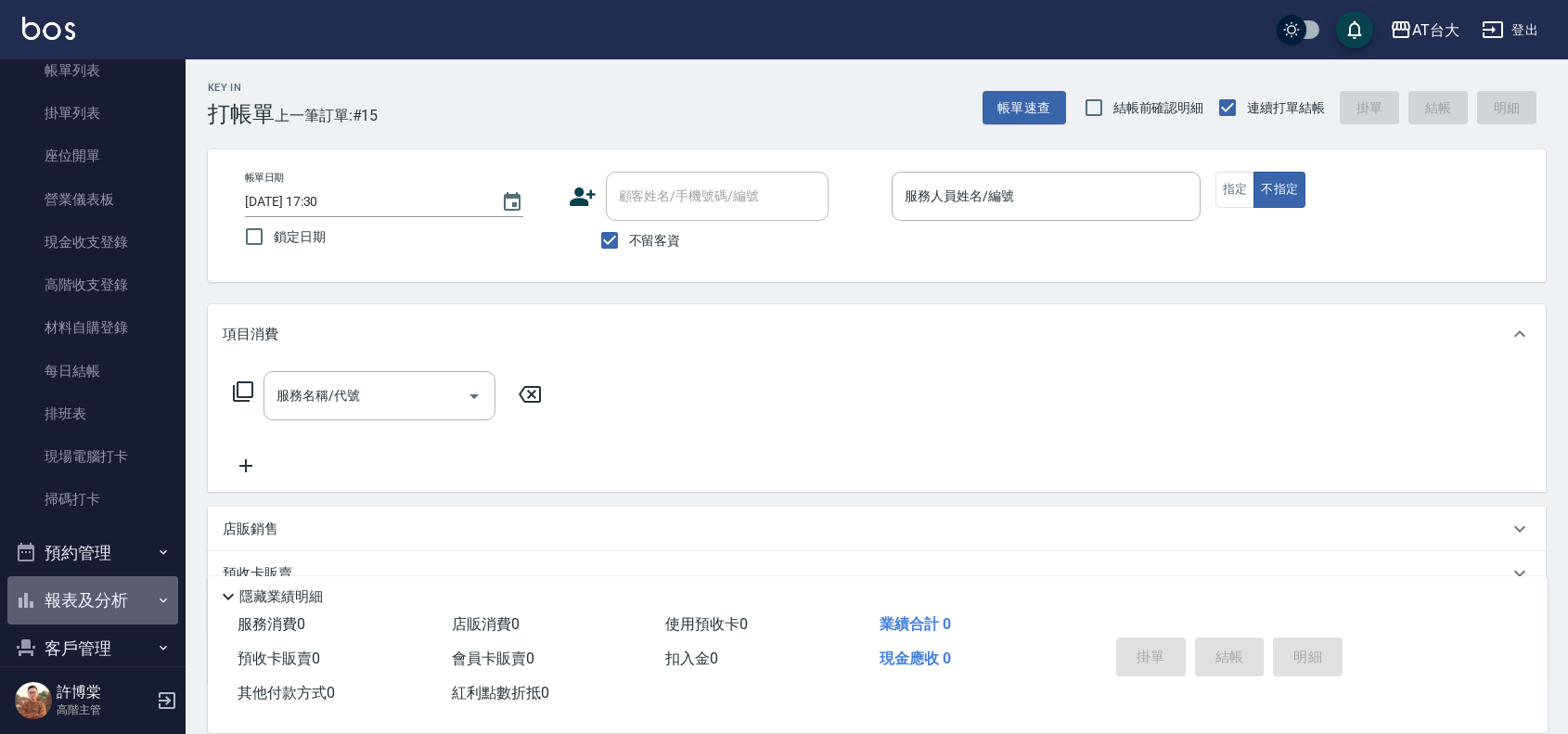
drag, startPoint x: 137, startPoint y: 605, endPoint x: 122, endPoint y: 584, distance: 25.8
click at [128, 605] on button "報表及分析" at bounding box center [92, 600] width 170 height 48
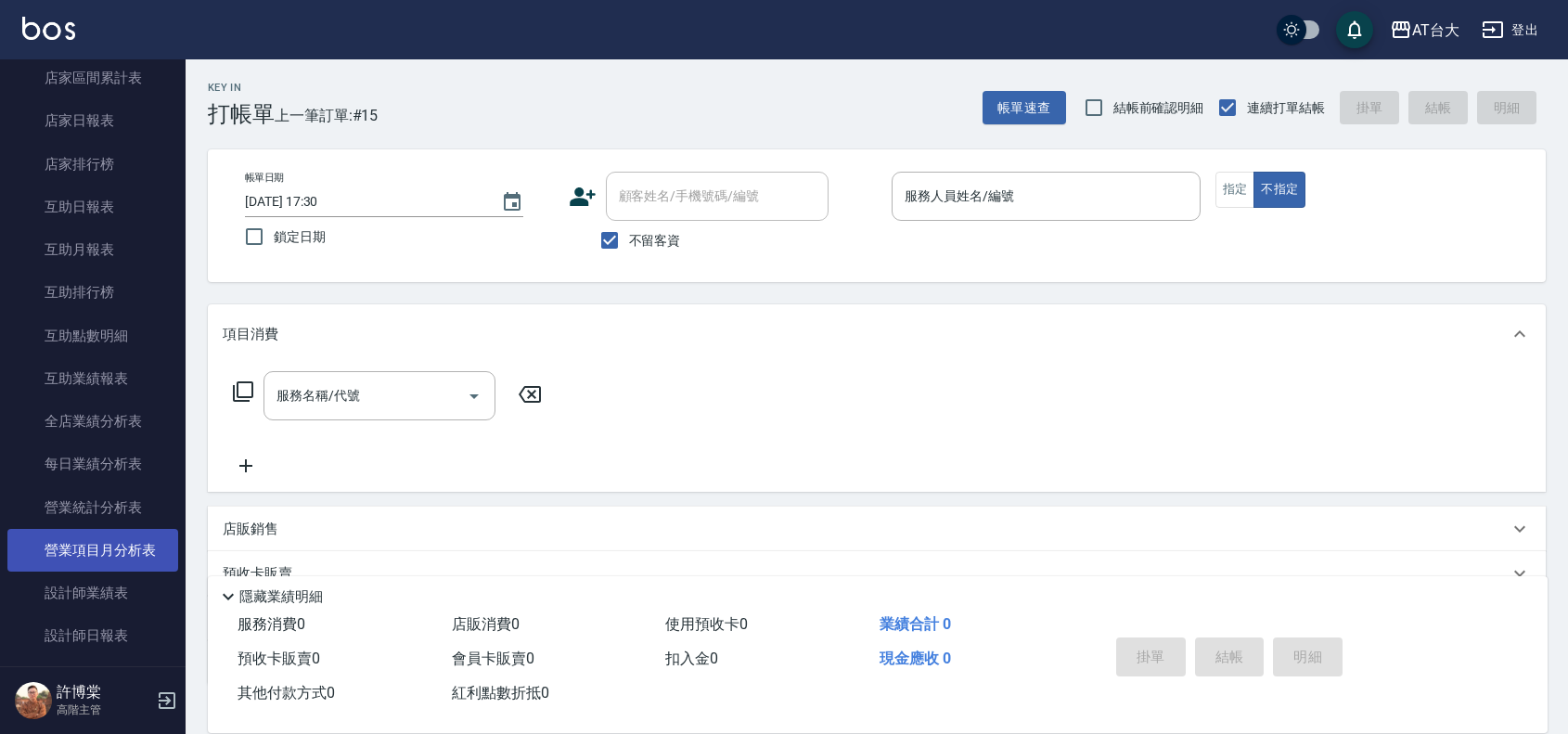
scroll to position [811, 0]
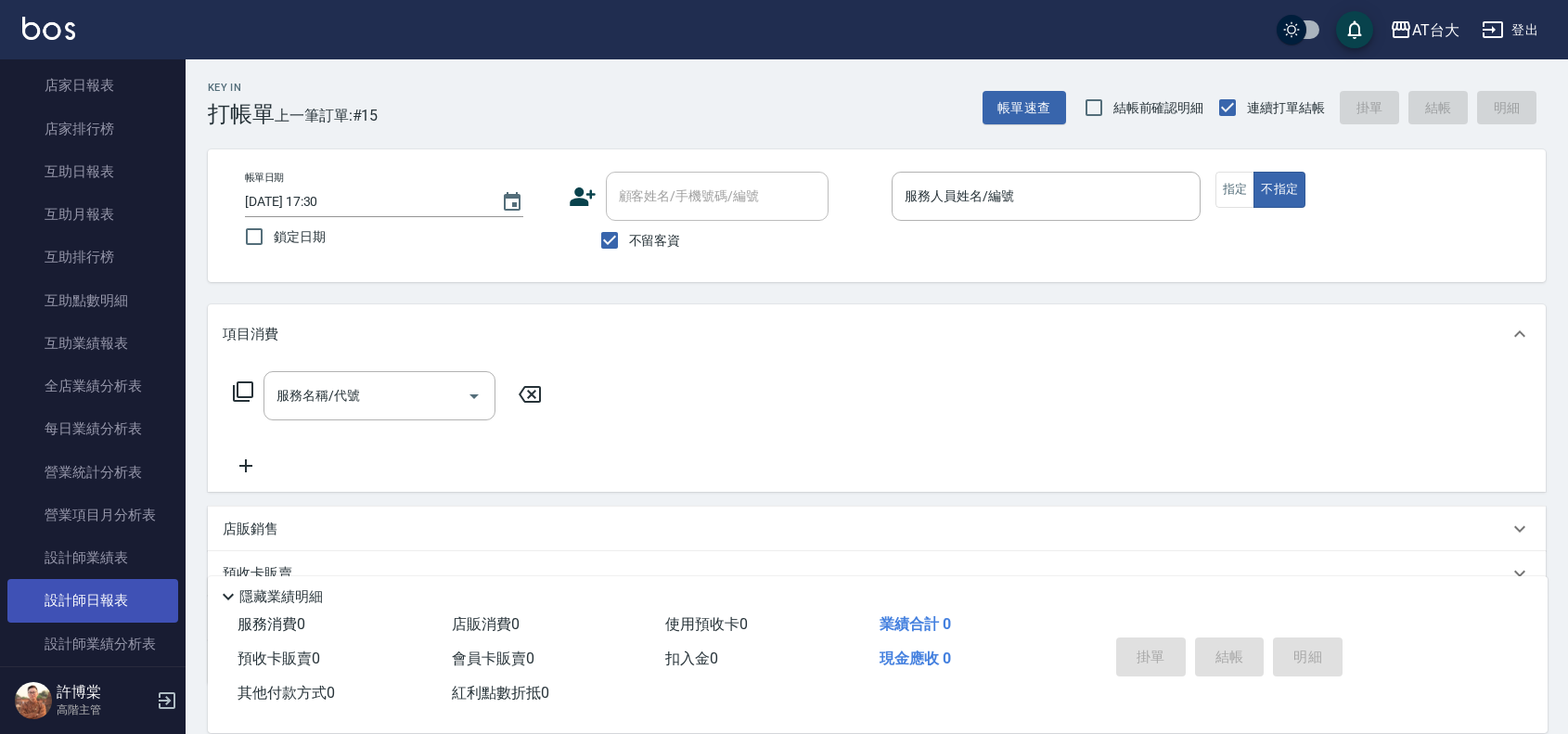
click at [136, 586] on link "設計師日報表" at bounding box center [92, 600] width 170 height 43
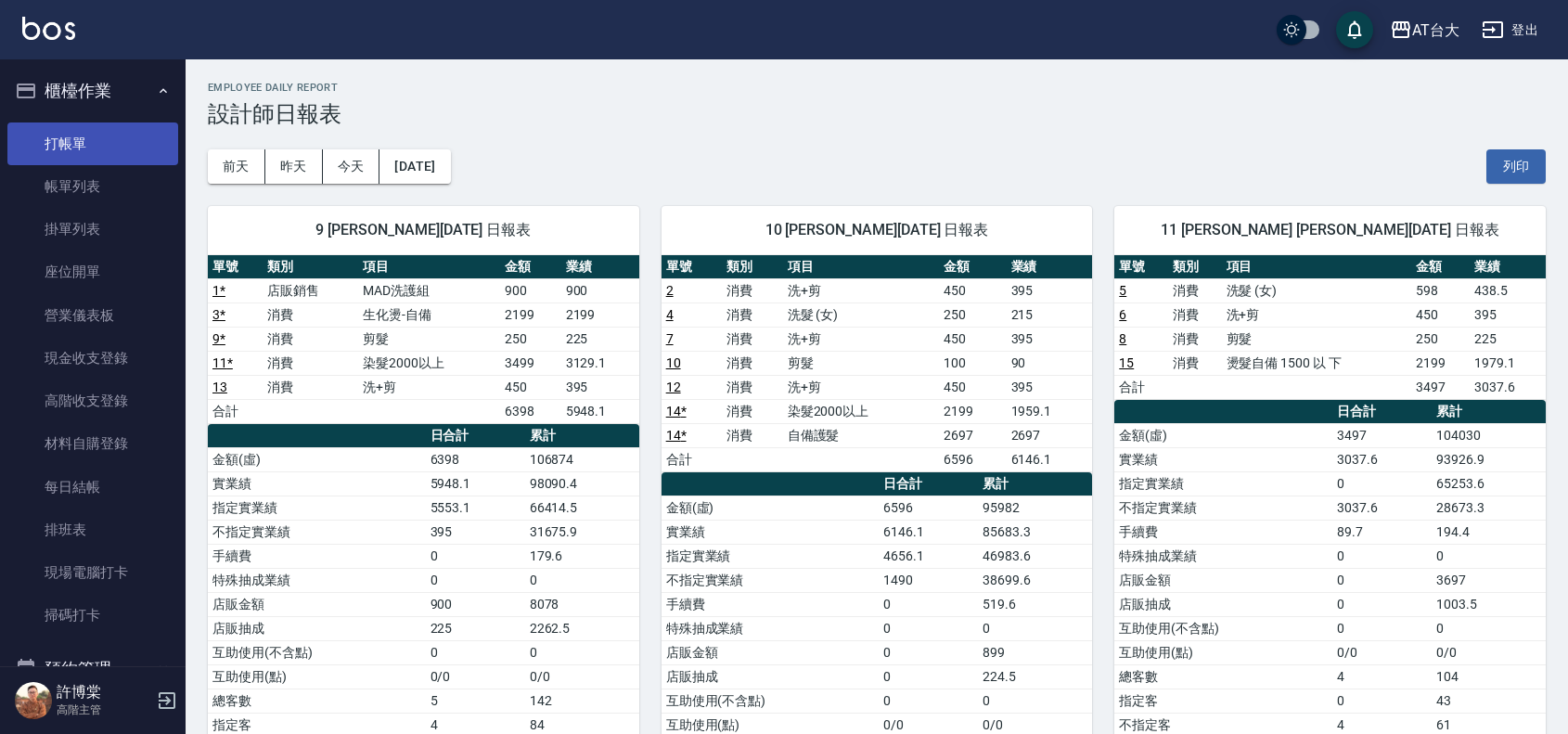
click at [87, 146] on link "打帳單" at bounding box center [92, 143] width 170 height 43
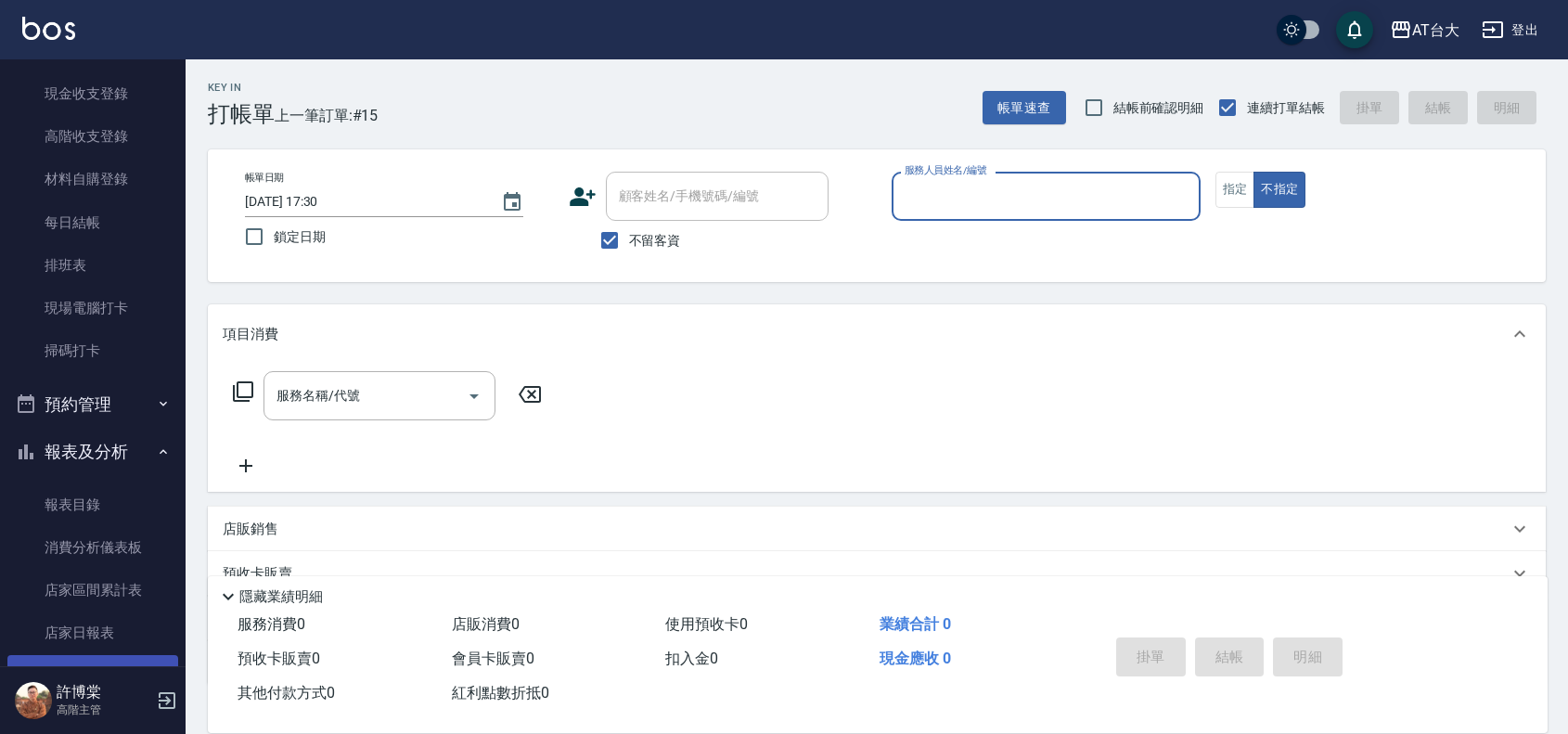
scroll to position [232, 0]
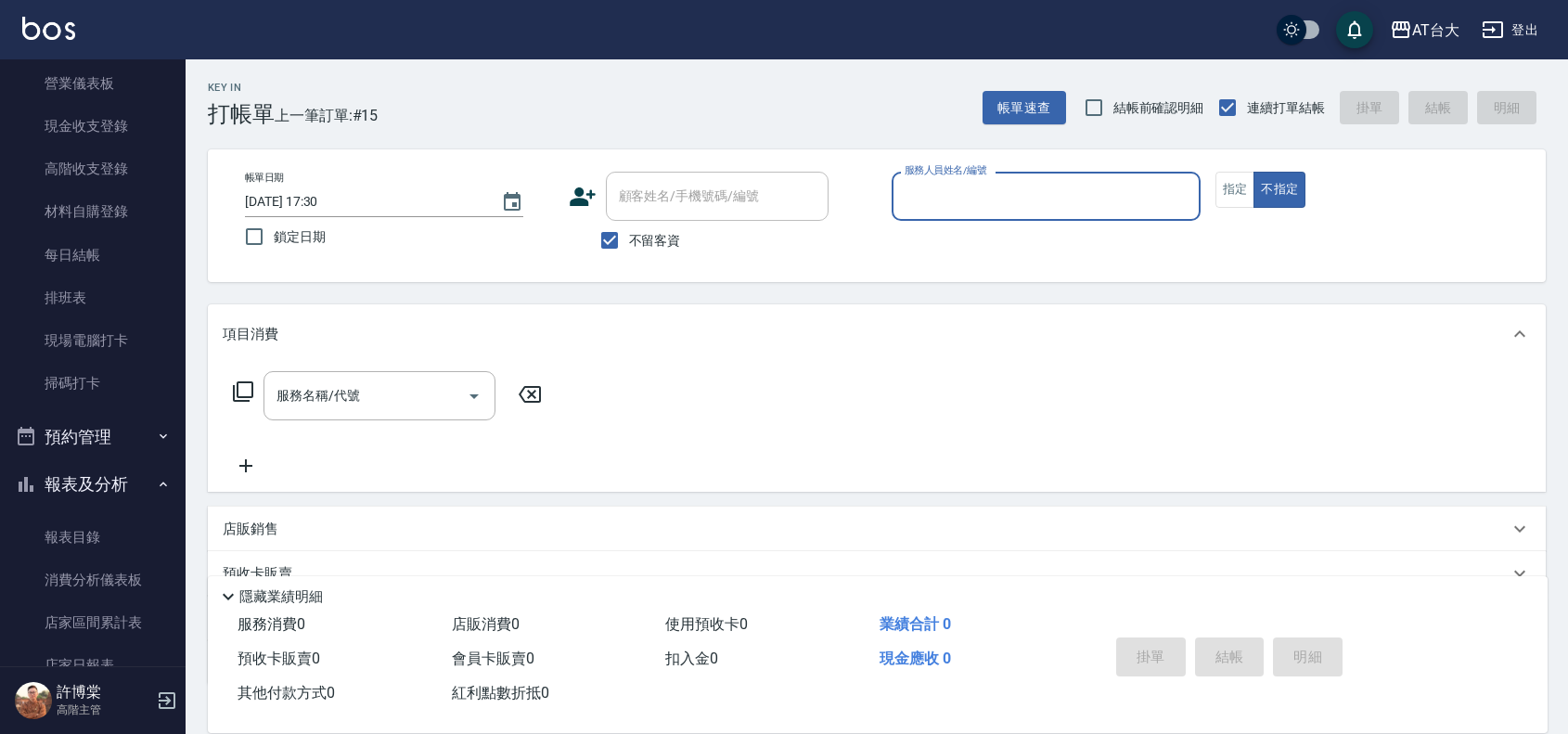
click at [139, 480] on button "報表及分析" at bounding box center [92, 484] width 170 height 48
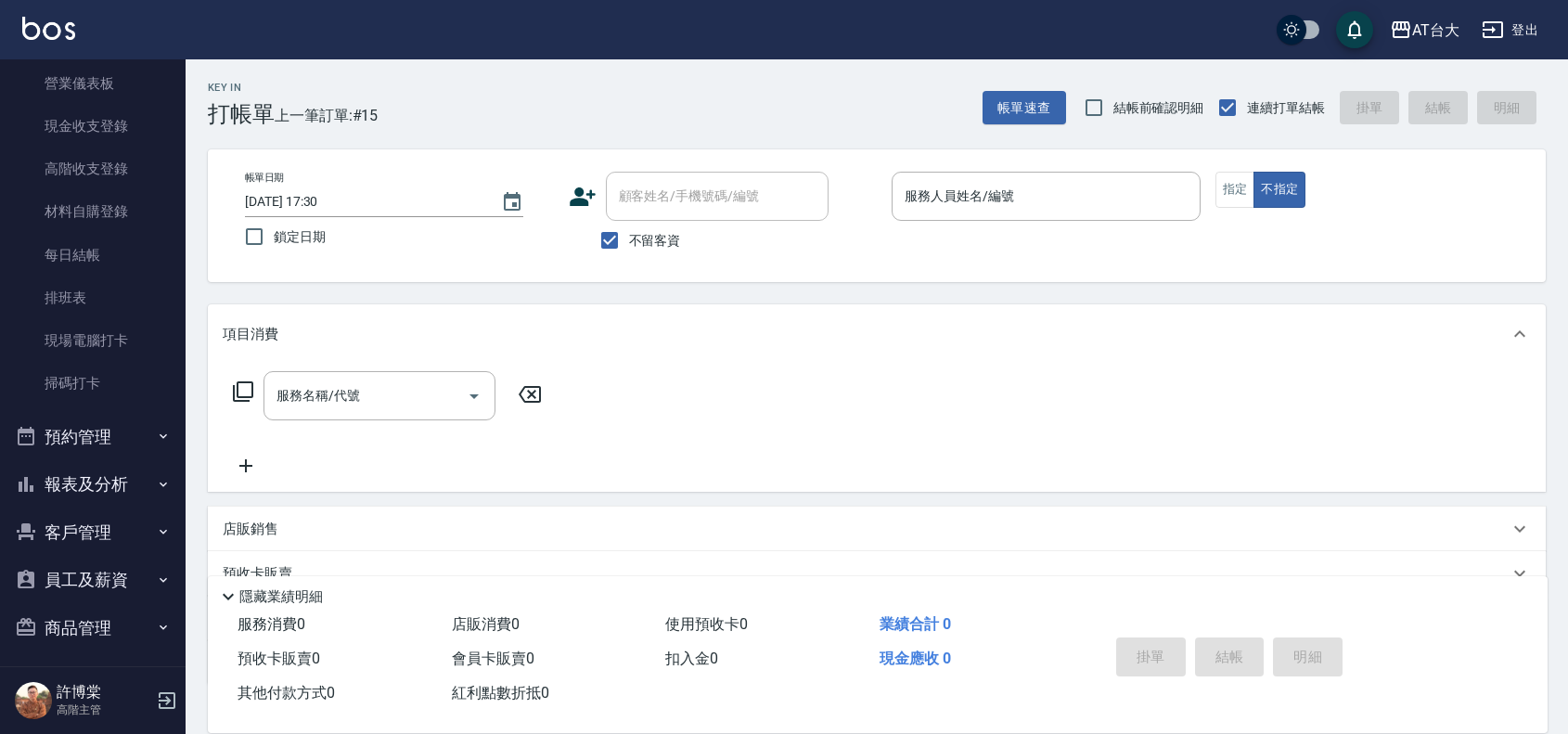
scroll to position [335, 0]
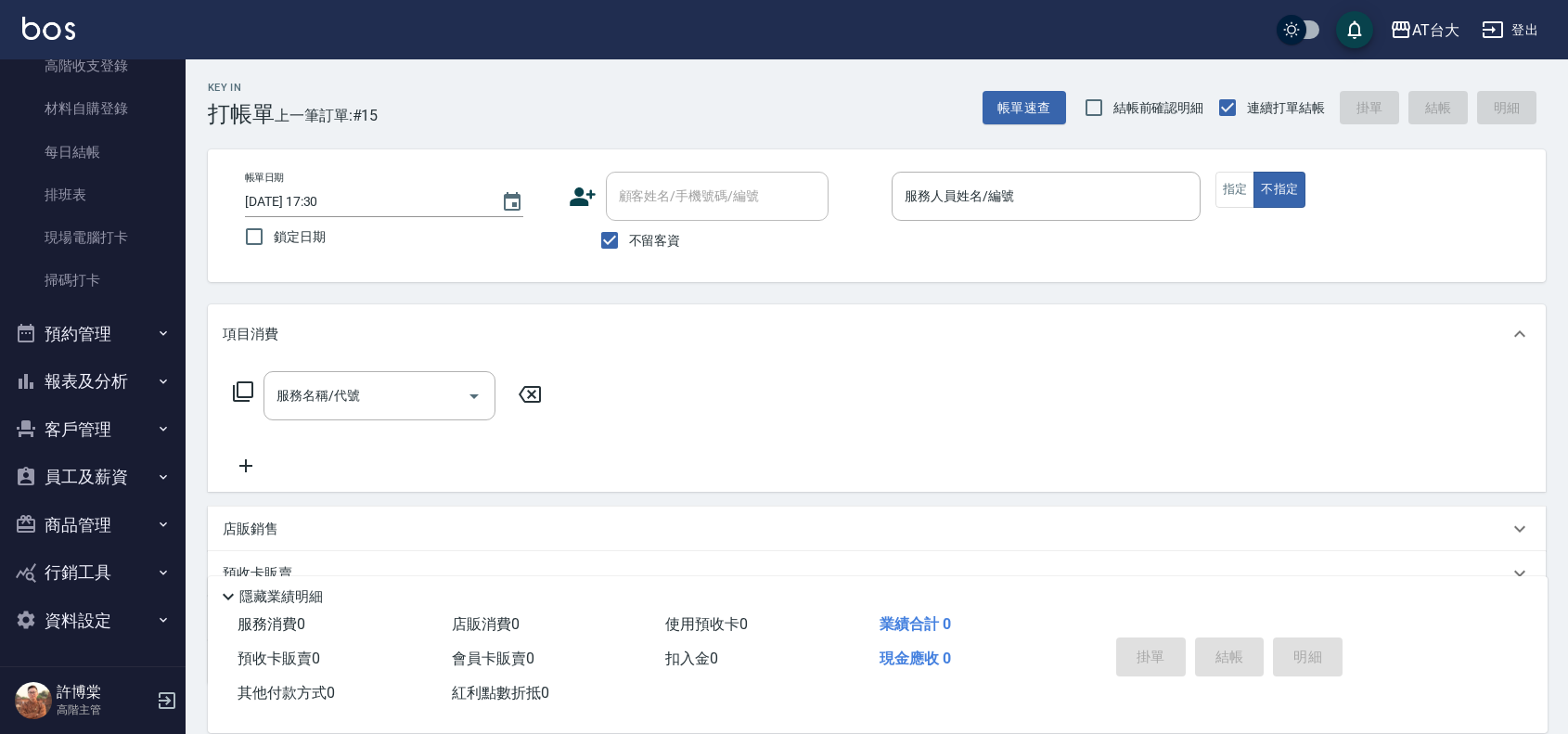
click at [139, 480] on button "員工及薪資" at bounding box center [92, 477] width 170 height 48
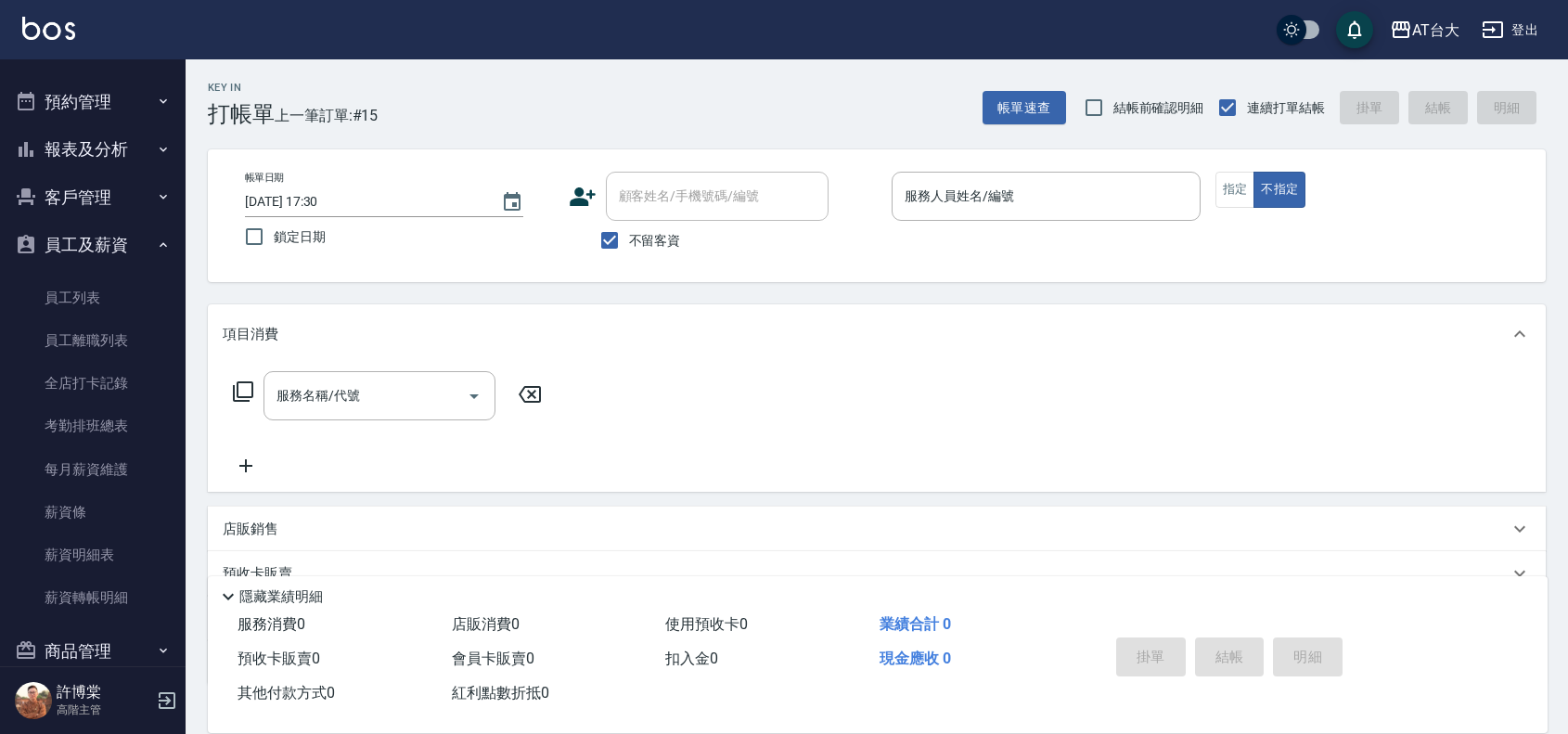
scroll to position [0, 0]
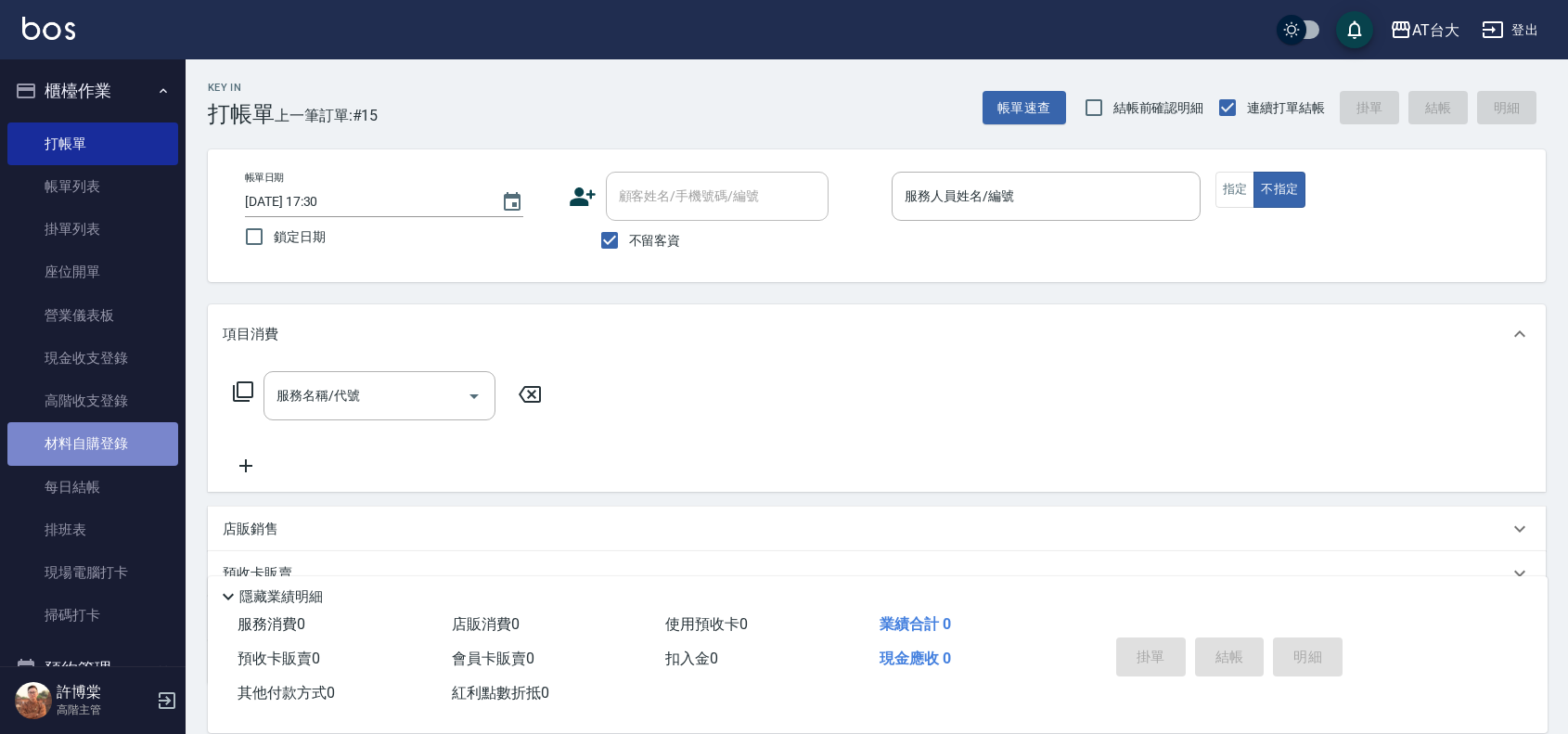
click at [126, 429] on link "材料自購登錄" at bounding box center [92, 443] width 170 height 43
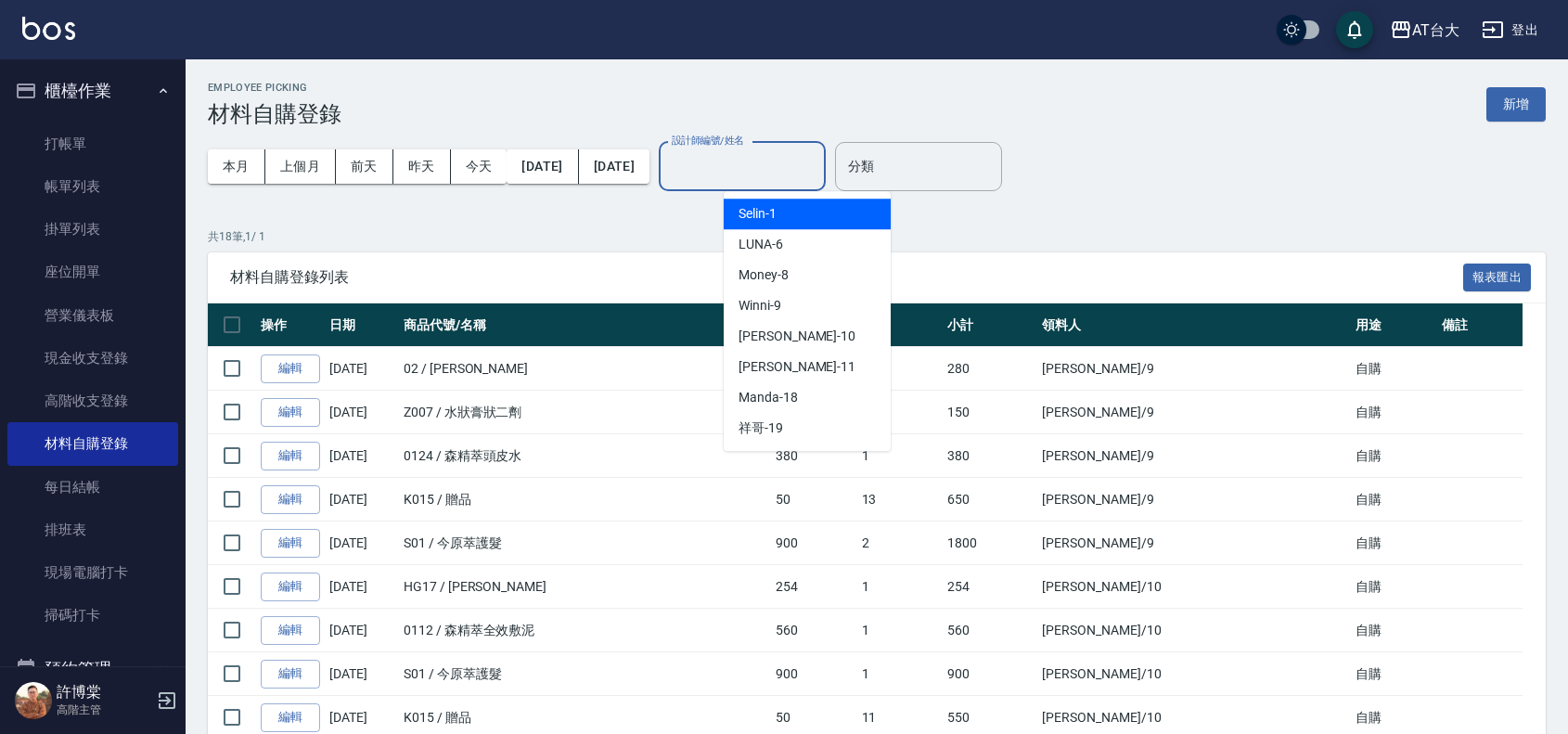
click at [817, 172] on input "設計師編號/姓名" at bounding box center [742, 166] width 150 height 33
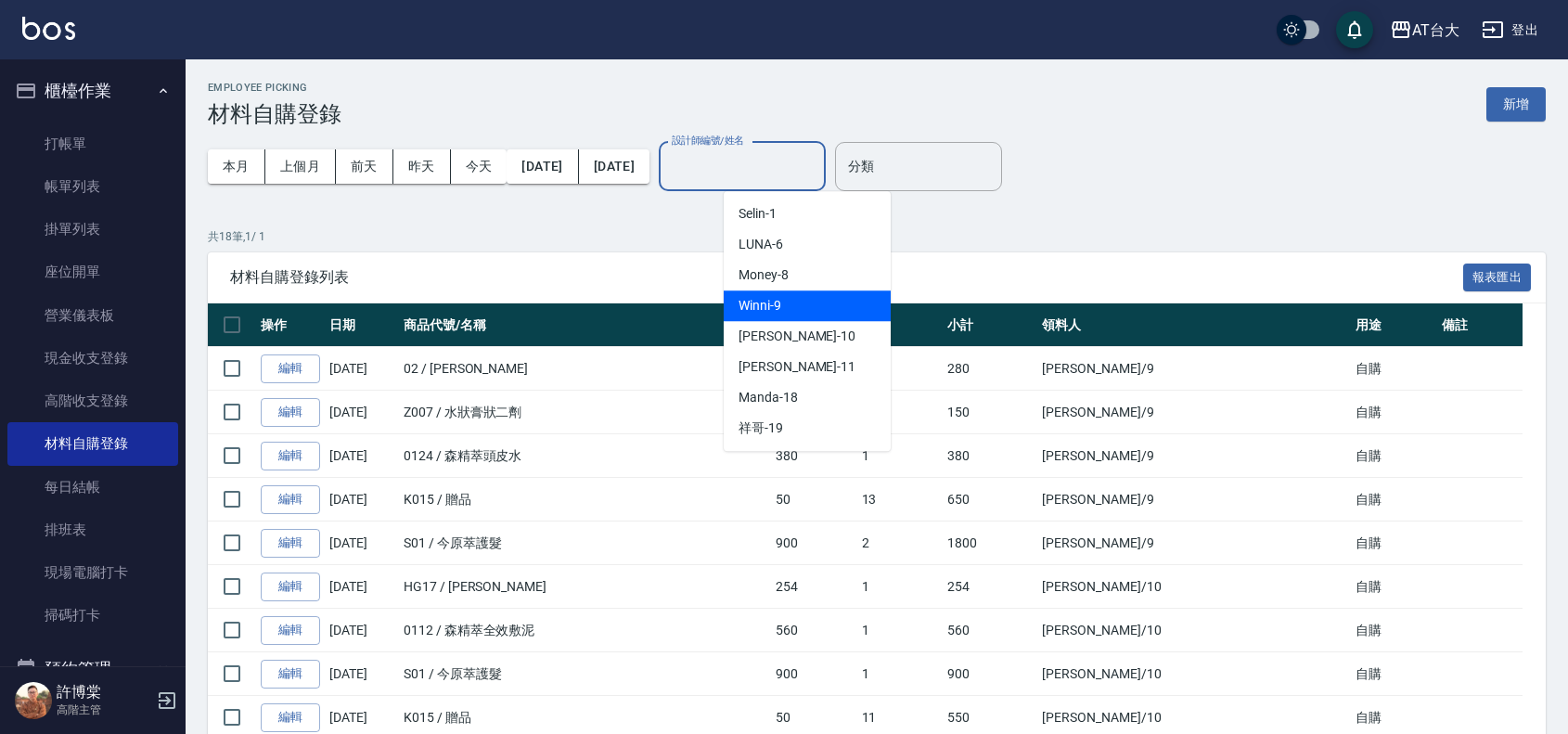
click at [777, 306] on span "Winni -9" at bounding box center [760, 306] width 43 height 20
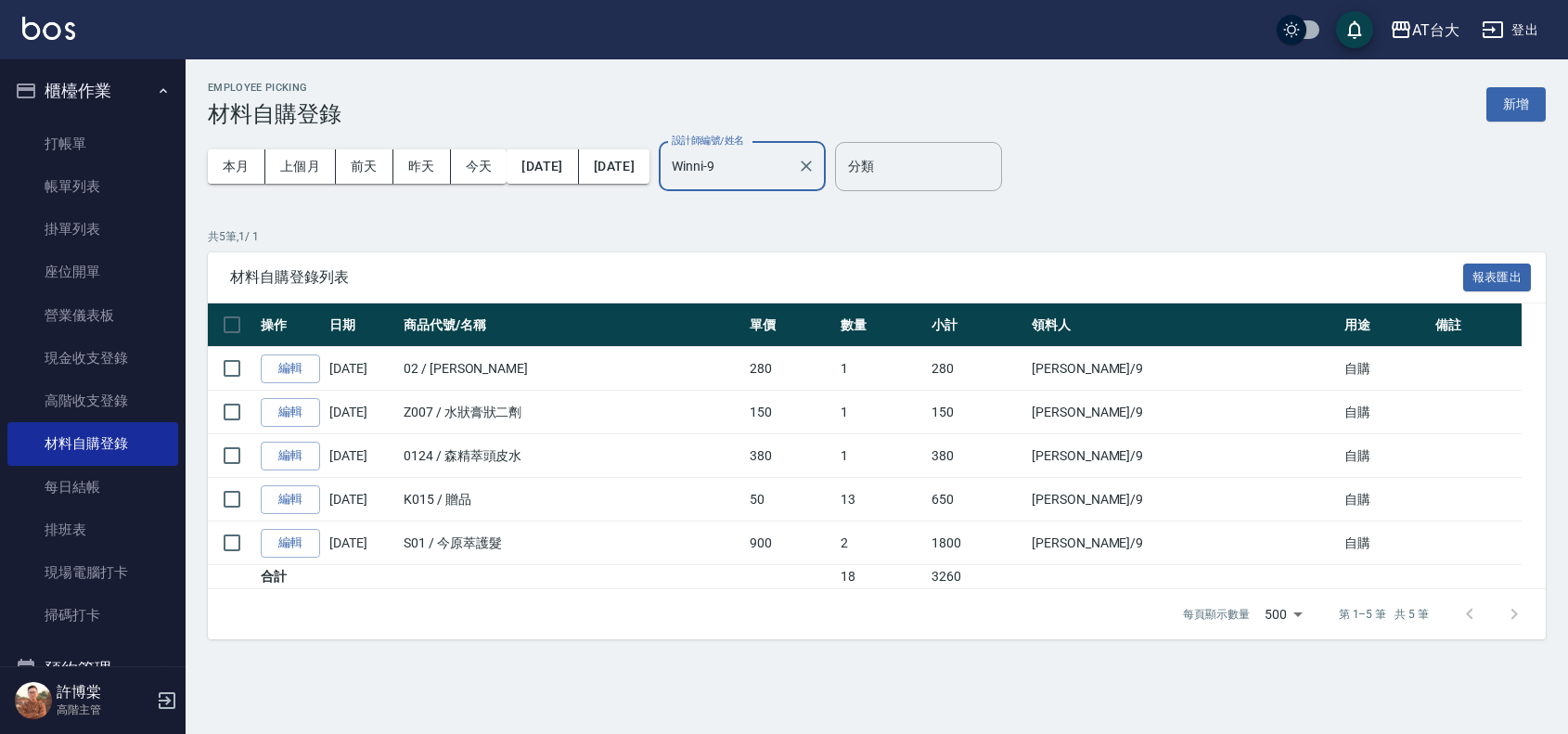
type input "Winni-9"
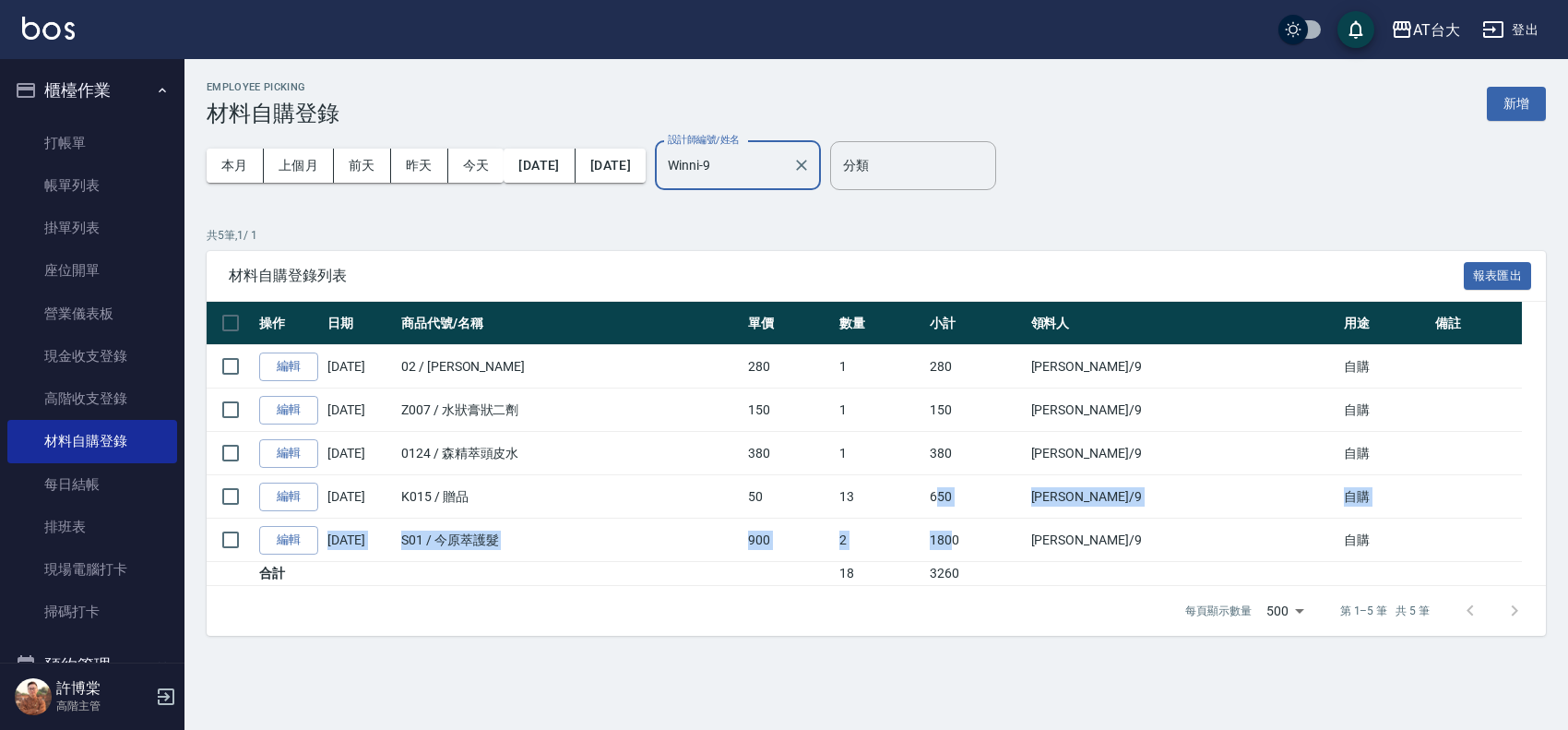
drag, startPoint x: 1012, startPoint y: 510, endPoint x: 1029, endPoint y: 519, distance: 19.2
click at [1029, 519] on tbody "編輯 [DATE] 02 / Fiole慕斯 280 1 280 [PERSON_NAME]/9 自購 編輯 [DATE] Z007 / 水狀膏狀二劑 150…" at bounding box center [876, 465] width 1339 height 241
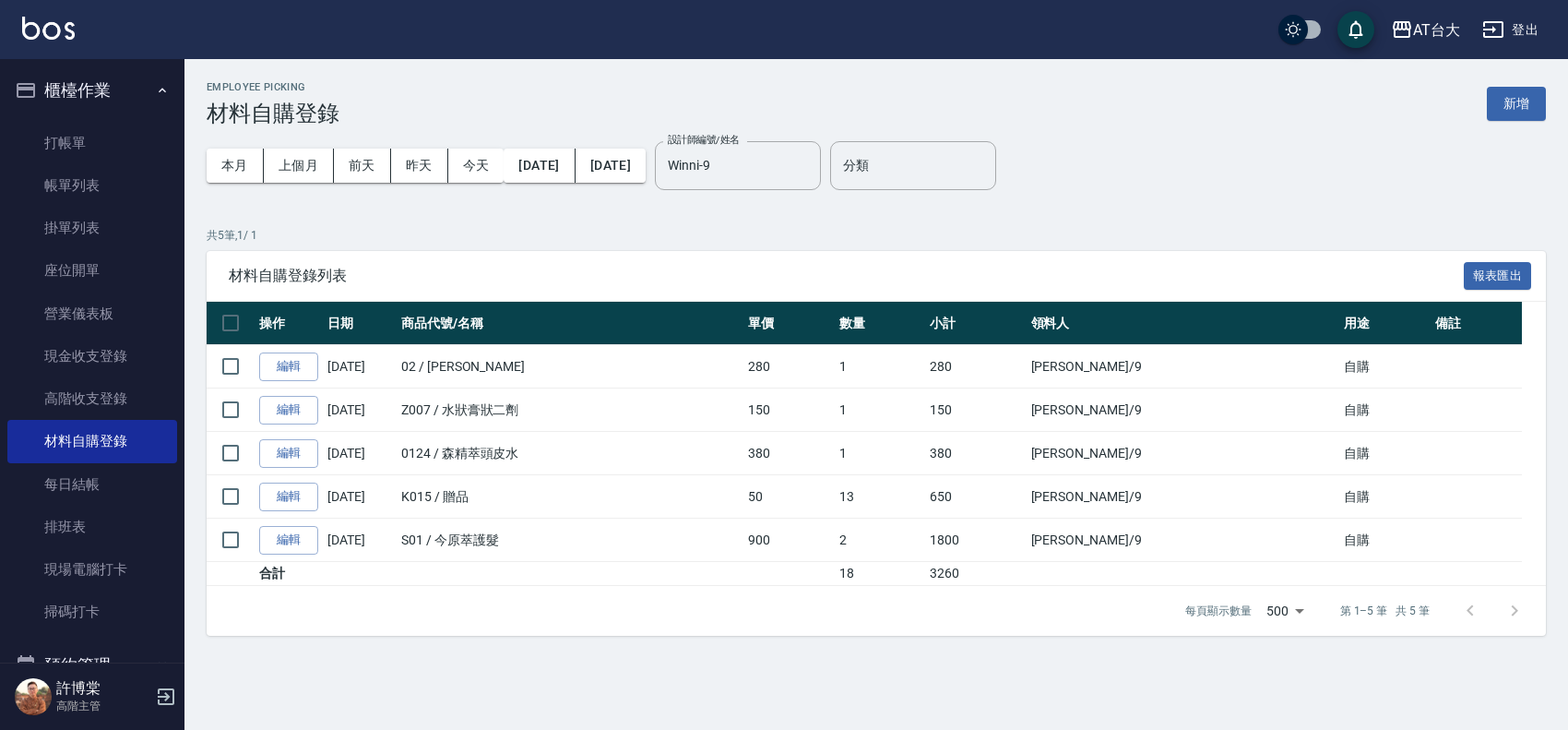
click at [1026, 533] on td "1800" at bounding box center [975, 540] width 101 height 44
click at [810, 173] on icon "Clear" at bounding box center [802, 165] width 19 height 19
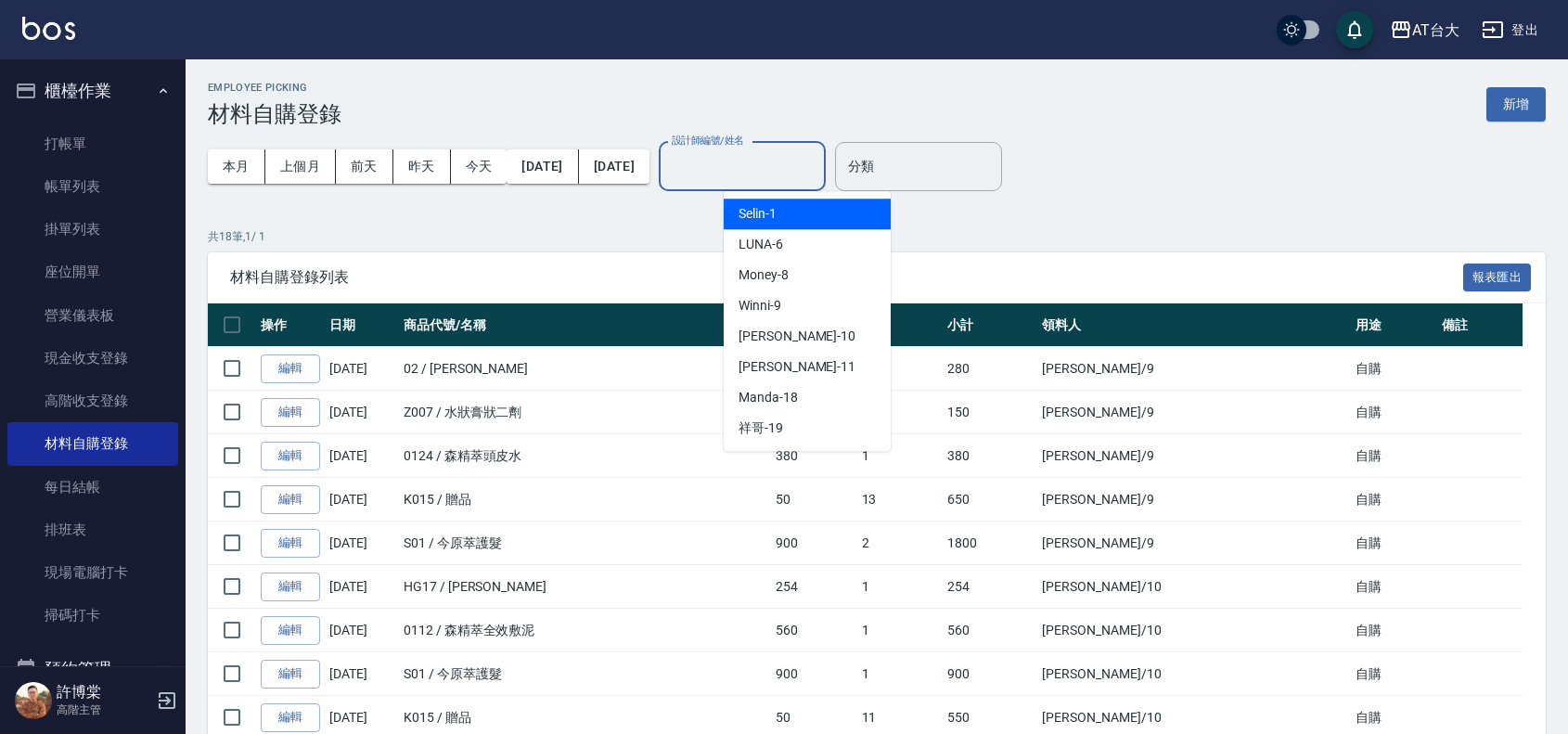
click at [817, 164] on input "設計師編號/姓名" at bounding box center [742, 166] width 150 height 33
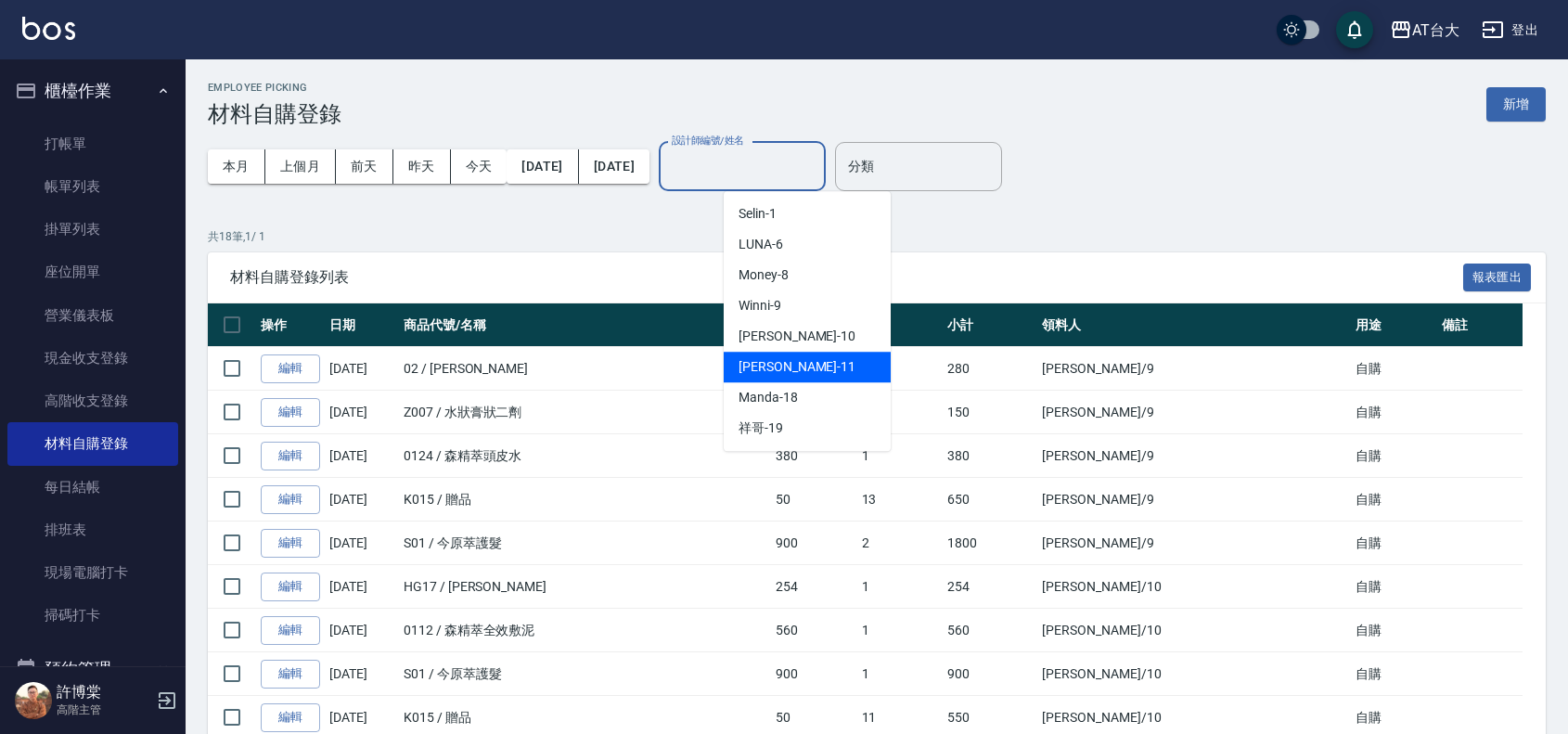
click at [849, 352] on div "[PERSON_NAME] -11" at bounding box center [807, 366] width 167 height 31
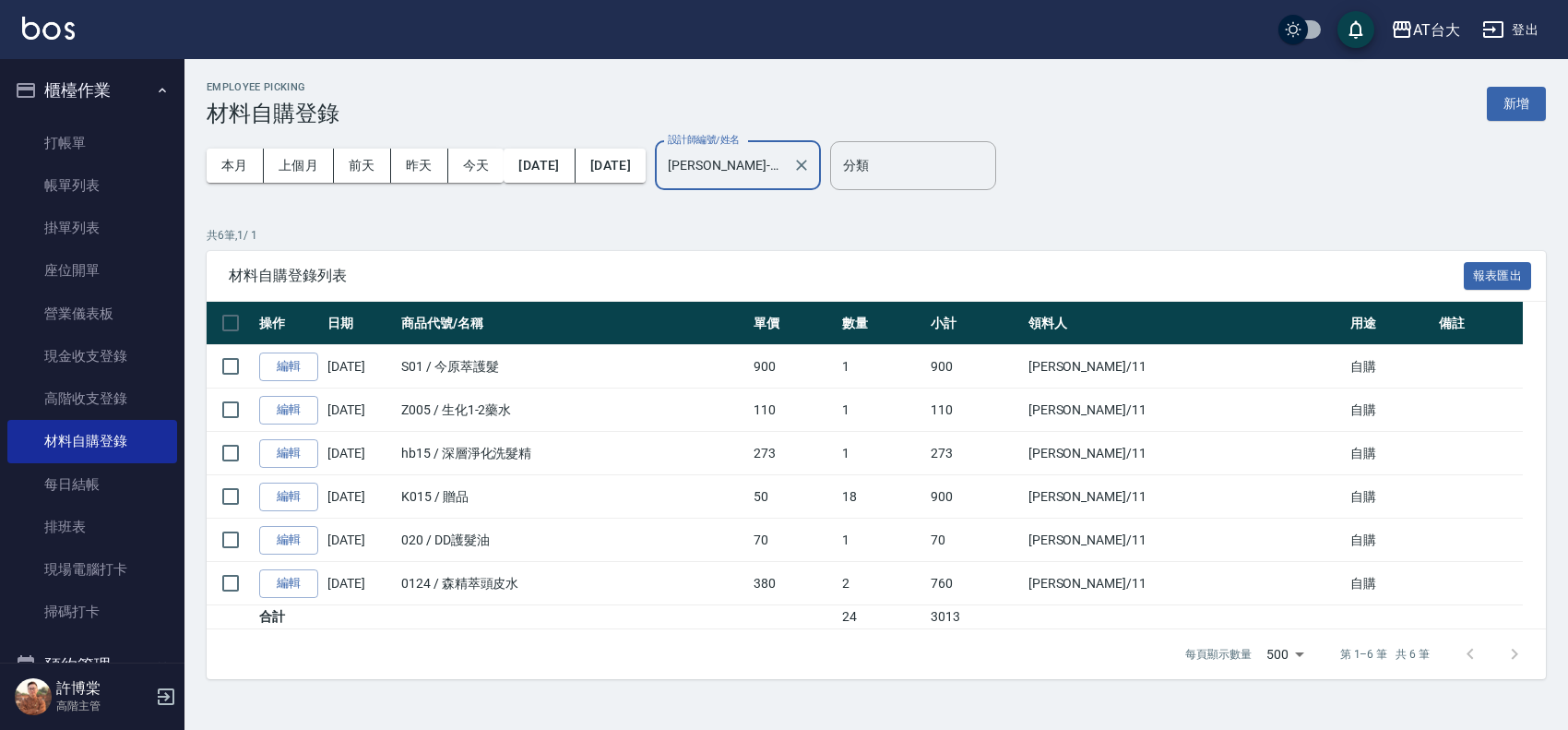
click at [785, 157] on input "[PERSON_NAME]-11" at bounding box center [723, 165] width 121 height 32
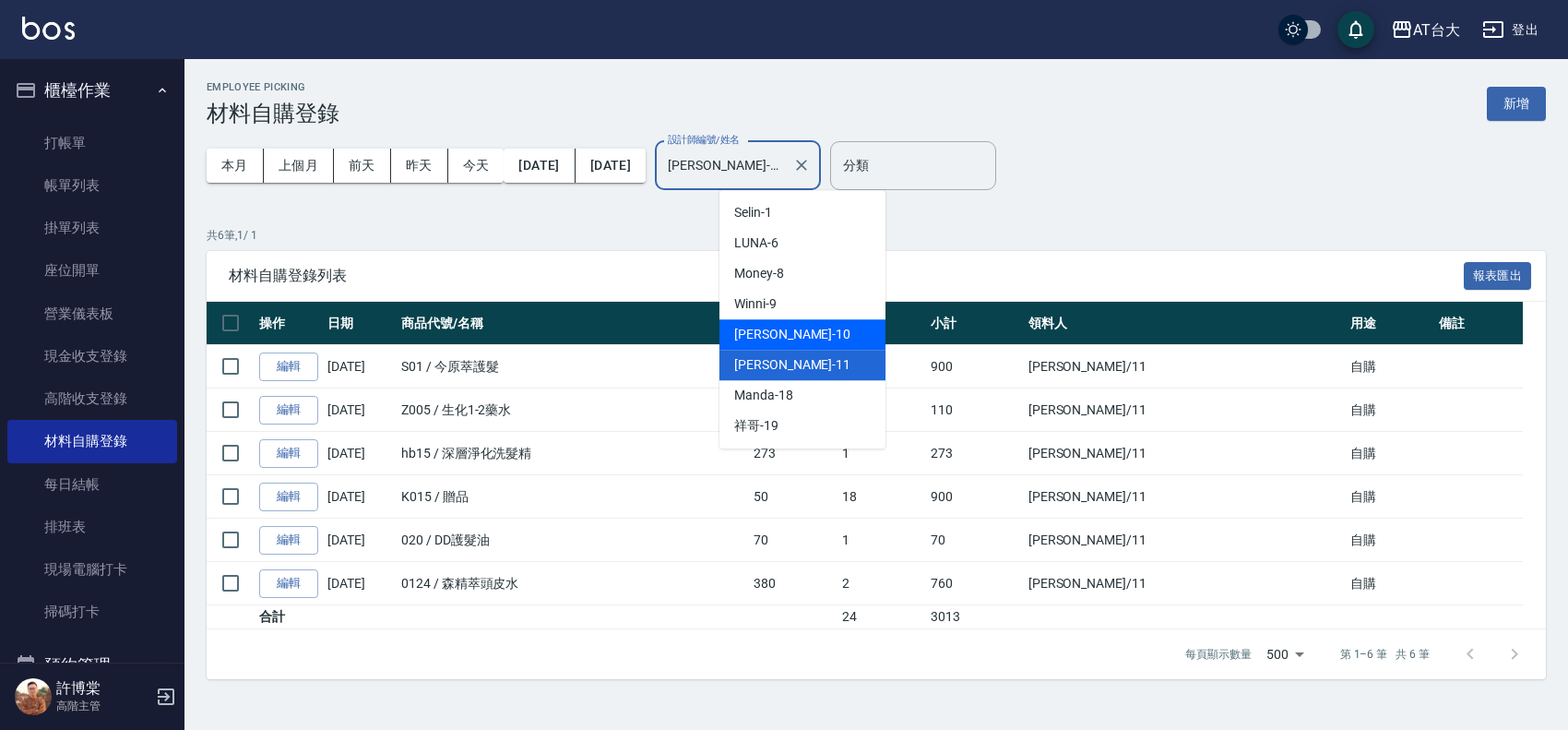
click at [844, 324] on div "JOJO -10" at bounding box center [802, 334] width 166 height 31
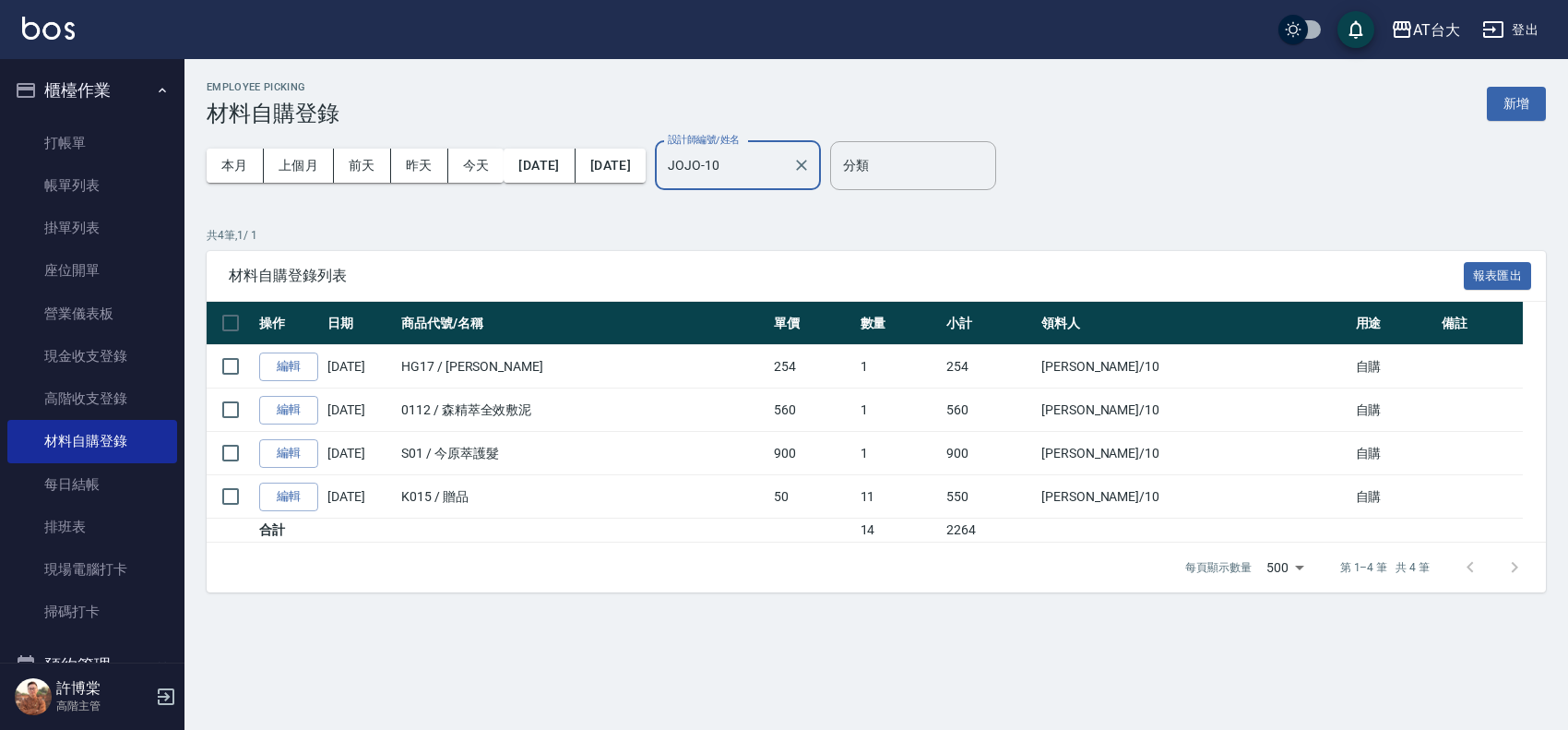
click at [785, 171] on input "JOJO-10" at bounding box center [723, 165] width 121 height 32
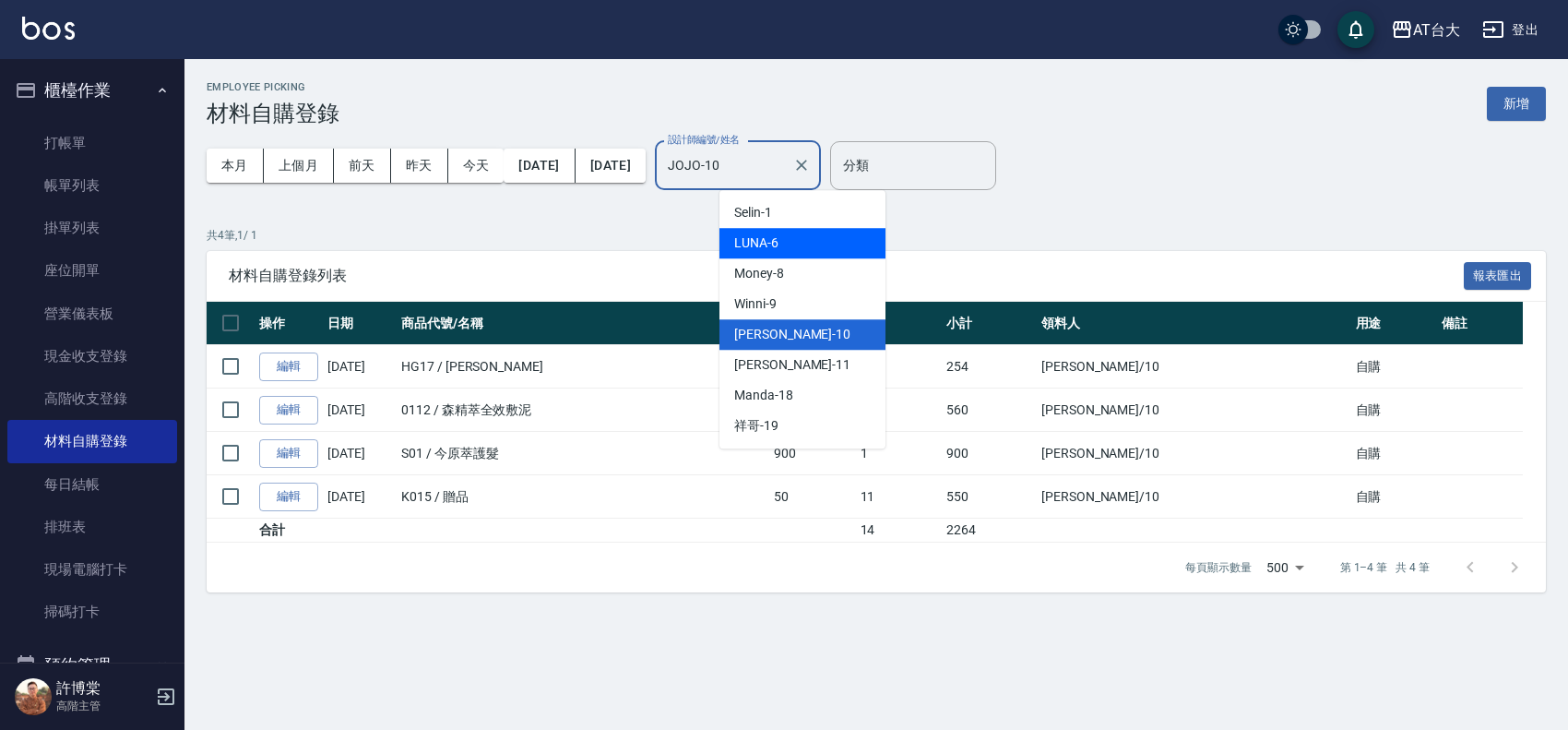
click at [758, 228] on div "LUNA -6" at bounding box center [802, 243] width 166 height 31
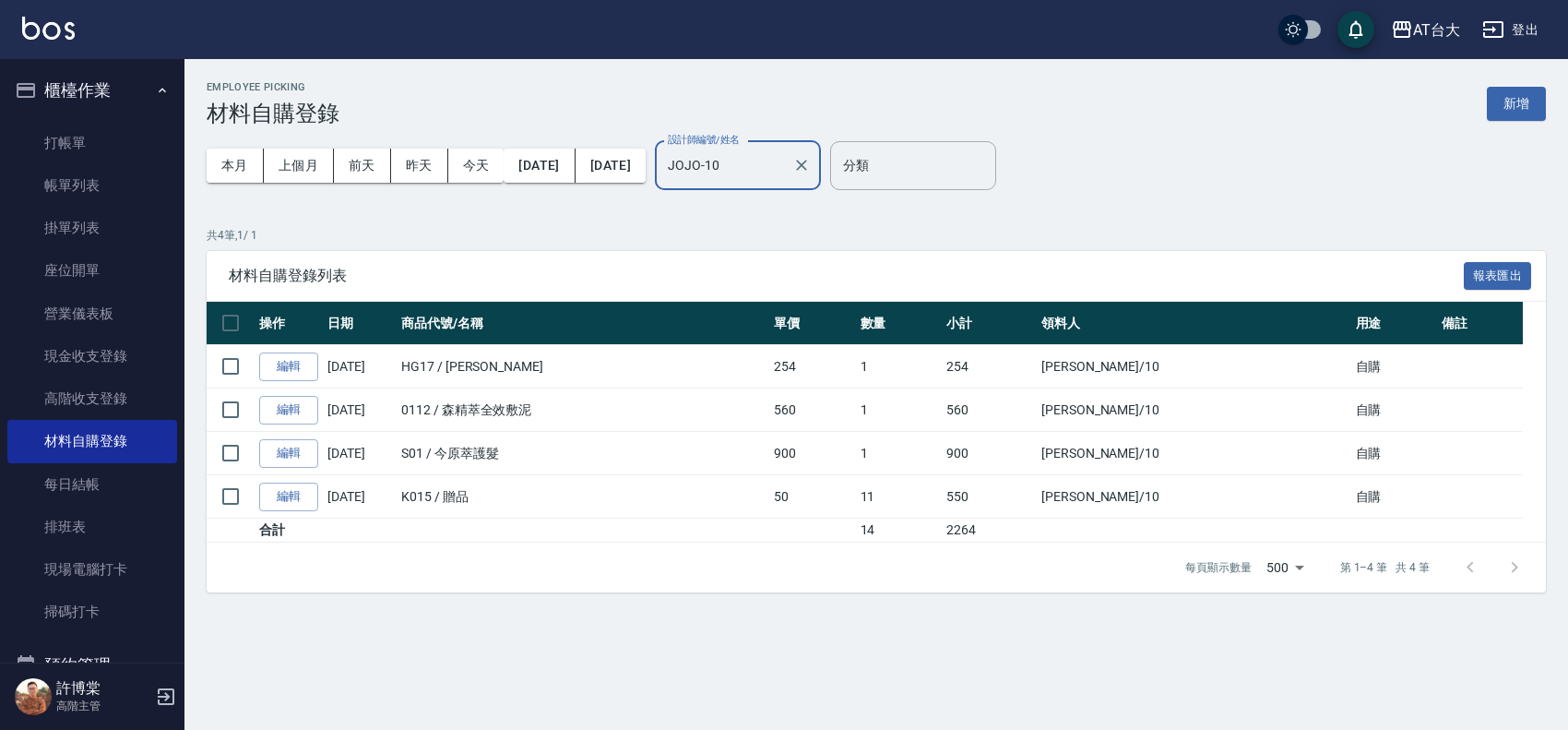
type input "LUNA-6"
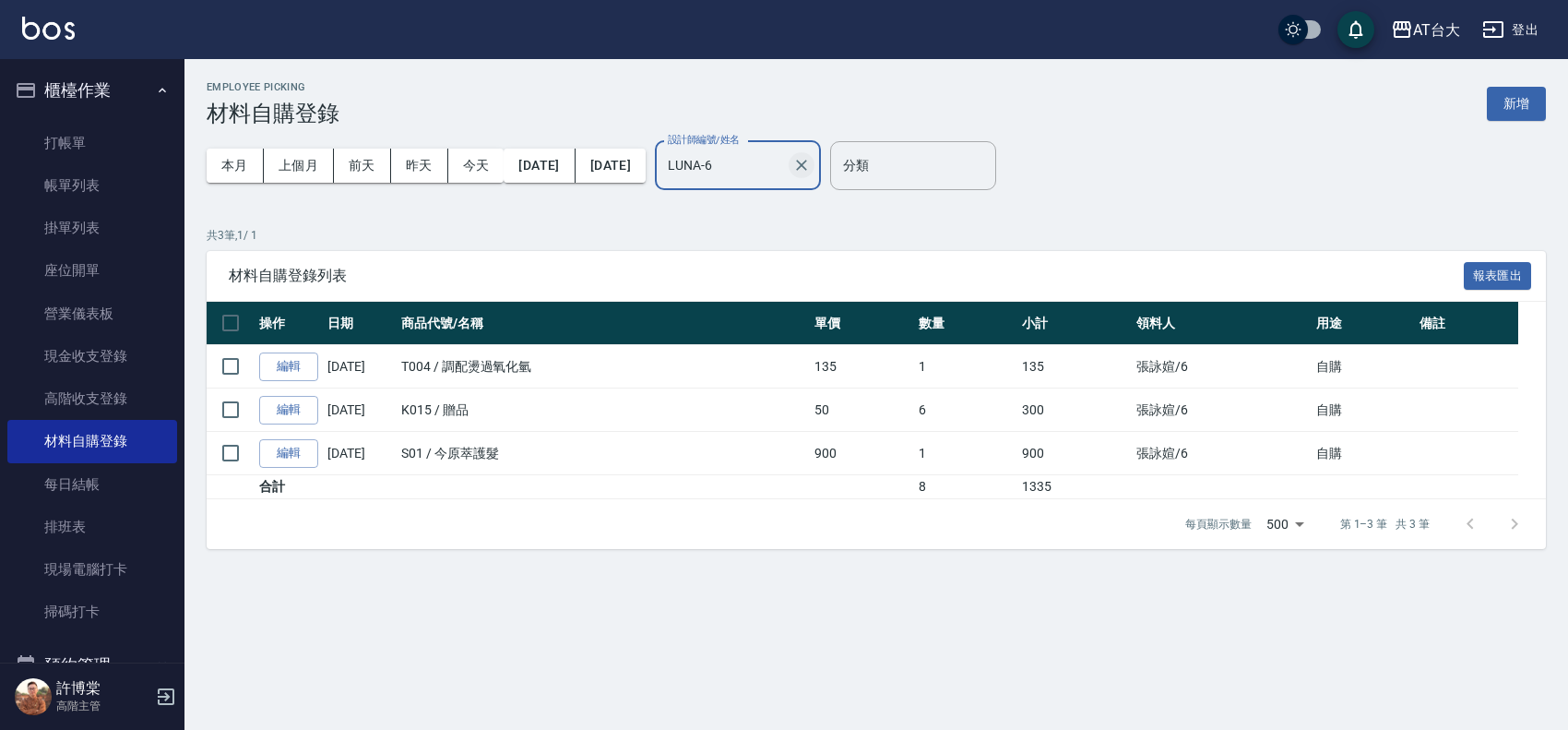
click at [814, 166] on button "Clear" at bounding box center [802, 165] width 26 height 26
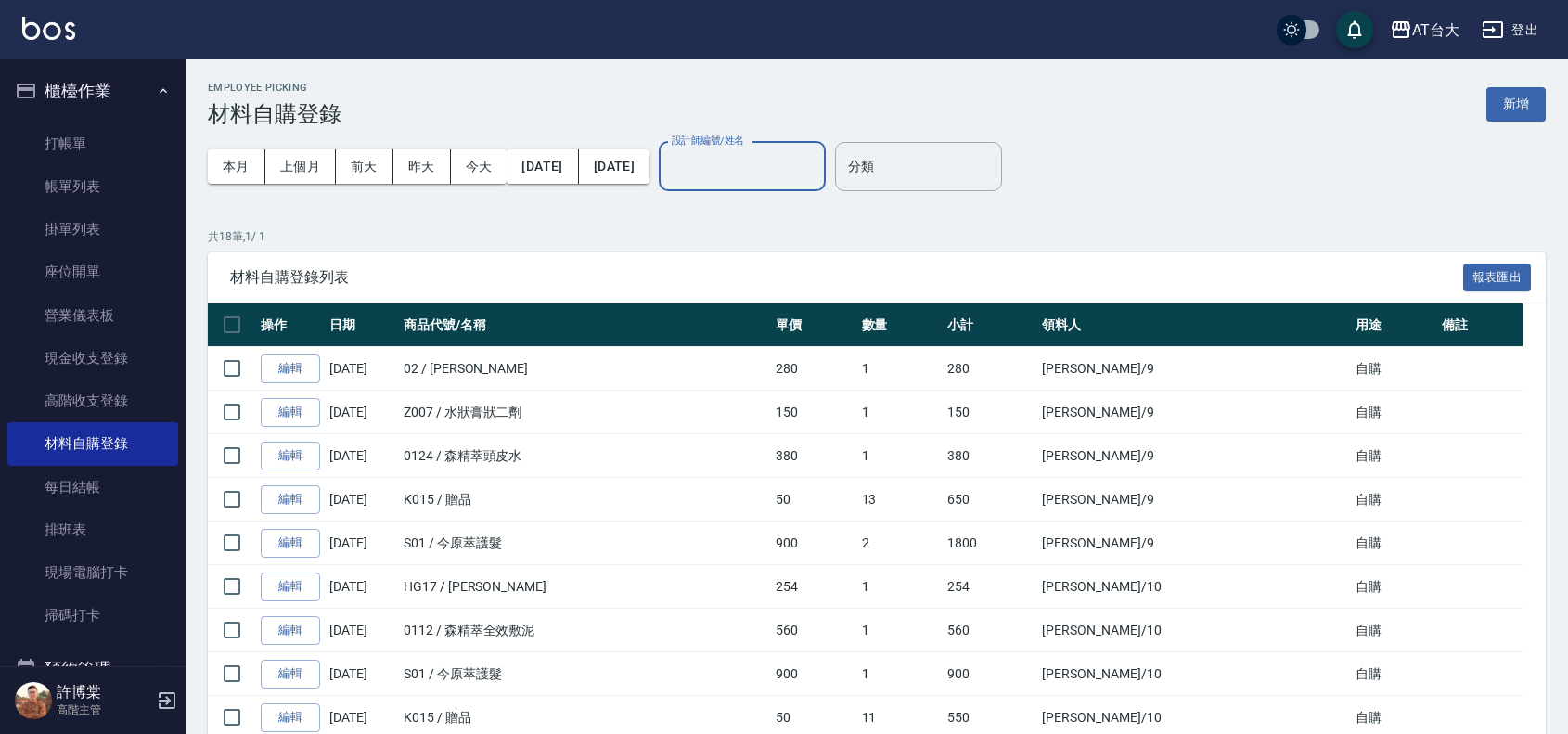
click at [825, 153] on div "設計師編號/姓名" at bounding box center [742, 166] width 167 height 49
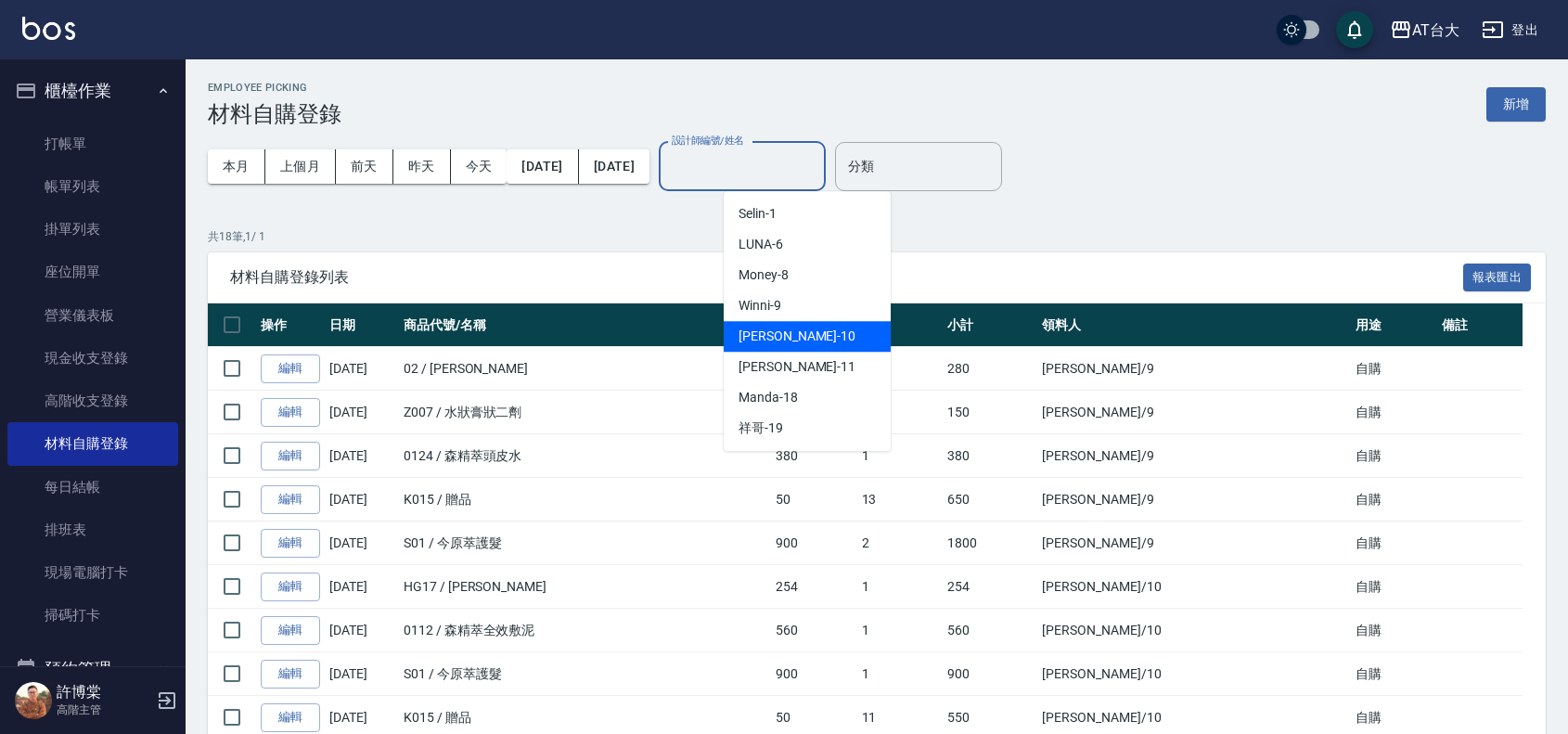
click at [794, 334] on div "JOJO -10" at bounding box center [807, 336] width 167 height 31
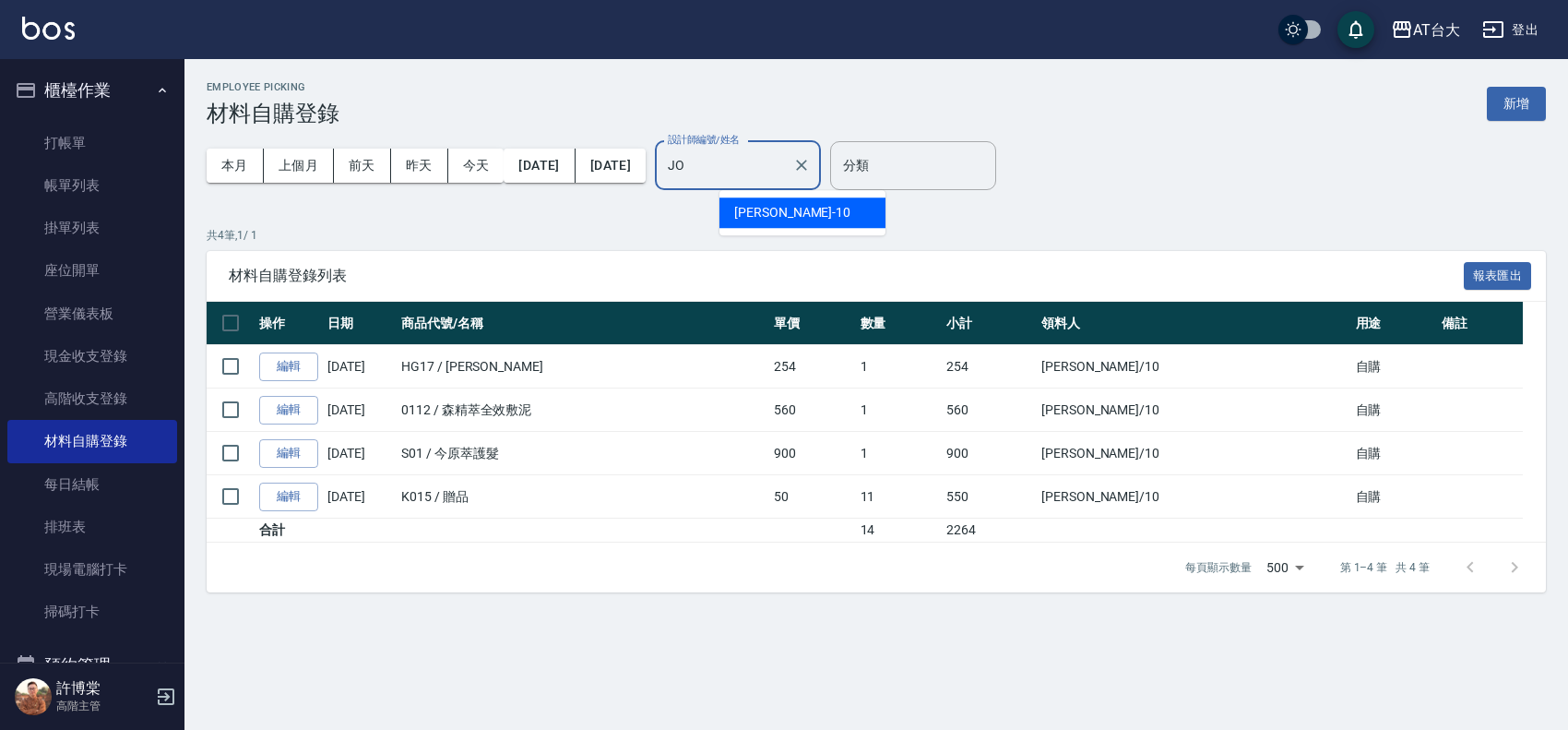
type input "J"
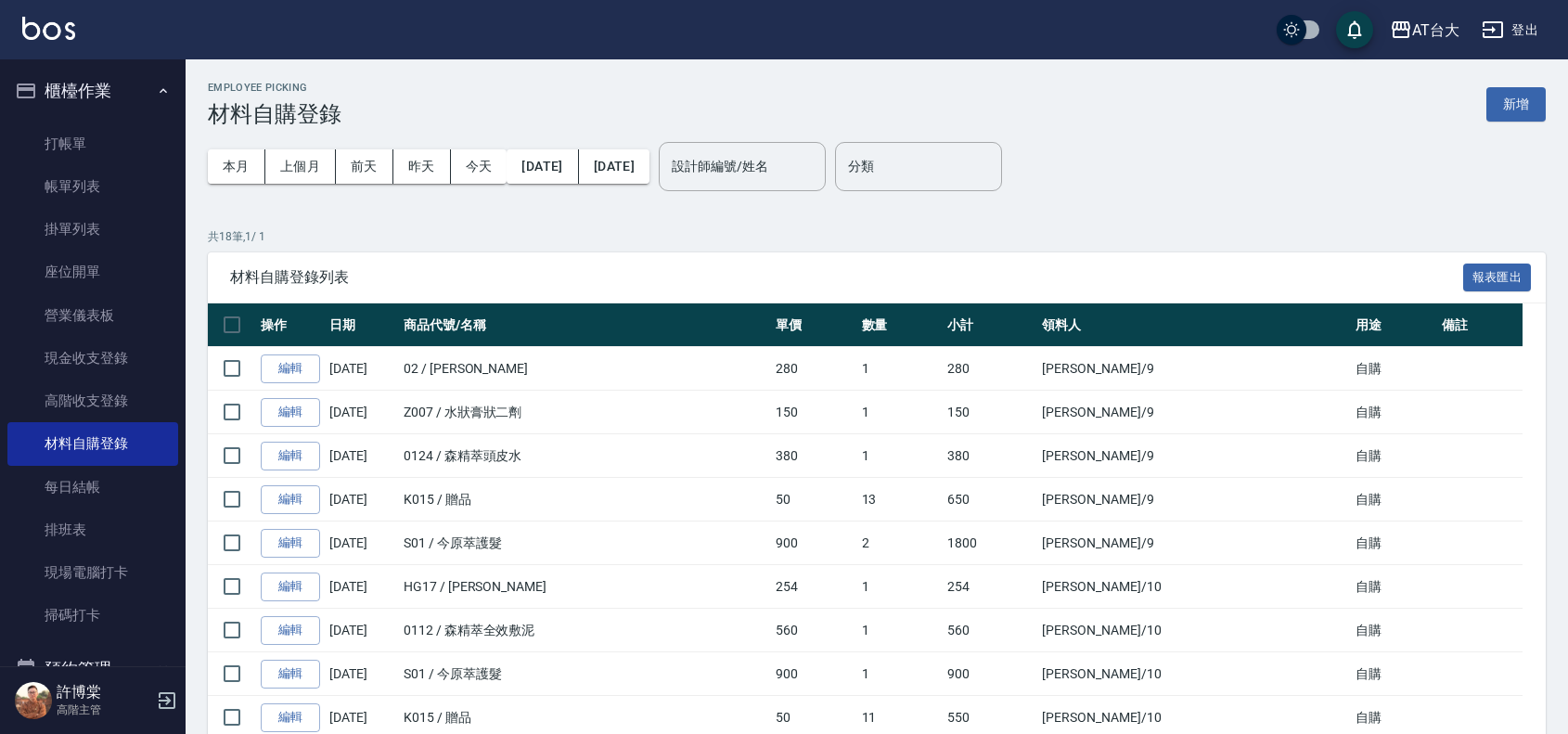
click at [1002, 201] on div "分類 分類" at bounding box center [918, 166] width 167 height 79
click at [94, 125] on link "打帳單" at bounding box center [92, 143] width 170 height 43
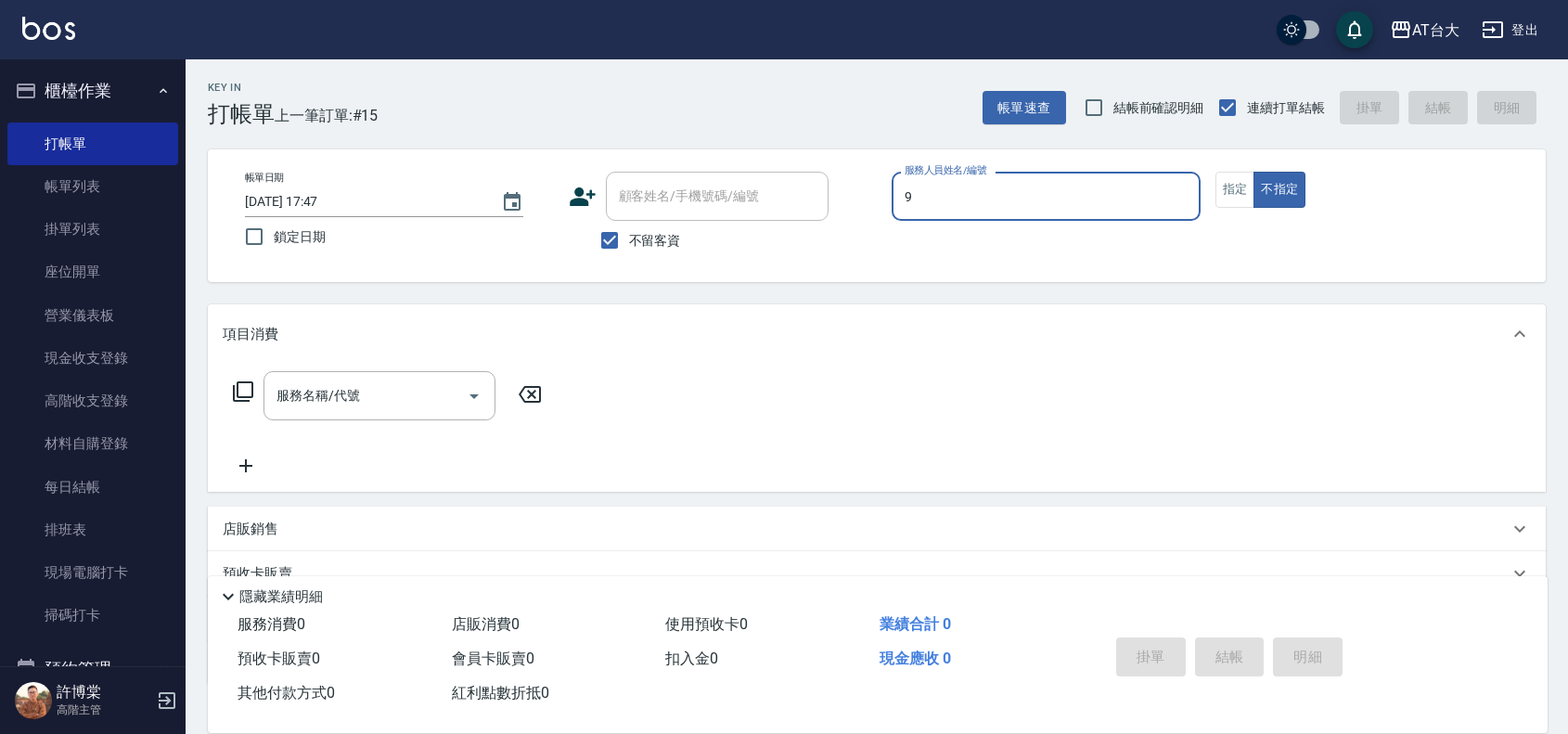
type input "Winni-9"
type button "false"
click at [1228, 199] on button "指定" at bounding box center [1235, 189] width 40 height 36
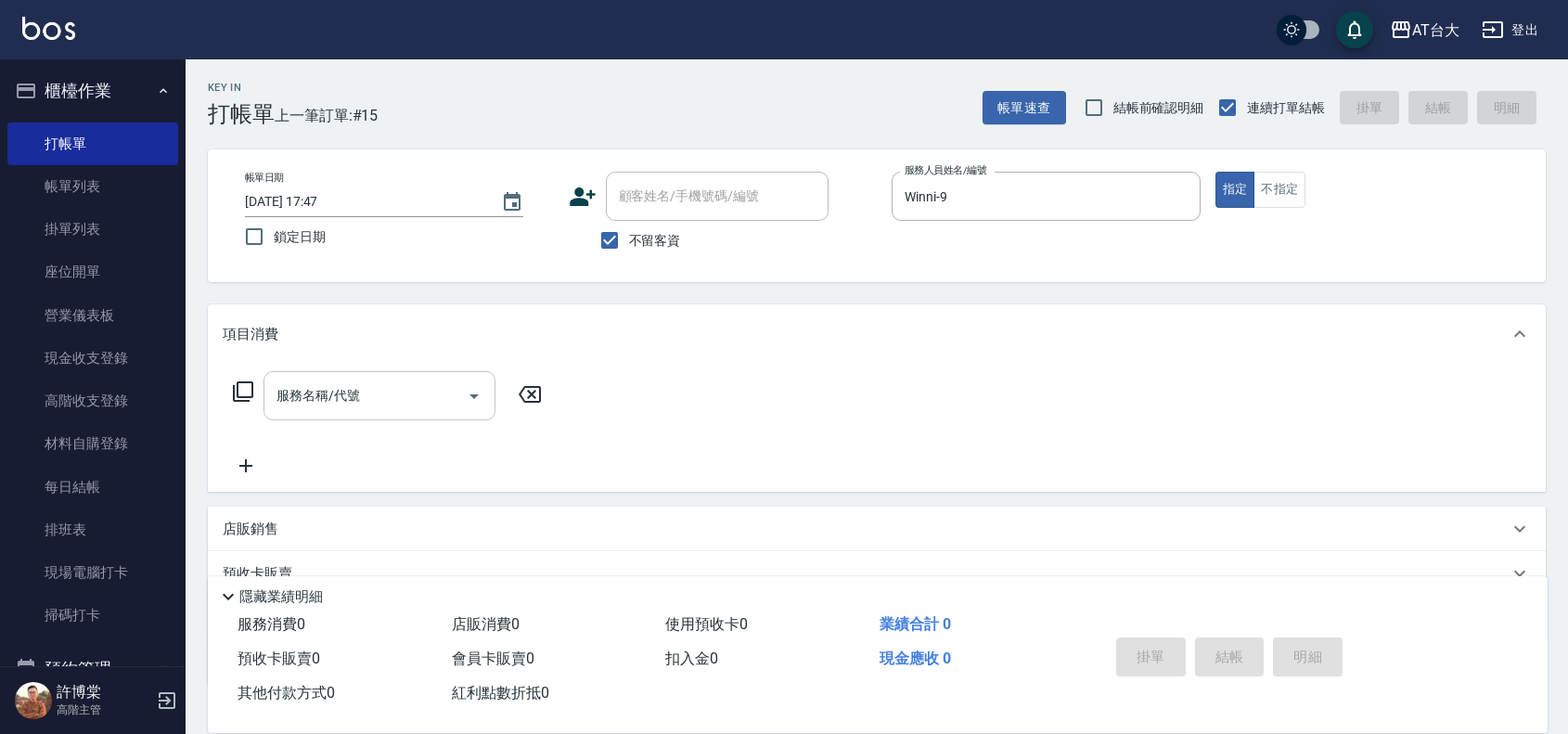
drag, startPoint x: 399, startPoint y: 391, endPoint x: 416, endPoint y: 373, distance: 24.8
click at [400, 390] on input "服務名稱/代號" at bounding box center [365, 395] width 187 height 33
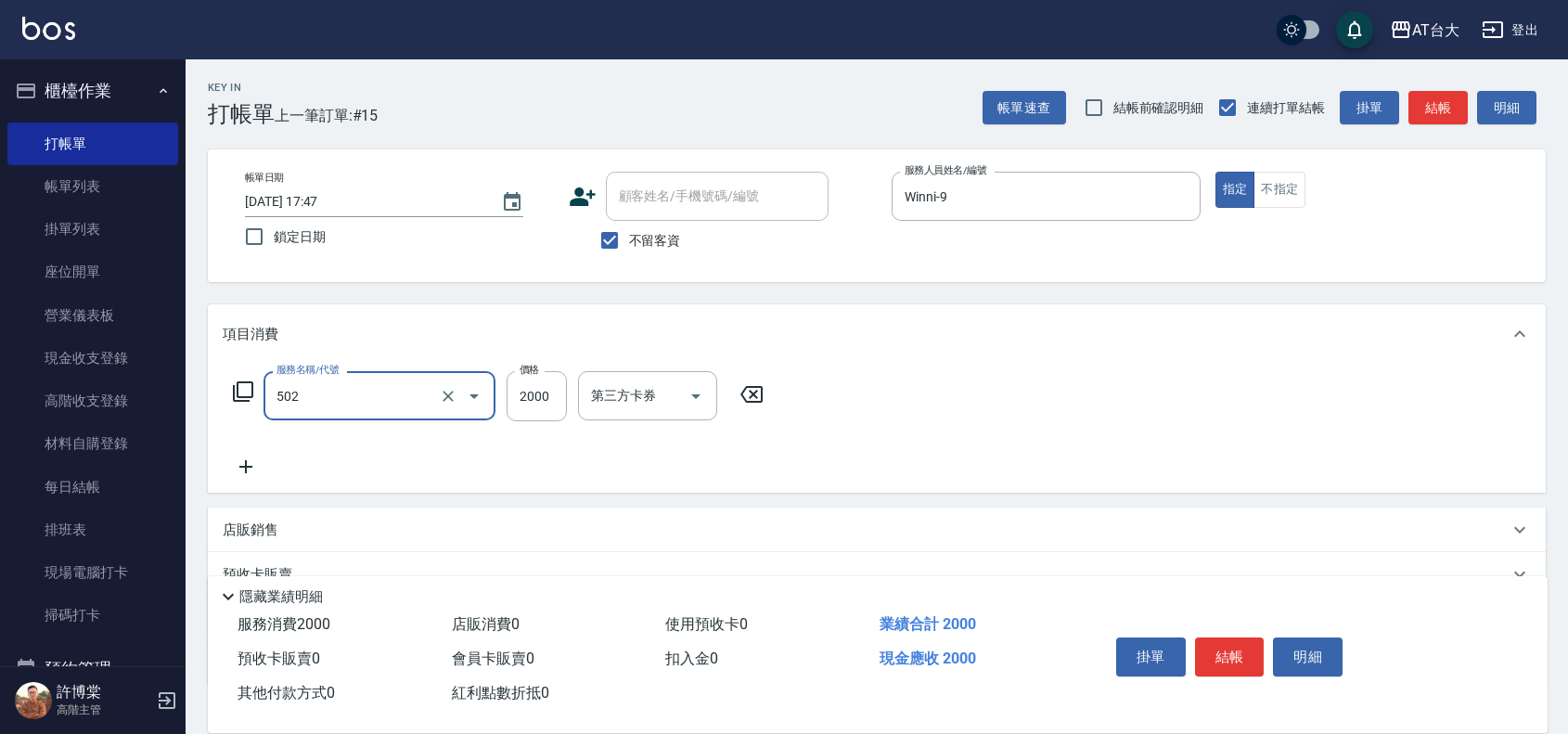
type input "染髮2000以上(502)"
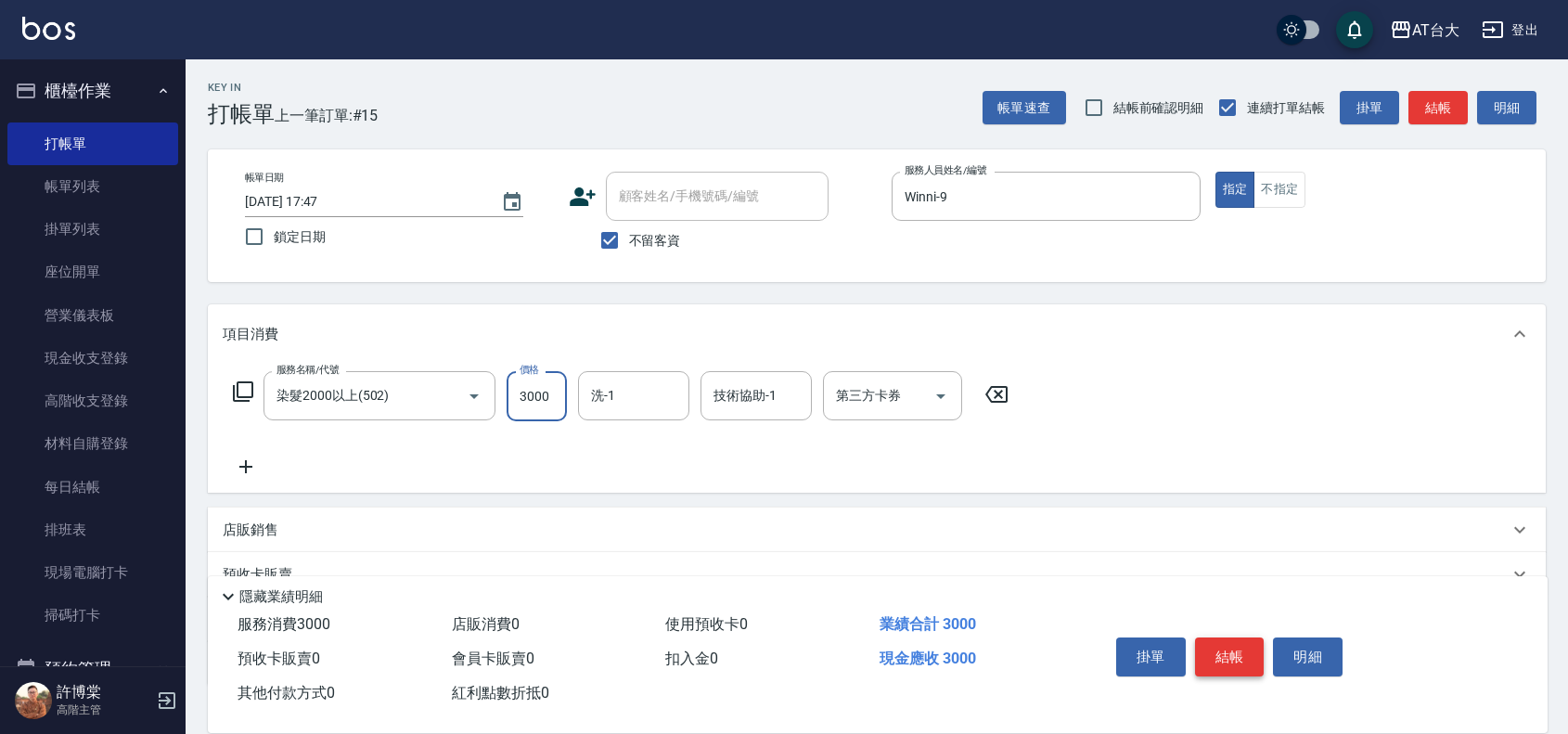
type input "3000"
click at [1248, 651] on button "結帳" at bounding box center [1230, 657] width 70 height 39
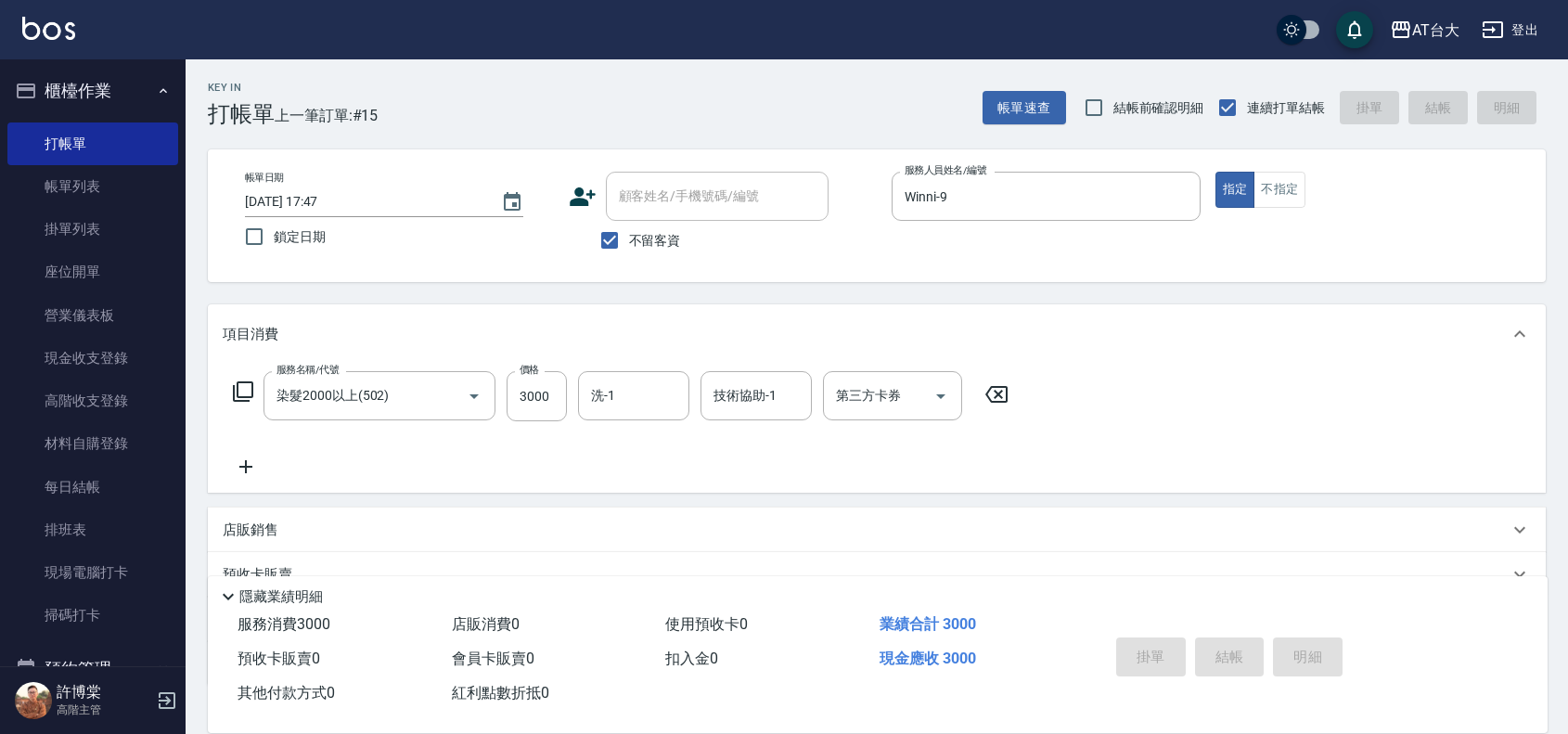
type input "[DATE] 18:01"
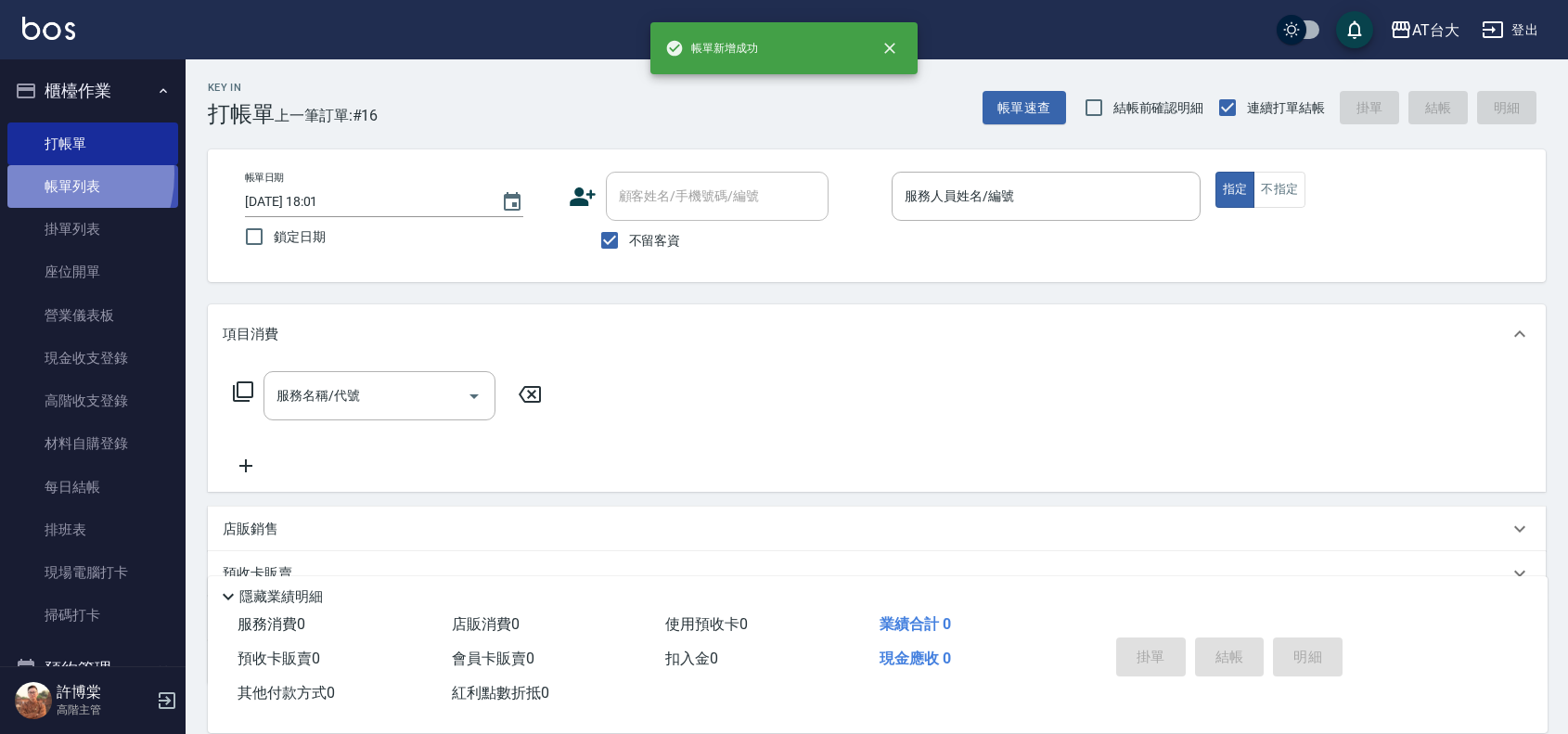
click at [43, 174] on link "帳單列表" at bounding box center [92, 186] width 170 height 43
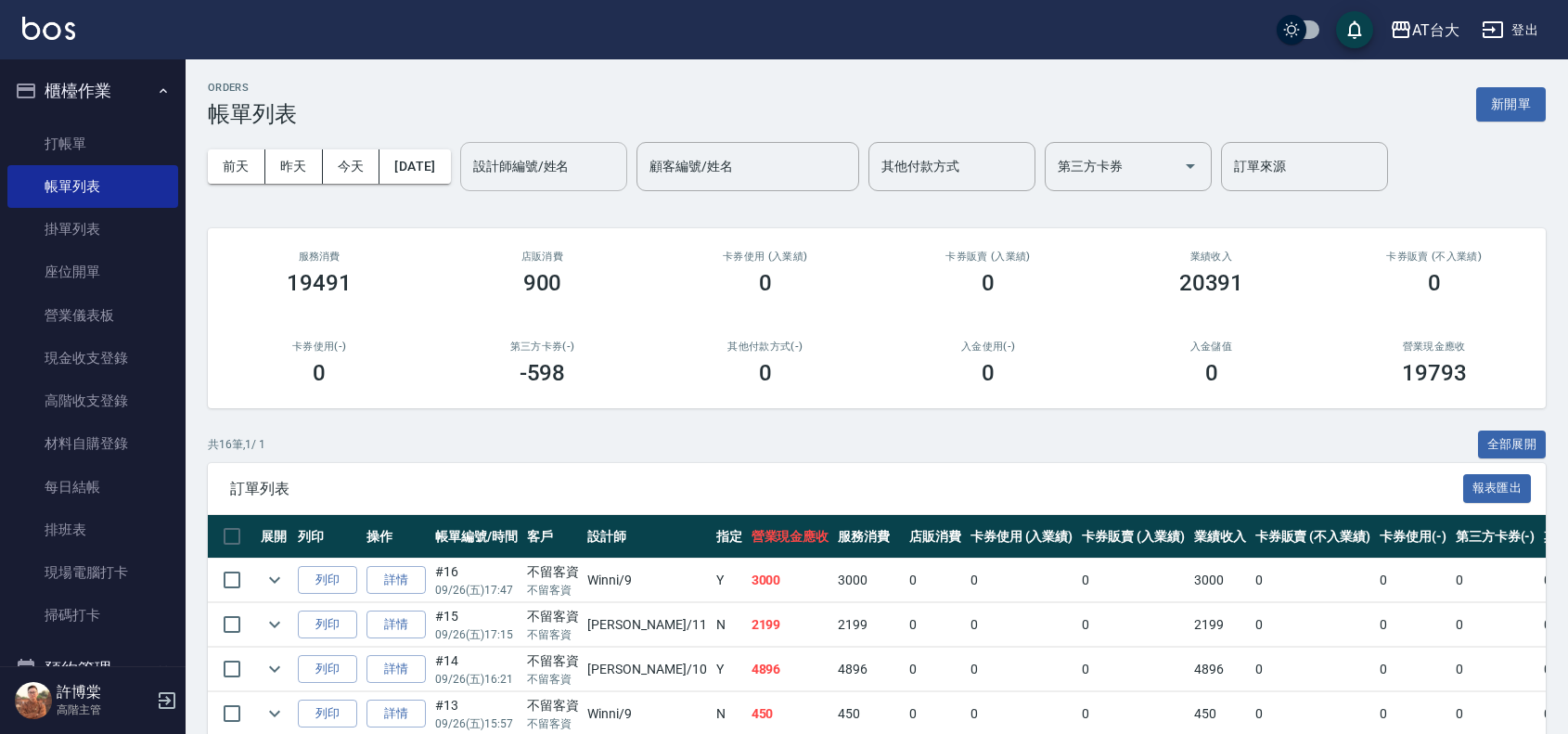
click at [517, 172] on input "設計師編號/姓名" at bounding box center [543, 166] width 150 height 33
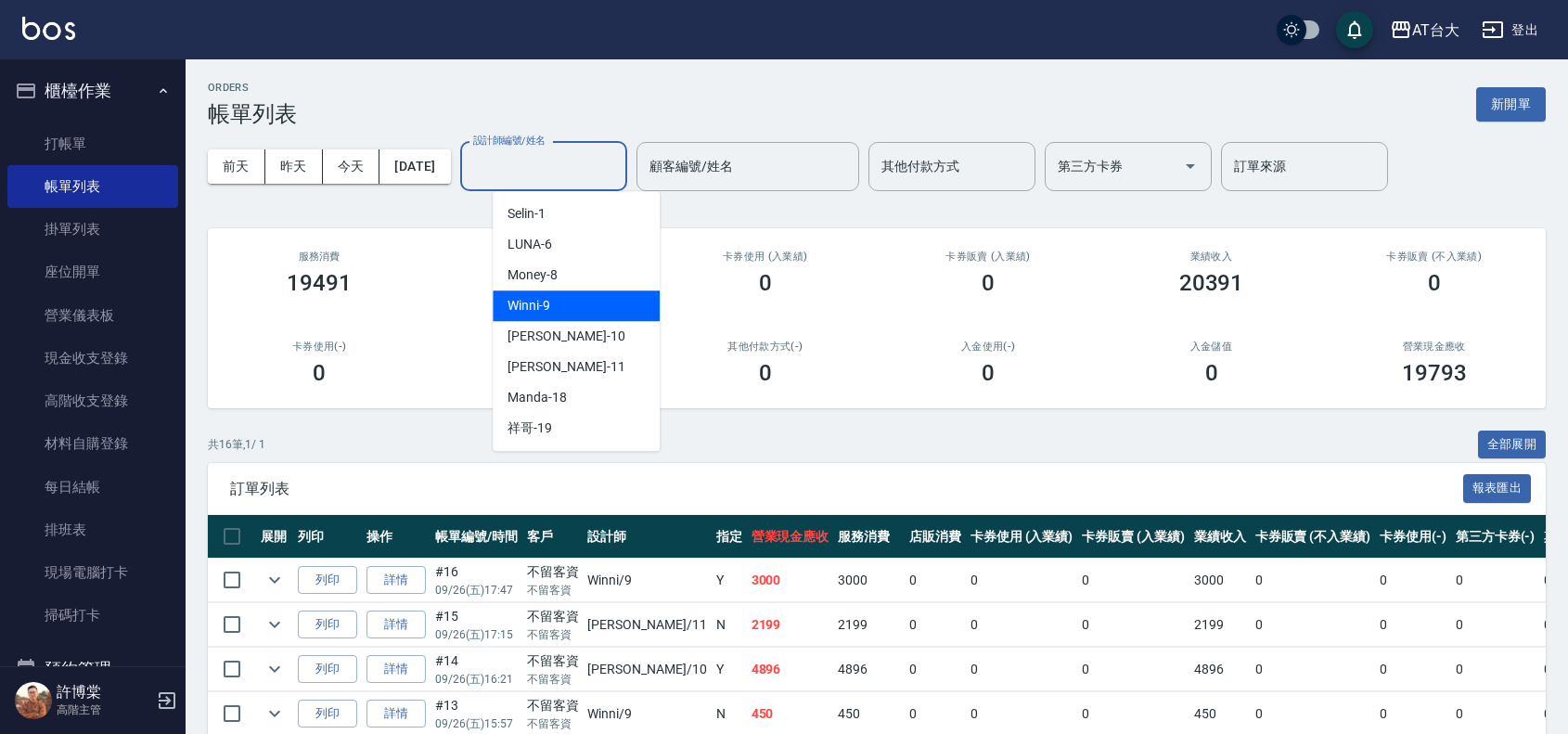
click at [621, 298] on div "Winni -9" at bounding box center [576, 306] width 167 height 31
type input "Winni-9"
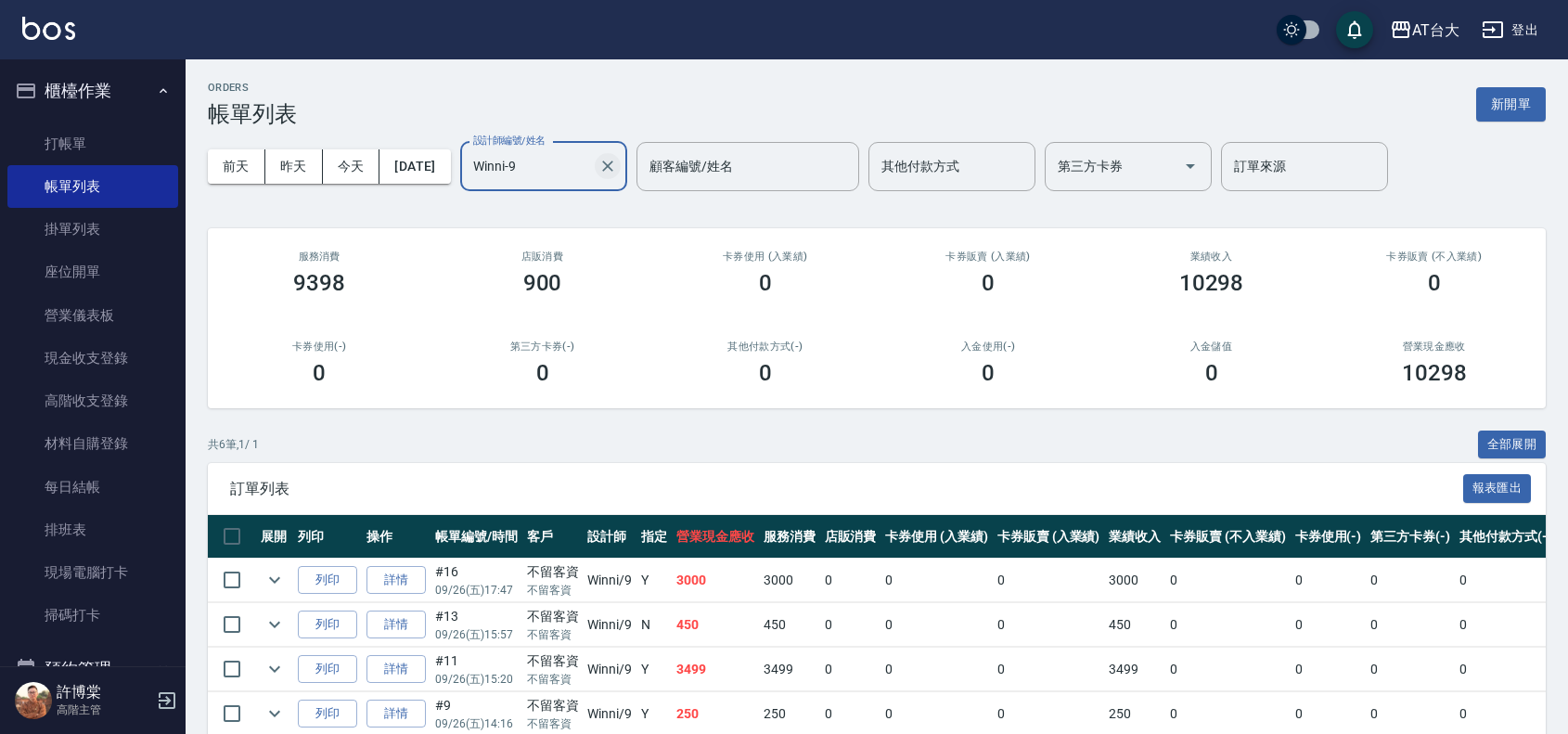
click at [617, 162] on icon "Clear" at bounding box center [607, 166] width 19 height 19
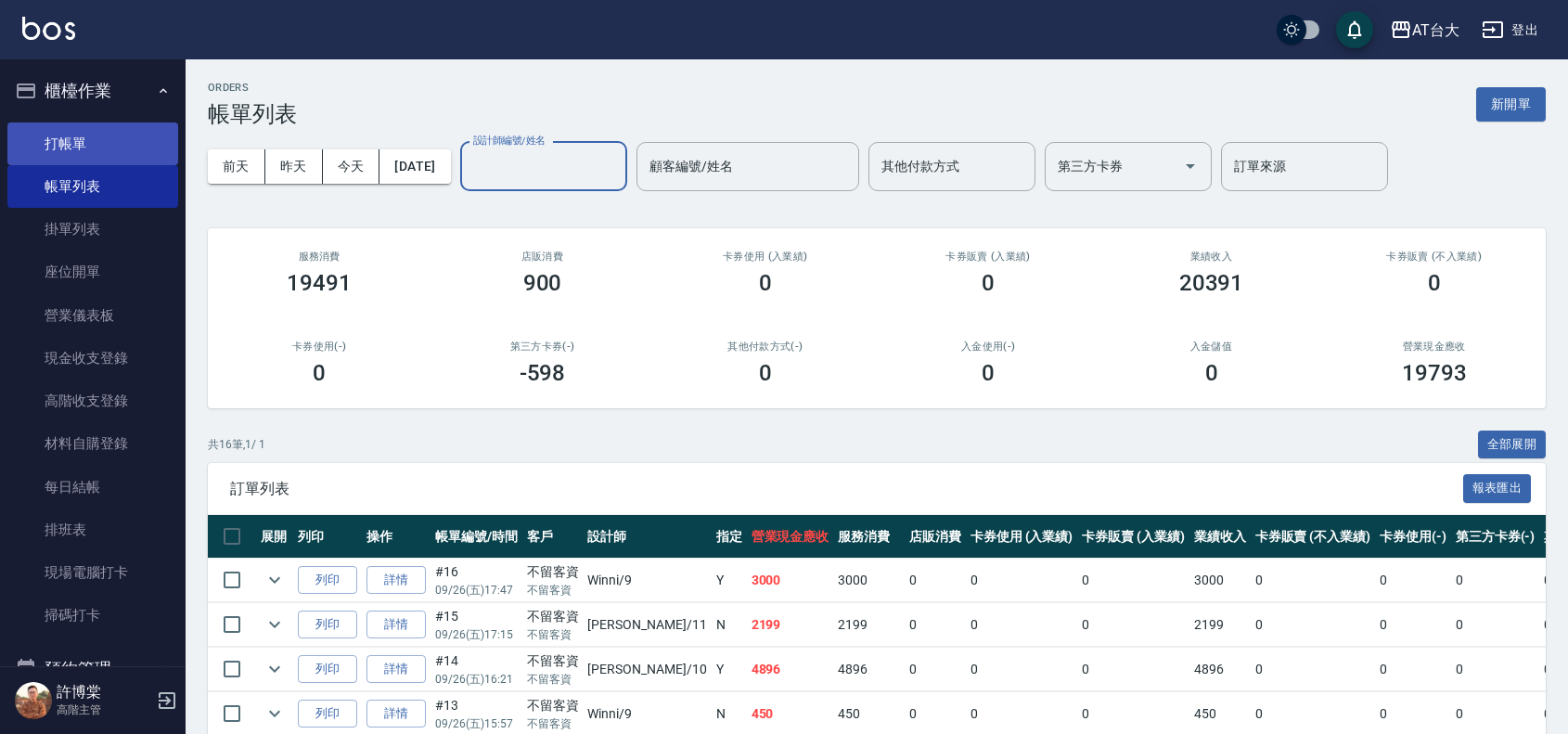
click at [68, 148] on link "打帳單" at bounding box center [92, 143] width 170 height 43
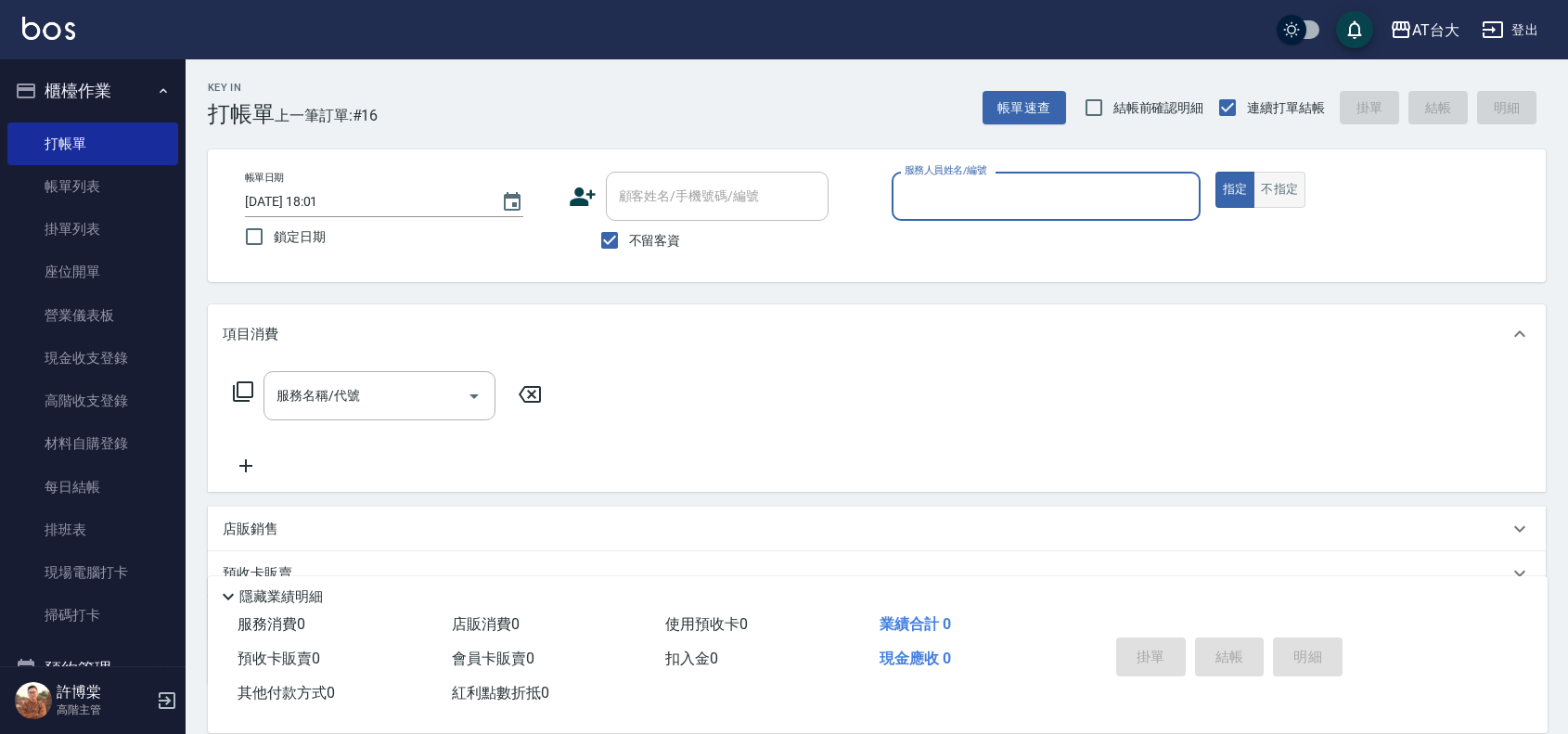
click at [1286, 184] on button "不指定" at bounding box center [1280, 189] width 52 height 36
click at [1016, 177] on div "服務人員姓名/編號" at bounding box center [1046, 196] width 309 height 49
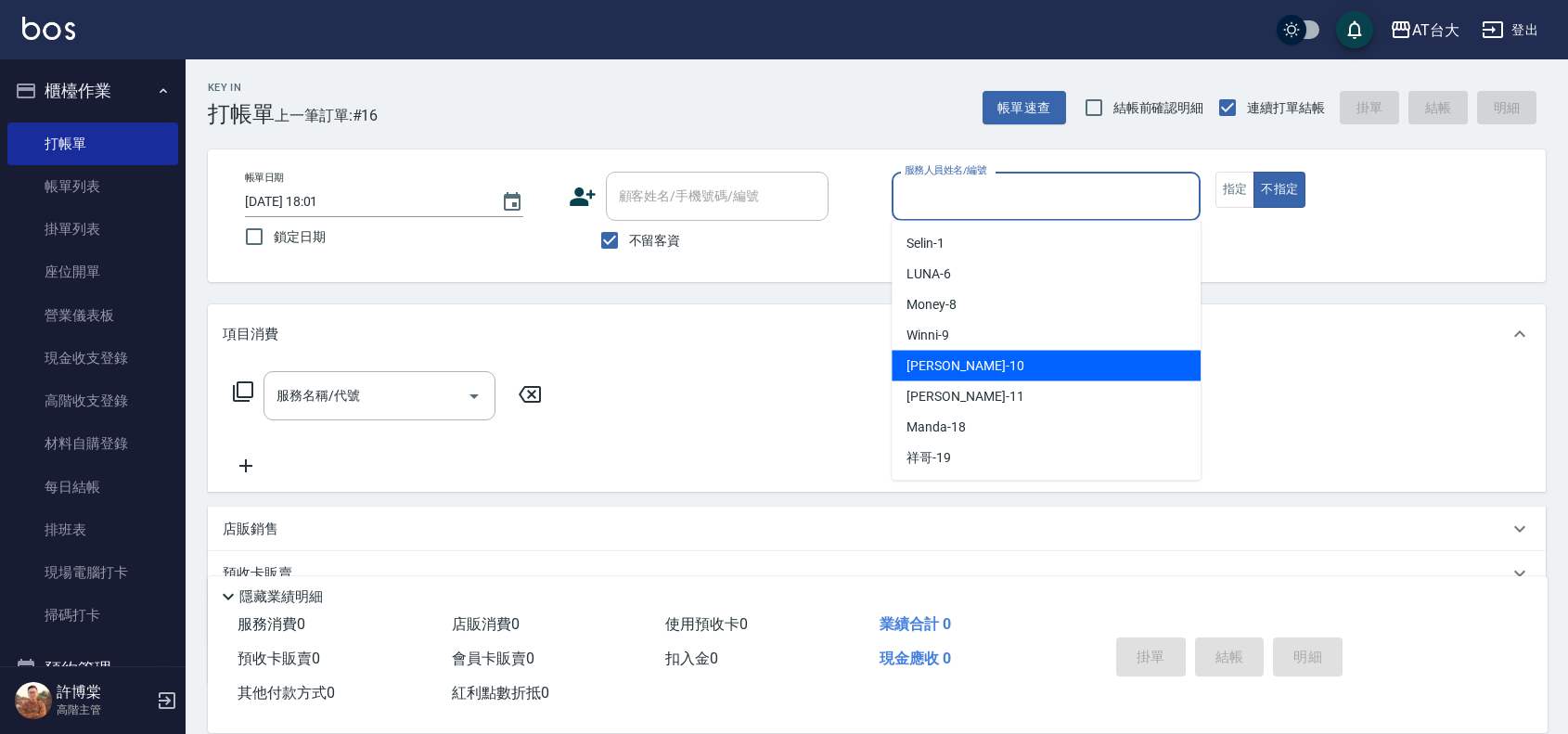
click at [989, 354] on div "JOJO -10" at bounding box center [1046, 365] width 309 height 31
type input "JOJO-10"
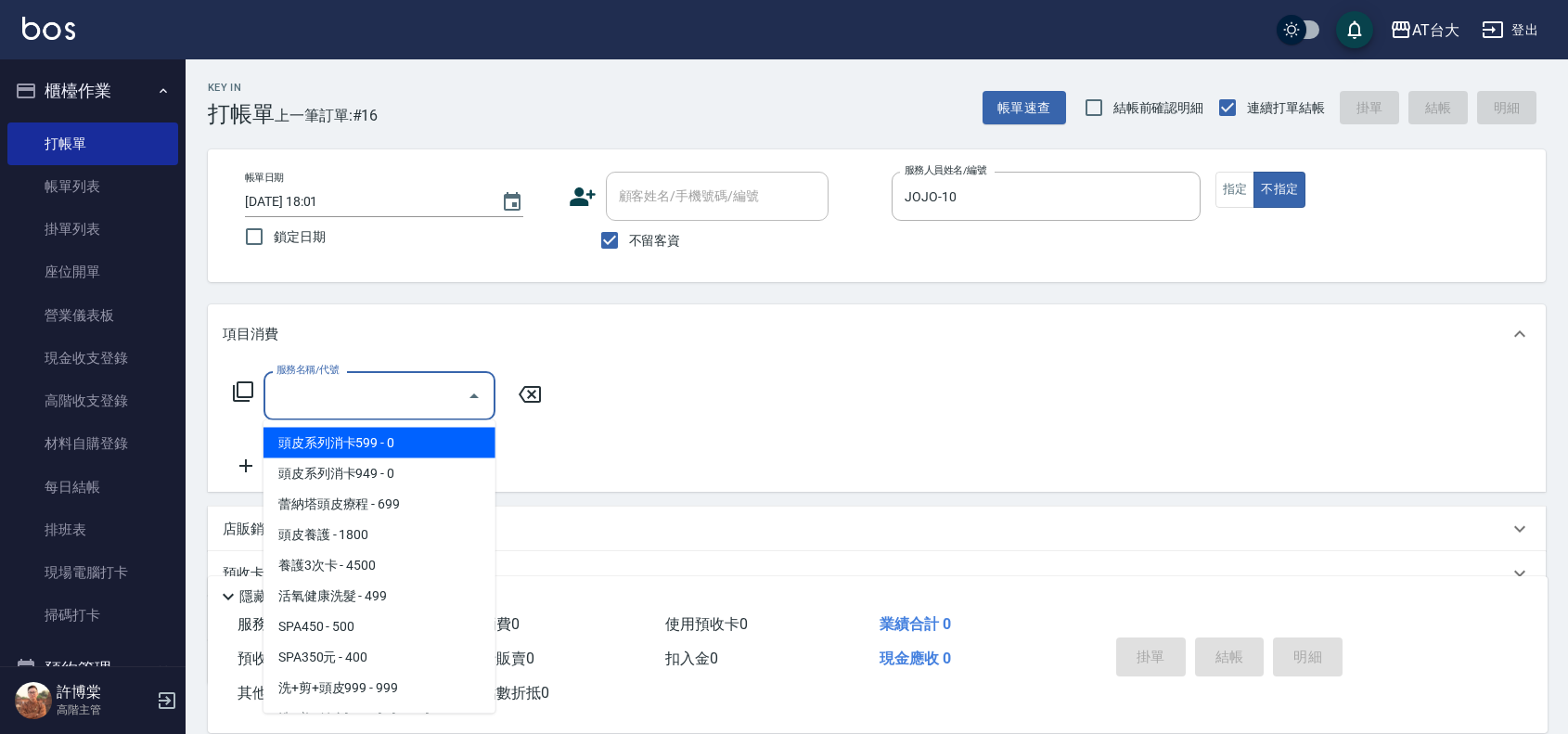
drag, startPoint x: 295, startPoint y: 395, endPoint x: 218, endPoint y: 340, distance: 94.6
click at [294, 395] on input "服務名稱/代號" at bounding box center [365, 395] width 187 height 33
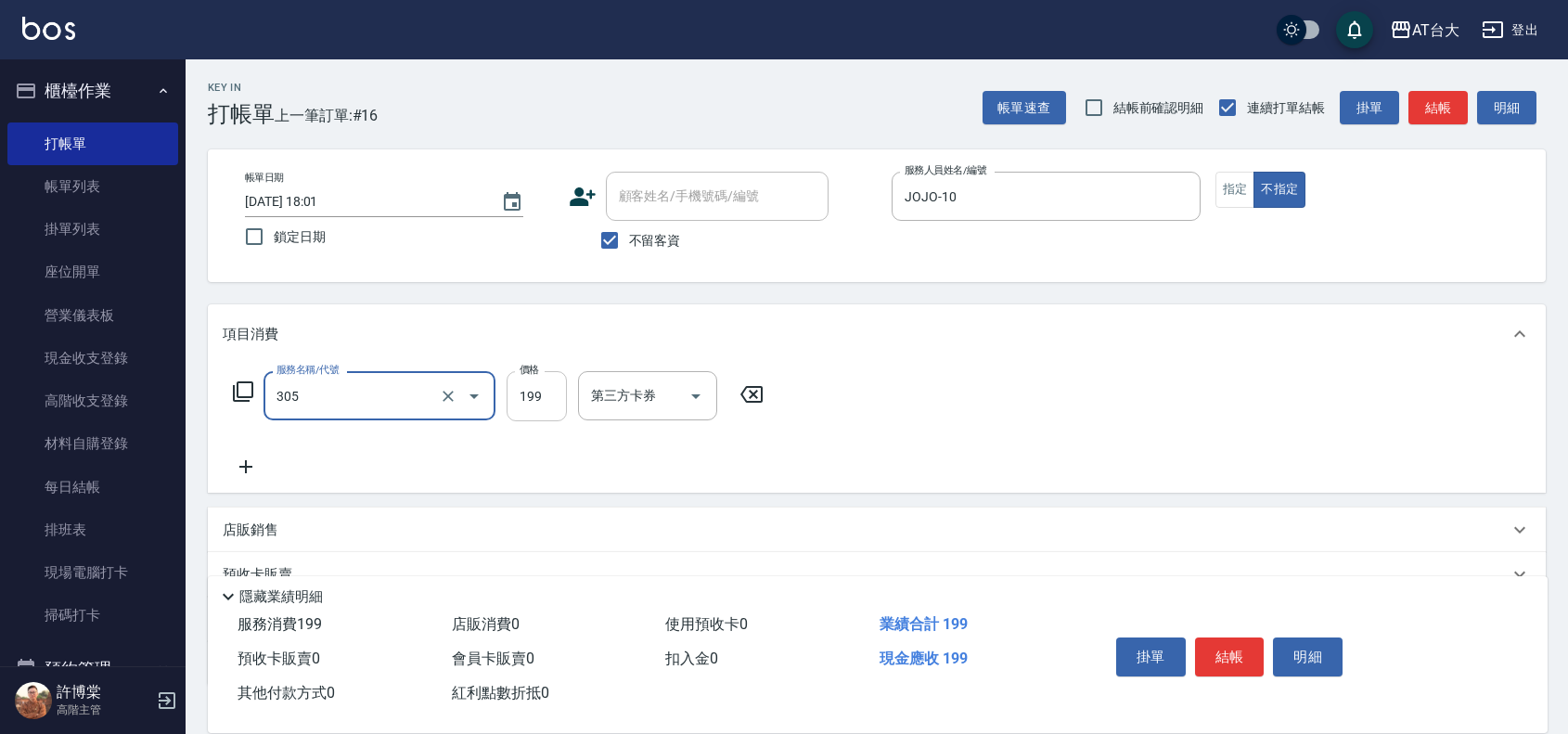
type input "剪髮(305)"
click at [545, 399] on input "199" at bounding box center [537, 396] width 61 height 50
type input "250"
click at [1235, 659] on button "結帳" at bounding box center [1230, 657] width 70 height 39
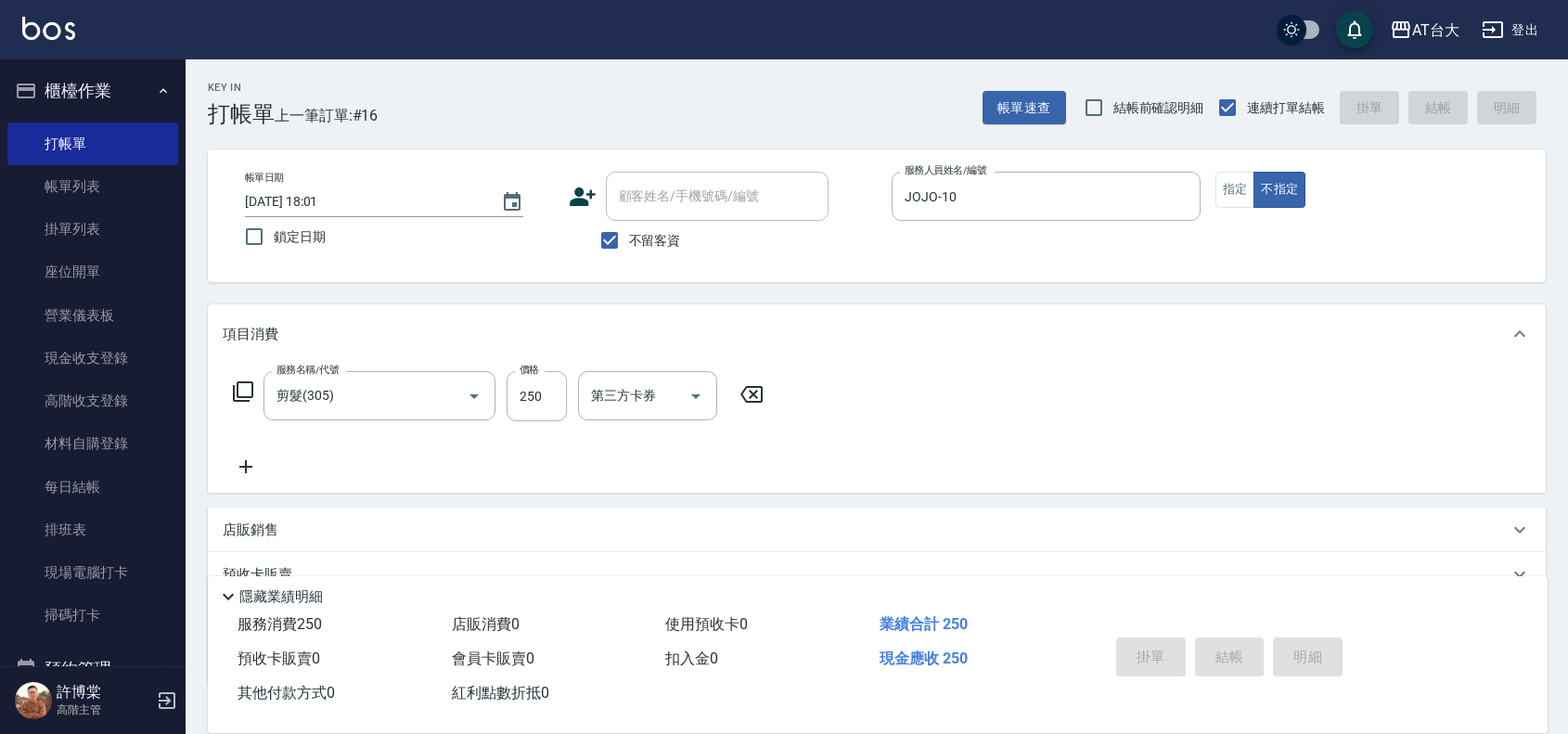
type input "[DATE] 18:19"
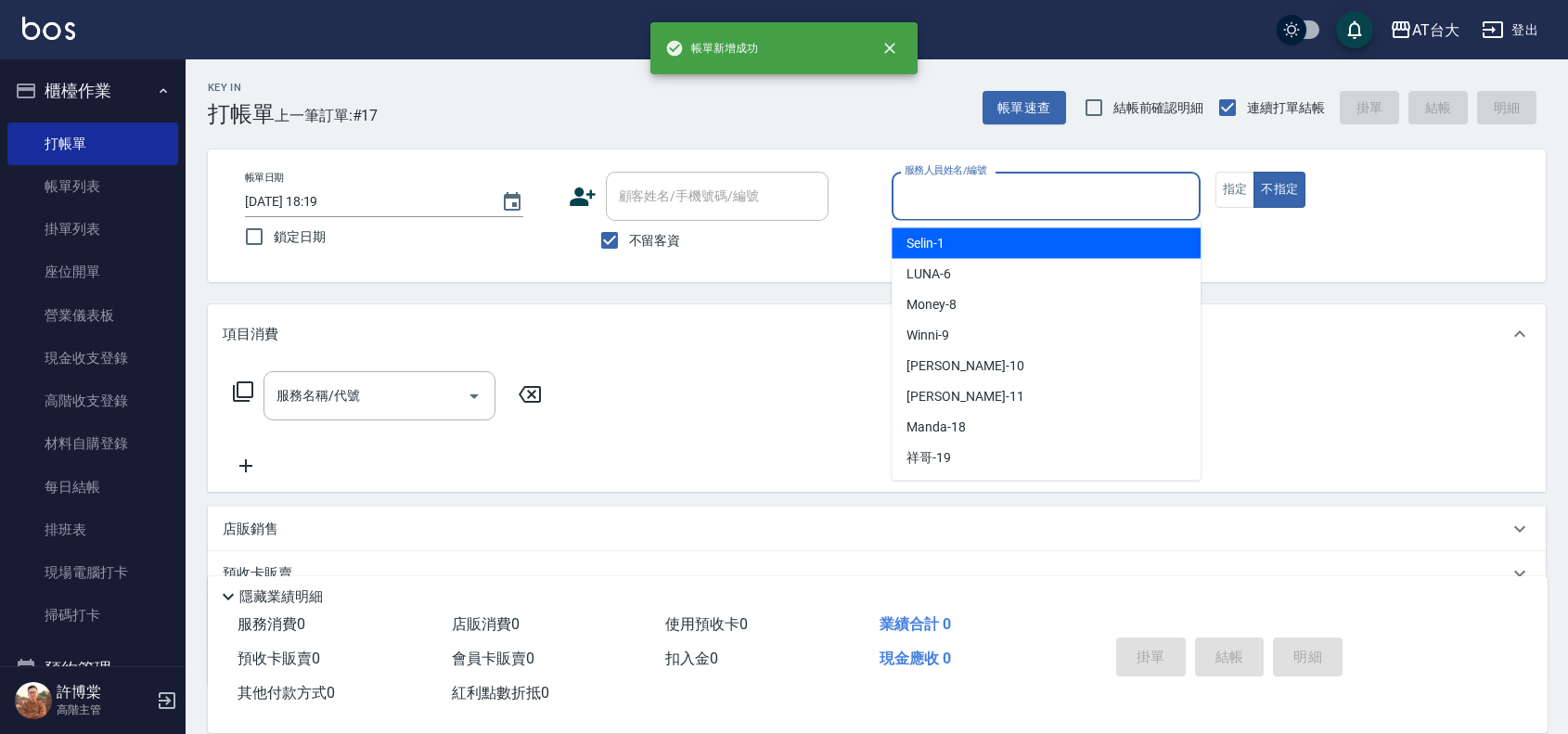
click at [994, 193] on input "服務人員姓名/編號" at bounding box center [1046, 196] width 293 height 33
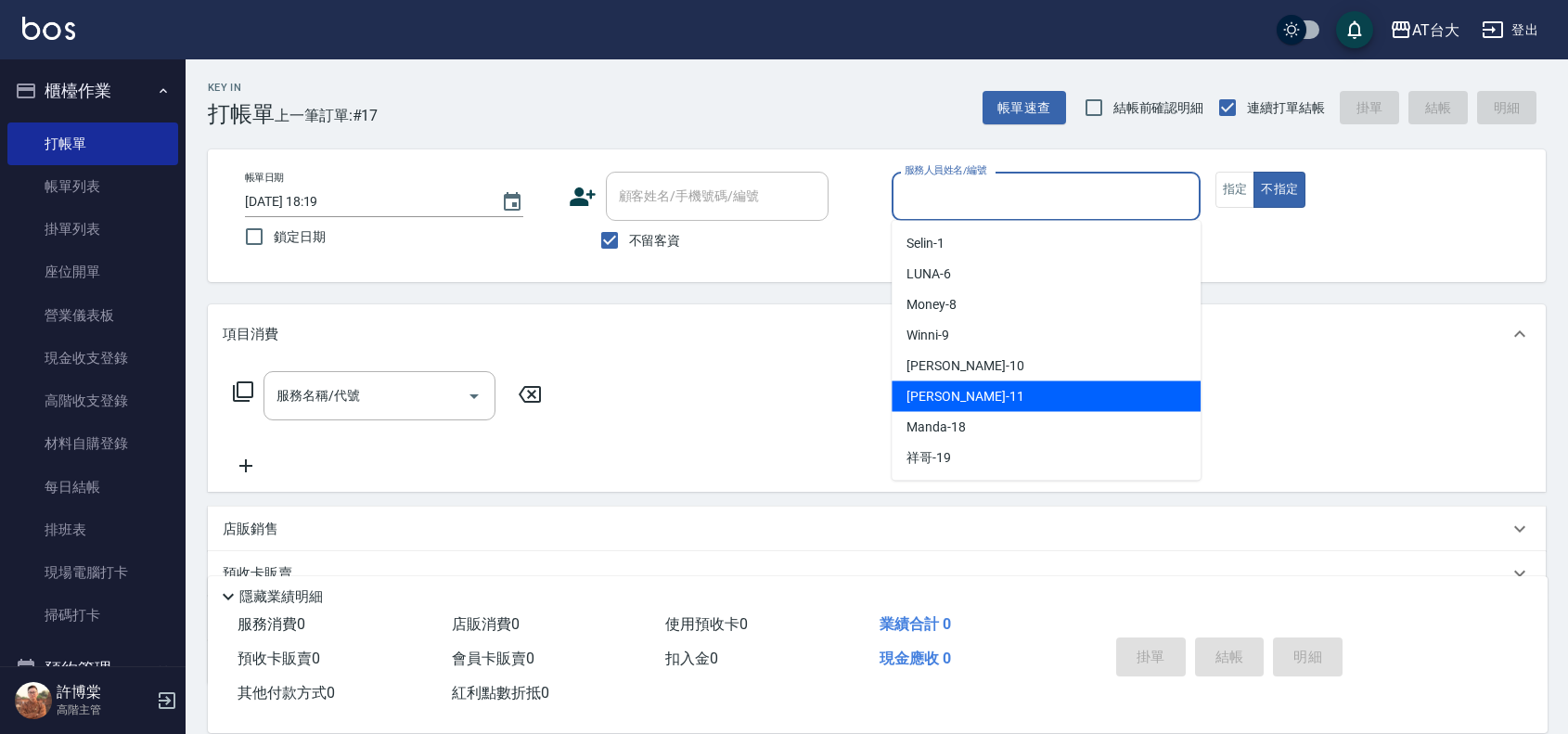
click at [980, 399] on div "[PERSON_NAME] -11" at bounding box center [1046, 396] width 309 height 31
type input "[PERSON_NAME]-11"
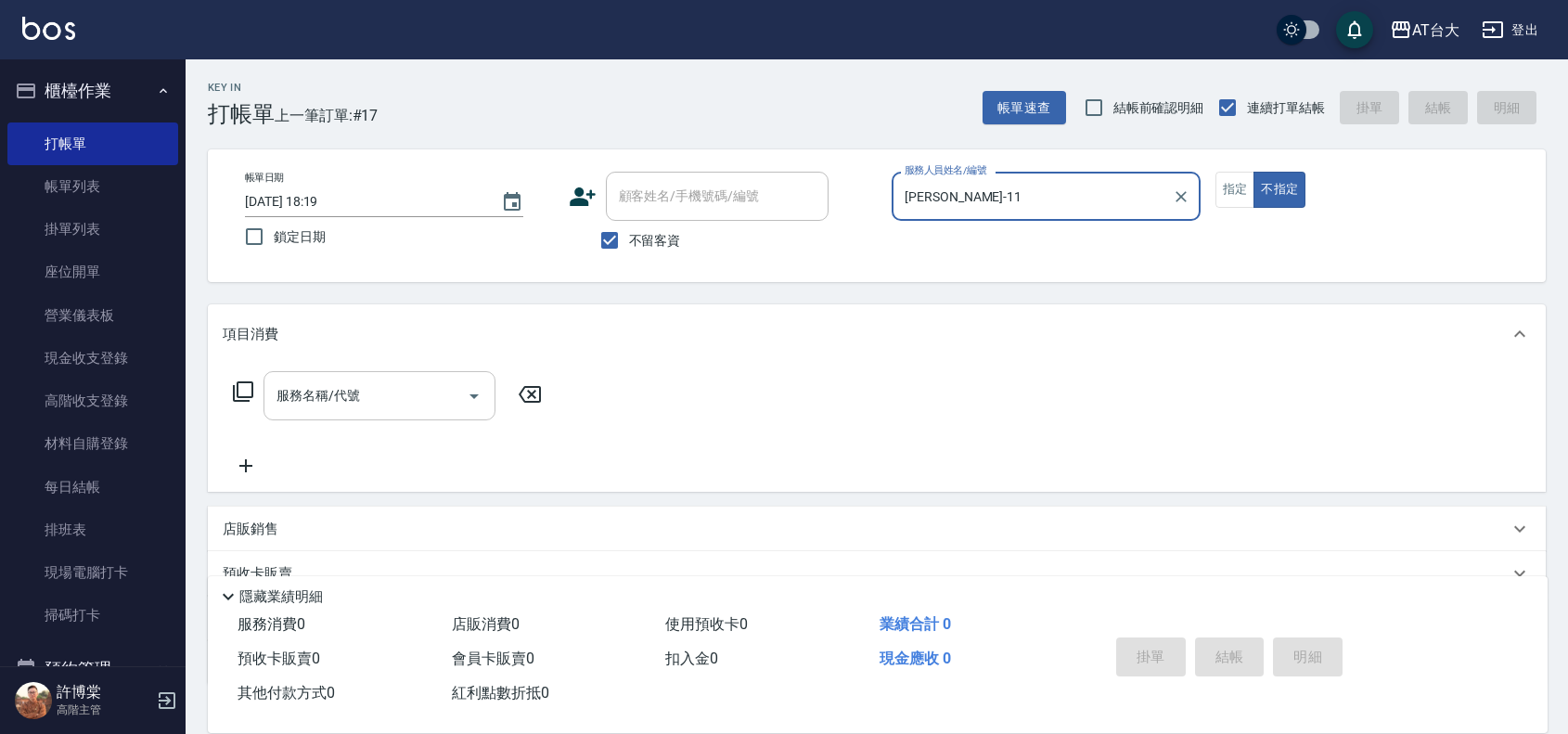
click at [445, 404] on input "服務名稱/代號" at bounding box center [365, 395] width 187 height 33
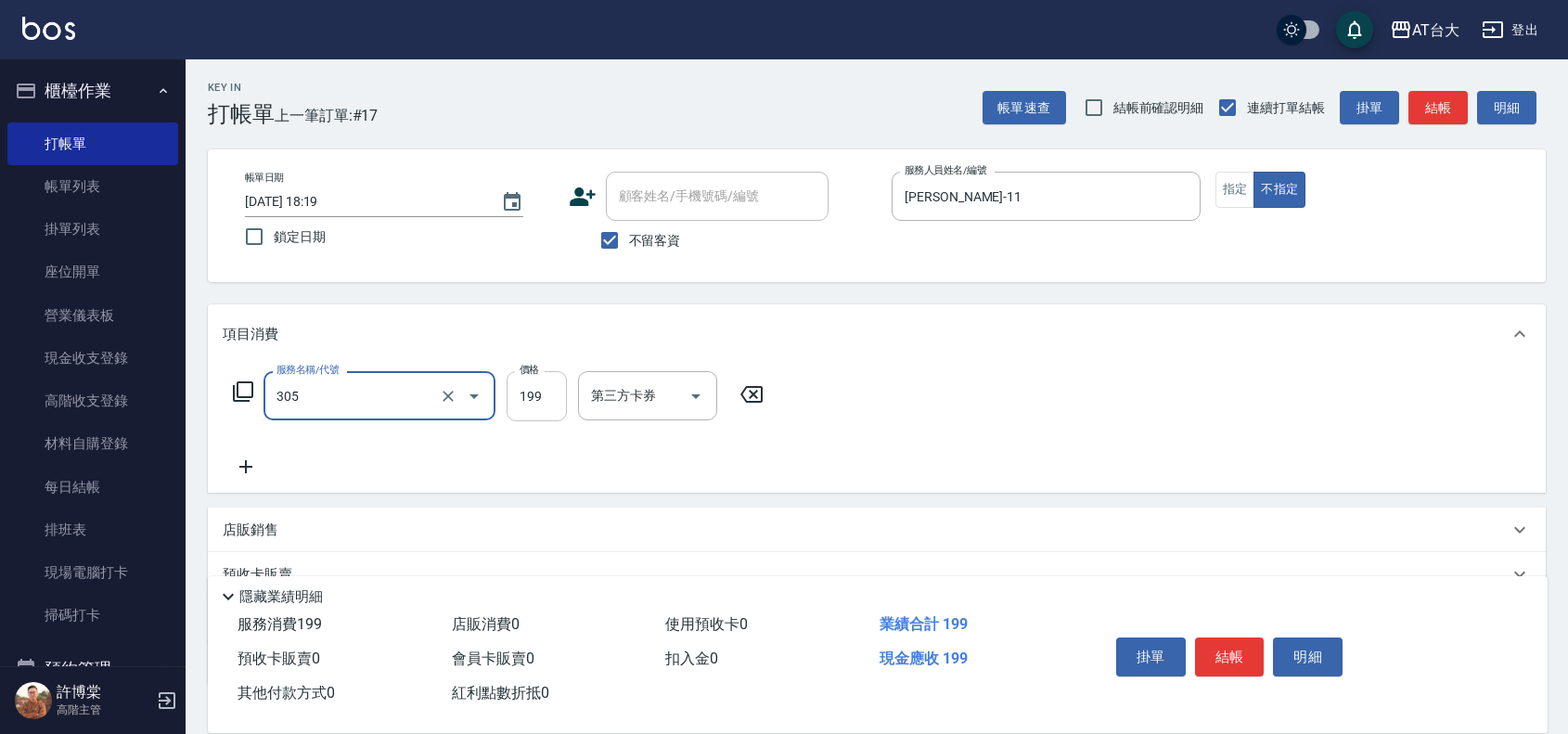
type input "剪髮(305)"
type input "250"
click at [1227, 643] on button "結帳" at bounding box center [1230, 657] width 70 height 39
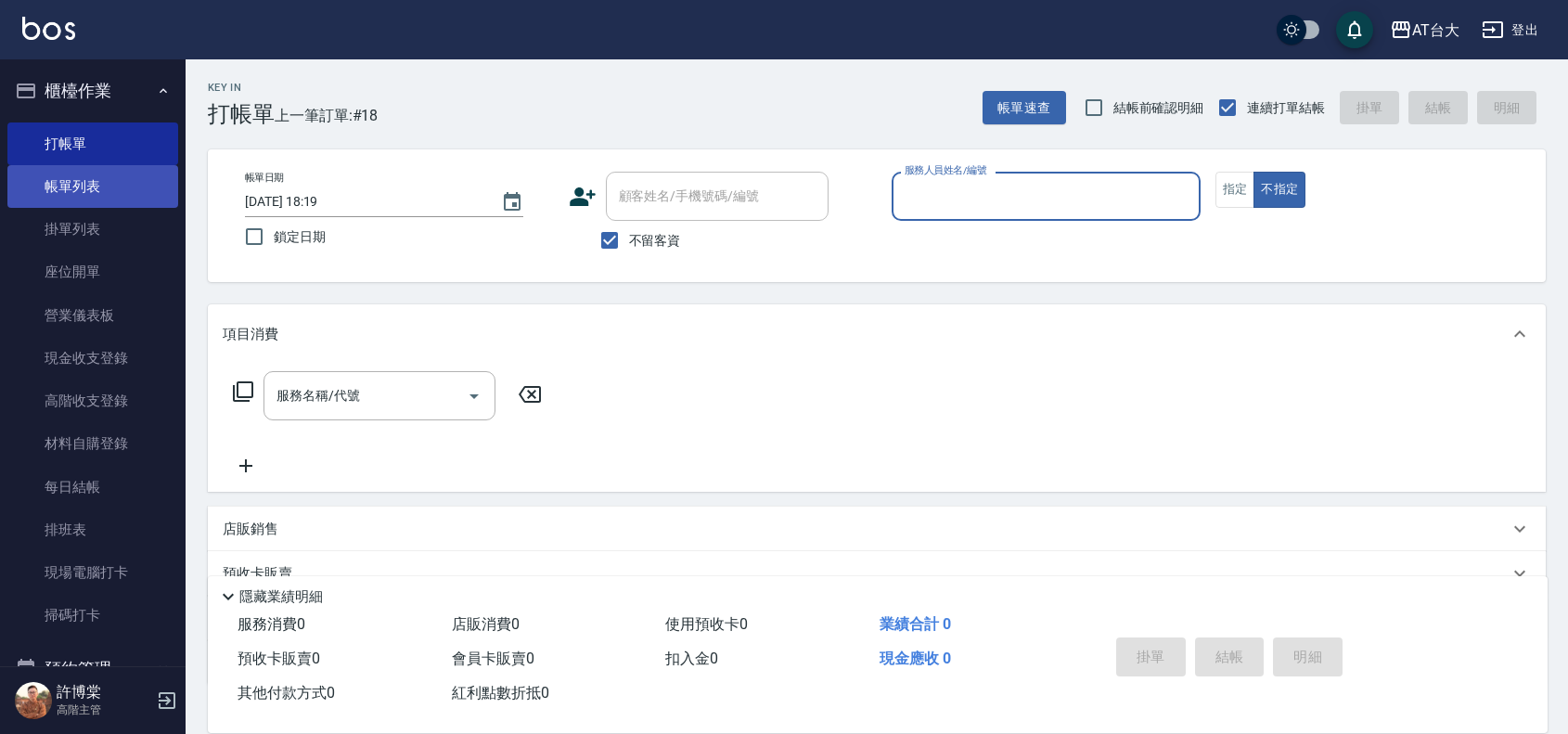
click at [94, 191] on link "帳單列表" at bounding box center [92, 186] width 170 height 43
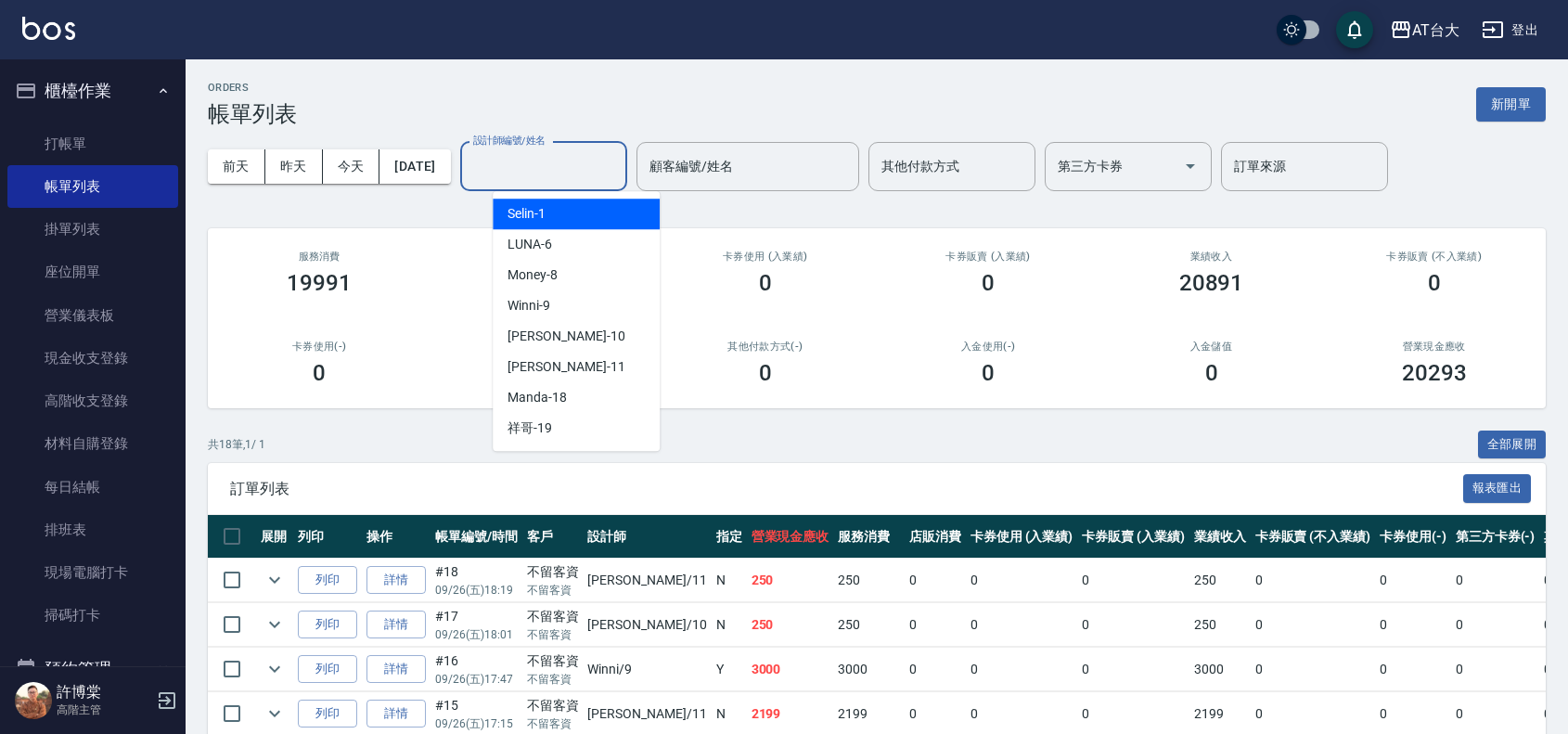
click at [557, 158] on input "設計師編號/姓名" at bounding box center [543, 166] width 150 height 33
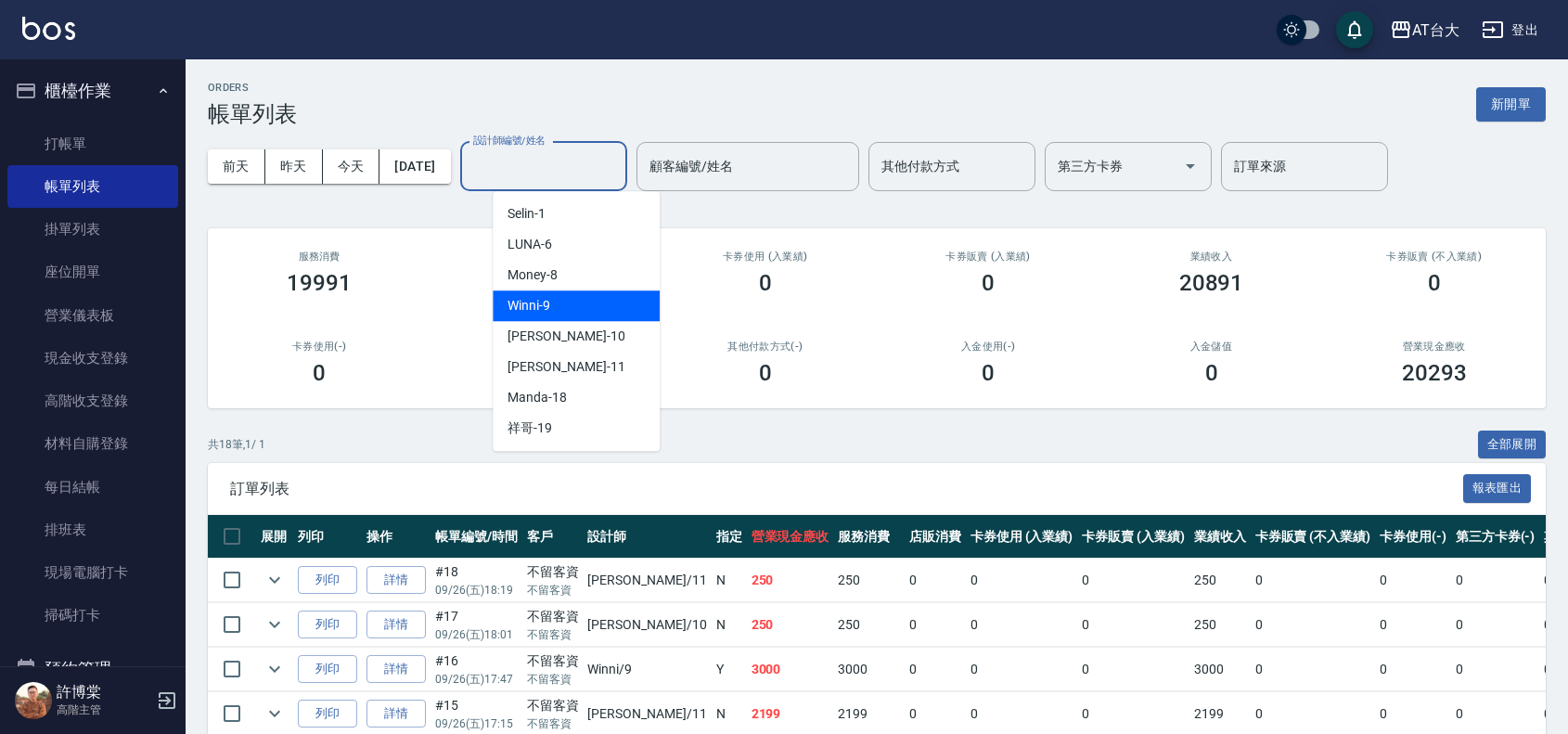
click at [566, 294] on div "Winni -9" at bounding box center [576, 306] width 167 height 31
type input "Winni-9"
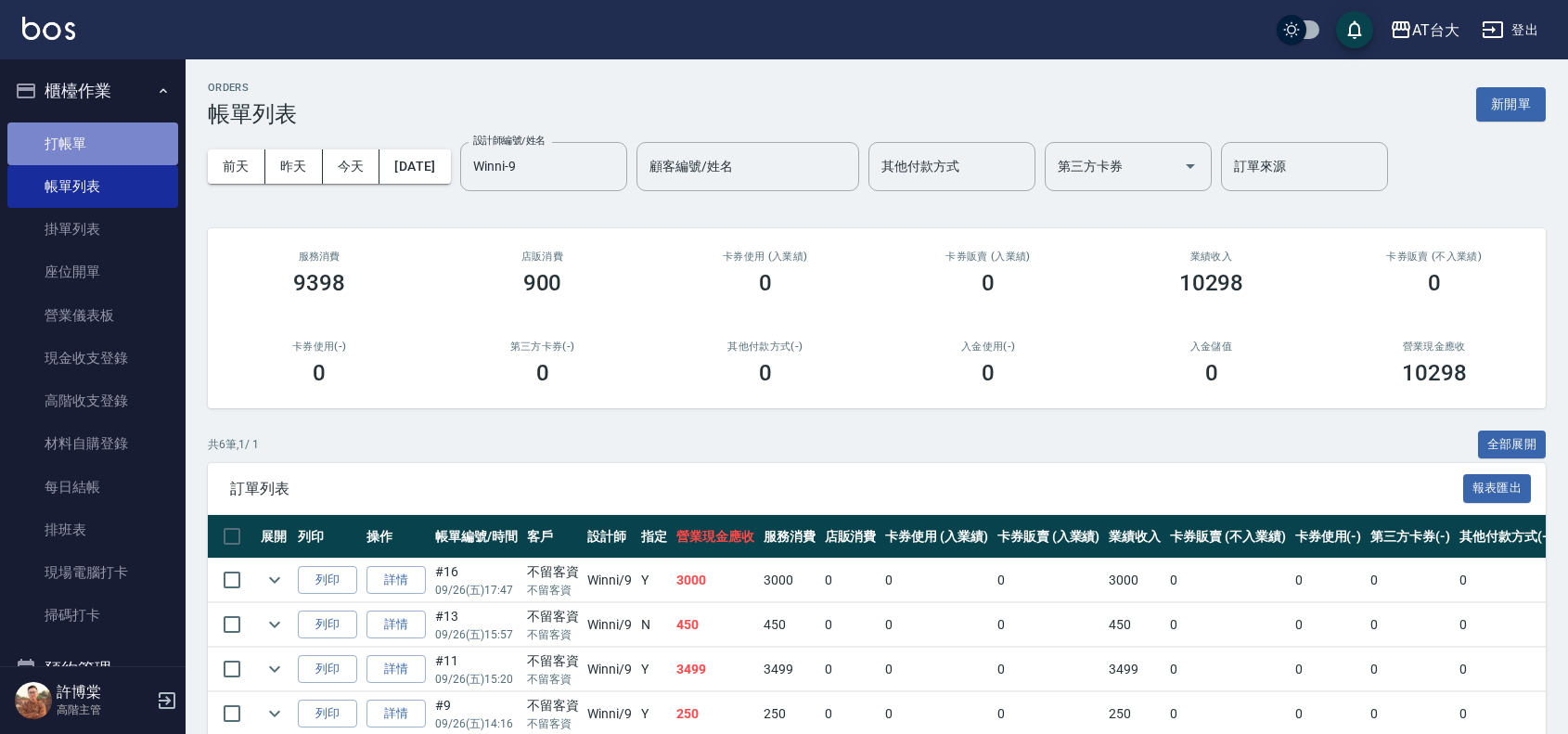
click at [112, 150] on link "打帳單" at bounding box center [92, 143] width 170 height 43
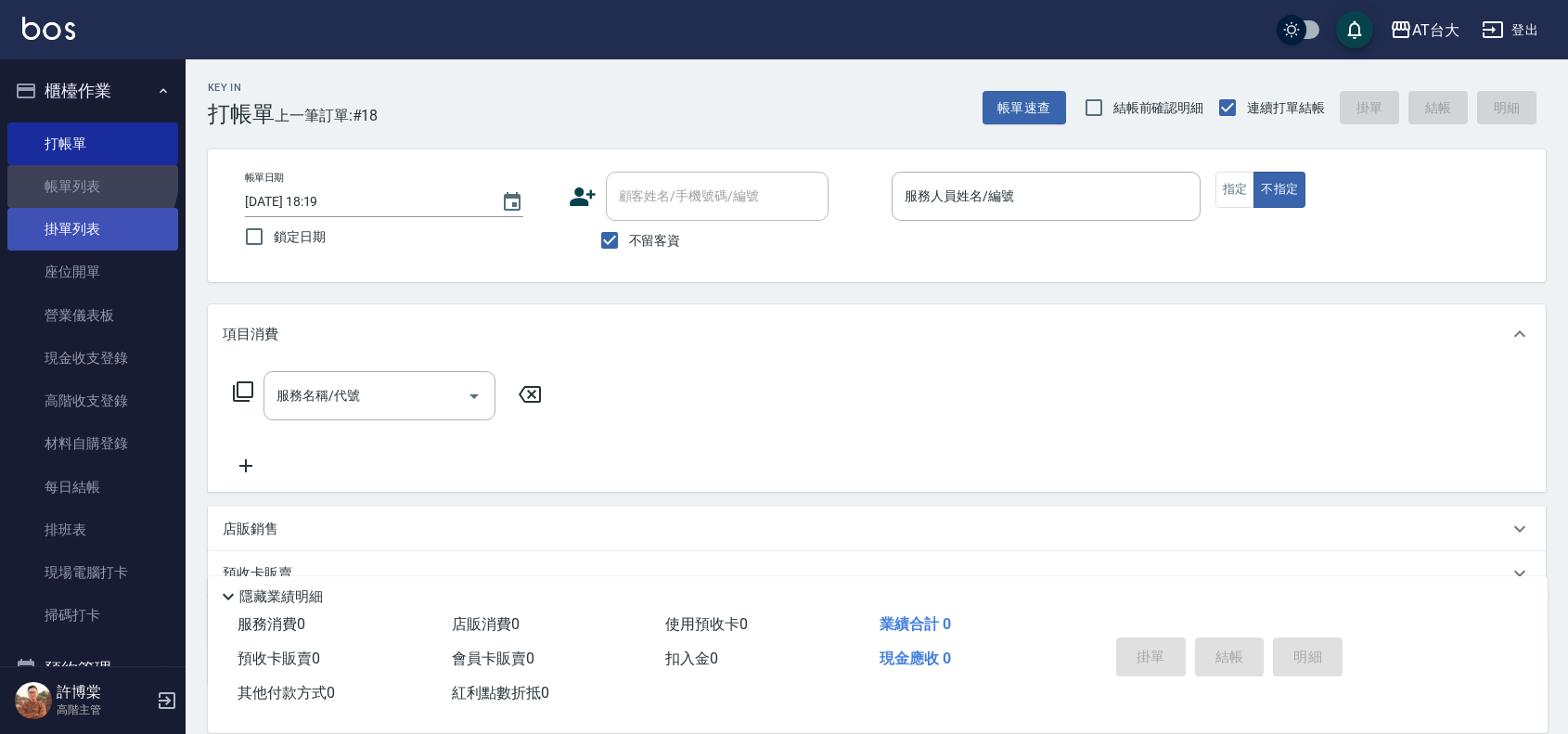
drag, startPoint x: 90, startPoint y: 178, endPoint x: 115, endPoint y: 238, distance: 65.0
click at [90, 178] on link "帳單列表" at bounding box center [92, 186] width 170 height 43
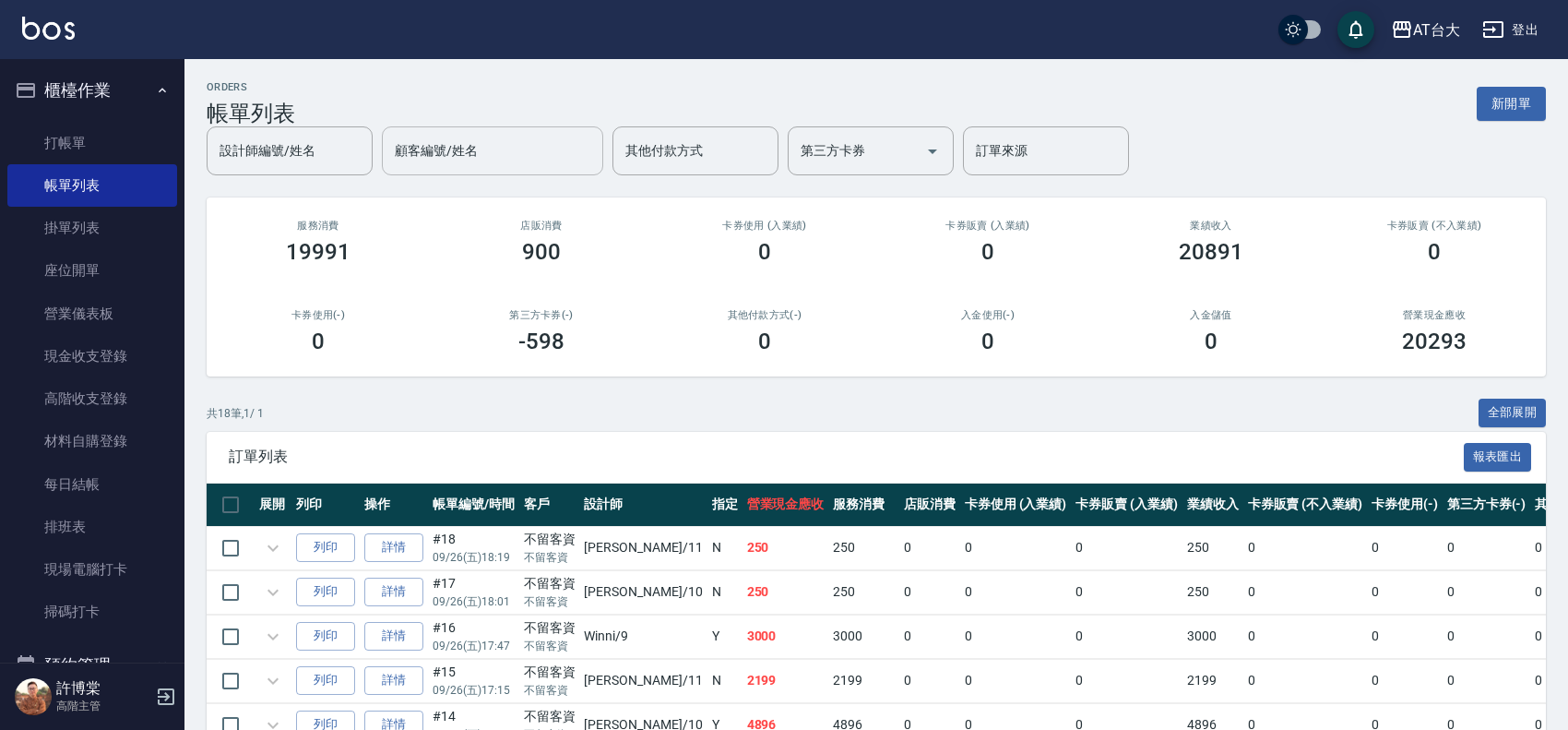
click at [467, 148] on div "顧客編號/姓名 顧客編號/姓名" at bounding box center [492, 150] width 221 height 49
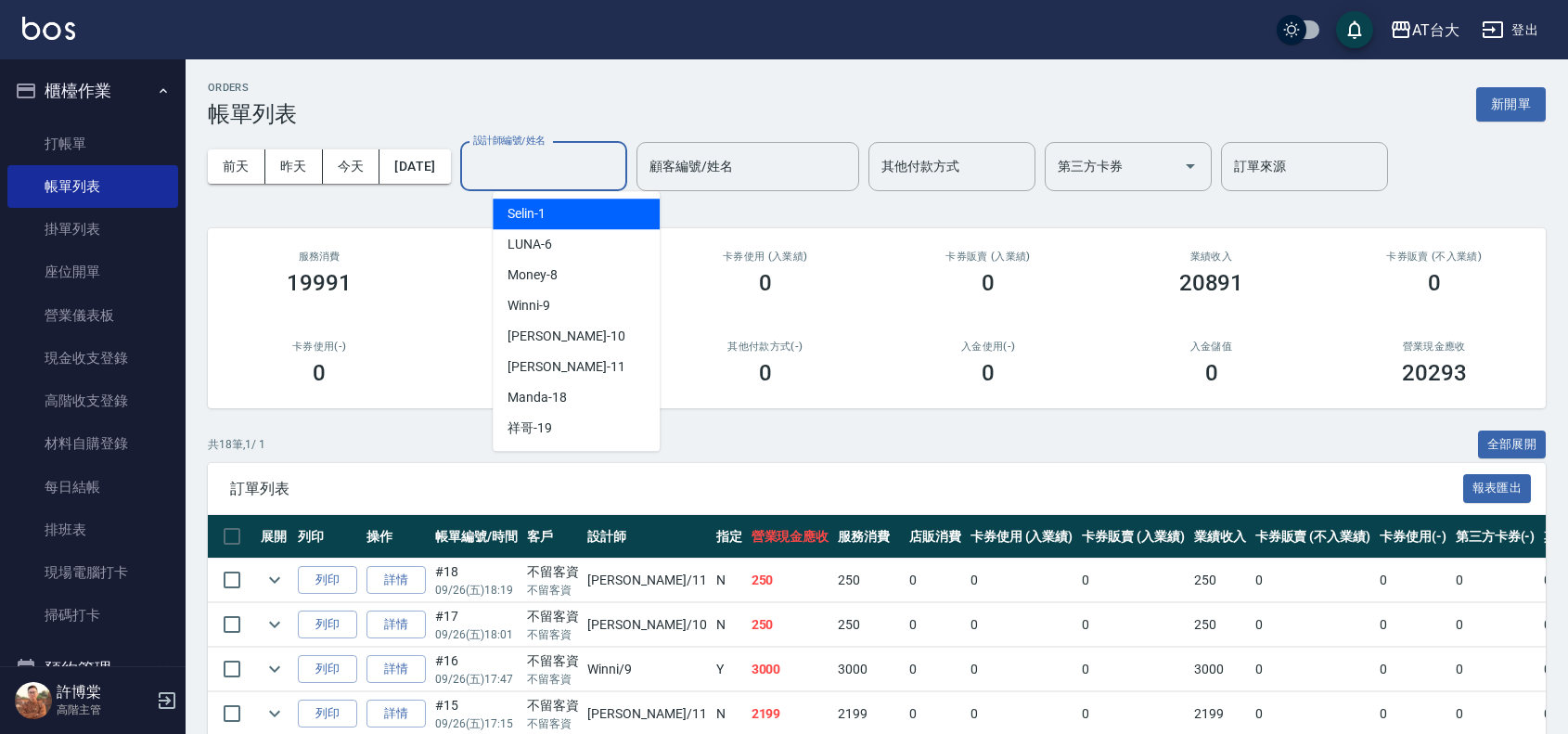
click at [565, 160] on input "設計師編號/姓名" at bounding box center [543, 166] width 150 height 33
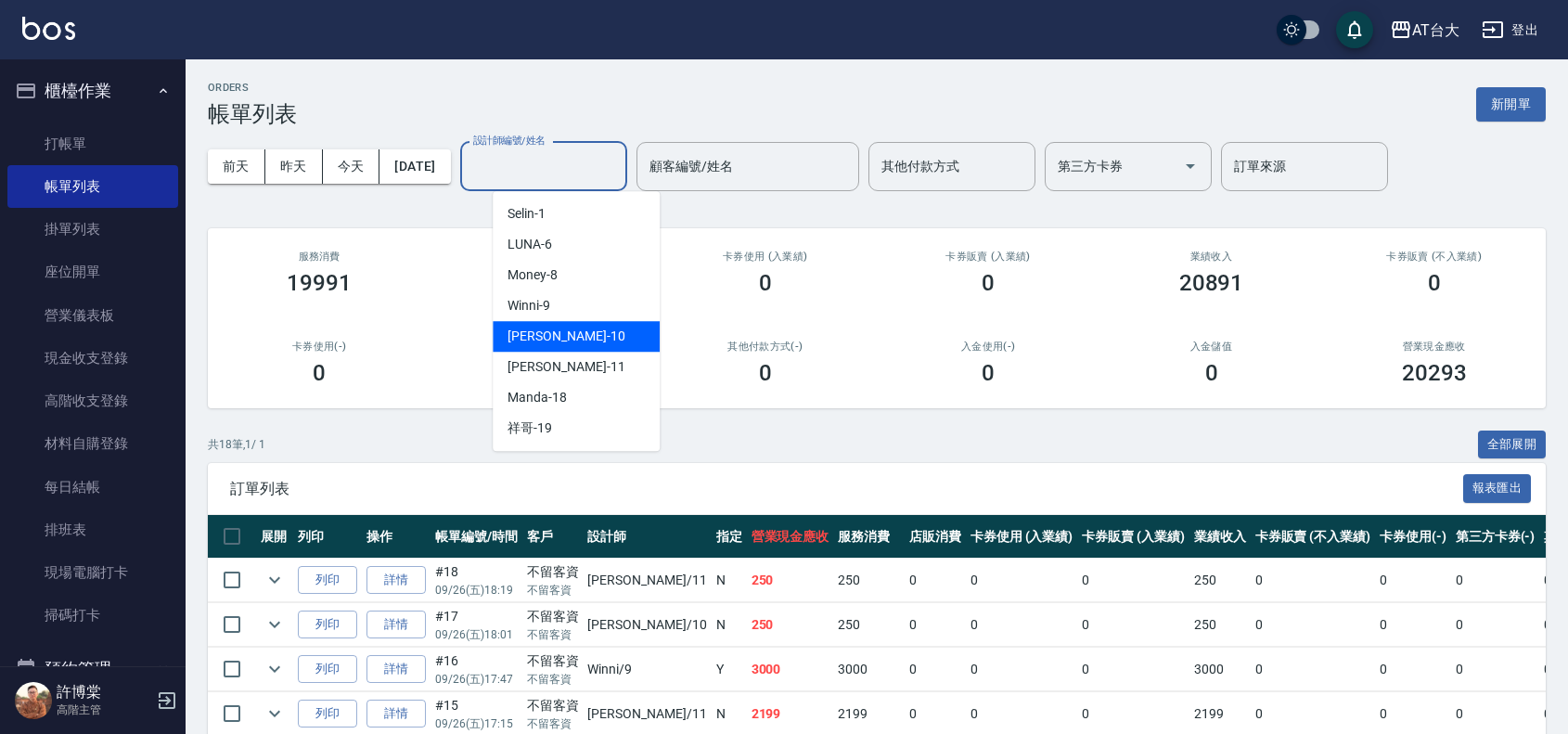
click at [540, 331] on span "JOJO -10" at bounding box center [566, 336] width 116 height 20
type input "JOJO-10"
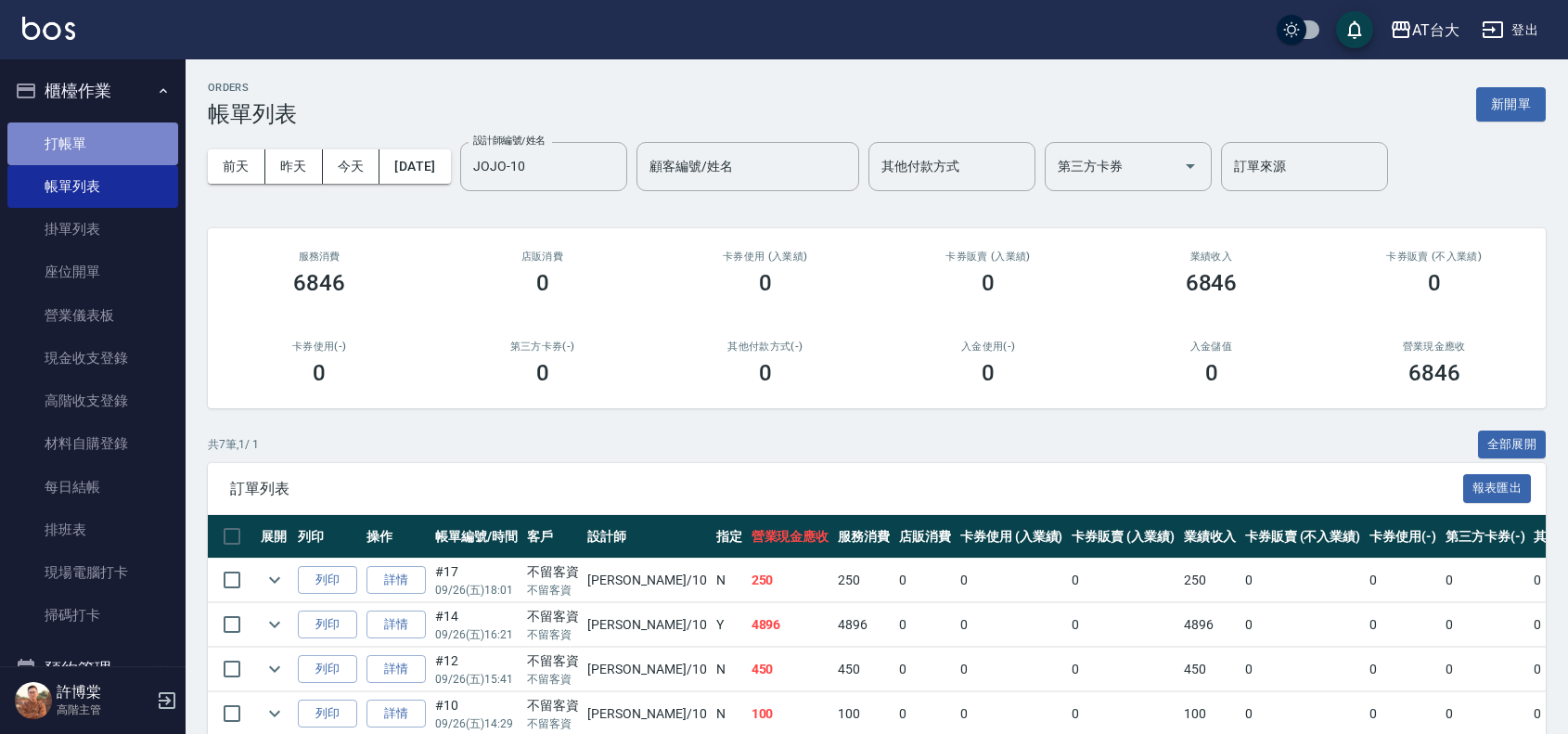
click at [103, 135] on link "打帳單" at bounding box center [92, 143] width 170 height 43
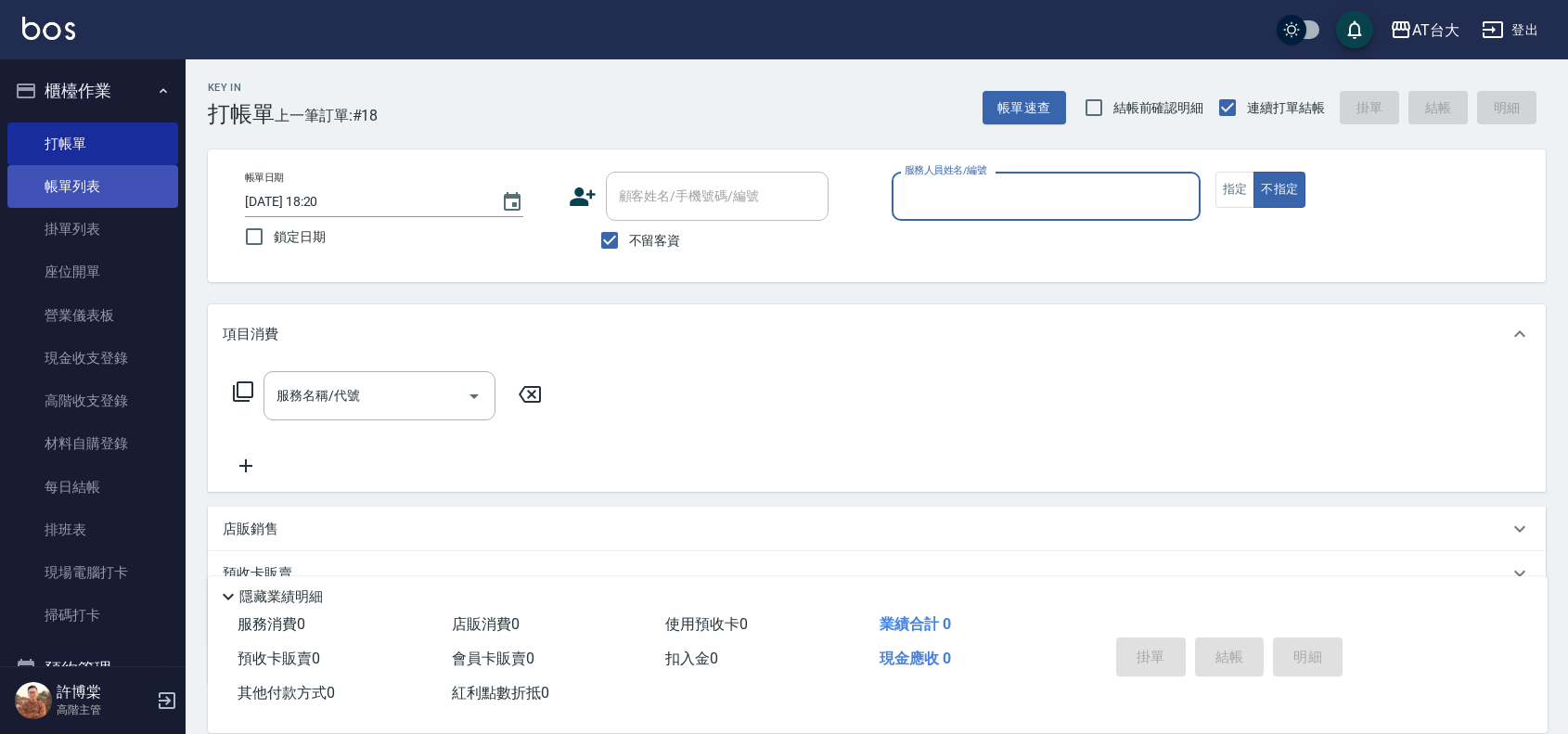
click at [140, 176] on link "帳單列表" at bounding box center [92, 186] width 170 height 43
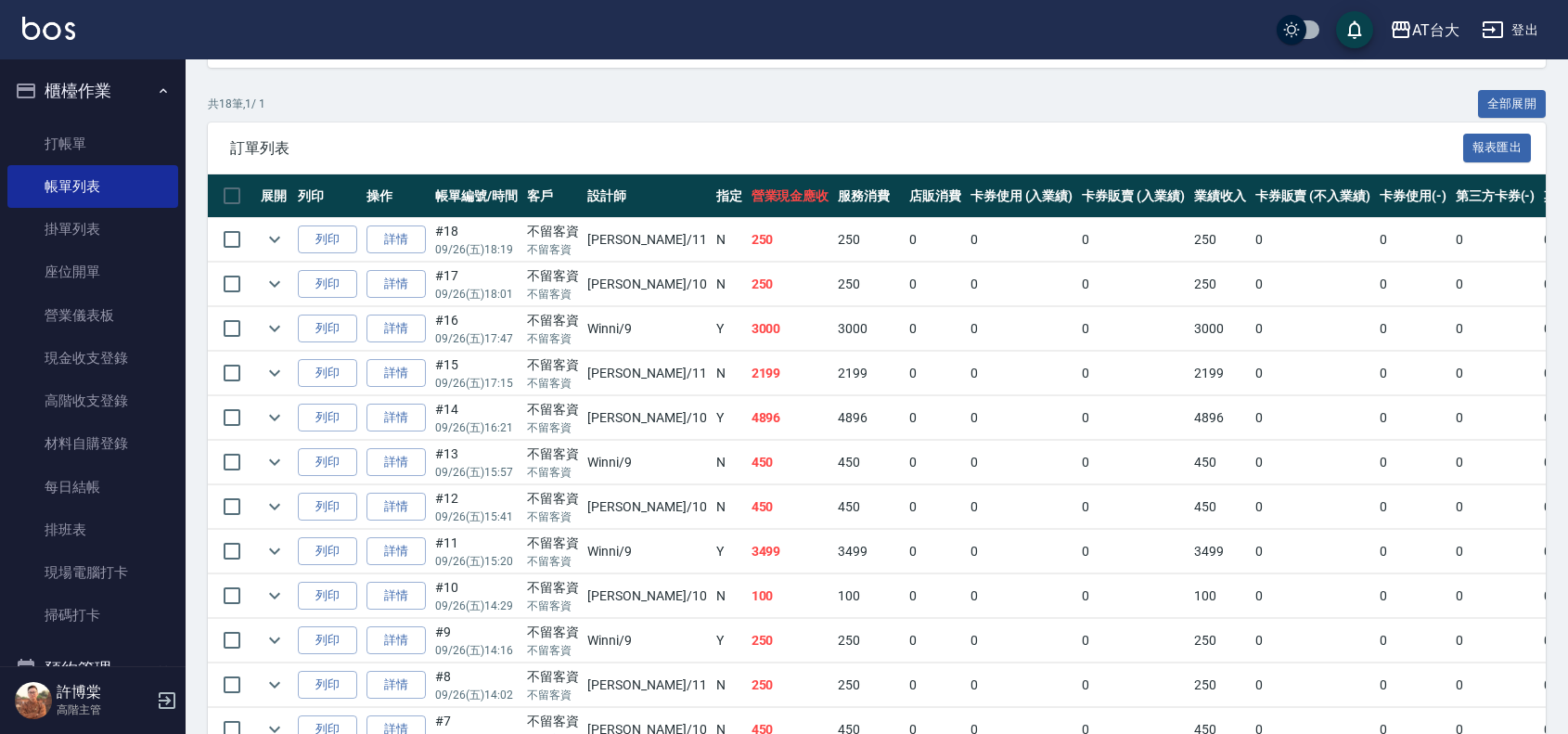
scroll to position [232, 0]
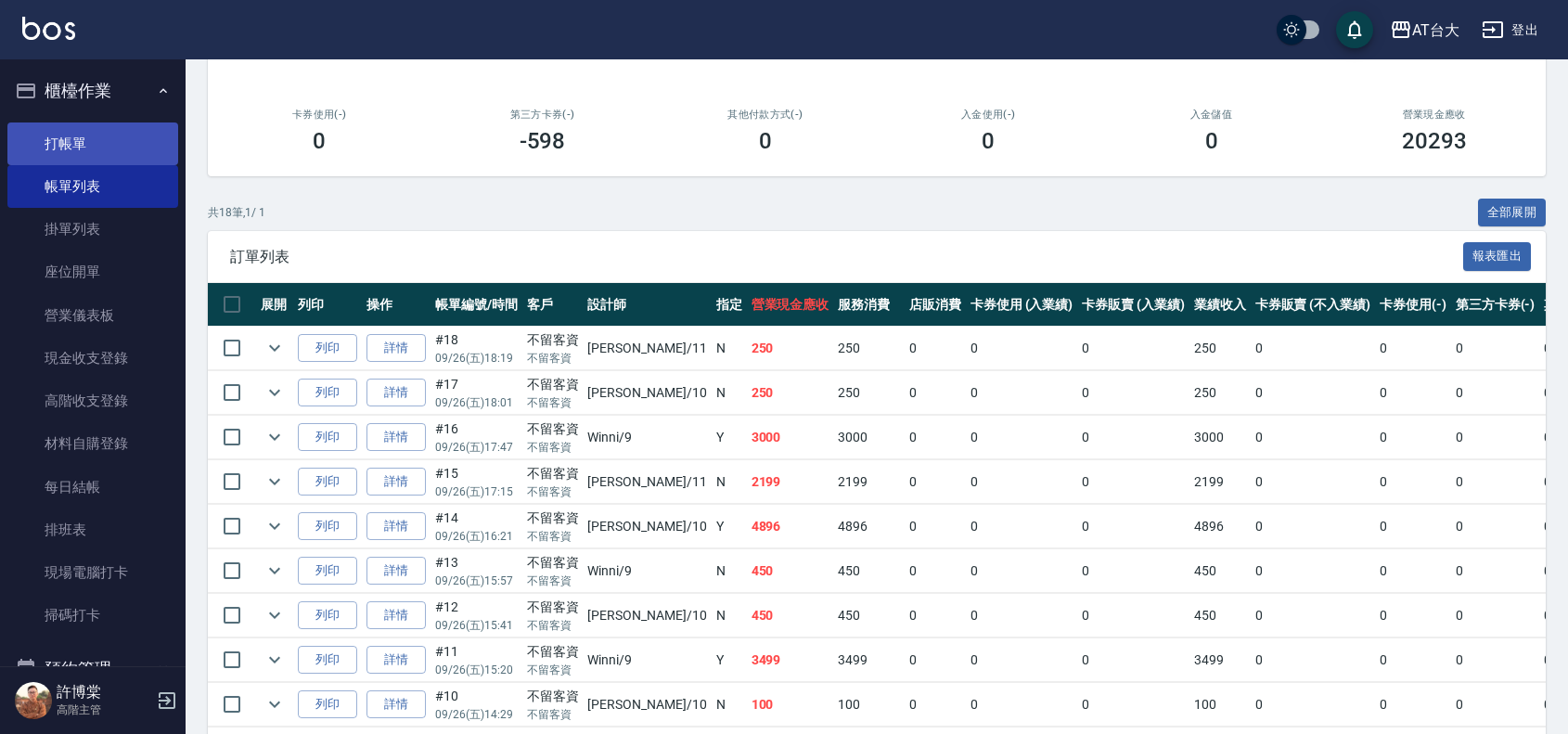
click at [121, 143] on link "打帳單" at bounding box center [92, 143] width 170 height 43
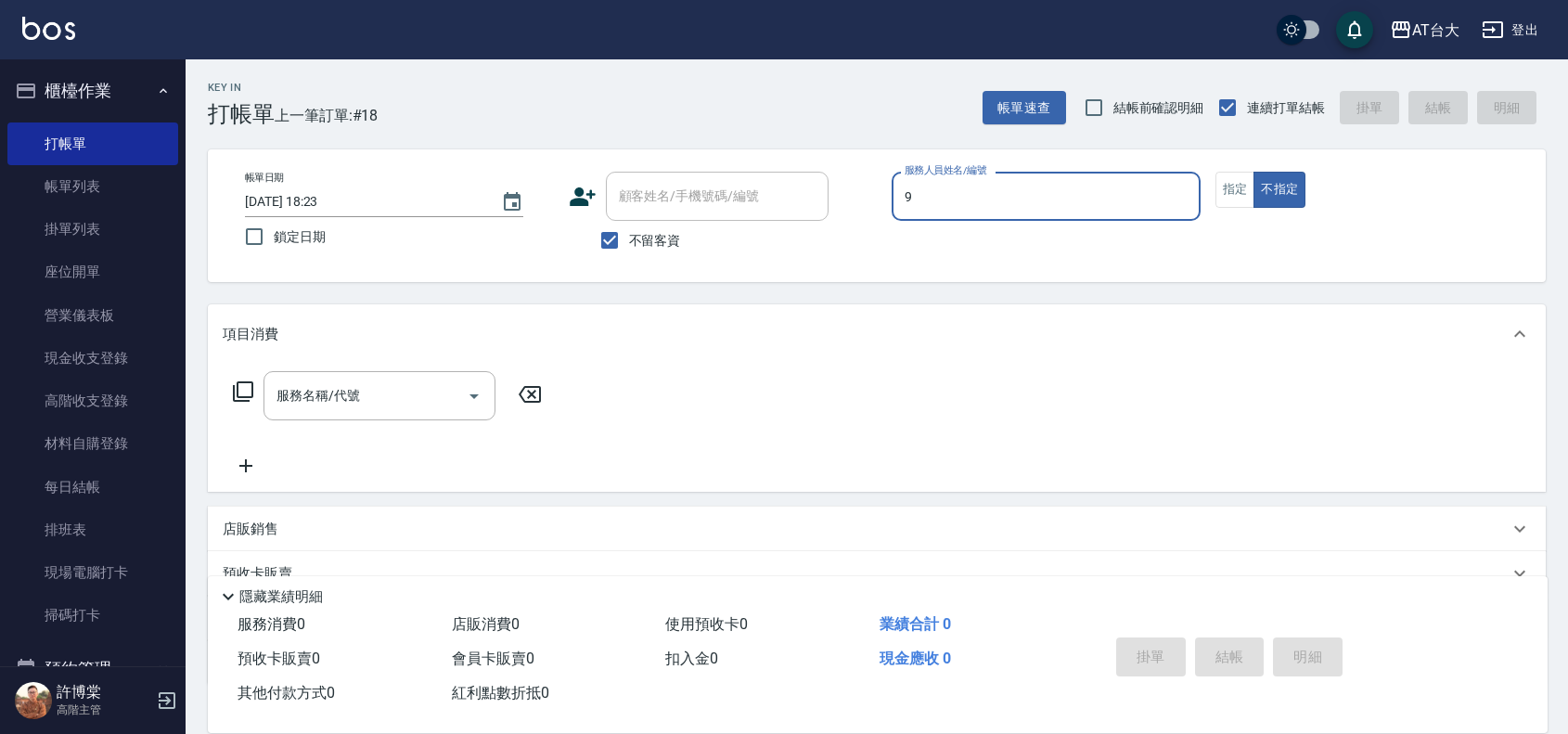
type input "Winni-9"
type button "false"
click at [1231, 193] on button "指定" at bounding box center [1235, 189] width 40 height 36
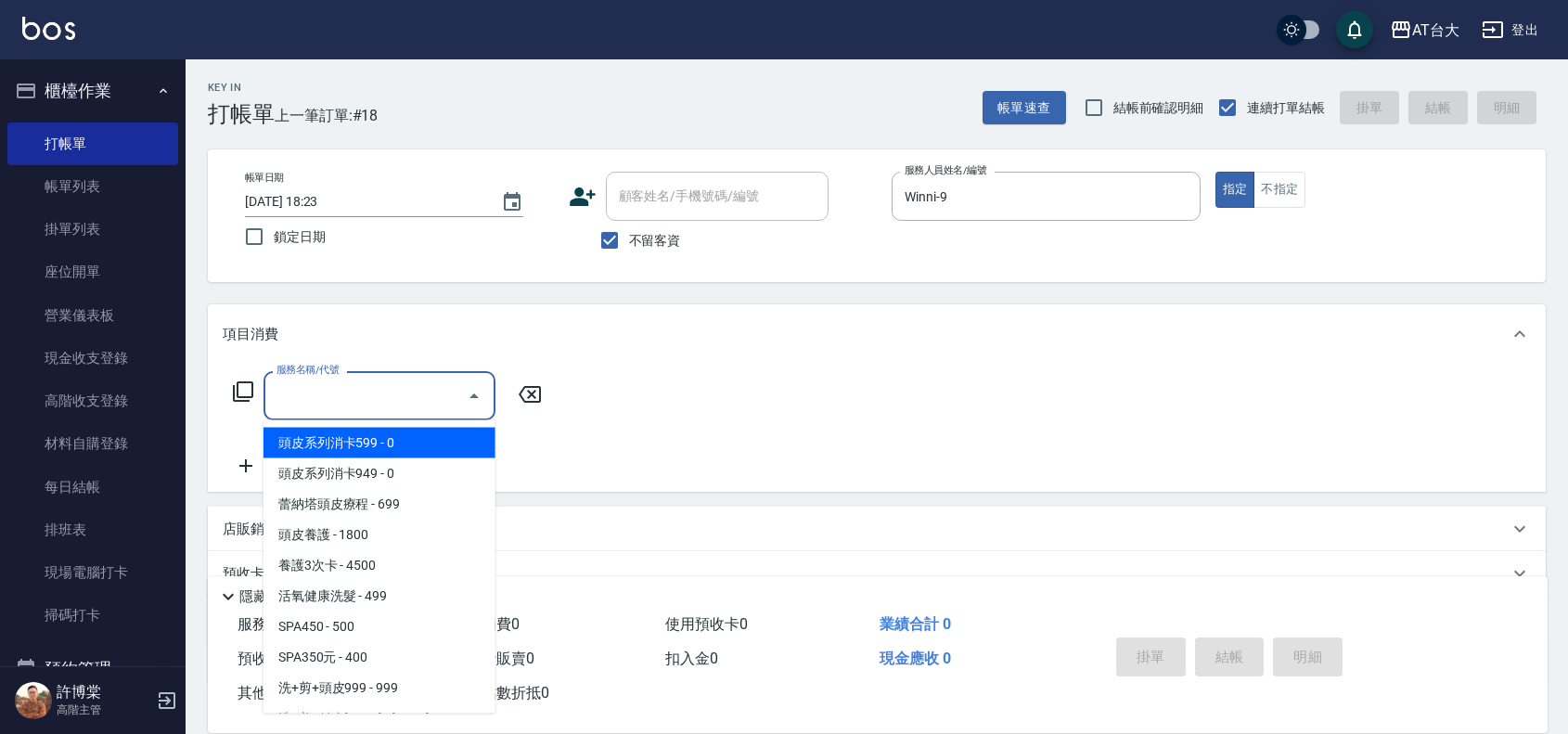
click at [400, 406] on input "服務名稱/代號" at bounding box center [365, 395] width 187 height 33
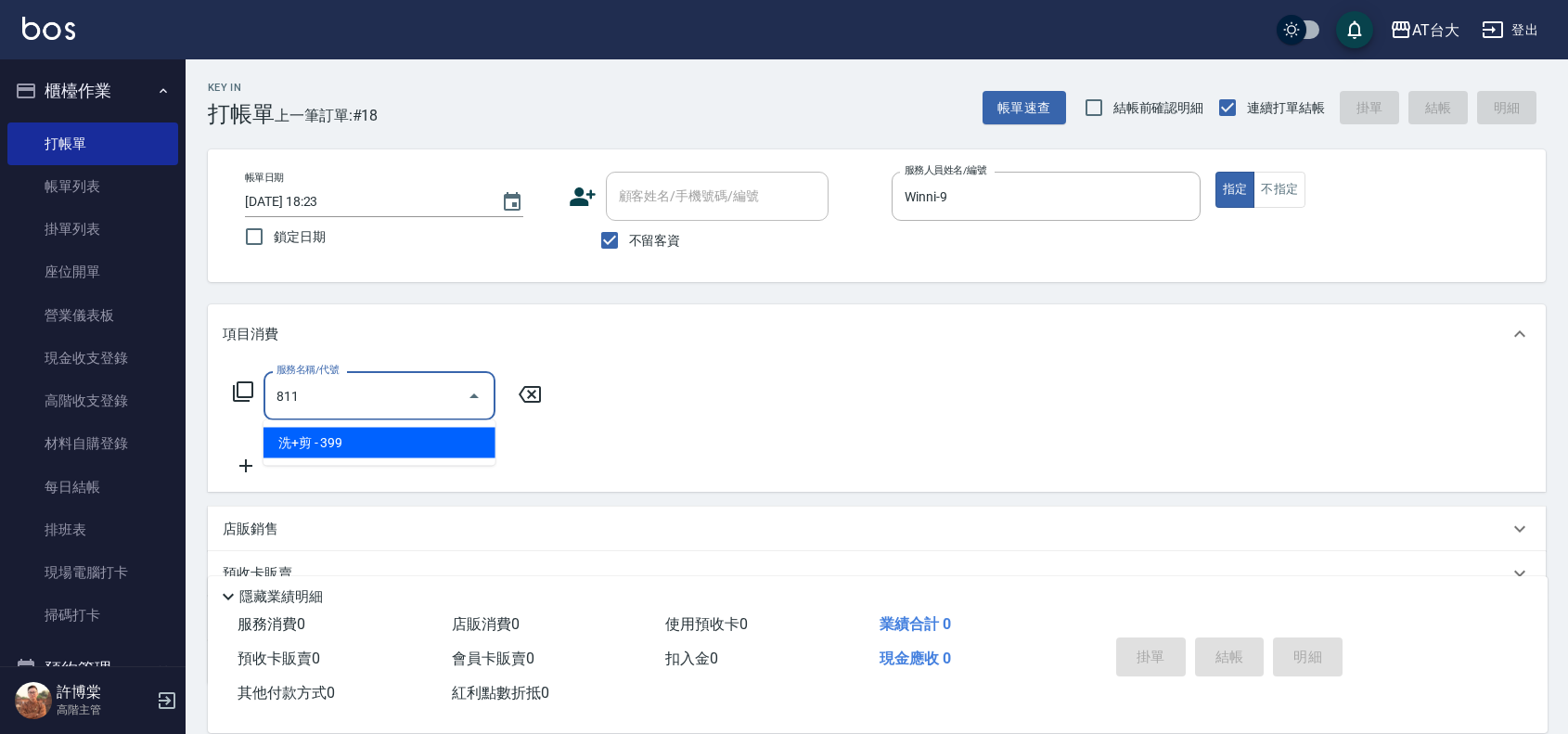
type input "洗+剪(811)"
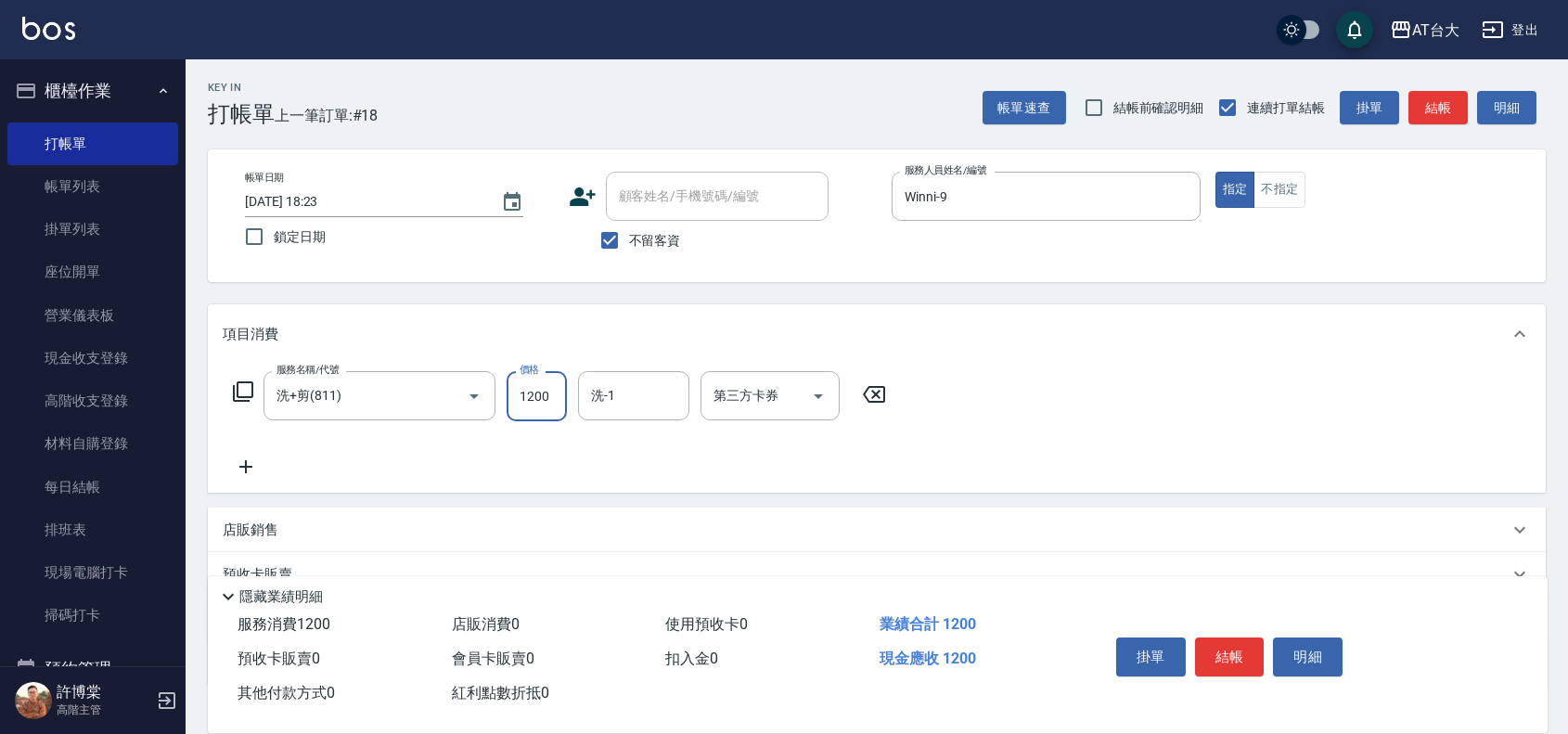
type input "1200"
click at [1032, 502] on div "項目消費 服務名稱/代號 洗+剪(811) 服務名稱/代號 價格 1200 價格 洗-1 洗-1 第三方卡券 第三方卡券 店販銷售 服務人員姓名/編號 服務人…" at bounding box center [877, 495] width 1338 height 381
click at [1259, 654] on button "結帳" at bounding box center [1230, 657] width 70 height 39
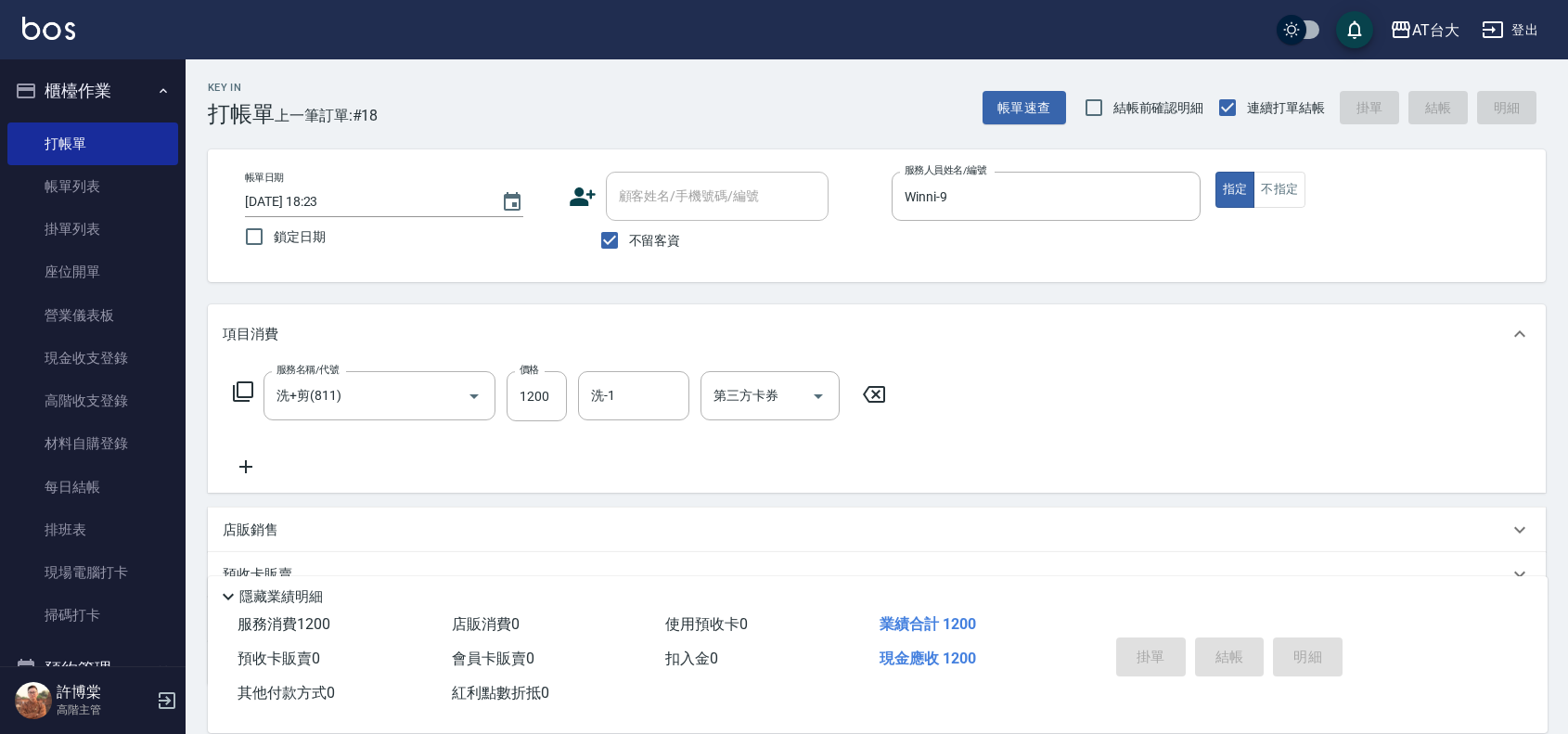
type input "[DATE] 18:32"
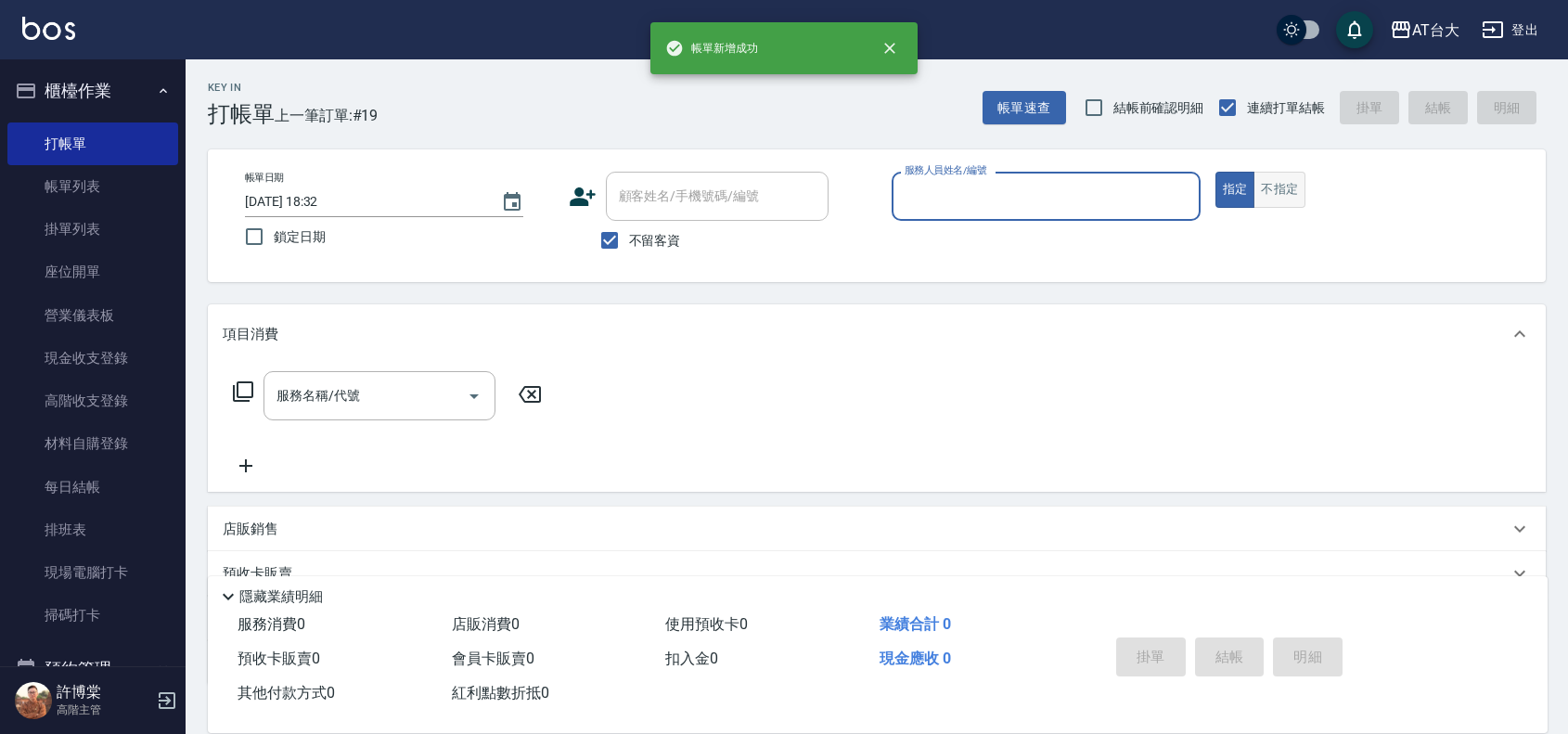
click at [1294, 191] on button "不指定" at bounding box center [1280, 189] width 52 height 36
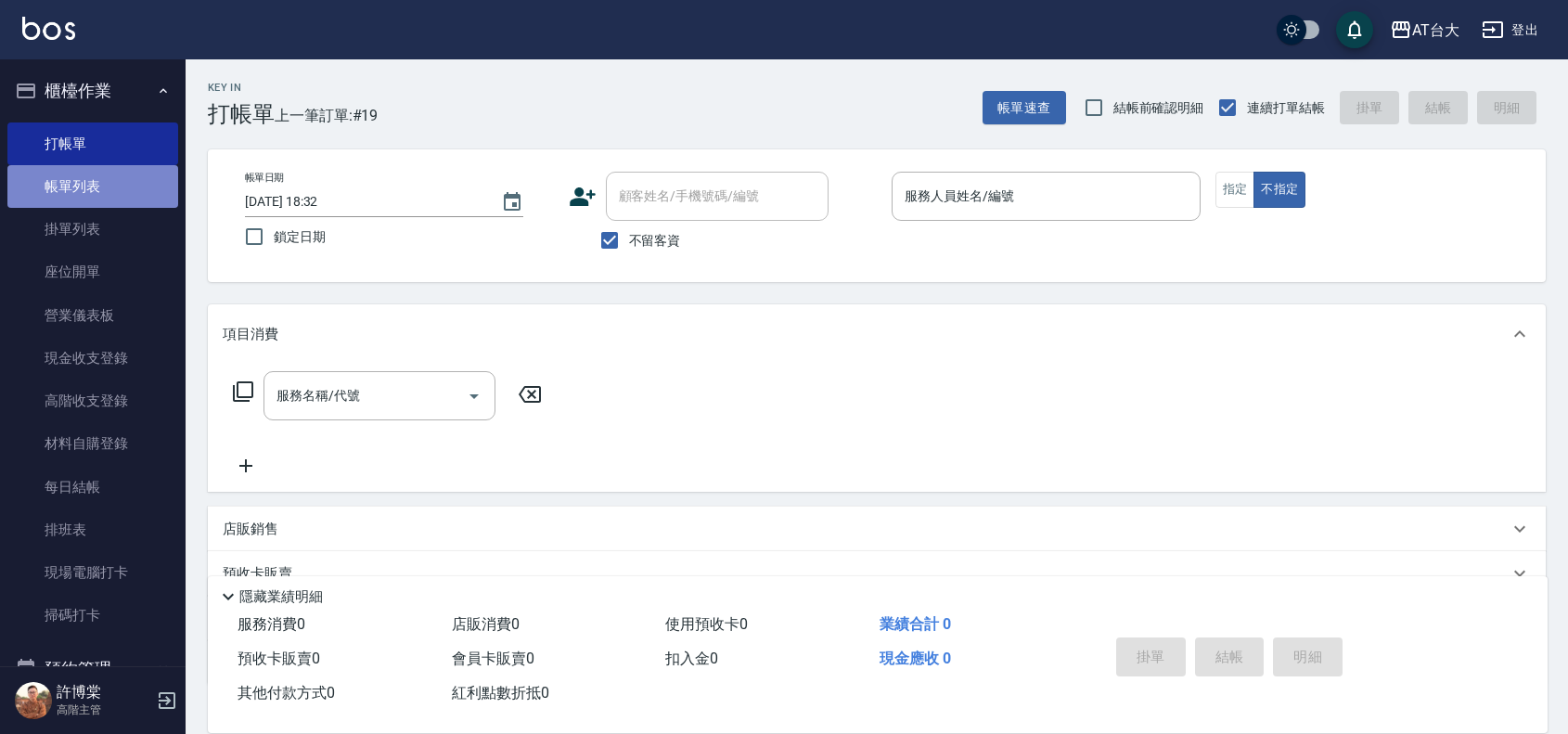
click at [109, 187] on link "帳單列表" at bounding box center [92, 186] width 170 height 43
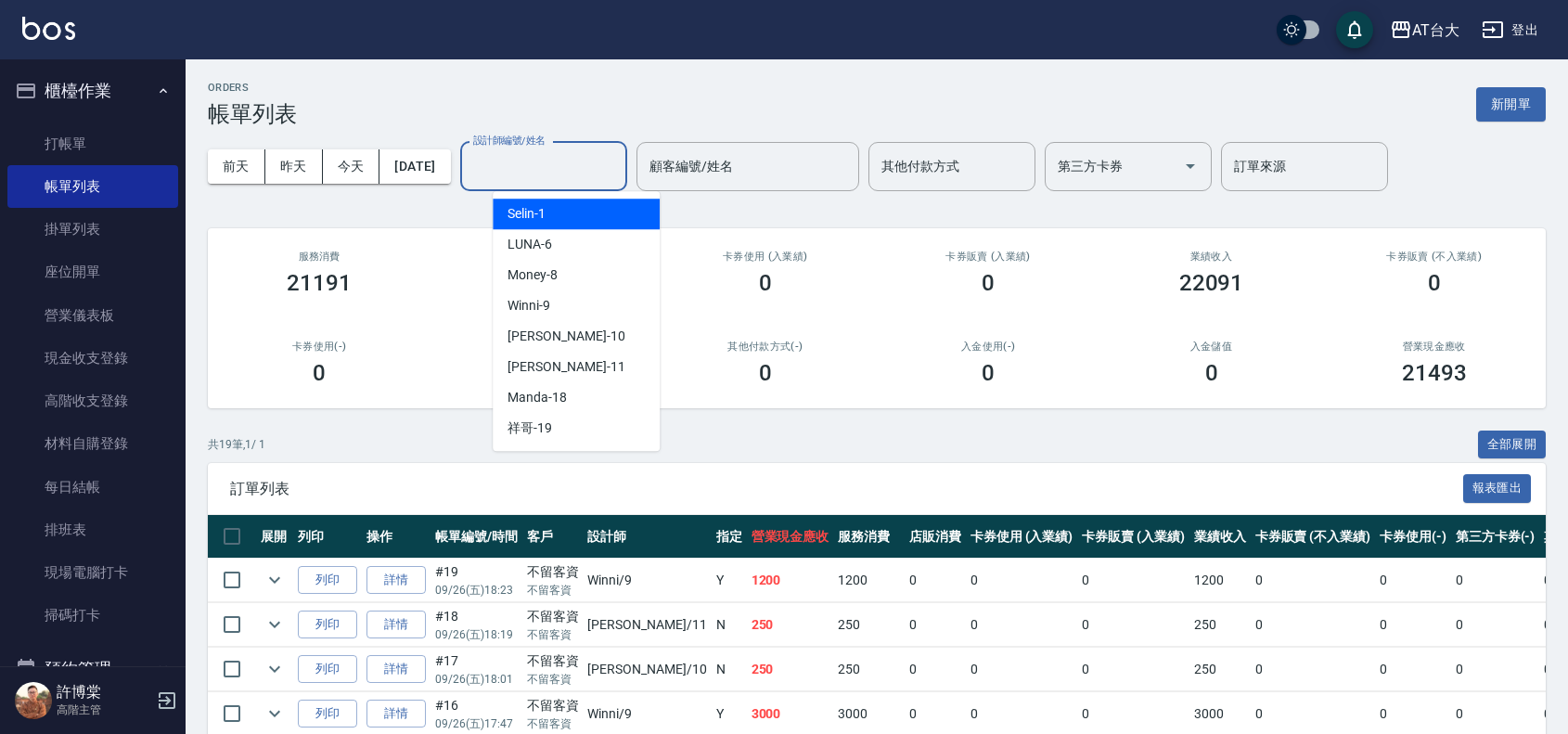
click at [539, 169] on input "設計師編號/姓名" at bounding box center [543, 166] width 150 height 33
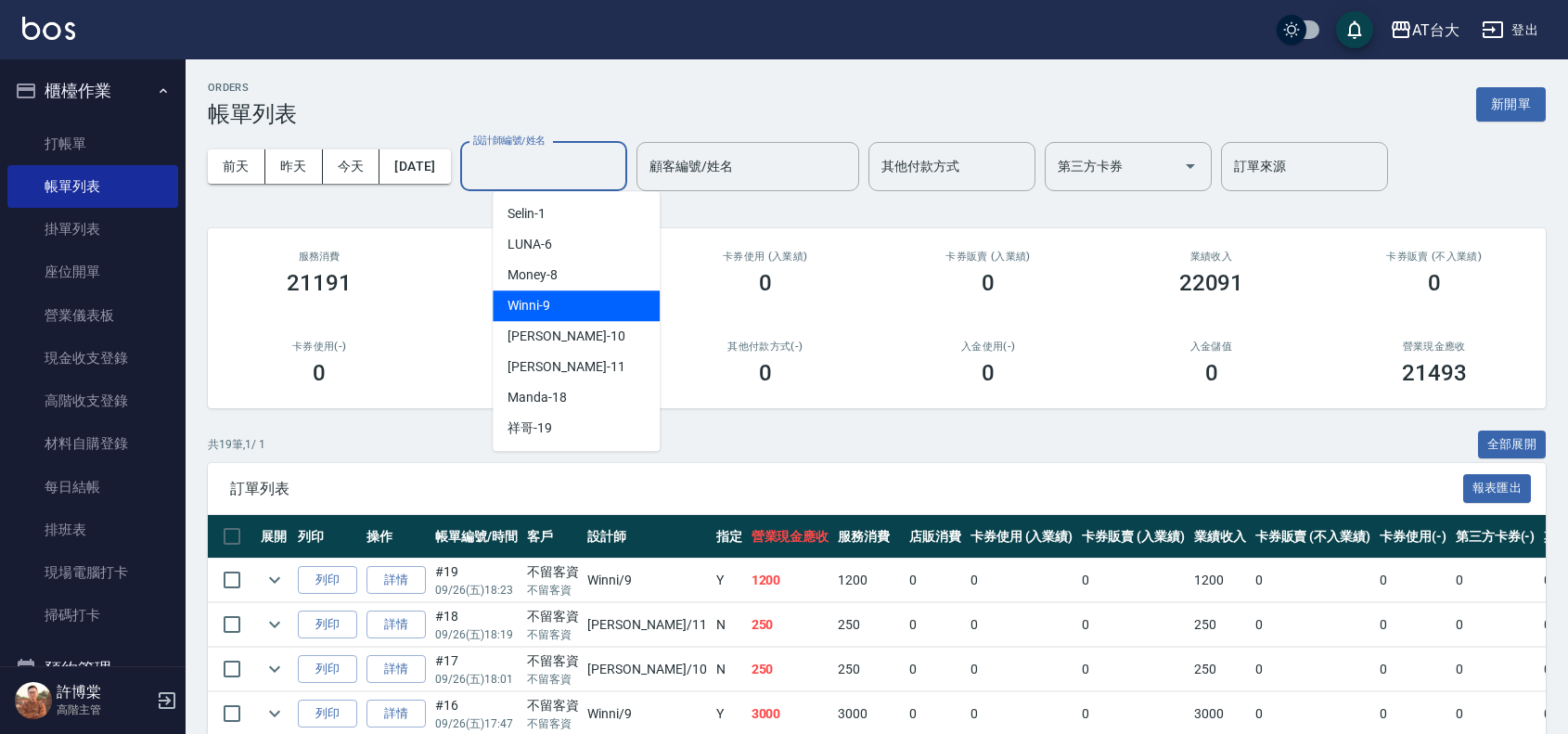
click at [574, 307] on div "Winni -9" at bounding box center [576, 306] width 167 height 31
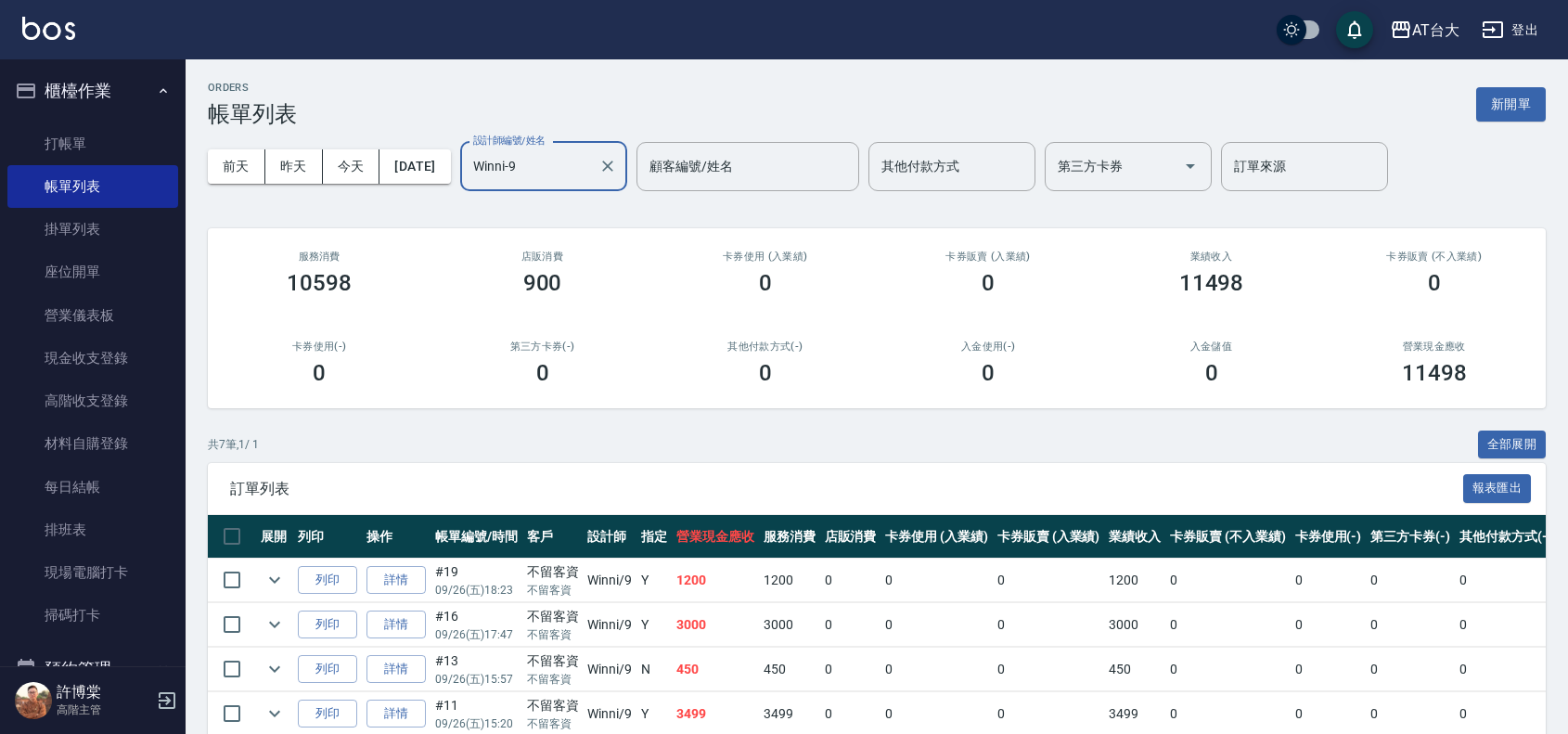
click at [572, 176] on input "Winni-9" at bounding box center [529, 166] width 122 height 33
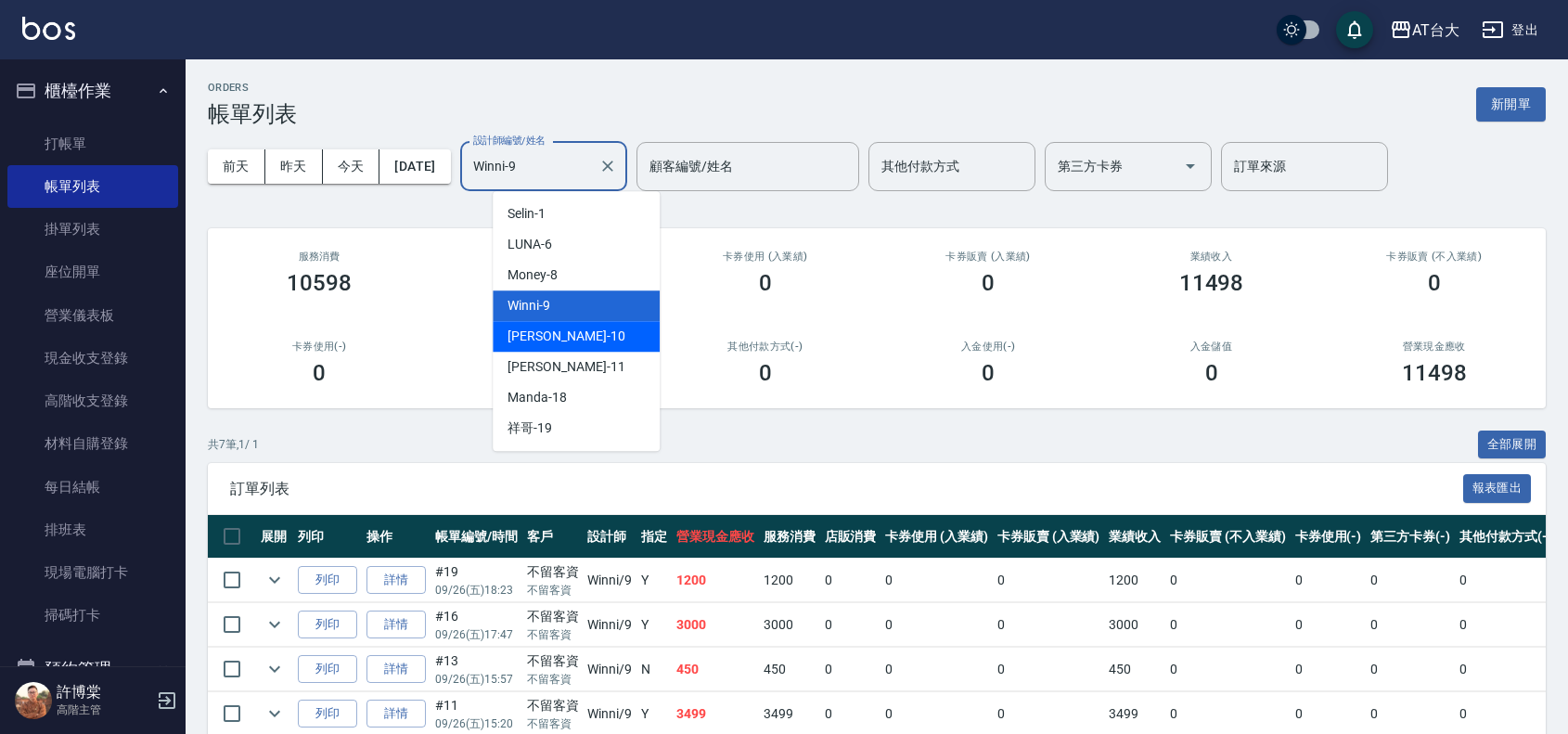
click at [569, 342] on div "JOJO -10" at bounding box center [576, 336] width 167 height 31
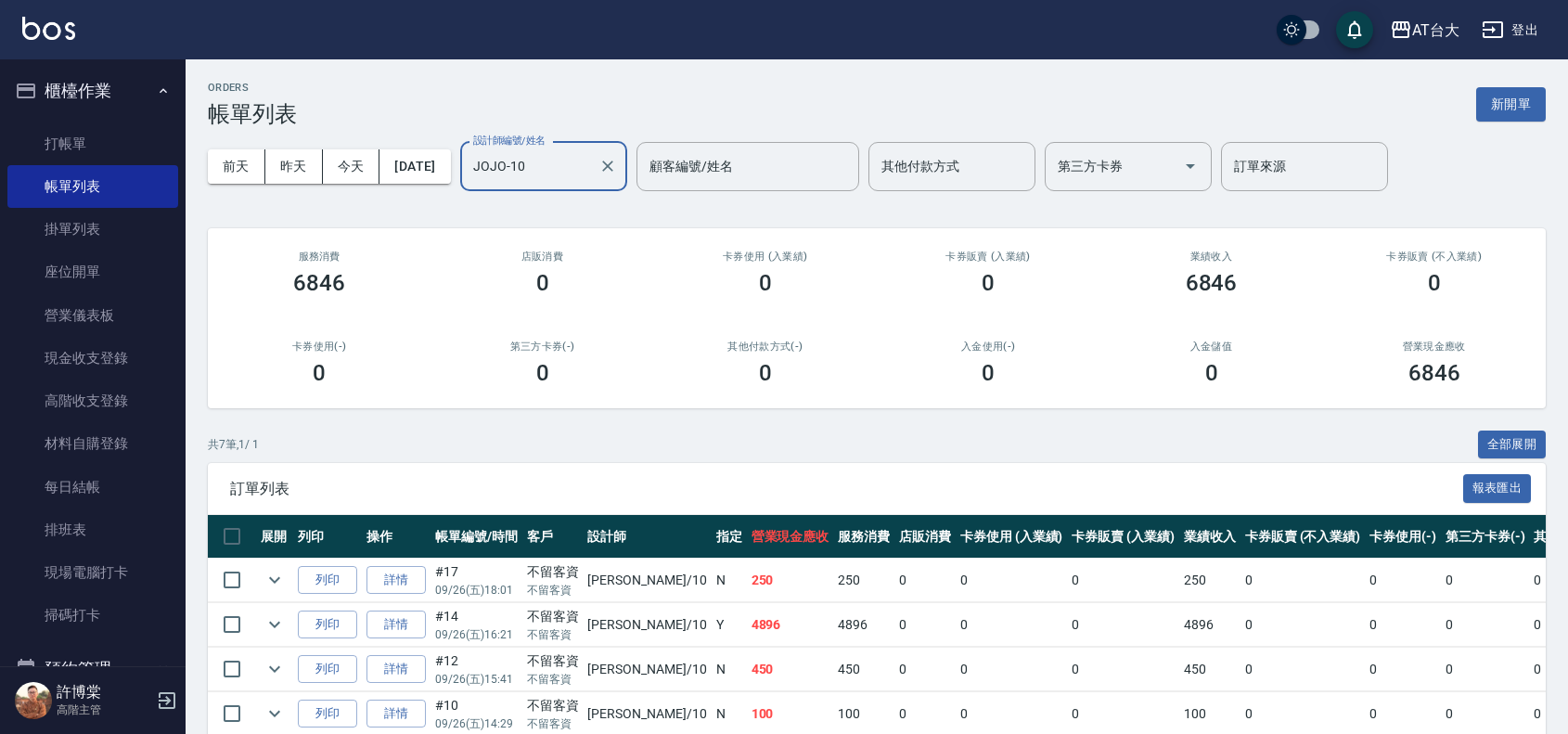
click at [566, 170] on input "JOJO-10" at bounding box center [529, 166] width 122 height 33
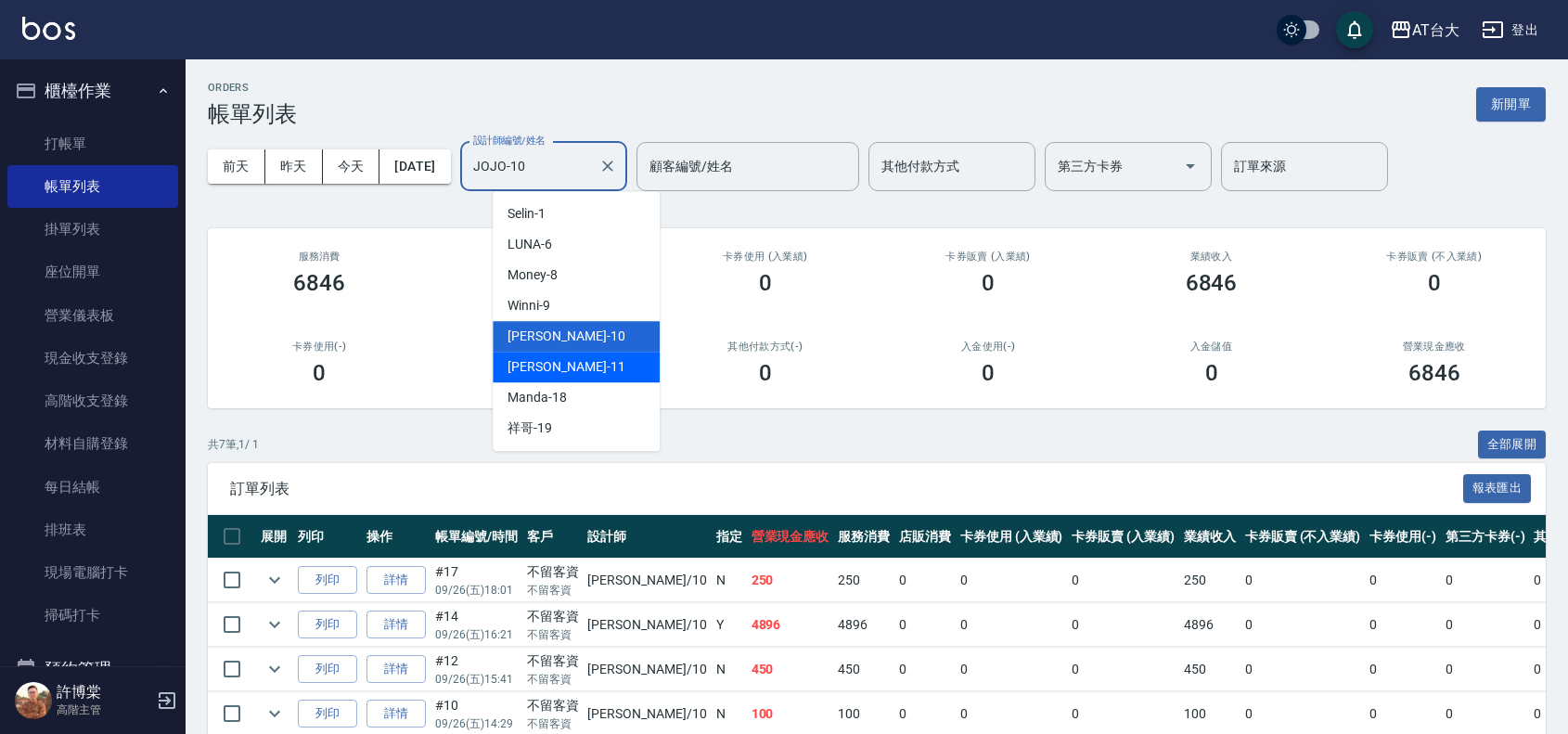
click at [585, 369] on div "[PERSON_NAME] -11" at bounding box center [576, 366] width 167 height 31
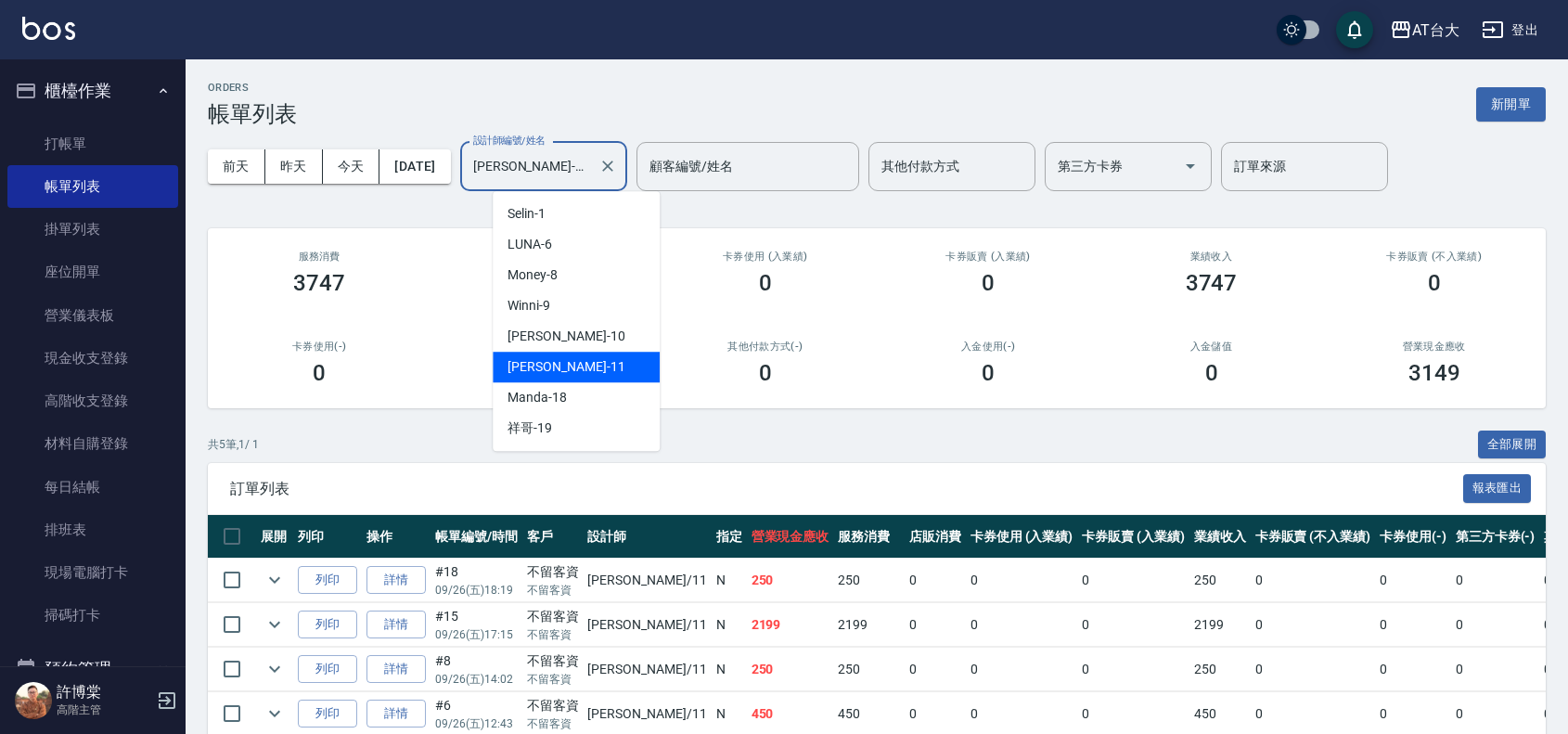
click at [577, 172] on input "[PERSON_NAME]-11" at bounding box center [529, 166] width 122 height 33
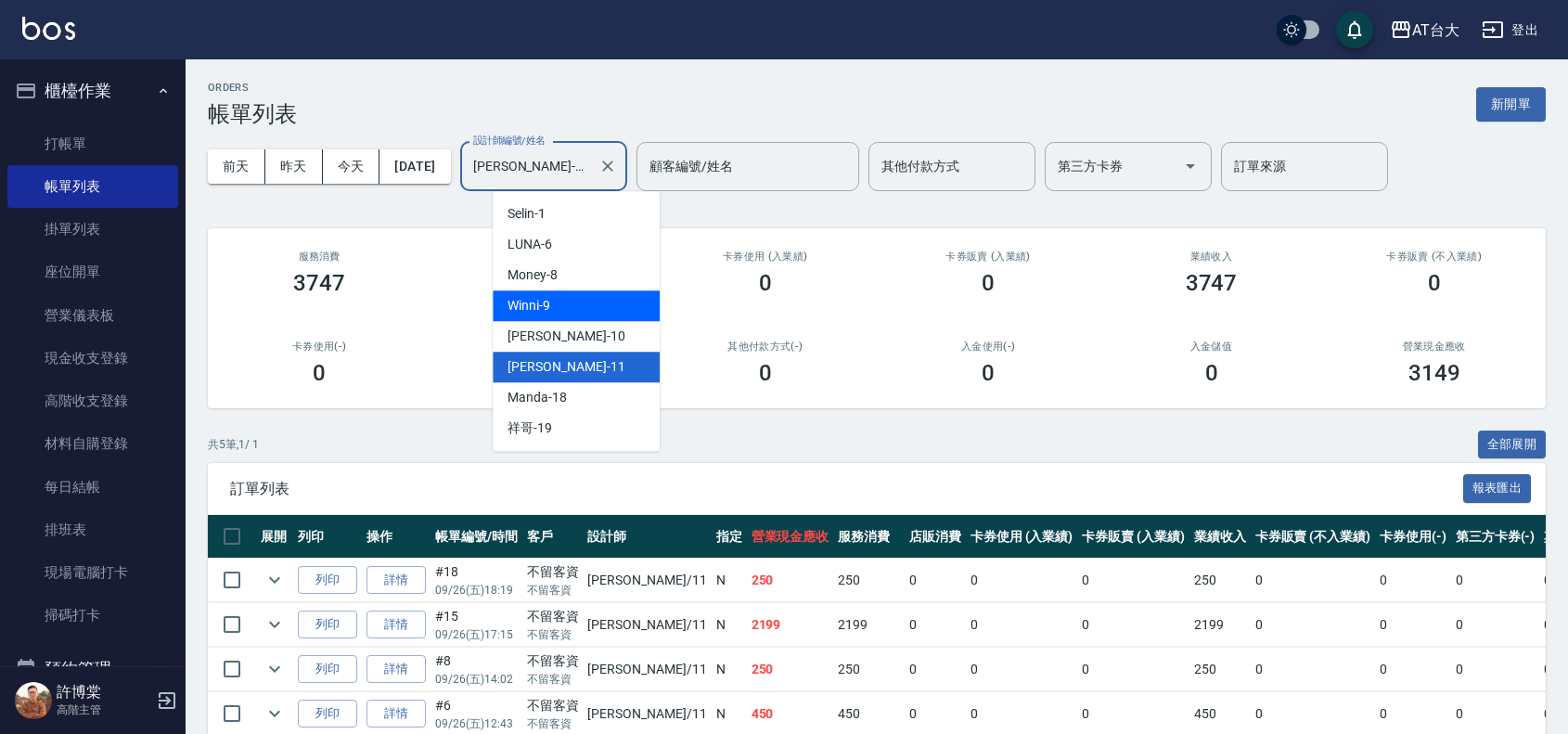
click at [569, 309] on div "Winni -9" at bounding box center [576, 306] width 167 height 31
type input "Winni-9"
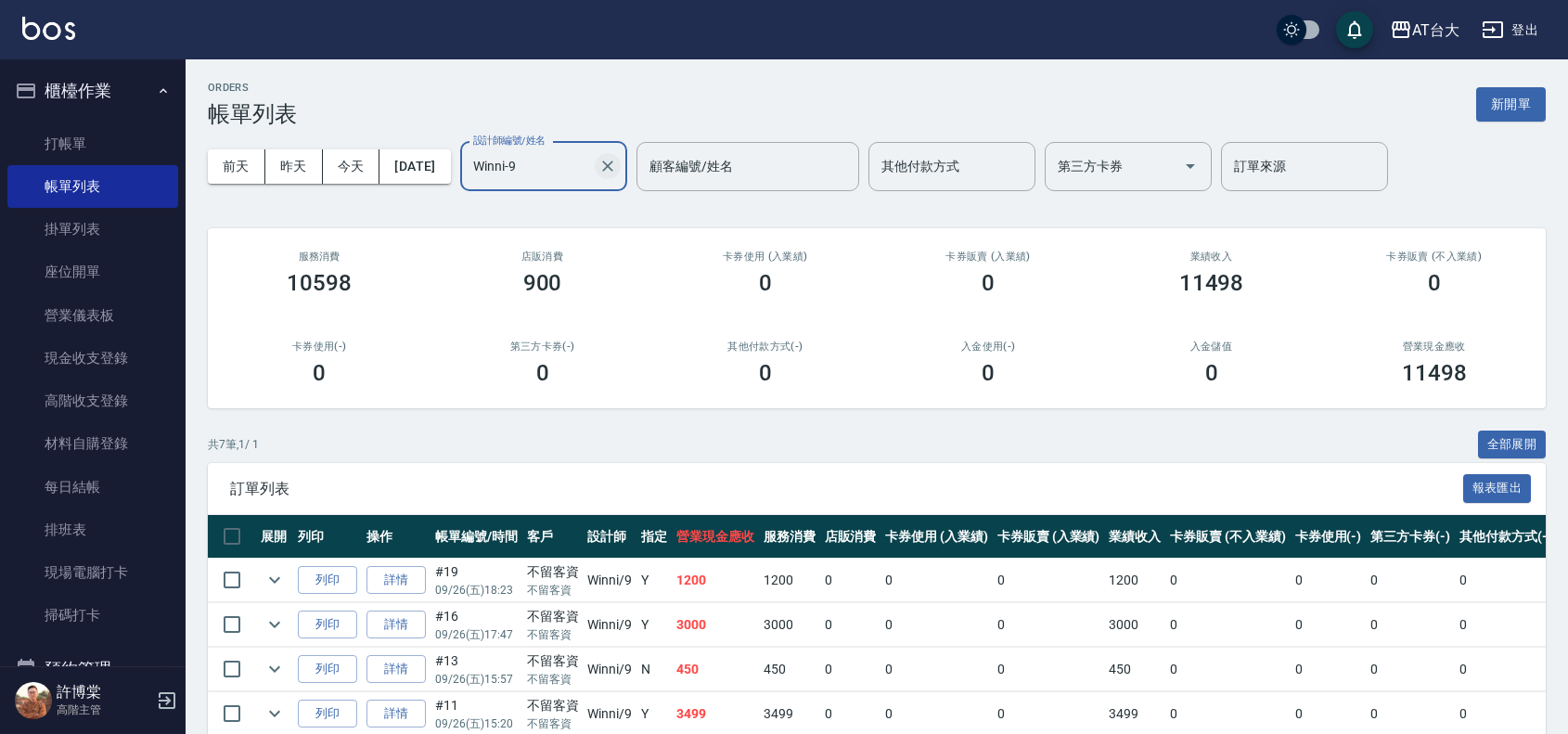
click at [613, 163] on icon "Clear" at bounding box center [607, 166] width 11 height 11
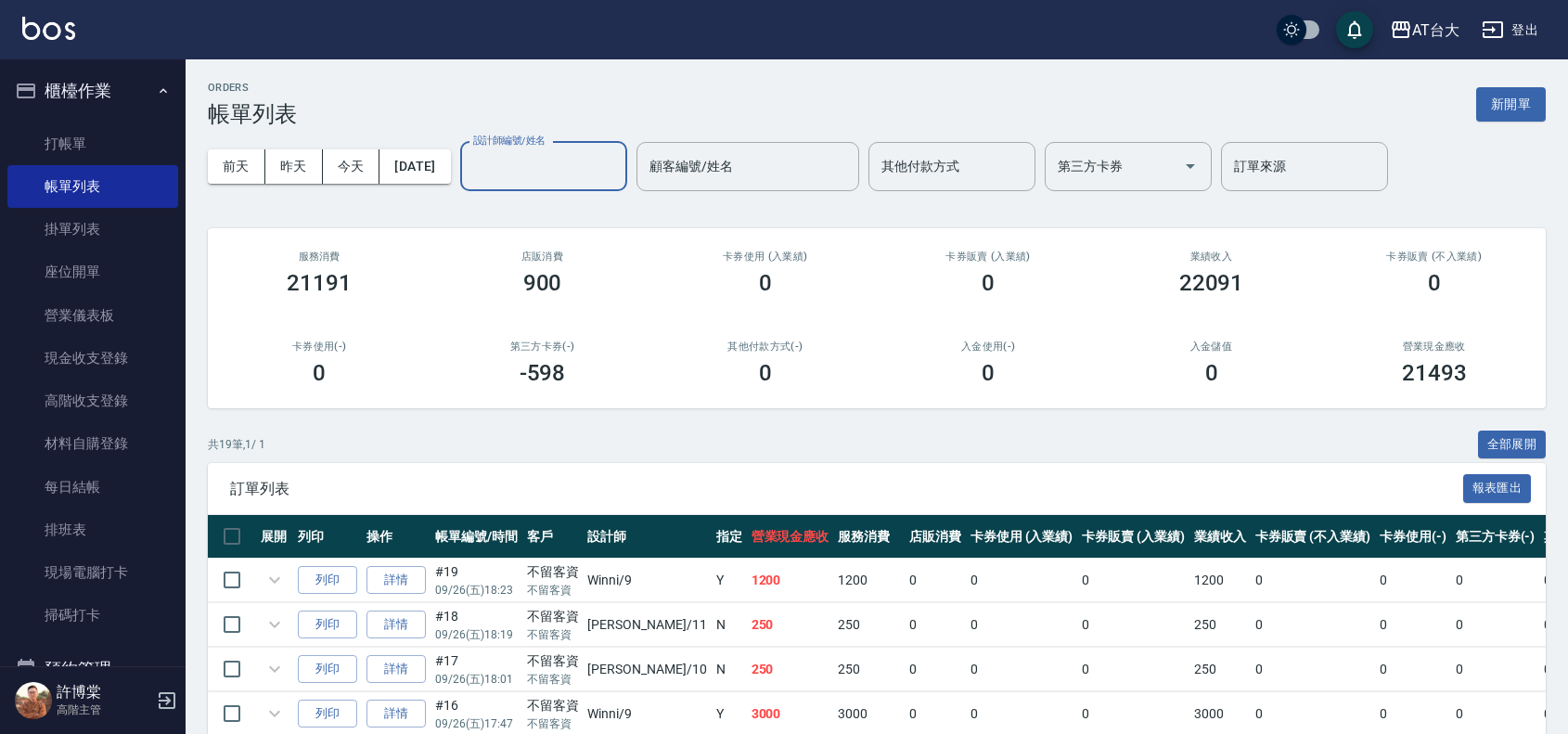
click at [595, 163] on input "設計師編號/姓名" at bounding box center [543, 166] width 150 height 33
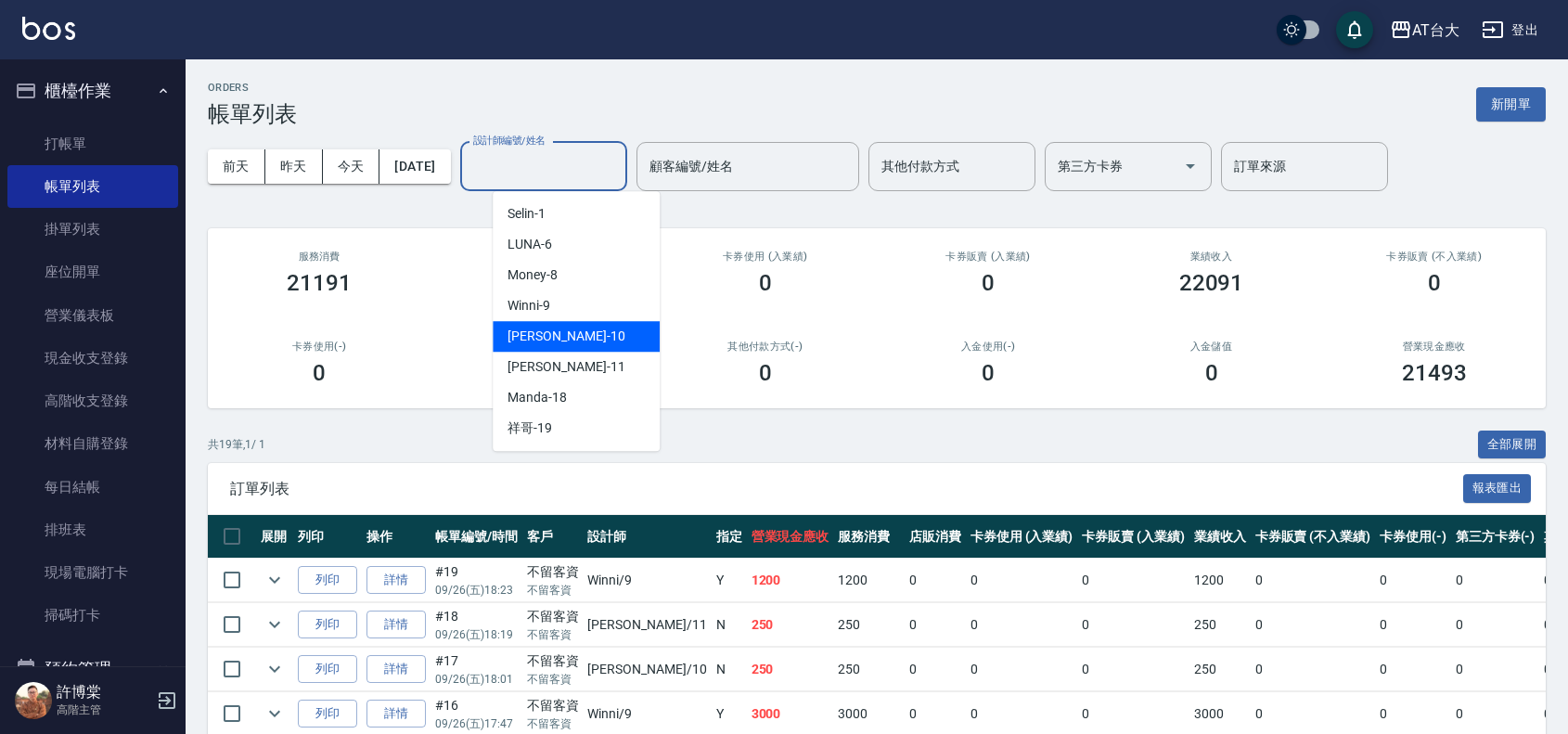
click at [576, 344] on div "JOJO -10" at bounding box center [576, 336] width 167 height 31
type input "JOJO-10"
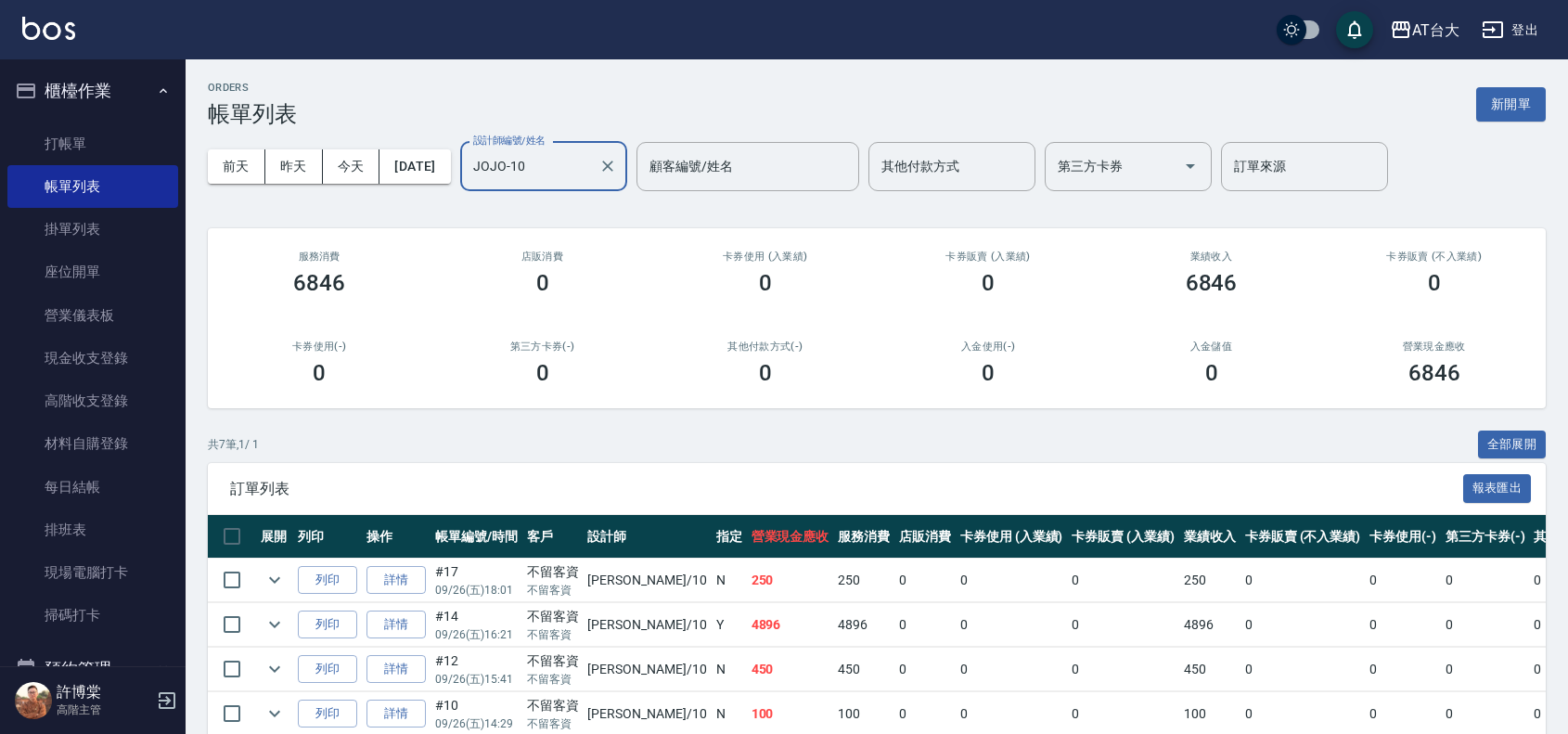
click at [572, 168] on input "JOJO-10" at bounding box center [529, 166] width 122 height 33
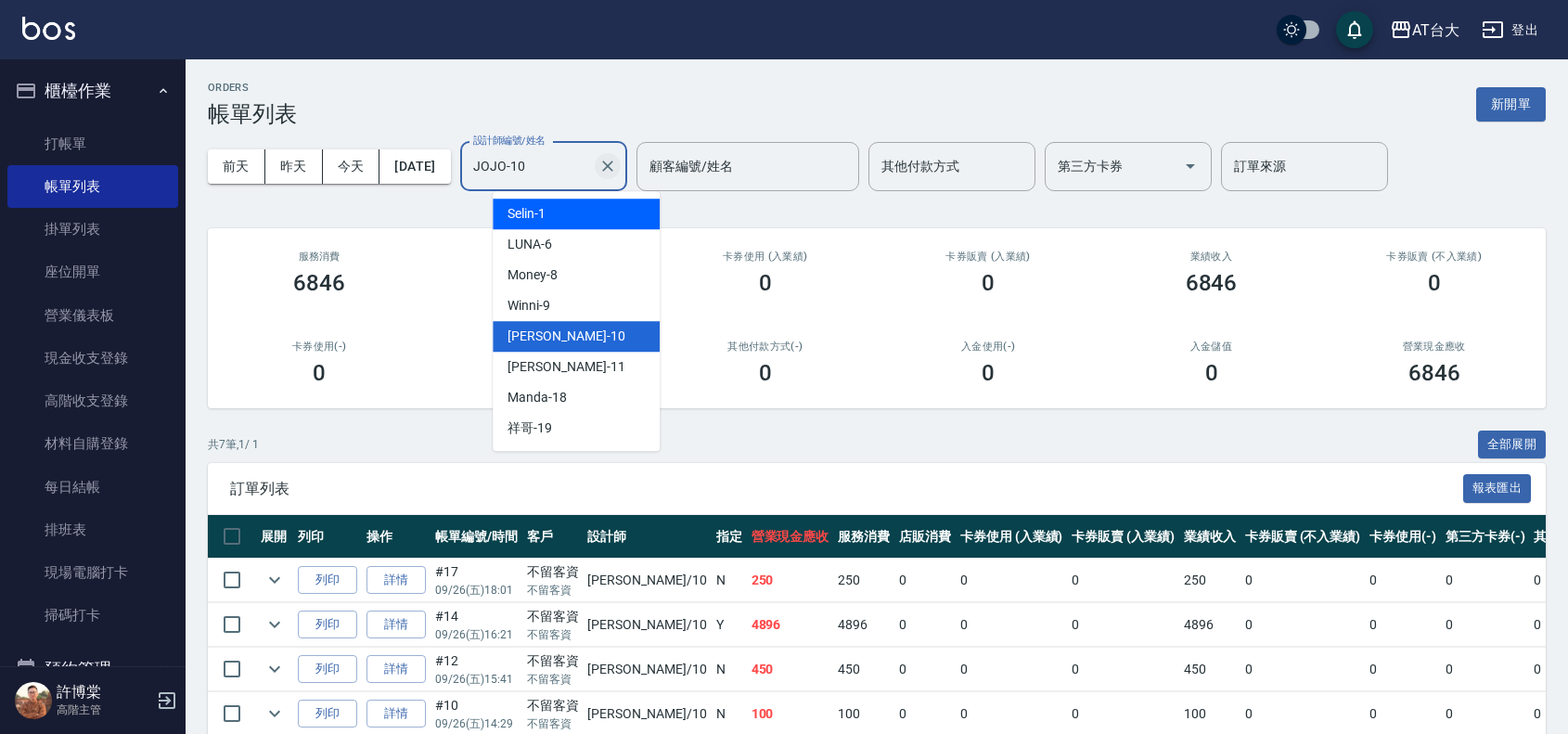
click at [617, 169] on icon "Clear" at bounding box center [607, 166] width 19 height 19
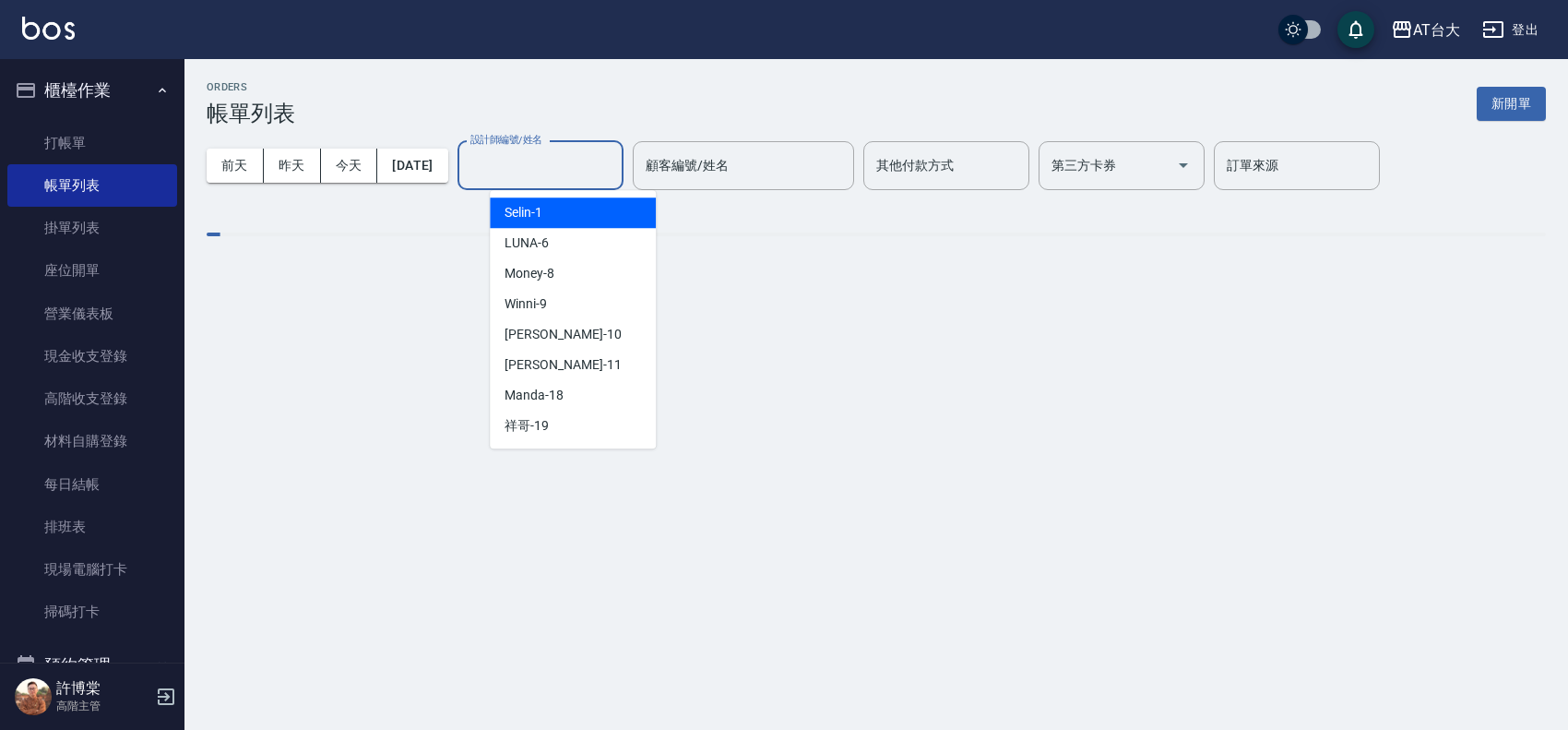
click at [611, 162] on input "設計師編號/姓名" at bounding box center [540, 165] width 149 height 32
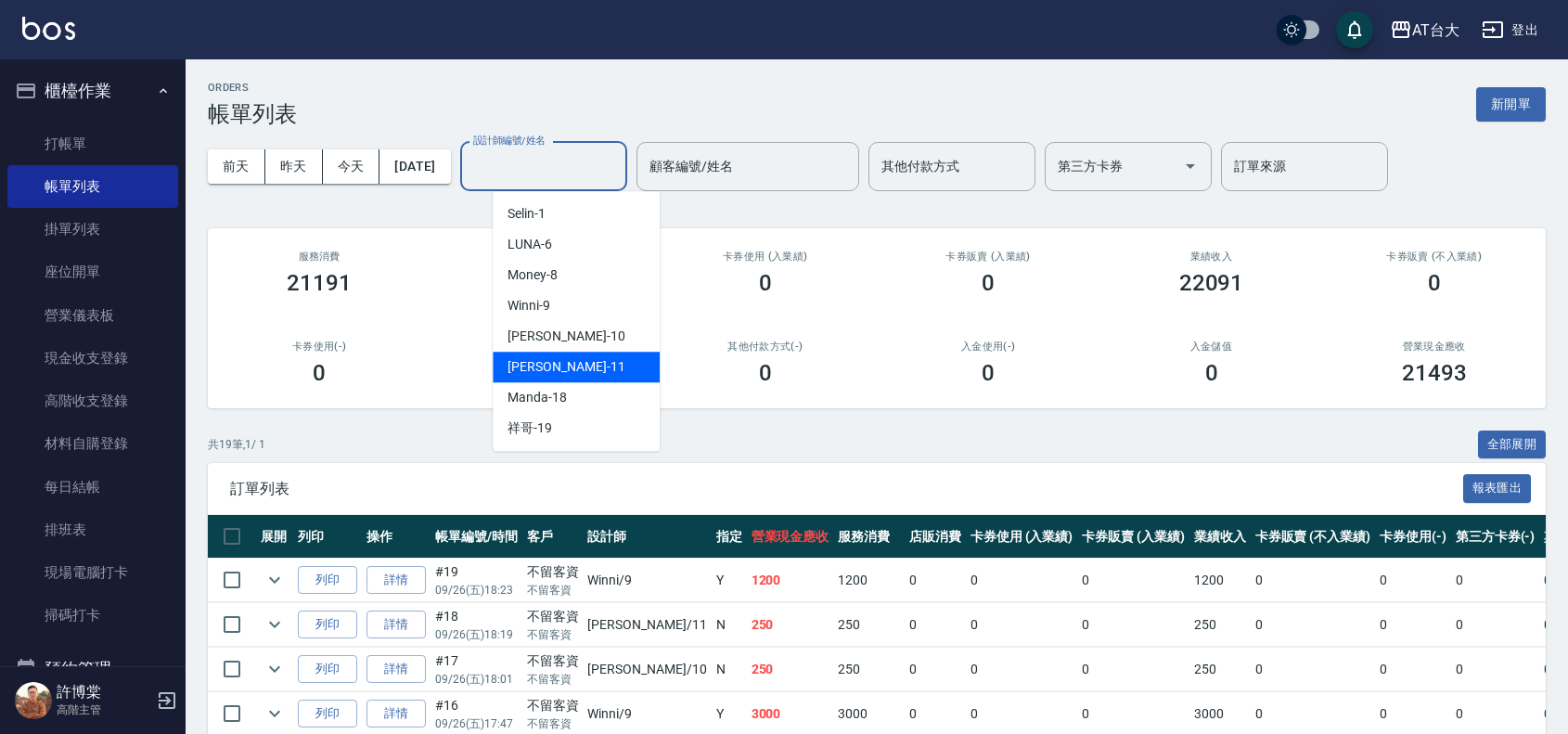
click at [582, 373] on div "[PERSON_NAME] -11" at bounding box center [576, 366] width 167 height 31
type input "[PERSON_NAME]-11"
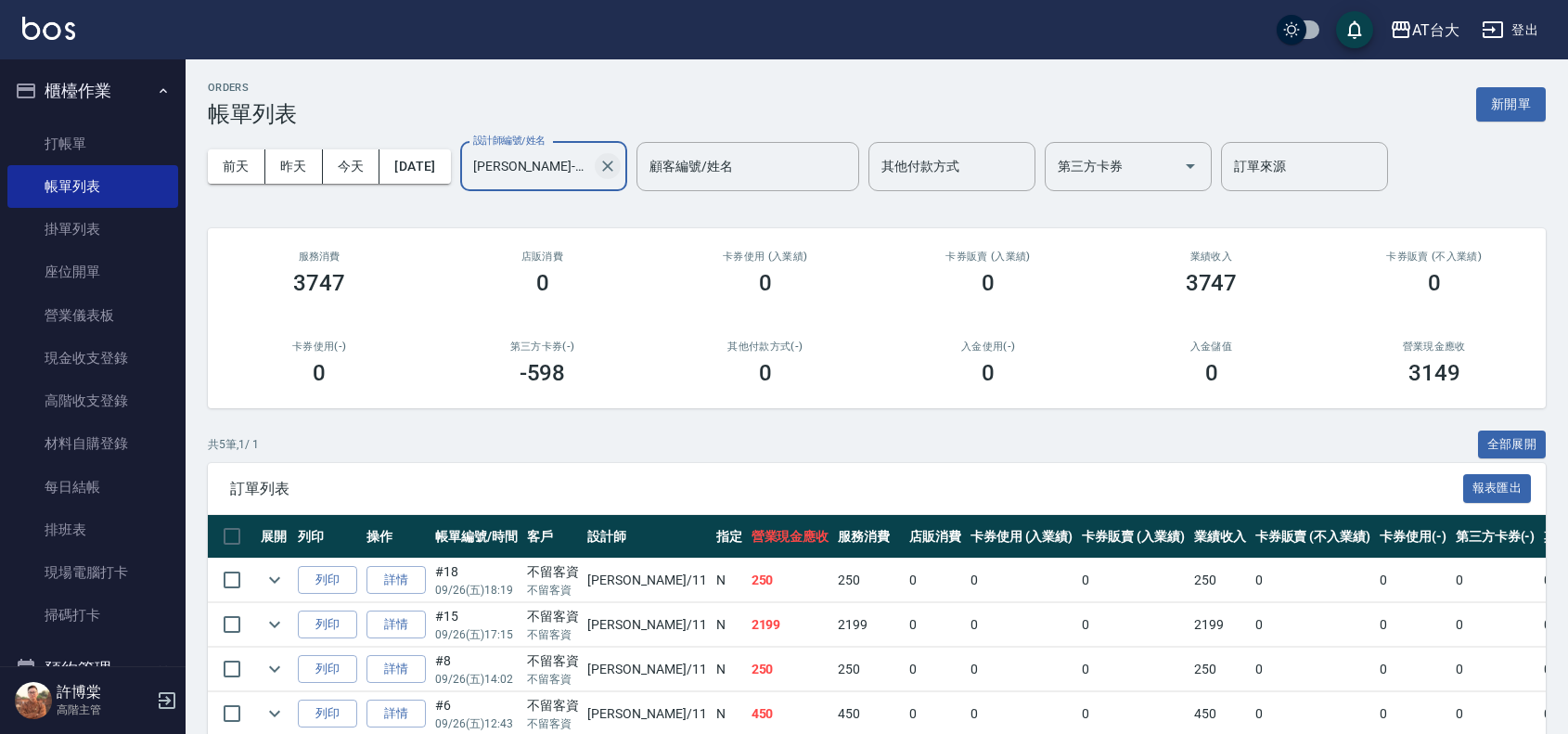
click at [617, 169] on icon "Clear" at bounding box center [607, 166] width 19 height 19
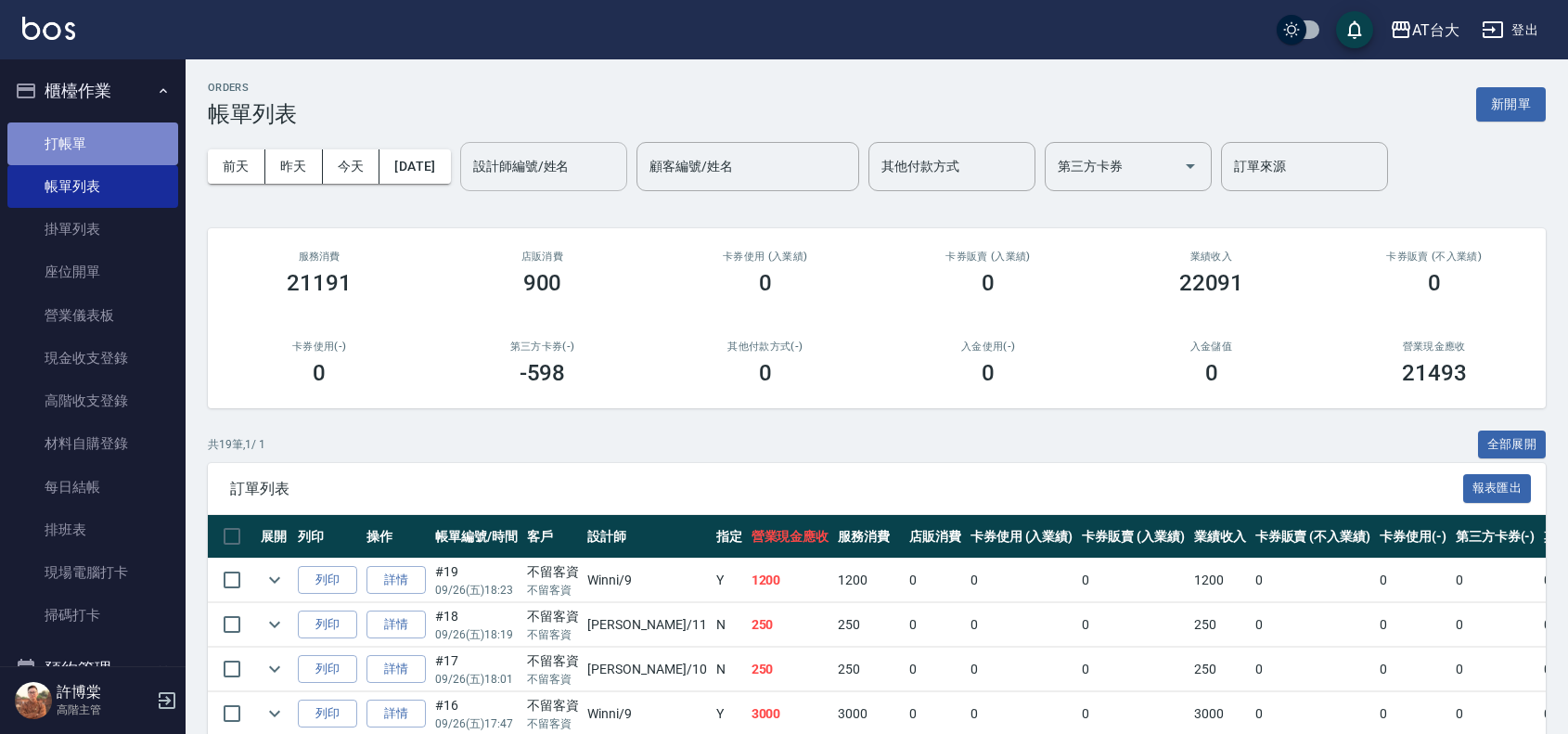
click at [105, 148] on link "打帳單" at bounding box center [92, 143] width 170 height 43
